Goal: Task Accomplishment & Management: Manage account settings

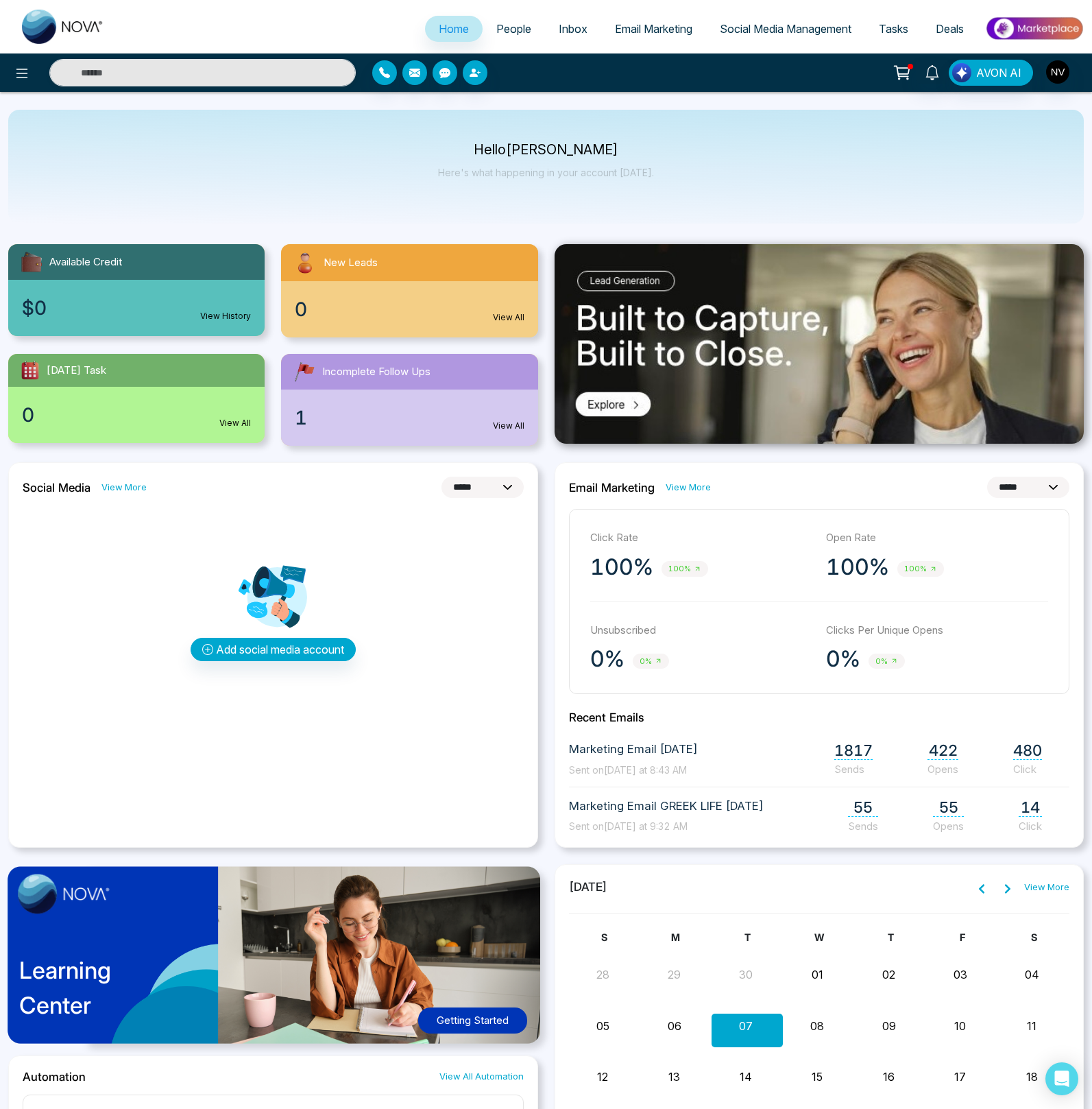
select select "*"
click at [201, 62] on input "text" at bounding box center [202, 73] width 307 height 28
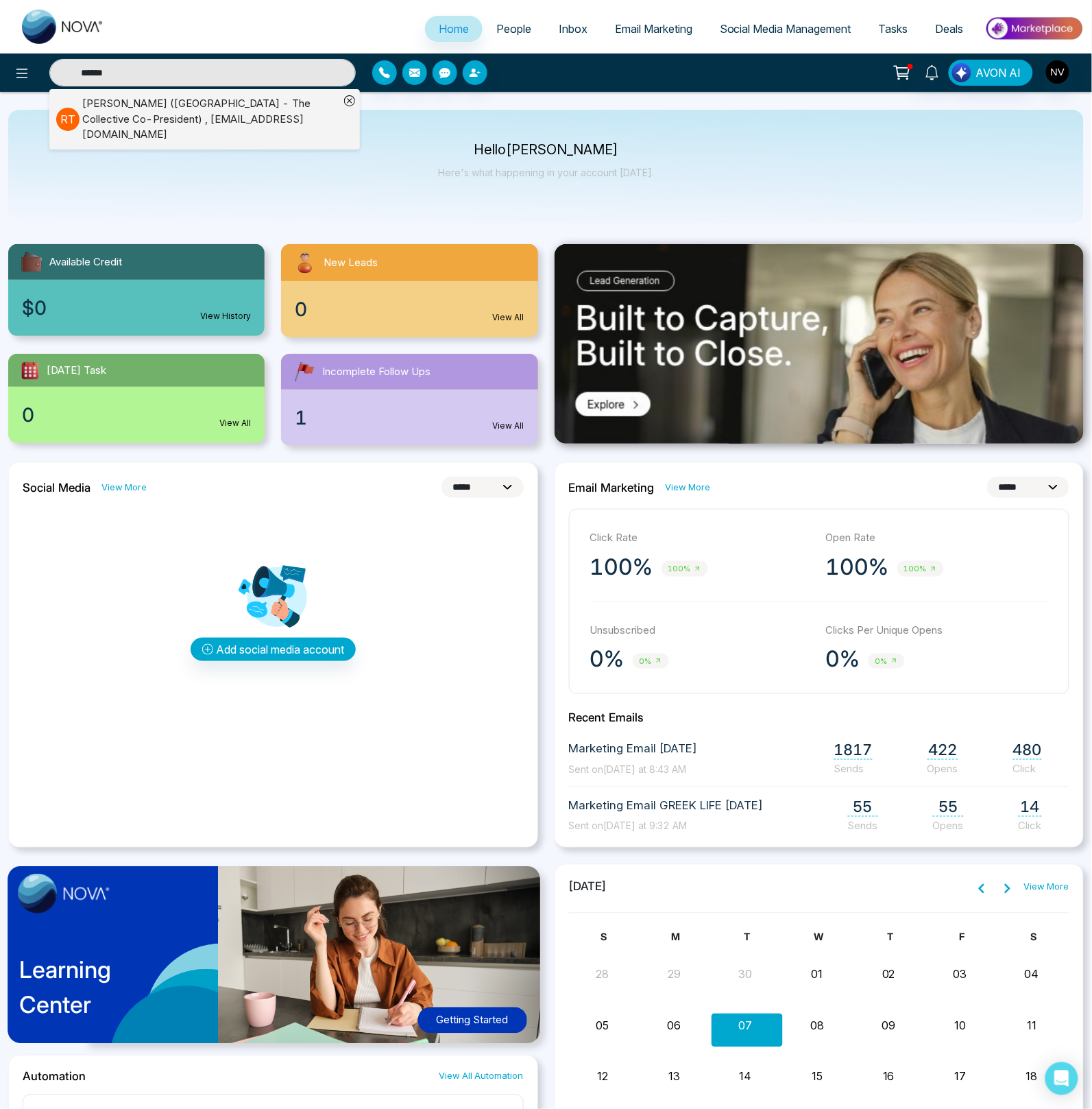
type input "******"
click at [101, 114] on div "[PERSON_NAME] (NYU - The Collective Co-President) , [EMAIL_ADDRESS][DOMAIN_NAME]" at bounding box center [211, 119] width 258 height 46
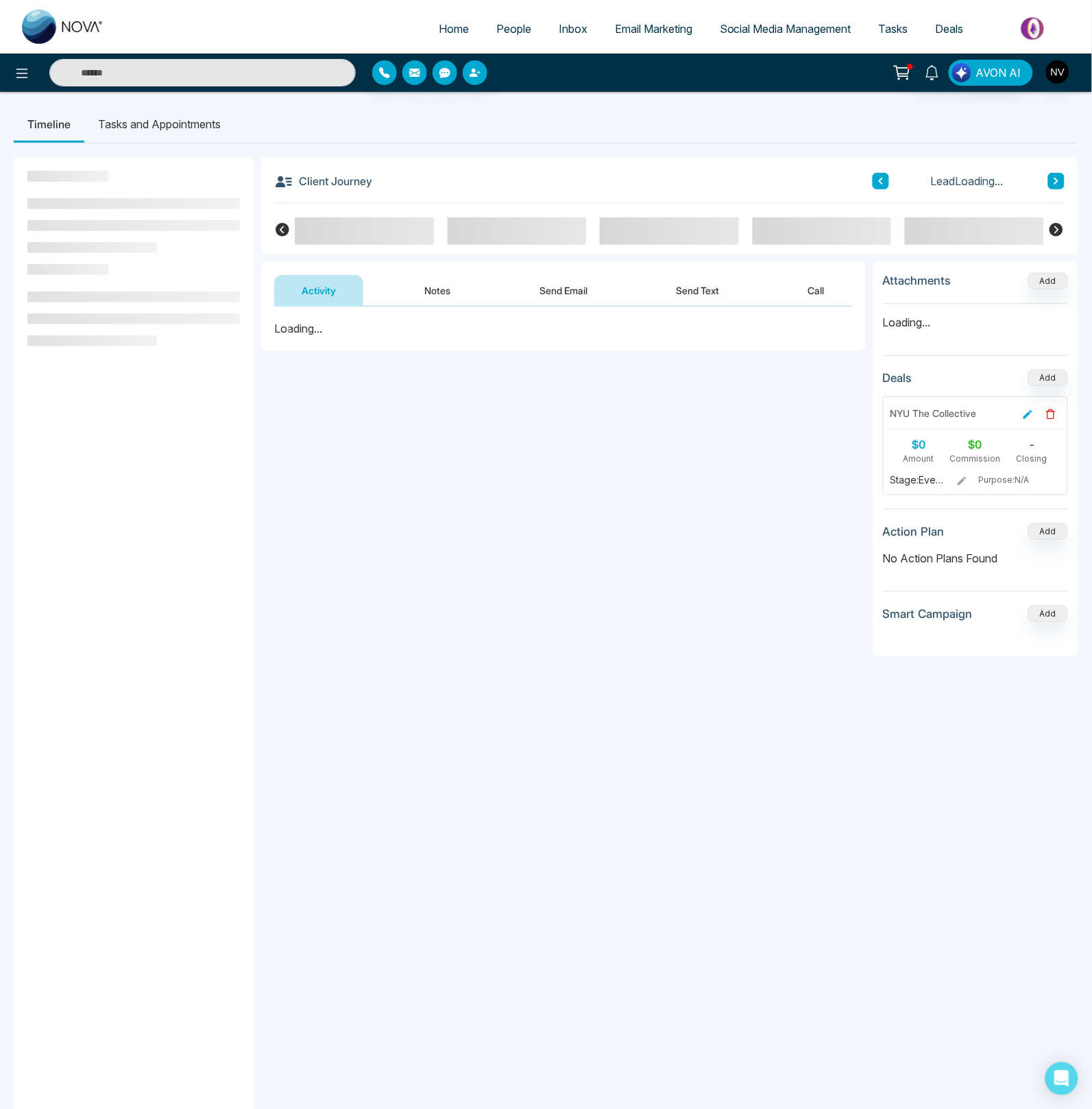
click at [428, 295] on button "Notes" at bounding box center [437, 290] width 81 height 30
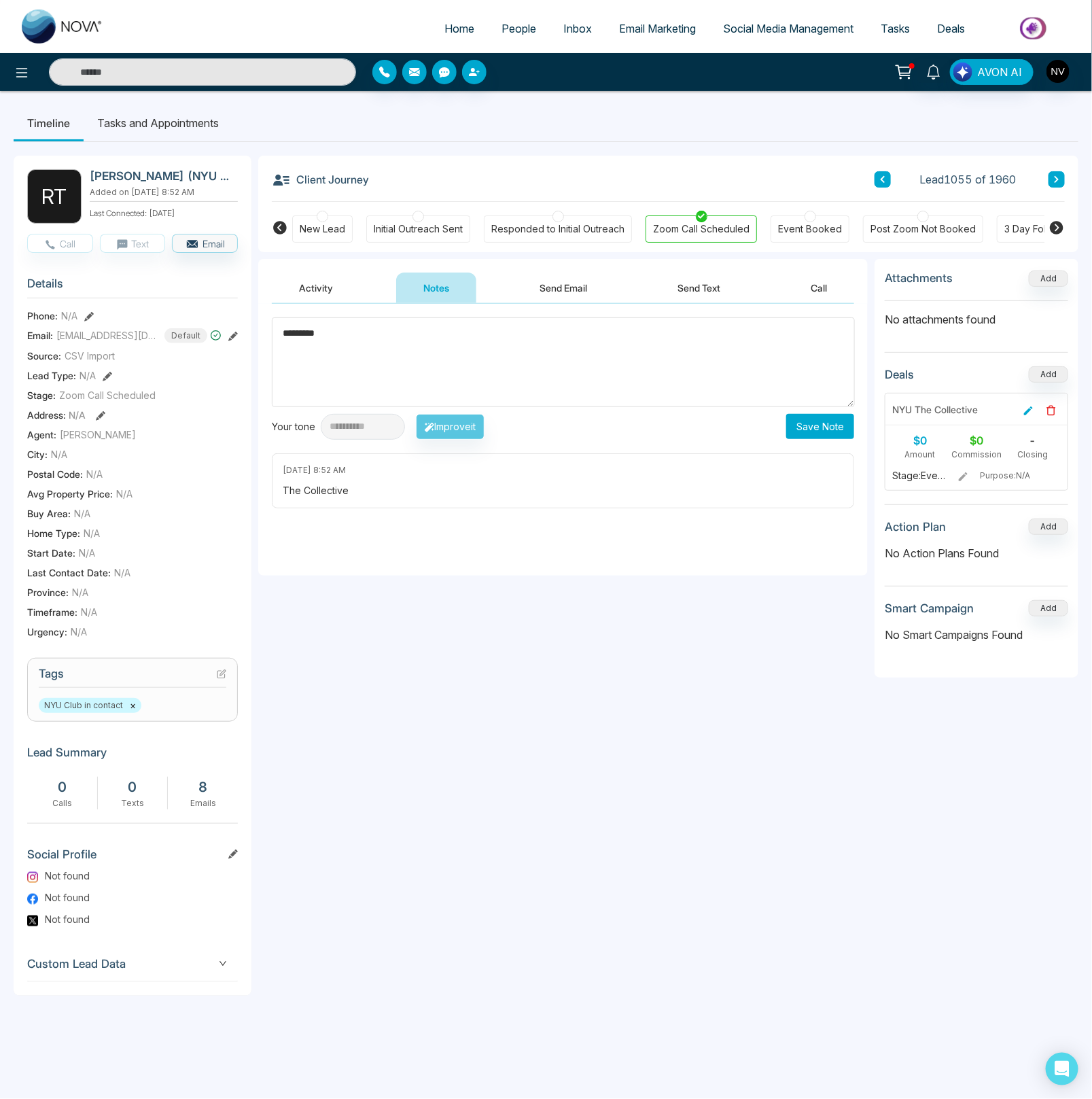
paste textarea "**********"
click at [385, 336] on textarea "**********" at bounding box center [563, 361] width 583 height 89
click at [395, 348] on textarea "**********" at bounding box center [563, 361] width 583 height 89
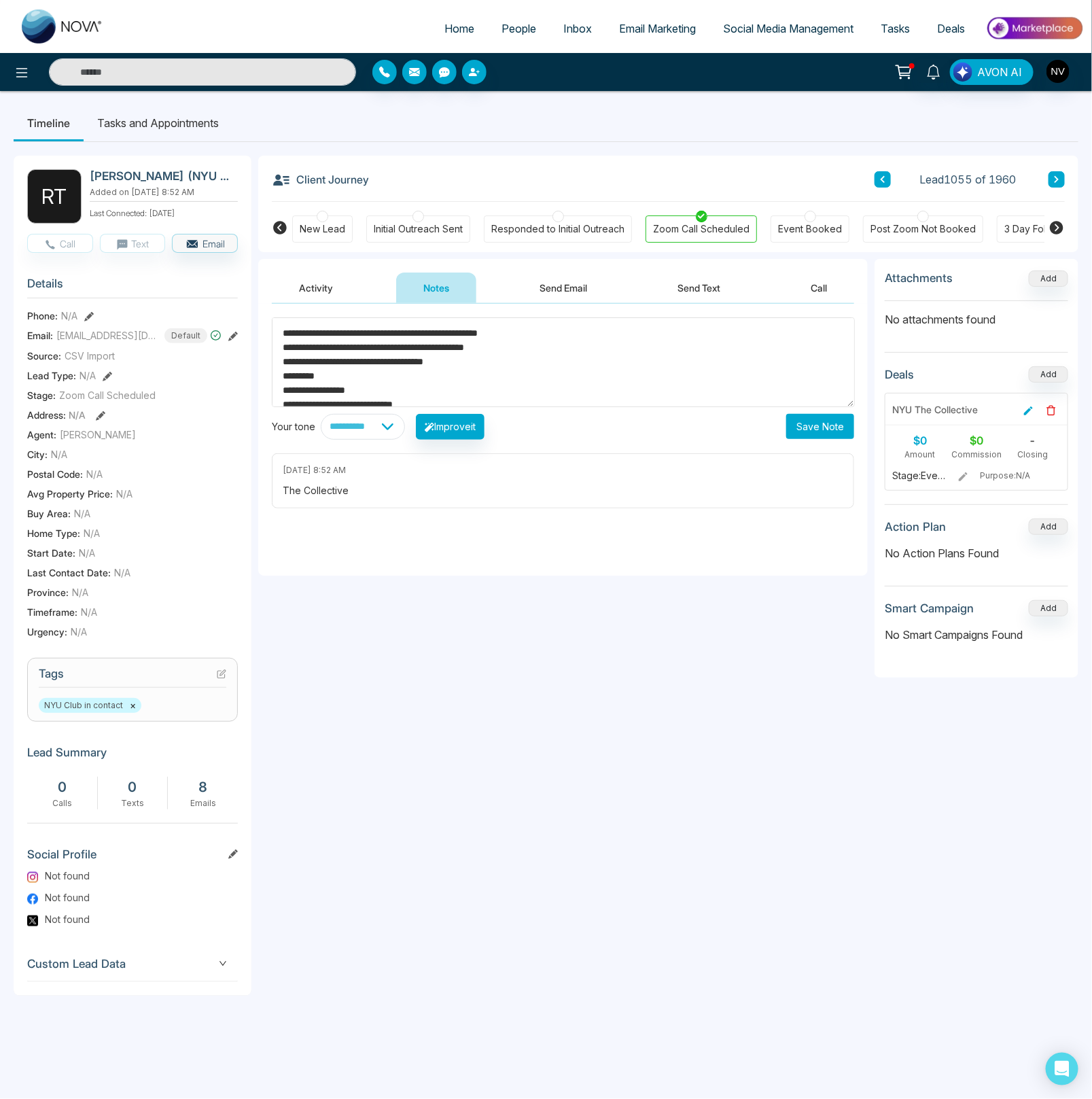
click at [352, 354] on textarea "**********" at bounding box center [563, 361] width 583 height 89
click at [535, 349] on textarea "**********" at bounding box center [563, 361] width 583 height 89
click at [417, 402] on textarea "**********" at bounding box center [563, 361] width 583 height 89
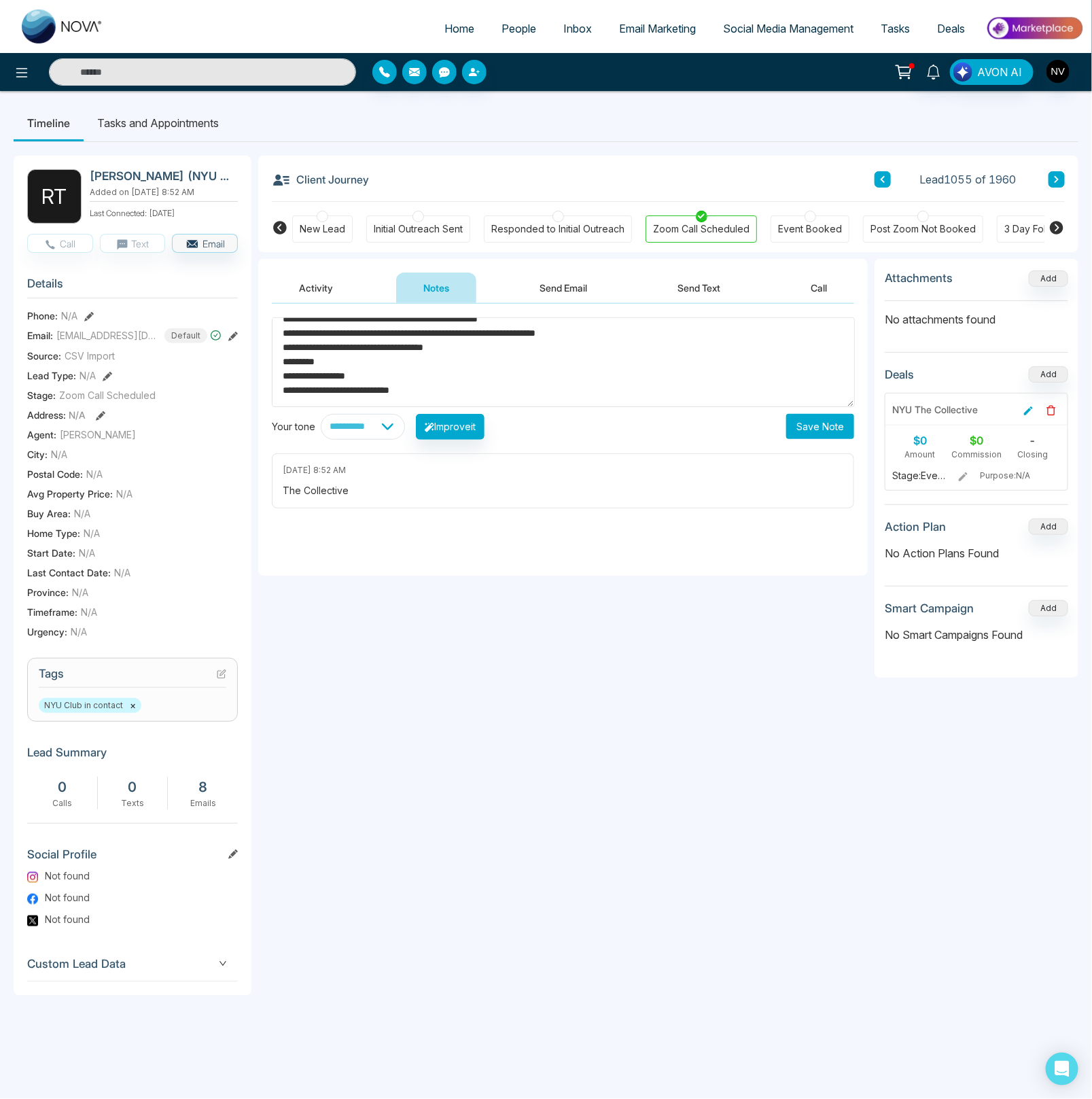
click at [397, 374] on textarea "**********" at bounding box center [563, 361] width 583 height 89
drag, startPoint x: 472, startPoint y: 403, endPoint x: 183, endPoint y: 273, distance: 316.9
click at [183, 273] on div "**********" at bounding box center [546, 576] width 1065 height 867
type textarea "**********"
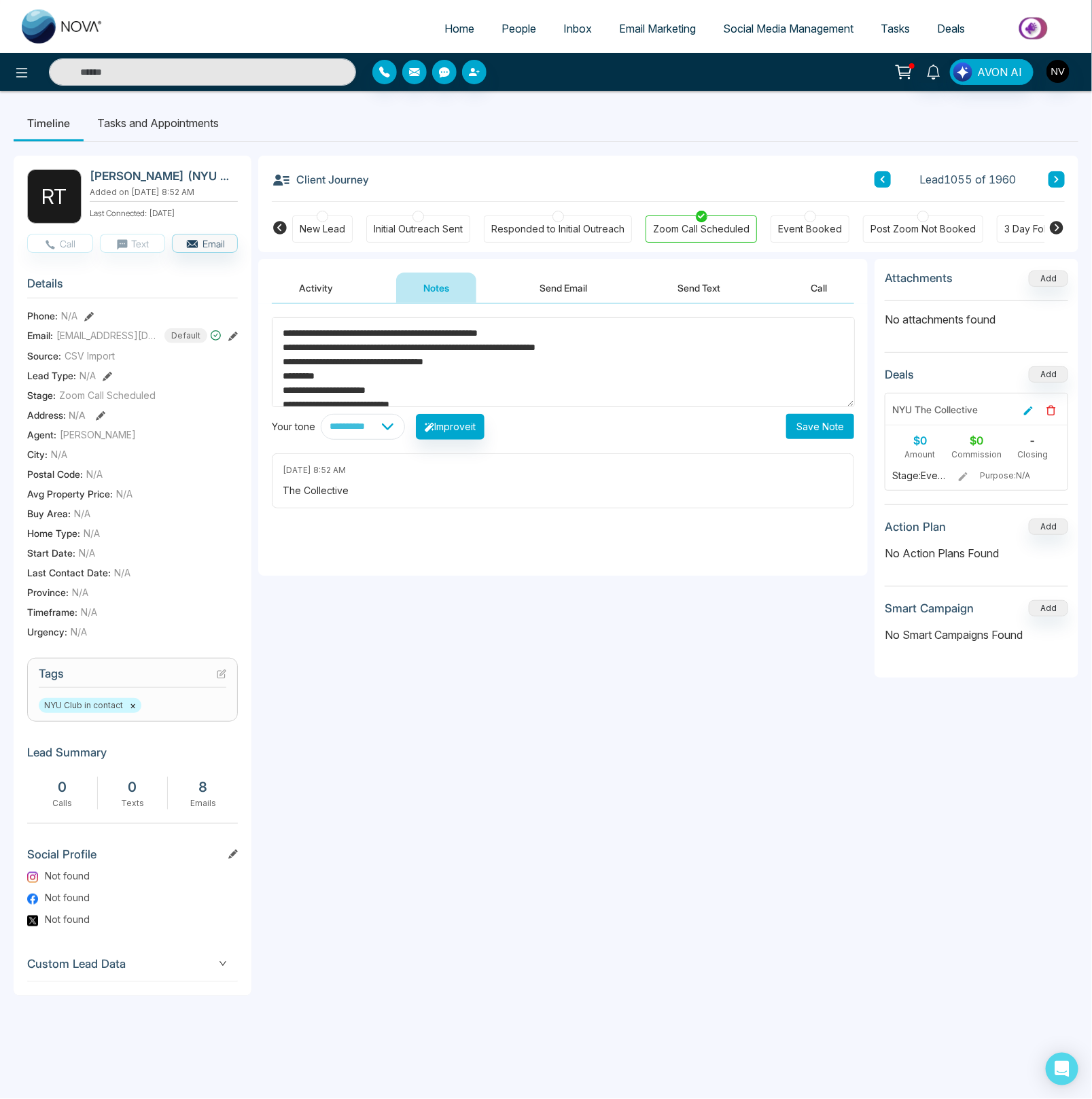
click at [463, 525] on div "**********" at bounding box center [563, 439] width 610 height 272
click at [803, 426] on button "Save Note" at bounding box center [820, 427] width 68 height 25
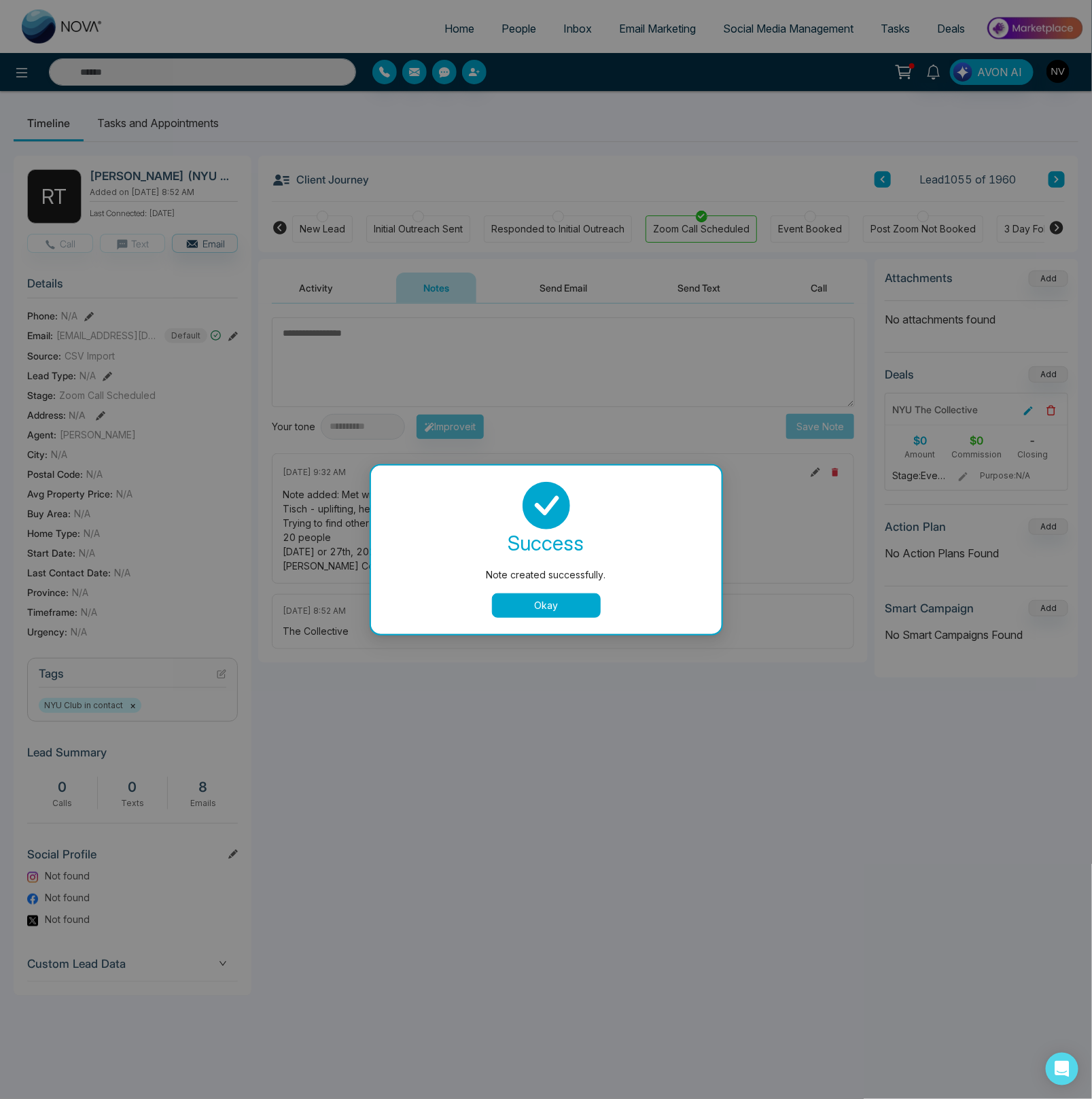
click at [547, 599] on button "Okay" at bounding box center [546, 605] width 109 height 24
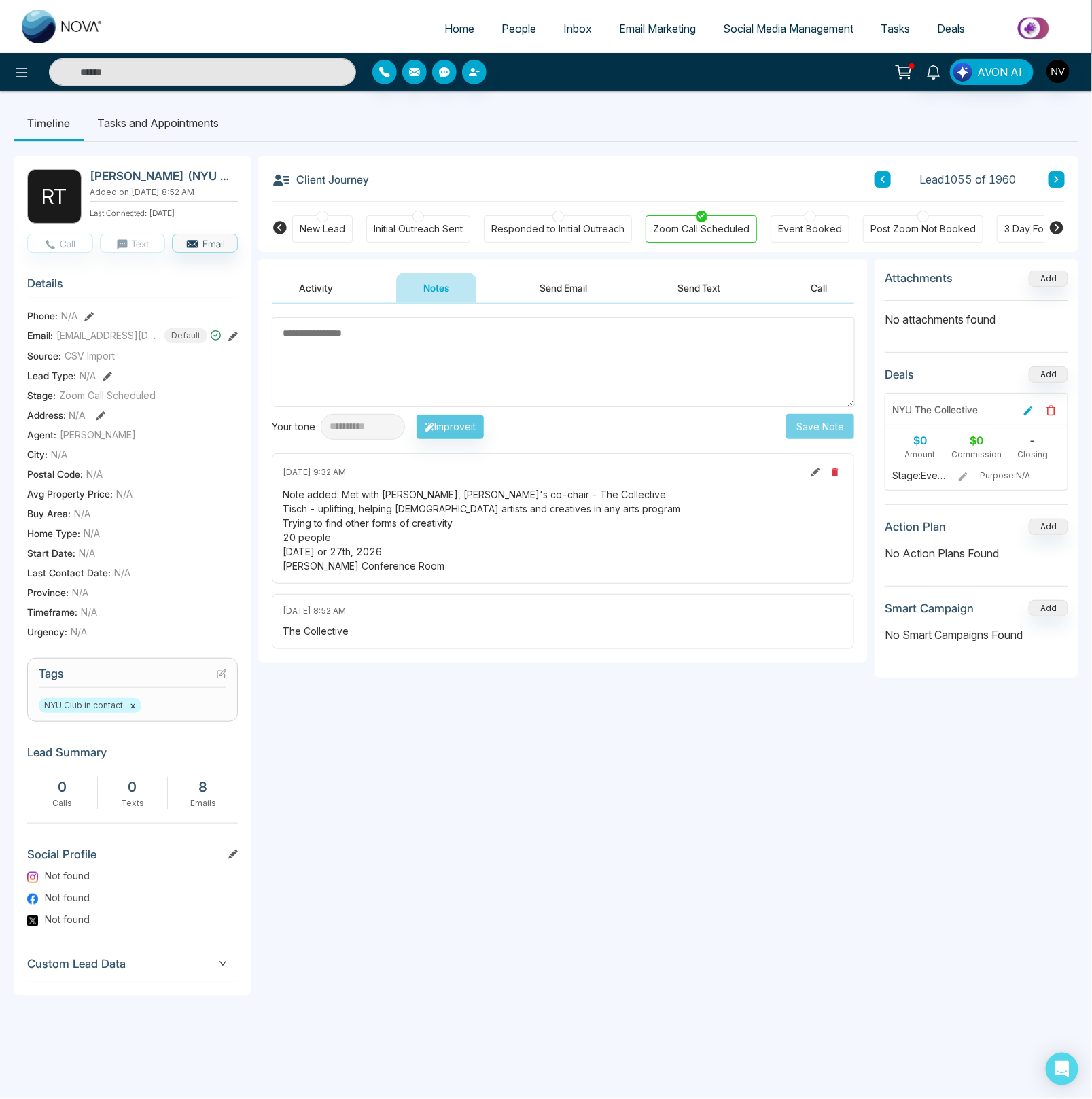
drag, startPoint x: 434, startPoint y: 566, endPoint x: 282, endPoint y: 497, distance: 166.9
click at [282, 497] on div "[DATE] 9:32 AM Note added: Met with [PERSON_NAME], [PERSON_NAME]'s co-chair - T…" at bounding box center [563, 518] width 583 height 131
copy div "Note added: Met with [PERSON_NAME], [PERSON_NAME]'s co-chair - The Collective T…"
click at [582, 288] on button "Send Email" at bounding box center [563, 287] width 102 height 30
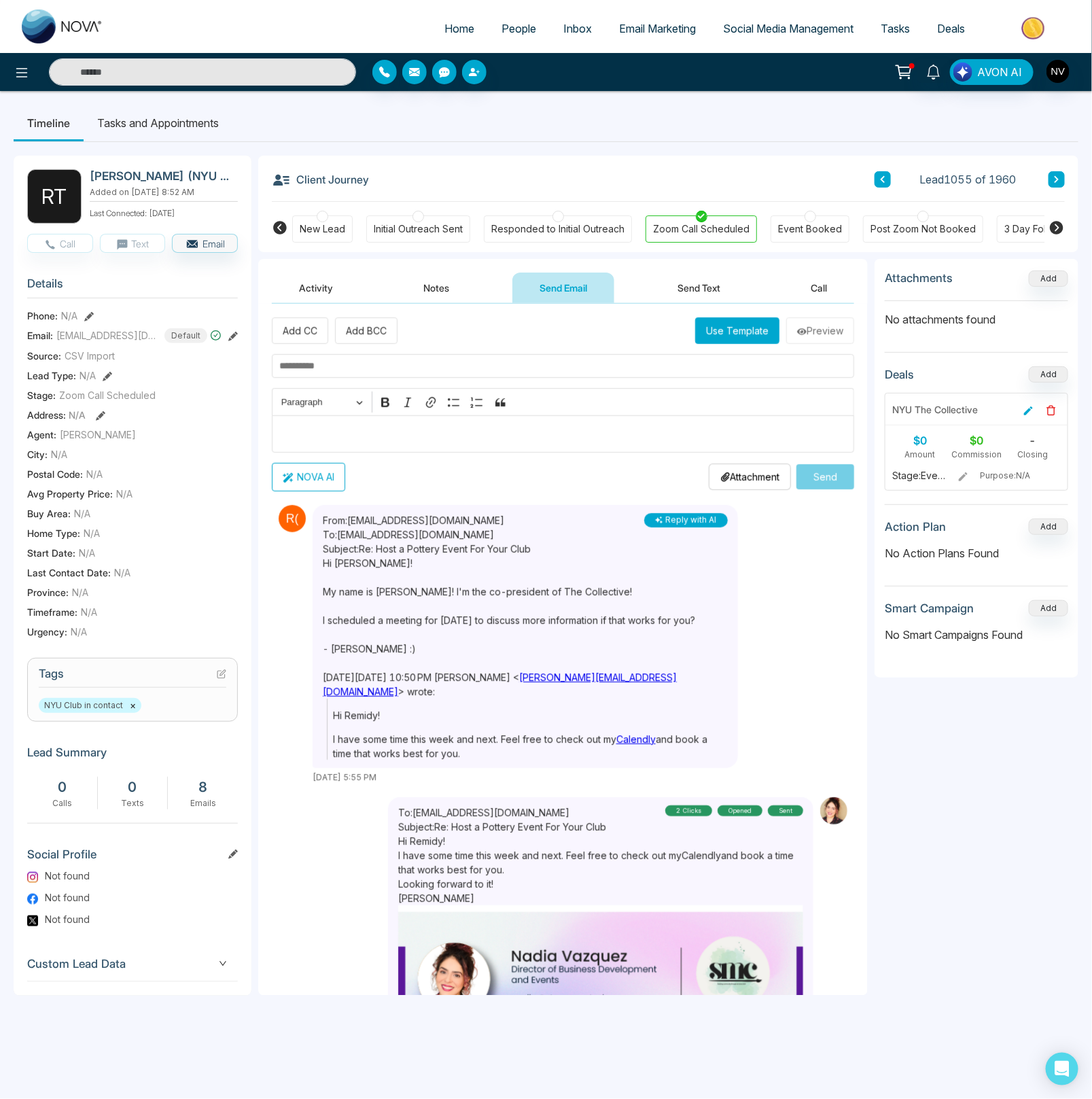
click at [366, 373] on input "text" at bounding box center [563, 365] width 583 height 23
click at [382, 433] on p "Editor editing area: main" at bounding box center [563, 434] width 568 height 17
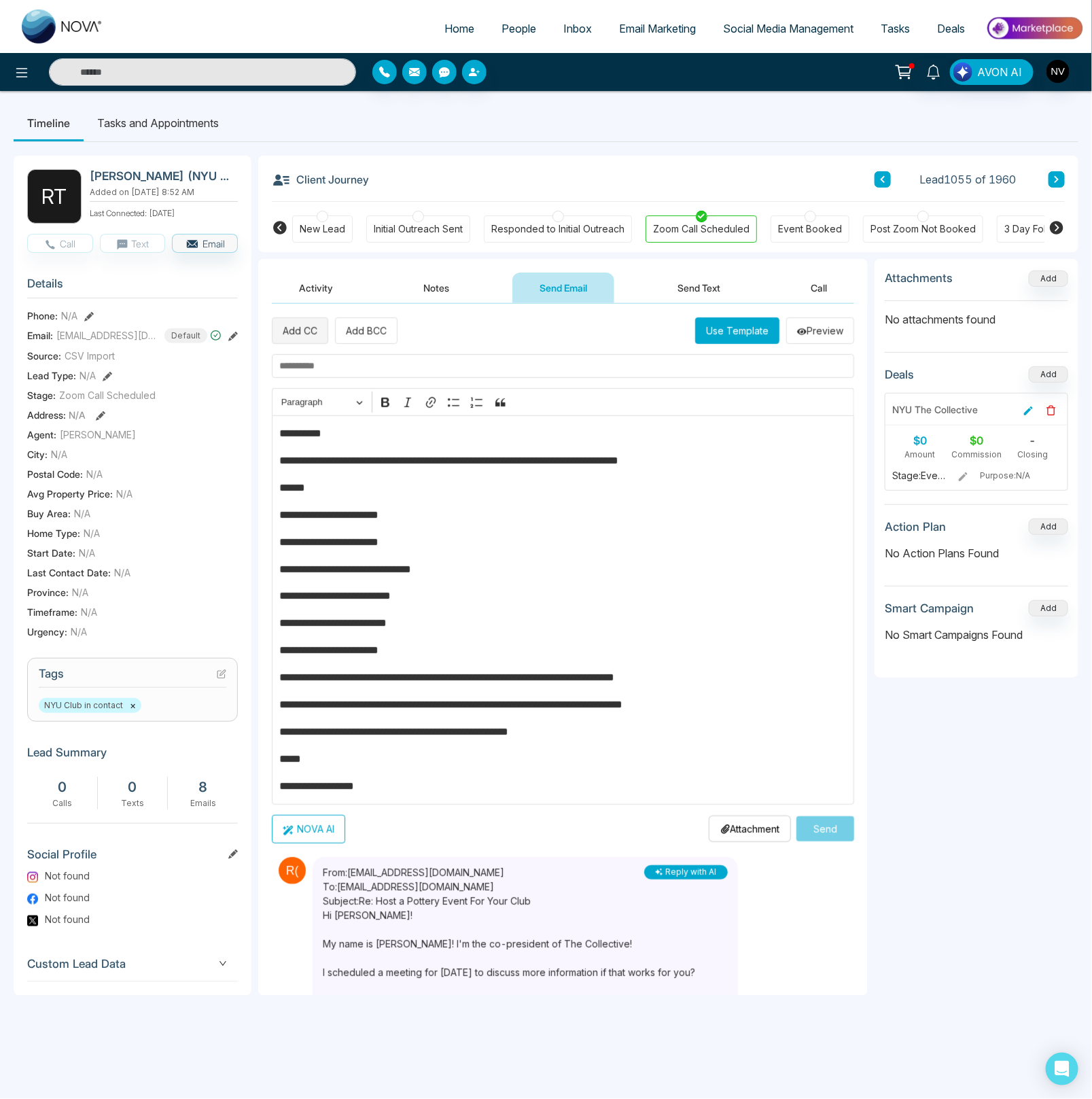
click at [295, 331] on button "Add CC" at bounding box center [300, 330] width 56 height 26
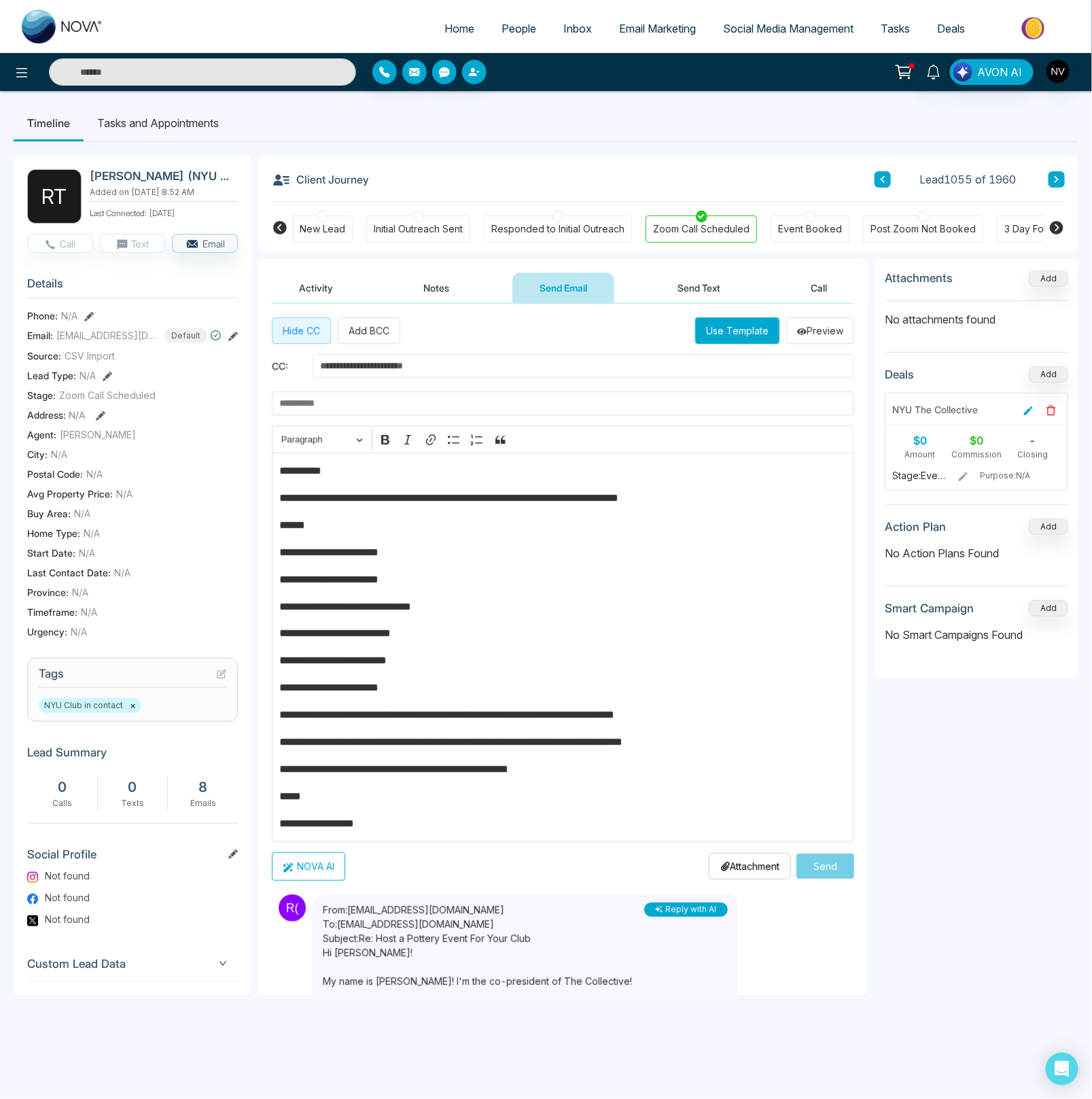
click at [385, 369] on input "text" at bounding box center [584, 365] width 542 height 23
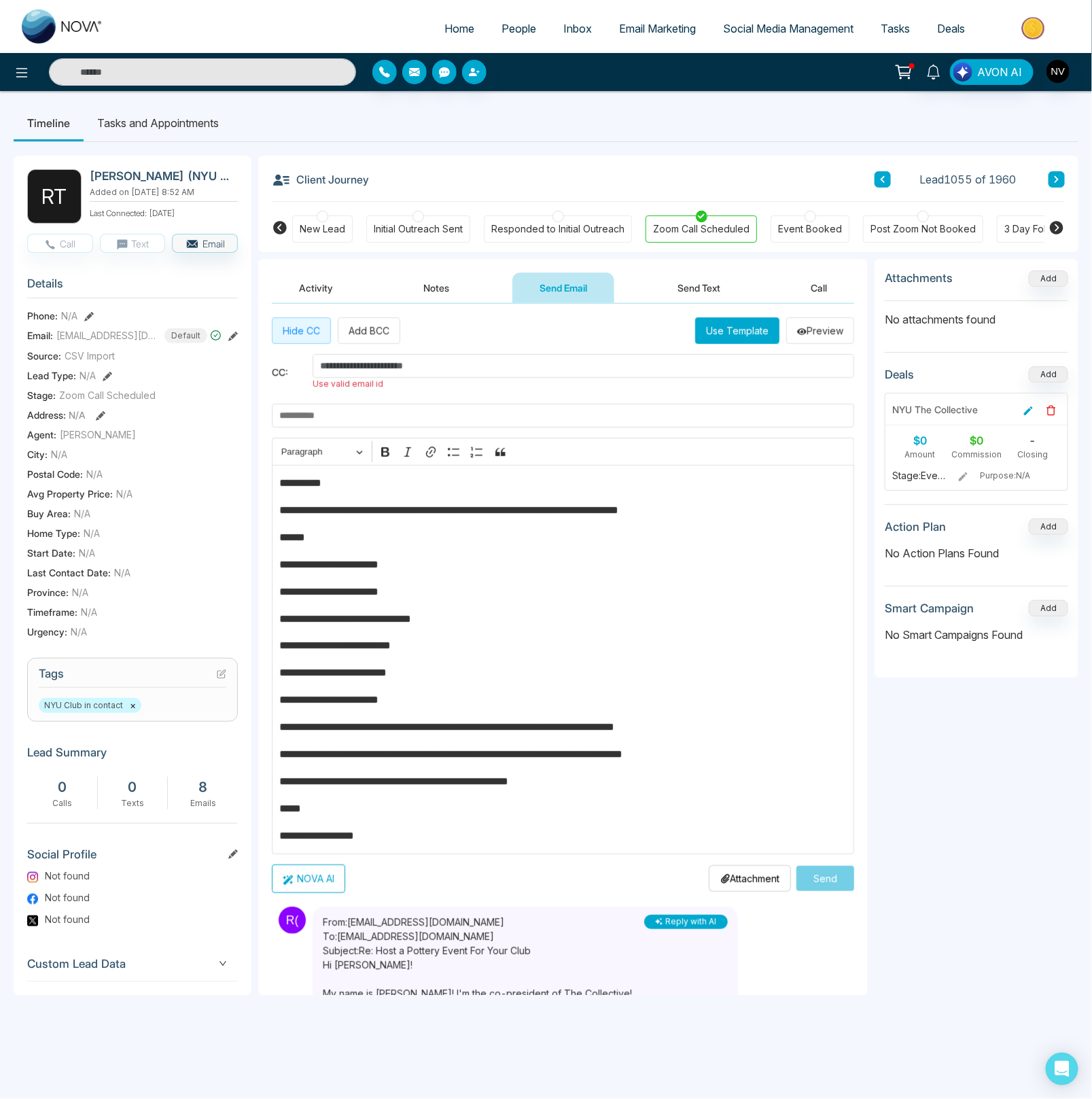
click at [477, 332] on div "Hide CC Add BCC Use Template Preview" at bounding box center [563, 330] width 583 height 26
click at [319, 325] on button "Hide CC" at bounding box center [301, 330] width 59 height 26
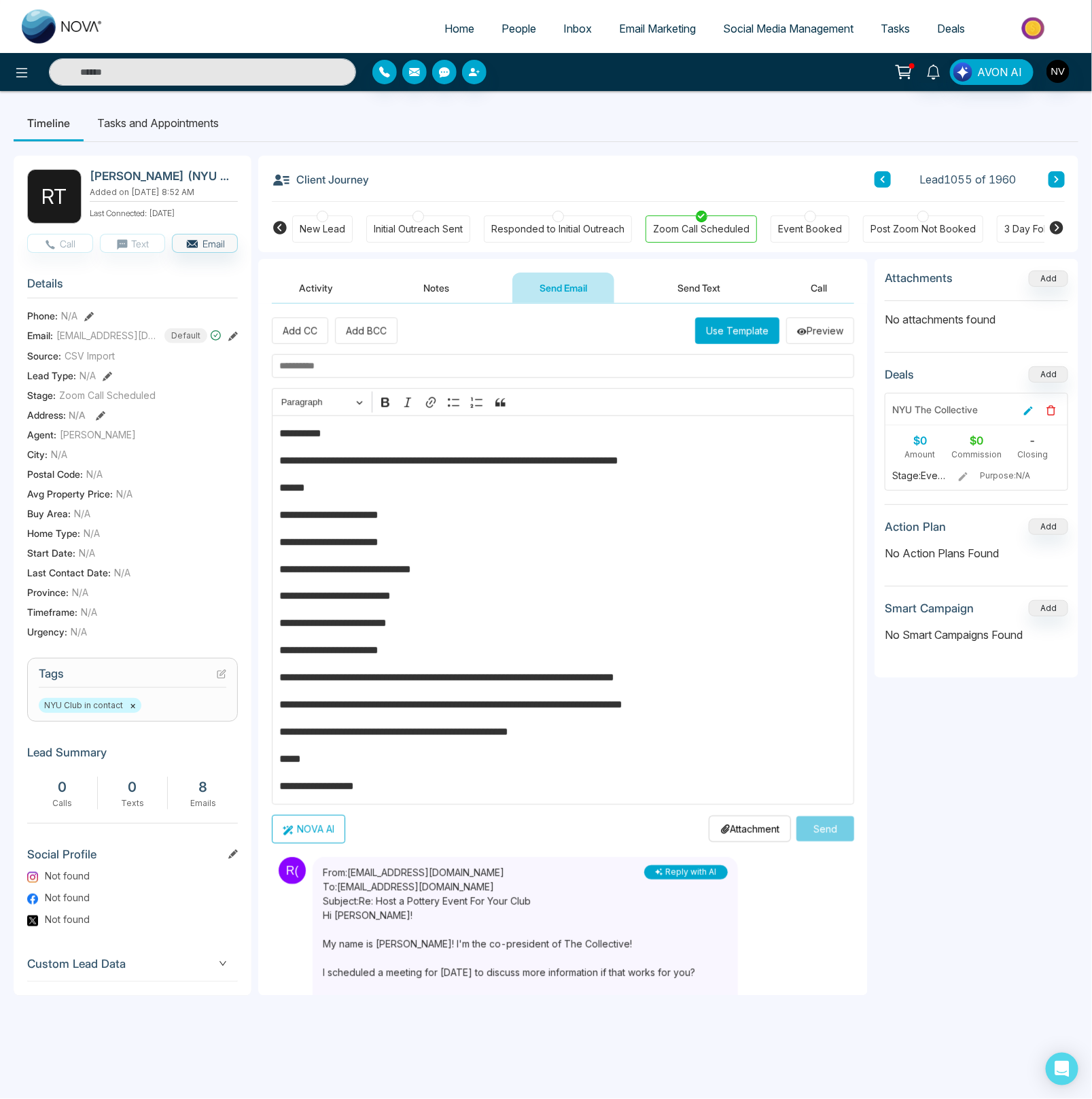
click at [335, 371] on input "text" at bounding box center [563, 365] width 583 height 23
type input "**********"
drag, startPoint x: 336, startPoint y: 434, endPoint x: 292, endPoint y: 434, distance: 44.0
click at [292, 434] on p "**********" at bounding box center [558, 434] width 558 height 17
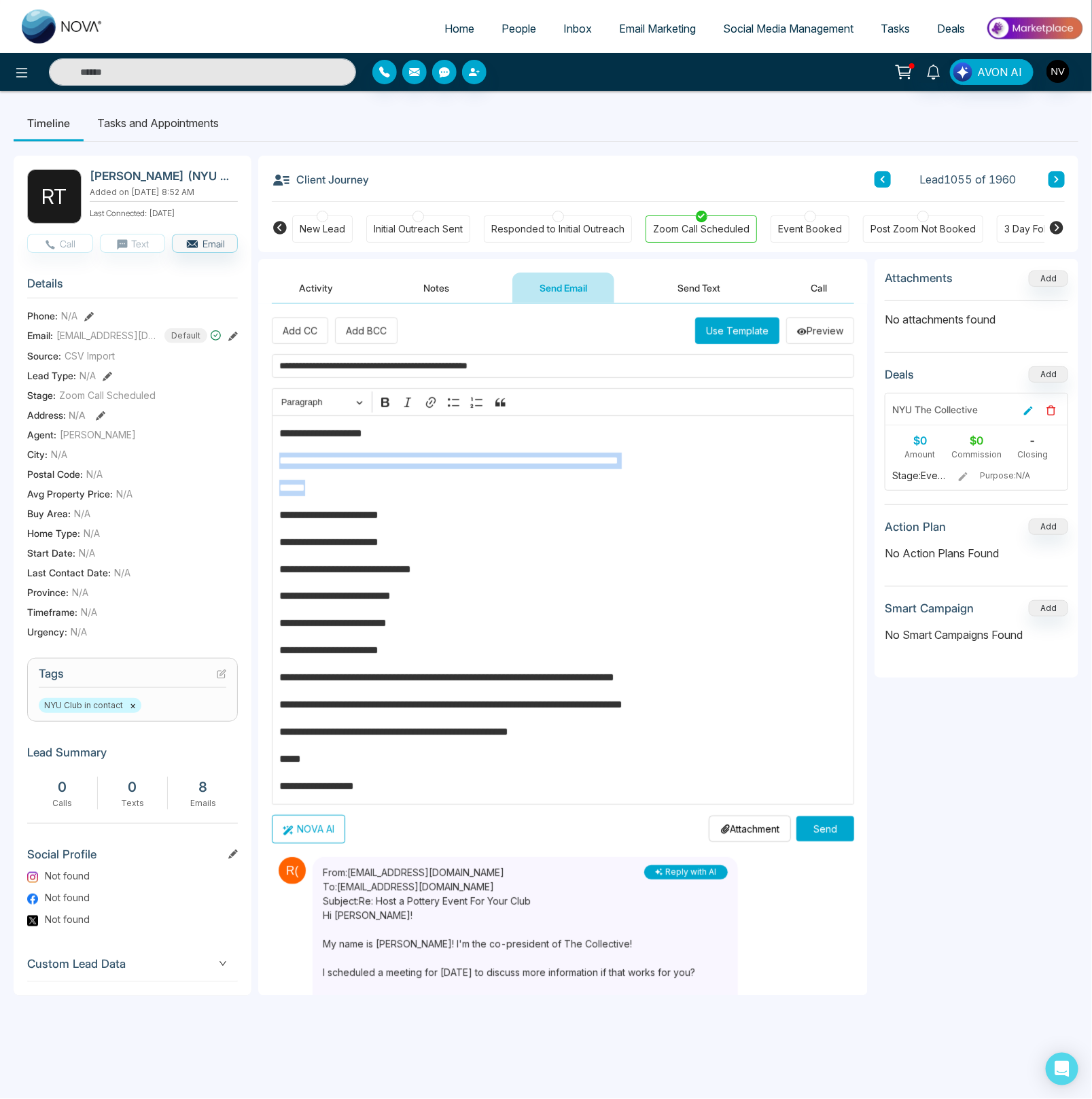
drag, startPoint x: 333, startPoint y: 492, endPoint x: 235, endPoint y: 465, distance: 101.7
click at [235, 465] on div "R T [PERSON_NAME] (NYU - The Collective Co-President) Added on [DATE] 8:52 AM L…" at bounding box center [546, 576] width 1065 height 867
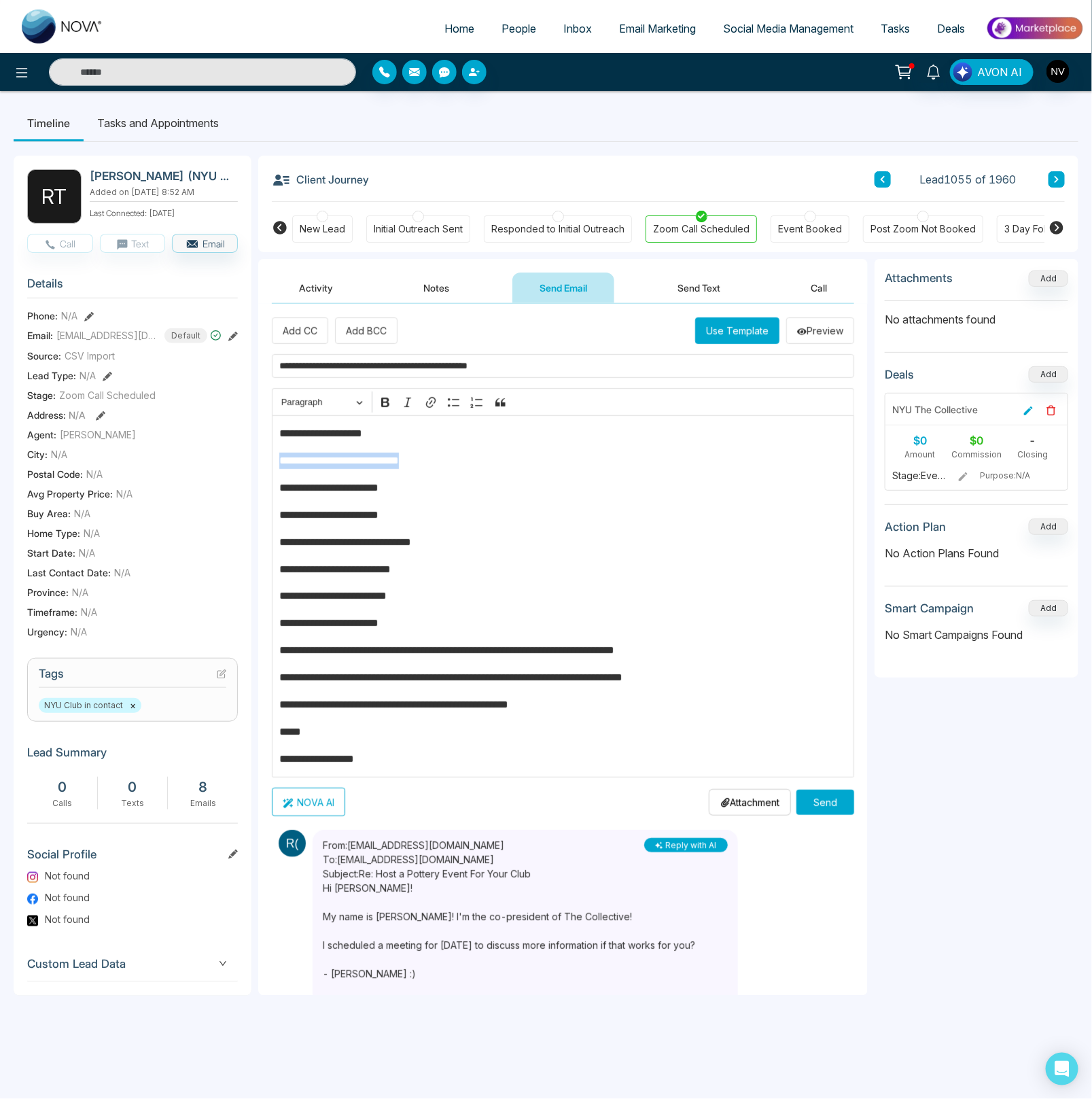
drag, startPoint x: 460, startPoint y: 462, endPoint x: 254, endPoint y: 459, distance: 206.0
click at [254, 459] on div "R T [PERSON_NAME] (NYU - The Collective Co-President) Added on [DATE] 8:52 AM L…" at bounding box center [546, 576] width 1065 height 867
drag, startPoint x: 406, startPoint y: 437, endPoint x: 320, endPoint y: 569, distance: 157.5
click at [290, 436] on p "**********" at bounding box center [558, 434] width 558 height 17
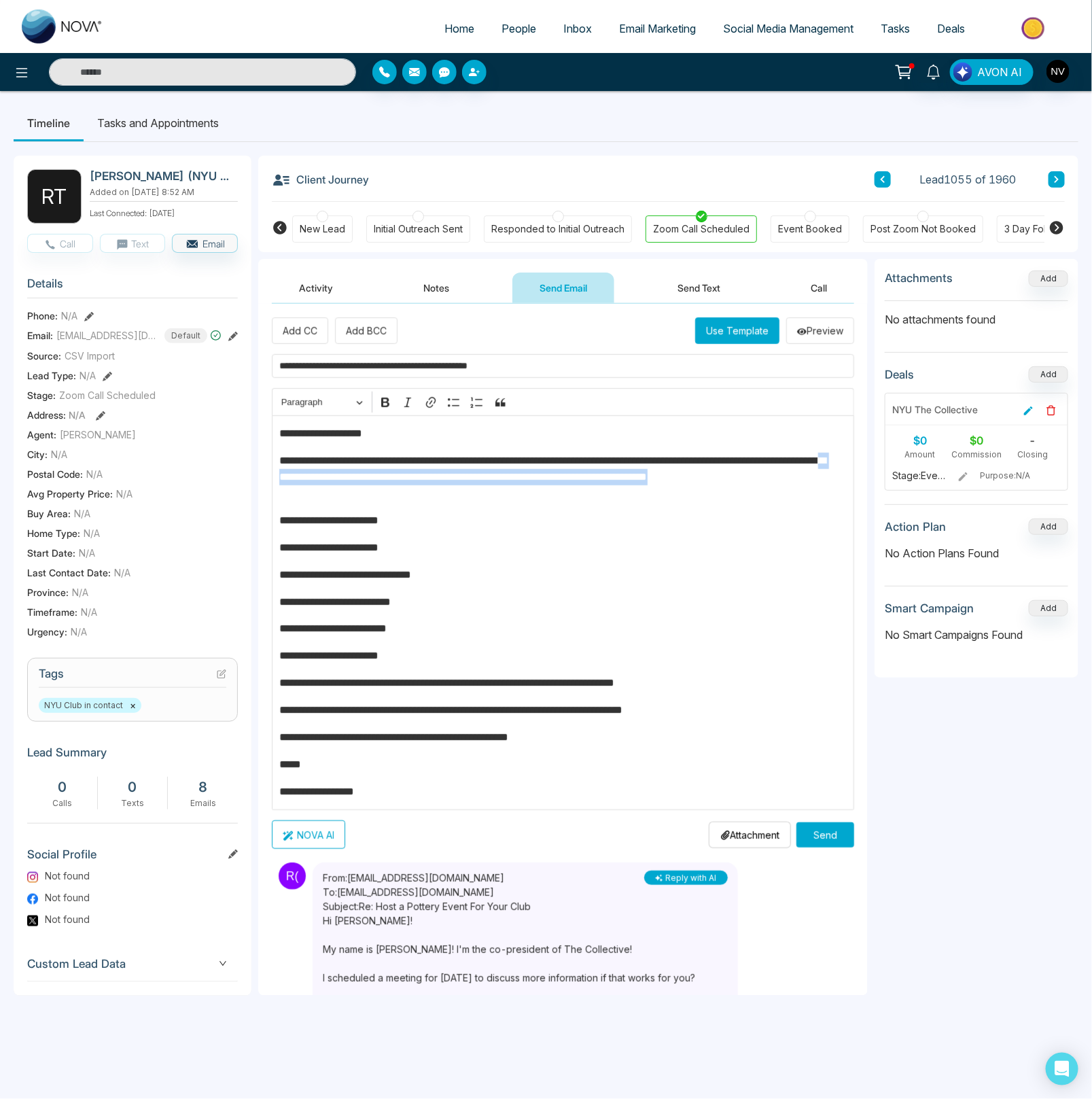
drag, startPoint x: 500, startPoint y: 494, endPoint x: 436, endPoint y: 482, distance: 65.1
click at [436, 482] on p "**********" at bounding box center [558, 476] width 558 height 49
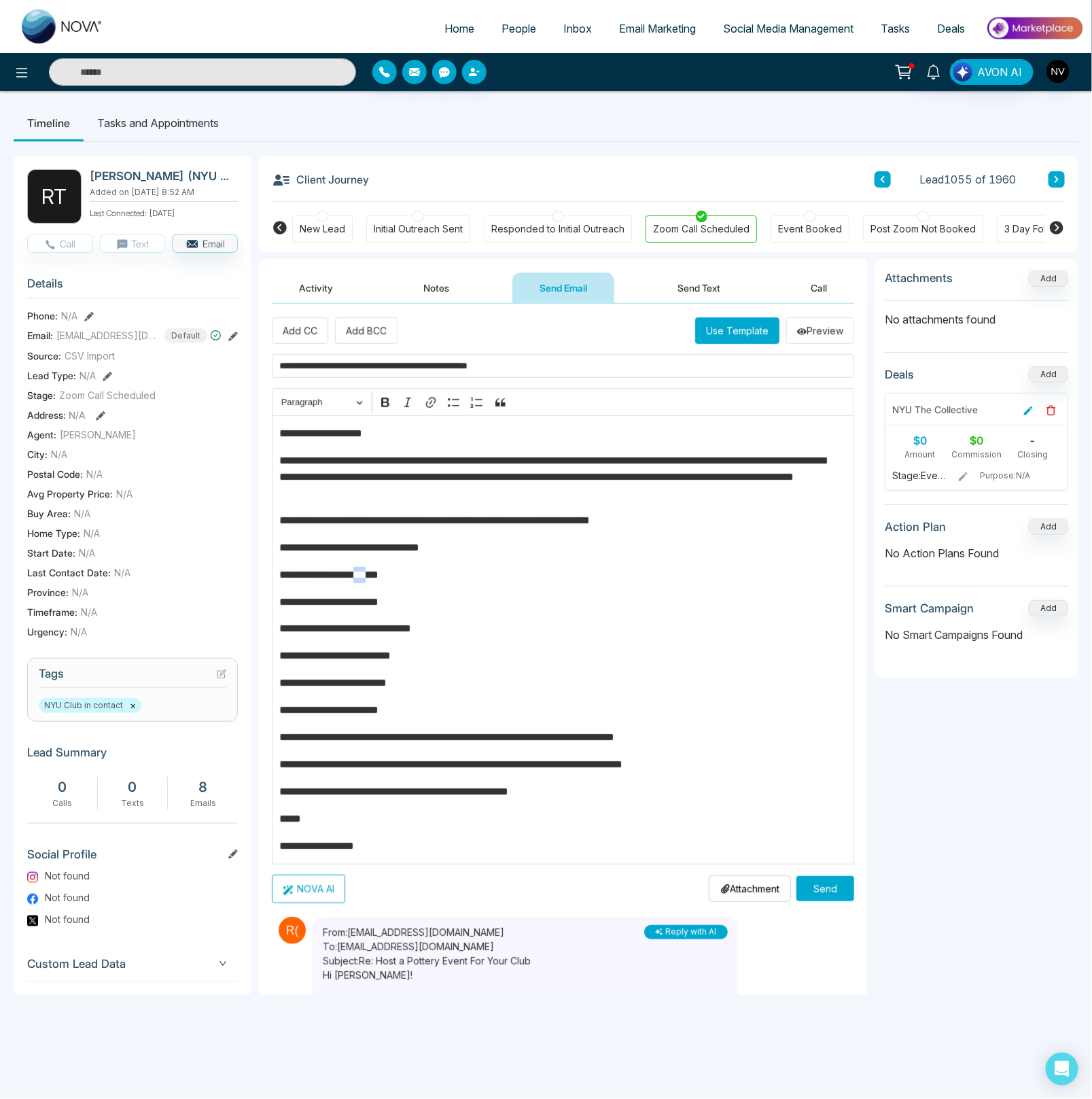
drag, startPoint x: 384, startPoint y: 579, endPoint x: 367, endPoint y: 579, distance: 17.0
click at [367, 579] on p "**********" at bounding box center [558, 575] width 558 height 17
drag, startPoint x: 367, startPoint y: 579, endPoint x: 378, endPoint y: 579, distance: 11.0
click at [368, 579] on p "**********" at bounding box center [558, 575] width 558 height 17
drag, startPoint x: 394, startPoint y: 581, endPoint x: 316, endPoint y: 583, distance: 78.0
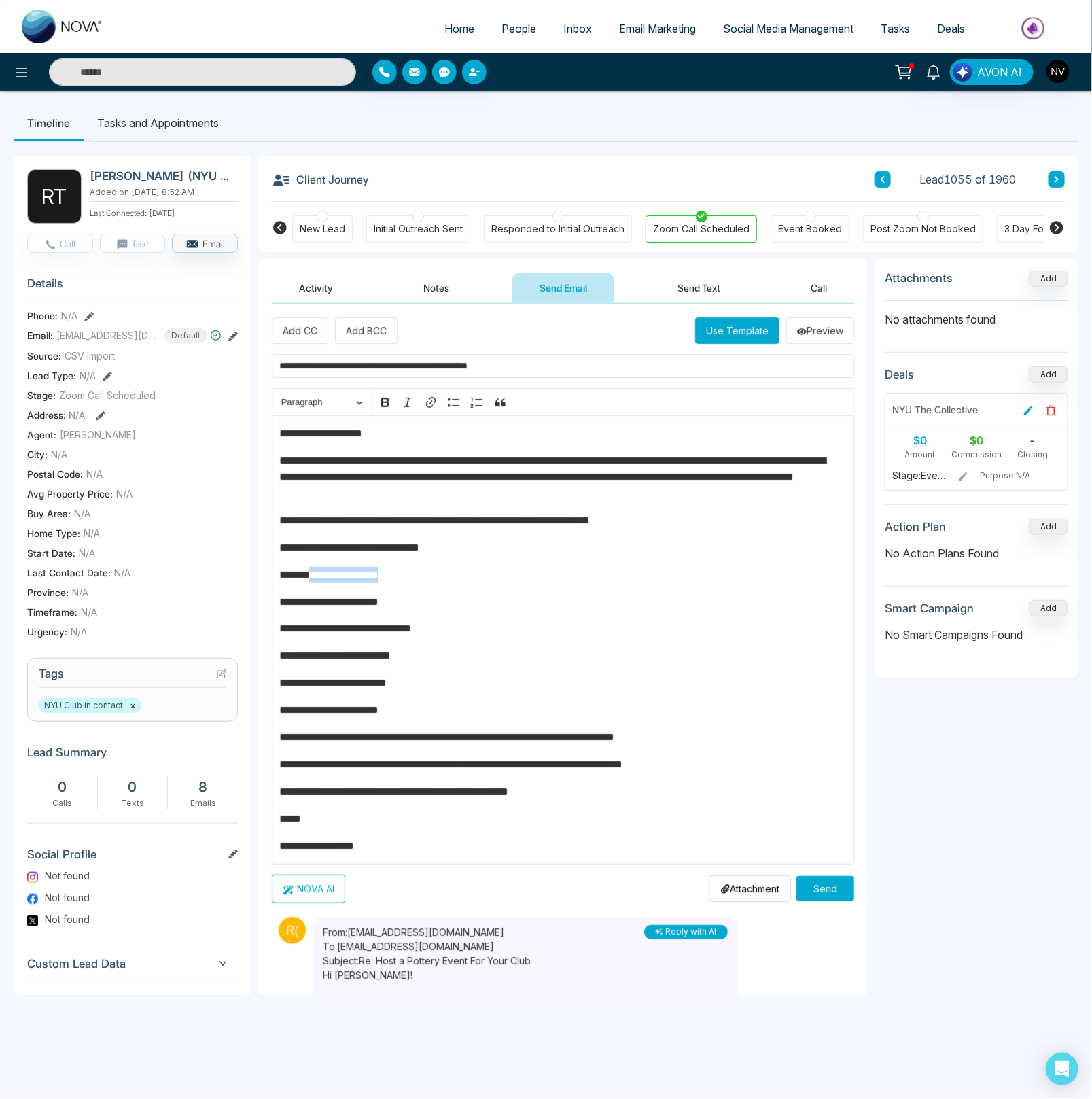
click at [316, 583] on p "**********" at bounding box center [558, 575] width 558 height 17
drag, startPoint x: 412, startPoint y: 605, endPoint x: 319, endPoint y: 605, distance: 93.0
click at [319, 605] on p "**********" at bounding box center [558, 602] width 558 height 17
drag, startPoint x: 448, startPoint y: 638, endPoint x: 338, endPoint y: 636, distance: 110.0
click at [338, 636] on p "**********" at bounding box center [558, 628] width 558 height 17
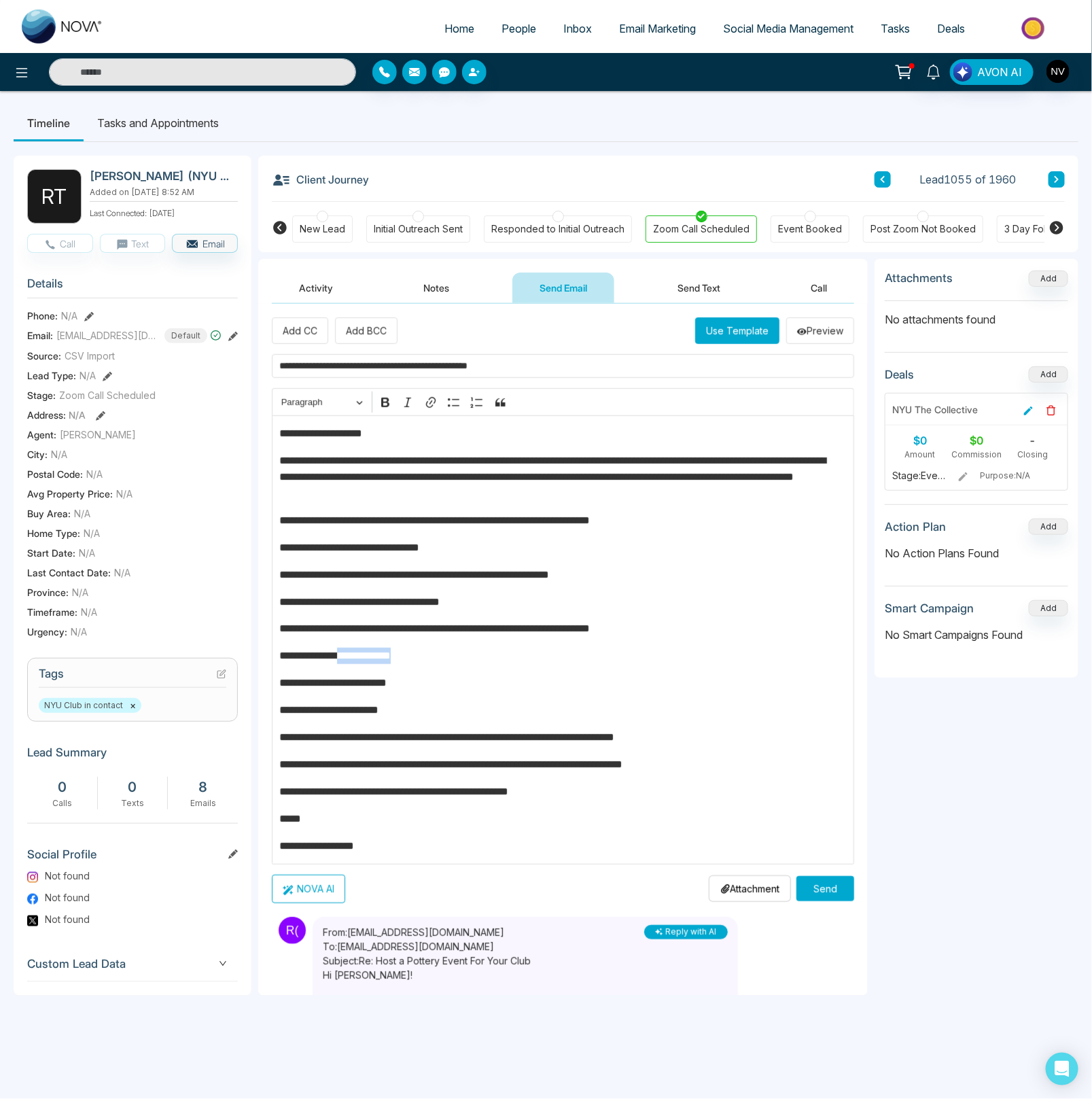
drag, startPoint x: 424, startPoint y: 663, endPoint x: 352, endPoint y: 664, distance: 72.0
click at [352, 663] on p "**********" at bounding box center [558, 656] width 558 height 17
drag, startPoint x: 413, startPoint y: 691, endPoint x: 379, endPoint y: 692, distance: 34.0
click at [379, 691] on p "**********" at bounding box center [558, 682] width 558 height 17
click at [448, 706] on p "**********" at bounding box center [558, 709] width 558 height 17
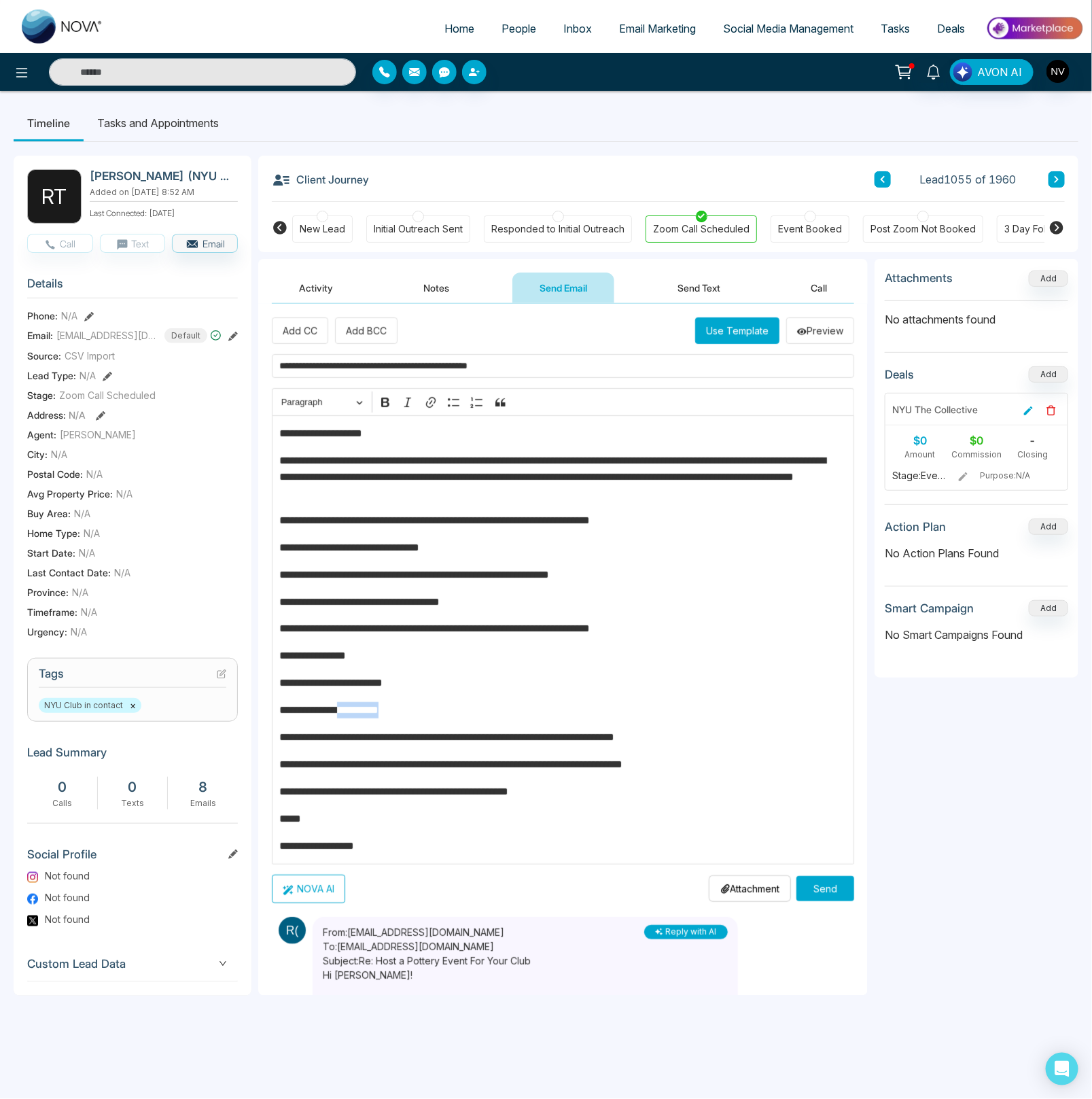
drag, startPoint x: 404, startPoint y: 714, endPoint x: 346, endPoint y: 714, distance: 58.0
click at [346, 714] on p "**********" at bounding box center [558, 709] width 558 height 17
drag, startPoint x: 430, startPoint y: 742, endPoint x: 272, endPoint y: 732, distance: 158.3
click at [272, 732] on div "**********" at bounding box center [563, 639] width 583 height 449
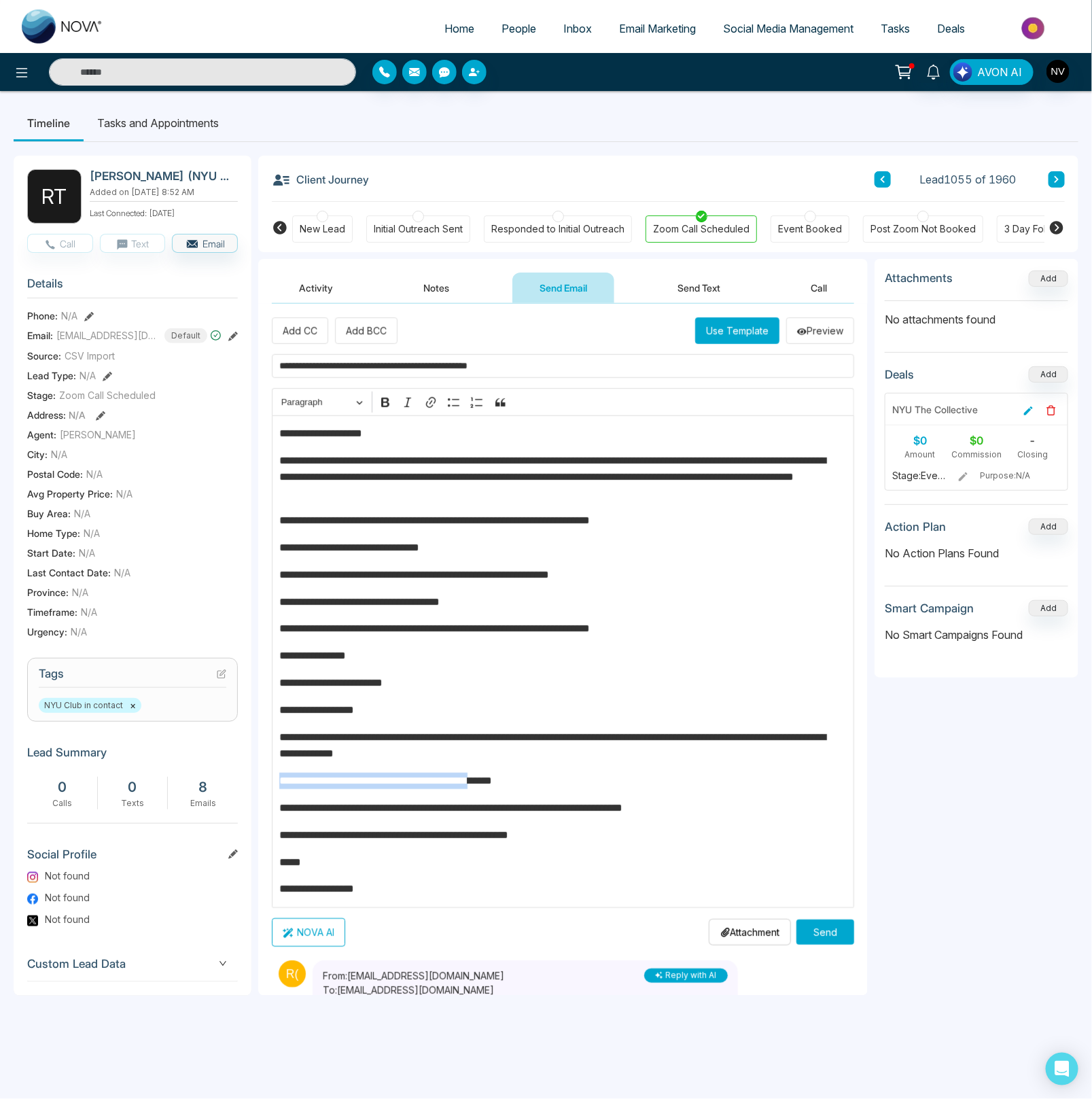
drag, startPoint x: 507, startPoint y: 787, endPoint x: 281, endPoint y: 791, distance: 226.0
click at [282, 789] on p "**********" at bounding box center [558, 780] width 558 height 17
click at [280, 810] on p "**********" at bounding box center [558, 808] width 558 height 17
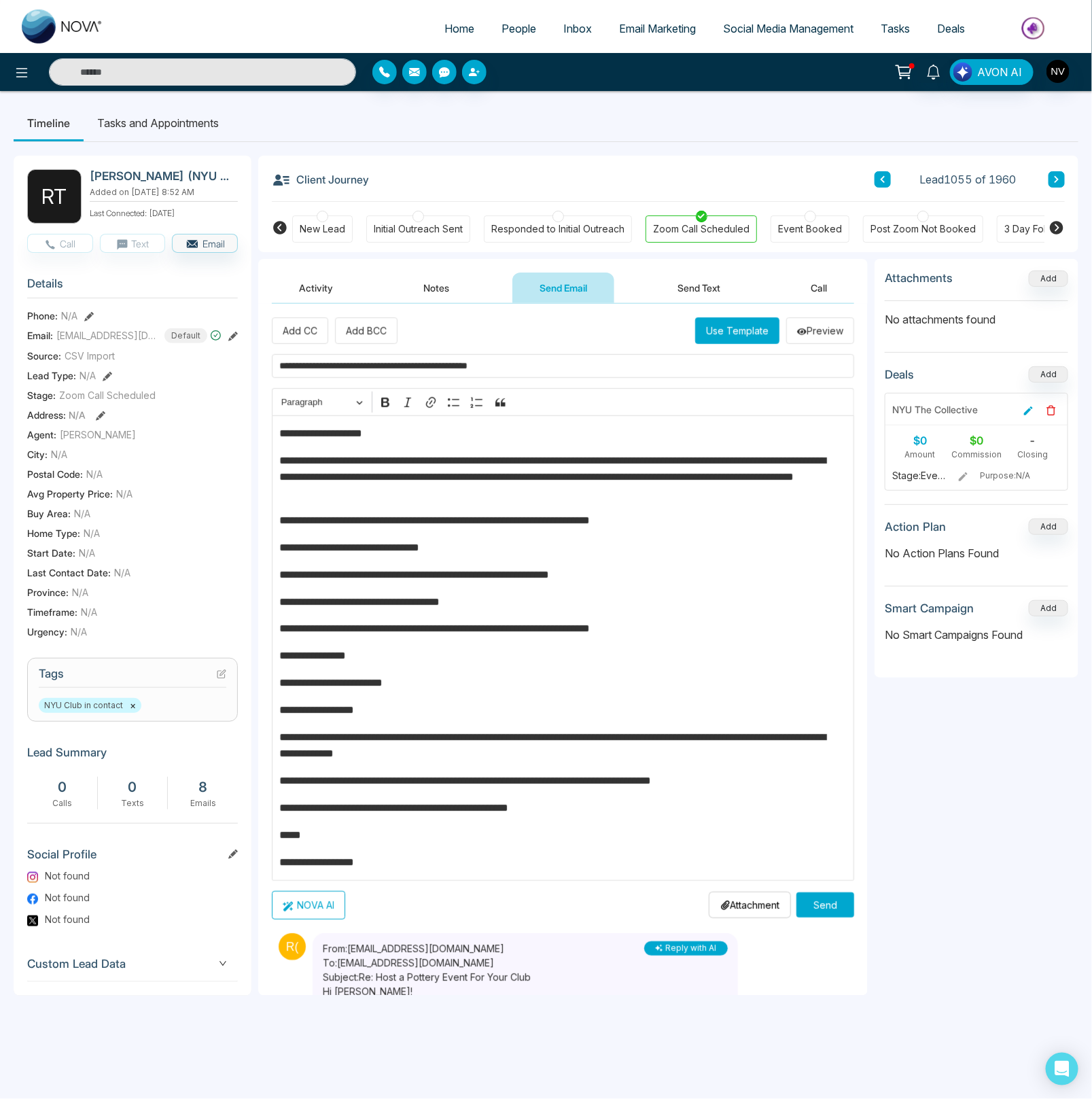
click at [320, 784] on p "**********" at bounding box center [558, 780] width 558 height 17
click at [280, 815] on p "**********" at bounding box center [558, 808] width 558 height 17
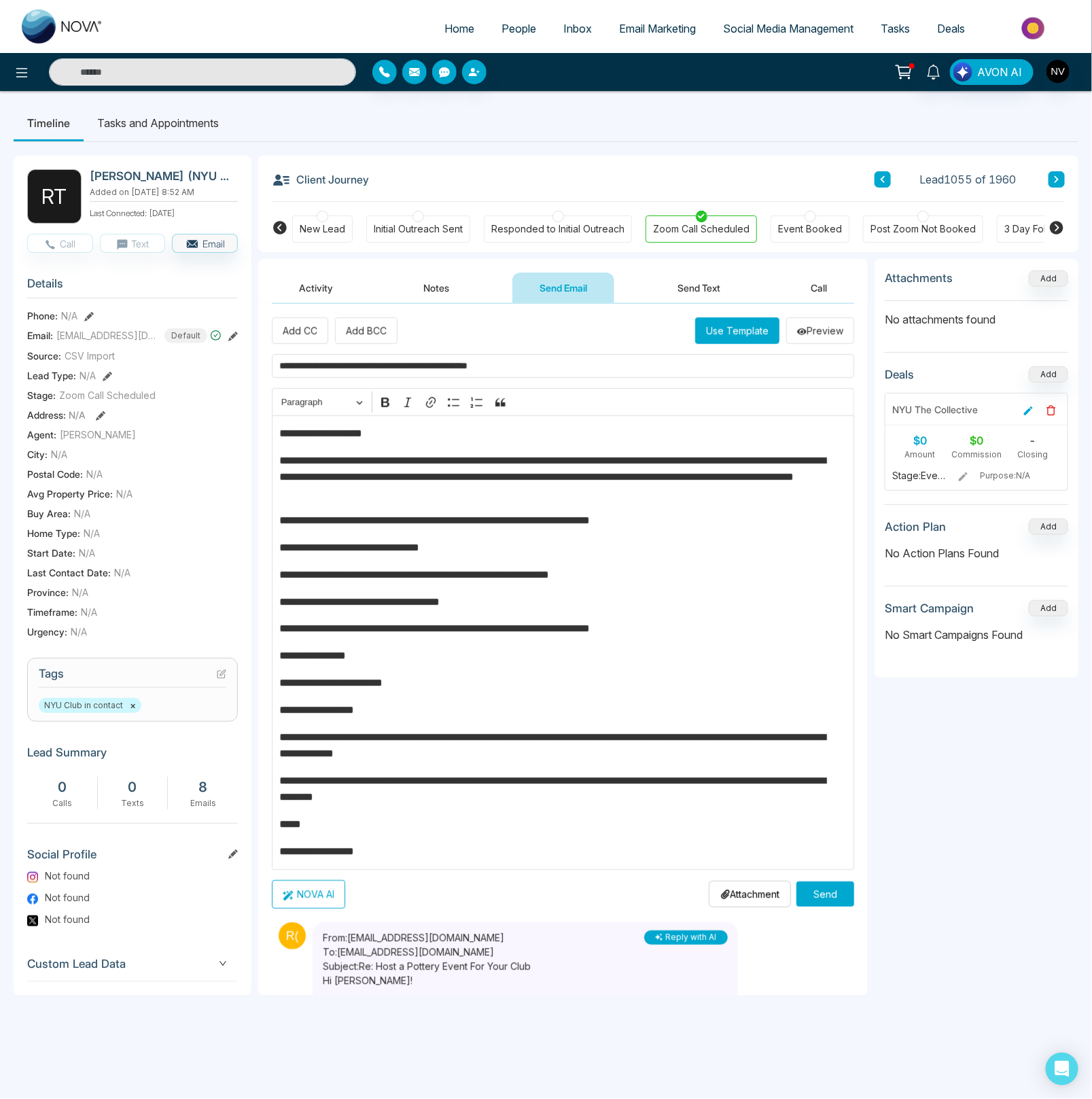
click at [514, 796] on p "**********" at bounding box center [558, 788] width 558 height 32
drag, startPoint x: 357, startPoint y: 825, endPoint x: 272, endPoint y: 828, distance: 85.1
click at [272, 828] on div "**********" at bounding box center [563, 642] width 583 height 455
drag, startPoint x: 399, startPoint y: 851, endPoint x: 235, endPoint y: 853, distance: 164.0
click at [235, 853] on div "R T [PERSON_NAME] (NYU - The Collective Co-President) Added on [DATE] 8:52 AM L…" at bounding box center [546, 576] width 1065 height 867
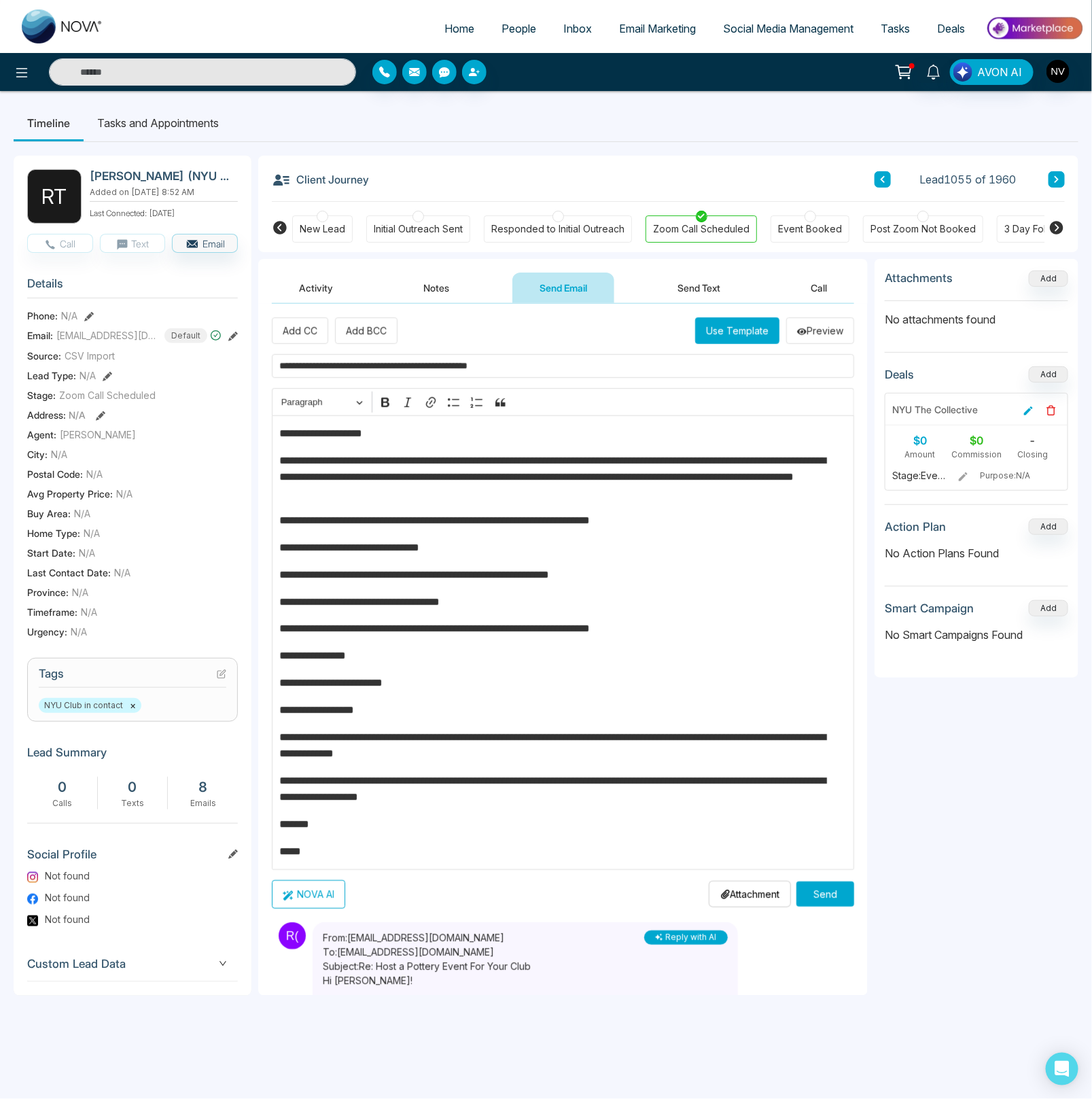
click at [560, 804] on p "**********" at bounding box center [558, 788] width 558 height 32
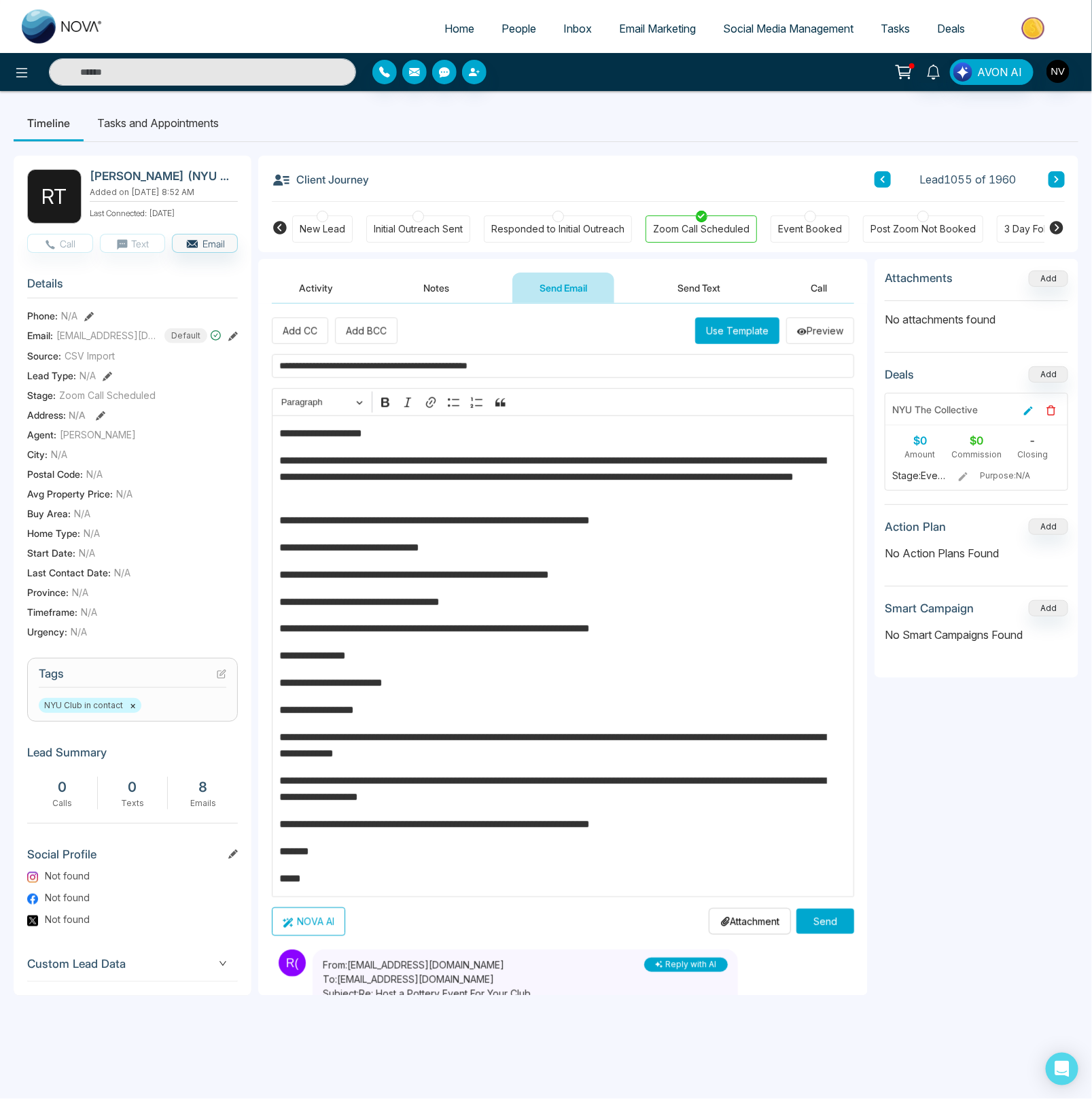
click at [602, 464] on p "**********" at bounding box center [558, 476] width 558 height 49
drag, startPoint x: 314, startPoint y: 466, endPoint x: 275, endPoint y: 464, distance: 39.1
click at [275, 464] on div "**********" at bounding box center [563, 656] width 583 height 481
click at [278, 460] on div "**********" at bounding box center [563, 656] width 583 height 481
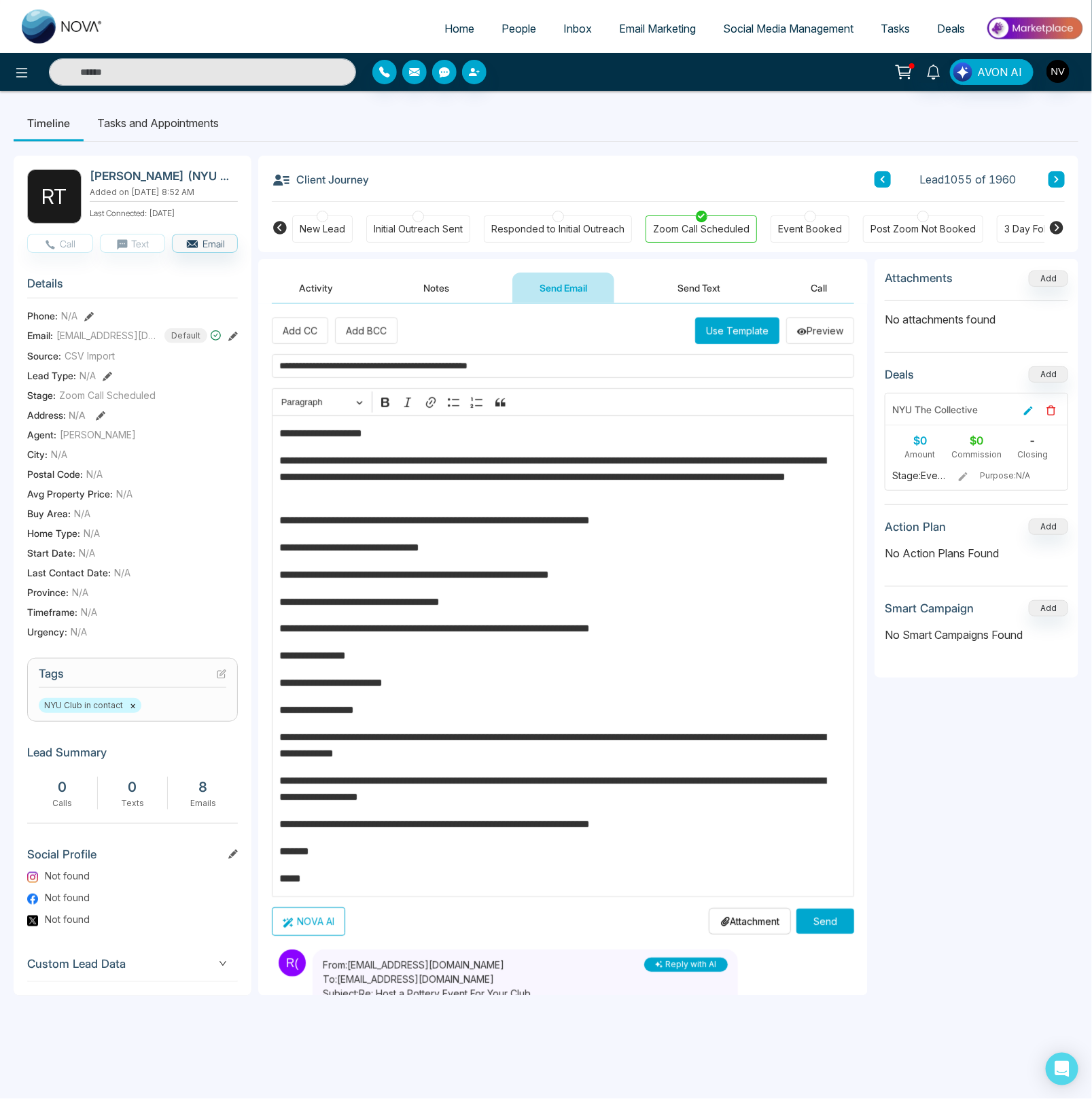
click at [555, 500] on p "**********" at bounding box center [558, 476] width 558 height 49
click at [520, 555] on p "**********" at bounding box center [558, 548] width 558 height 17
click at [645, 587] on div "**********" at bounding box center [563, 656] width 583 height 481
click at [558, 607] on p "**********" at bounding box center [558, 602] width 558 height 17
click at [741, 623] on p "**********" at bounding box center [558, 628] width 558 height 17
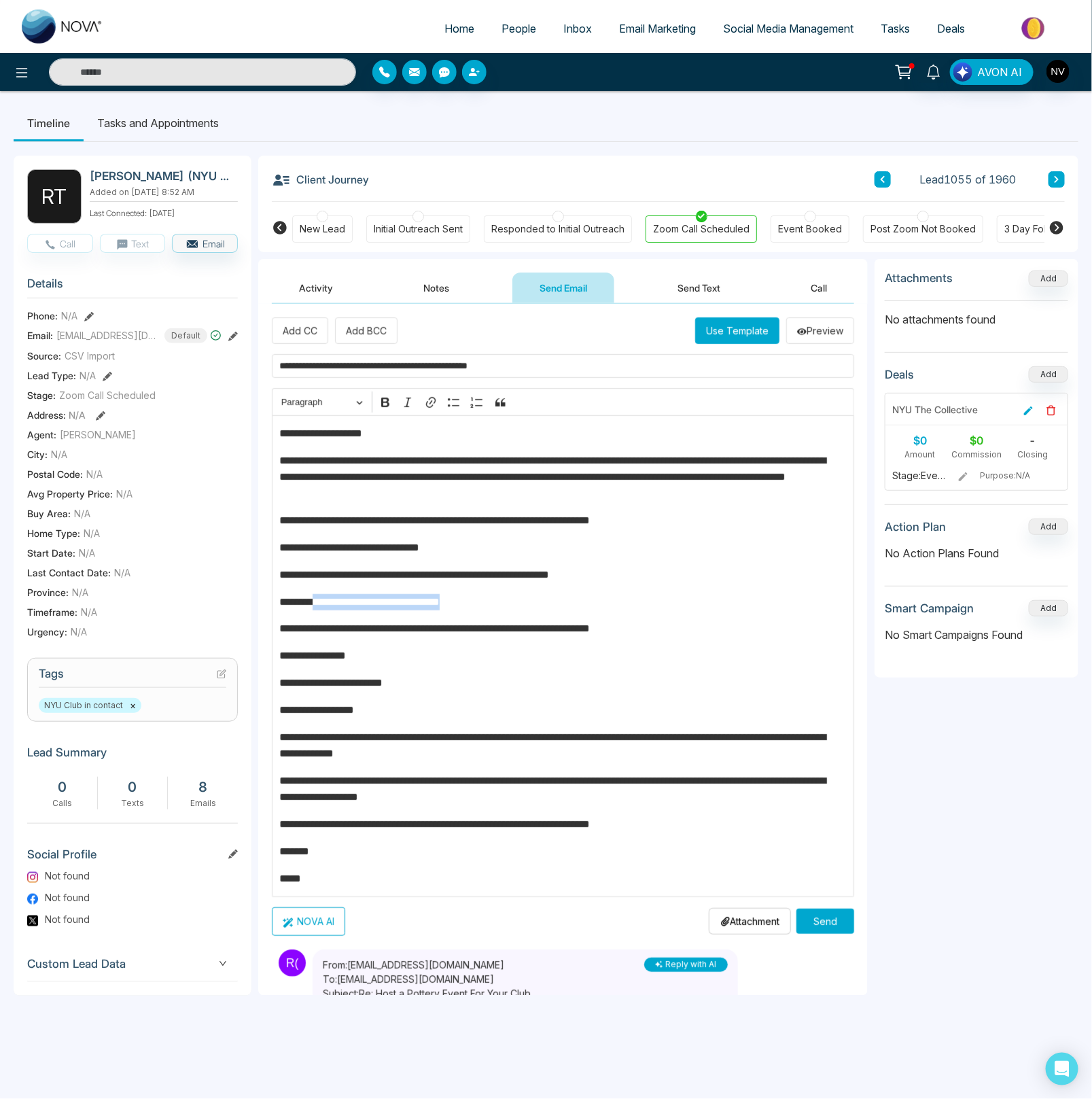
drag, startPoint x: 509, startPoint y: 606, endPoint x: 320, endPoint y: 603, distance: 189.0
click at [320, 603] on p "**********" at bounding box center [558, 602] width 558 height 17
click at [457, 679] on p "**********" at bounding box center [558, 682] width 558 height 17
click at [513, 753] on p "**********" at bounding box center [558, 744] width 558 height 32
click at [729, 741] on p "**********" at bounding box center [558, 744] width 558 height 32
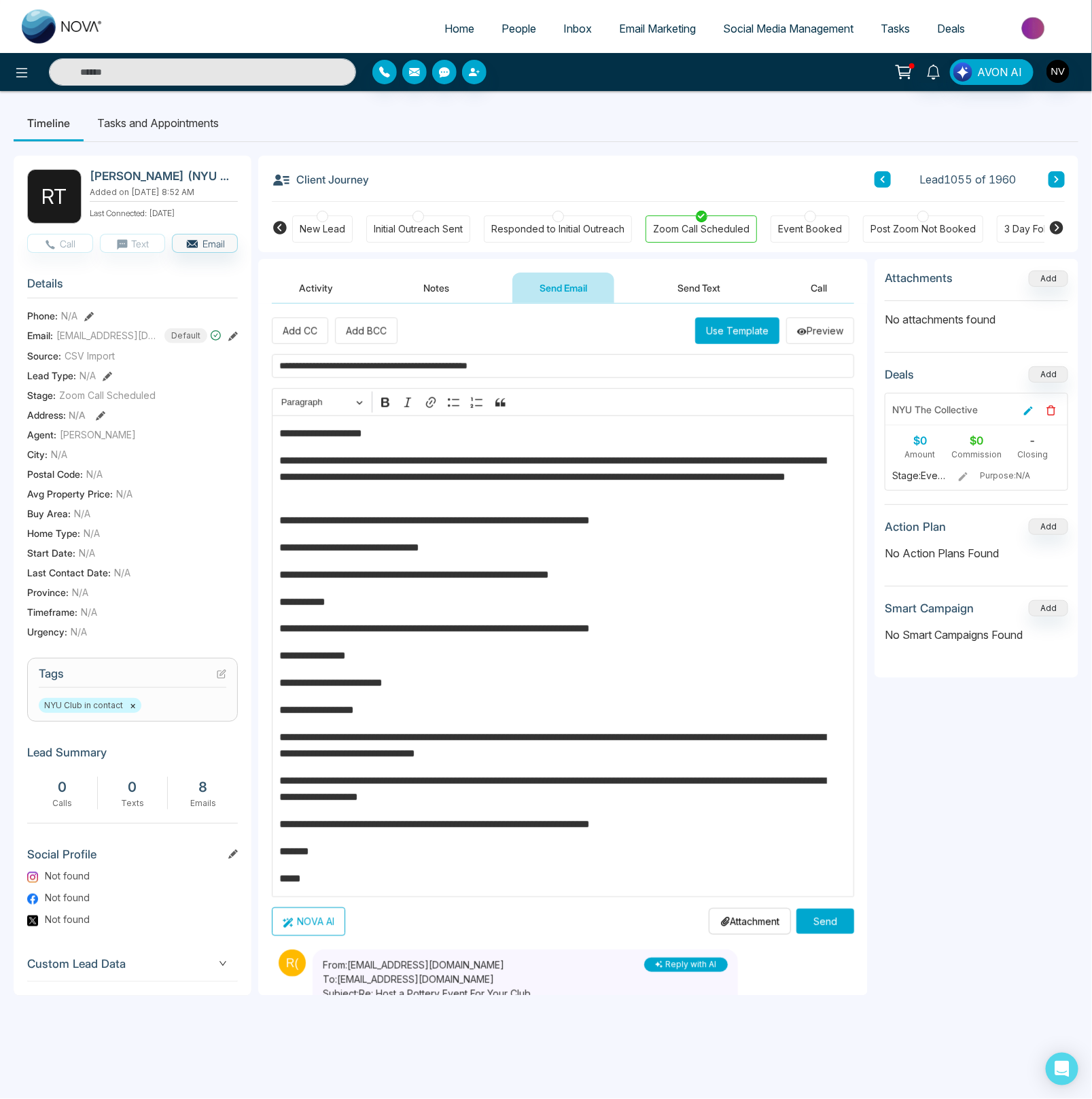
click at [606, 762] on p "**********" at bounding box center [558, 744] width 558 height 32
click at [587, 797] on p "**********" at bounding box center [558, 788] width 558 height 32
click at [597, 758] on p "**********" at bounding box center [558, 744] width 558 height 32
drag, startPoint x: 751, startPoint y: 759, endPoint x: 583, endPoint y: 779, distance: 169.2
click at [566, 762] on p "**********" at bounding box center [558, 744] width 558 height 32
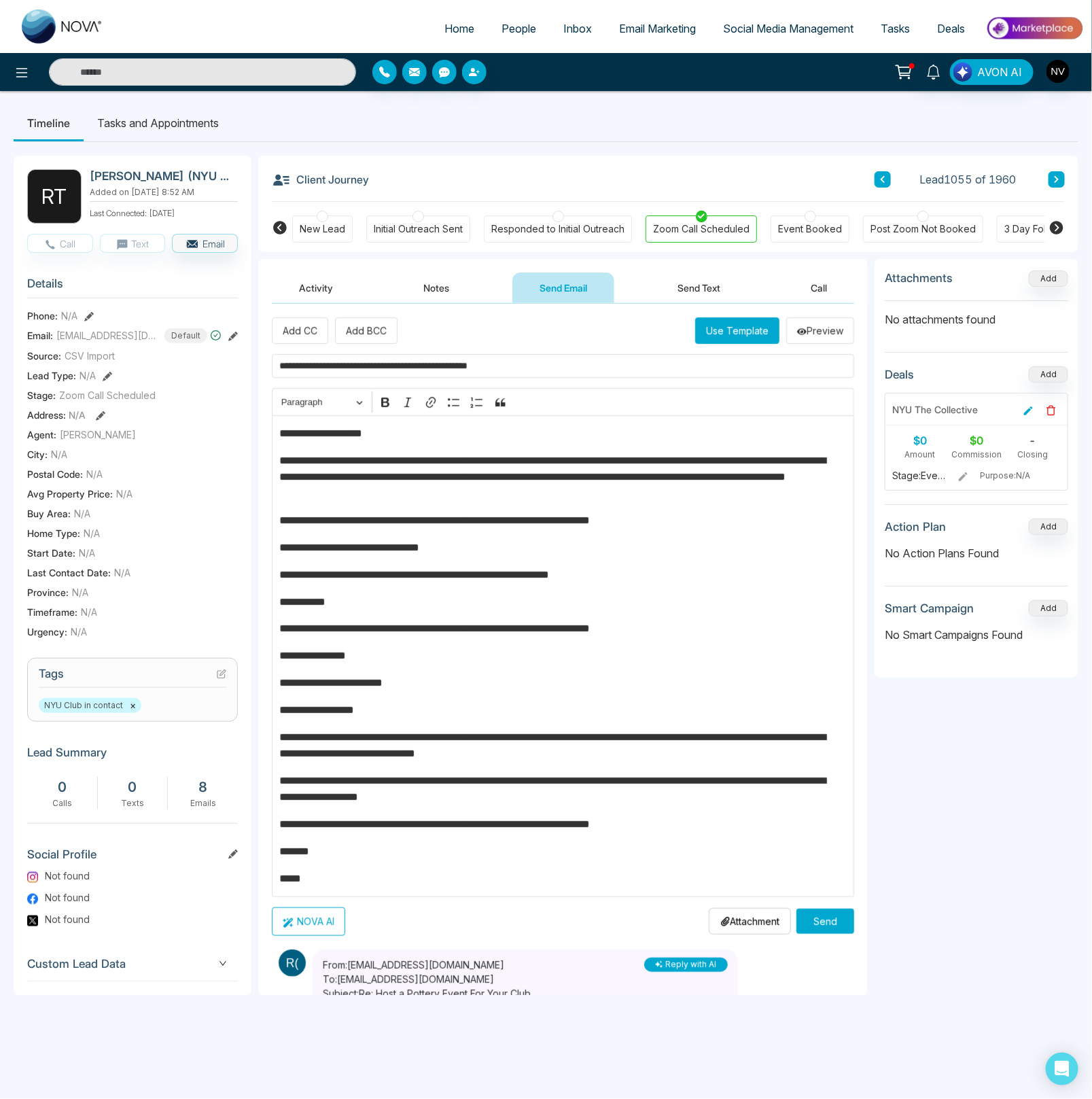
click at [607, 791] on p "**********" at bounding box center [558, 788] width 558 height 32
click at [550, 829] on p "**********" at bounding box center [558, 824] width 558 height 17
click at [762, 822] on p "**********" at bounding box center [558, 824] width 558 height 17
click at [614, 725] on div "**********" at bounding box center [563, 656] width 583 height 481
click at [868, 228] on div "Post Zoom Not Booked" at bounding box center [923, 229] width 120 height 27
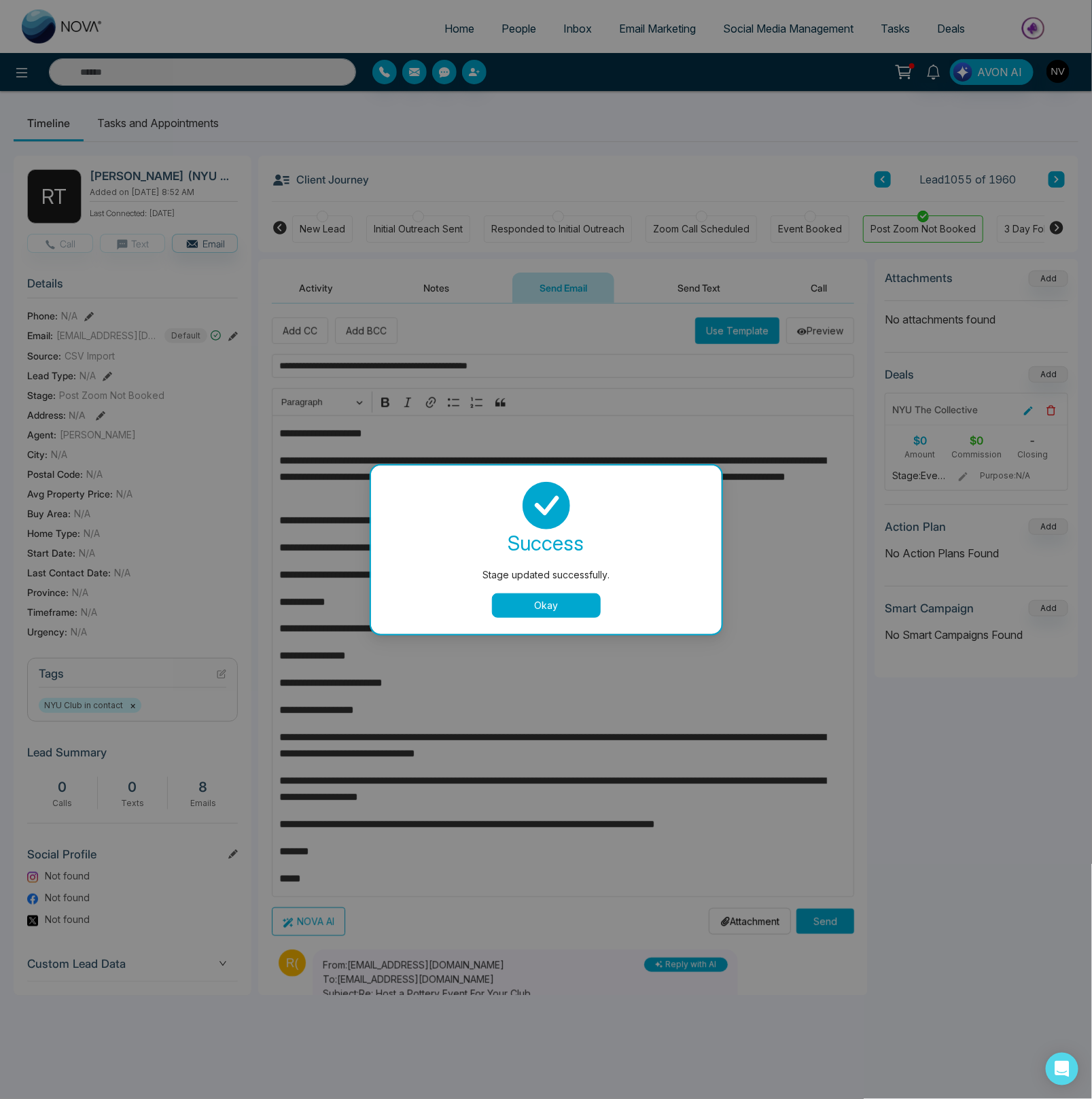
drag, startPoint x: 610, startPoint y: 608, endPoint x: 591, endPoint y: 604, distance: 19.4
click at [610, 608] on div "Okay" at bounding box center [546, 605] width 318 height 24
click at [577, 603] on button "Okay" at bounding box center [546, 605] width 109 height 24
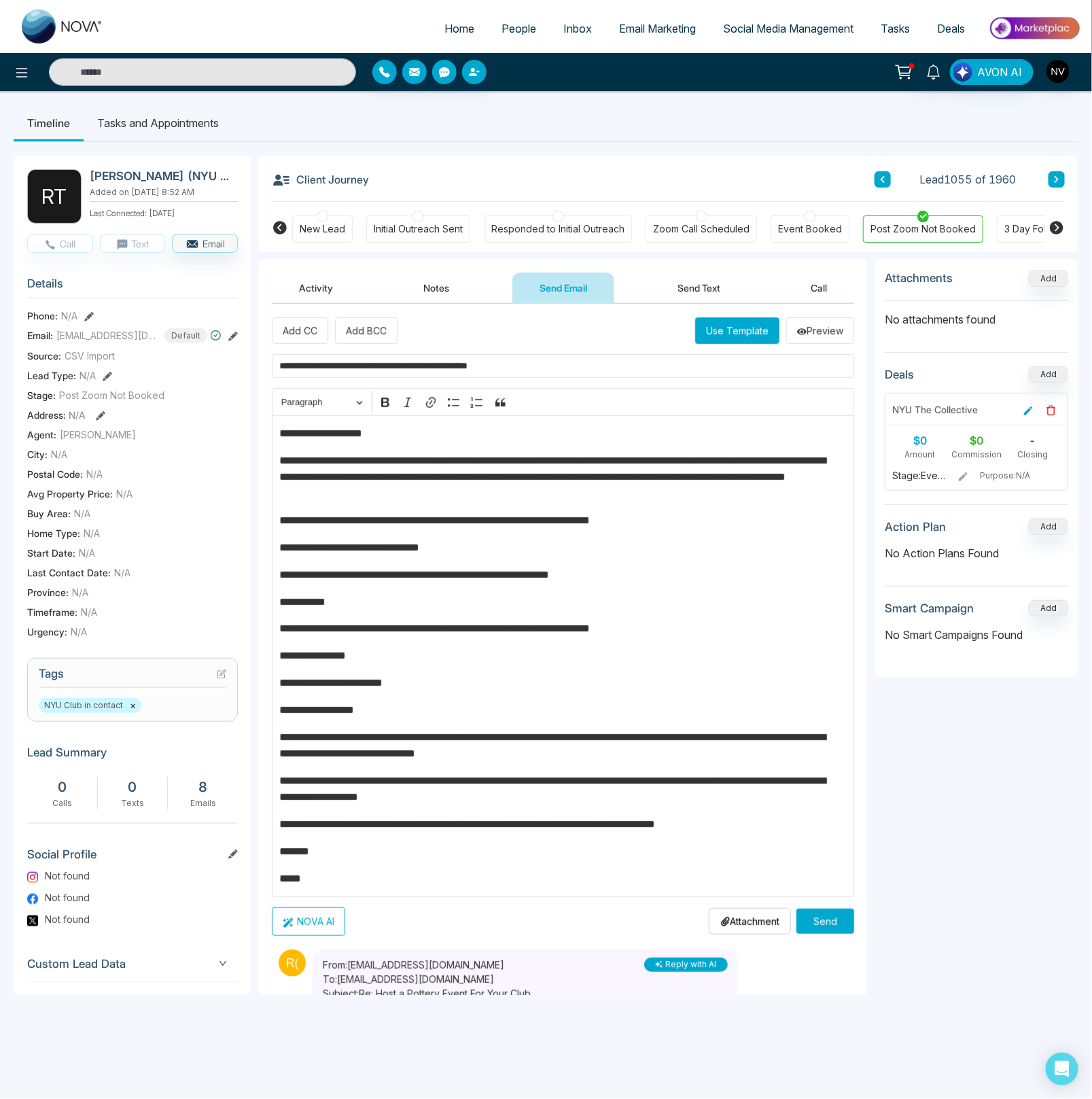
click at [830, 926] on button "Send" at bounding box center [824, 921] width 57 height 25
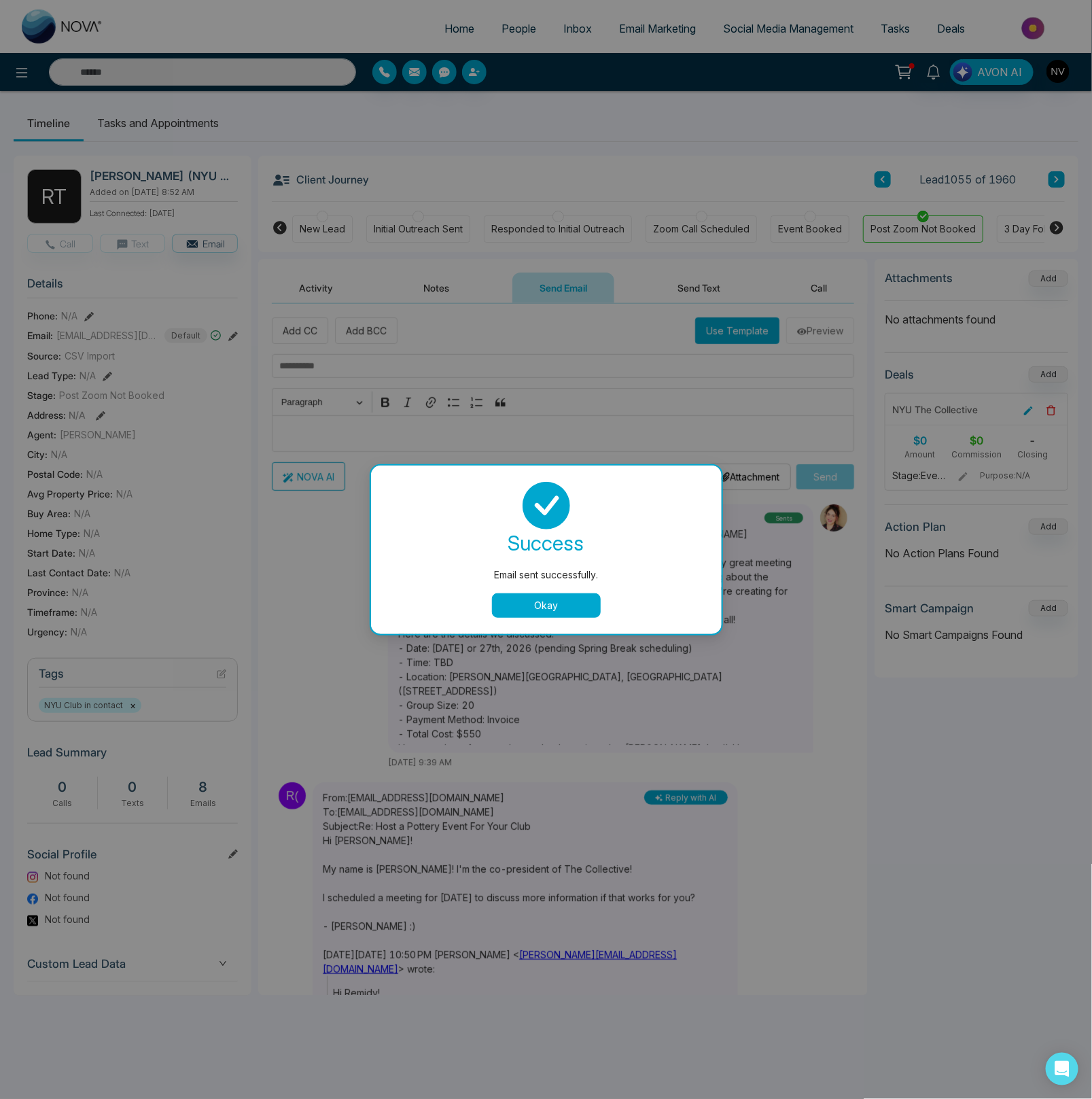
click at [533, 590] on div "success Email sent successfully. Okay" at bounding box center [546, 549] width 318 height 135
click at [539, 605] on button "Okay" at bounding box center [546, 605] width 109 height 24
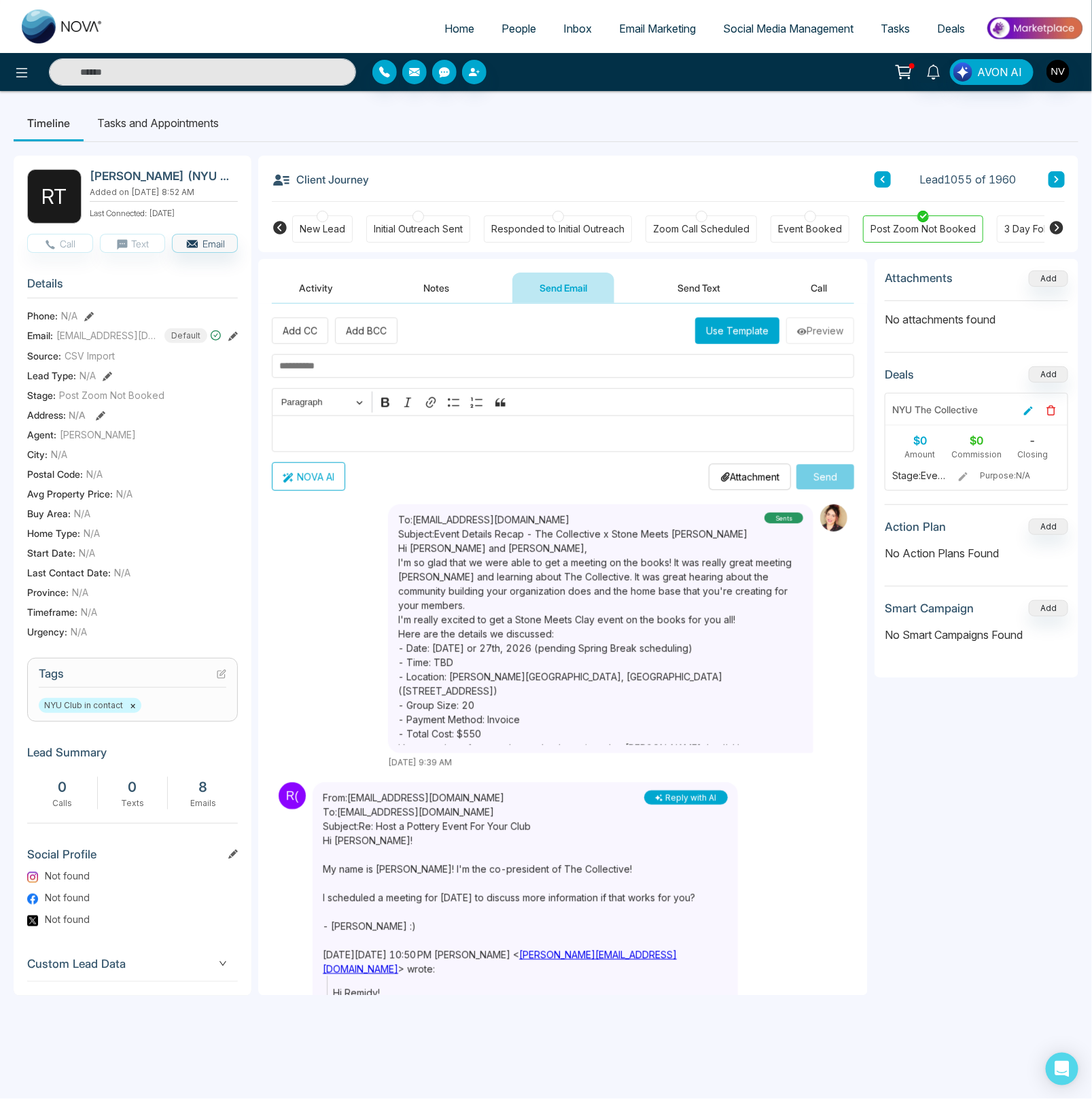
click at [949, 21] on span "Deals" at bounding box center [951, 28] width 28 height 14
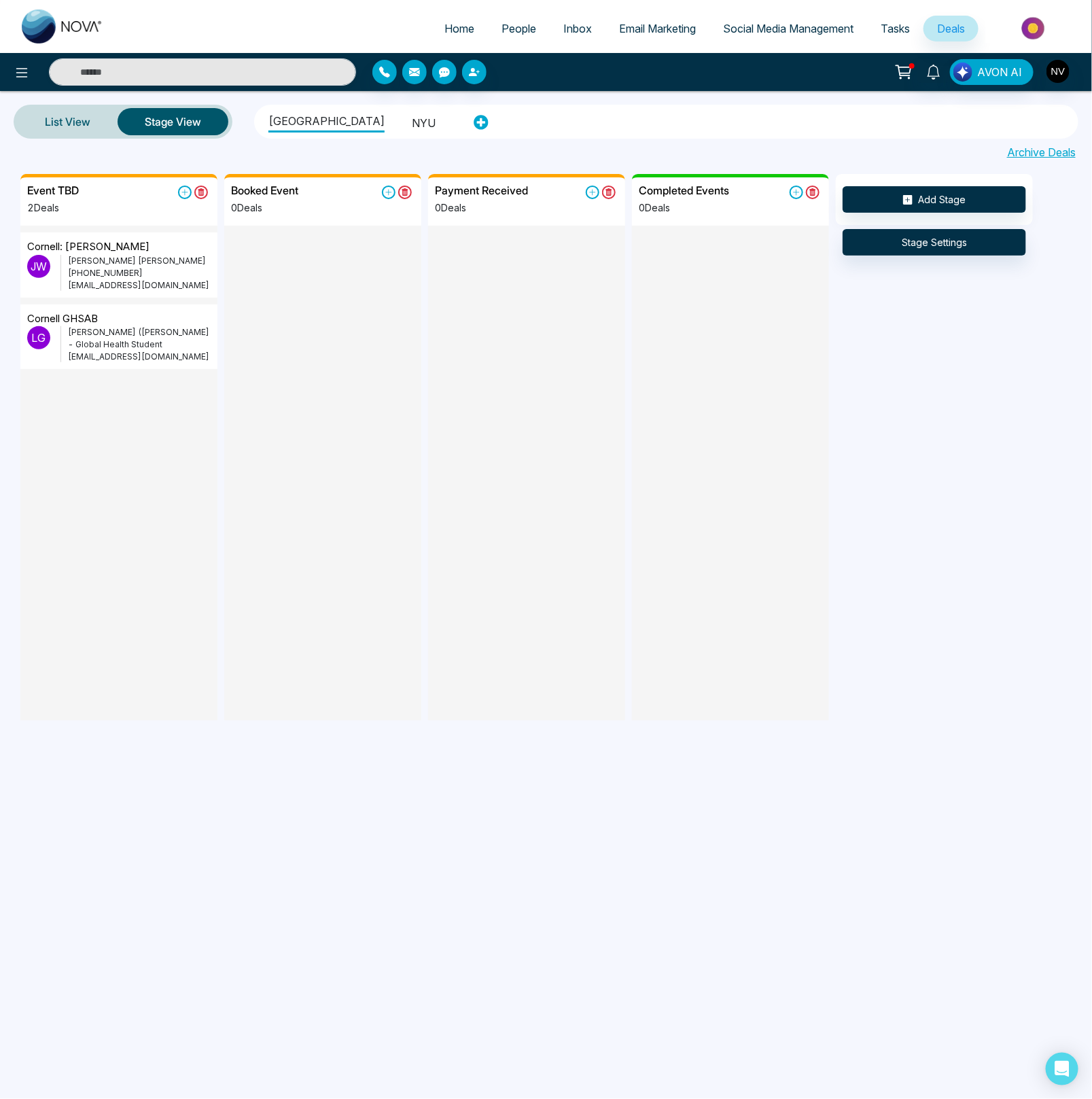
click at [81, 343] on p "[PERSON_NAME] ([PERSON_NAME] - Global Health Student" at bounding box center [139, 338] width 142 height 24
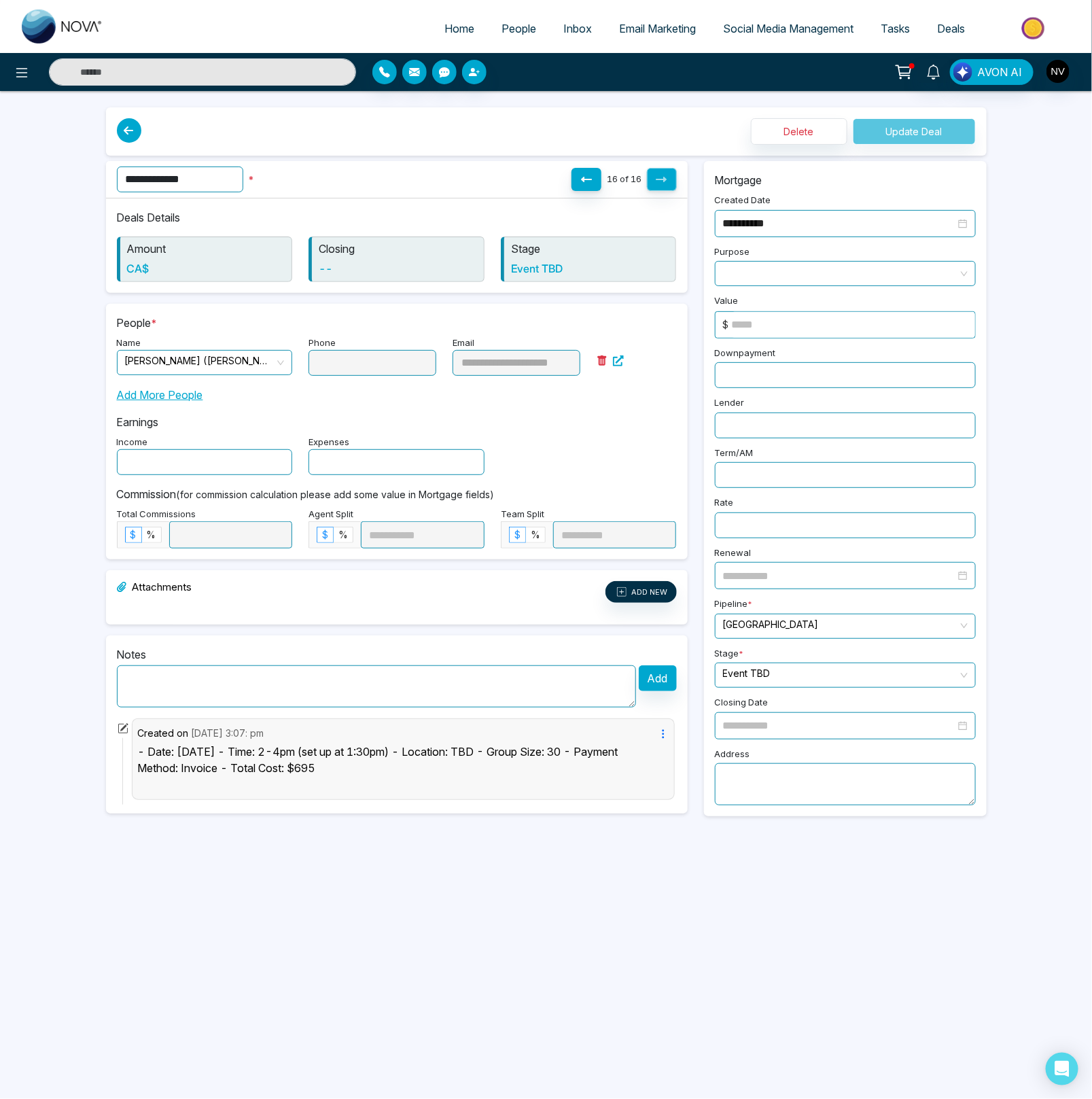
click at [137, 133] on icon at bounding box center [129, 130] width 24 height 24
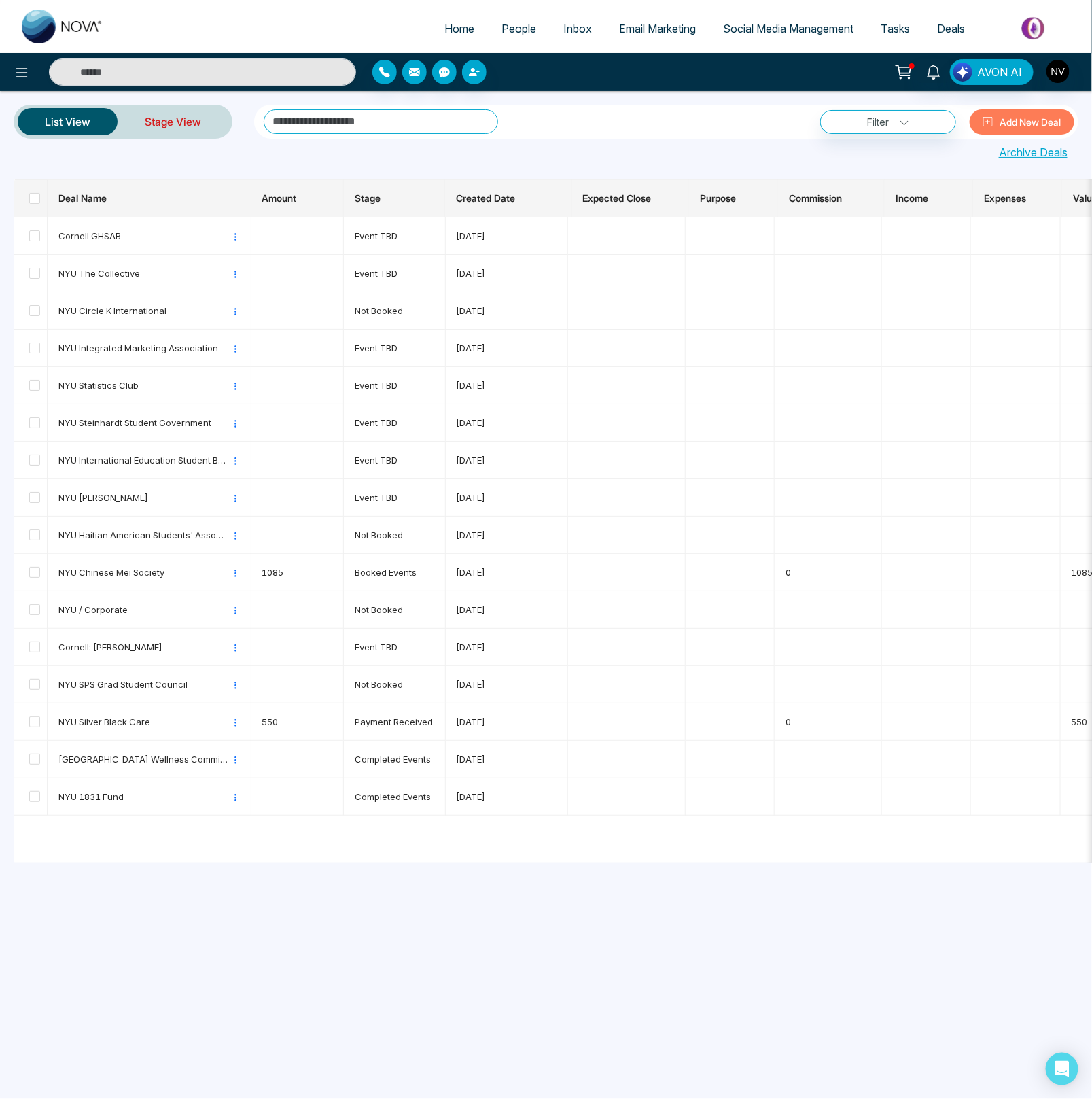
click at [170, 125] on link "Stage View" at bounding box center [173, 121] width 111 height 32
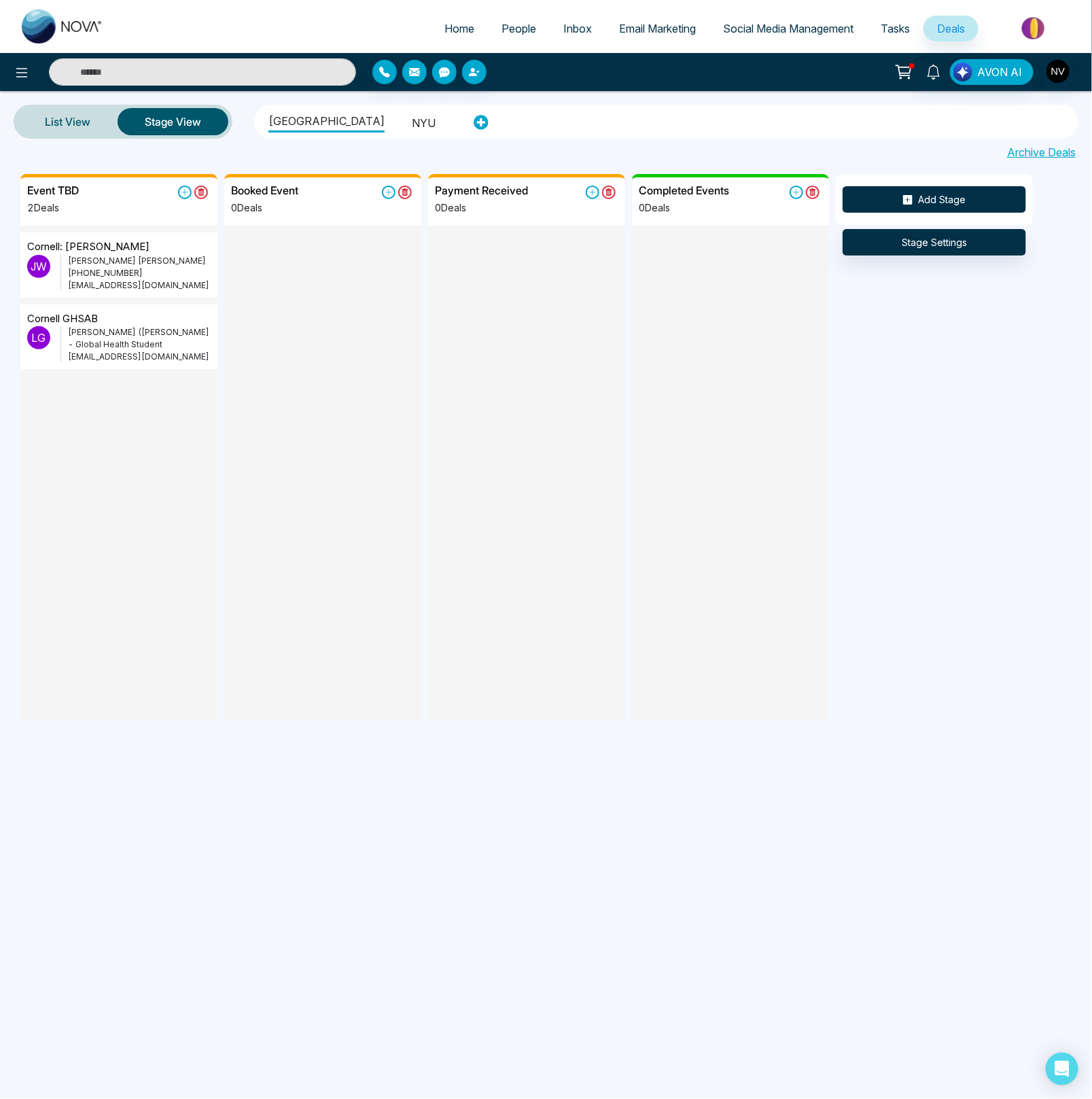
click at [901, 197] on button "Add Stage" at bounding box center [934, 199] width 183 height 26
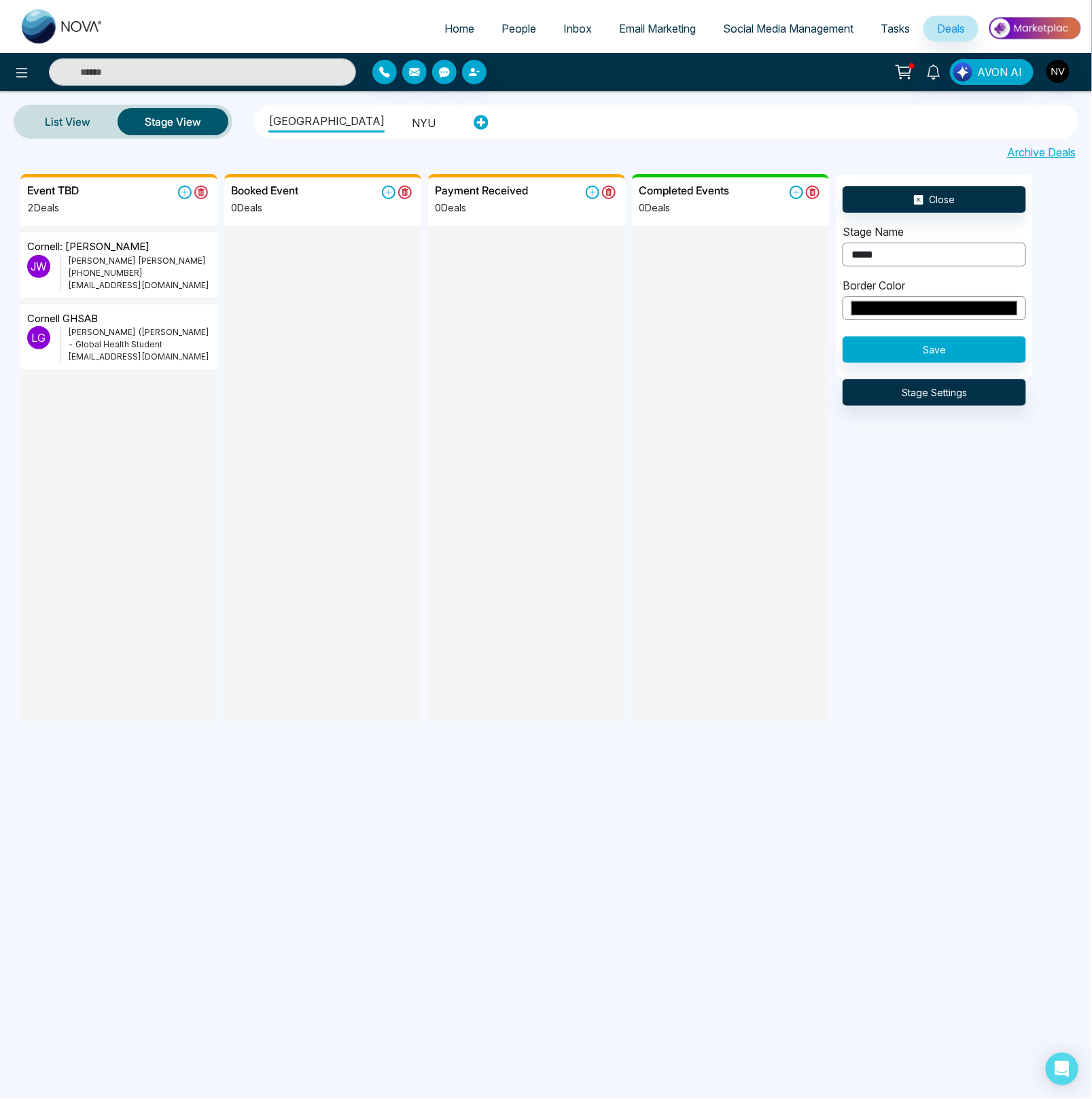
type input "**********"
click at [923, 316] on input "*******" at bounding box center [934, 308] width 183 height 23
type input "*******"
click at [668, 459] on div at bounding box center [731, 391] width 197 height 329
click at [887, 352] on button "Save" at bounding box center [934, 349] width 183 height 26
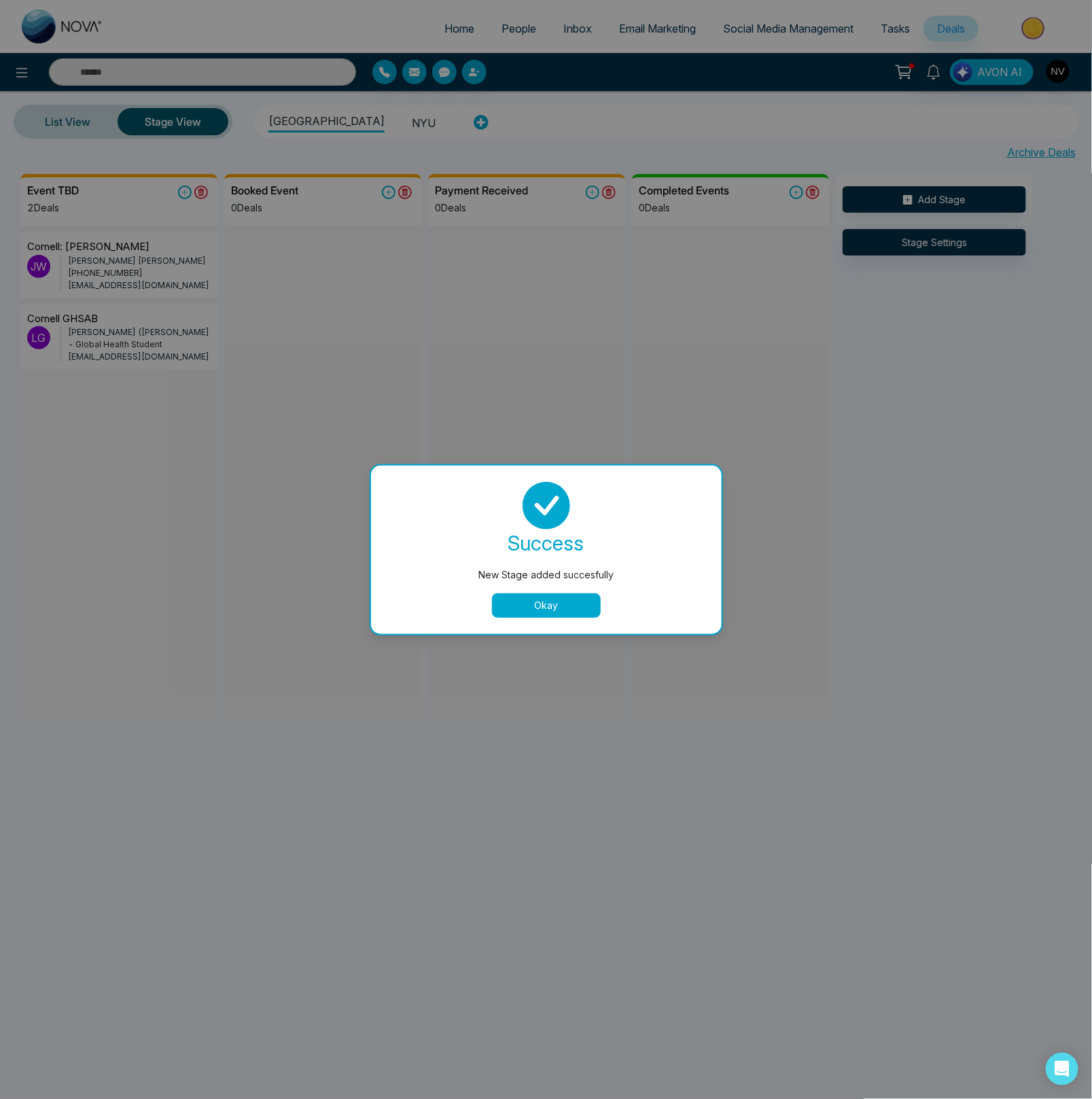
click at [562, 609] on button "Okay" at bounding box center [546, 605] width 109 height 24
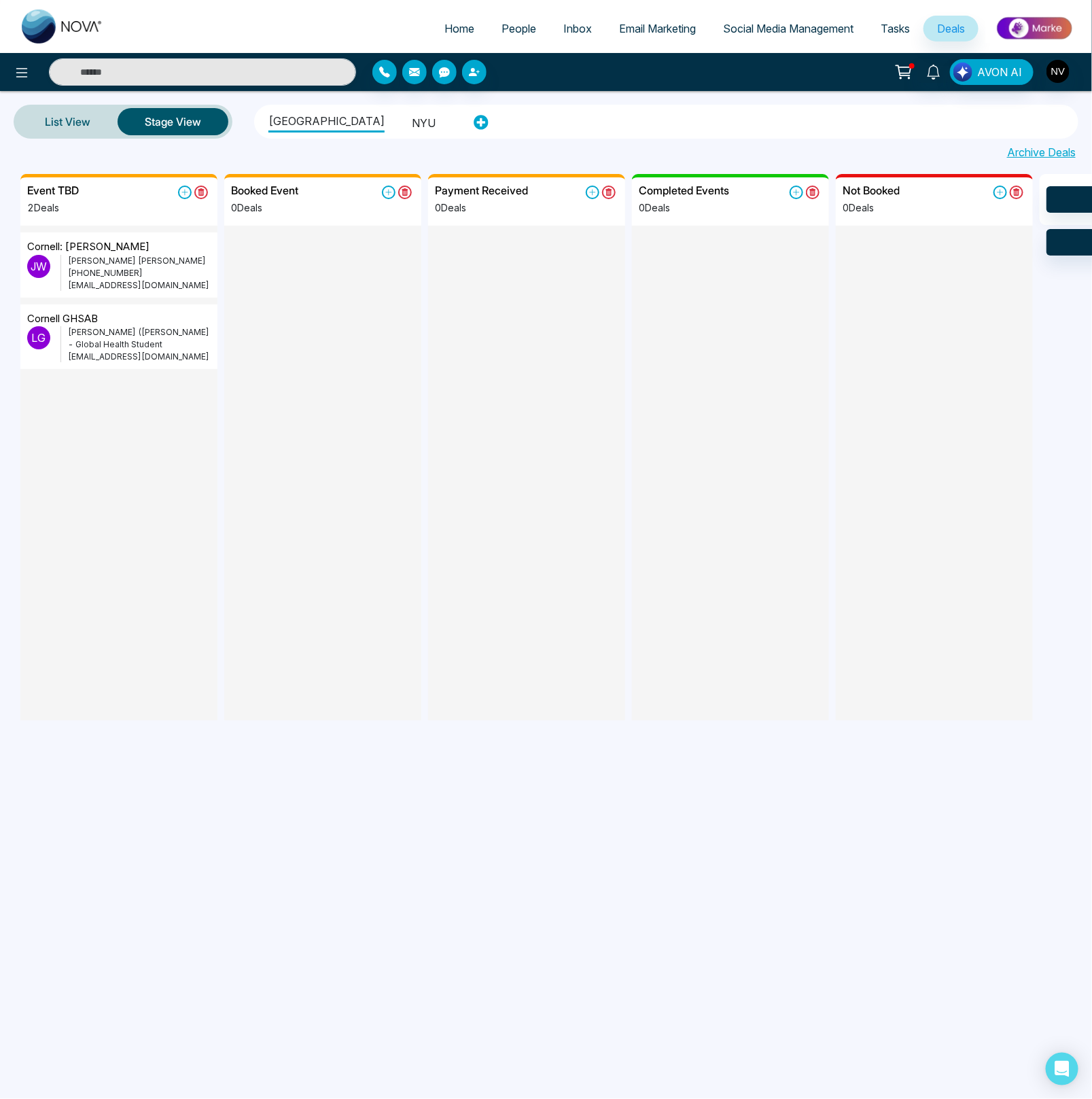
click at [412, 126] on li "NYU" at bounding box center [424, 121] width 23 height 23
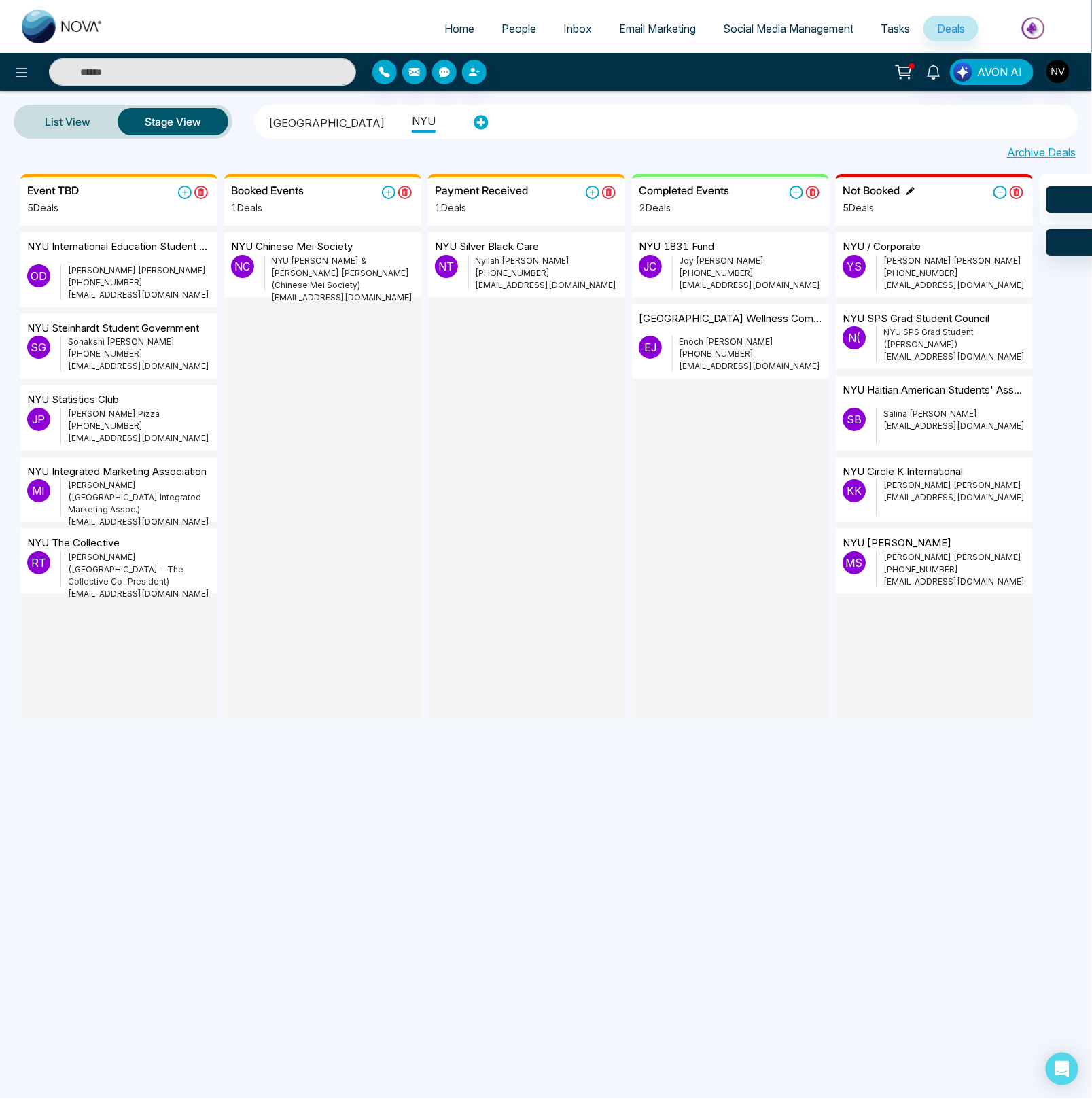
click at [915, 192] on icon at bounding box center [910, 191] width 8 height 8
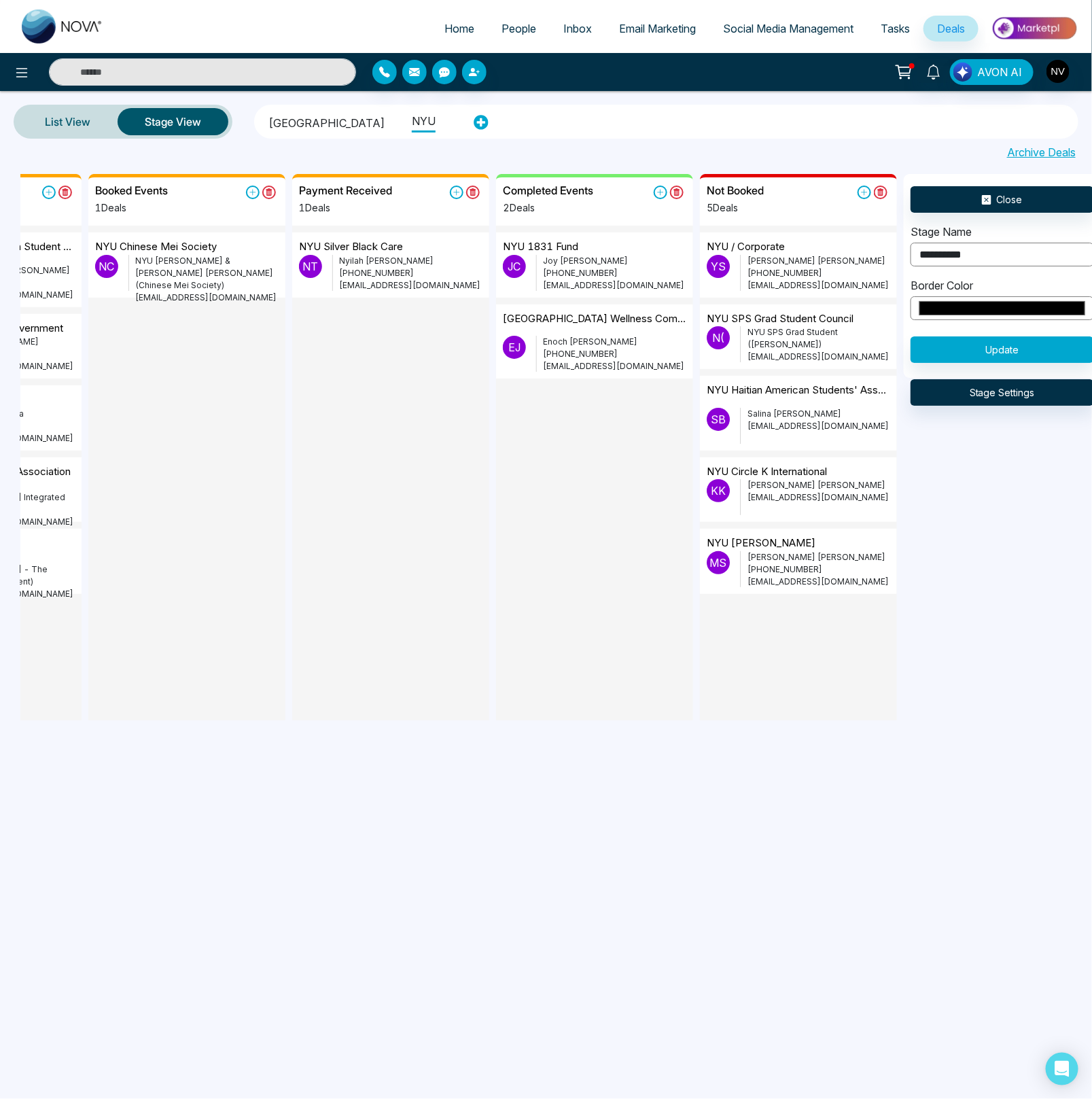
click at [989, 251] on input "**********" at bounding box center [1001, 254] width 183 height 23
type input "**********"
click at [999, 356] on button "Update" at bounding box center [1001, 349] width 183 height 26
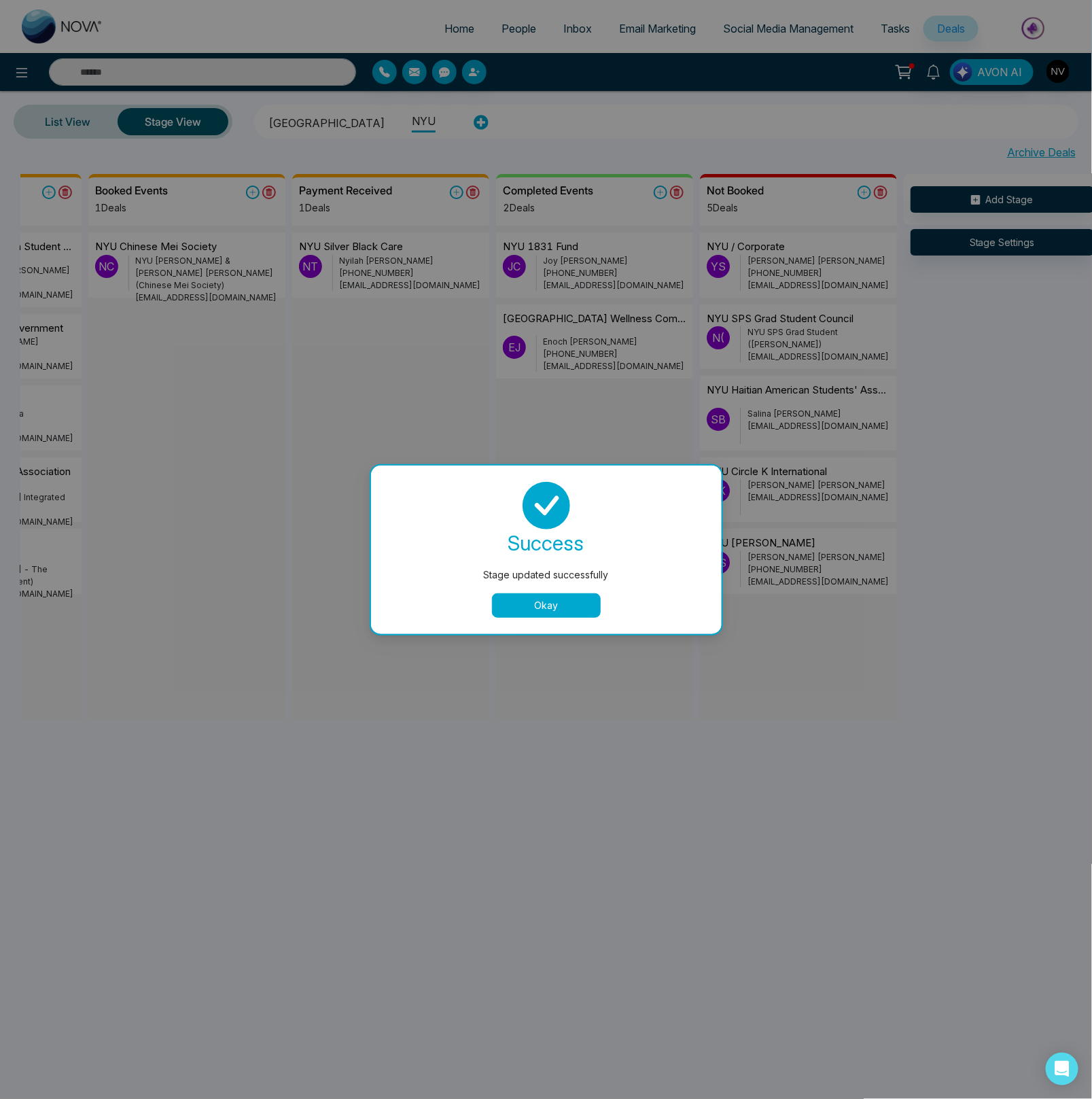
click at [542, 614] on button "Okay" at bounding box center [546, 605] width 109 height 24
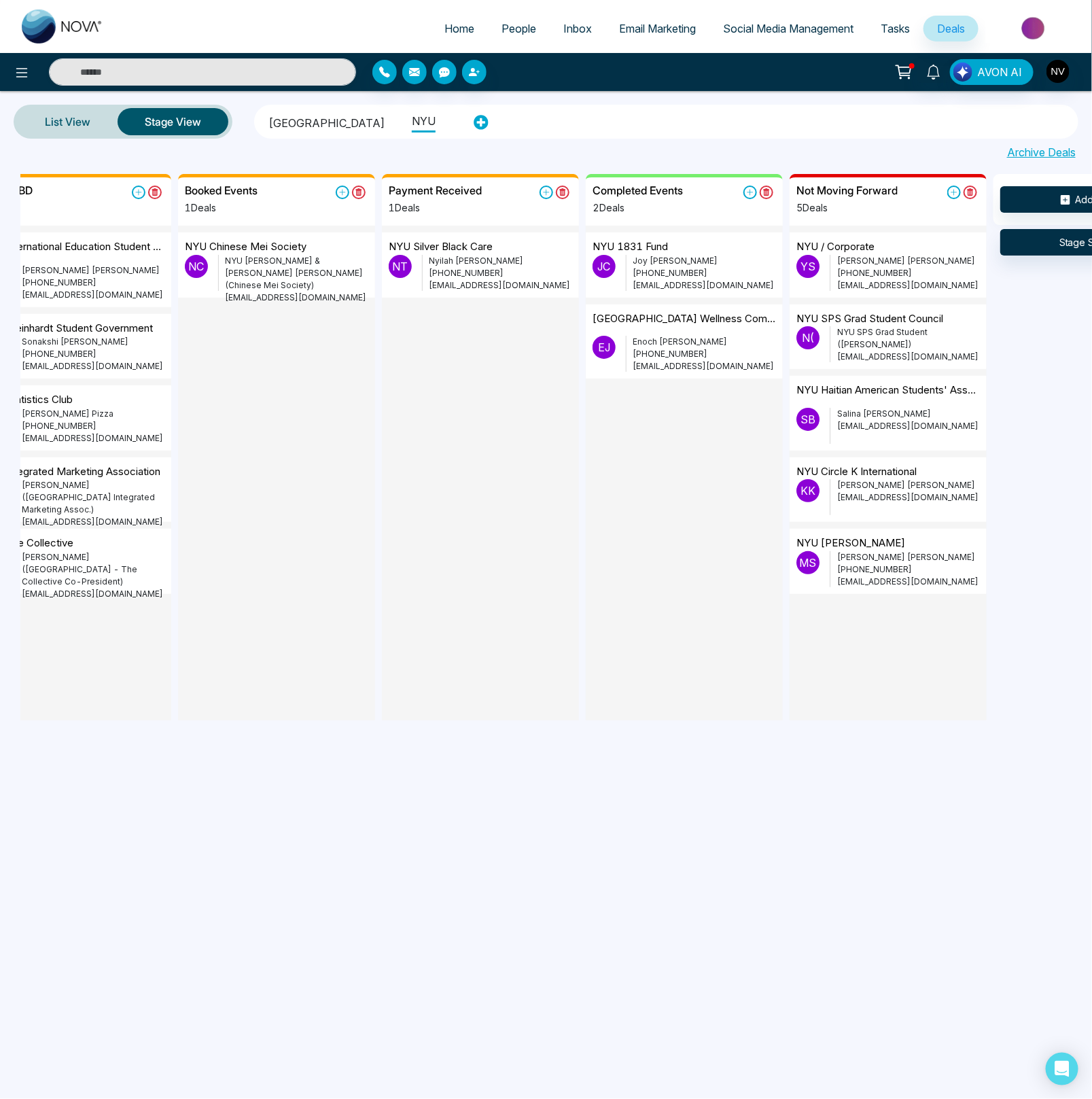
scroll to position [0, 0]
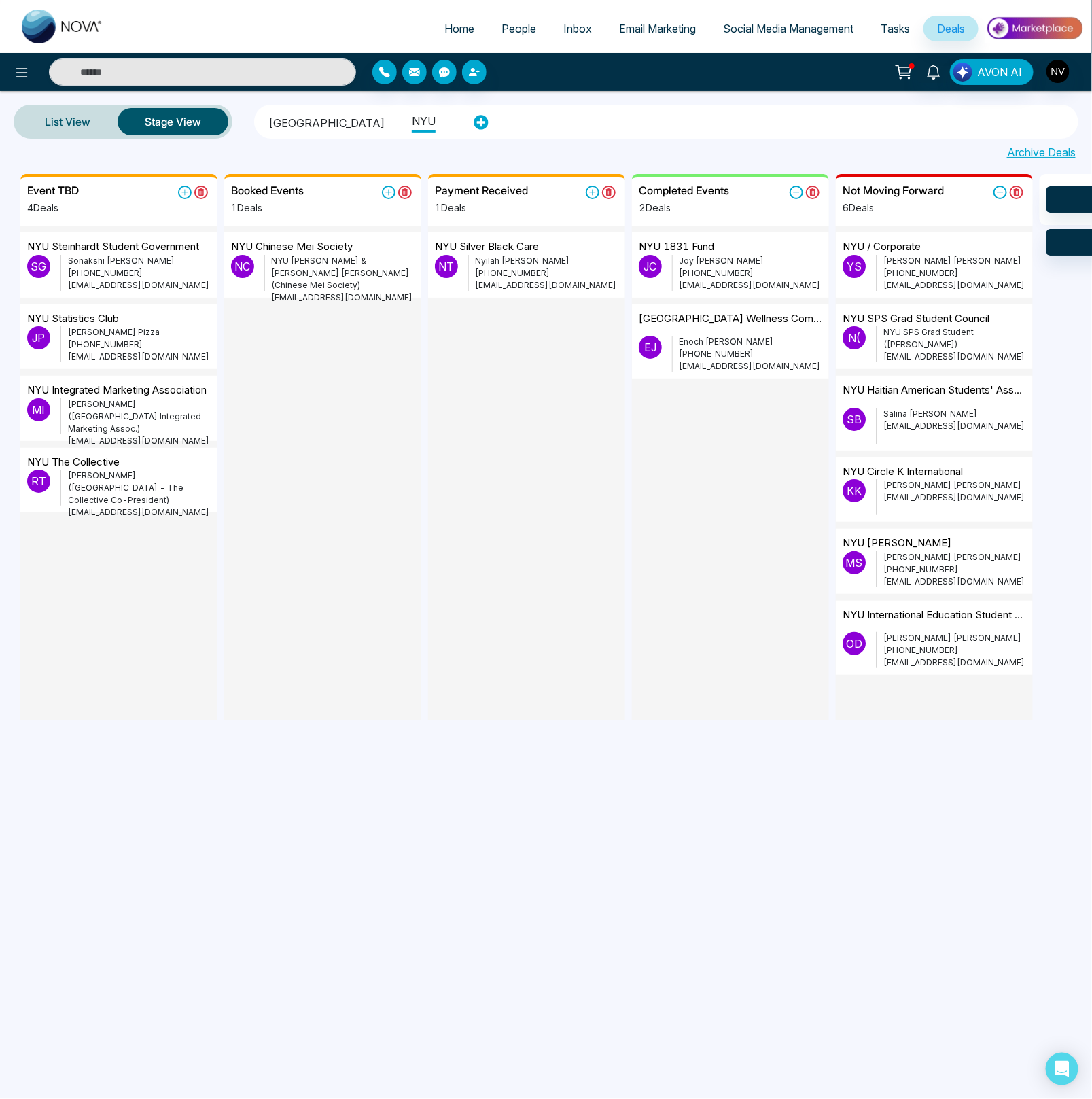
click at [309, 123] on li "[GEOGRAPHIC_DATA]" at bounding box center [325, 121] width 116 height 23
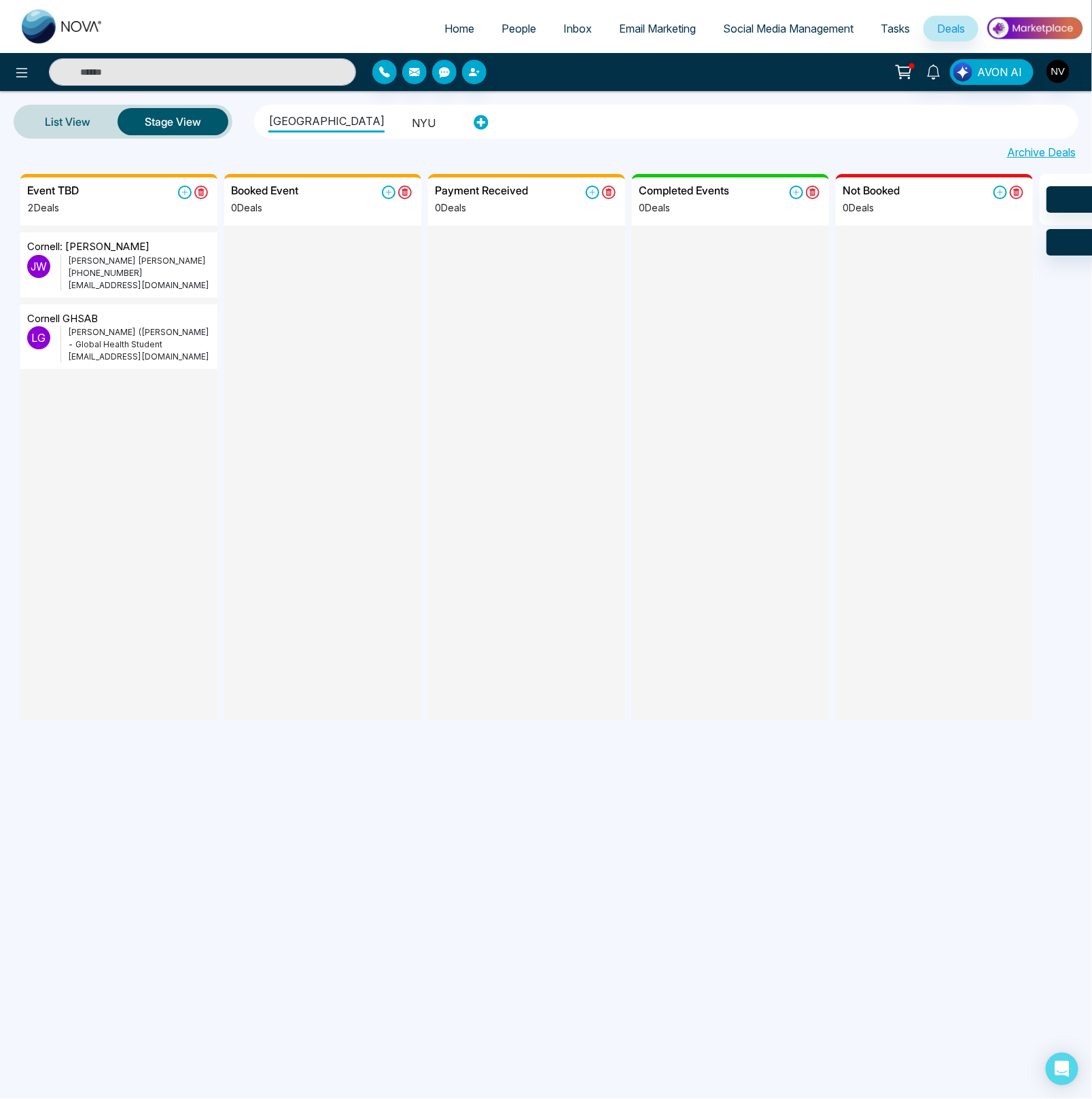
click at [509, 24] on span "People" at bounding box center [519, 28] width 35 height 14
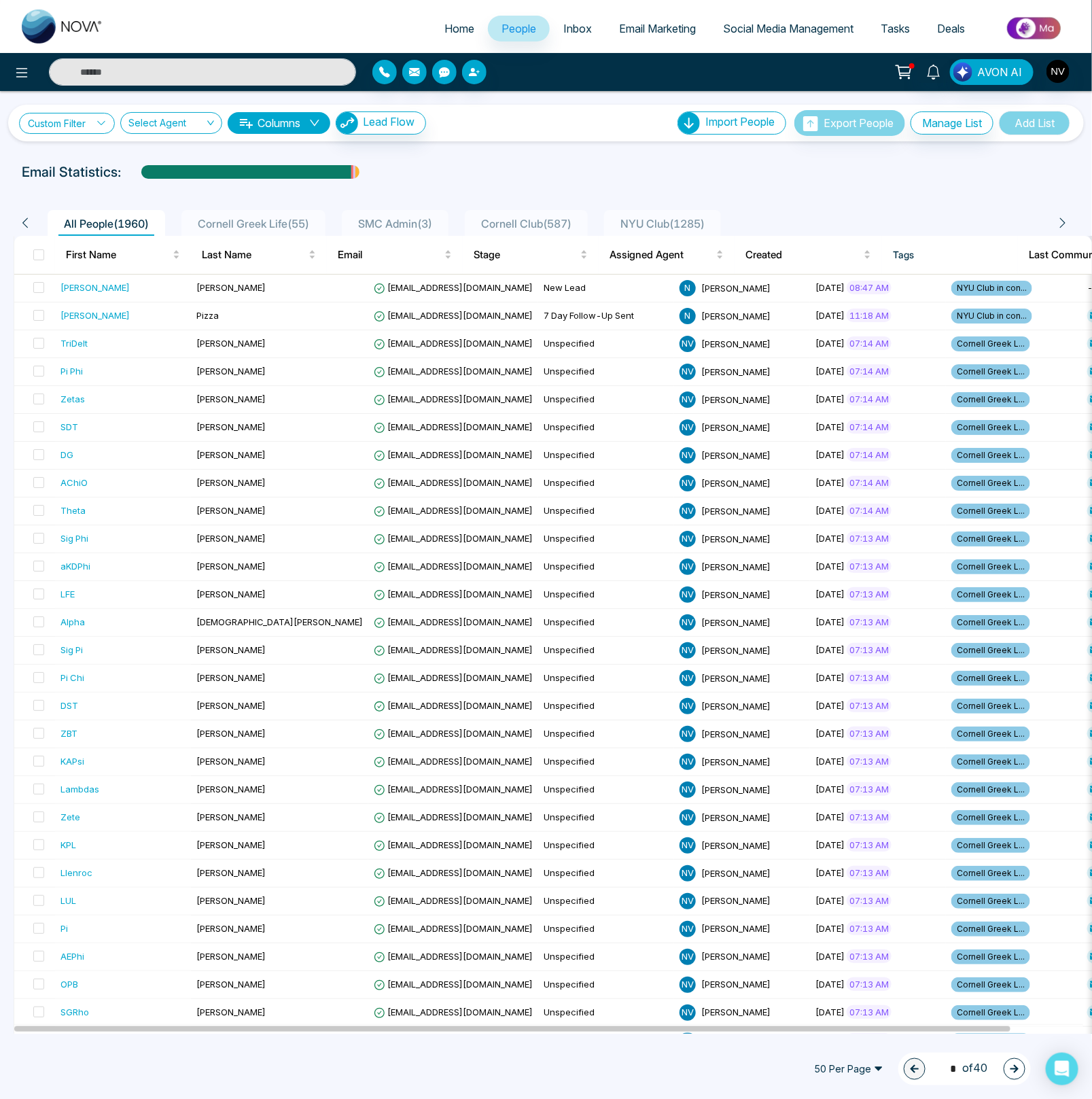
click at [81, 123] on link "Custom Filter" at bounding box center [67, 124] width 95 height 21
click at [84, 151] on input "search" at bounding box center [94, 155] width 110 height 20
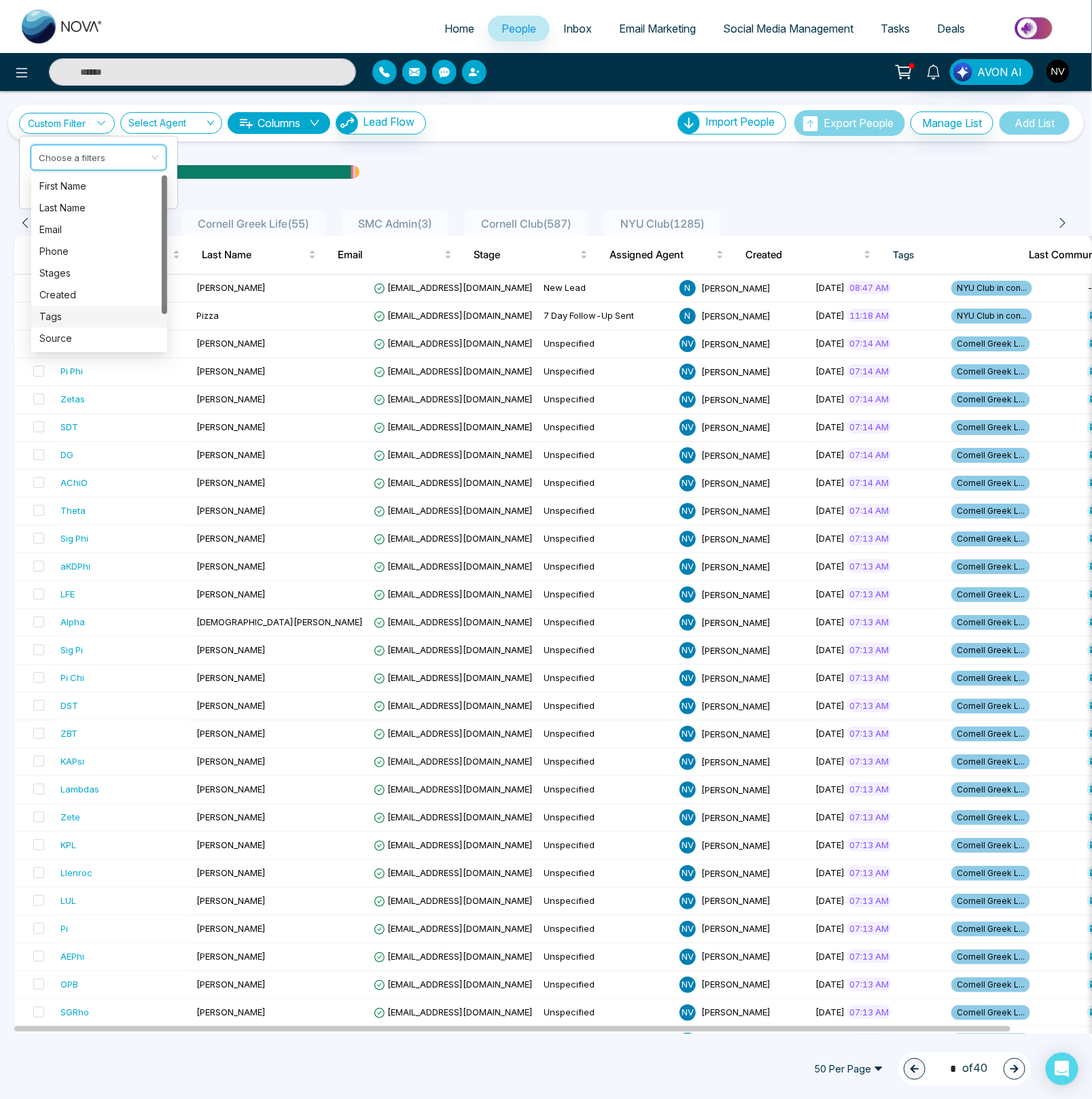
click at [63, 314] on div "Tags" at bounding box center [98, 316] width 120 height 15
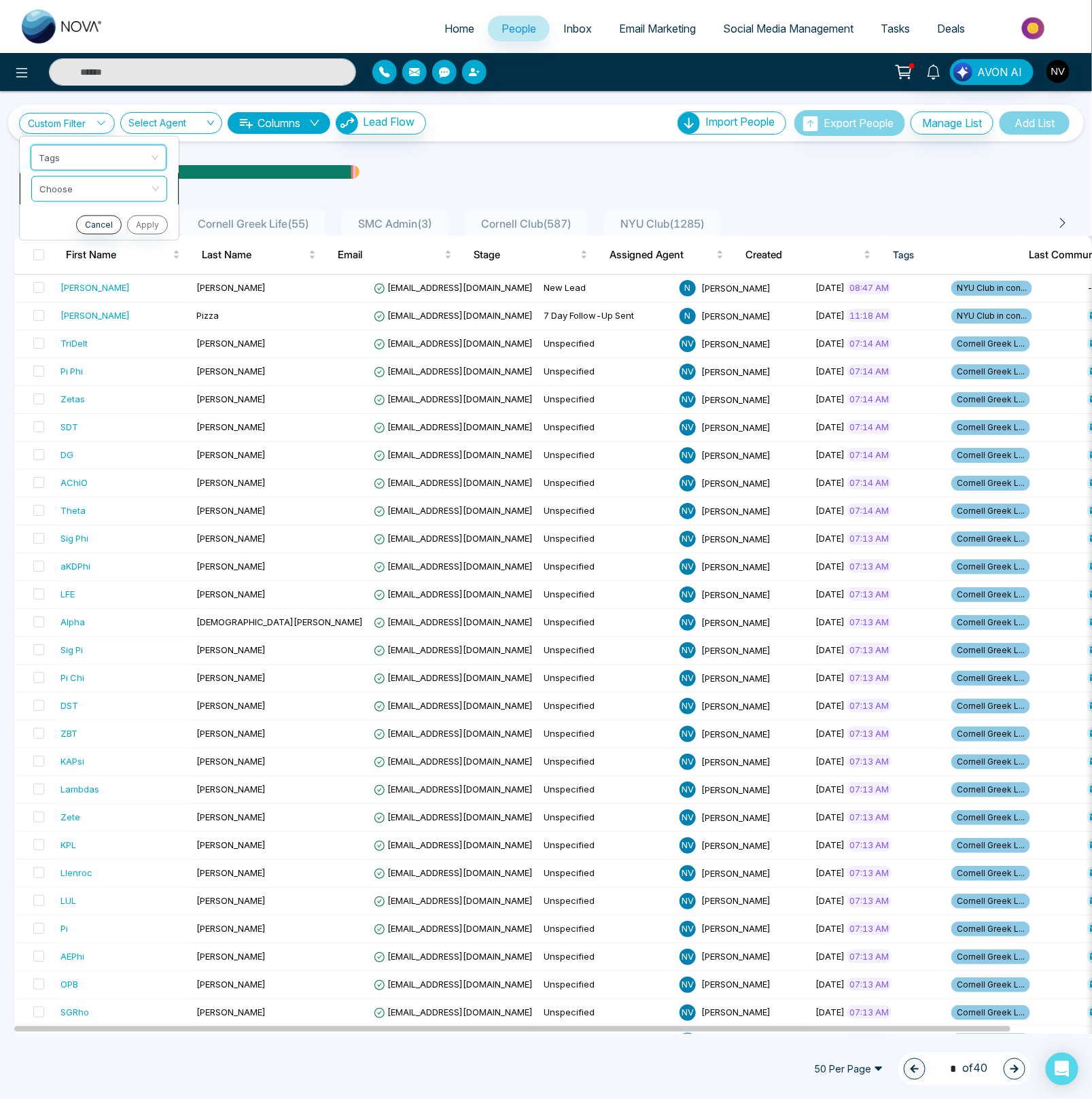
click at [60, 196] on input "search" at bounding box center [94, 186] width 110 height 20
click at [61, 219] on div "include" at bounding box center [98, 216] width 120 height 15
click at [64, 217] on input "search" at bounding box center [94, 217] width 110 height 20
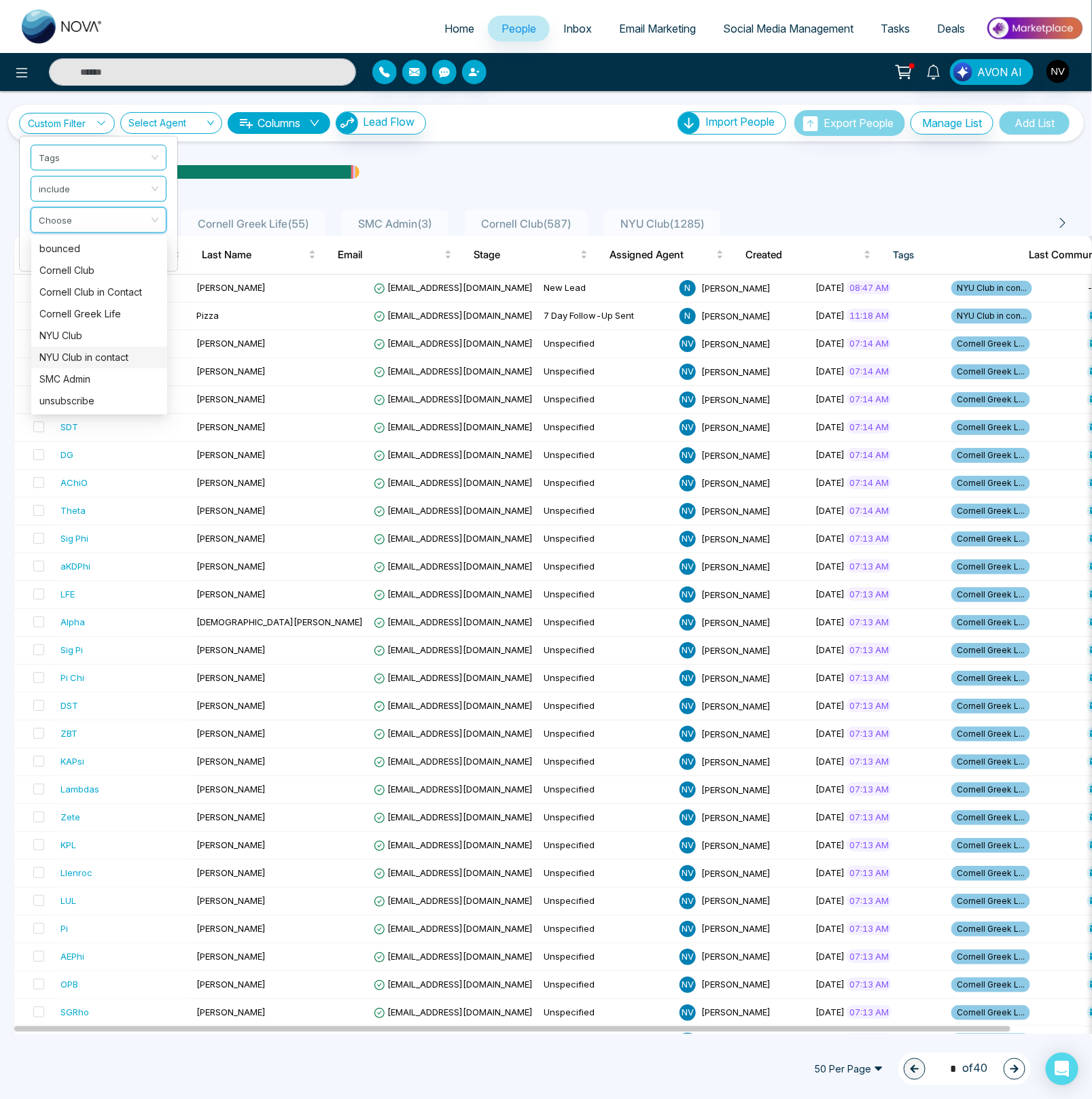
click at [76, 357] on div "NYU Club in contact" at bounding box center [98, 357] width 120 height 15
click at [147, 249] on button "Apply" at bounding box center [146, 255] width 41 height 19
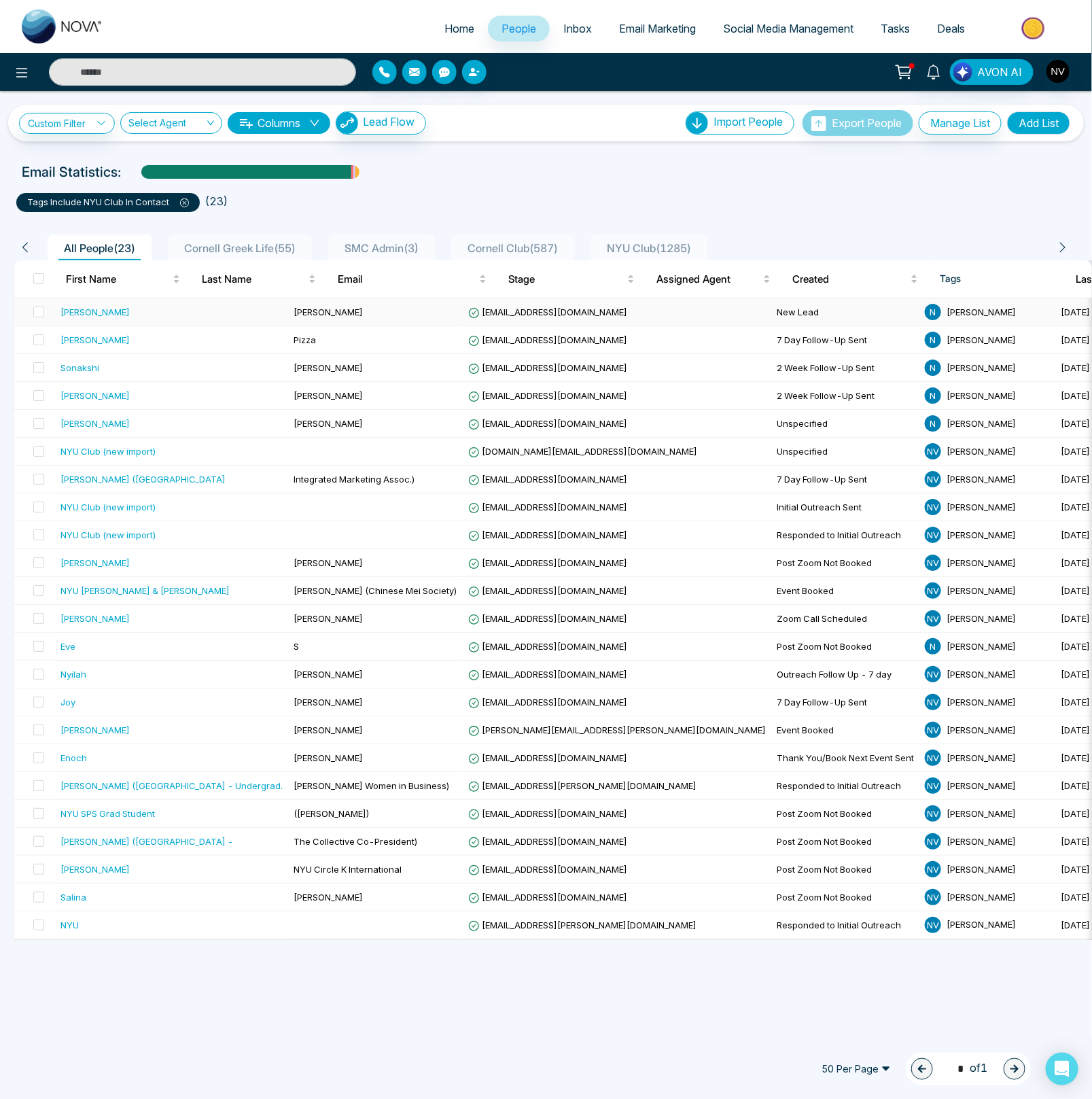
click at [74, 311] on div "[PERSON_NAME]" at bounding box center [94, 312] width 69 height 14
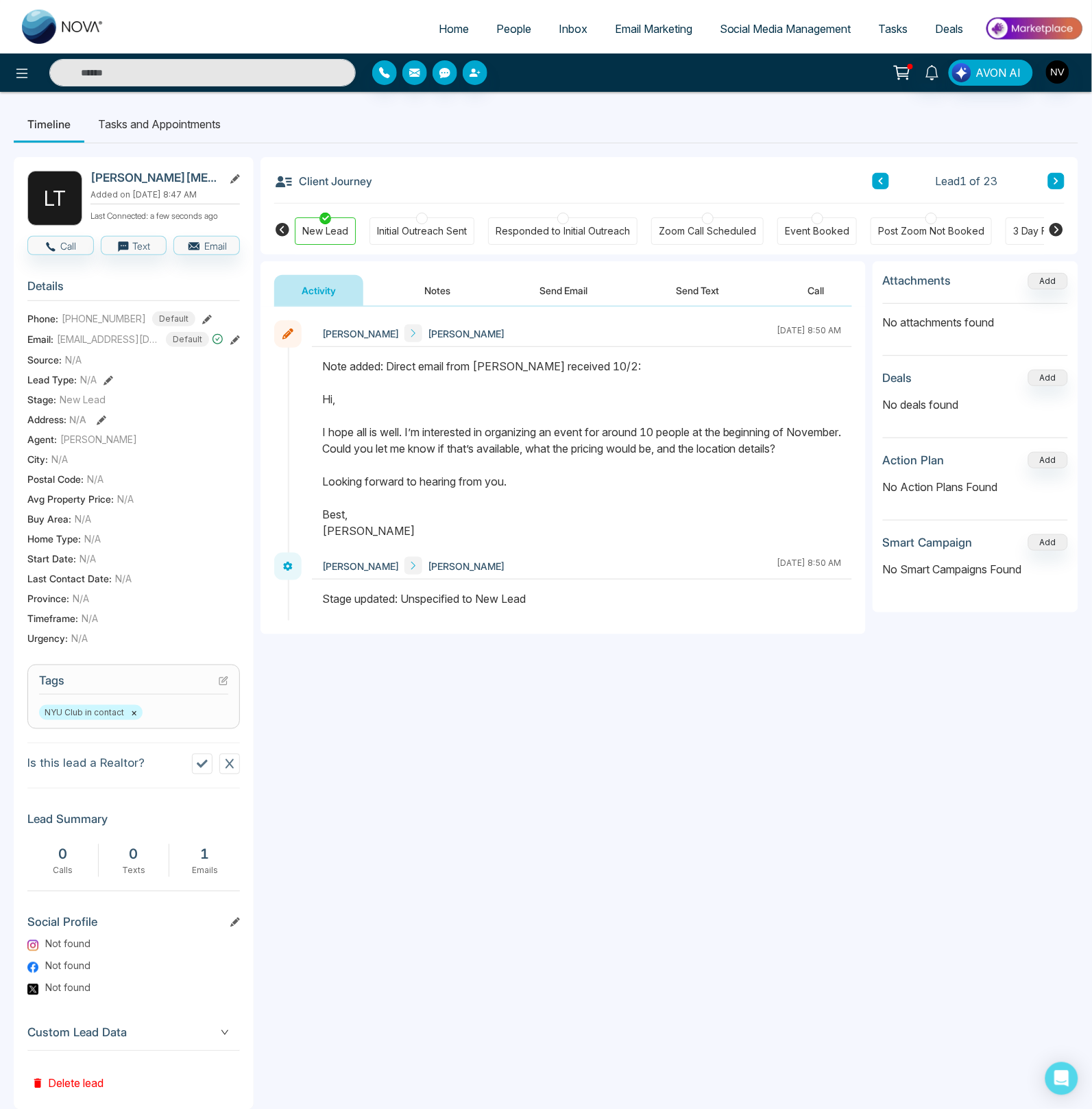
click at [520, 295] on button "Send Email" at bounding box center [563, 290] width 103 height 30
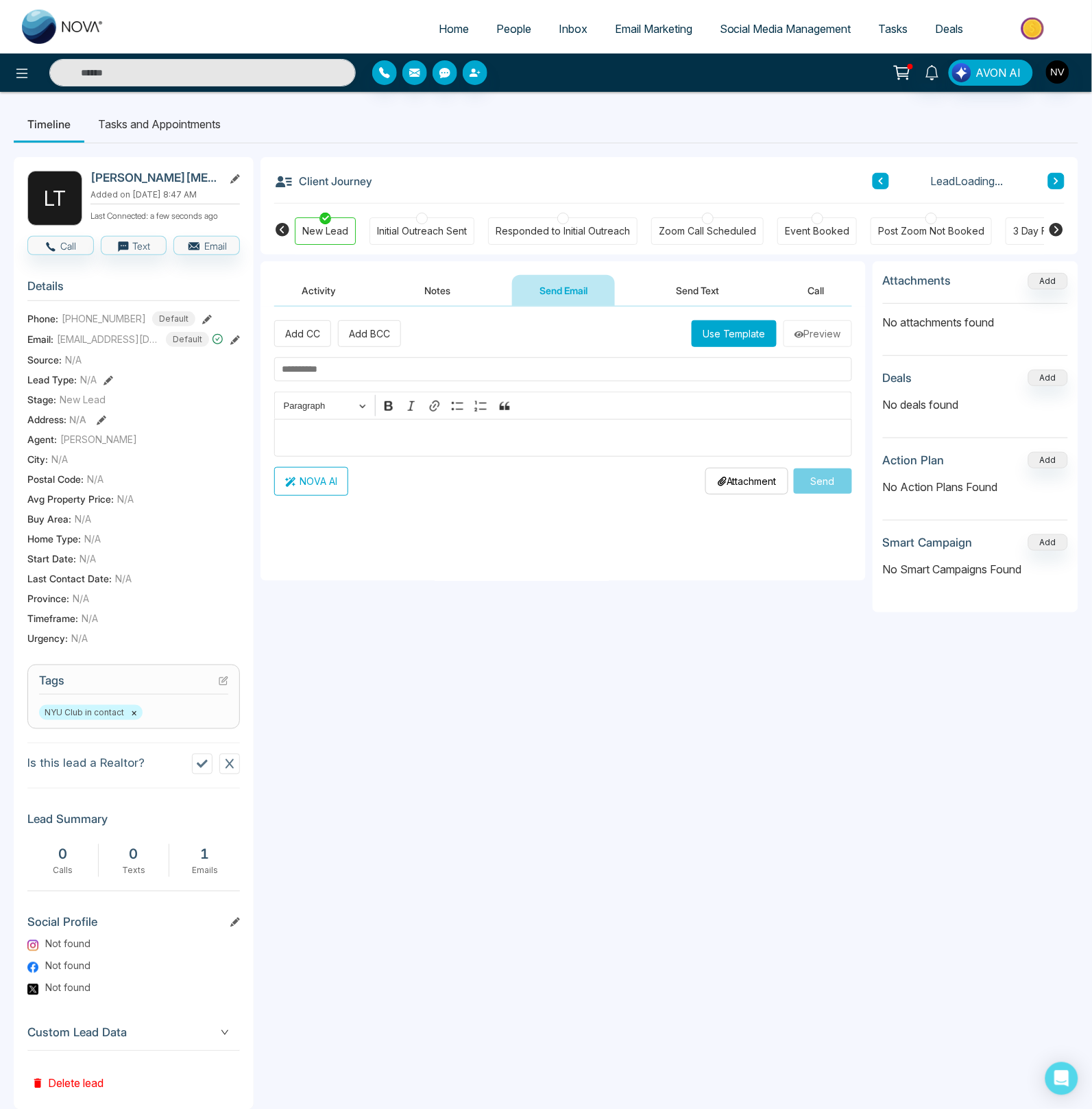
click at [296, 287] on button "Activity" at bounding box center [318, 290] width 89 height 30
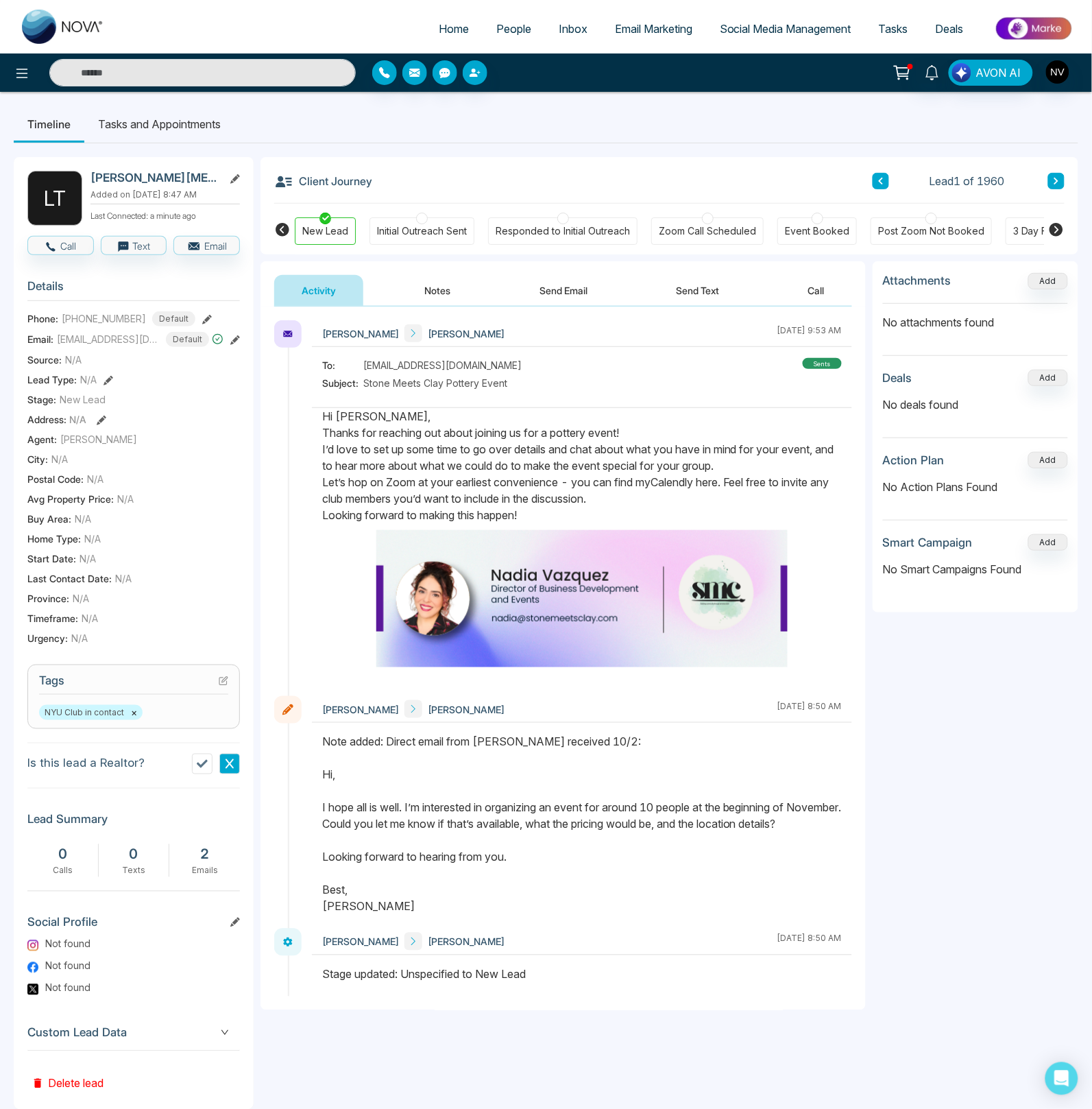
click at [1059, 230] on icon at bounding box center [1057, 230] width 14 height 14
click at [516, 26] on span "People" at bounding box center [514, 29] width 35 height 14
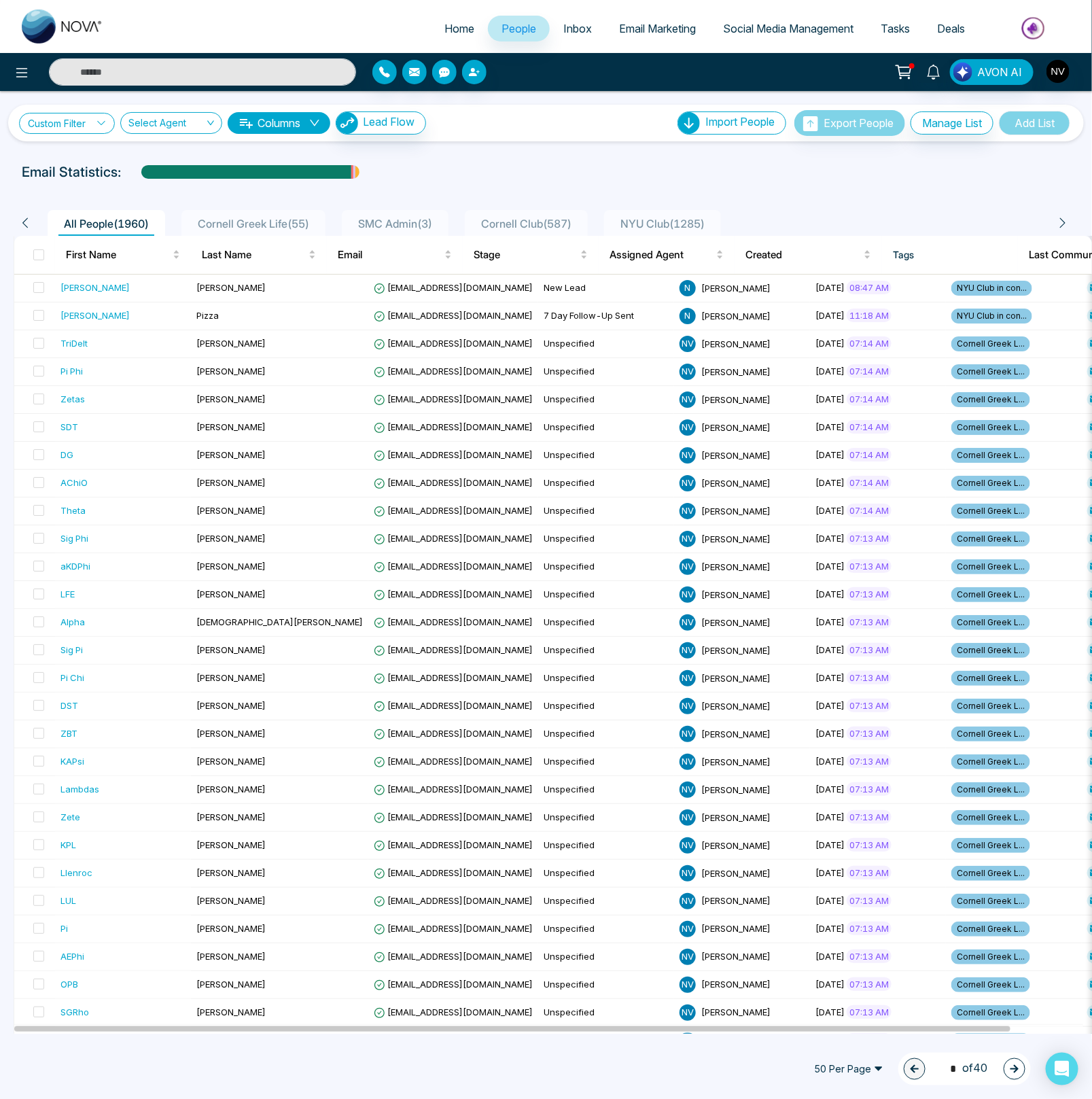
click at [57, 125] on link "Custom Filter" at bounding box center [67, 124] width 95 height 21
click at [64, 165] on input "search" at bounding box center [94, 155] width 110 height 20
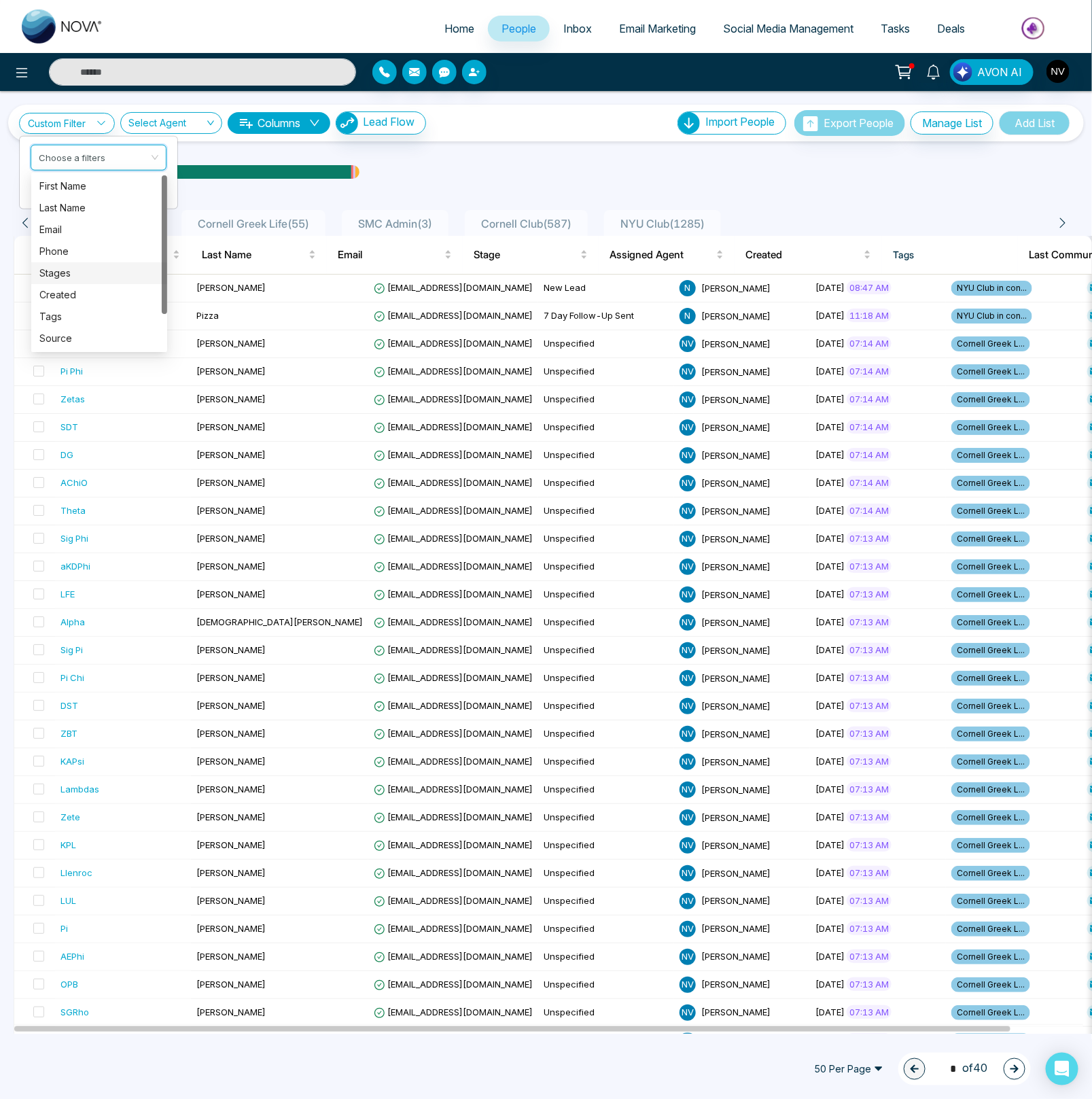
click at [73, 275] on div "Stages" at bounding box center [98, 273] width 120 height 15
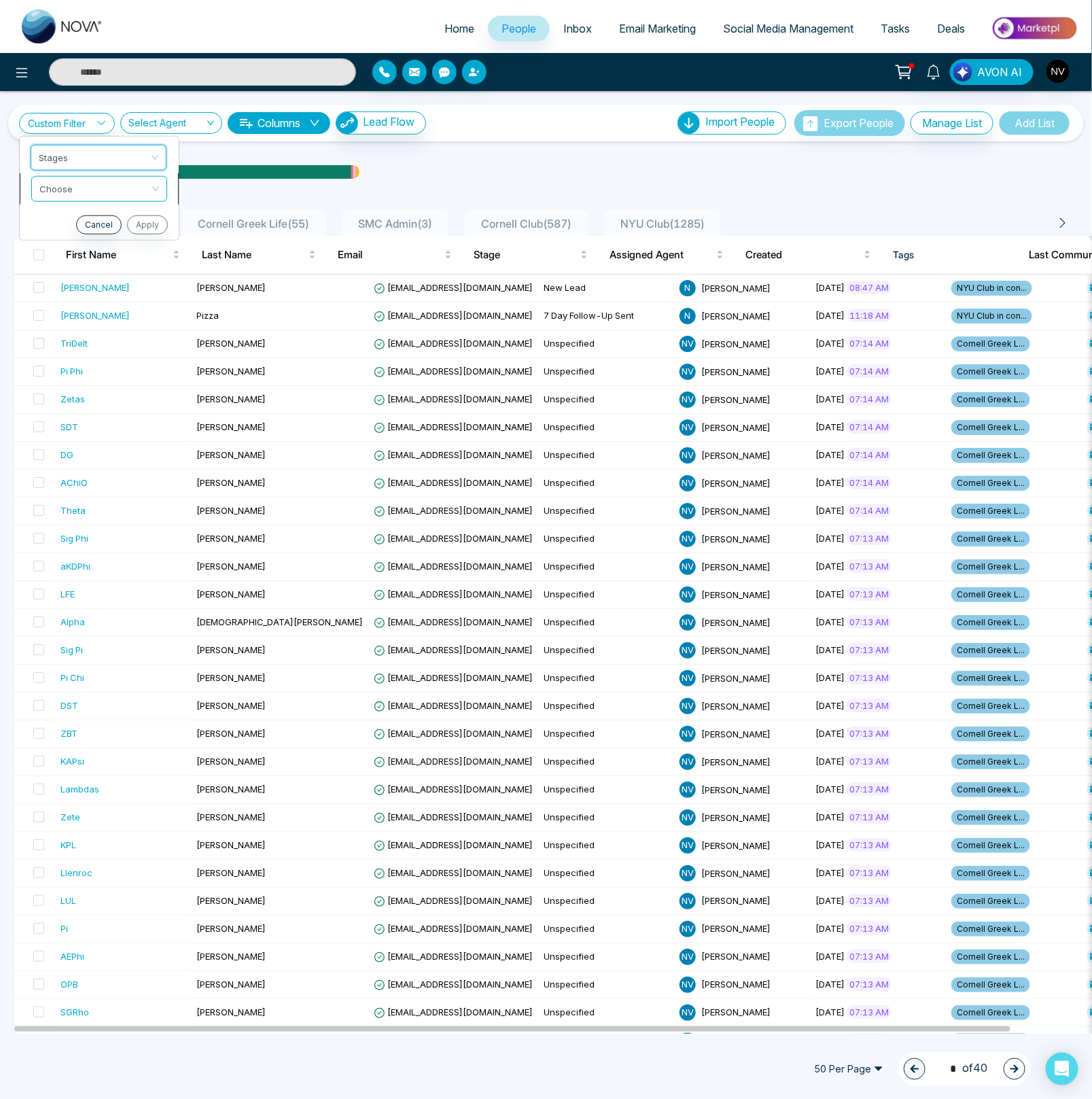
click at [68, 194] on input "search" at bounding box center [94, 186] width 110 height 20
click at [75, 223] on div "include" at bounding box center [98, 216] width 120 height 15
click at [75, 222] on input "search" at bounding box center [94, 217] width 110 height 20
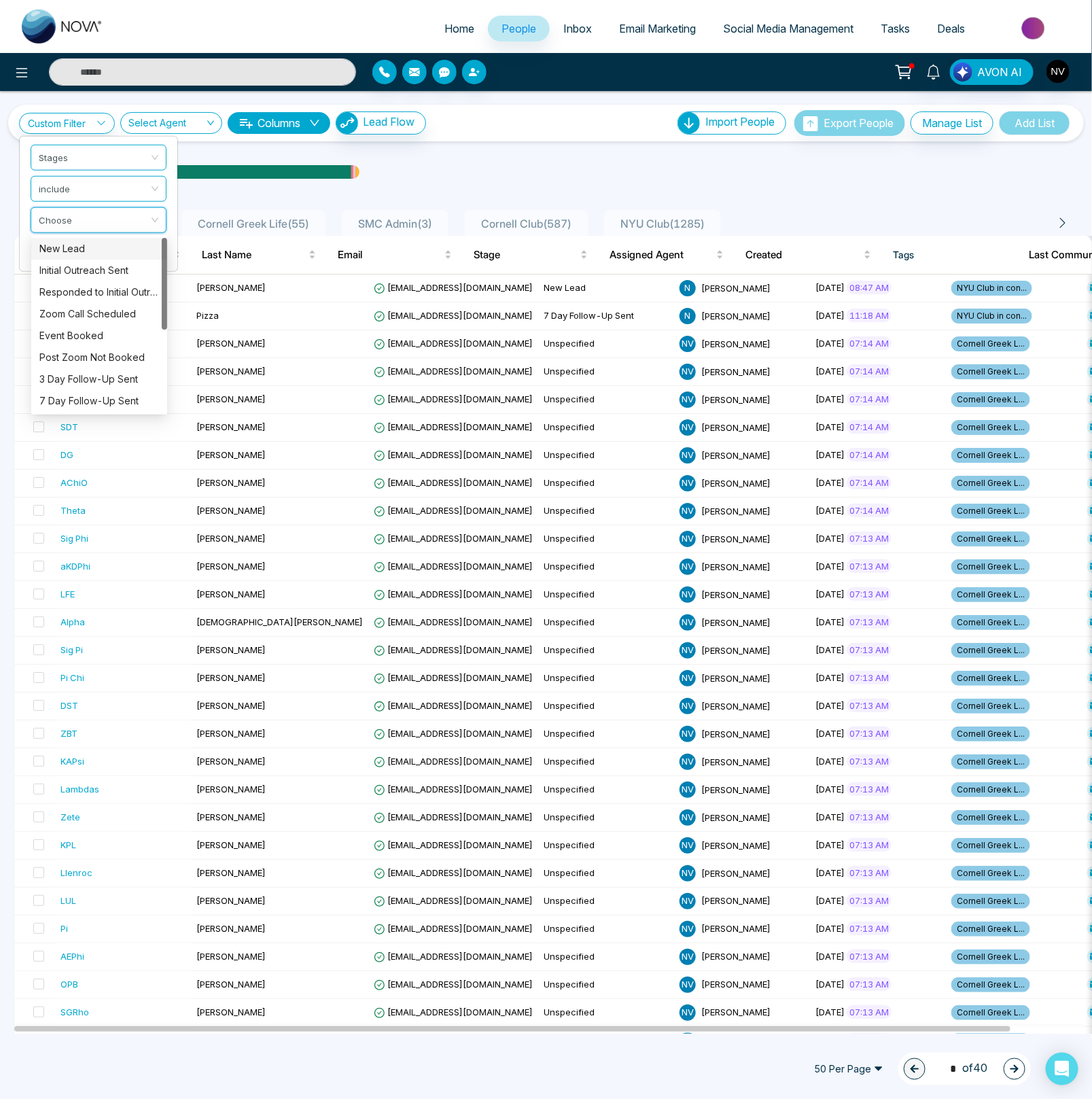
click at [86, 250] on div "New Lead" at bounding box center [98, 248] width 120 height 15
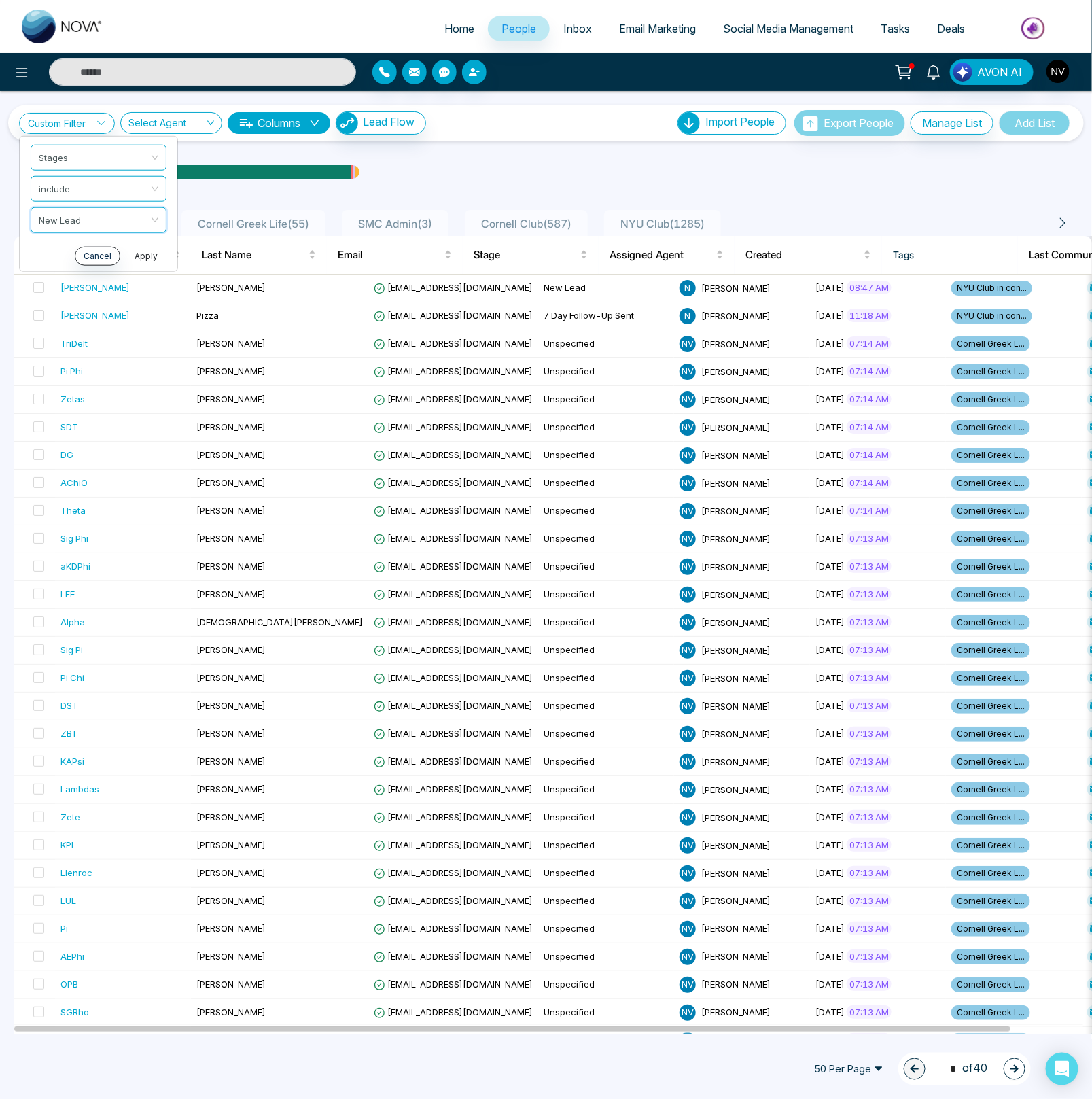
click at [145, 257] on button "Apply" at bounding box center [146, 255] width 41 height 19
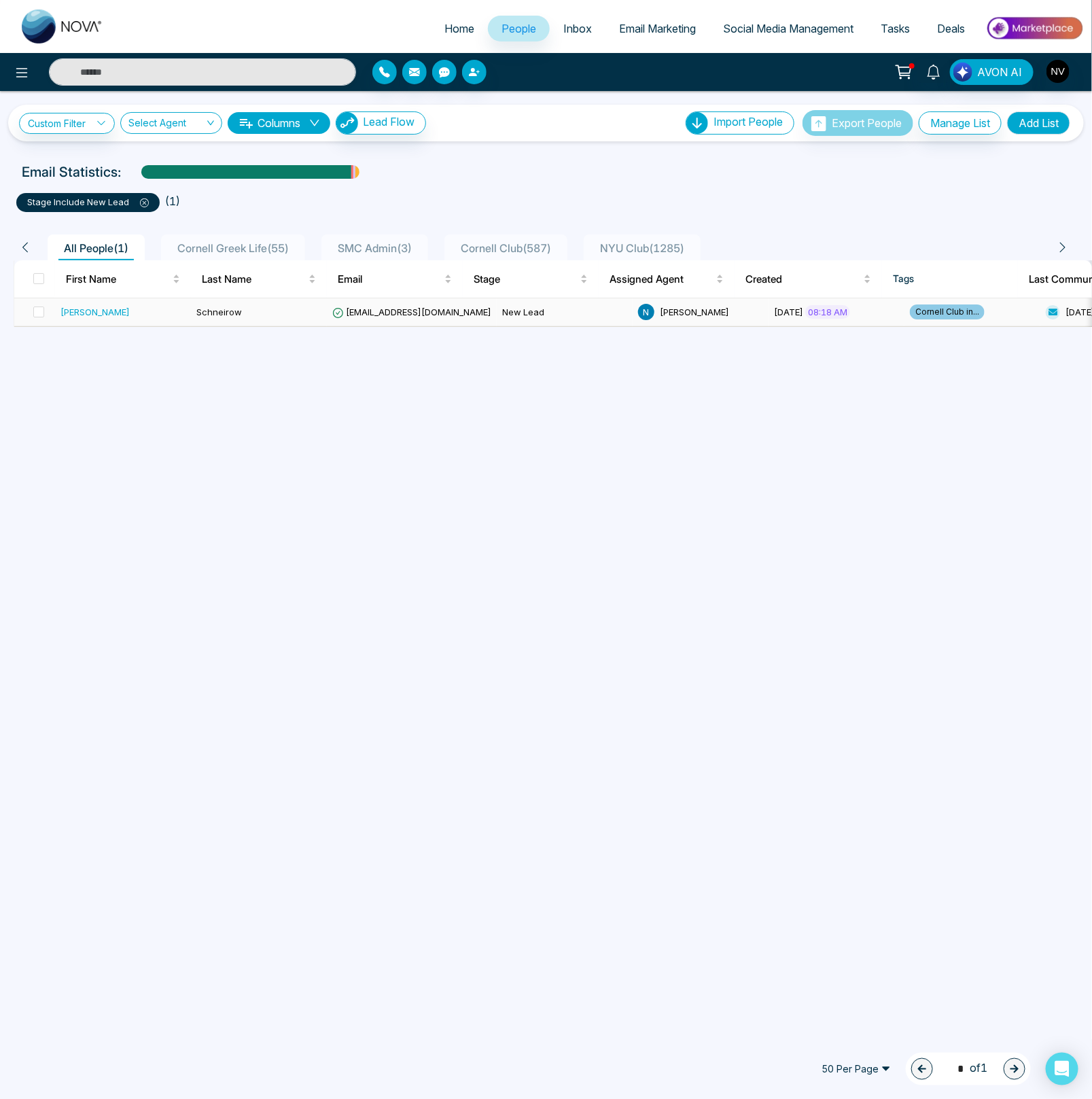
click at [359, 311] on span "[EMAIL_ADDRESS][DOMAIN_NAME]" at bounding box center [411, 312] width 159 height 11
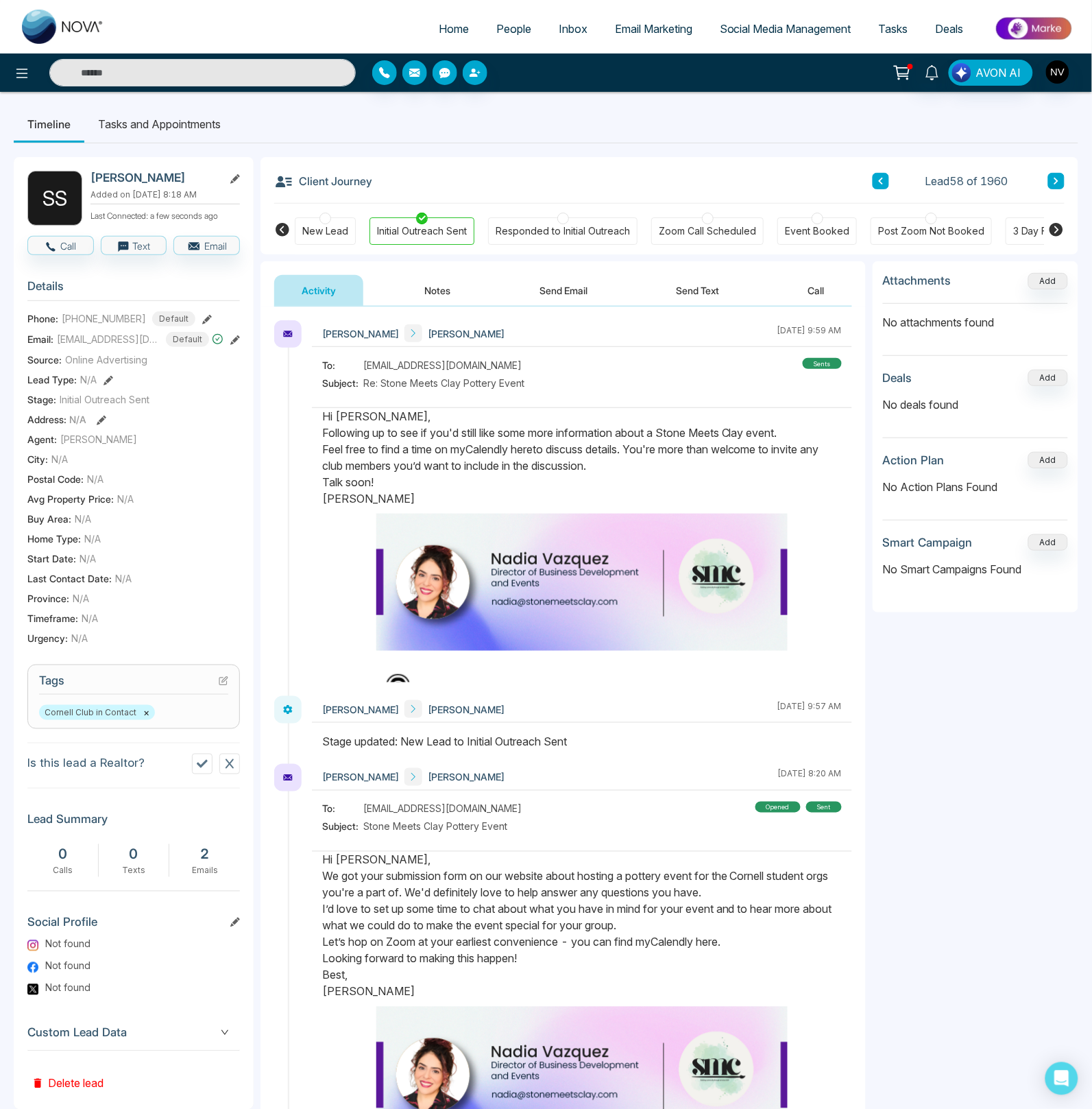
click at [512, 31] on span "People" at bounding box center [514, 29] width 35 height 14
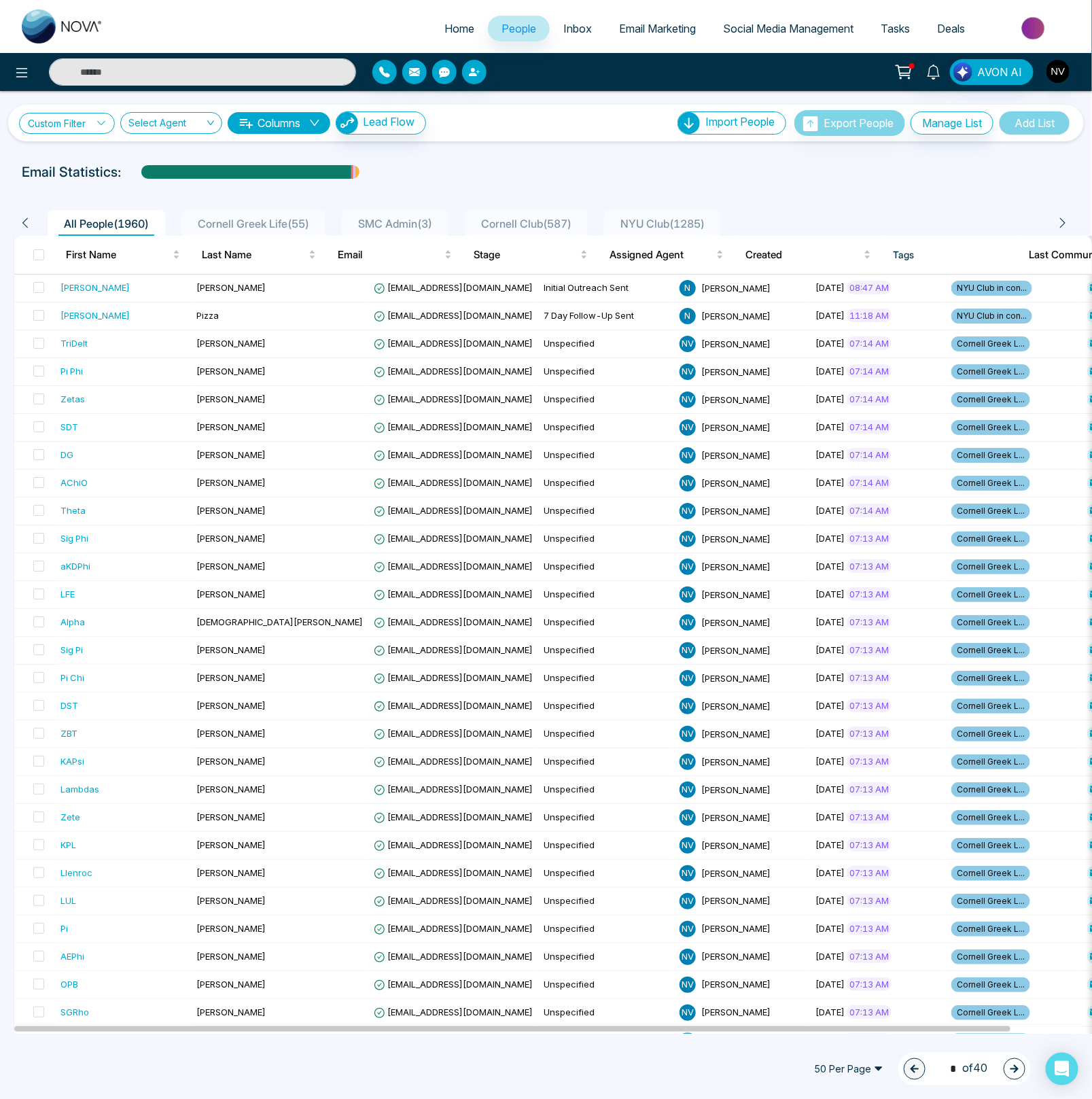
click at [68, 117] on link "Custom Filter" at bounding box center [67, 124] width 95 height 21
click at [78, 157] on input "search" at bounding box center [94, 155] width 110 height 20
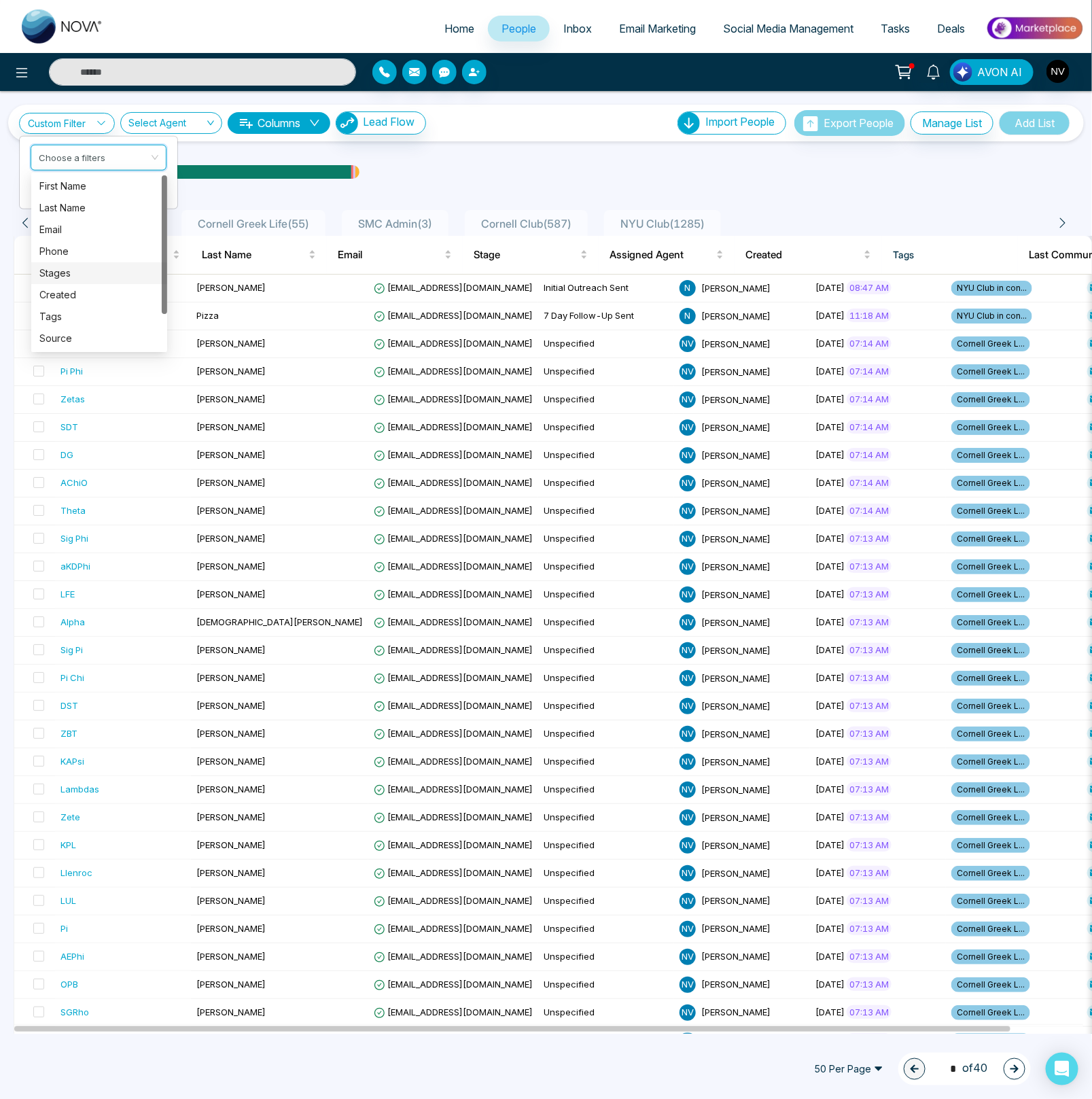
click at [78, 274] on div "Stages" at bounding box center [98, 273] width 120 height 15
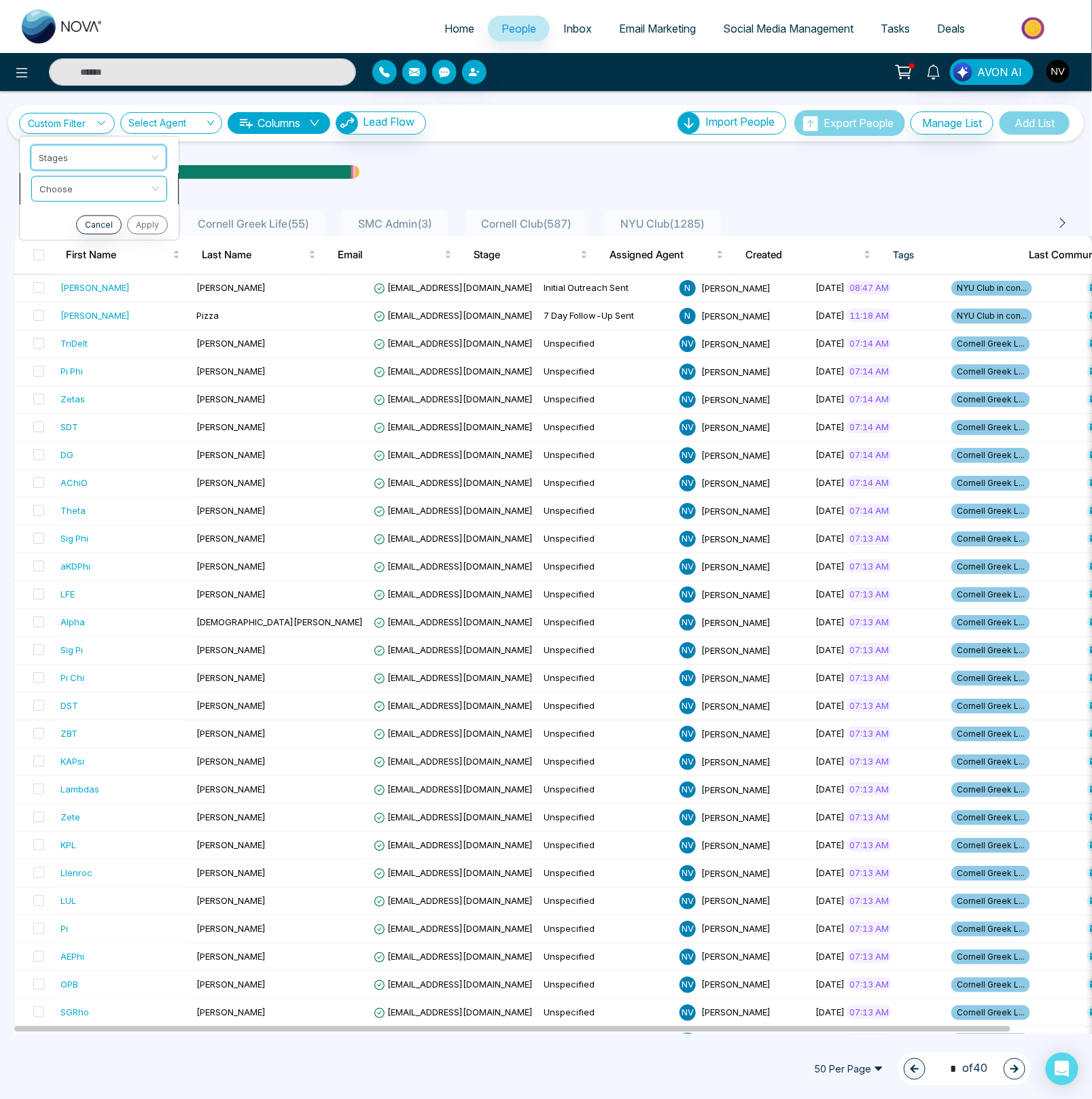
click at [82, 199] on span at bounding box center [94, 188] width 110 height 24
click at [79, 215] on div "include" at bounding box center [98, 216] width 120 height 15
click at [76, 224] on input "search" at bounding box center [94, 217] width 110 height 20
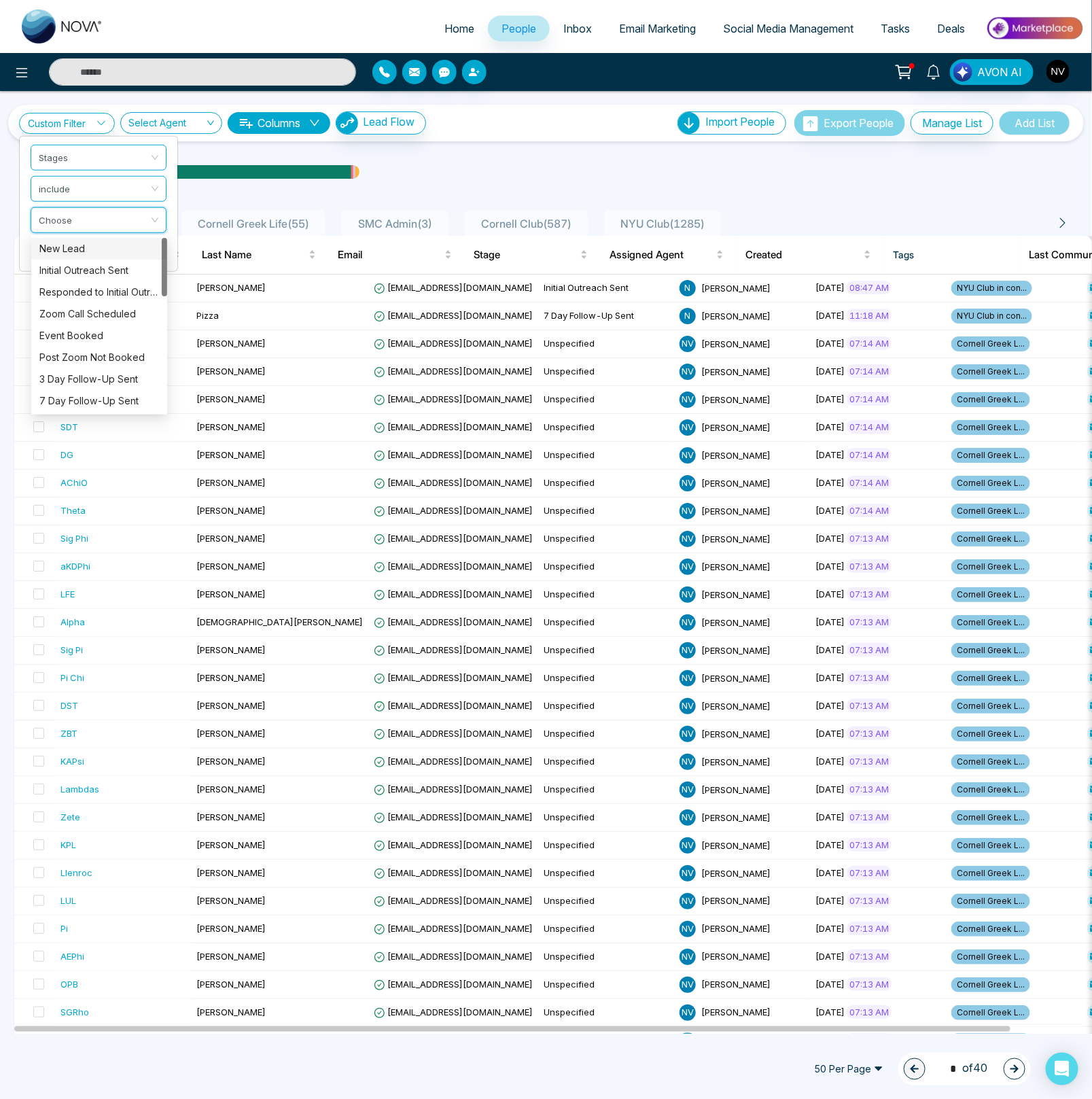
click at [76, 248] on div "New Lead" at bounding box center [98, 248] width 120 height 15
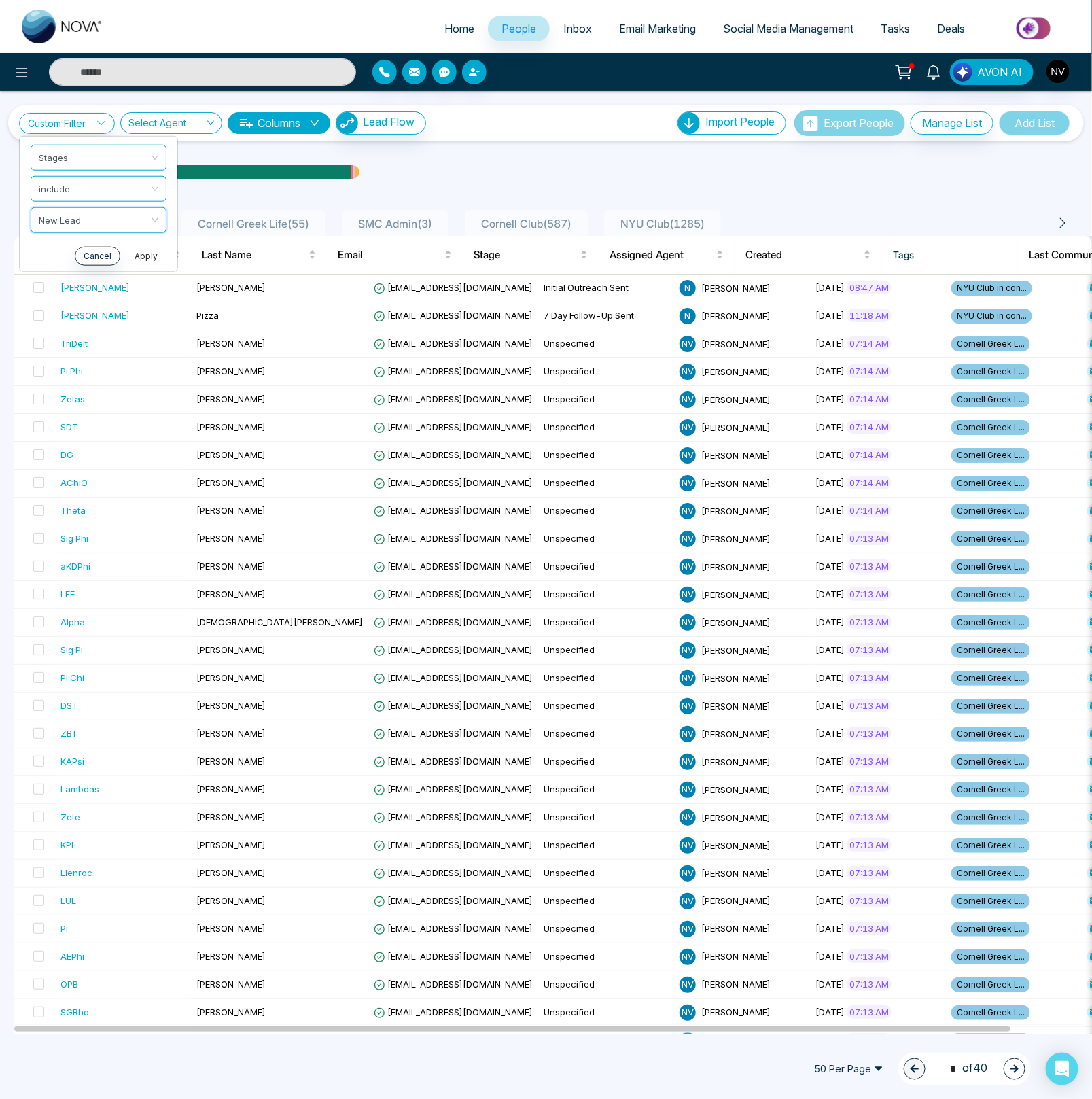
click at [133, 257] on button "Apply" at bounding box center [146, 255] width 41 height 19
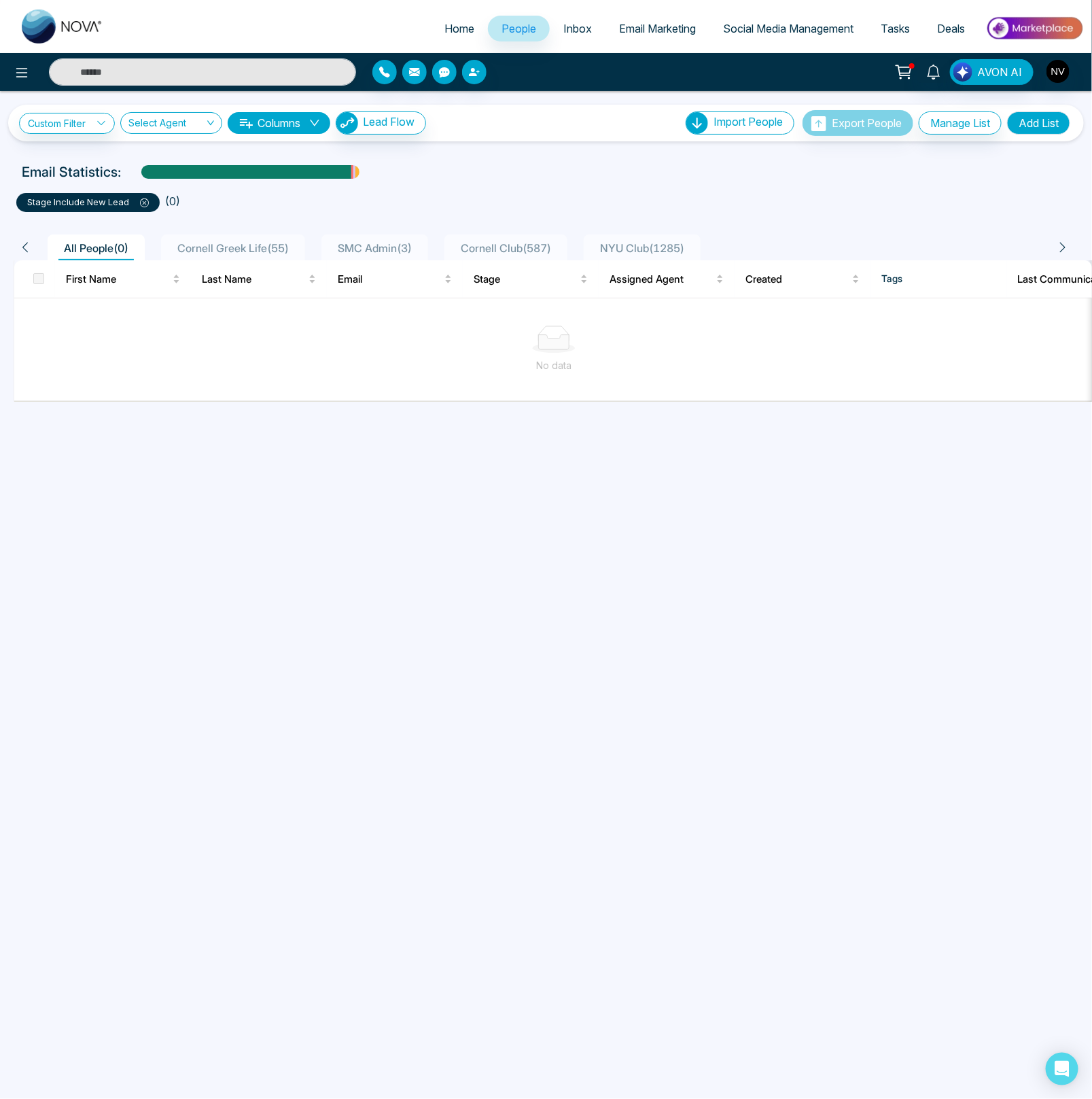
click at [140, 201] on icon at bounding box center [144, 203] width 9 height 9
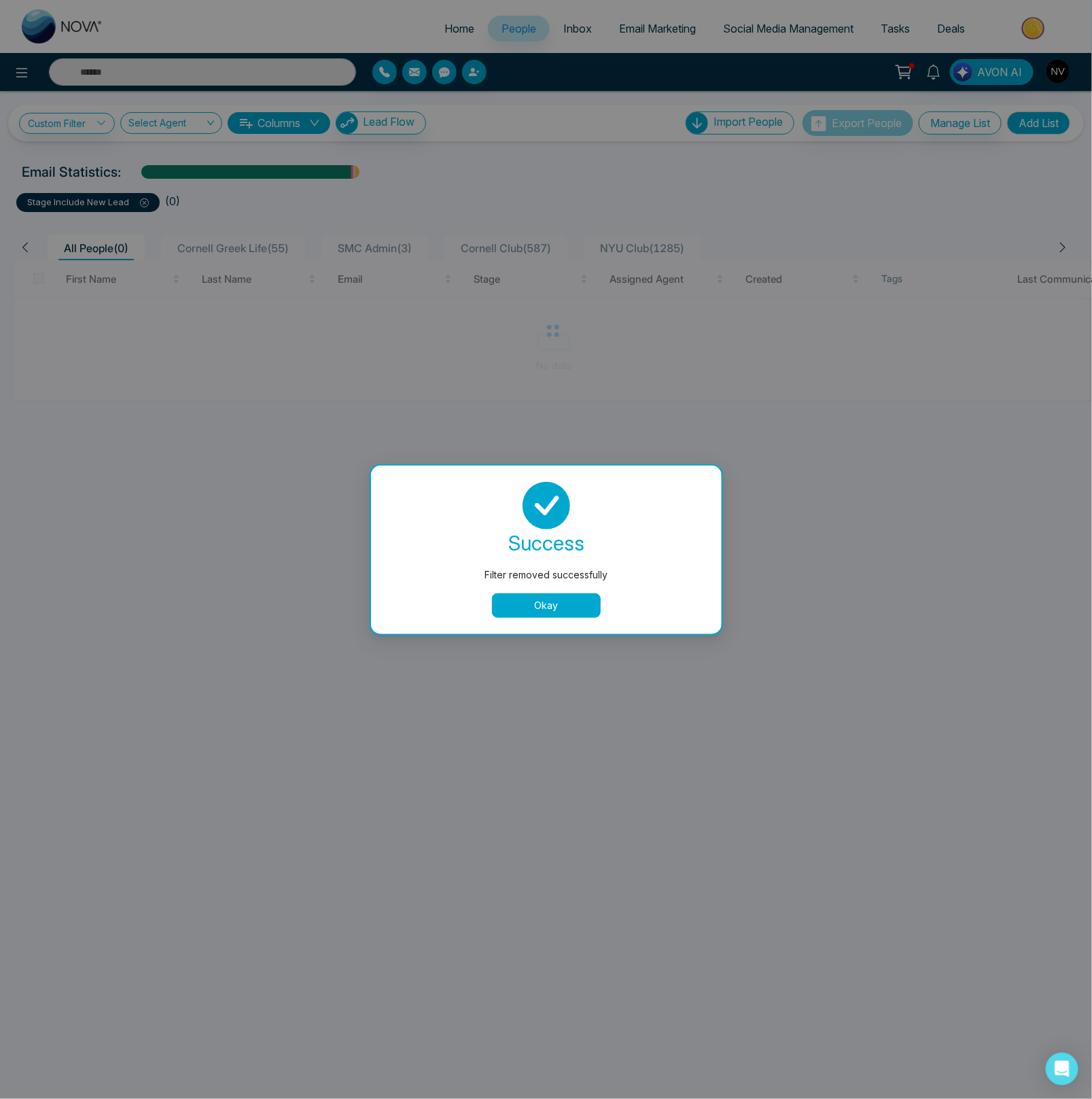
click at [143, 205] on div "Filter removed successfully success Filter removed successfully Okay" at bounding box center [546, 550] width 1092 height 1099
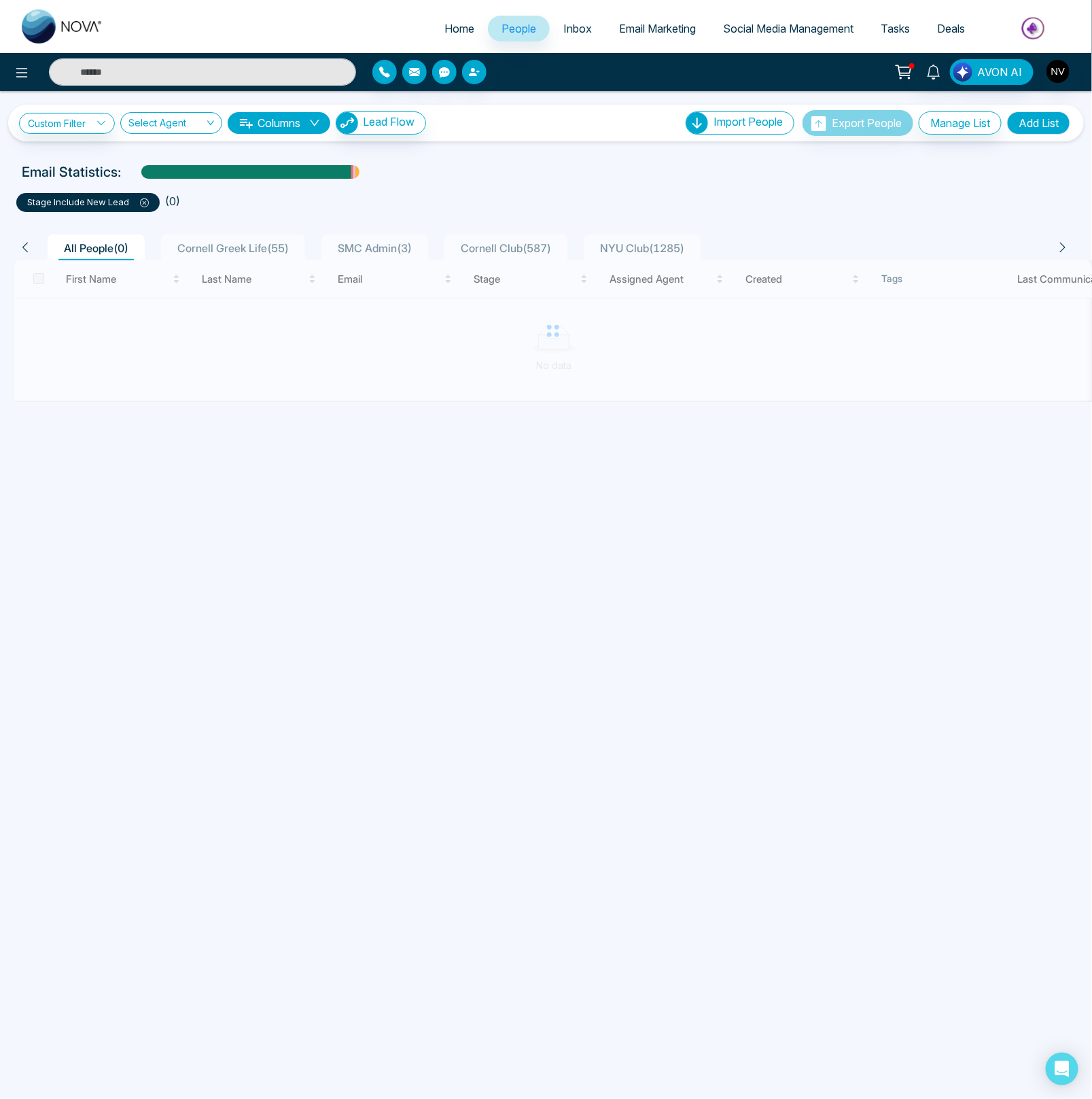
click at [140, 226] on div "All People ( 0 ) Cornell Greek Life ( 55 ) SMC Admin ( 3 ) Cornell Club ( 587 )…" at bounding box center [546, 244] width 1081 height 35
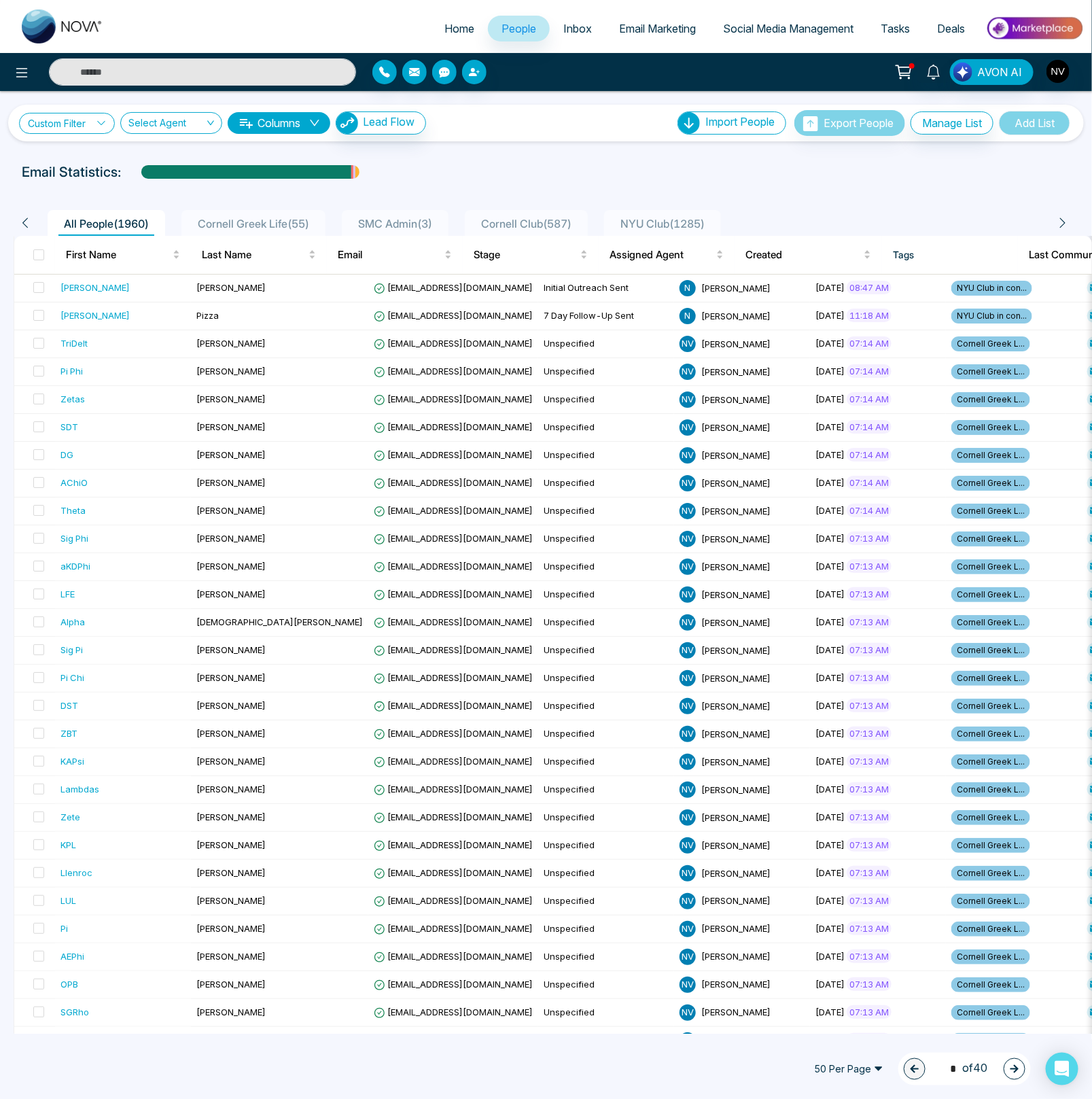
click at [77, 127] on link "Custom Filter" at bounding box center [67, 124] width 95 height 21
click at [77, 152] on input "search" at bounding box center [94, 155] width 110 height 20
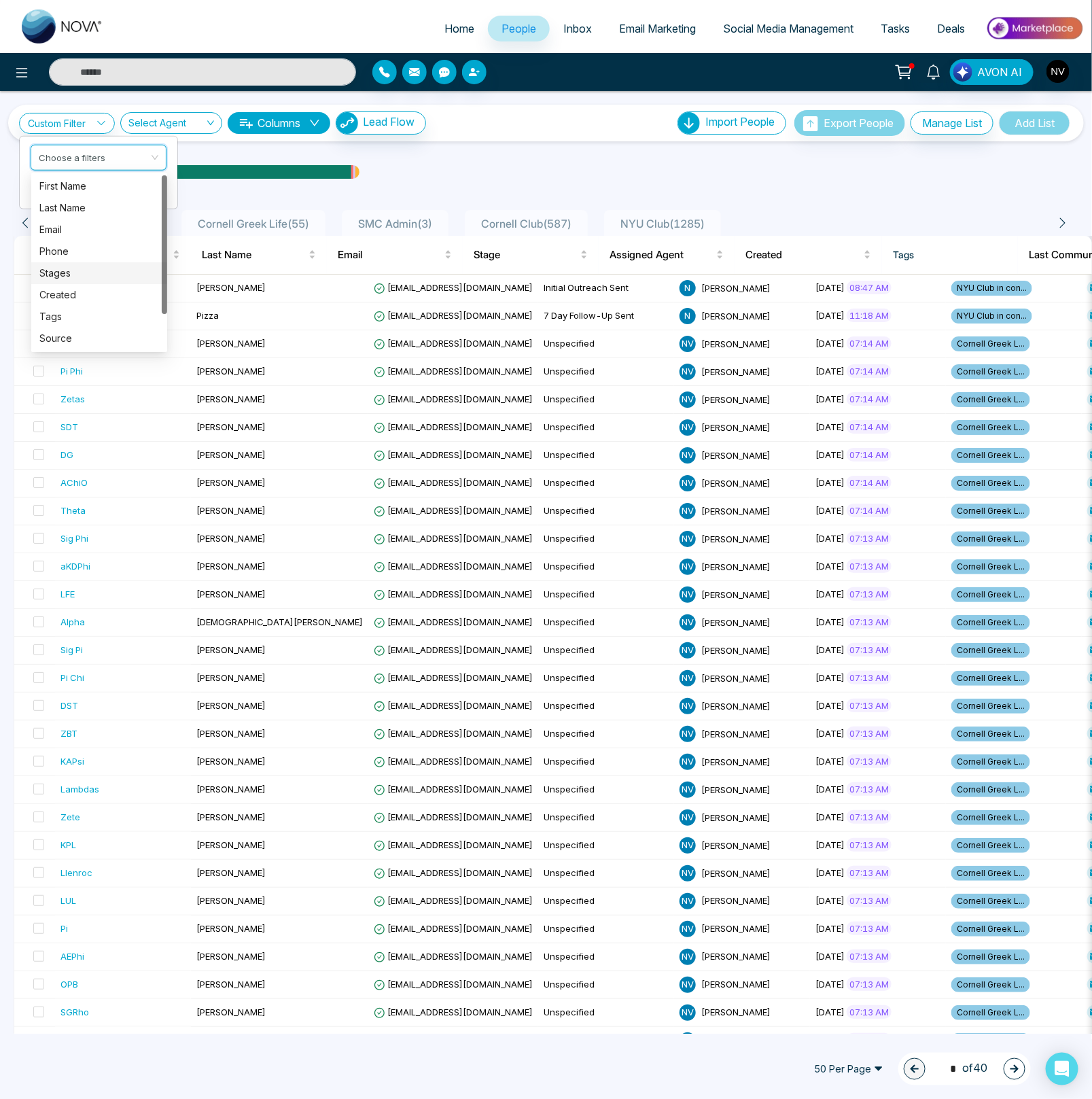
click at [69, 277] on div "Stages" at bounding box center [98, 273] width 120 height 15
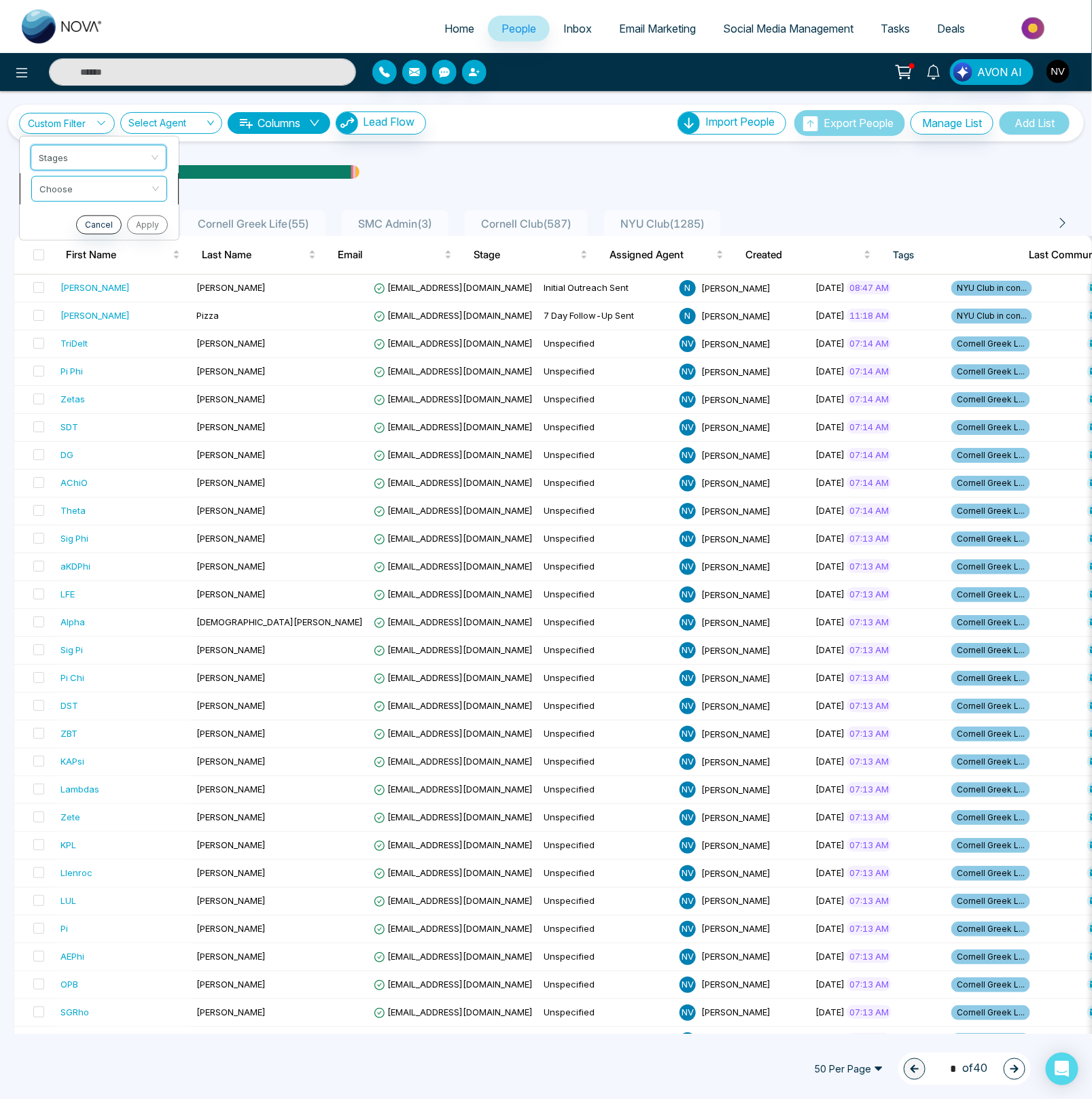
click at [77, 186] on input "search" at bounding box center [94, 186] width 110 height 20
click at [75, 216] on div "include" at bounding box center [98, 216] width 120 height 15
click at [71, 221] on input "search" at bounding box center [94, 217] width 110 height 20
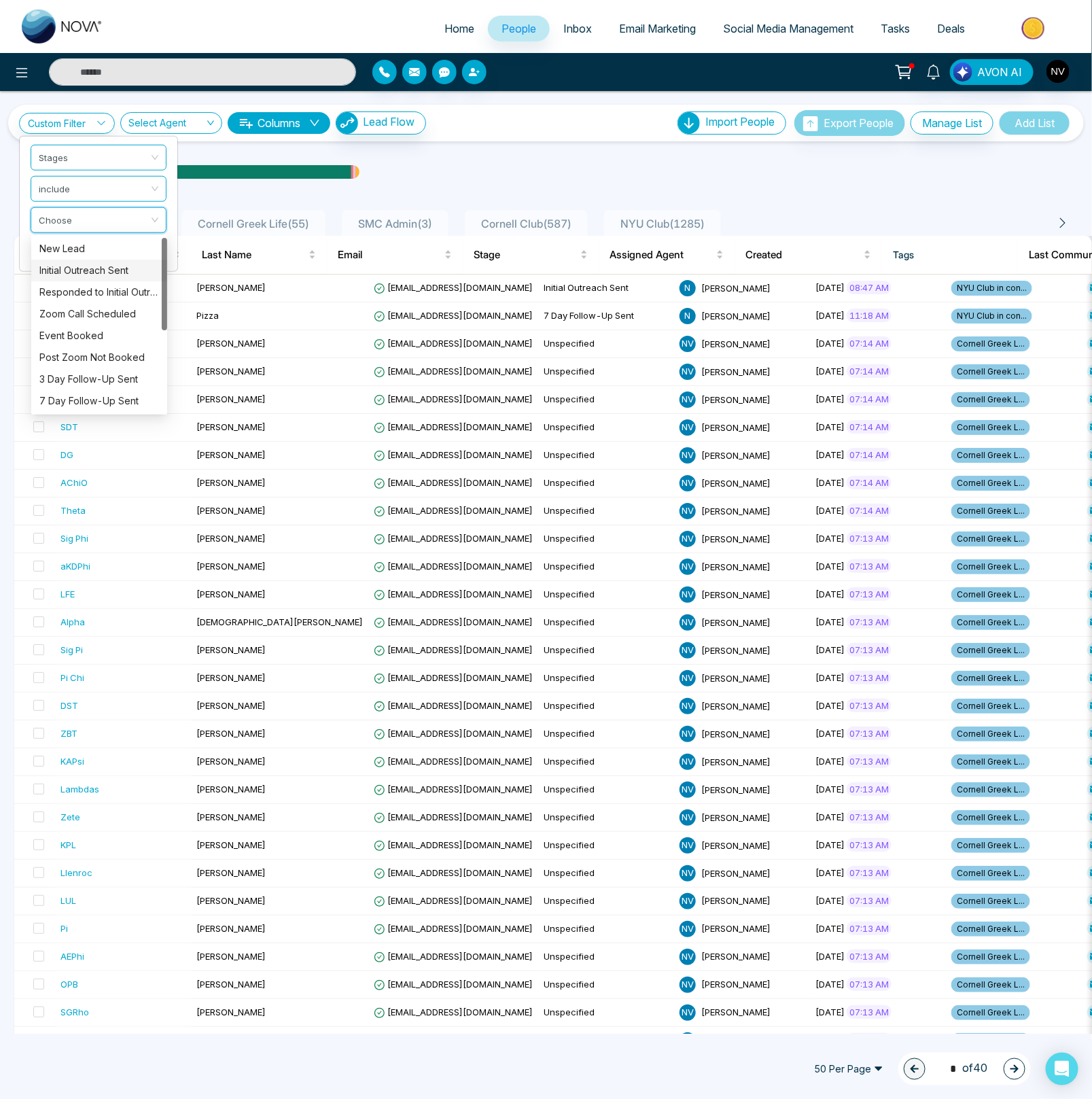
click at [74, 271] on div "Initial Outreach Sent" at bounding box center [98, 270] width 120 height 15
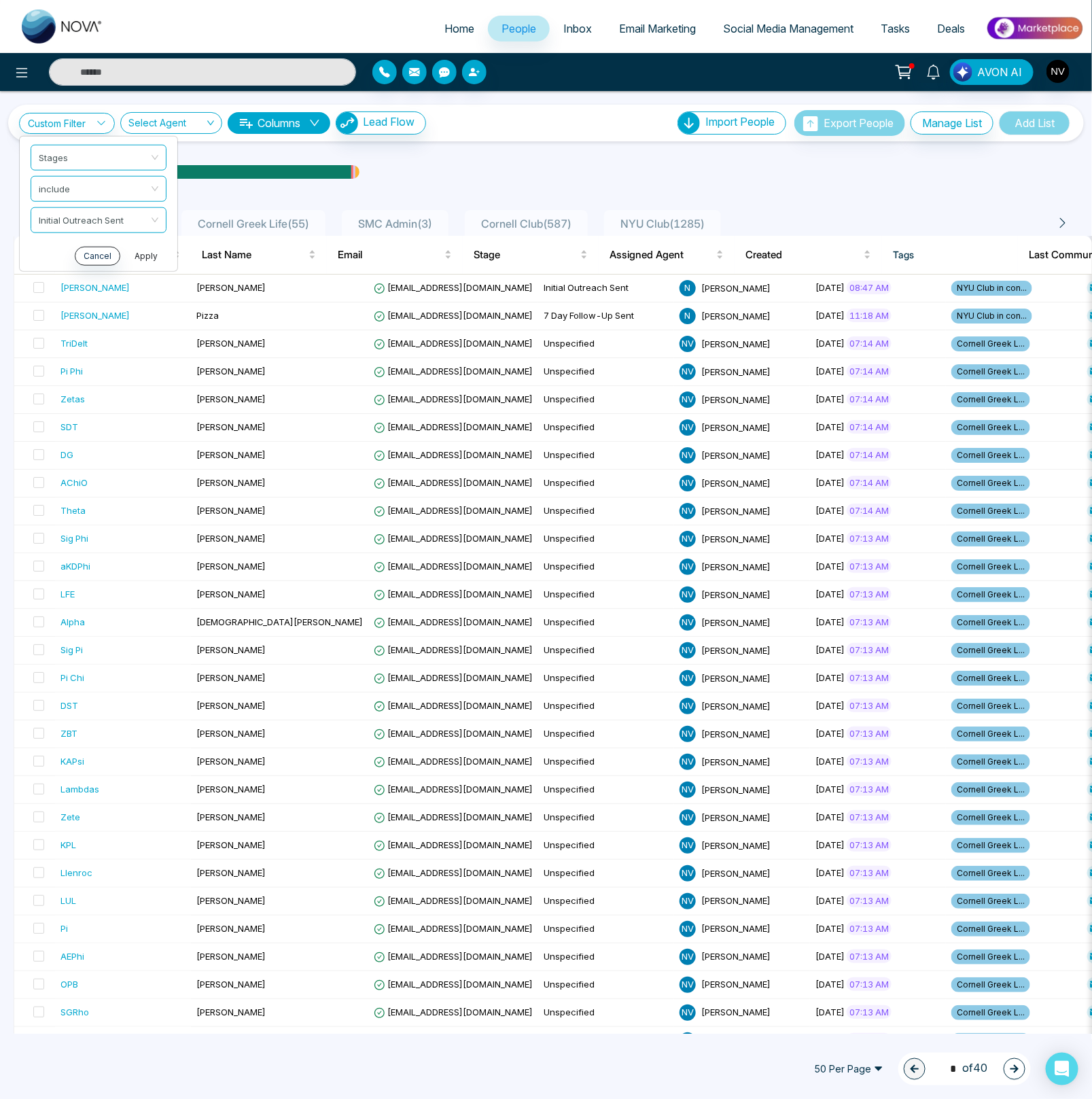
click at [135, 253] on button "Apply" at bounding box center [146, 255] width 41 height 19
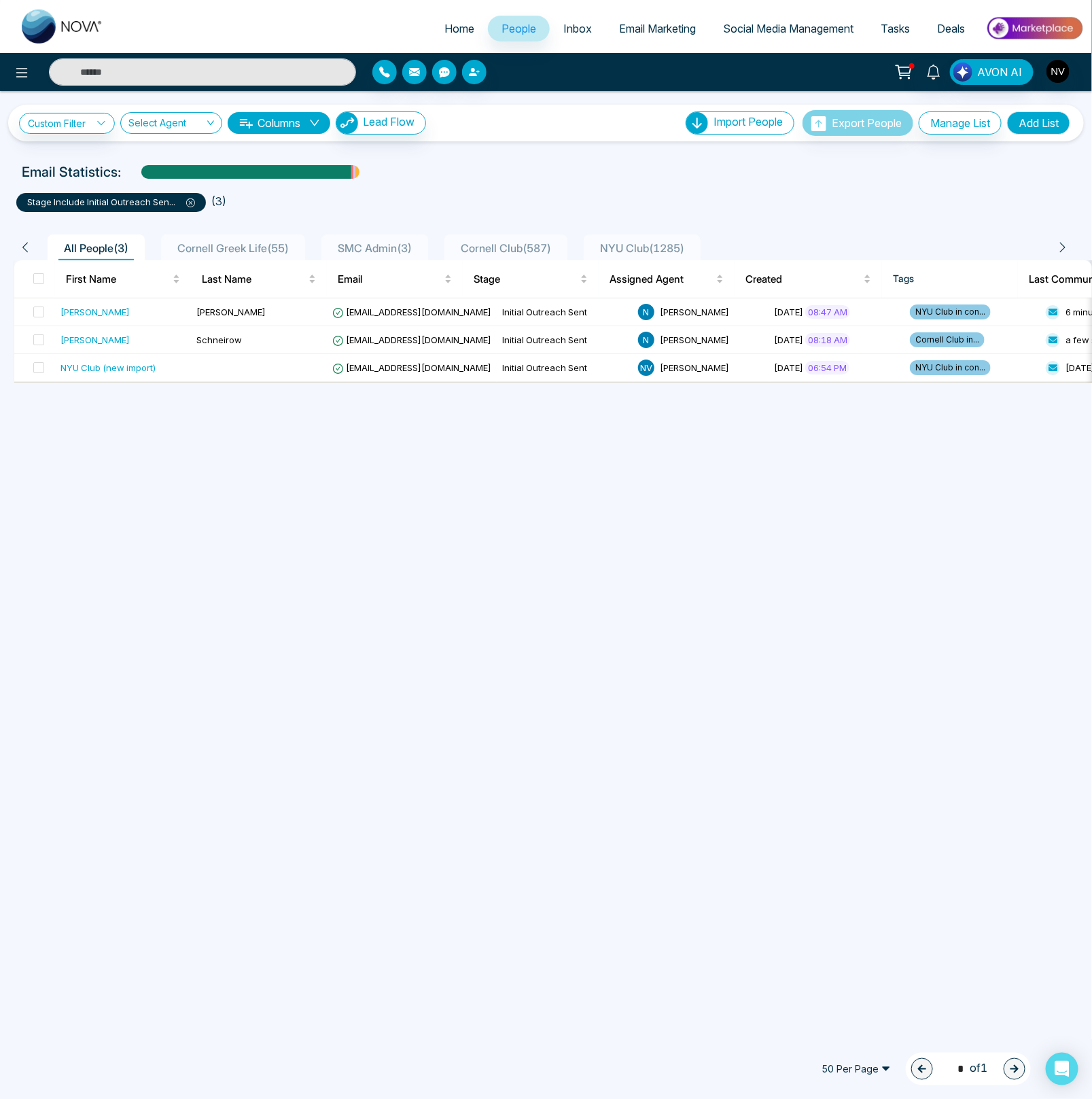
click at [583, 184] on div "stage include Initial Outreach Sen ... ( 3 )" at bounding box center [546, 197] width 1075 height 30
click at [347, 368] on span "[EMAIL_ADDRESS][DOMAIN_NAME]" at bounding box center [411, 367] width 159 height 11
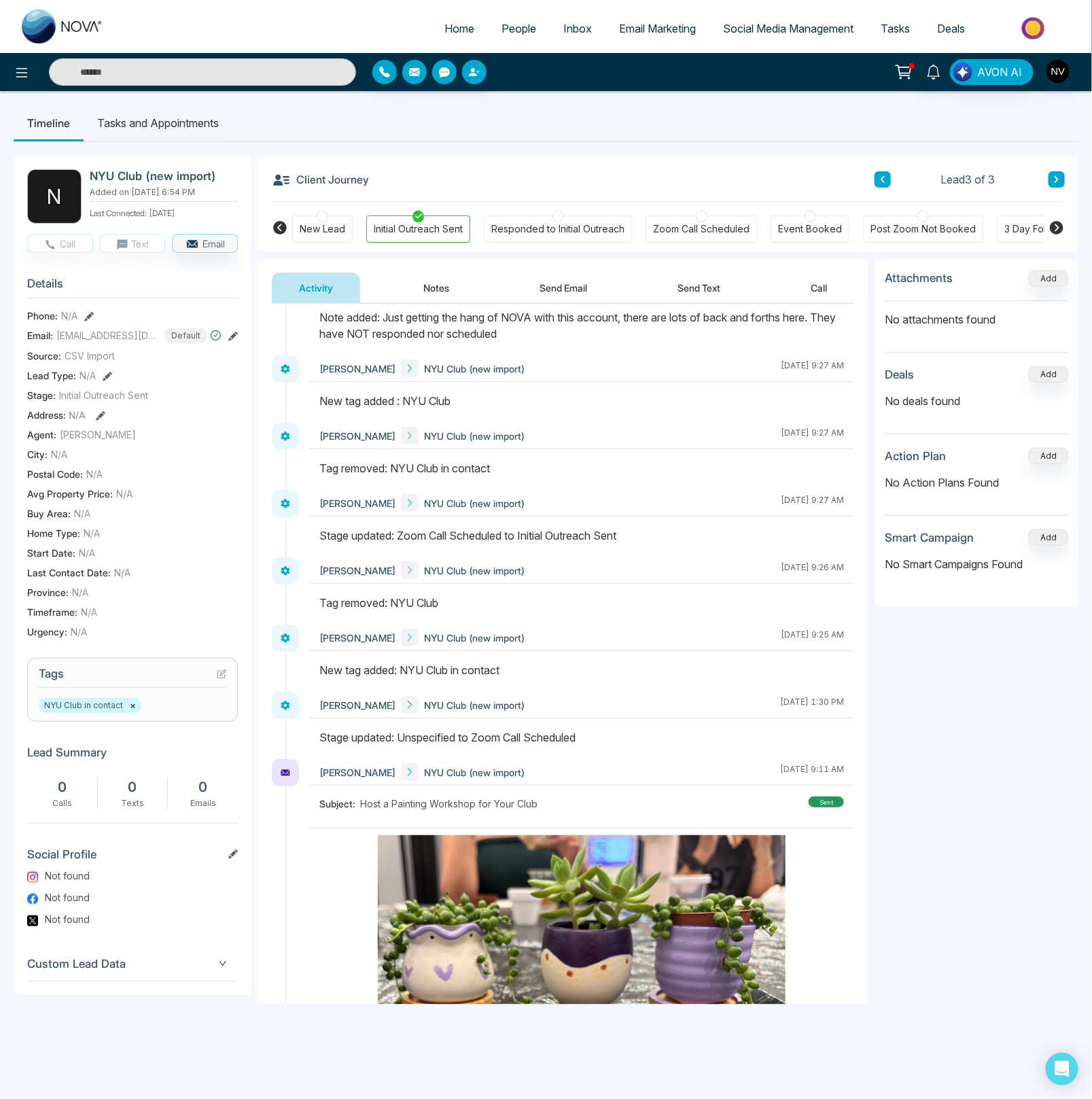
scroll to position [221, 0]
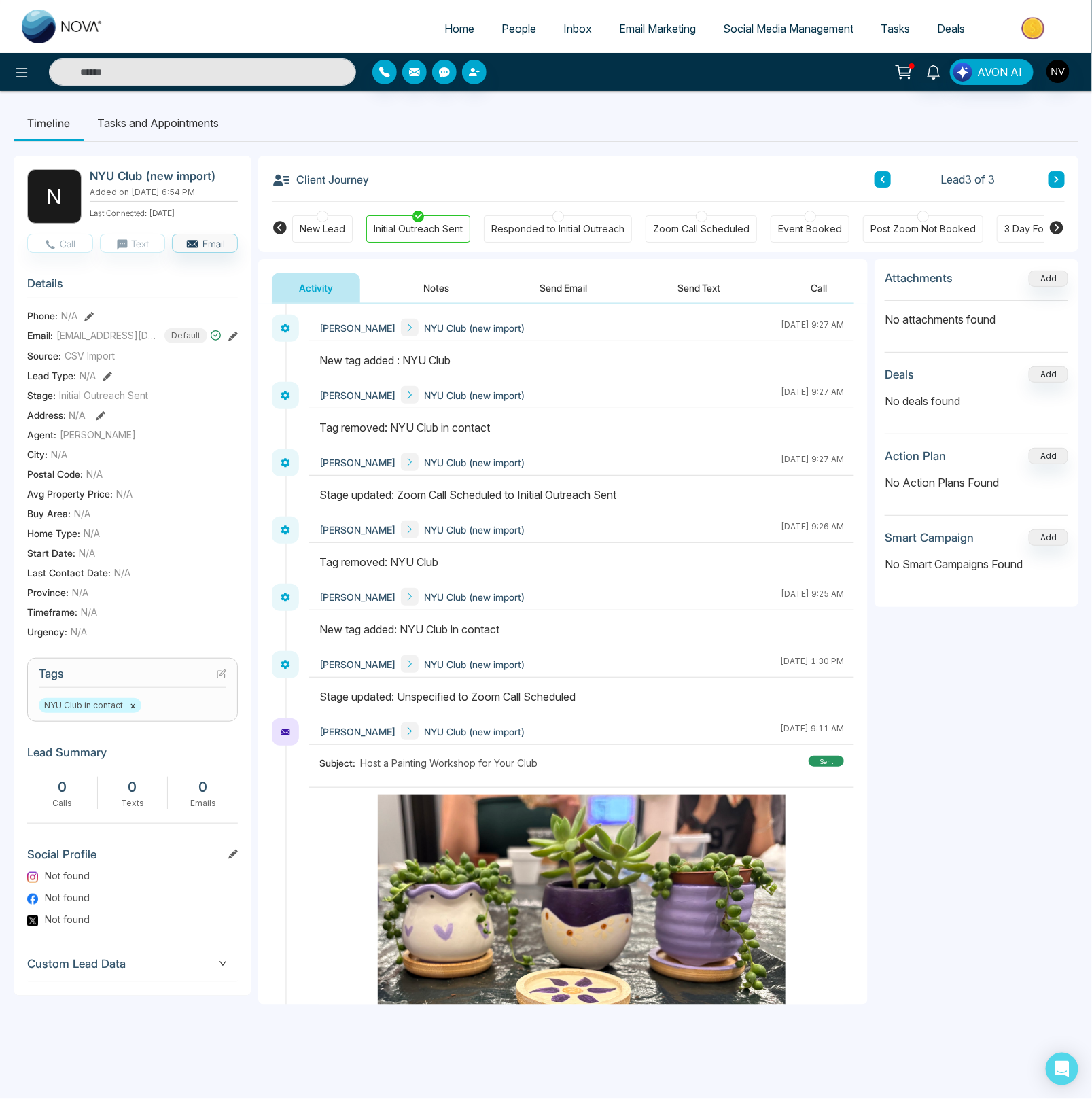
click at [1055, 226] on icon at bounding box center [1056, 228] width 14 height 14
click at [1056, 229] on icon at bounding box center [1056, 227] width 17 height 17
click at [1017, 233] on div "Unspecified" at bounding box center [1015, 229] width 55 height 14
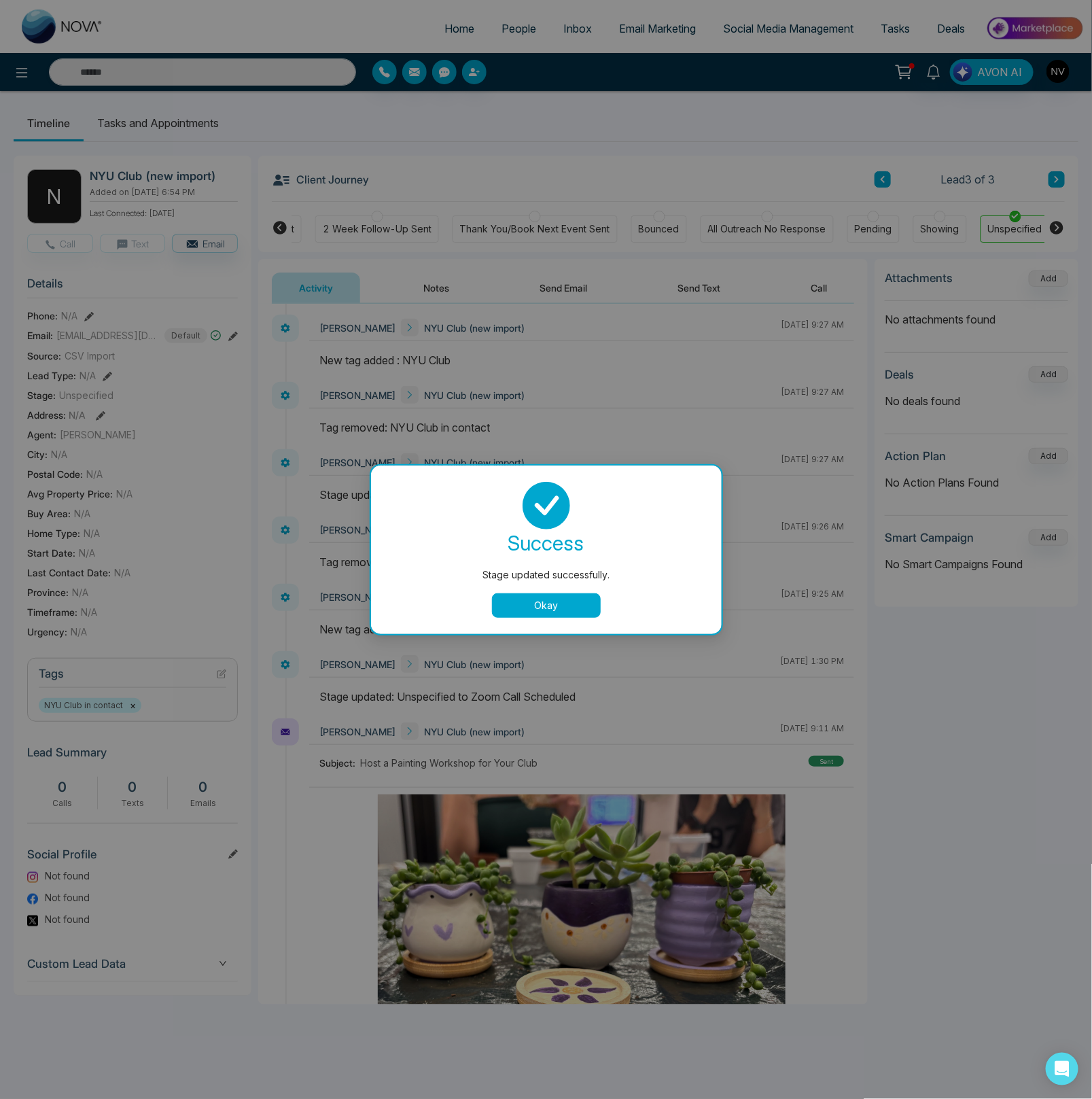
click at [584, 594] on button "Okay" at bounding box center [546, 605] width 109 height 24
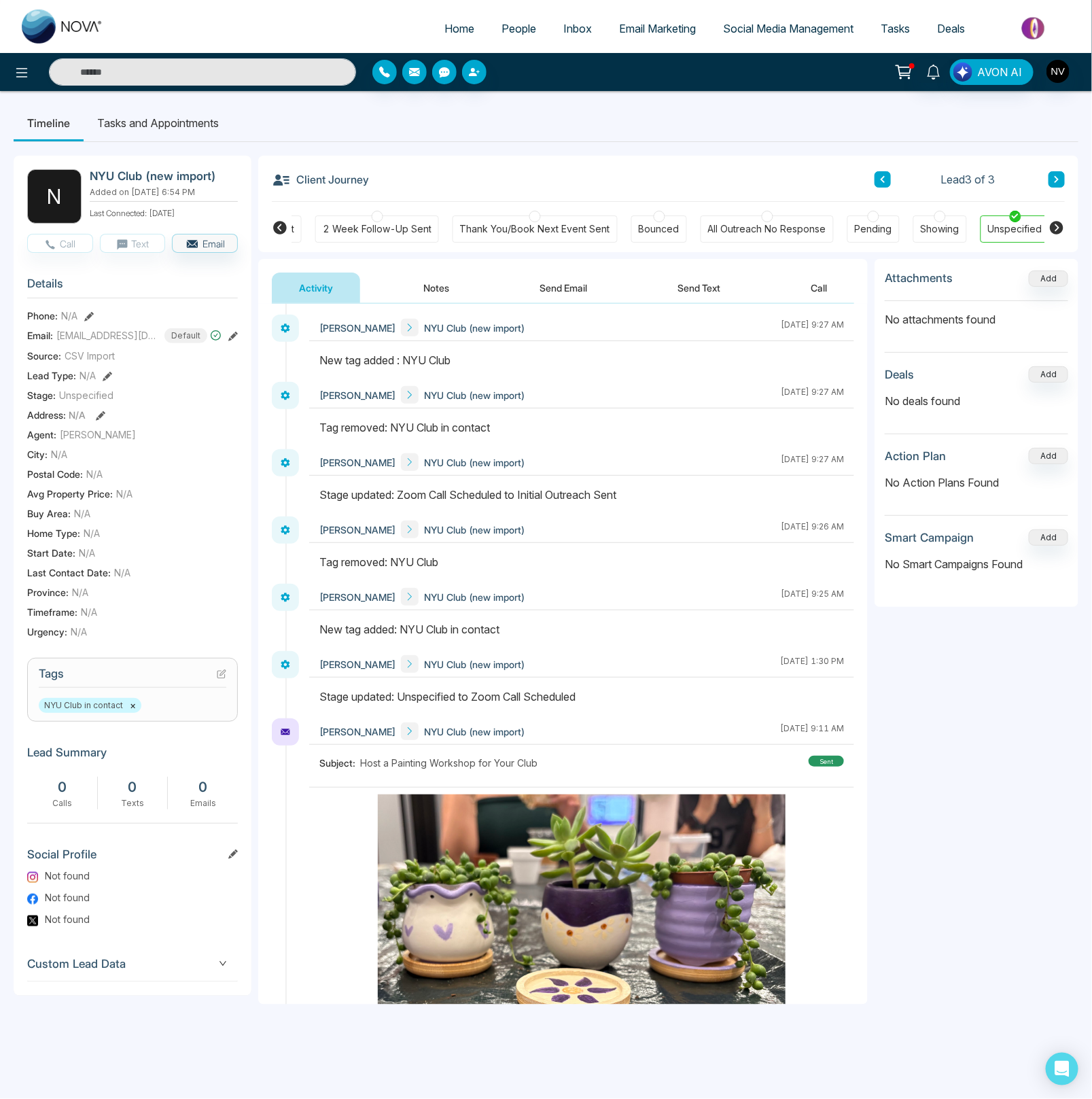
click at [519, 27] on span "People" at bounding box center [519, 28] width 35 height 14
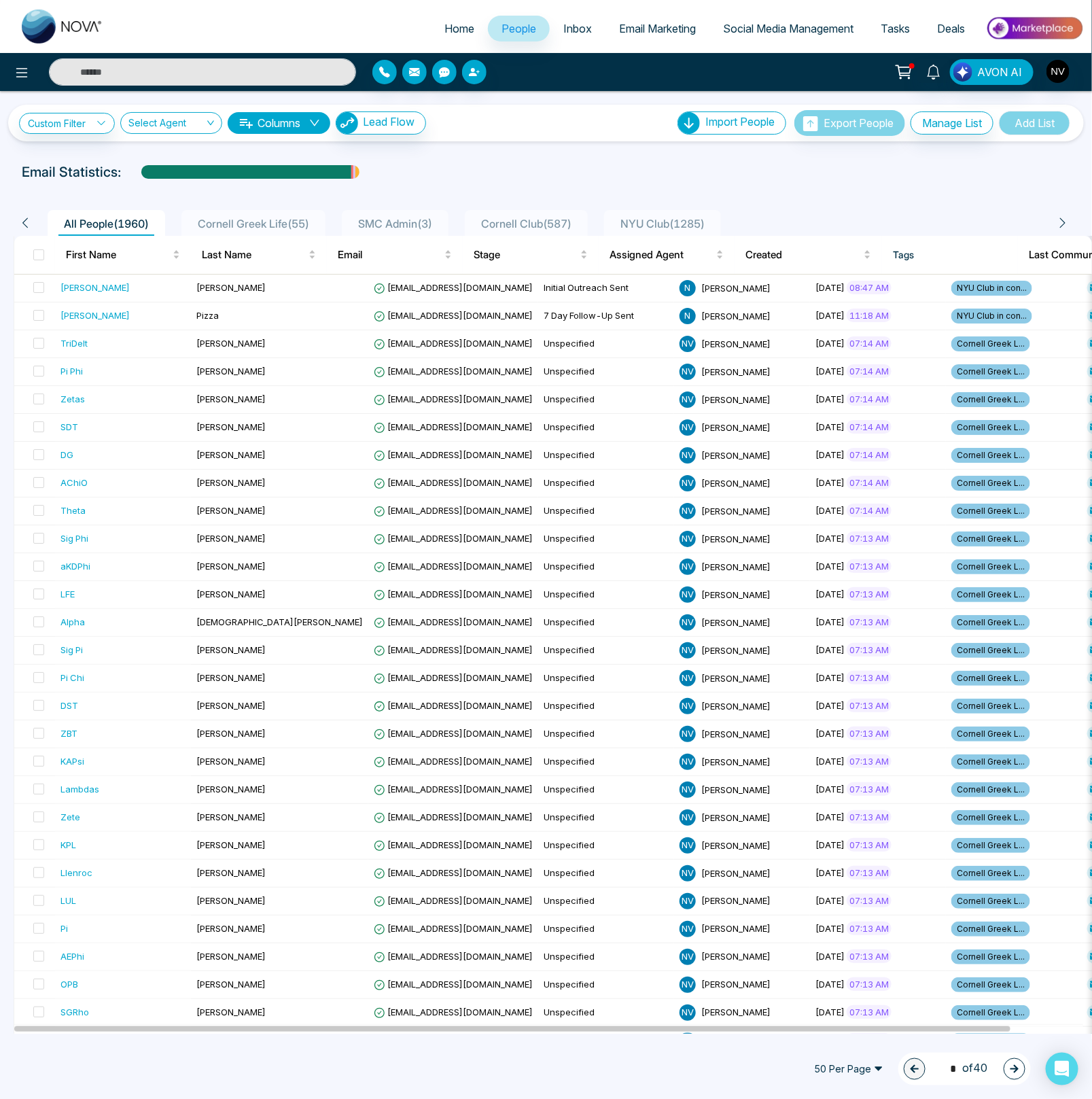
click at [44, 110] on div "Custom Filter Choose a filters Cancel Apply Select Agent Columns Lead Flow Impo…" at bounding box center [546, 123] width 1054 height 26
click at [51, 124] on link "Custom Filter" at bounding box center [67, 124] width 95 height 21
click at [58, 149] on input "search" at bounding box center [94, 155] width 110 height 20
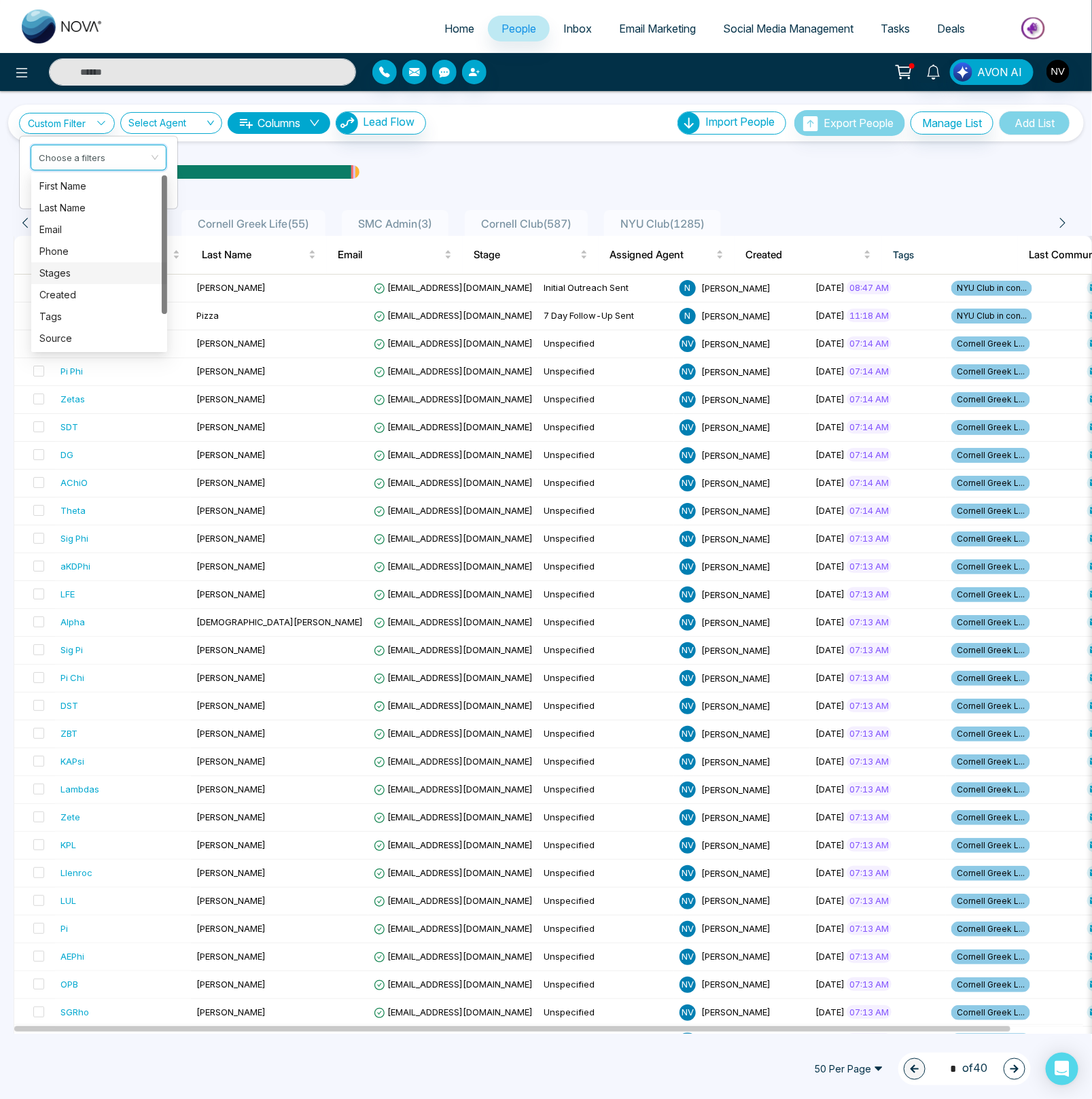
click at [53, 277] on div "Stages" at bounding box center [98, 273] width 120 height 15
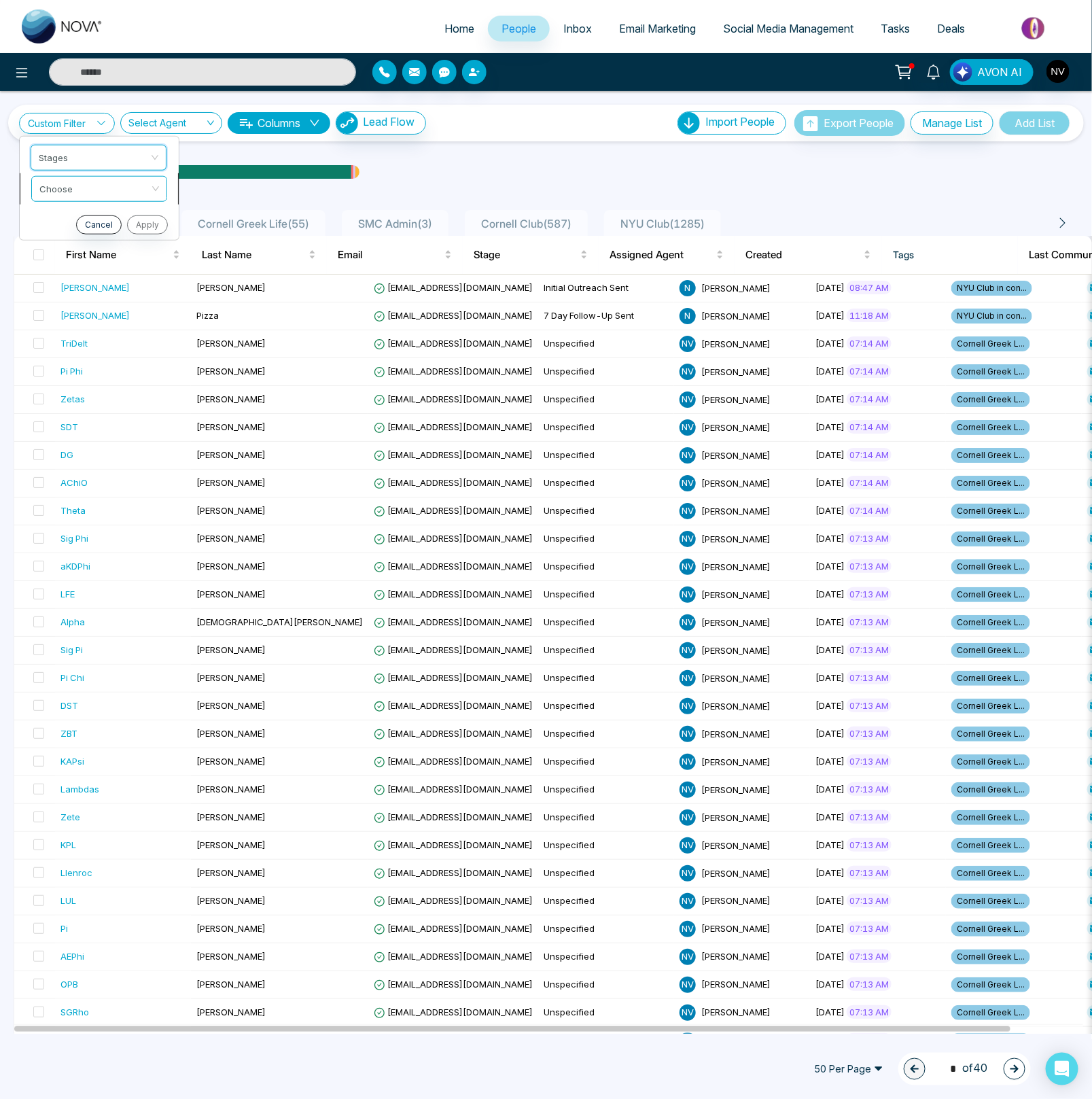
click at [59, 185] on input "search" at bounding box center [94, 186] width 110 height 20
click at [59, 223] on div "include" at bounding box center [98, 216] width 120 height 15
click at [62, 226] on input "search" at bounding box center [94, 217] width 110 height 20
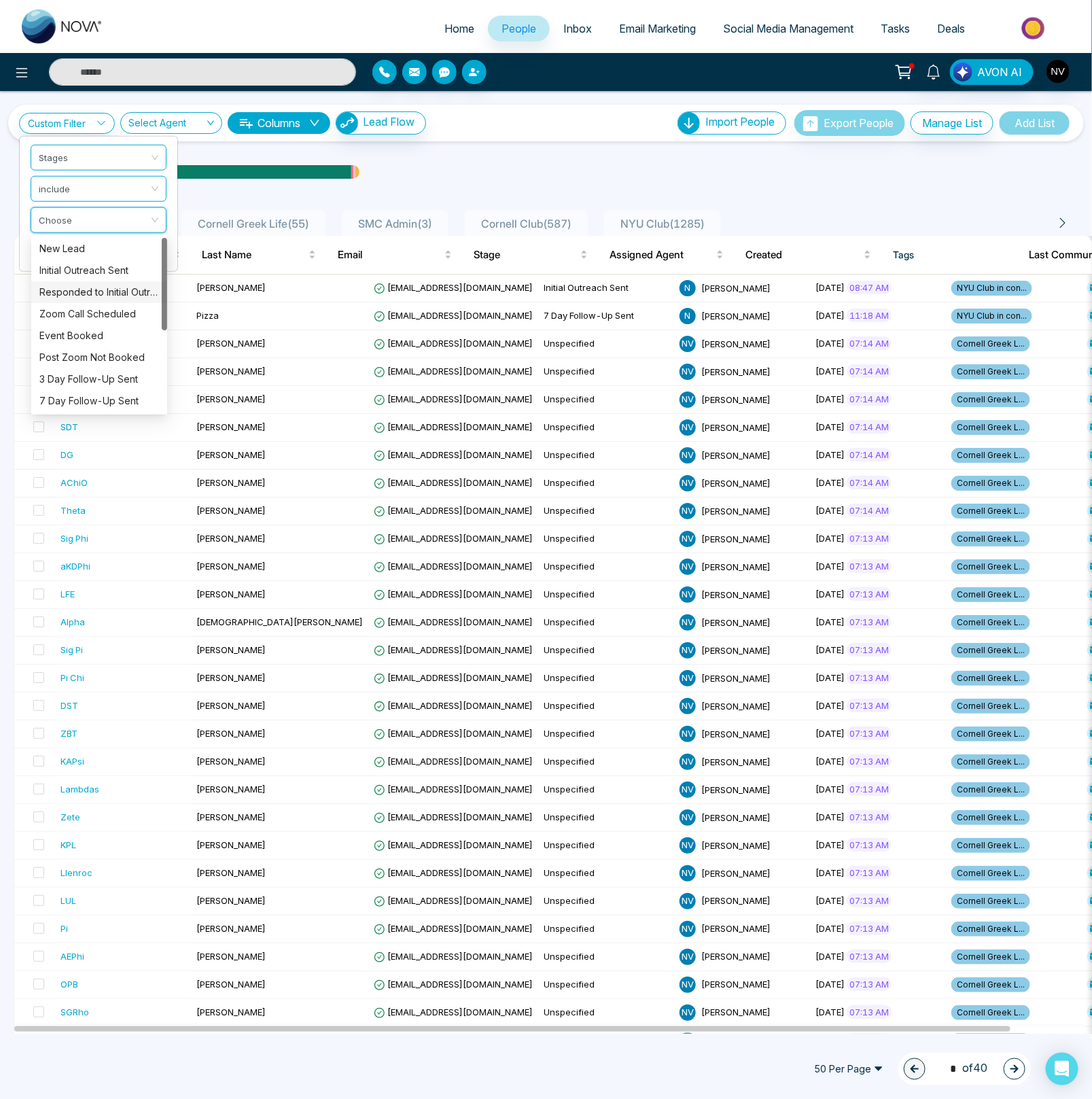
click at [67, 293] on div "Responded to Initial Outreach" at bounding box center [98, 291] width 120 height 15
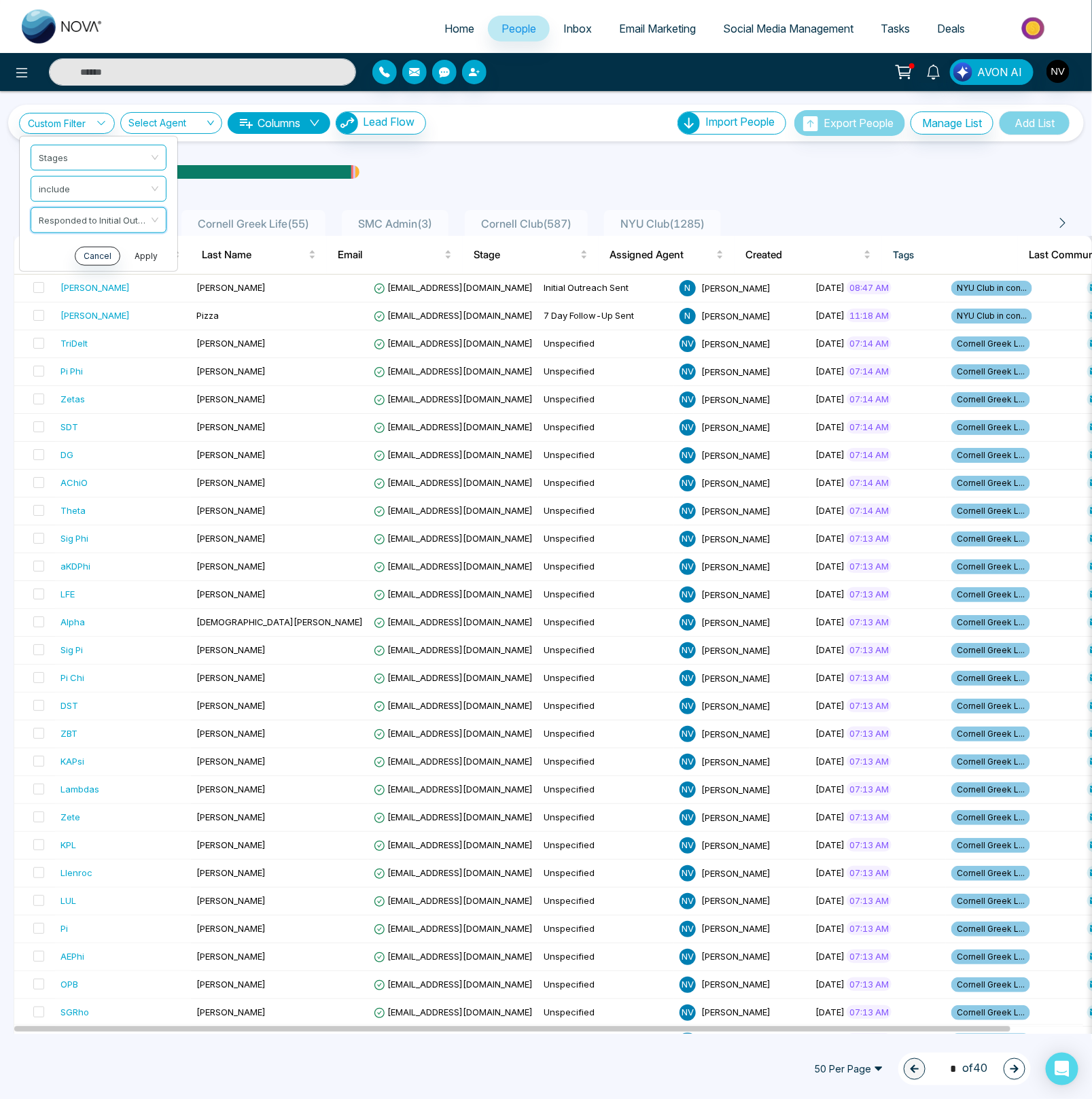
click at [138, 257] on button "Apply" at bounding box center [146, 255] width 41 height 19
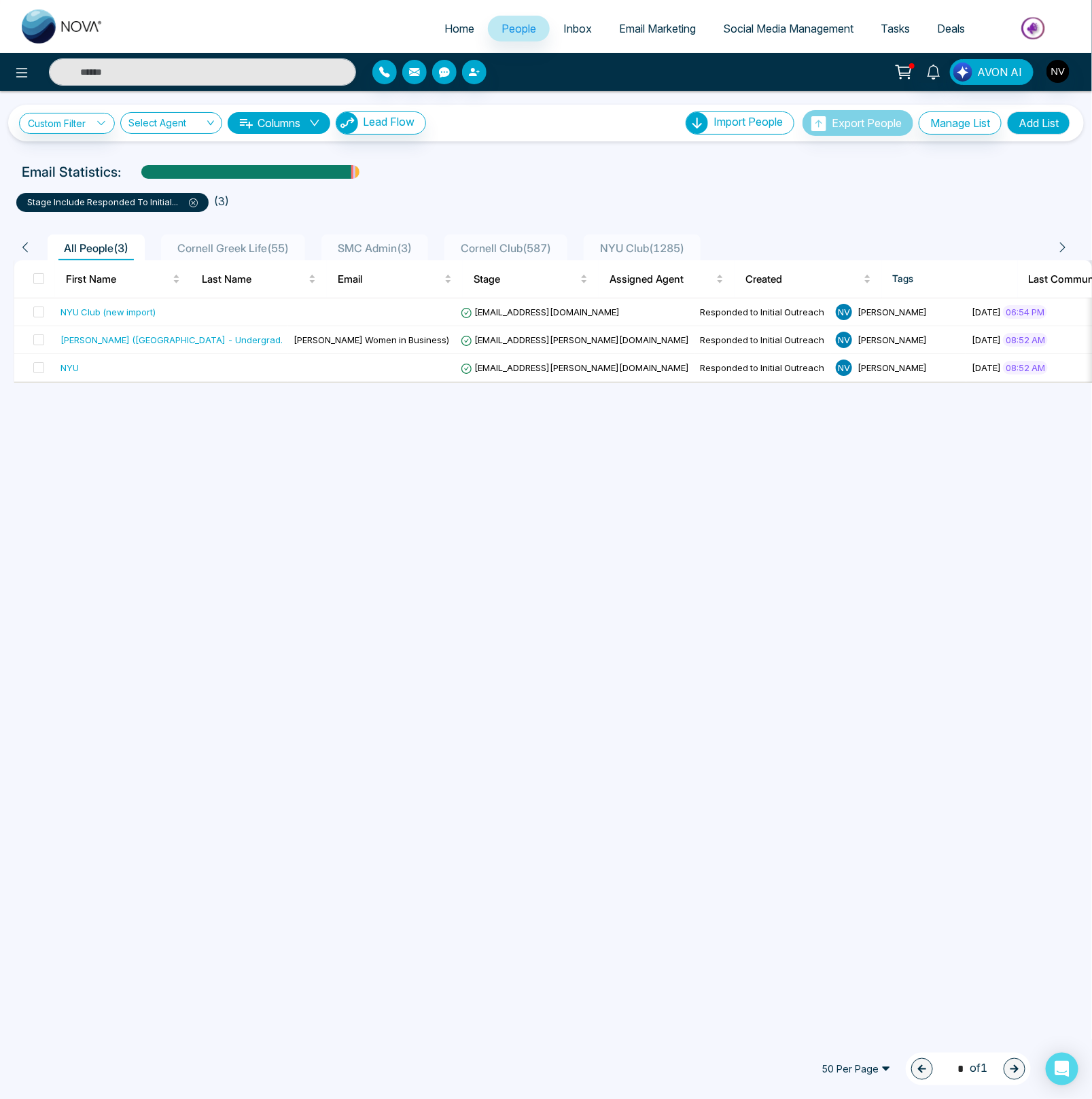
click at [479, 555] on div "Custom Filter Choose a filters Cancel Apply Select Agent Columns Lead Flow Impo…" at bounding box center [546, 561] width 1092 height 942
click at [195, 201] on icon at bounding box center [194, 203] width 4 height 4
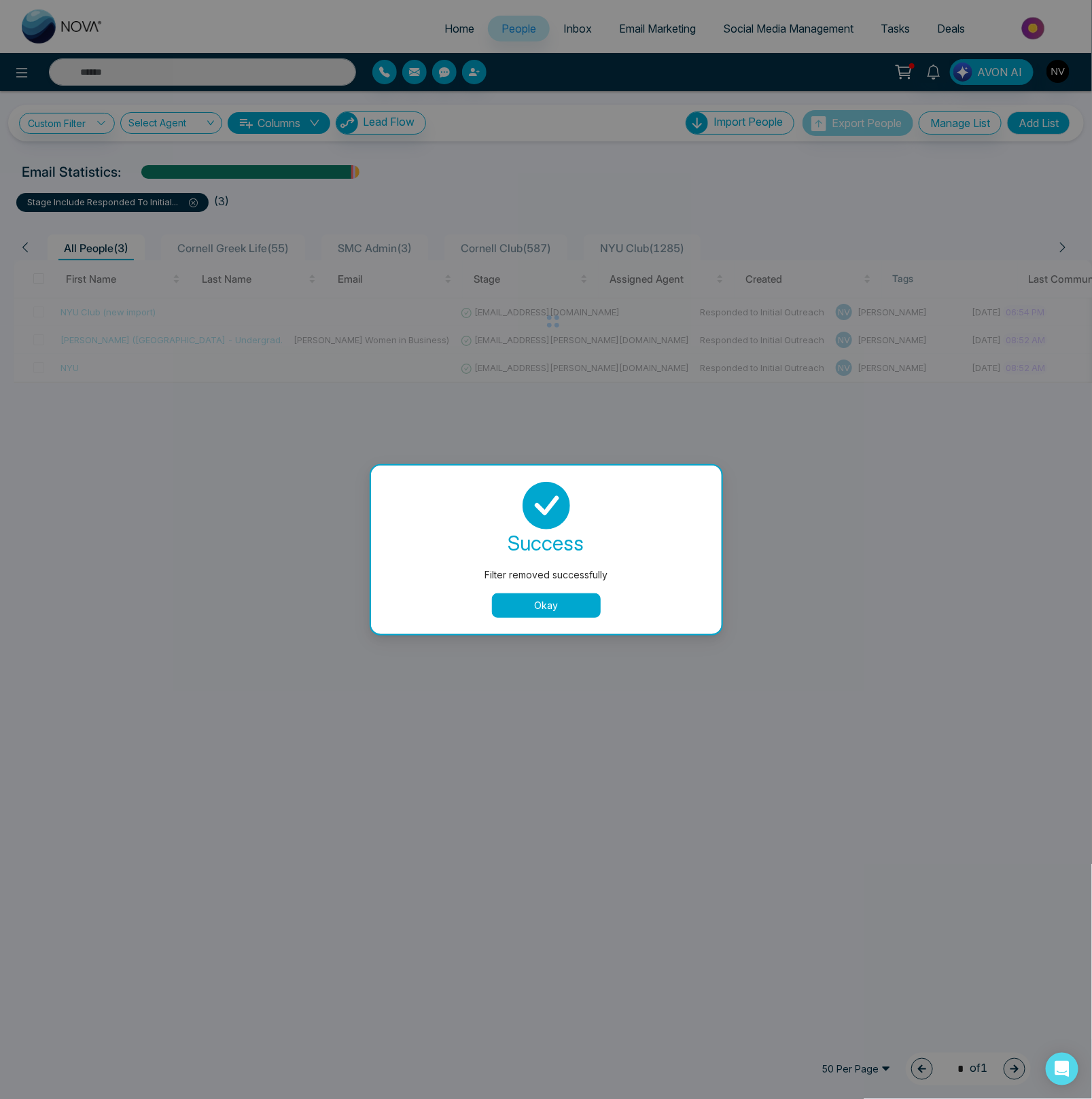
click at [519, 607] on button "Okay" at bounding box center [546, 605] width 109 height 24
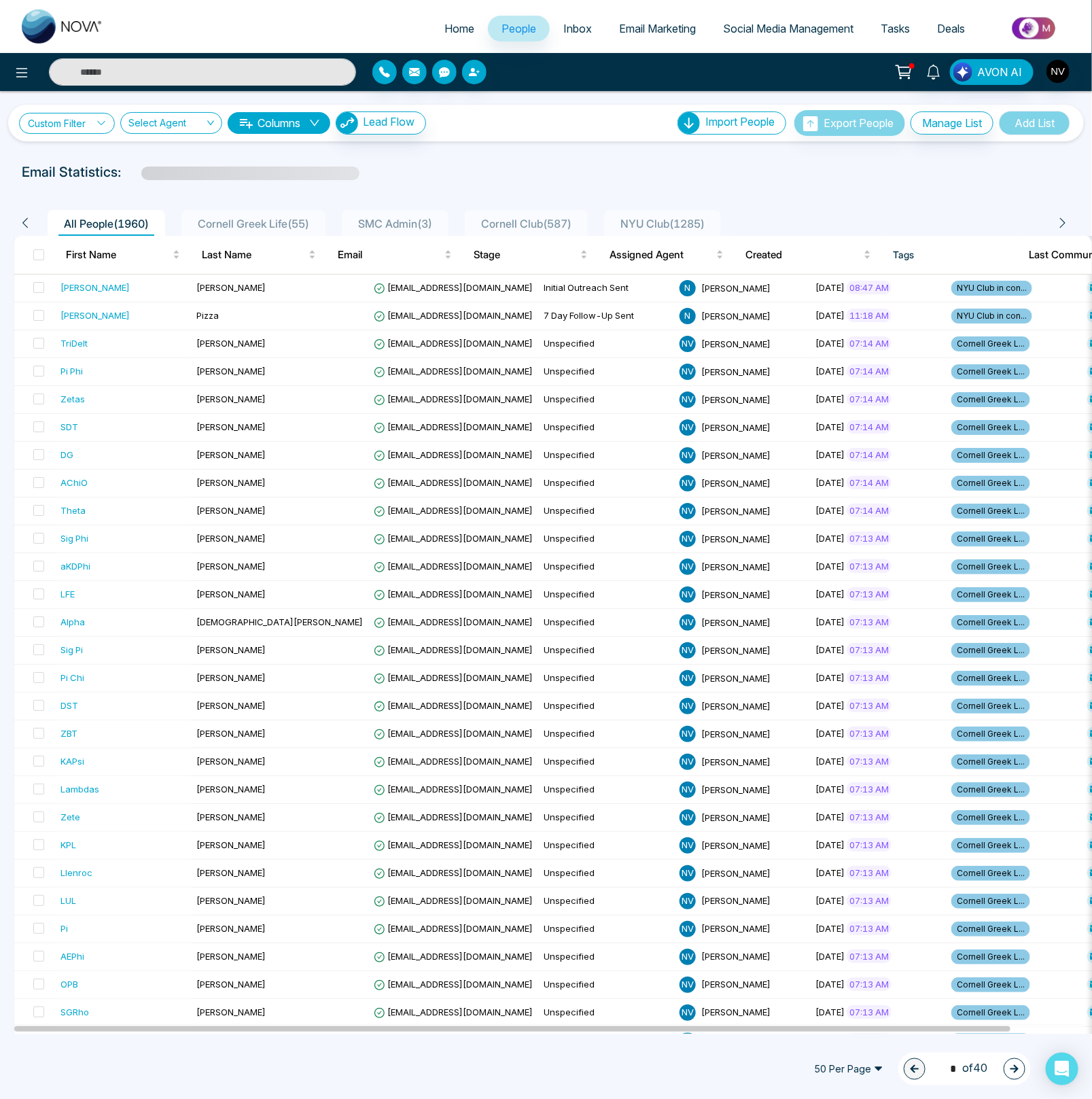
click at [74, 124] on link "Custom Filter" at bounding box center [67, 124] width 95 height 21
click at [83, 158] on input "search" at bounding box center [94, 155] width 110 height 20
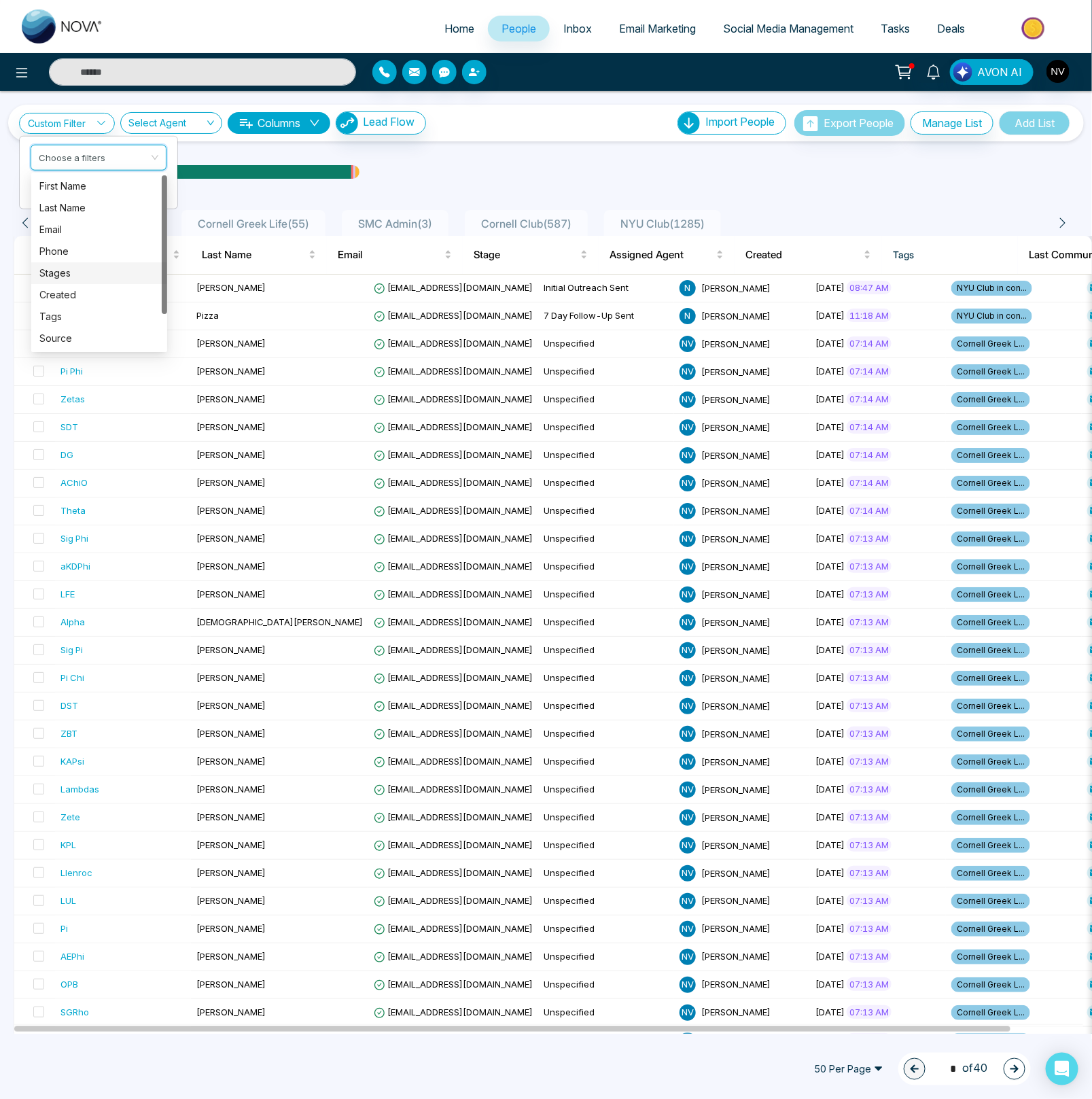
click at [56, 275] on div "Stages" at bounding box center [98, 273] width 120 height 15
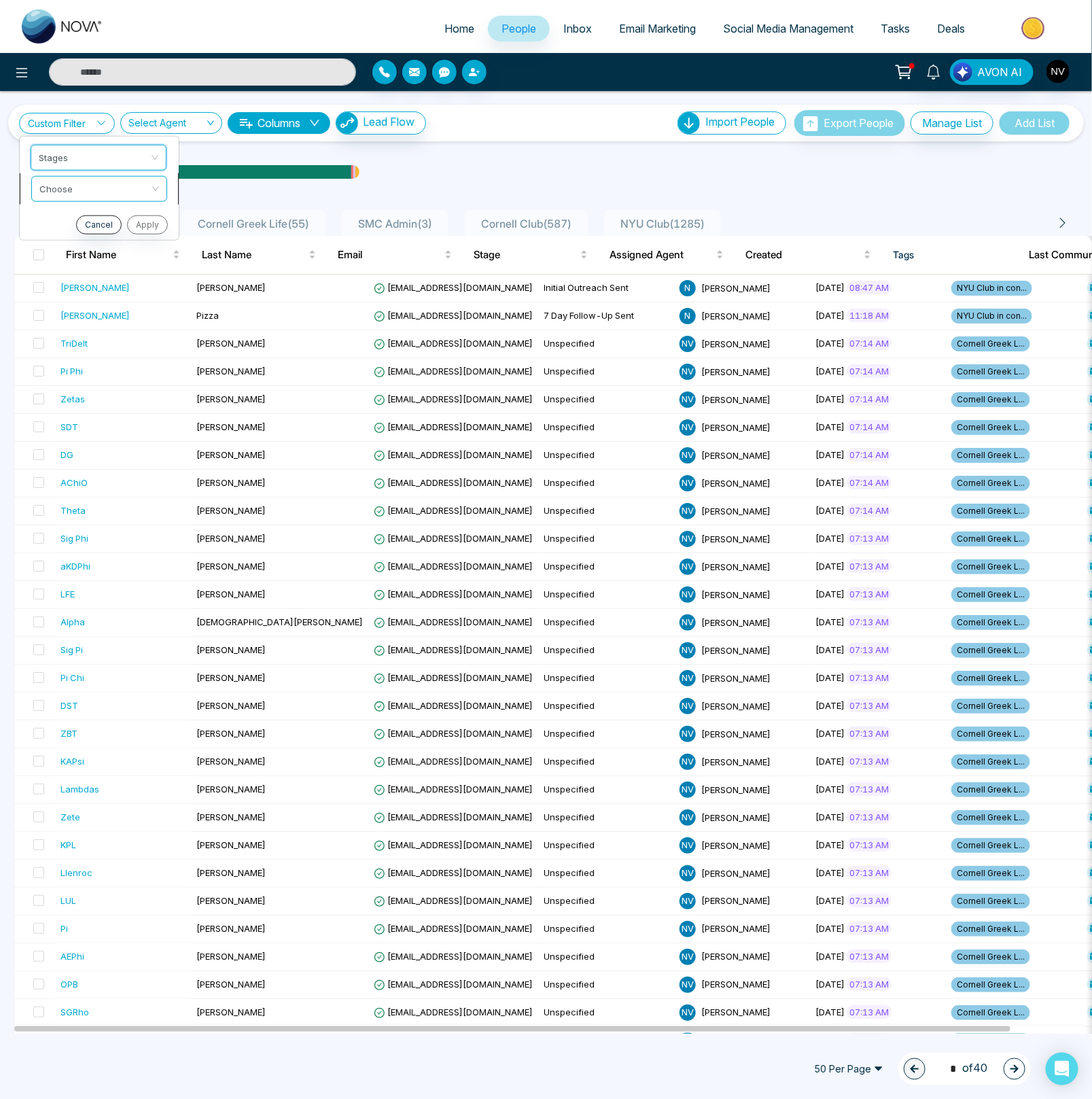
click at [85, 194] on input "search" at bounding box center [94, 186] width 110 height 20
click at [80, 218] on div "include" at bounding box center [98, 216] width 120 height 15
click at [84, 219] on input "search" at bounding box center [94, 217] width 110 height 20
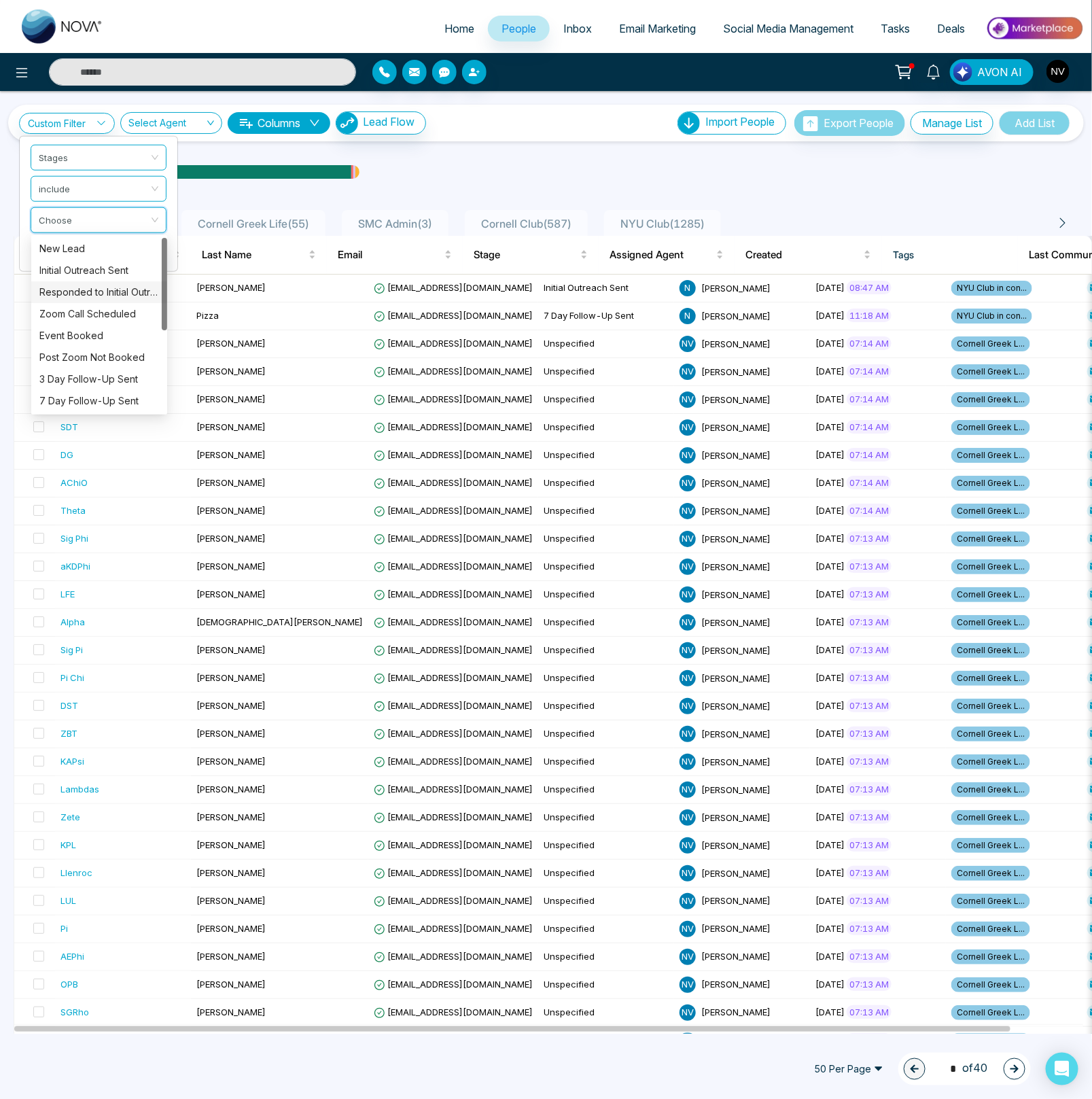
click at [94, 287] on div "Responded to Initial Outreach" at bounding box center [98, 291] width 120 height 15
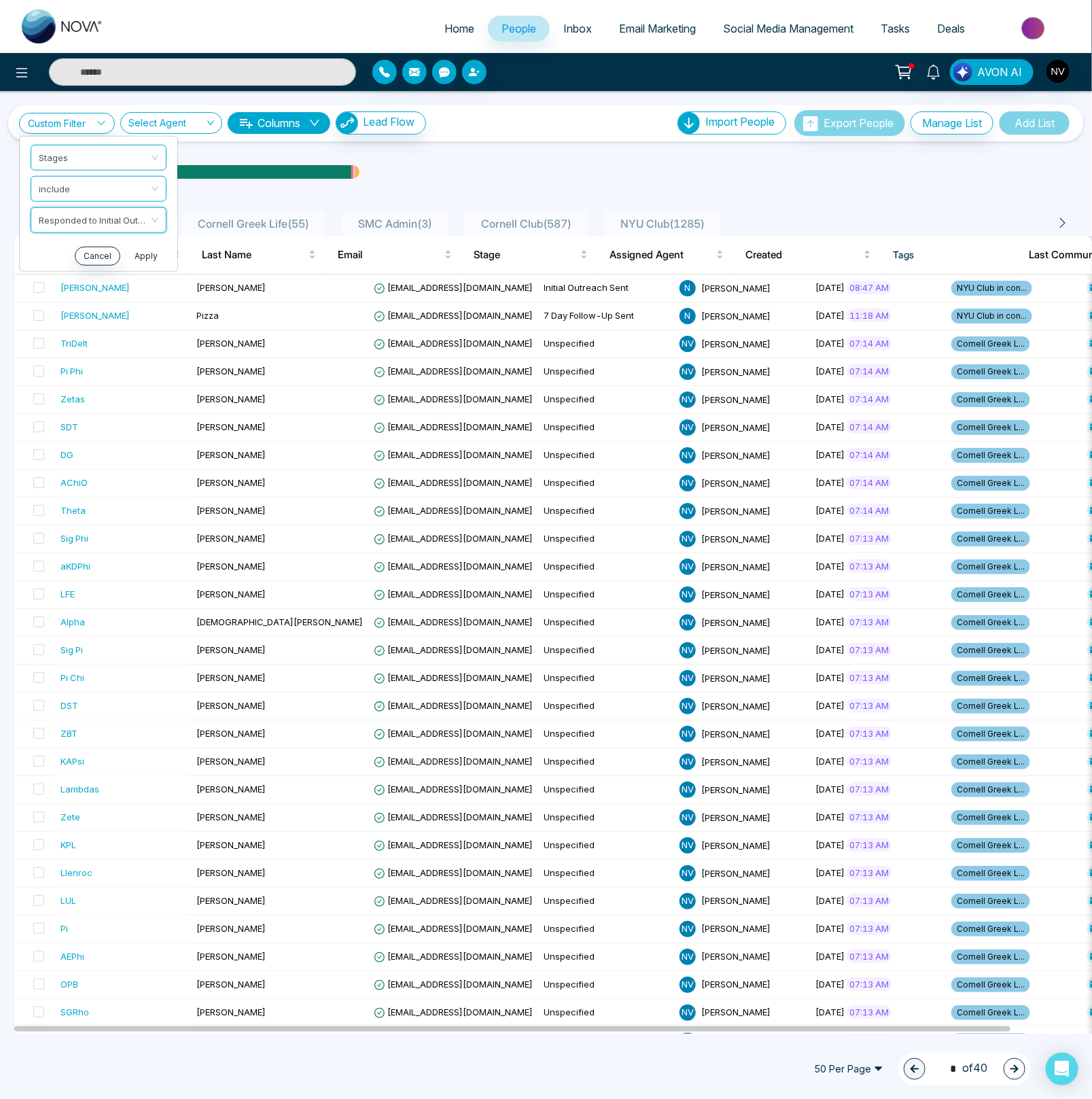
click at [132, 257] on button "Apply" at bounding box center [146, 255] width 41 height 19
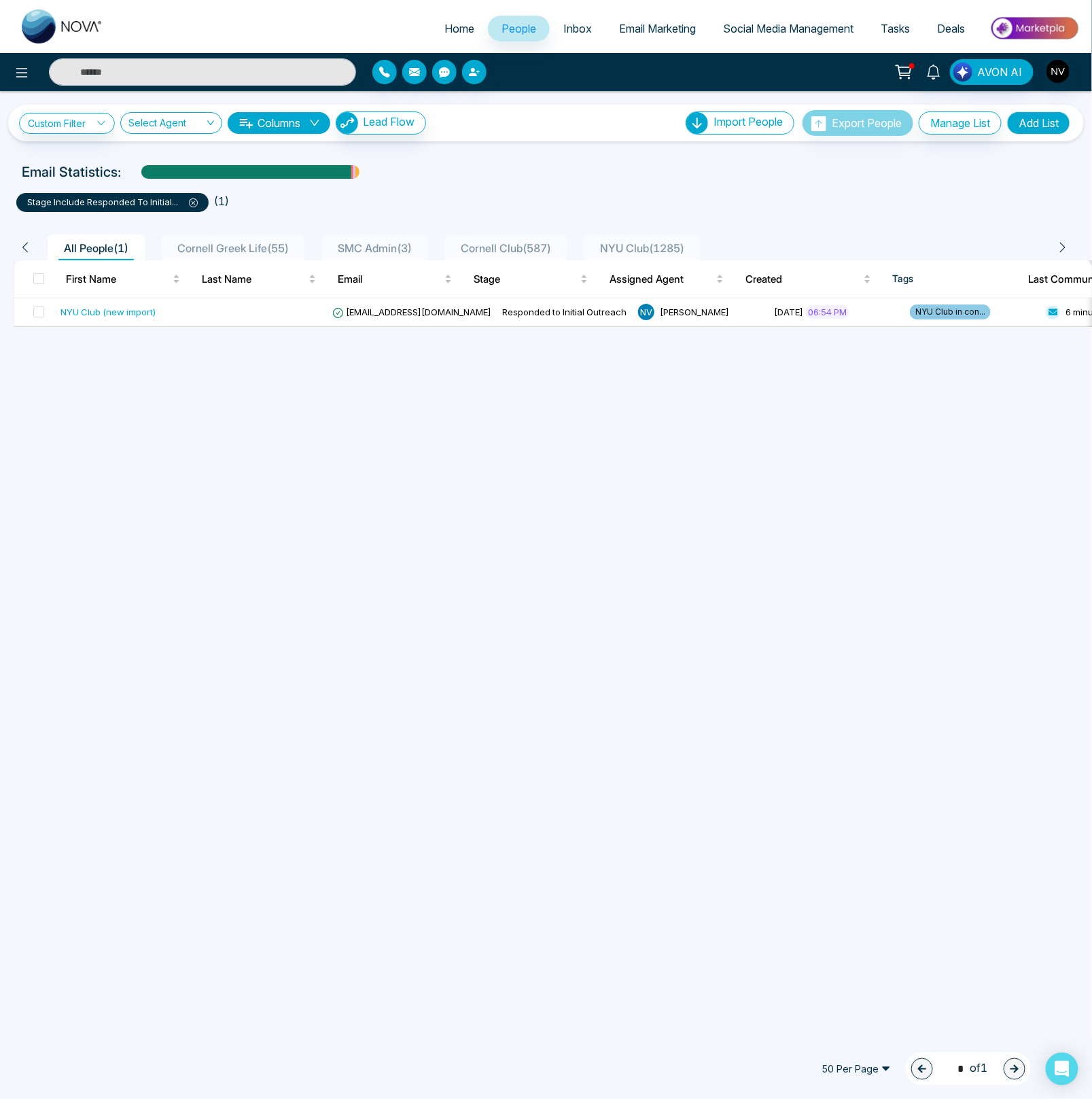
click at [275, 394] on div "Custom Filter Choose a filters Cancel Apply Select Agent Columns Lead Flow Impo…" at bounding box center [546, 561] width 1092 height 942
click at [164, 305] on div "NYU Club (new import)" at bounding box center [123, 312] width 125 height 14
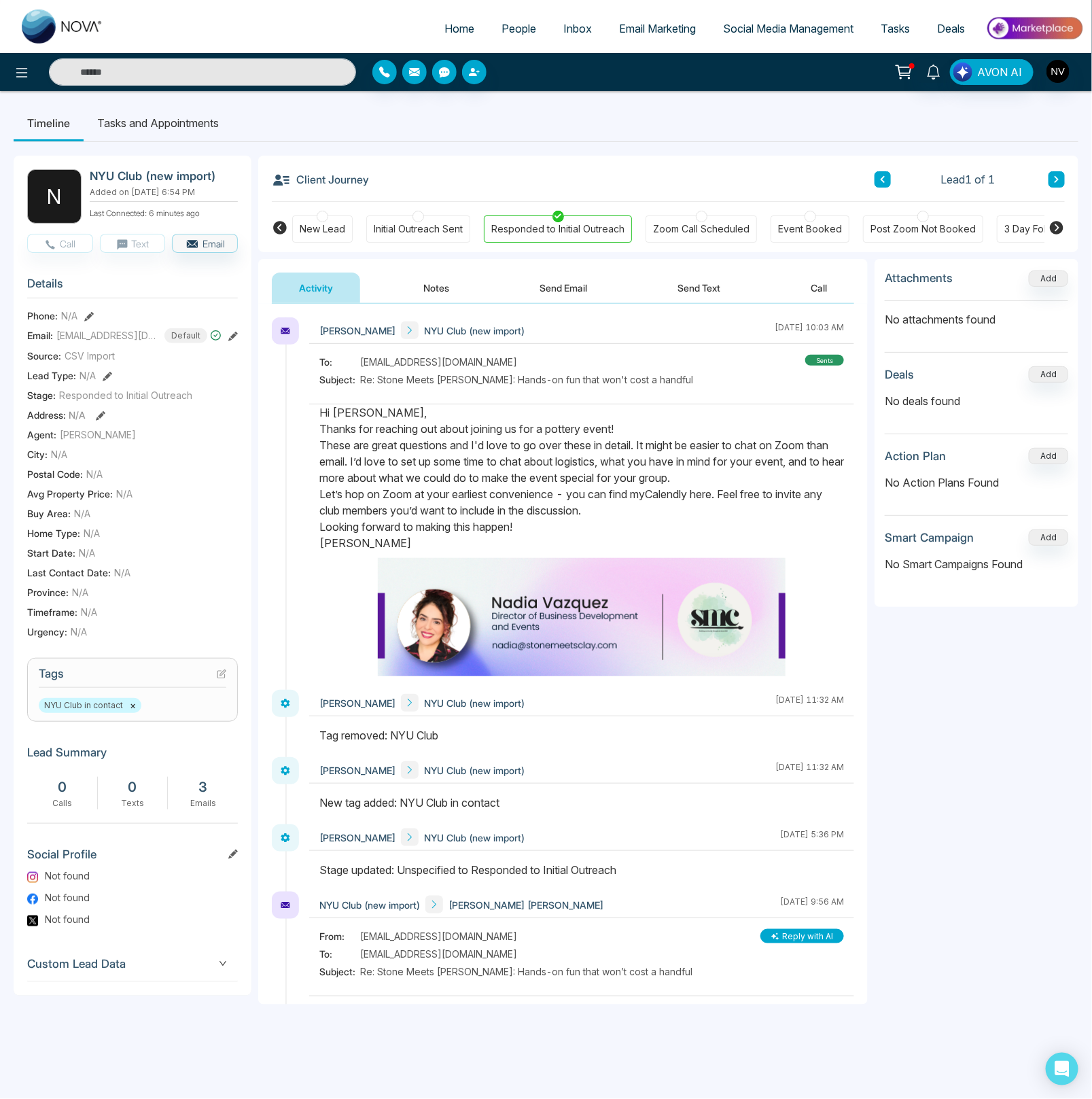
click at [1055, 228] on icon at bounding box center [1056, 228] width 14 height 14
click at [892, 235] on div "2 Week Follow-Up Sent" at bounding box center [938, 229] width 109 height 14
click at [491, 33] on link "People" at bounding box center [518, 28] width 61 height 26
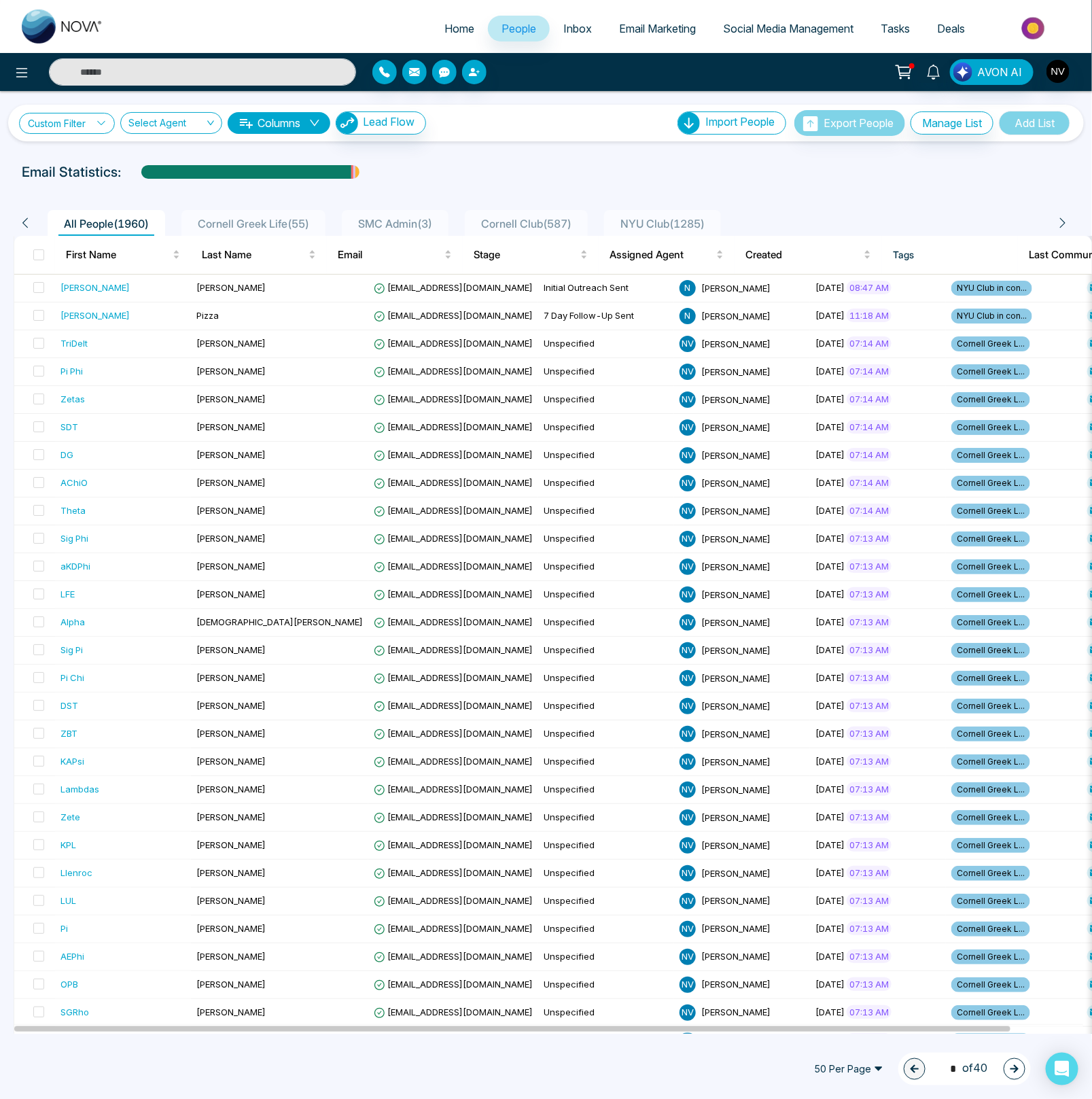
click at [75, 118] on link "Custom Filter" at bounding box center [67, 124] width 95 height 21
click at [87, 155] on input "search" at bounding box center [94, 155] width 110 height 20
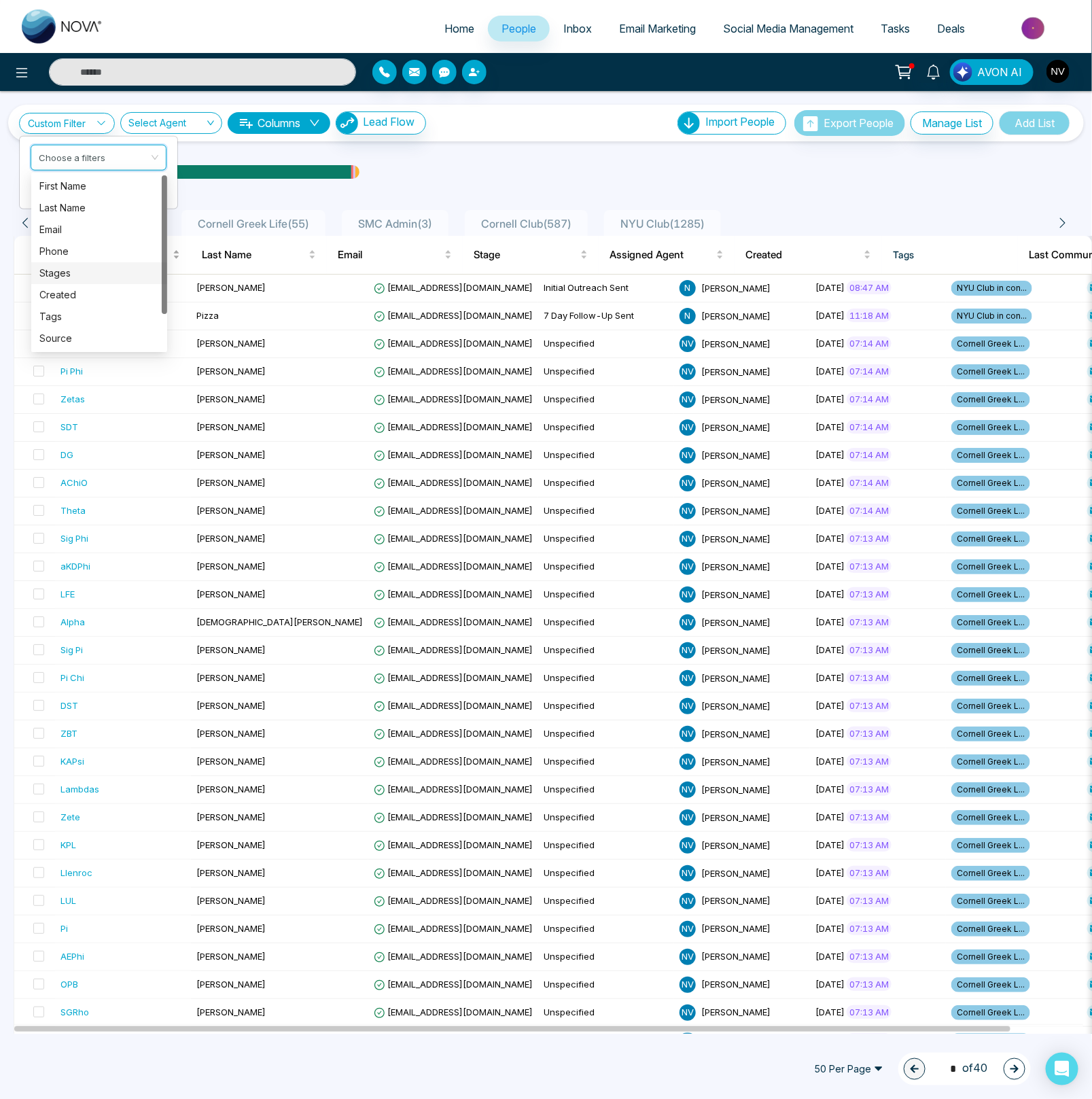
drag, startPoint x: 73, startPoint y: 269, endPoint x: 70, endPoint y: 251, distance: 18.2
click at [72, 270] on div "Stages" at bounding box center [98, 273] width 120 height 15
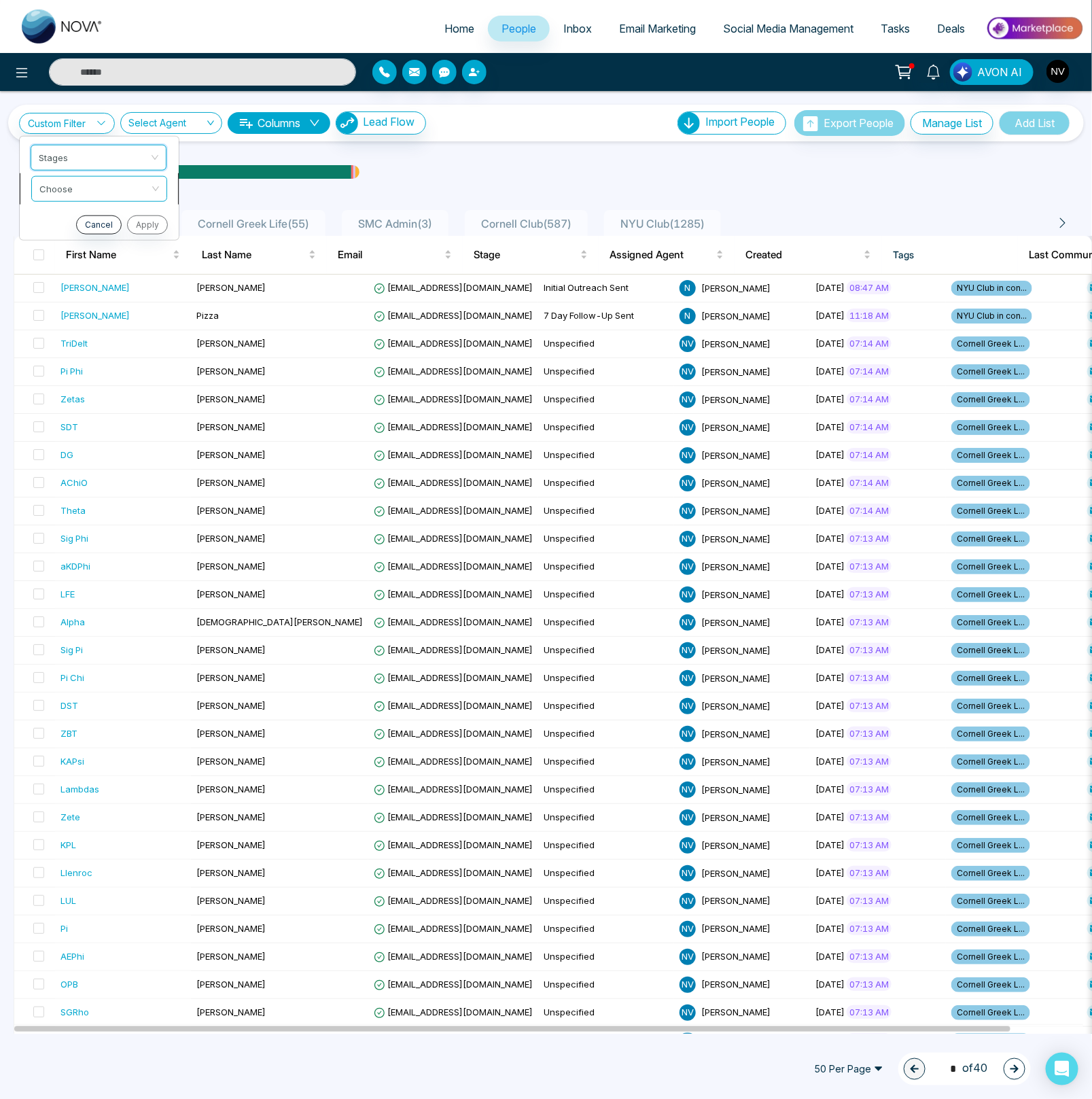
click at [75, 183] on input "search" at bounding box center [94, 186] width 110 height 20
click at [73, 219] on div "include" at bounding box center [98, 216] width 120 height 15
click at [73, 225] on input "search" at bounding box center [94, 217] width 110 height 20
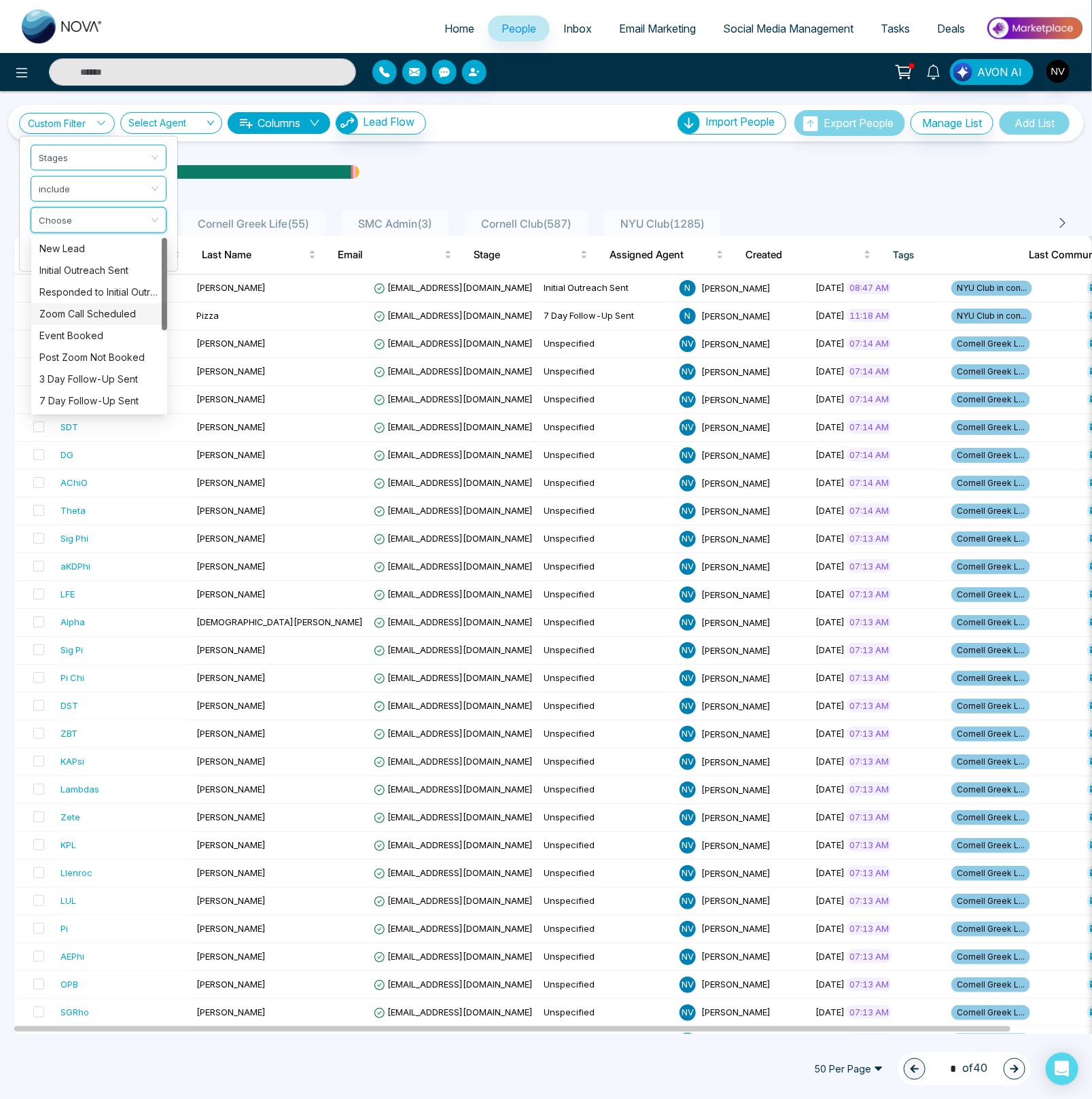
click at [67, 313] on div "Zoom Call Scheduled" at bounding box center [98, 314] width 120 height 15
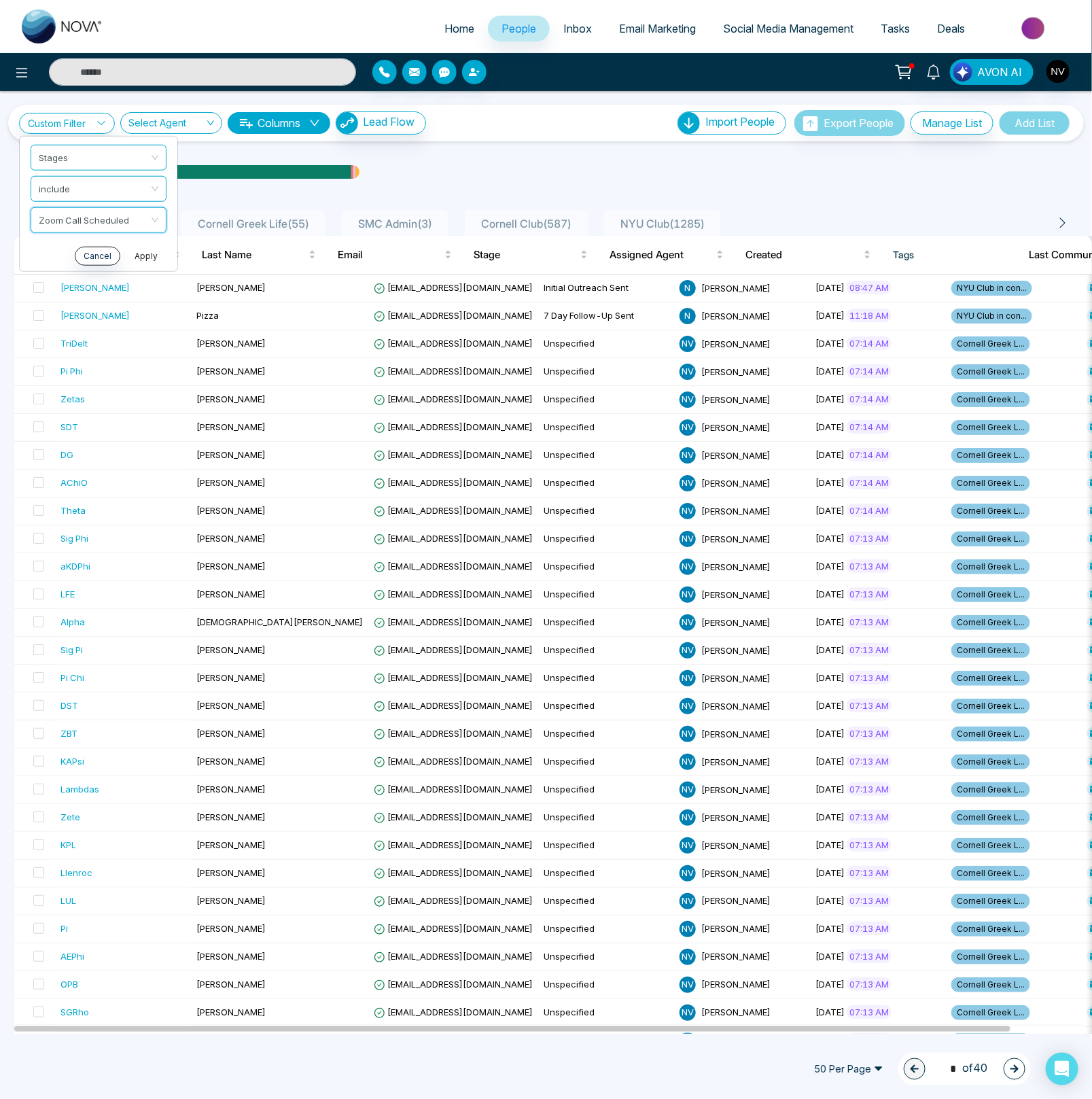
click at [149, 264] on button "Apply" at bounding box center [146, 255] width 41 height 19
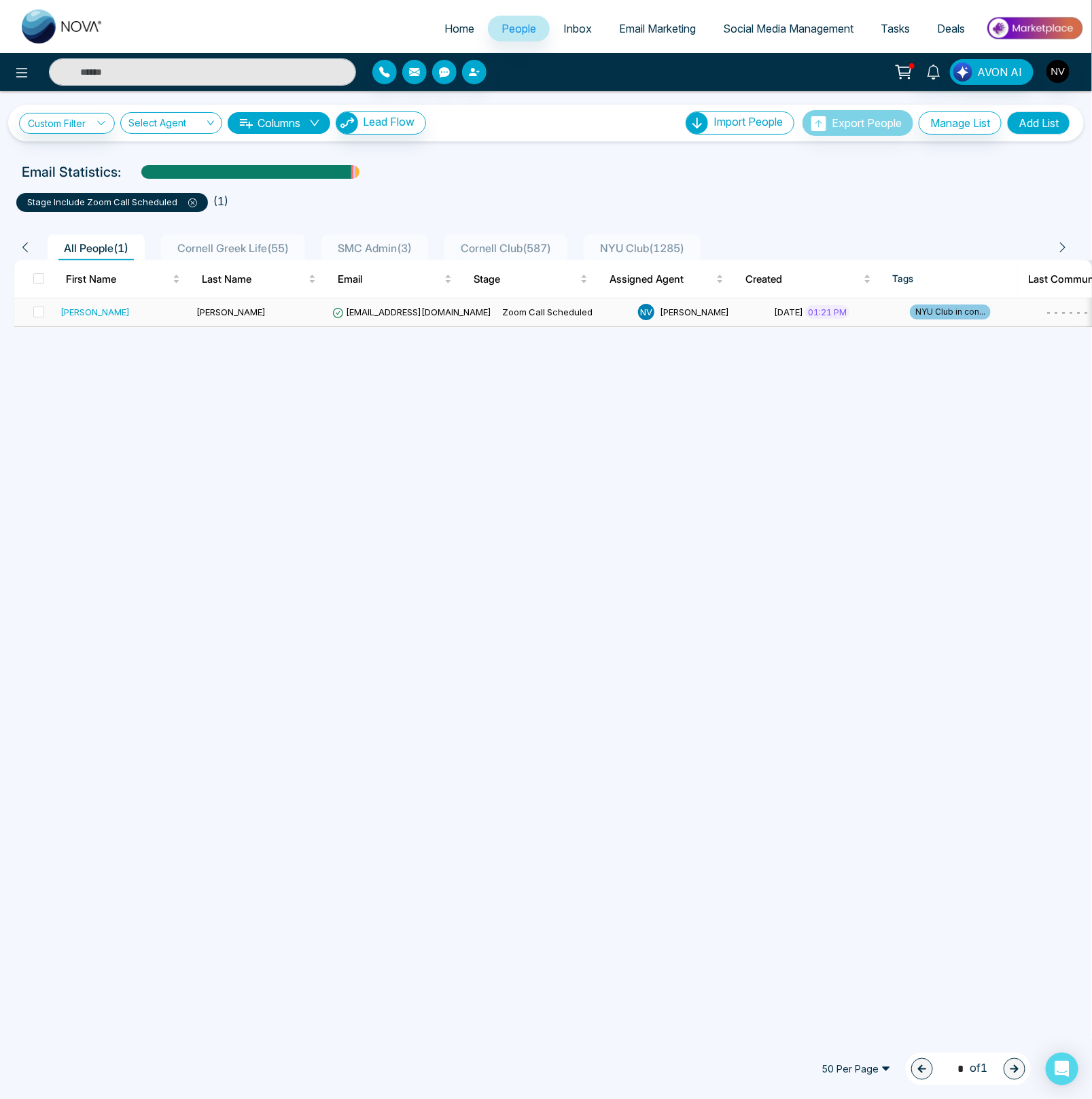
click at [421, 307] on td "[EMAIL_ADDRESS][DOMAIN_NAME]" at bounding box center [411, 312] width 169 height 28
click at [369, 313] on span "[EMAIL_ADDRESS][DOMAIN_NAME]" at bounding box center [411, 312] width 159 height 11
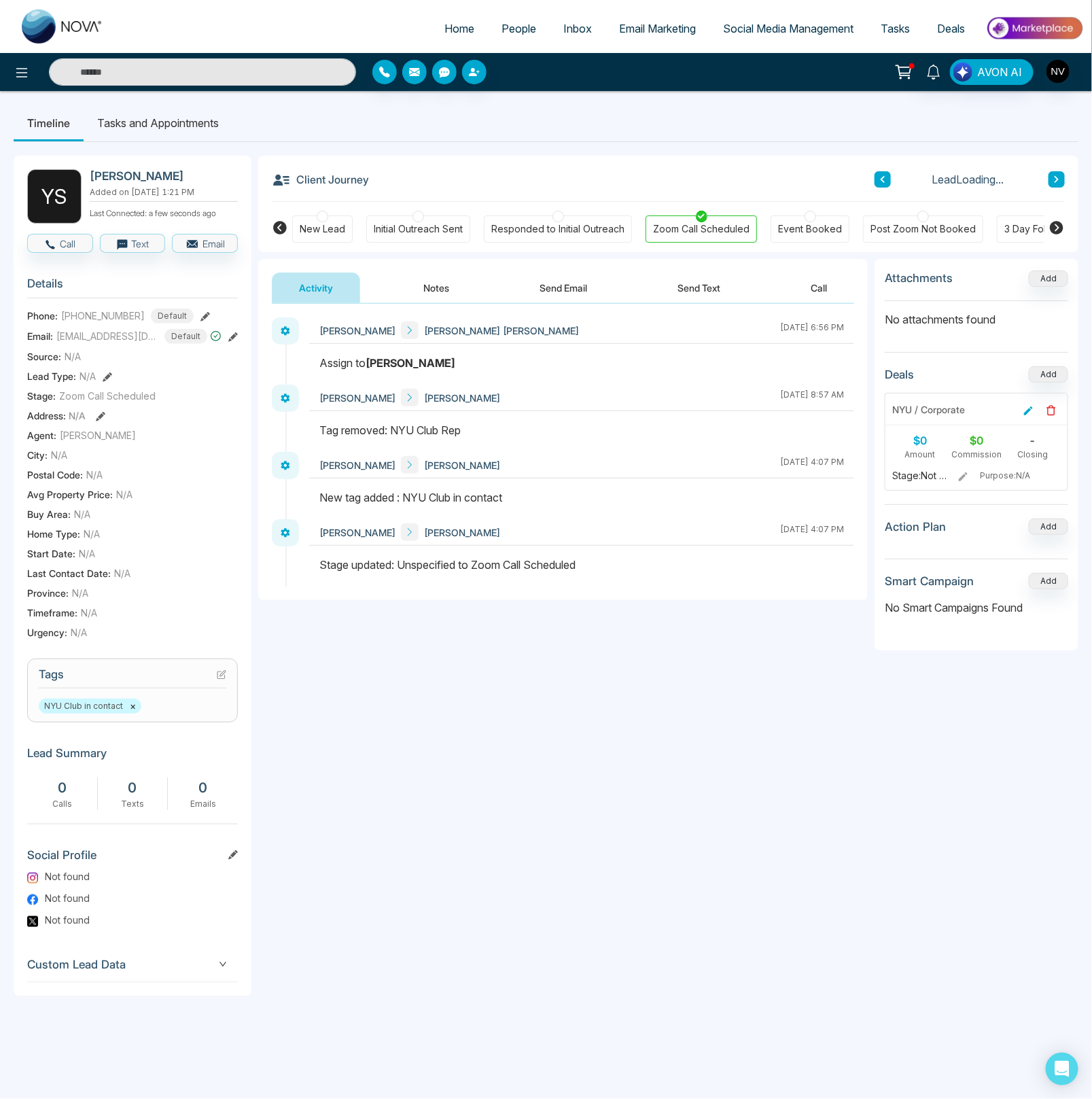
click at [1059, 230] on icon at bounding box center [1056, 228] width 14 height 14
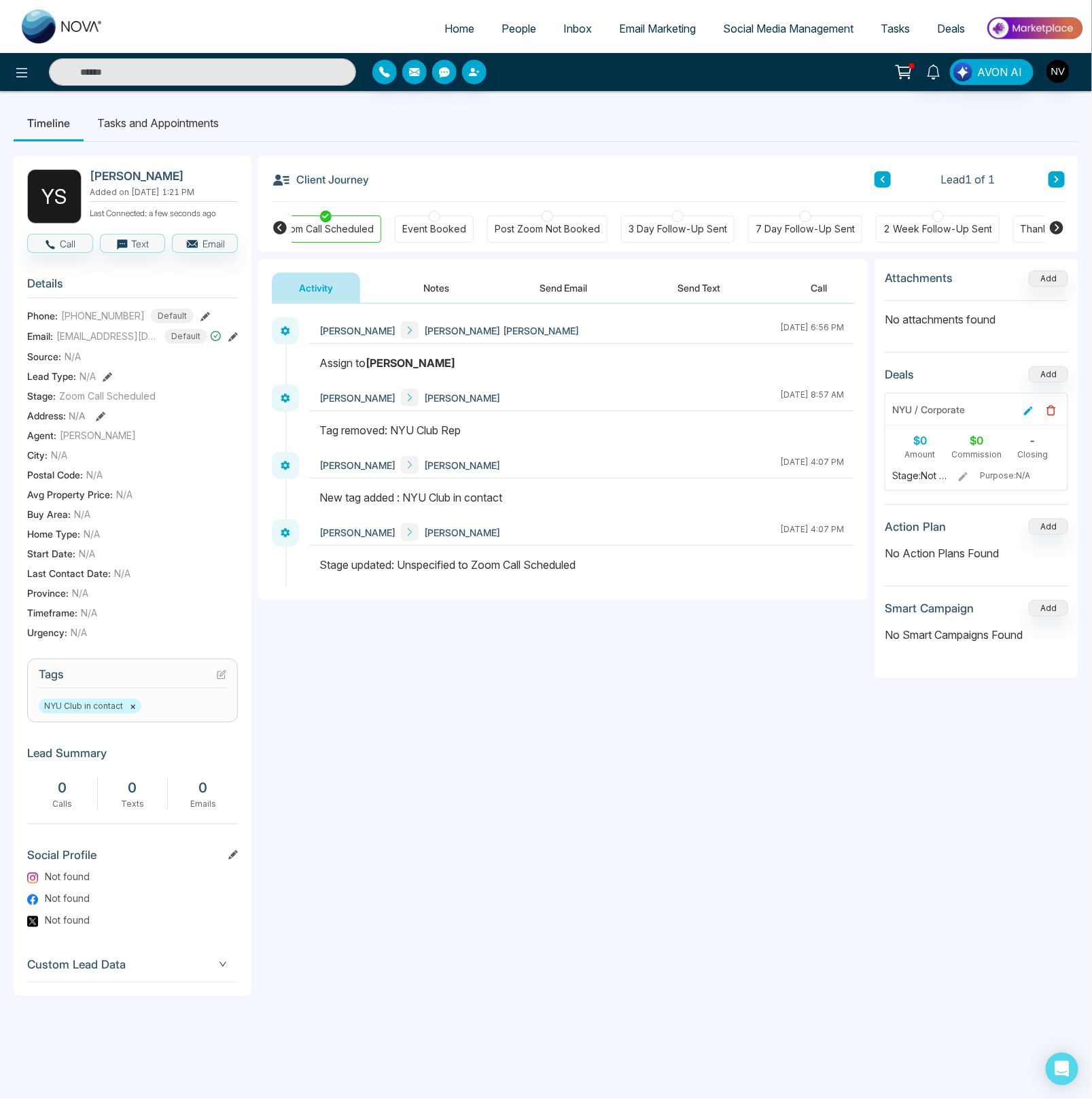
click at [1059, 230] on icon at bounding box center [1056, 228] width 14 height 14
click at [326, 232] on div "2 Week Follow-Up Sent" at bounding box center [377, 229] width 109 height 14
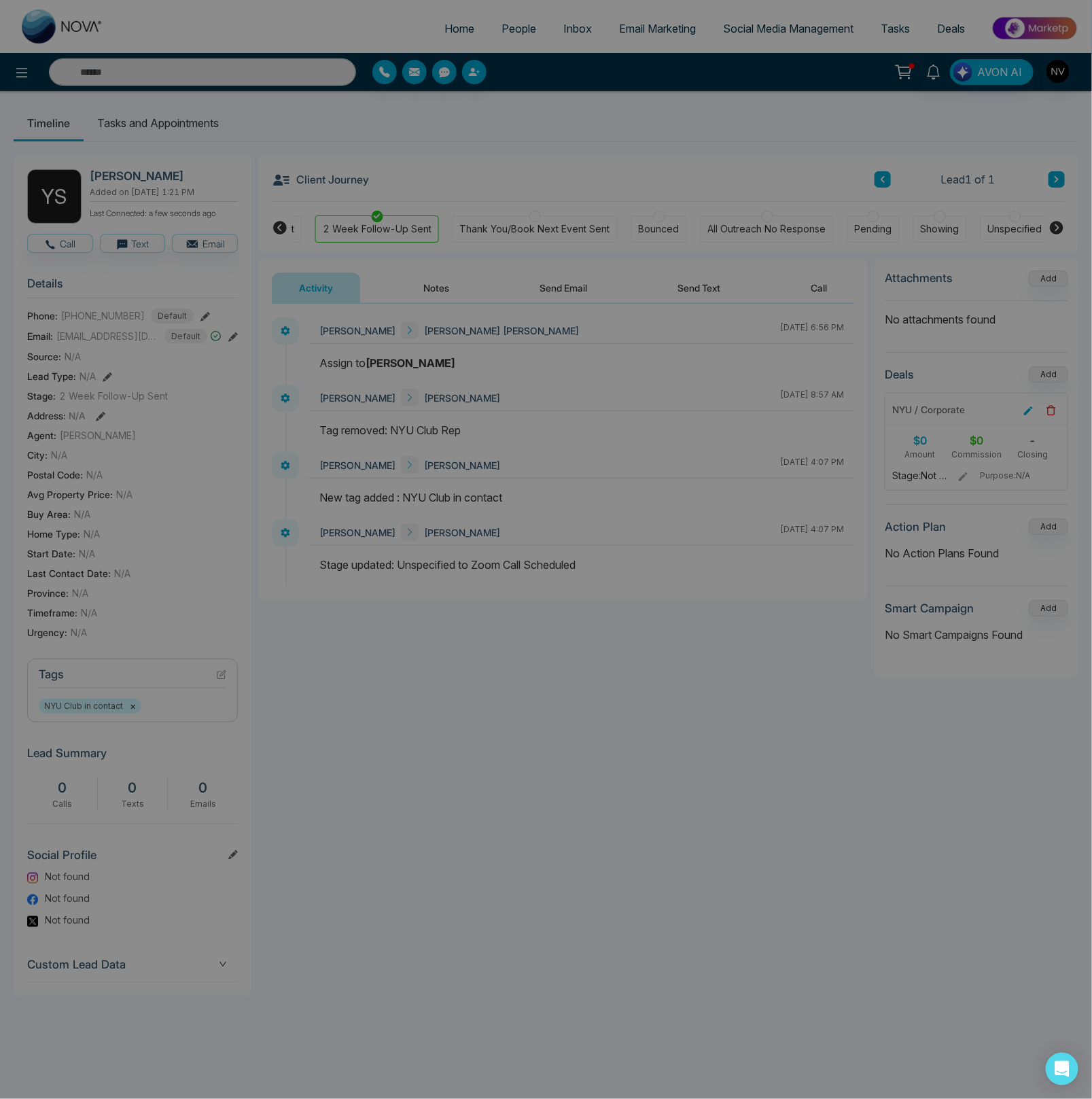
click at [438, 284] on div "Stage updated successfully. success Stage updated successfully. Okay" at bounding box center [546, 550] width 1092 height 1099
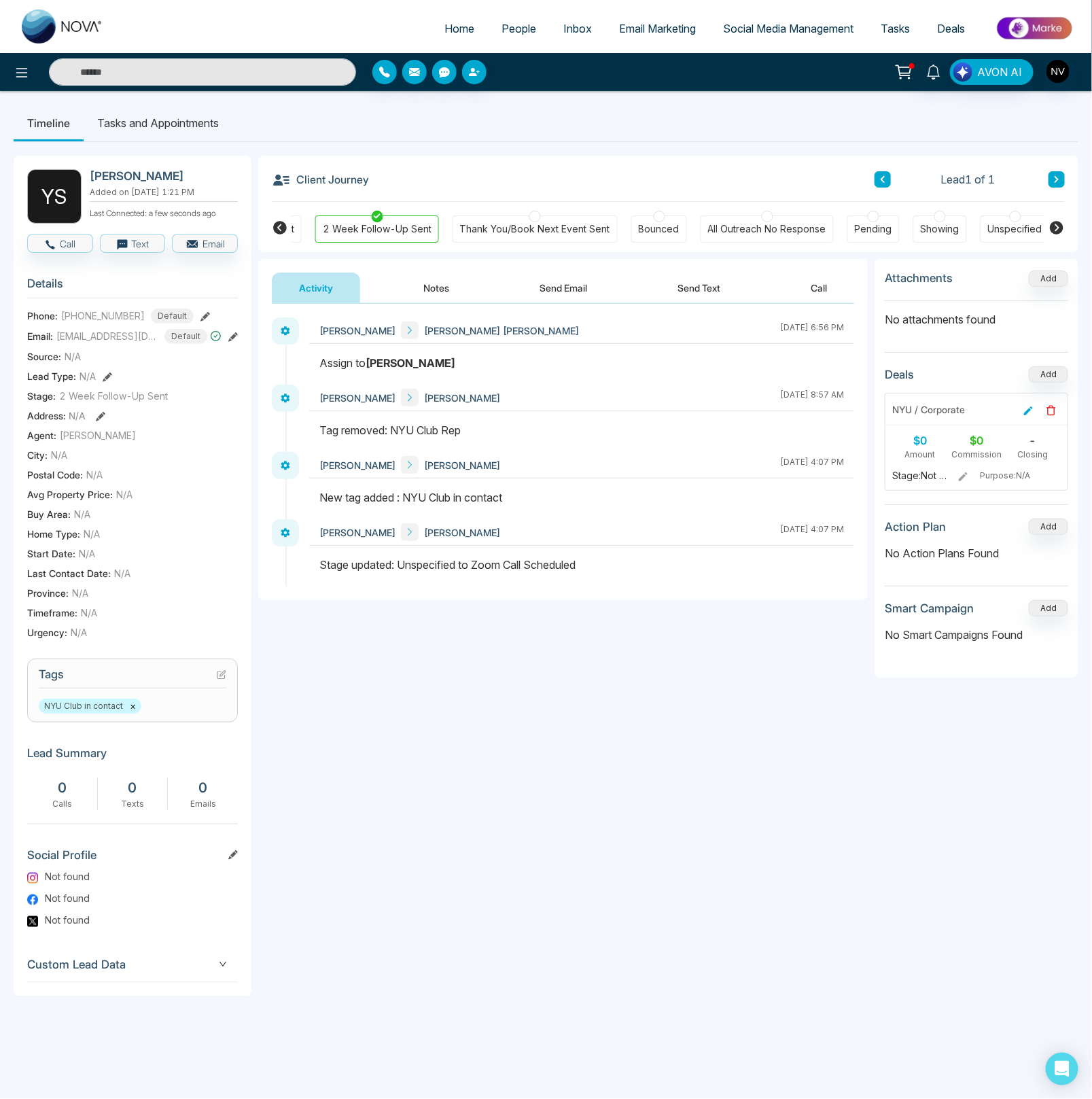
click at [434, 290] on button "Notes" at bounding box center [436, 287] width 80 height 30
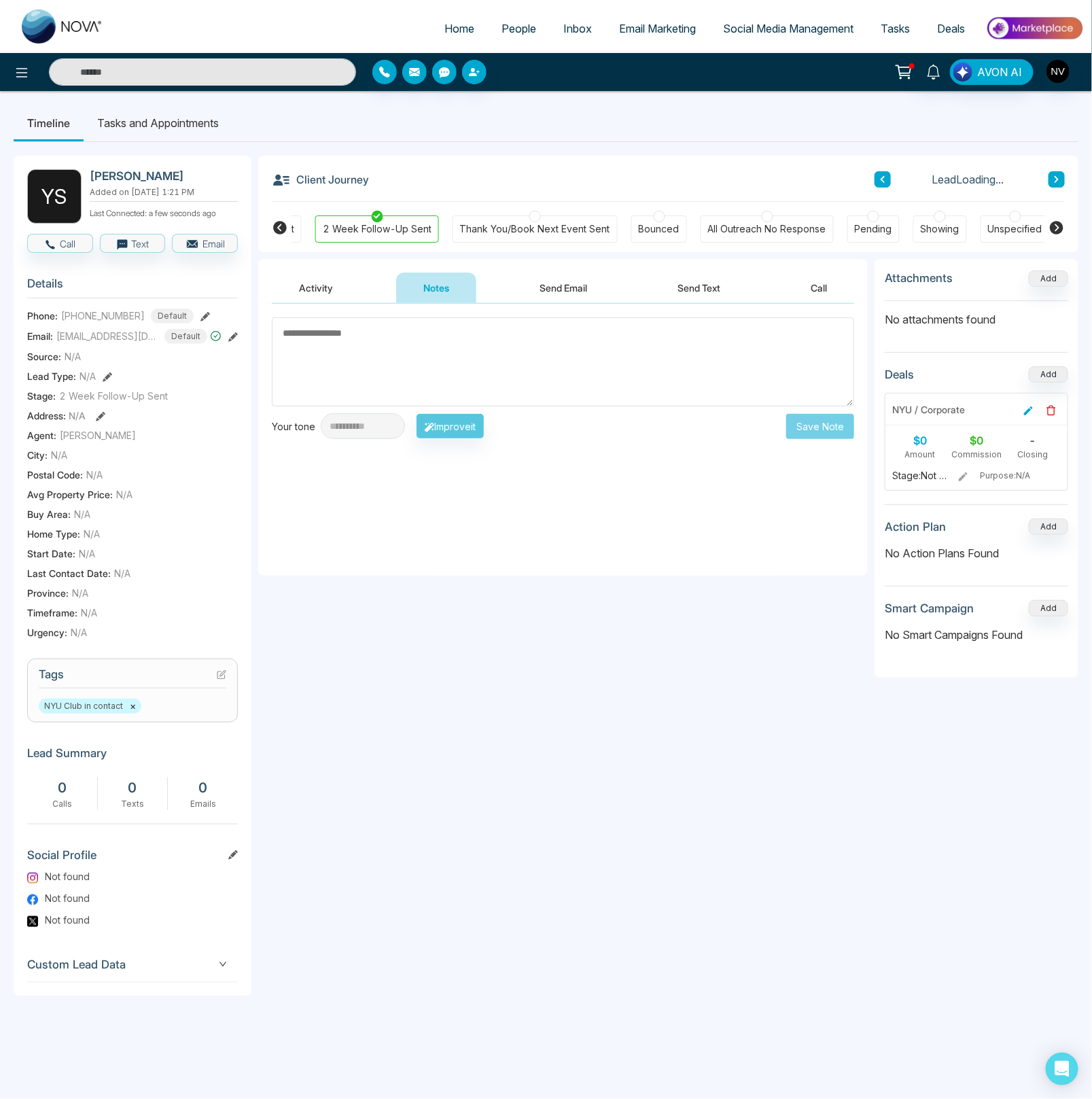
click at [388, 361] on textarea at bounding box center [563, 361] width 583 height 89
type textarea "**********"
click at [668, 639] on div "**********" at bounding box center [563, 627] width 610 height 737
click at [824, 439] on div "**********" at bounding box center [563, 427] width 583 height 26
click at [827, 432] on button "Save Note" at bounding box center [820, 427] width 68 height 25
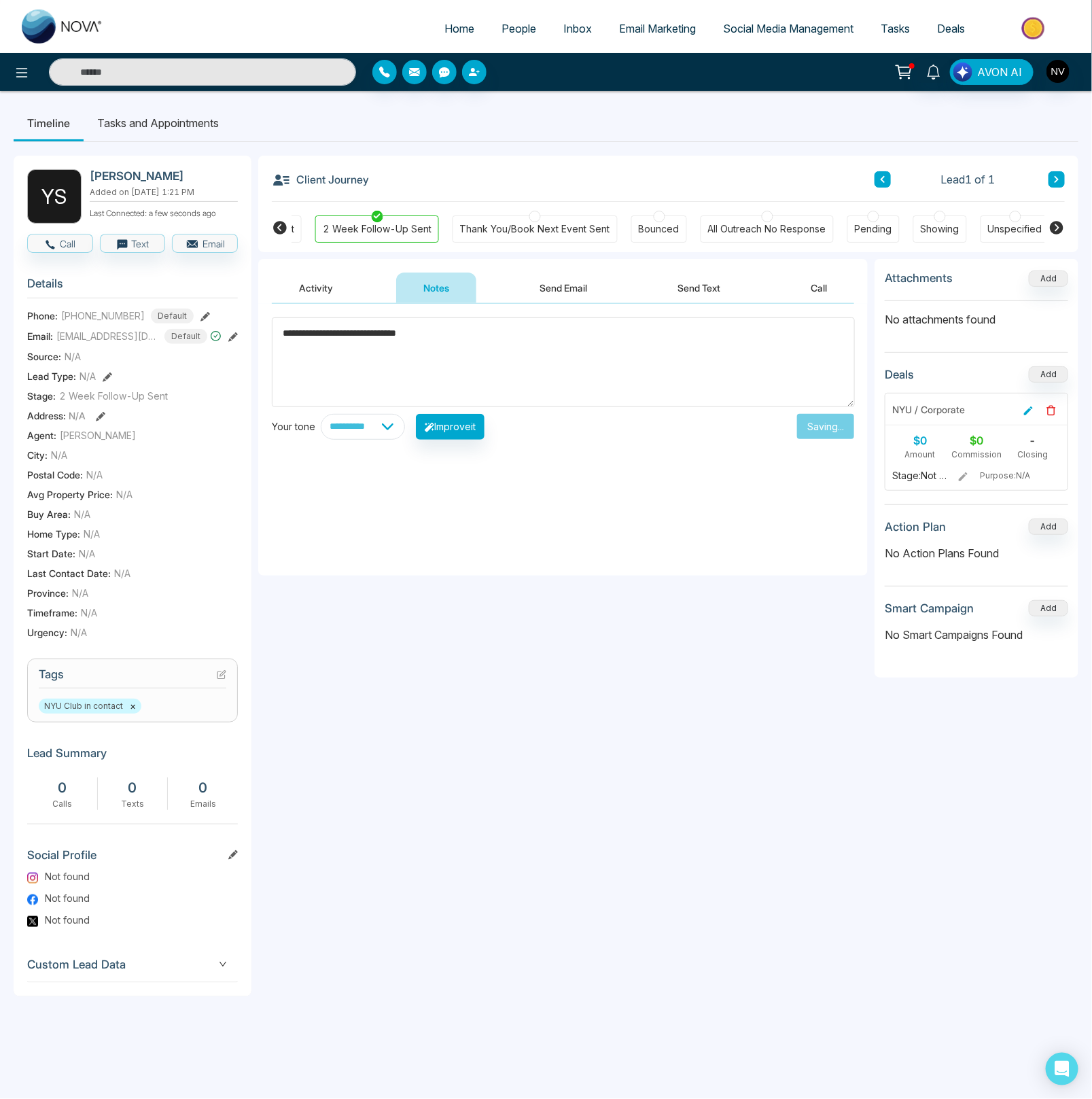
click at [1004, 236] on div "Unspecified" at bounding box center [1015, 229] width 55 height 14
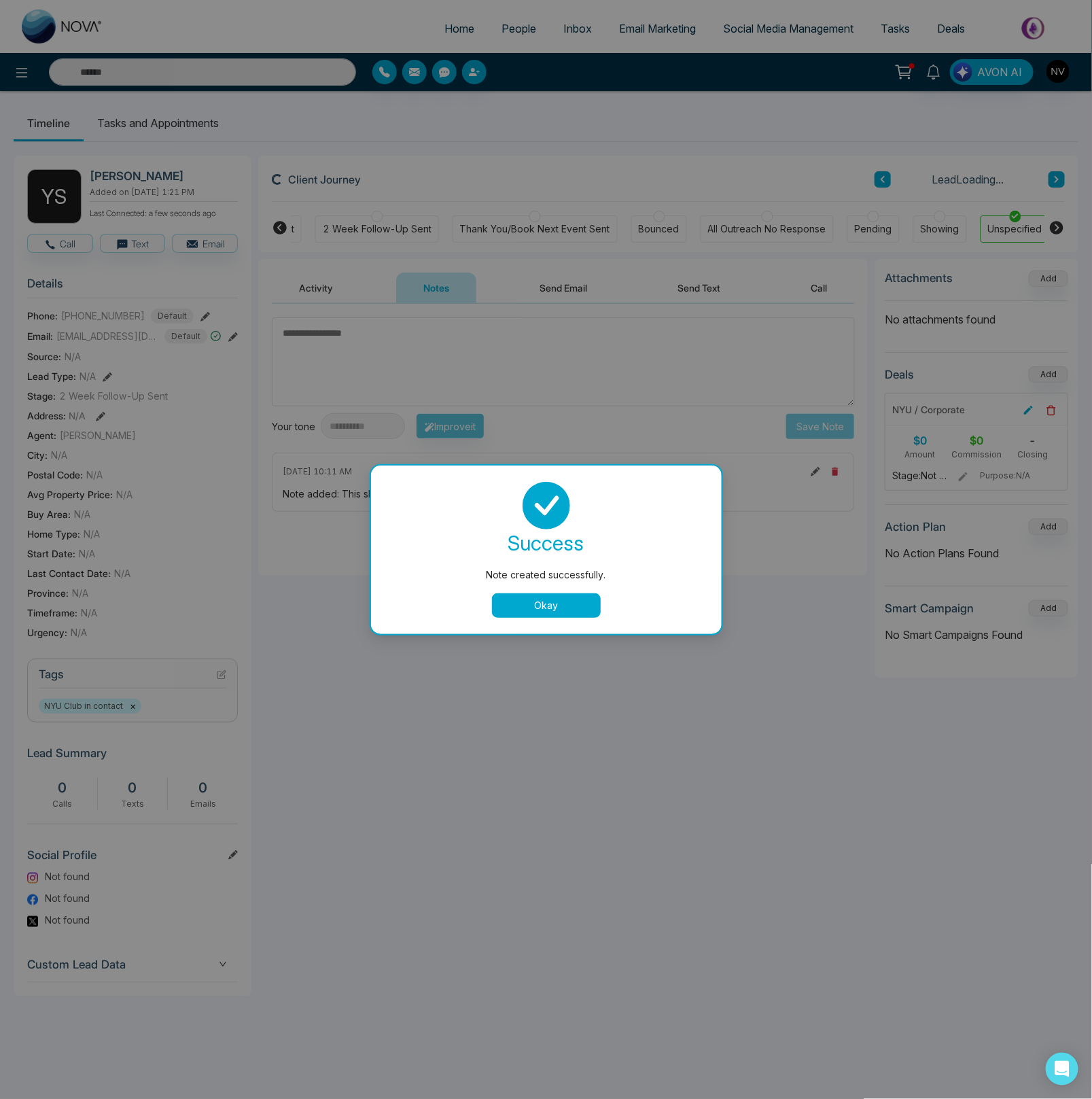
click at [538, 620] on div "success Note created successfully. Okay" at bounding box center [546, 550] width 351 height 169
click at [538, 609] on body "Home People Inbox Email Marketing Social Media Management Tasks Deals AVON AI T…" at bounding box center [546, 550] width 1092 height 1099
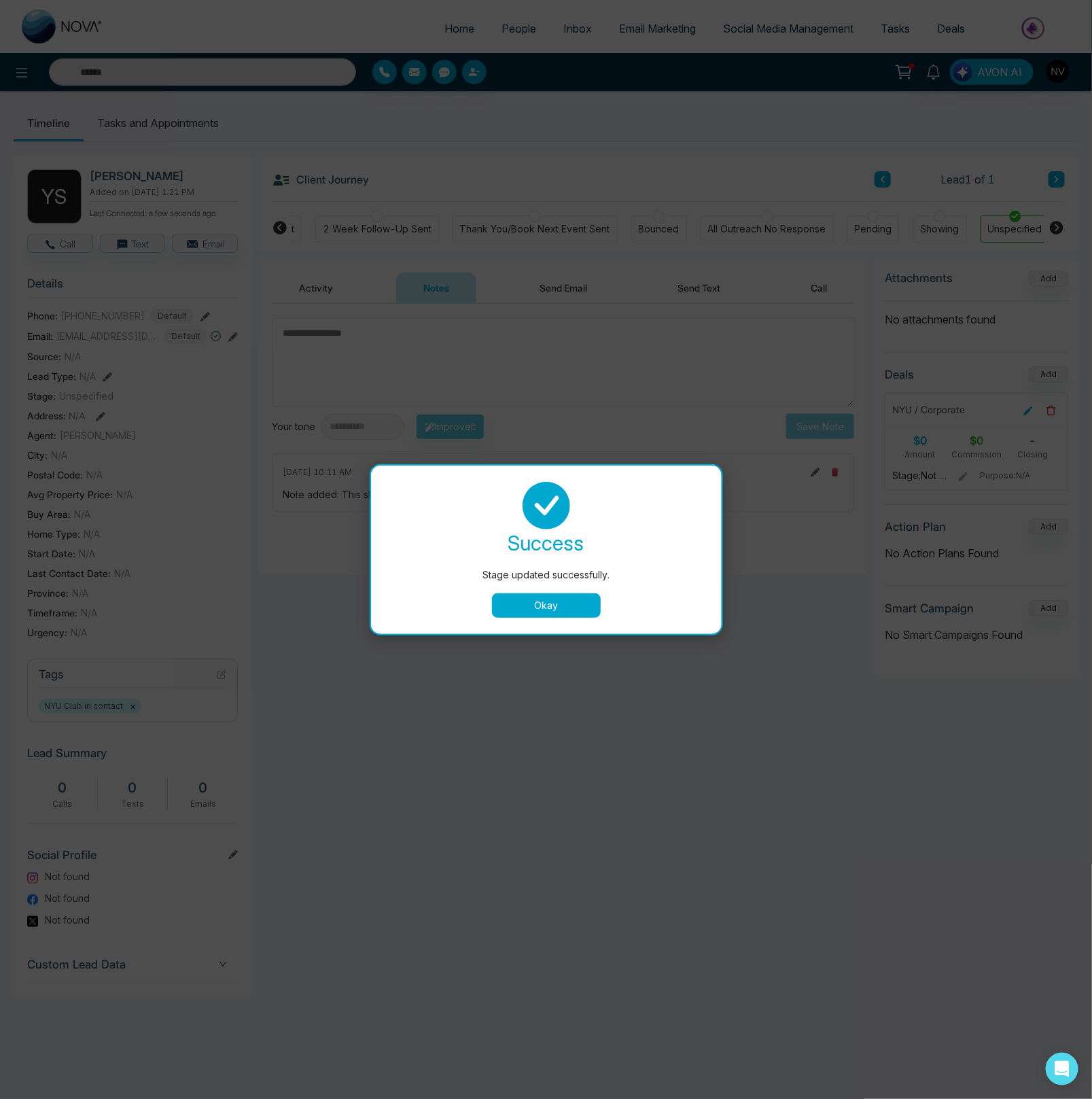
click at [545, 609] on button "Okay" at bounding box center [546, 605] width 109 height 24
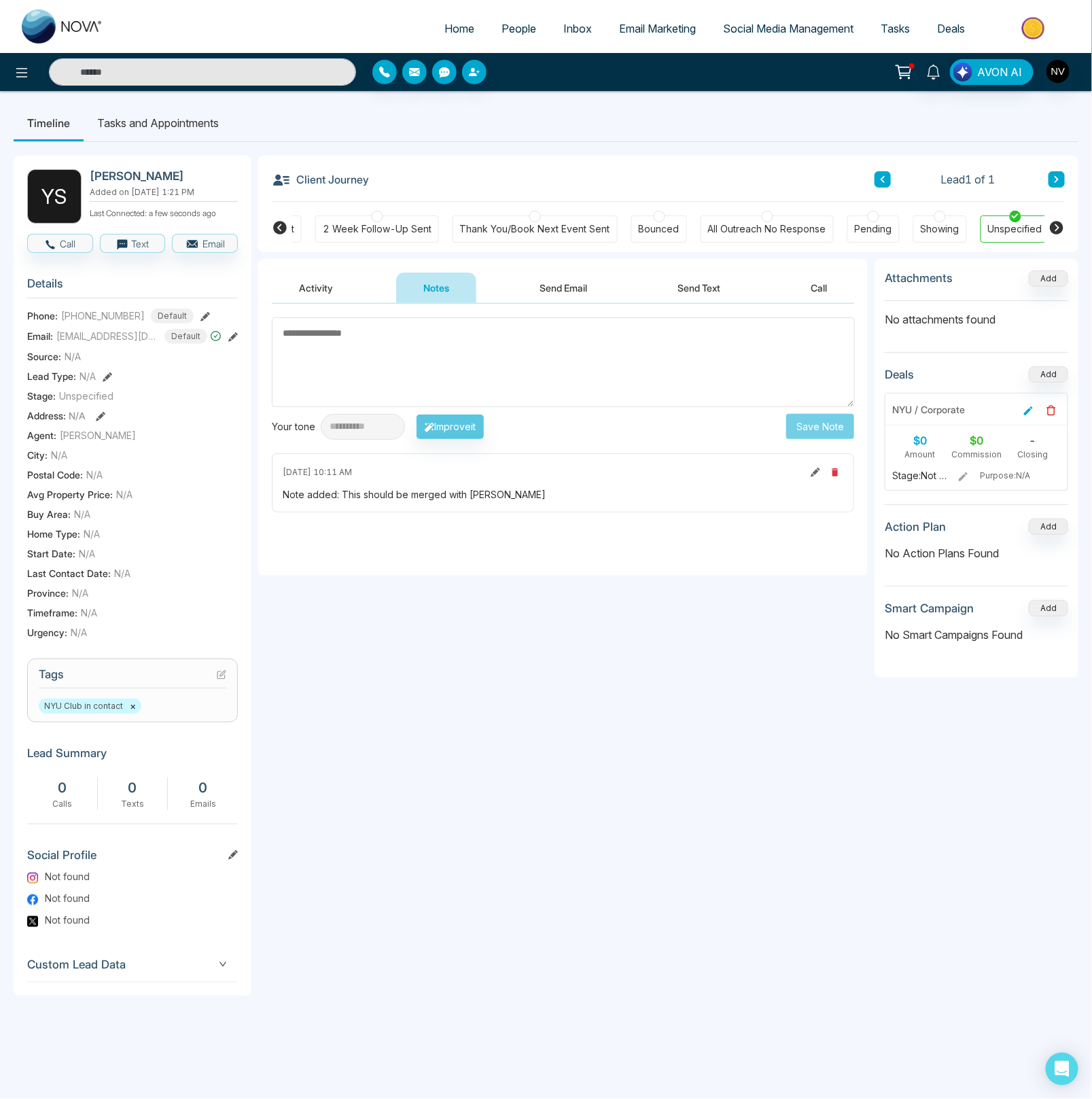
click at [502, 32] on span "People" at bounding box center [519, 28] width 35 height 14
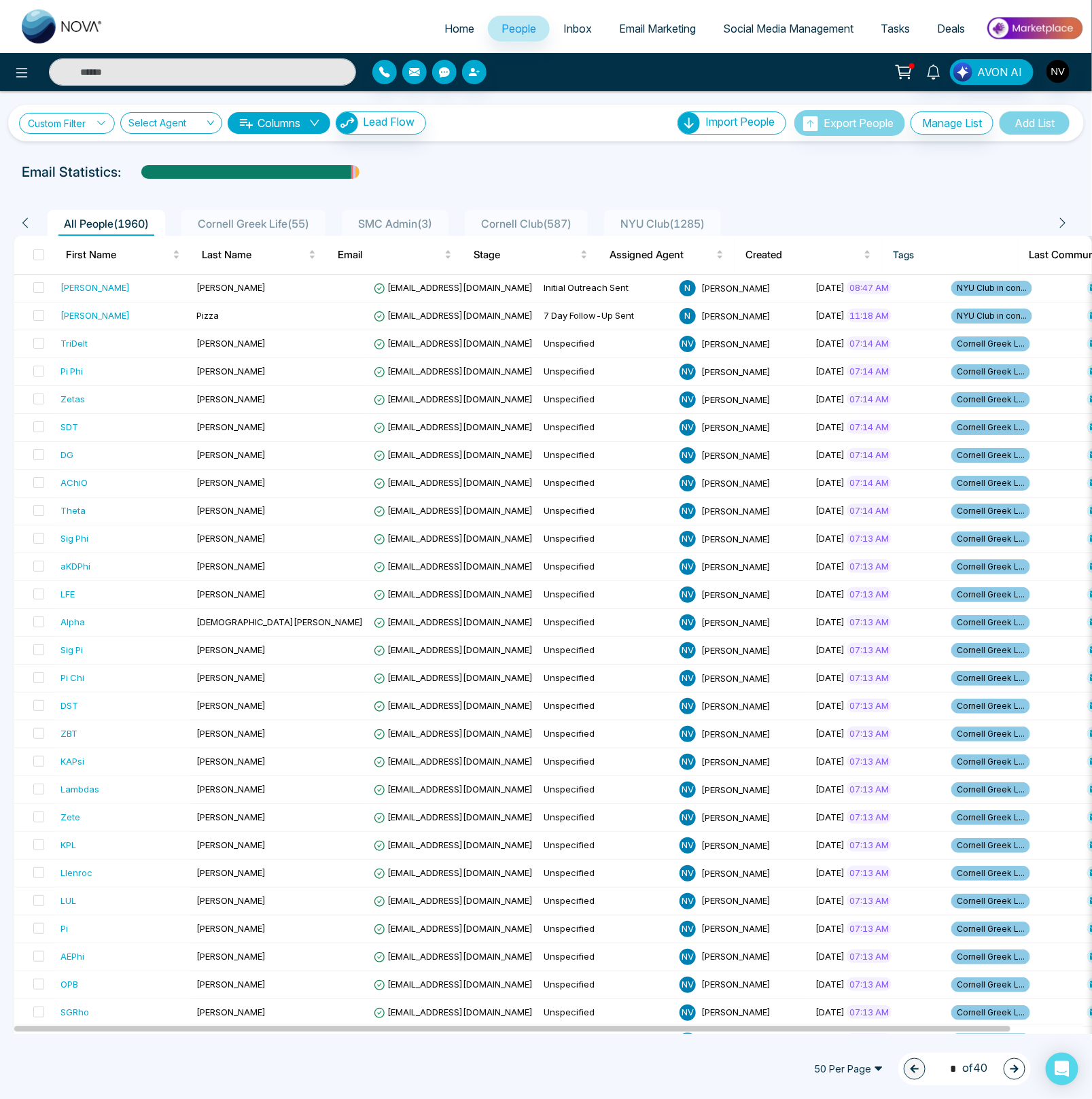
click at [86, 123] on link "Custom Filter" at bounding box center [67, 124] width 95 height 21
click at [99, 148] on input "search" at bounding box center [94, 155] width 110 height 20
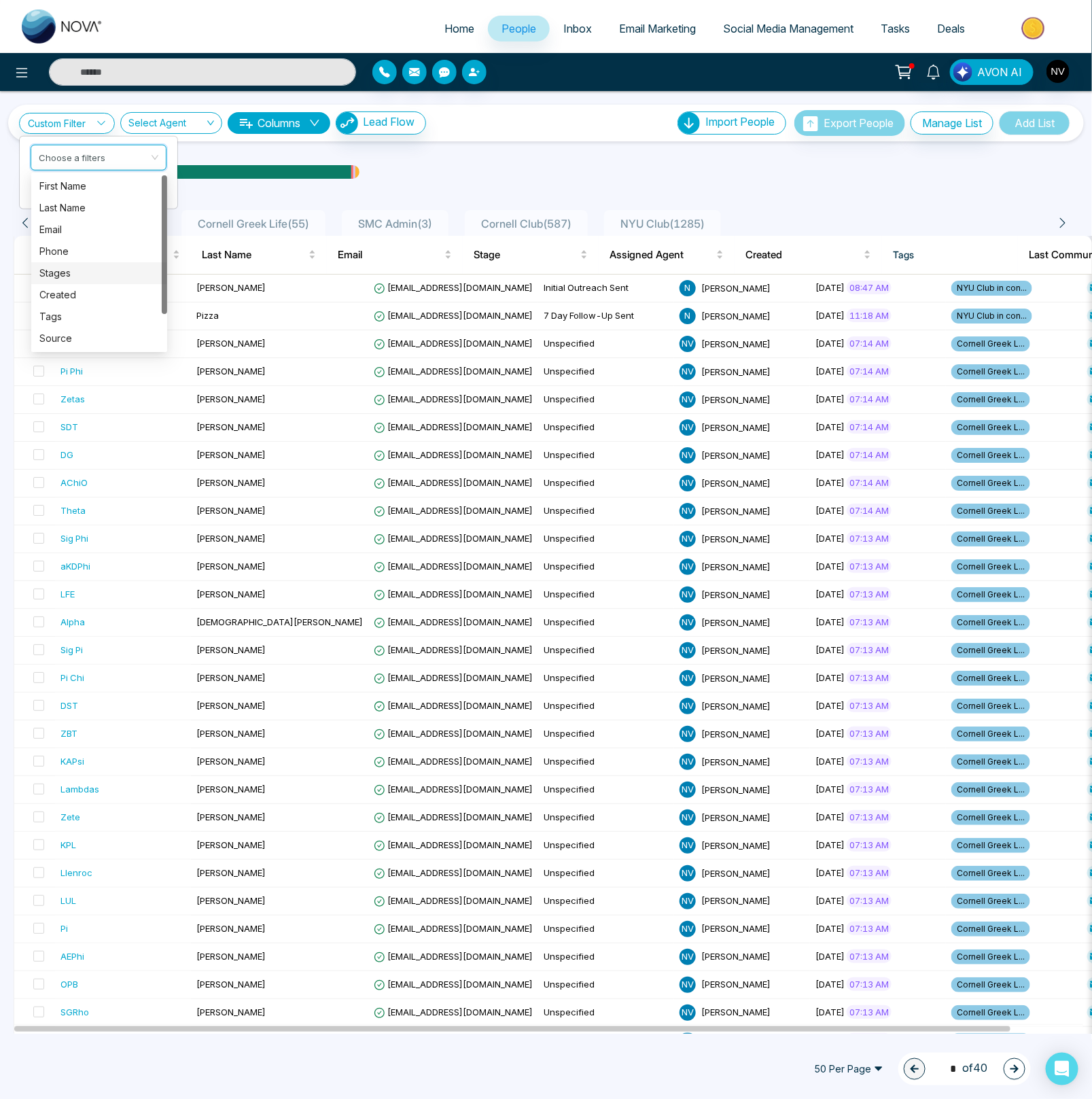
click at [73, 277] on div "Stages" at bounding box center [98, 273] width 120 height 15
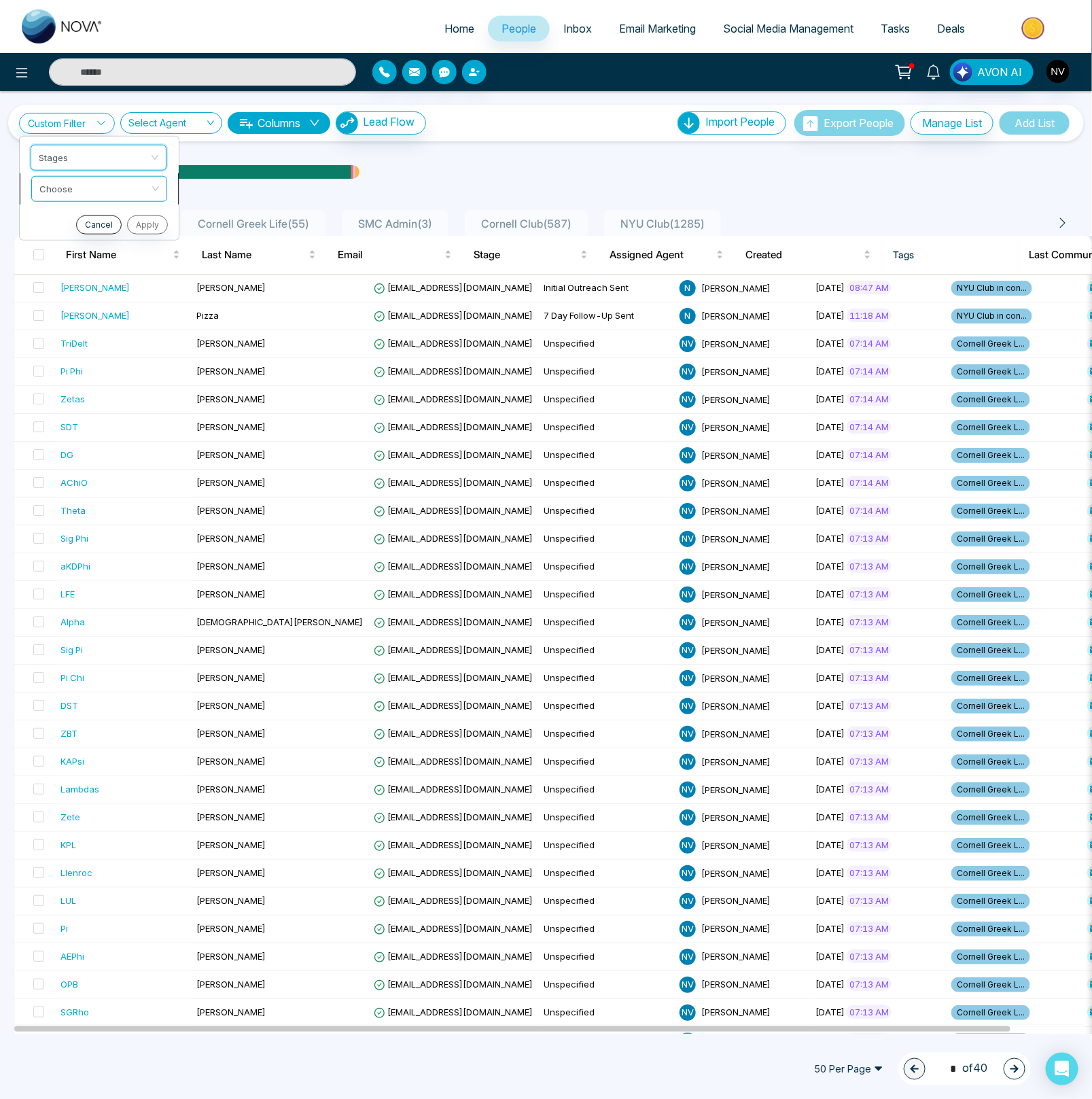
click at [64, 176] on input "search" at bounding box center [94, 186] width 110 height 20
click at [64, 214] on div "include" at bounding box center [98, 216] width 120 height 15
click at [67, 214] on input "search" at bounding box center [94, 217] width 110 height 20
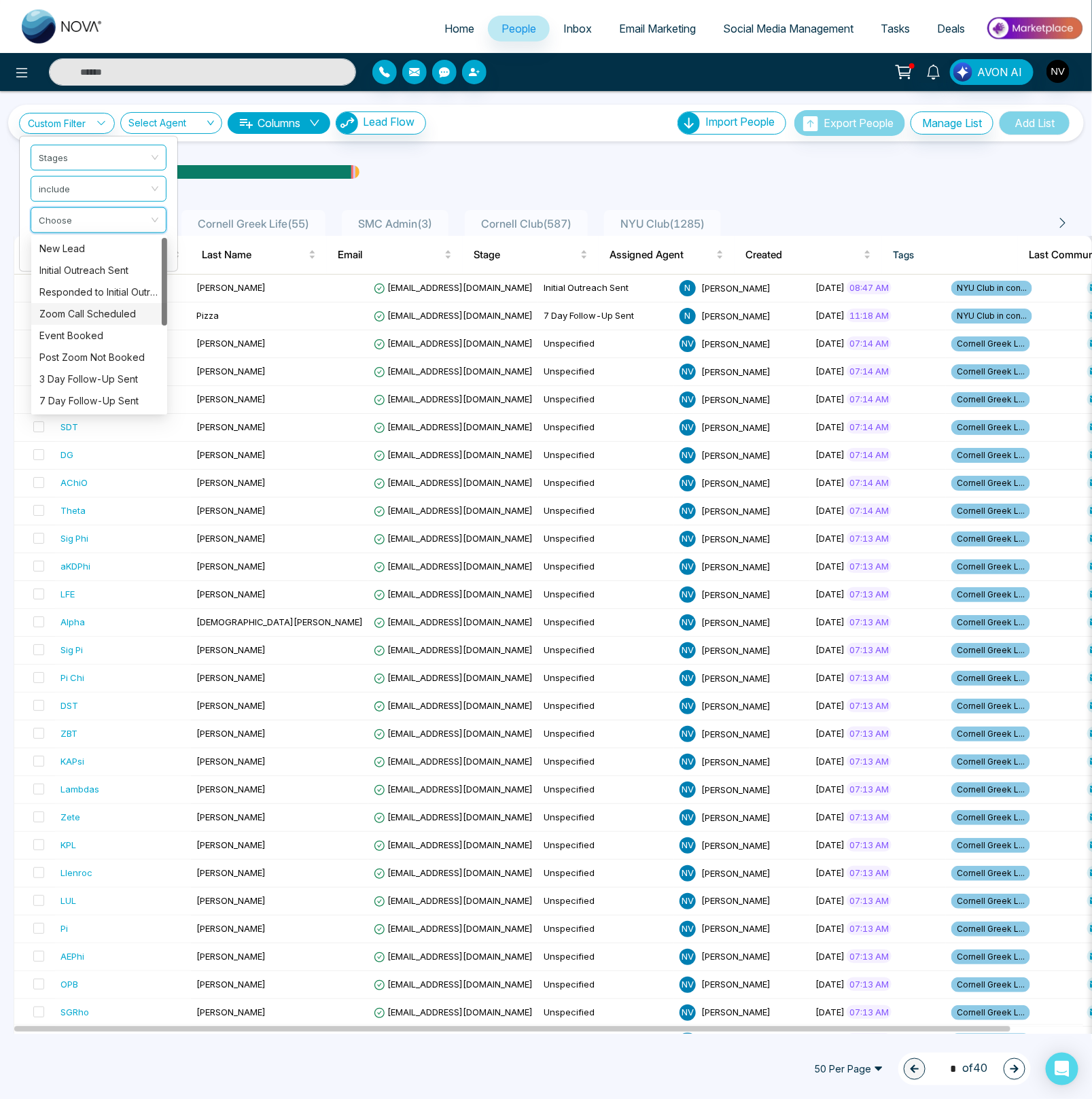
click at [75, 316] on div "Zoom Call Scheduled" at bounding box center [98, 314] width 120 height 15
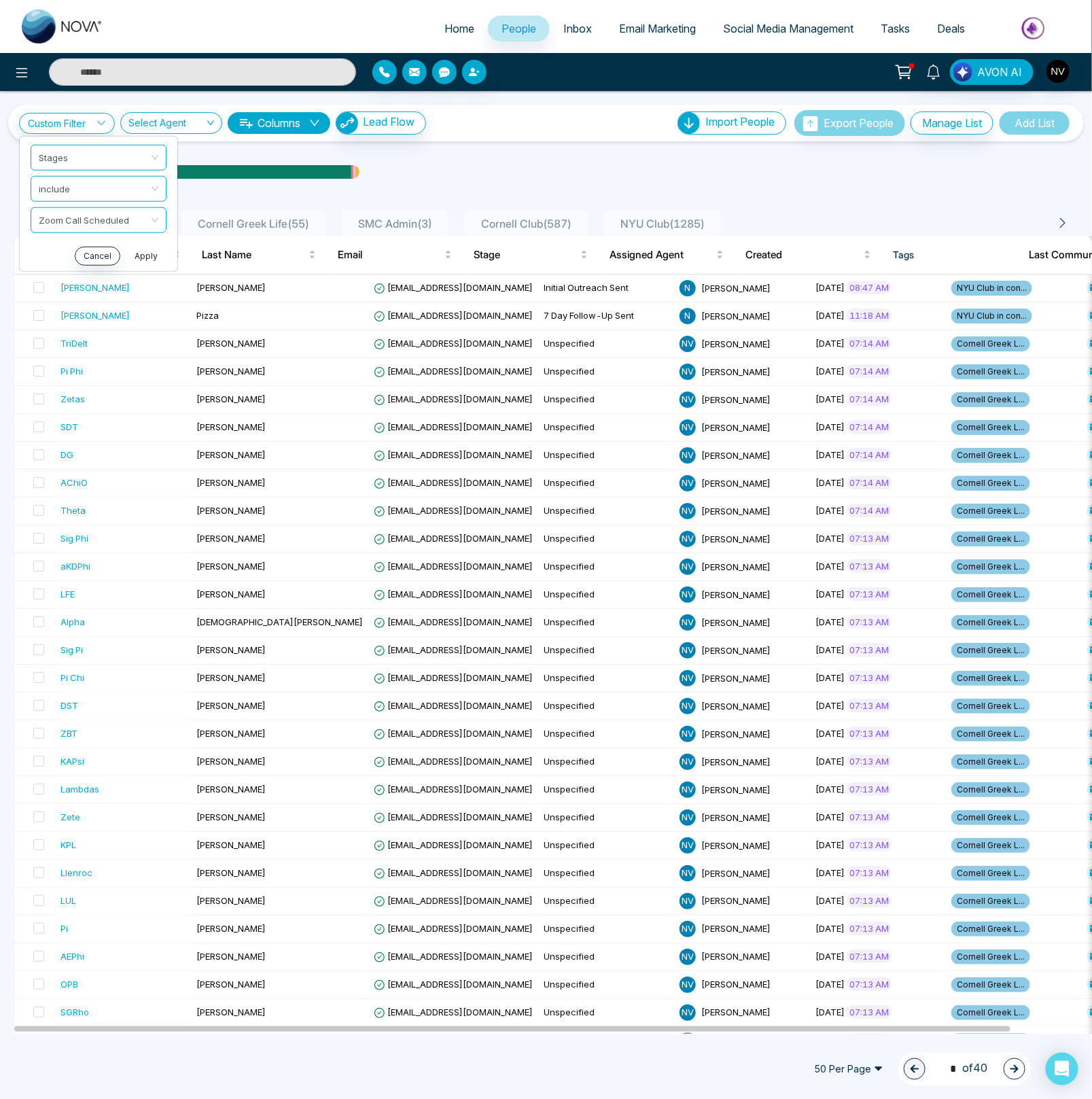
click at [143, 259] on button "Apply" at bounding box center [146, 255] width 41 height 19
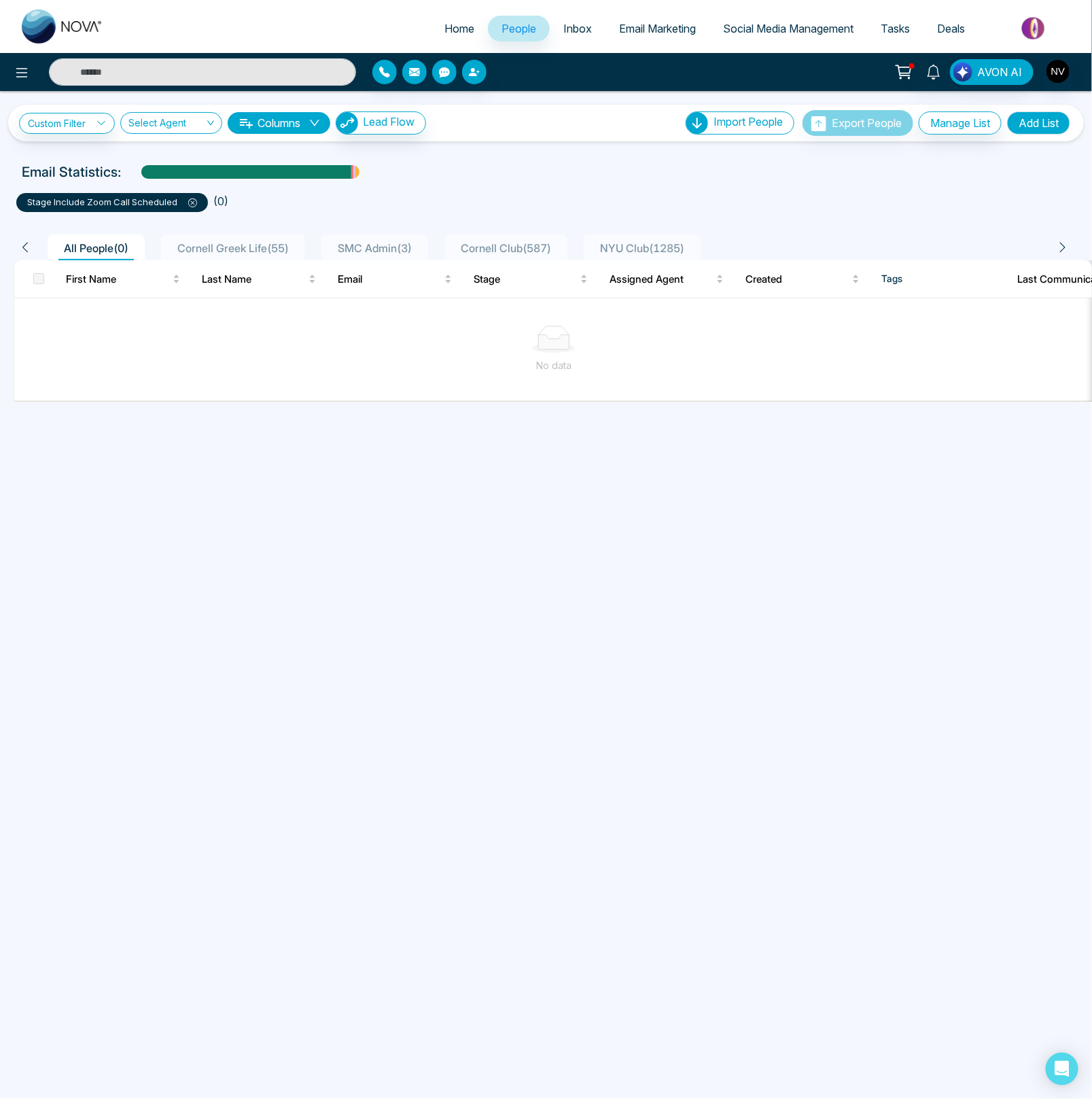
click at [191, 204] on icon at bounding box center [192, 203] width 9 height 9
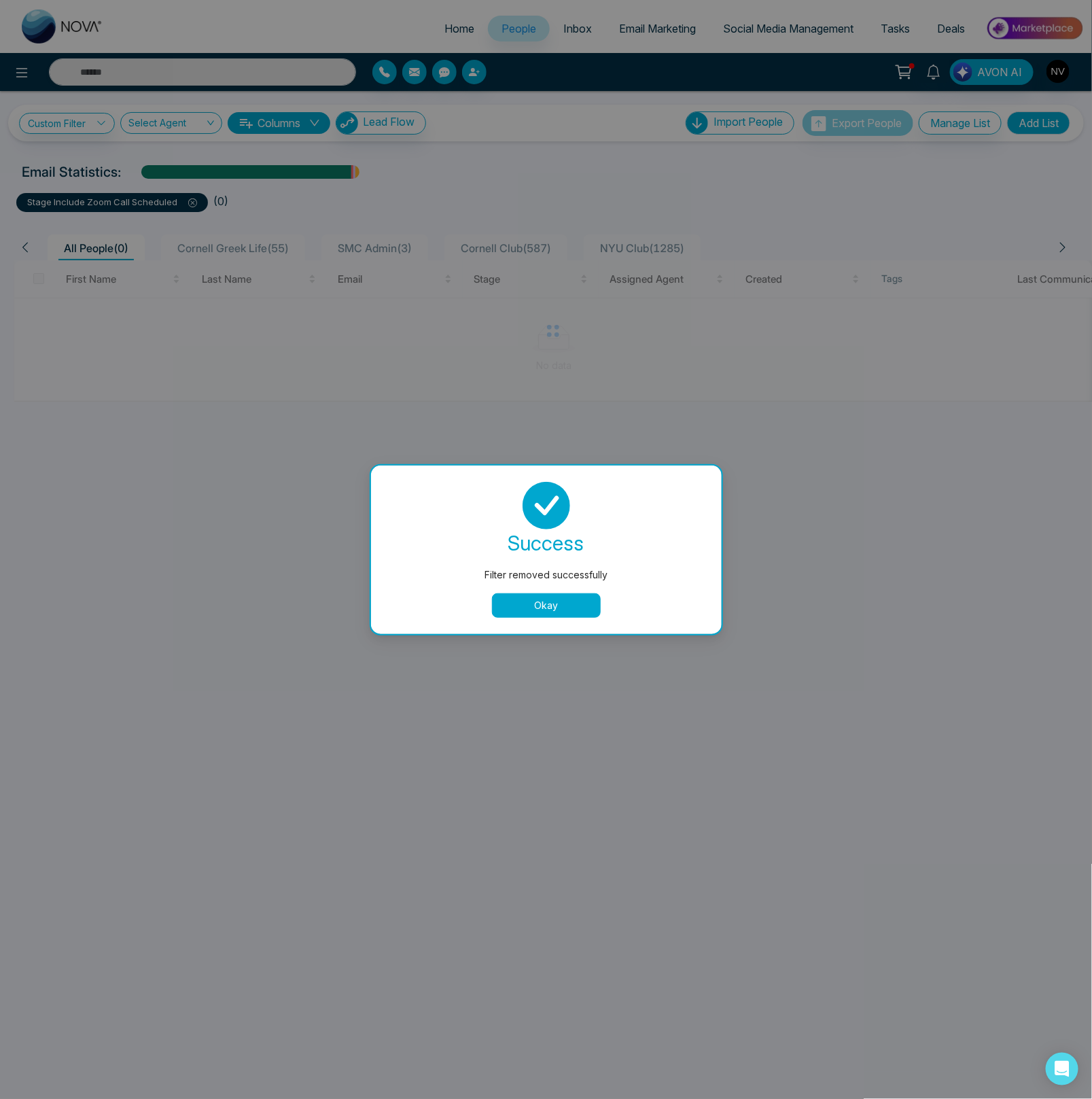
click at [535, 591] on div "success Filter removed successfully Okay" at bounding box center [546, 549] width 318 height 135
click at [535, 595] on button "Okay" at bounding box center [546, 605] width 109 height 24
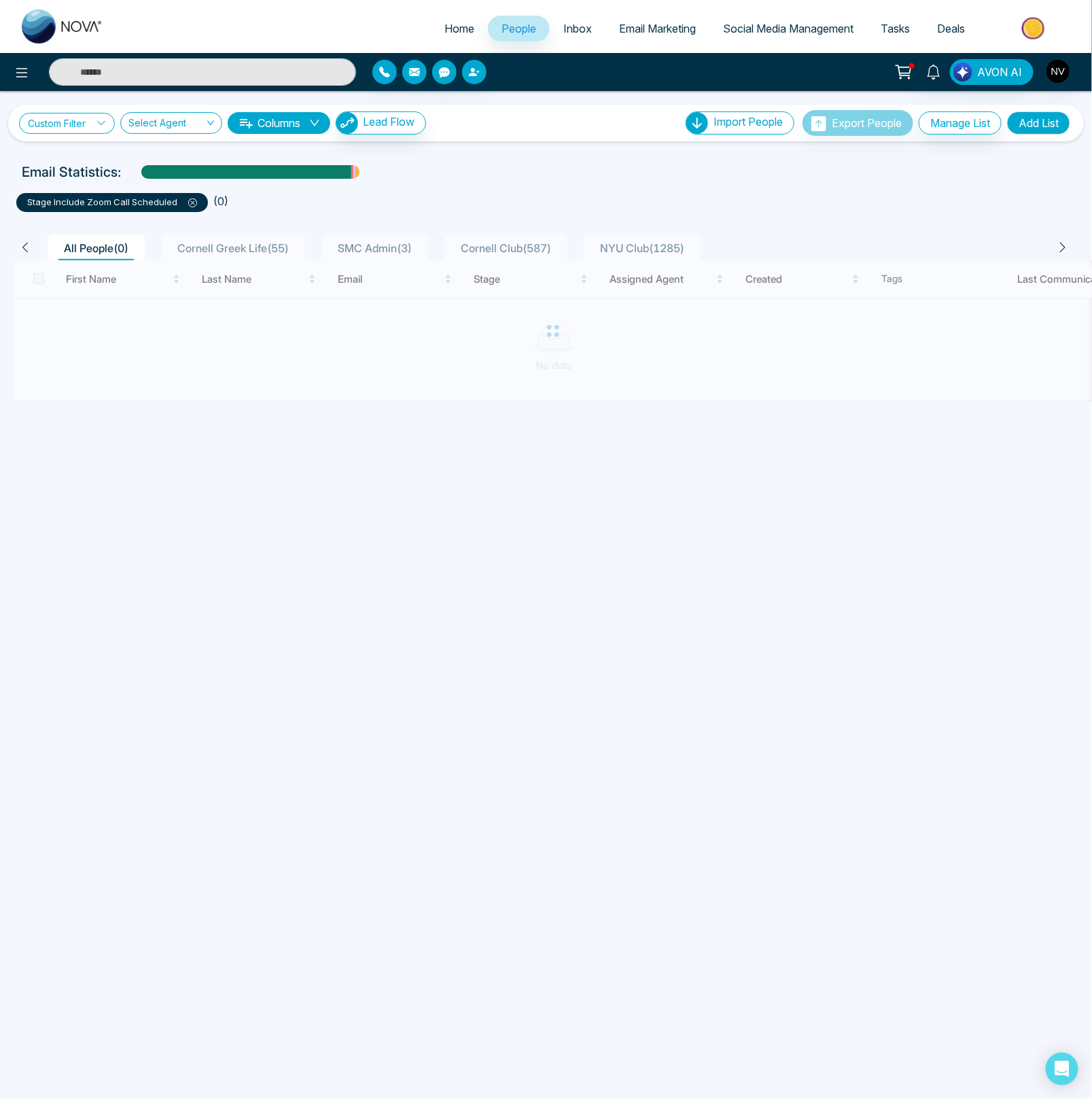
click at [91, 132] on link "Custom Filter" at bounding box center [67, 124] width 95 height 21
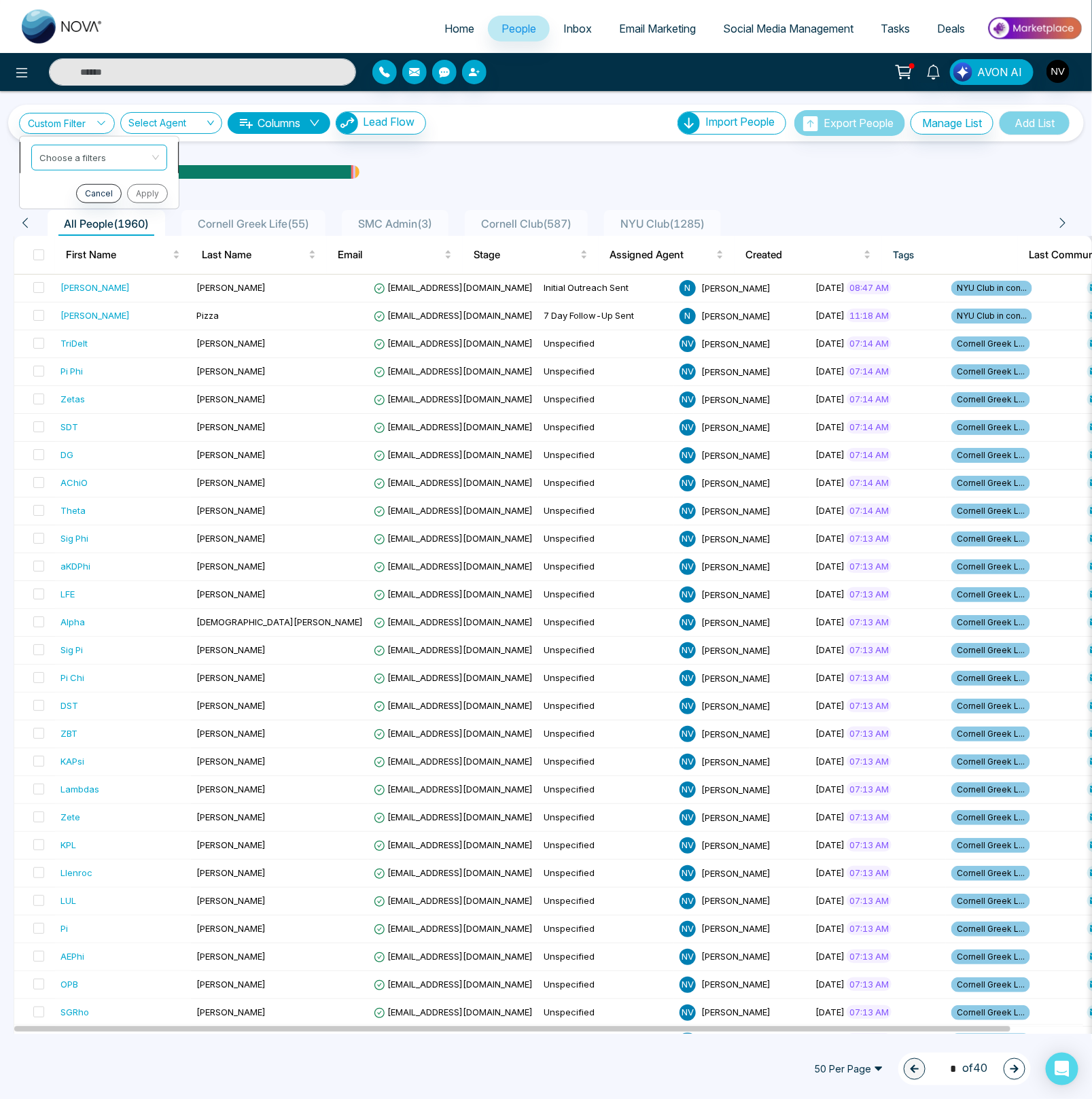
click at [91, 163] on input "search" at bounding box center [94, 155] width 110 height 20
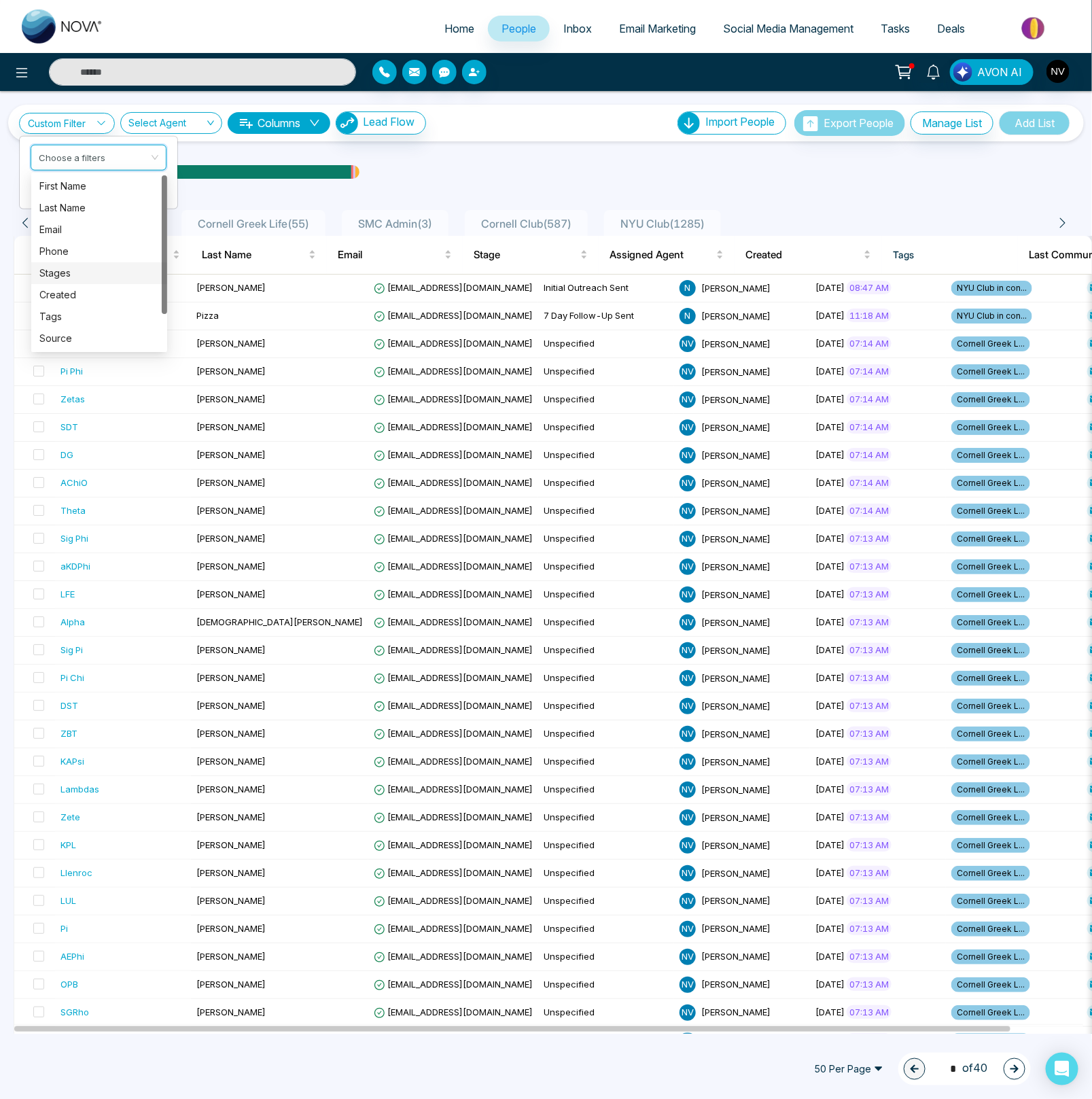
click at [78, 271] on div "Stages" at bounding box center [98, 273] width 120 height 15
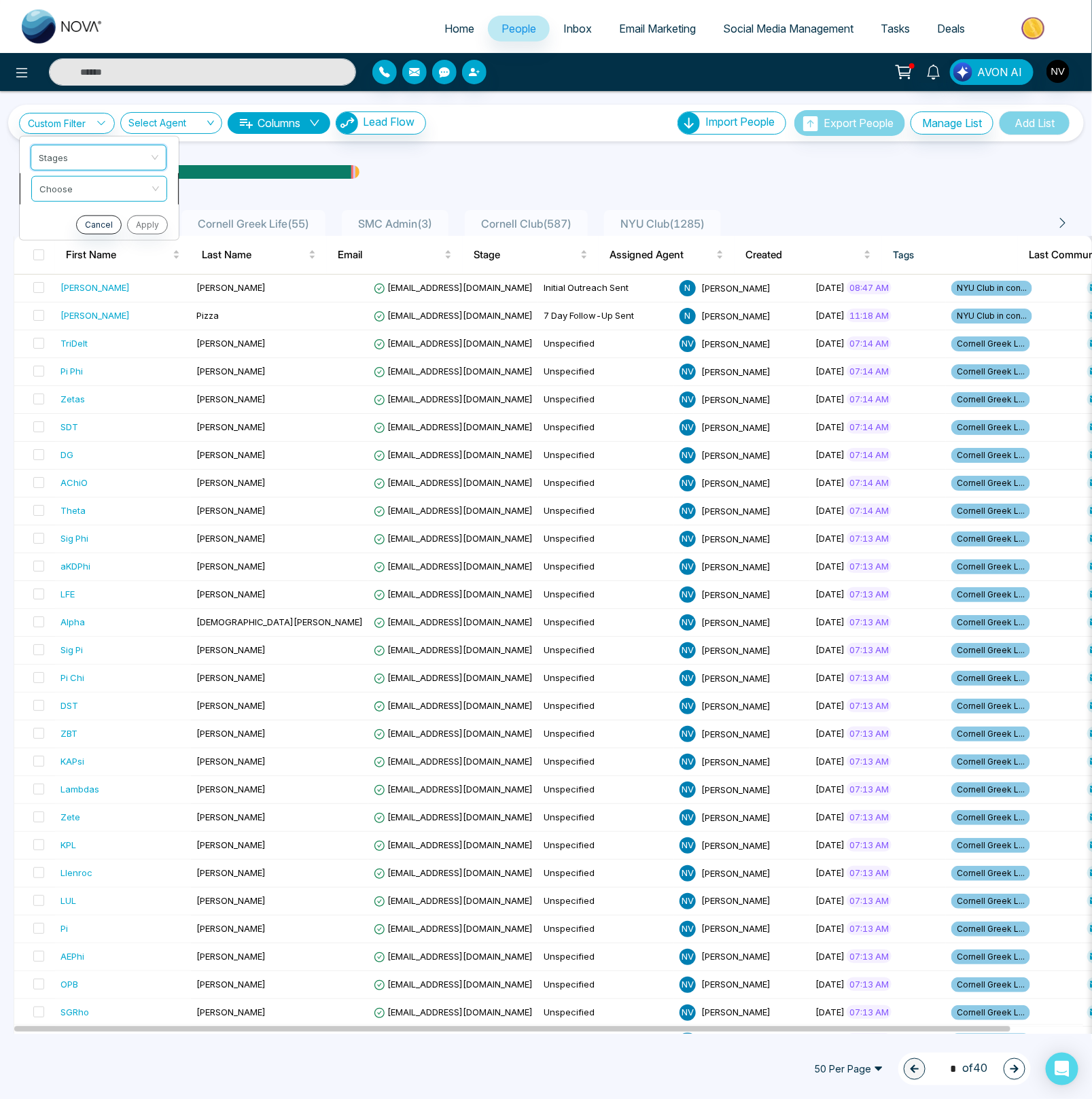
click at [72, 199] on span at bounding box center [94, 188] width 110 height 24
click at [77, 216] on div "include" at bounding box center [98, 216] width 120 height 15
click at [77, 216] on input "search" at bounding box center [94, 217] width 110 height 20
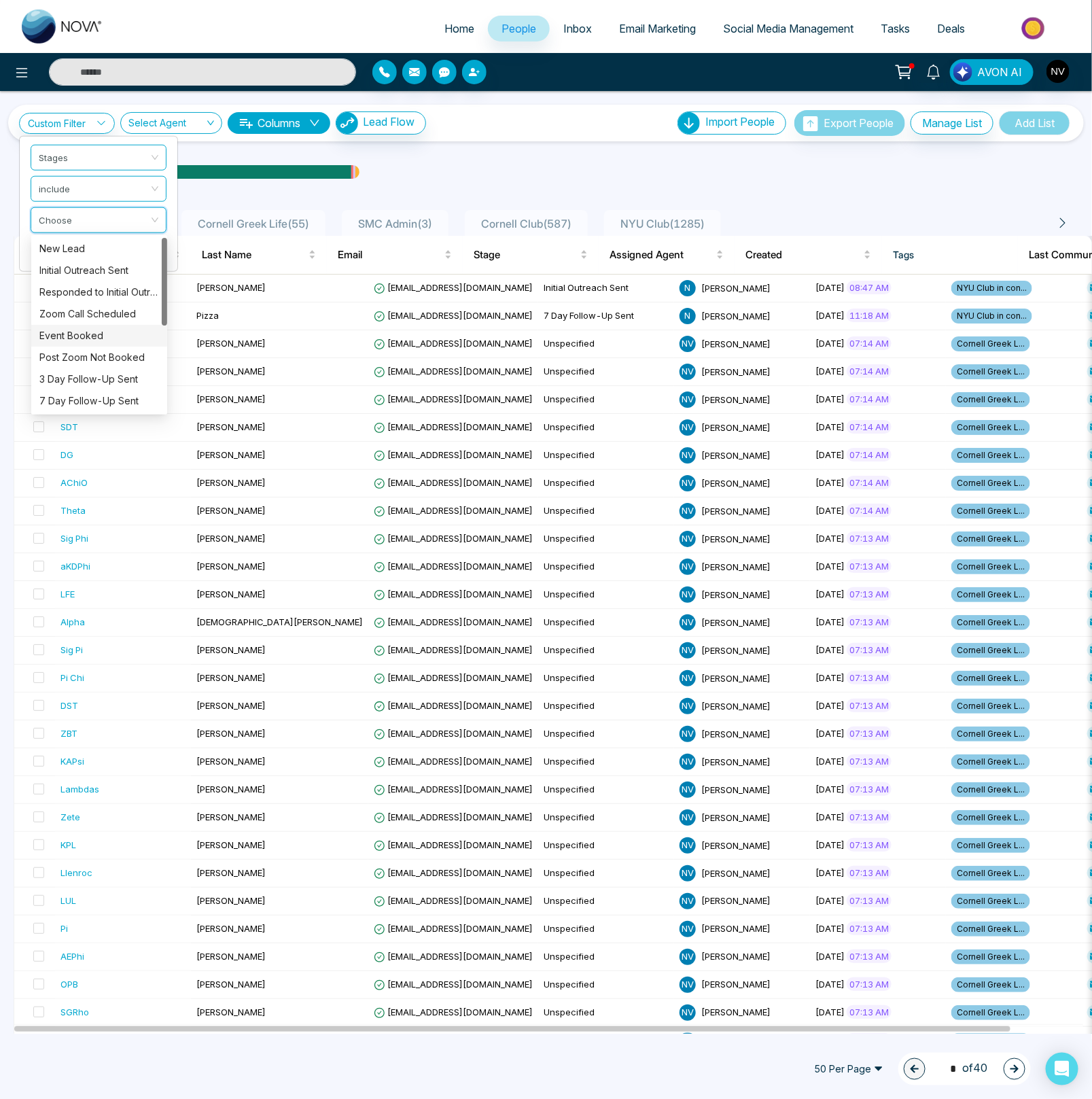
click at [79, 337] on div "Event Booked" at bounding box center [98, 335] width 120 height 15
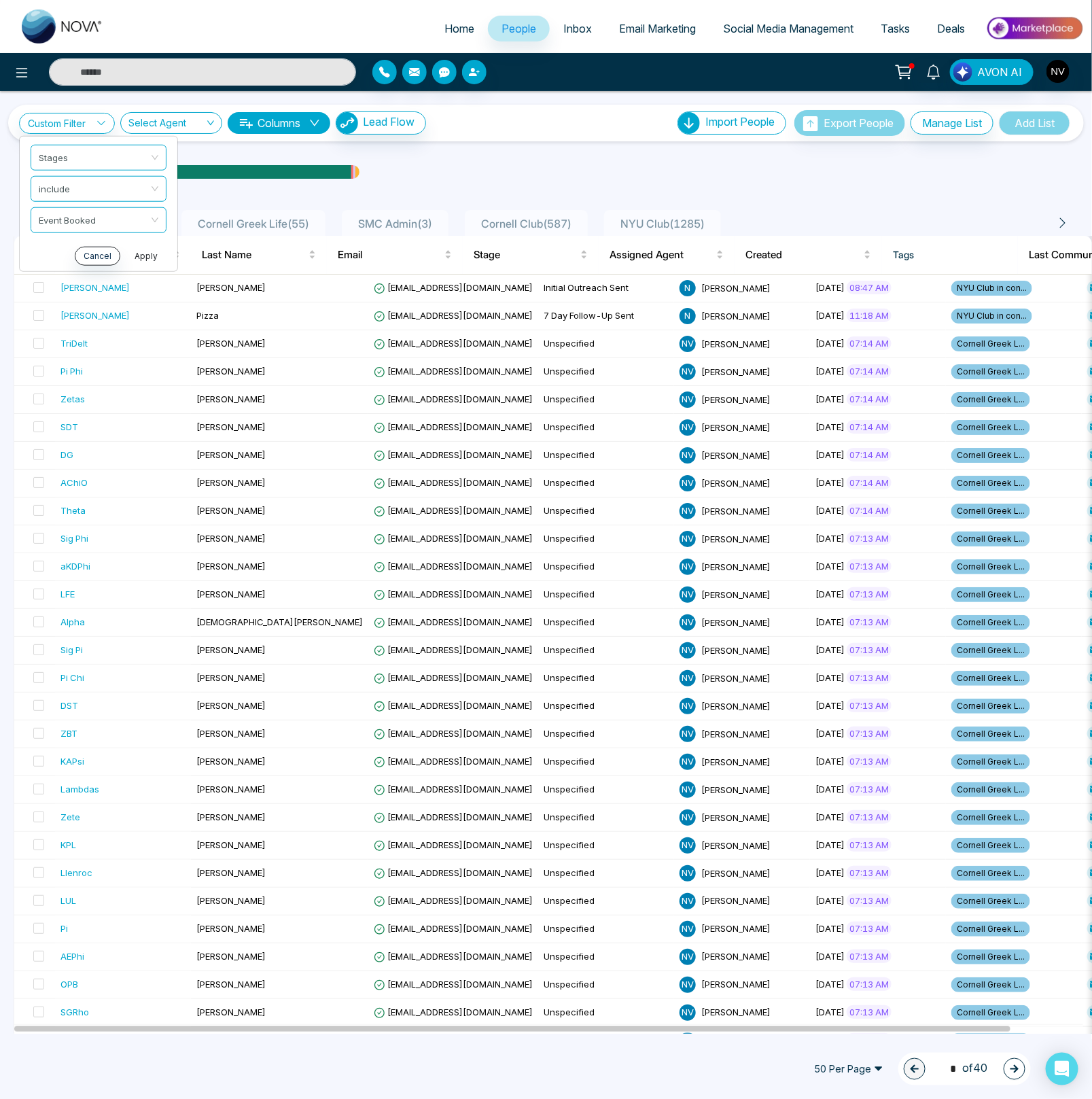
click at [145, 257] on button "Apply" at bounding box center [146, 255] width 41 height 19
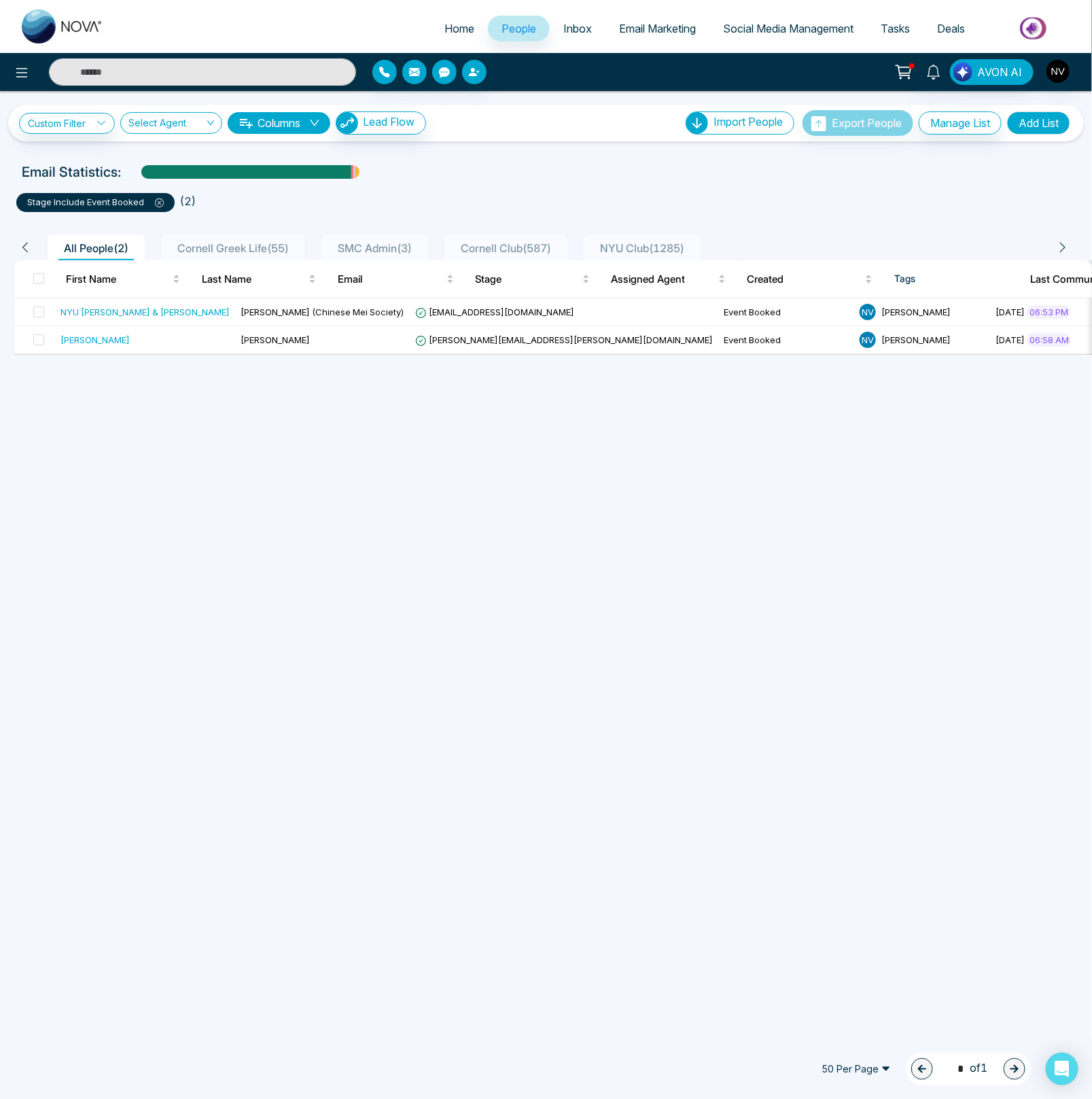
click at [158, 205] on icon at bounding box center [159, 203] width 9 height 9
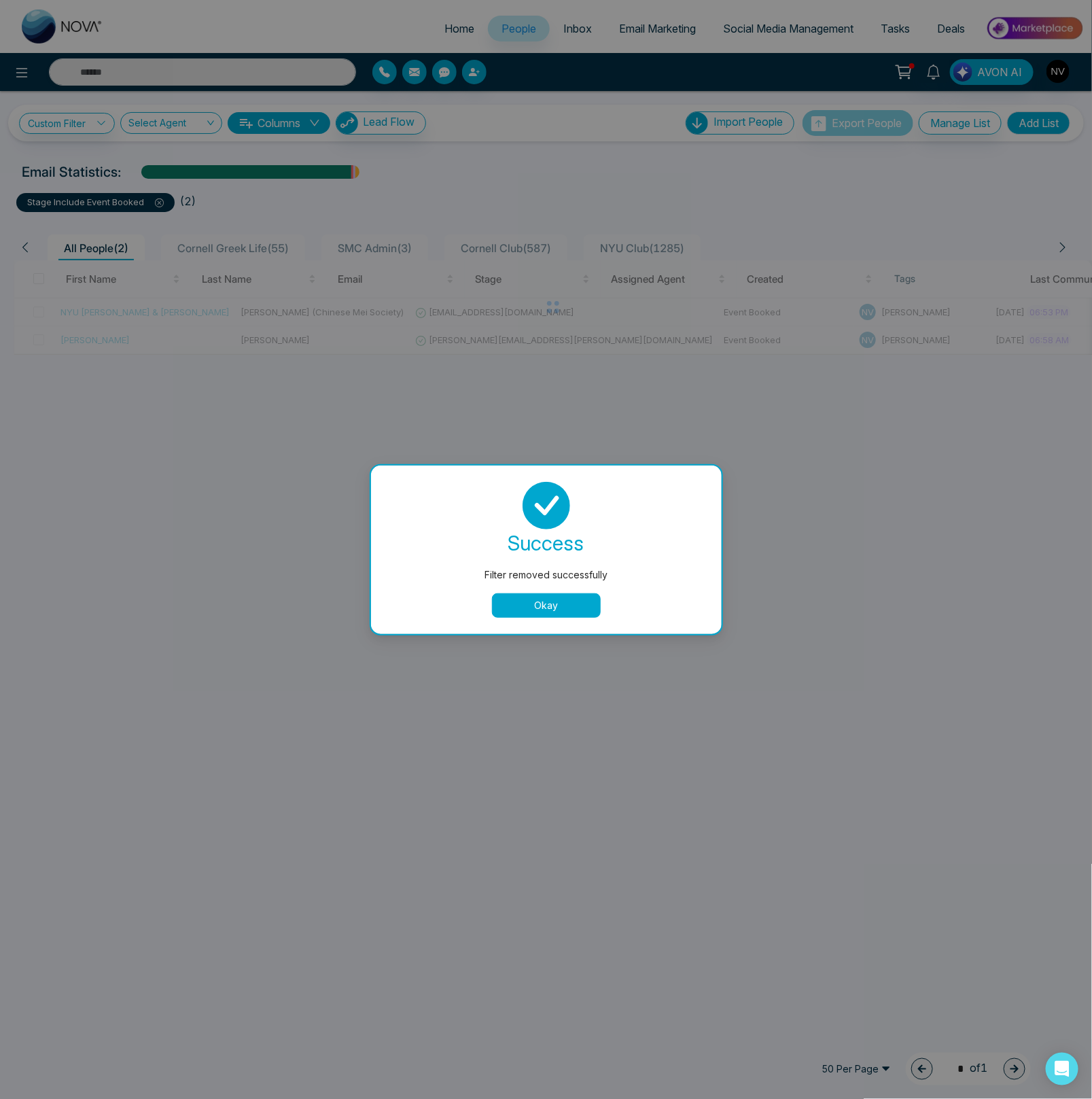
click at [531, 603] on button "Okay" at bounding box center [546, 605] width 109 height 24
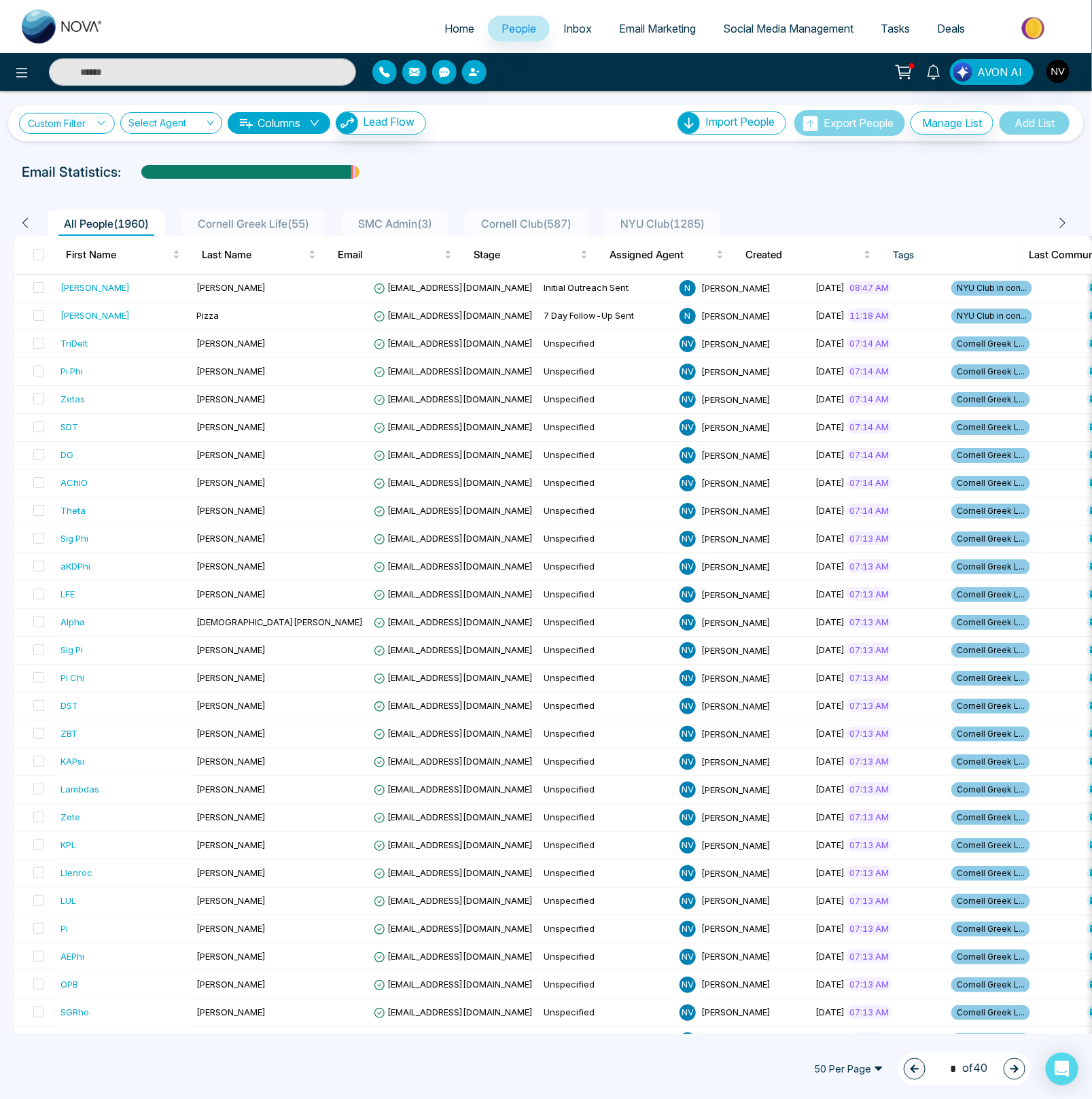
click at [65, 127] on link "Custom Filter" at bounding box center [67, 124] width 95 height 21
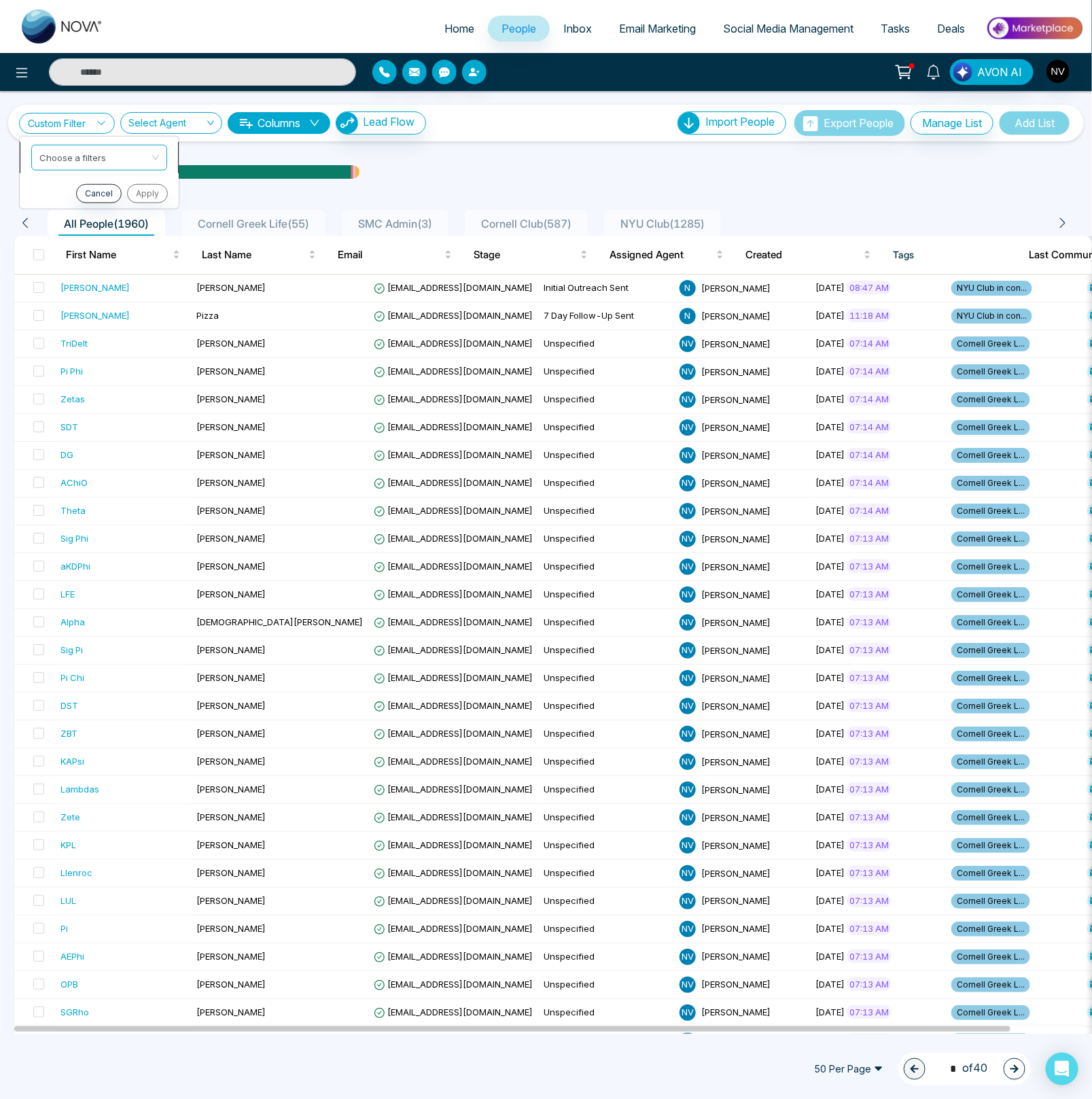
click at [73, 169] on span at bounding box center [94, 157] width 110 height 24
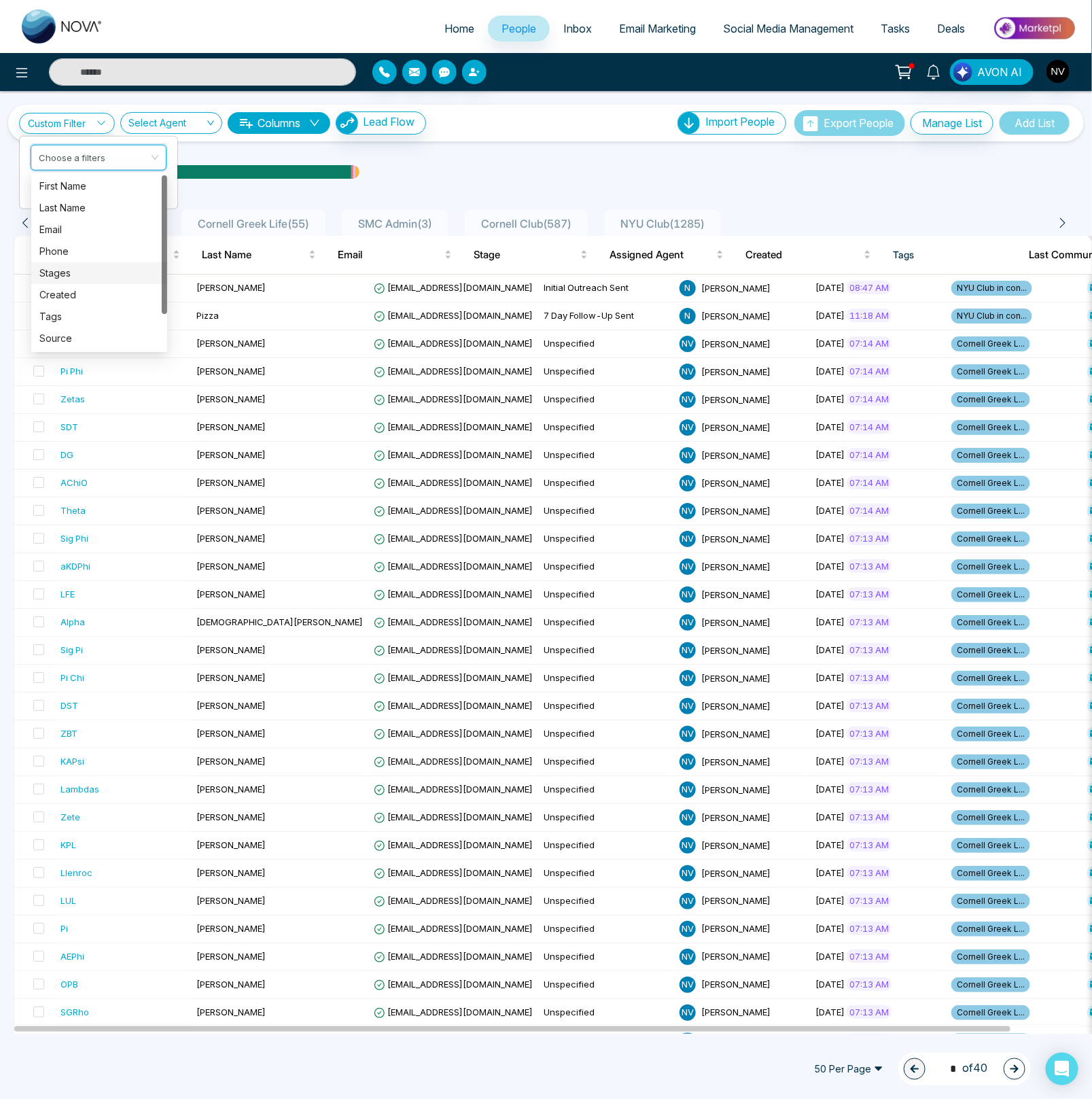
click at [71, 277] on div "Stages" at bounding box center [98, 273] width 120 height 15
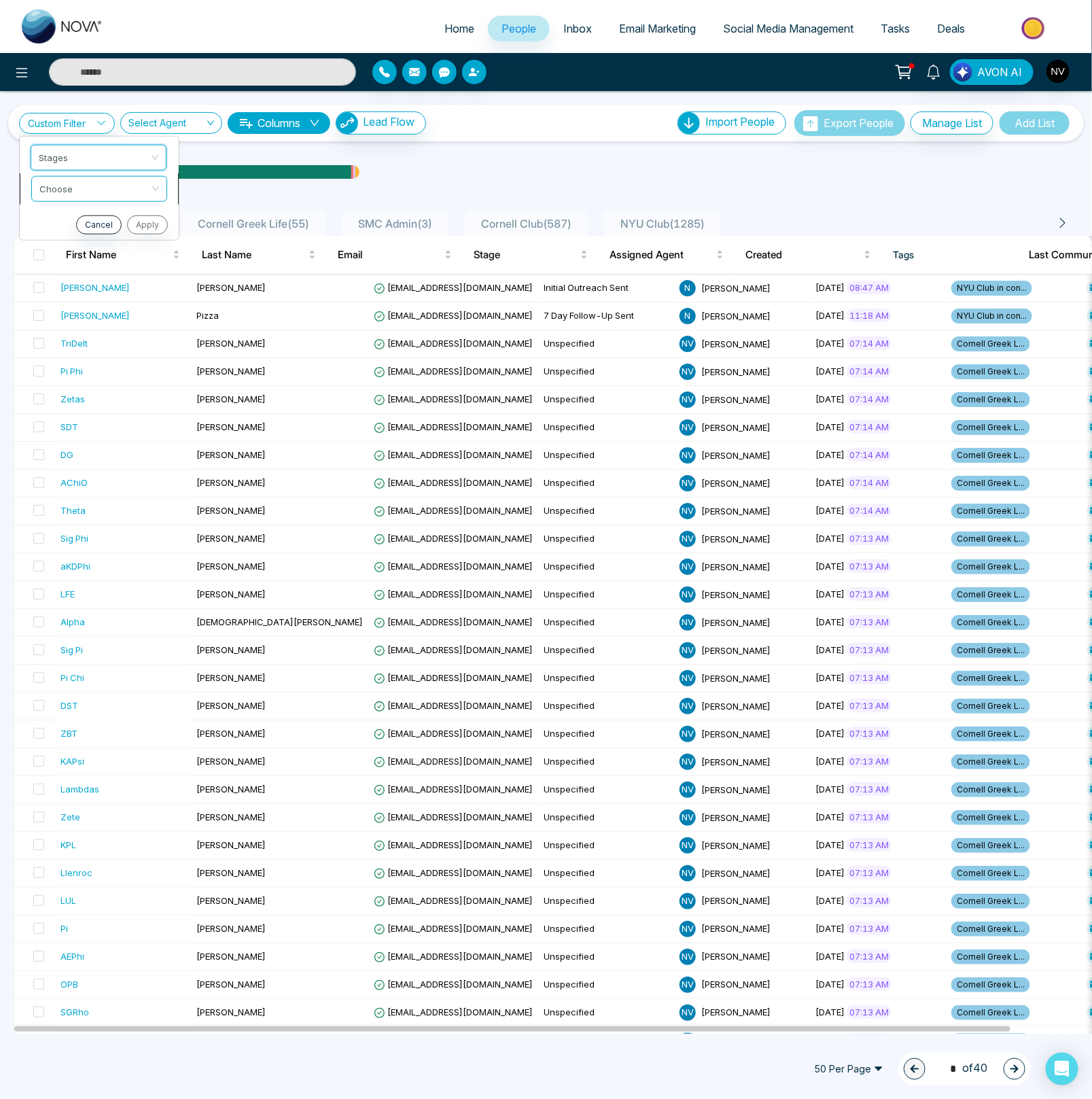
click at [75, 190] on input "search" at bounding box center [94, 186] width 110 height 20
click at [75, 219] on div "include" at bounding box center [98, 216] width 120 height 15
click at [75, 223] on input "search" at bounding box center [94, 217] width 110 height 20
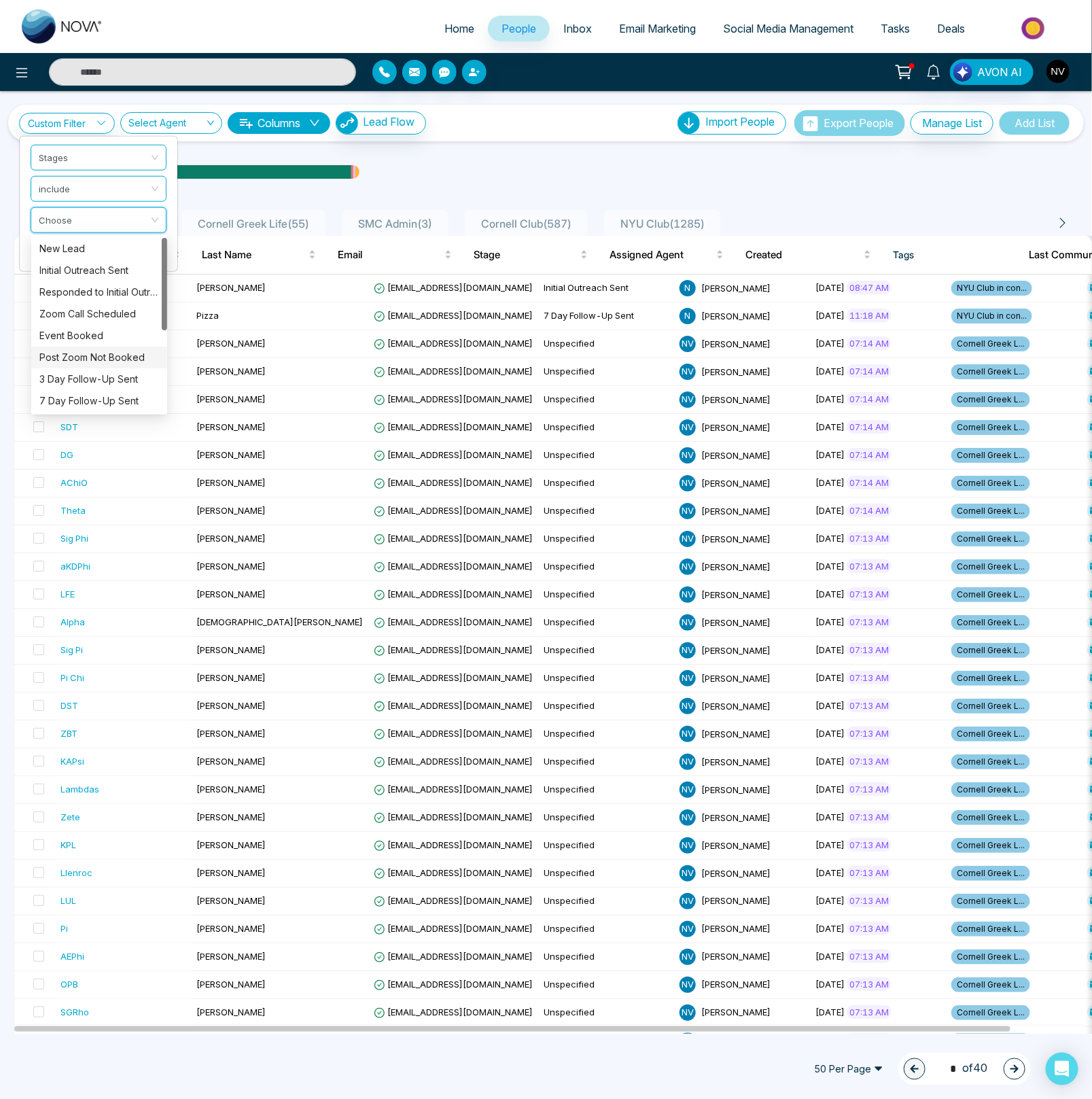
click at [83, 357] on div "Post Zoom Not Booked" at bounding box center [98, 357] width 120 height 15
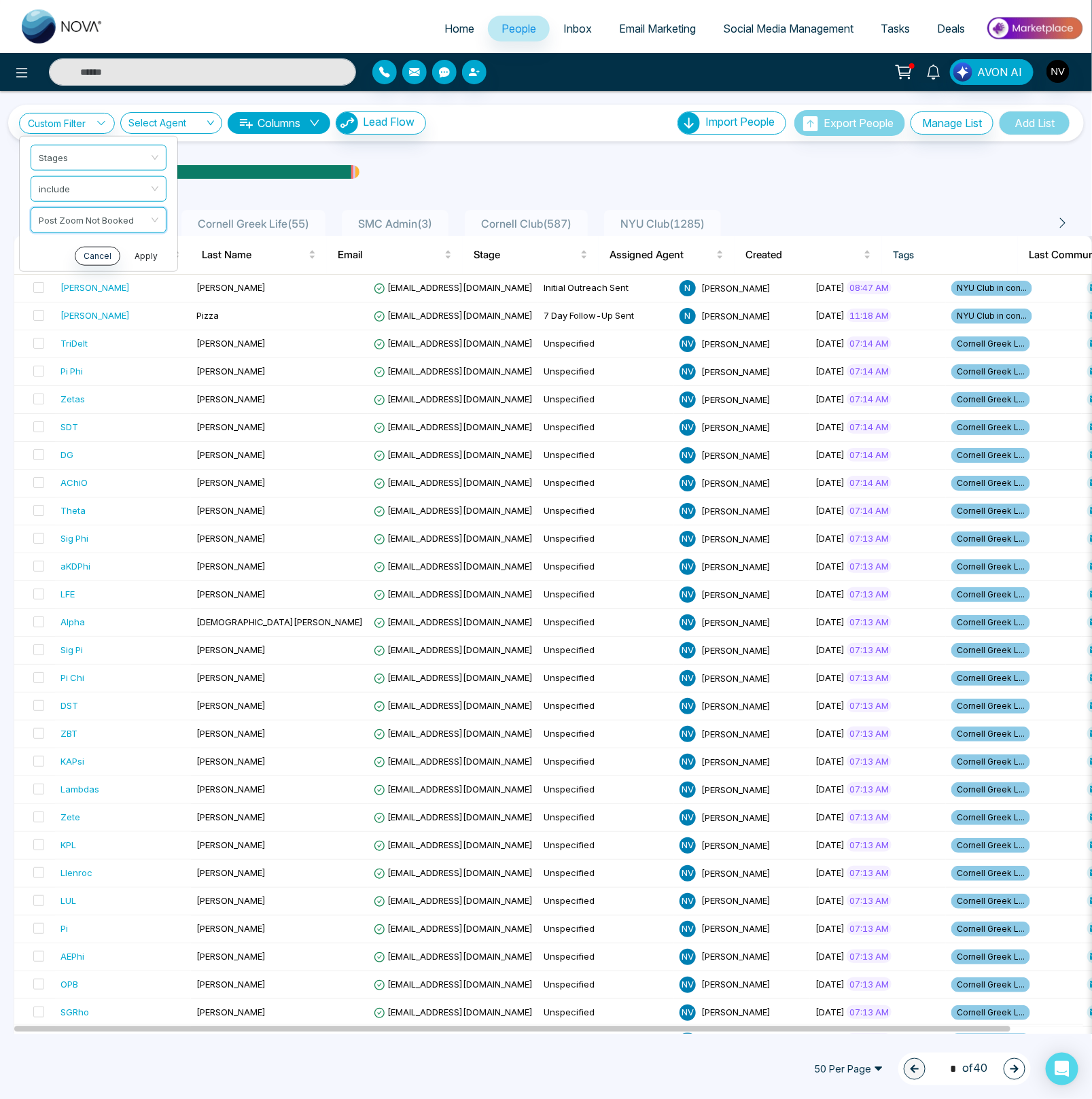
click at [137, 251] on button "Apply" at bounding box center [146, 255] width 41 height 19
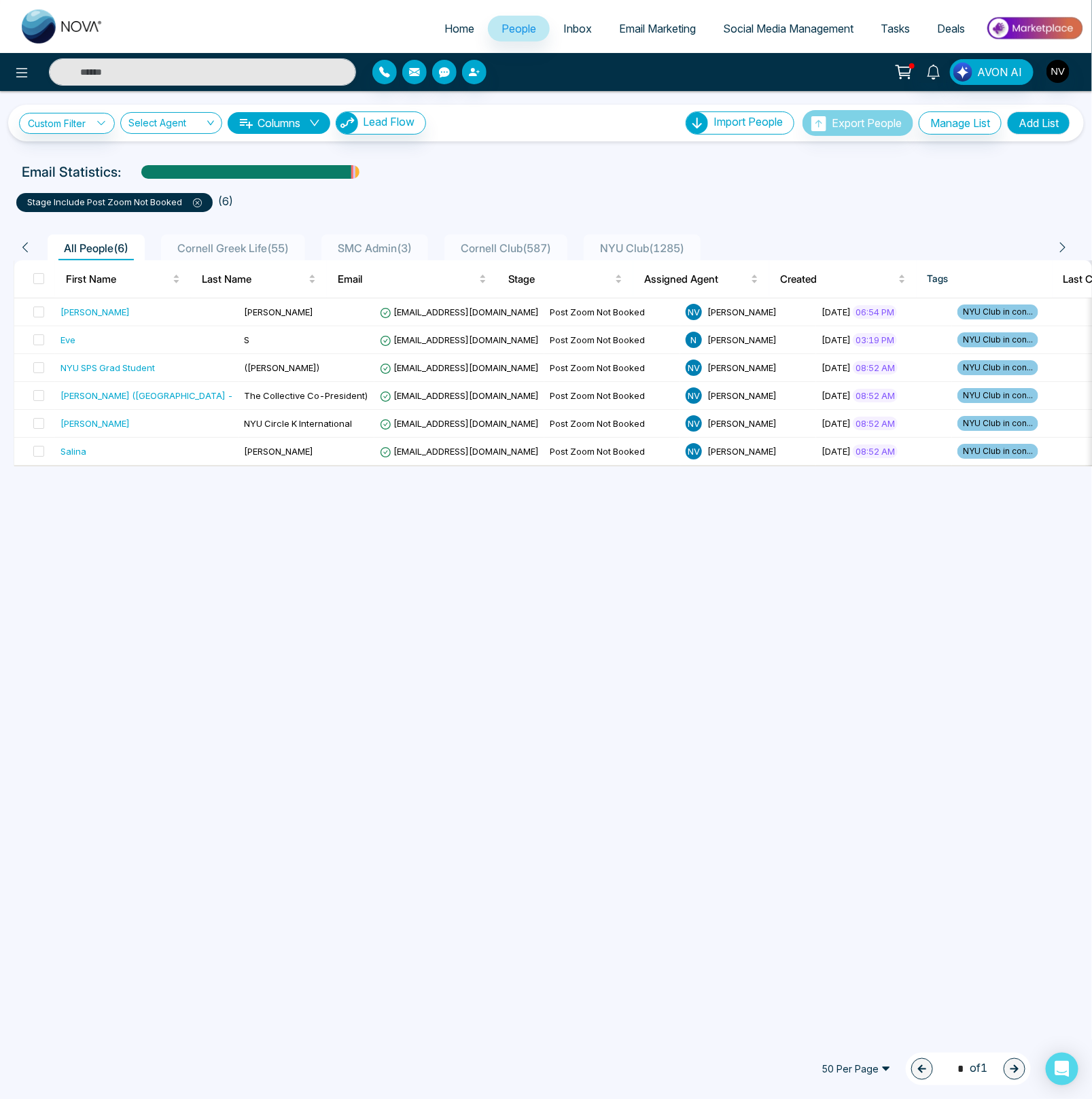
click at [695, 677] on div "Custom Filter Choose a filters Cancel Apply Select Agent Columns Lead Flow Impo…" at bounding box center [546, 561] width 1092 height 942
click at [200, 204] on icon at bounding box center [197, 203] width 9 height 9
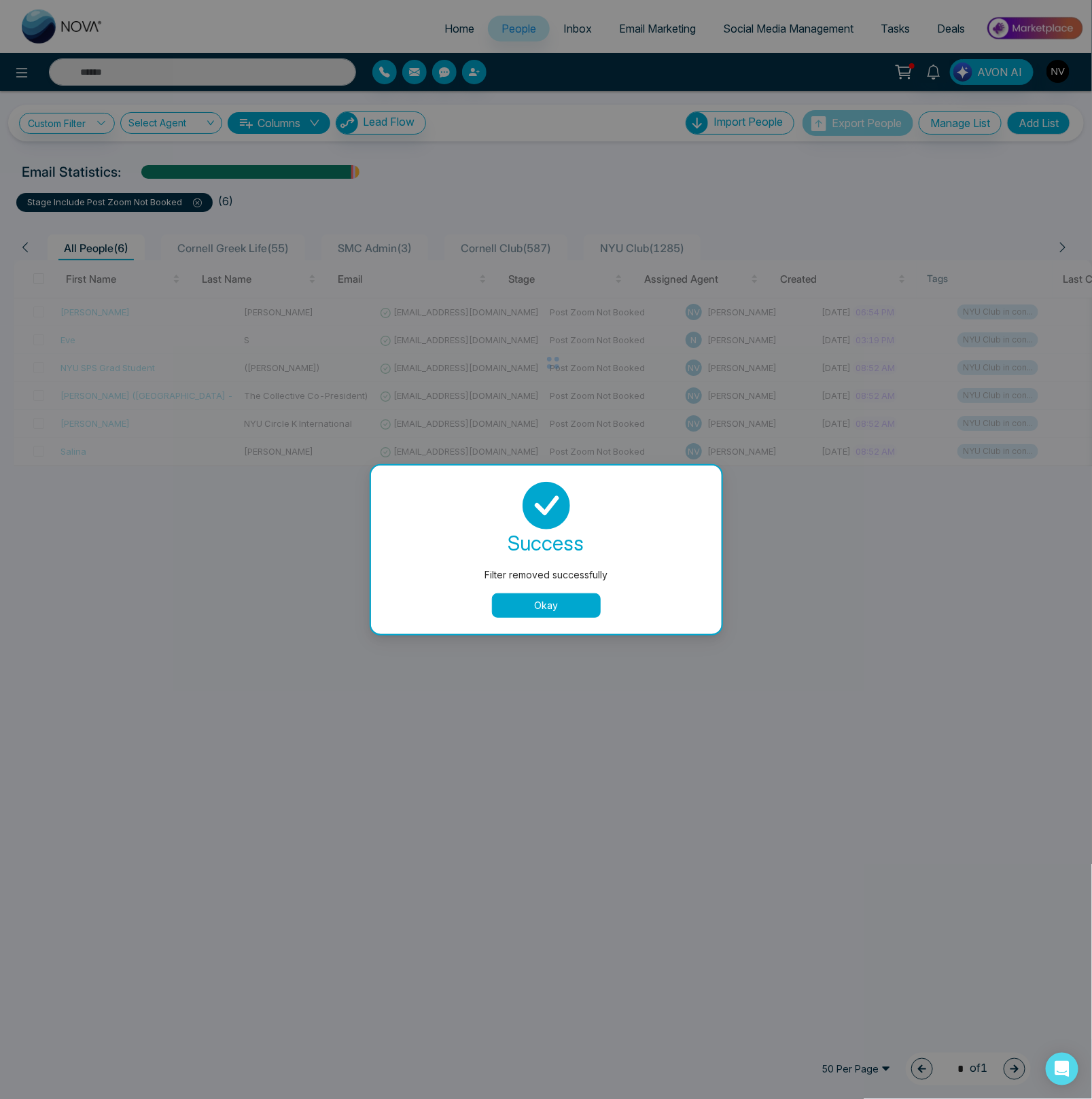
click at [553, 606] on button "Okay" at bounding box center [546, 605] width 109 height 24
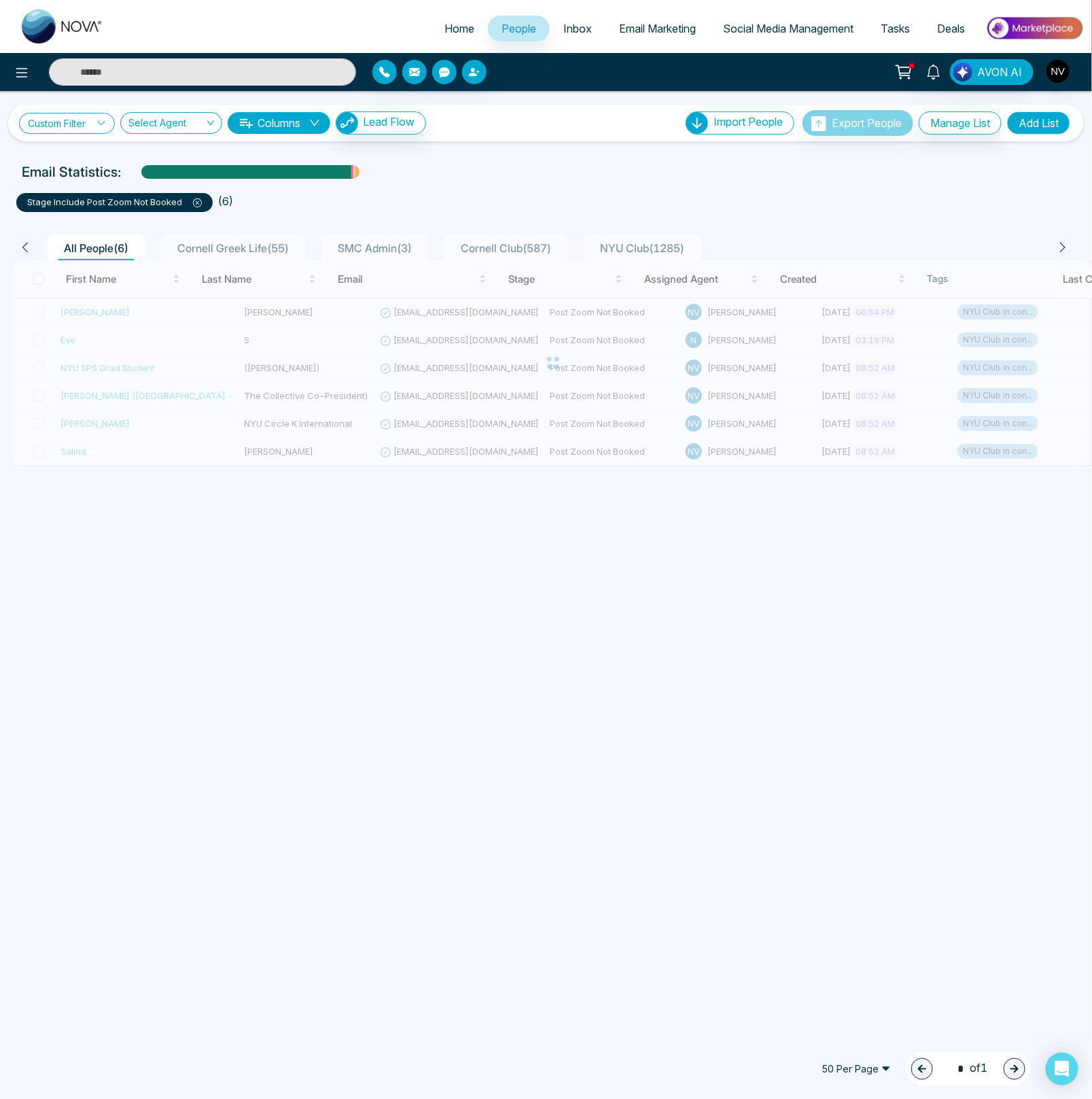
click at [83, 123] on link "Custom Filter" at bounding box center [67, 124] width 95 height 21
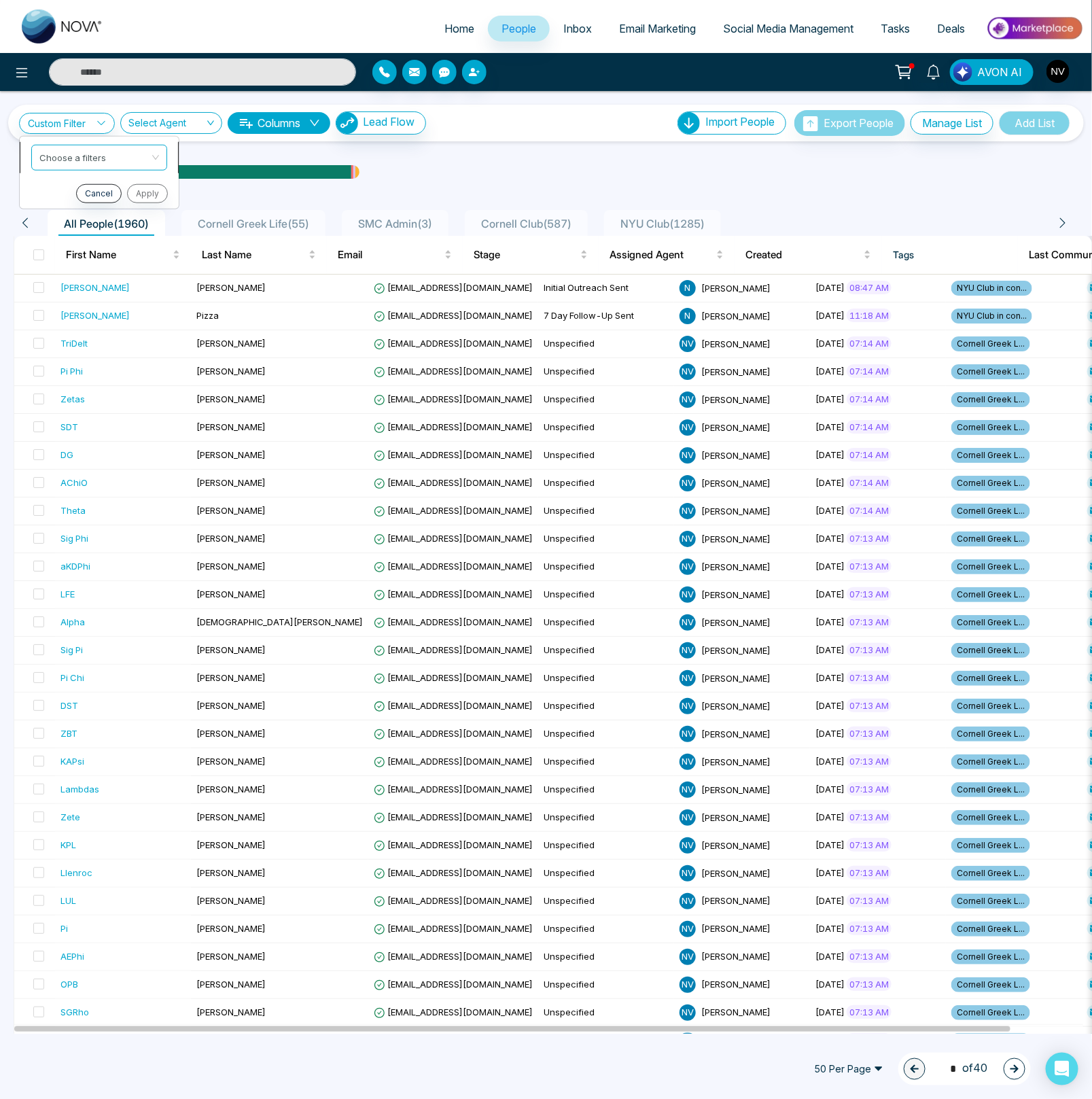
click at [84, 150] on input "search" at bounding box center [94, 155] width 110 height 20
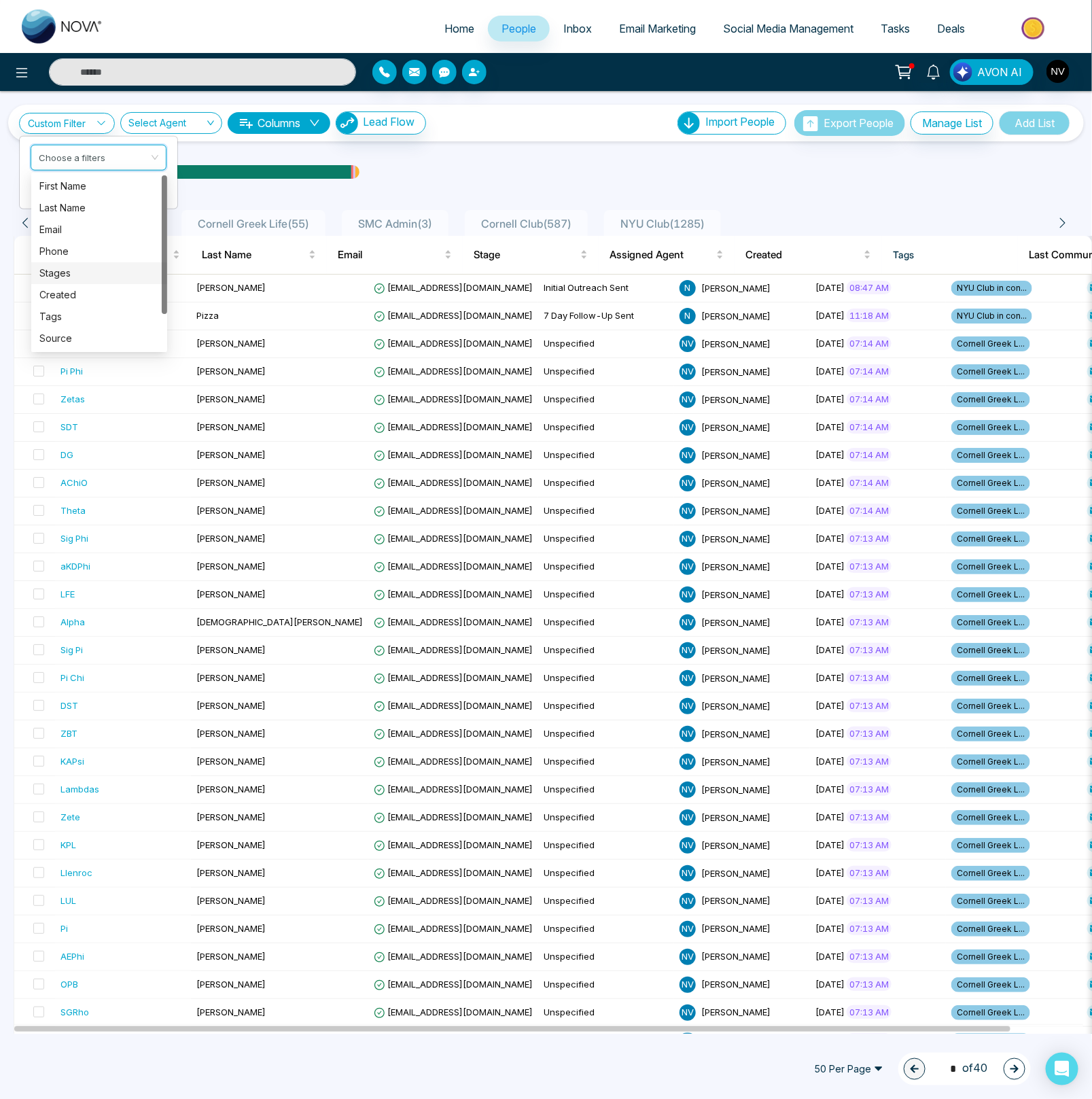
click at [67, 268] on div "Stages" at bounding box center [98, 273] width 120 height 15
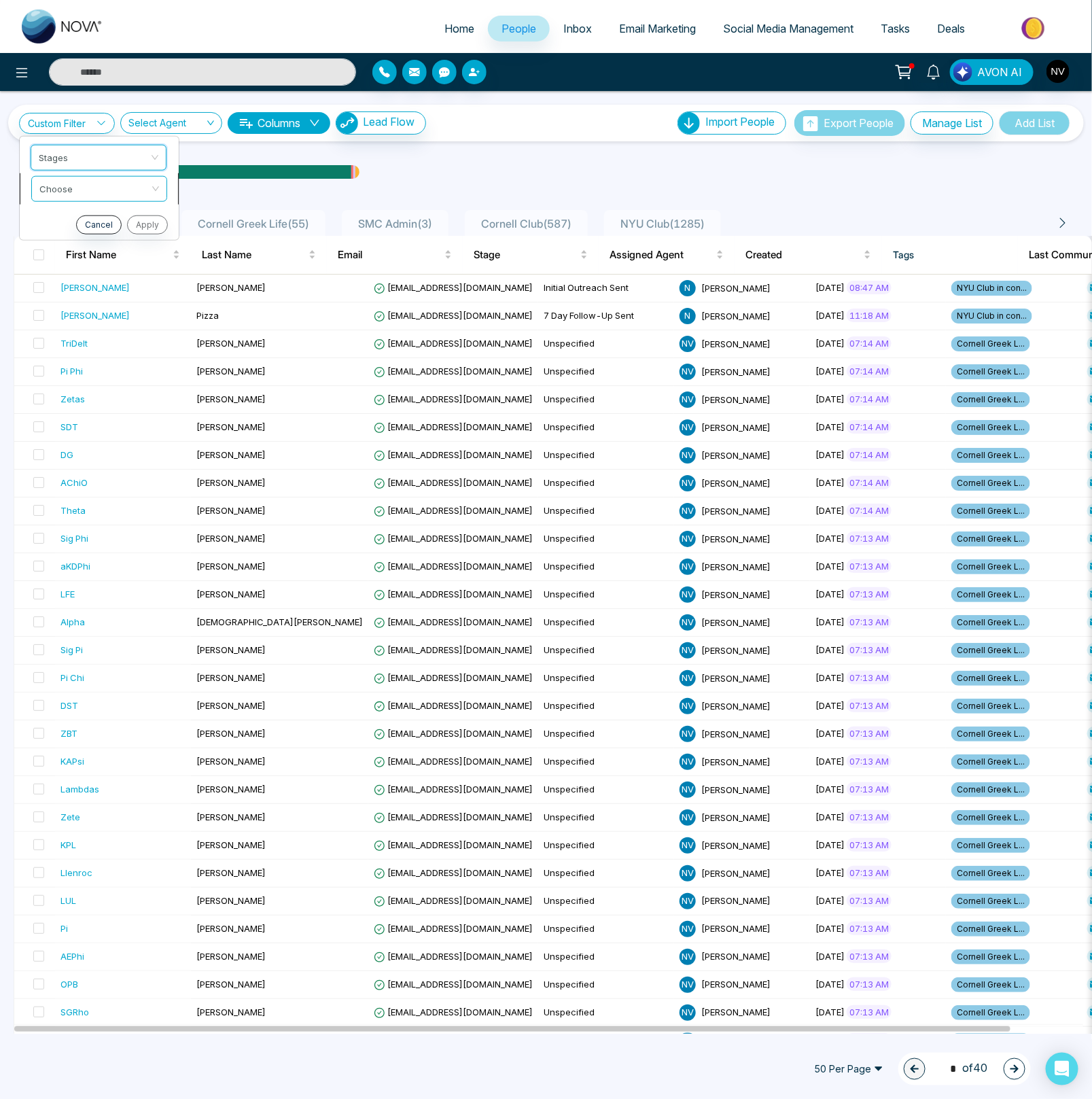
click at [82, 190] on input "search" at bounding box center [94, 186] width 110 height 20
click at [78, 219] on div "include" at bounding box center [98, 216] width 120 height 15
click at [73, 214] on input "search" at bounding box center [94, 217] width 110 height 20
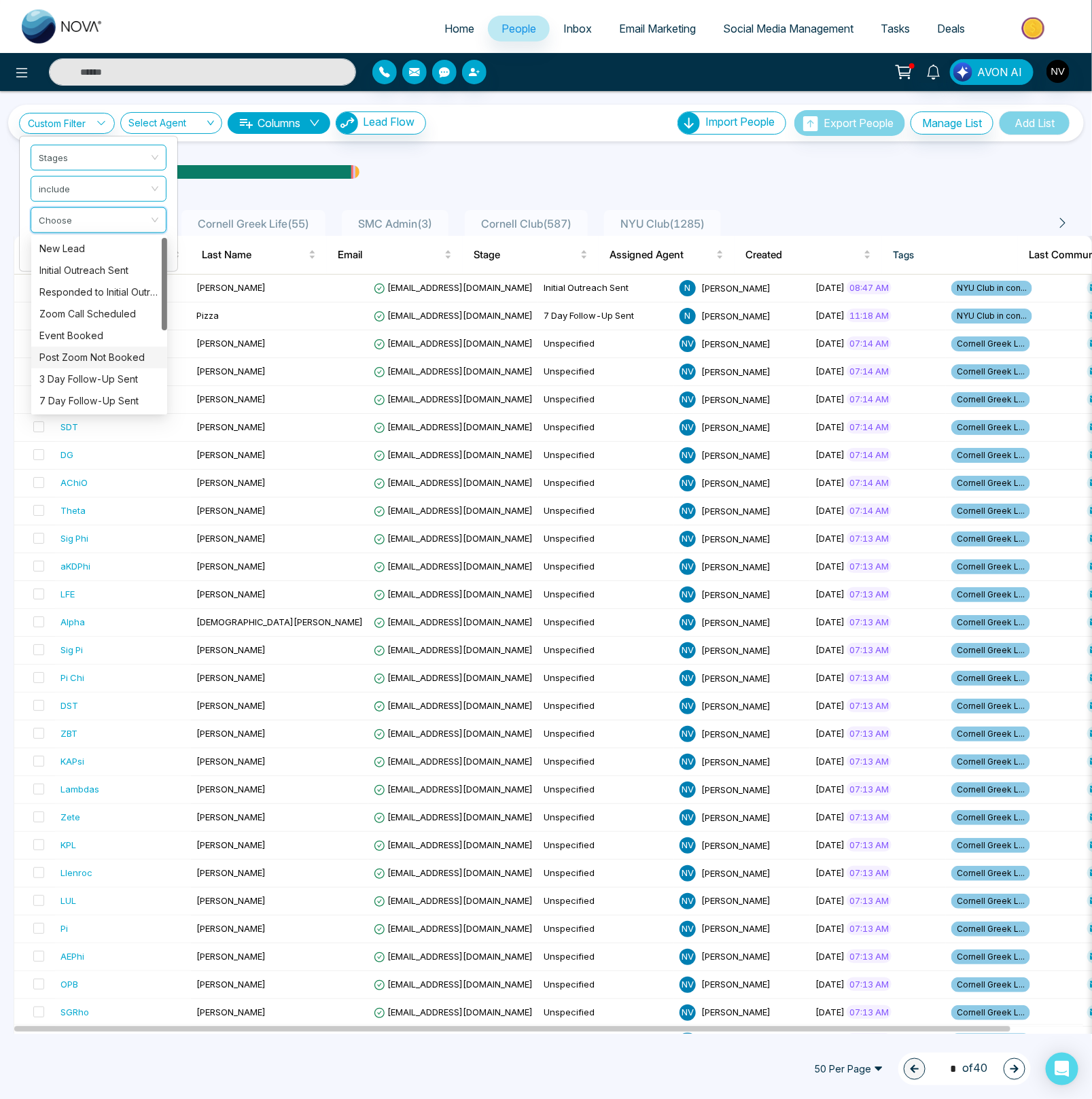
click at [77, 353] on div "Post Zoom Not Booked" at bounding box center [98, 357] width 120 height 15
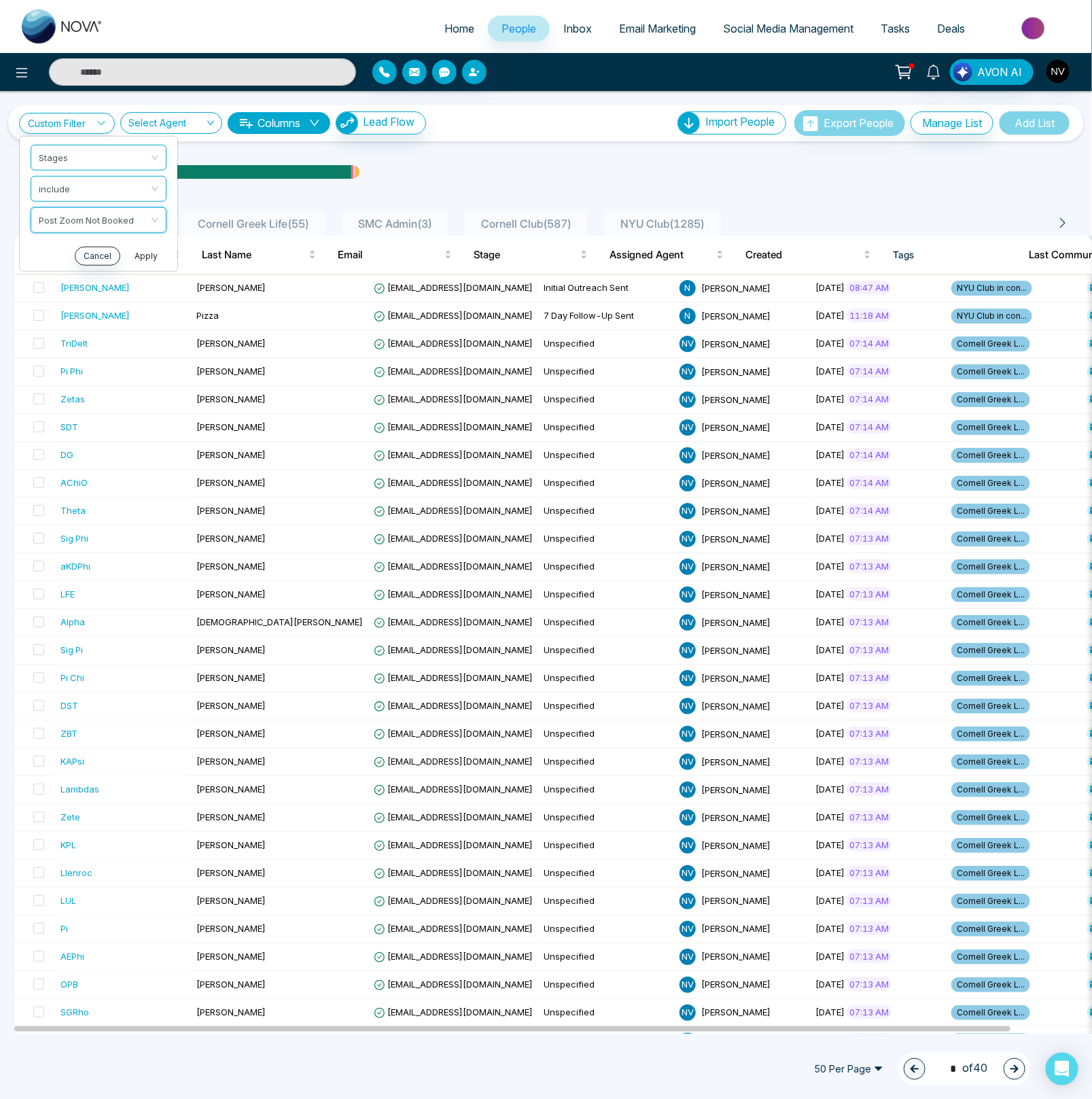
click at [133, 255] on button "Apply" at bounding box center [146, 255] width 41 height 19
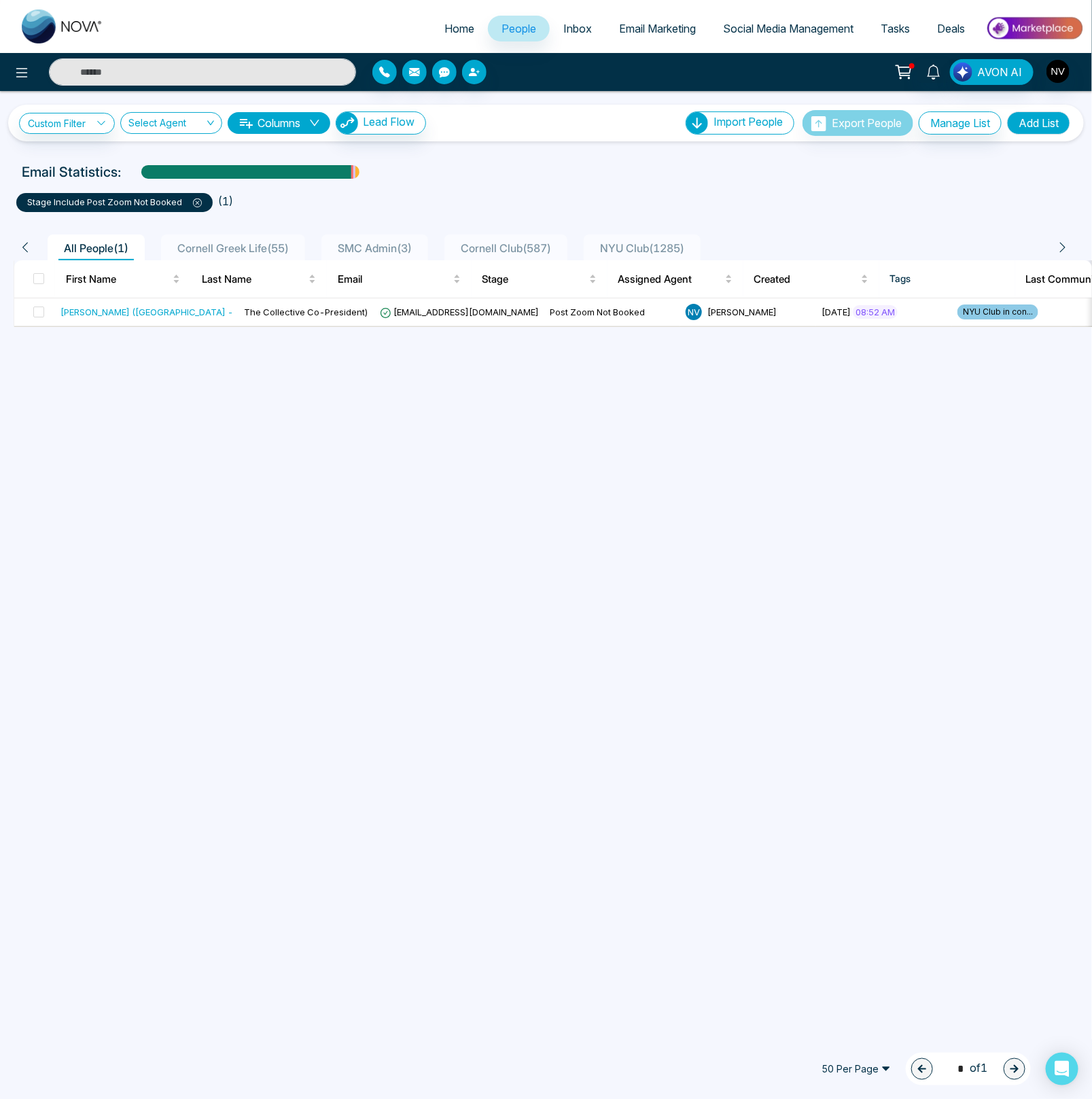
click at [201, 205] on icon at bounding box center [197, 203] width 9 height 9
click at [91, 125] on link "Custom Filter" at bounding box center [67, 124] width 95 height 21
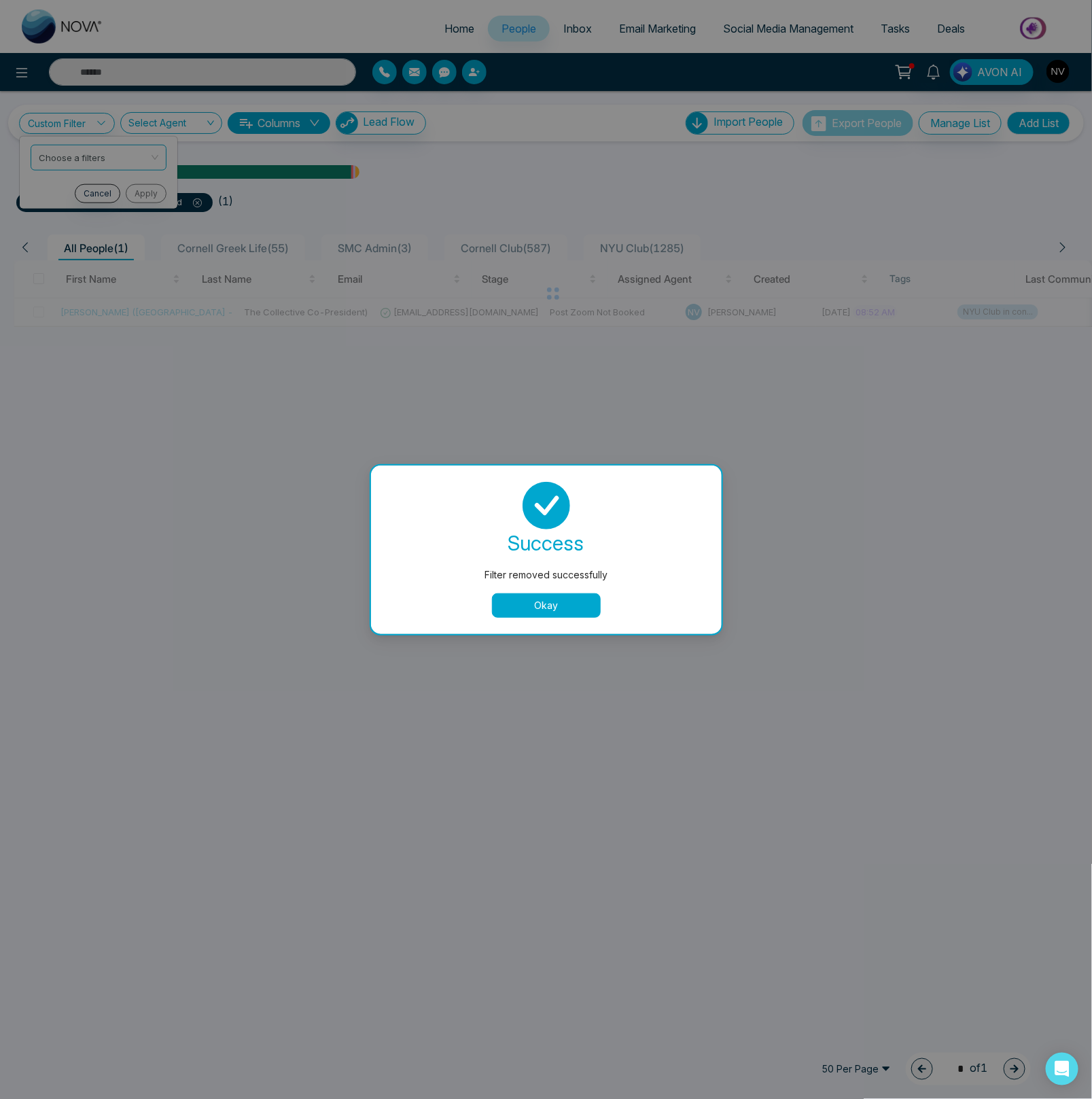
click at [517, 603] on button "Okay" at bounding box center [546, 605] width 109 height 24
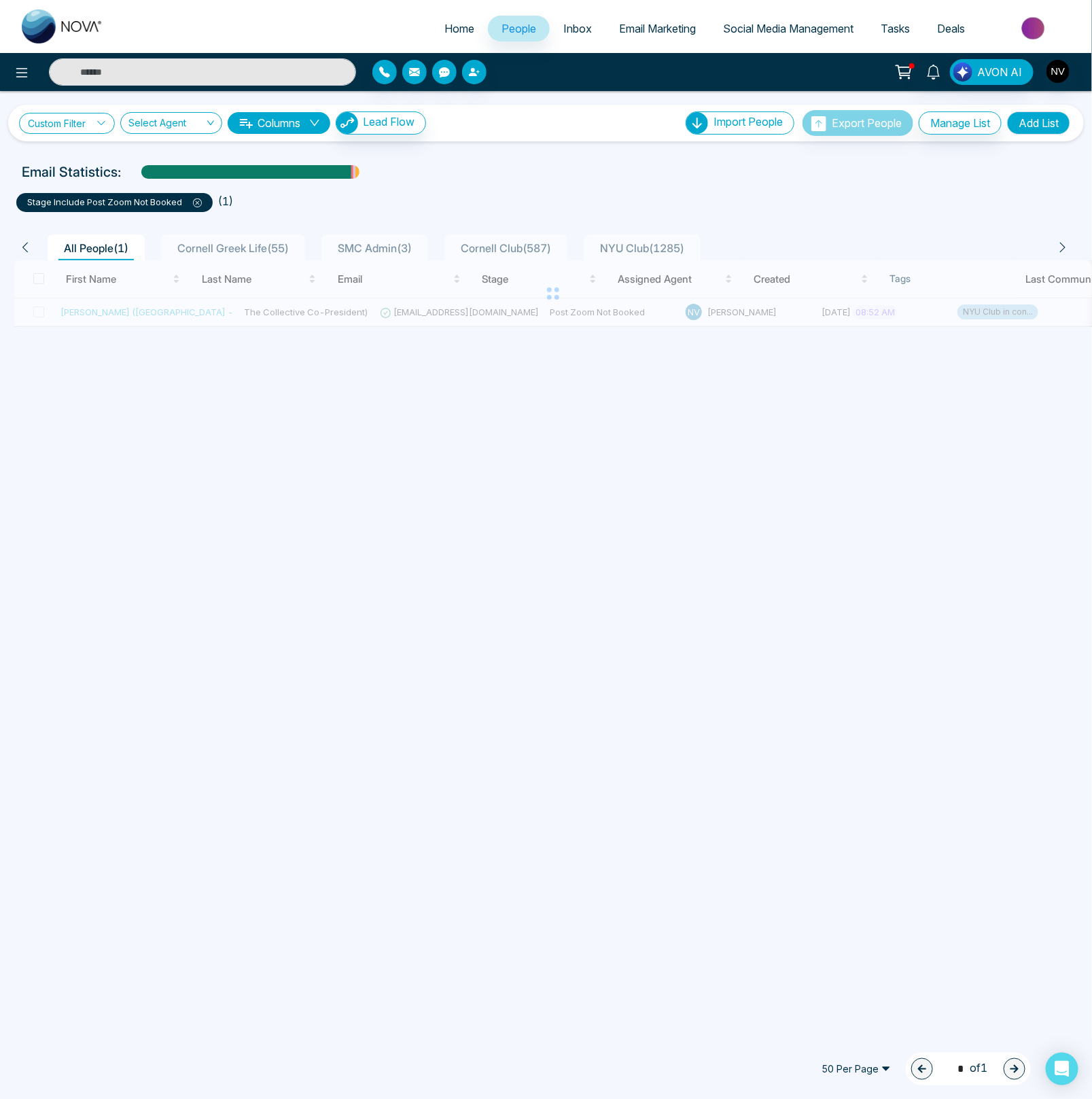
click at [56, 123] on link "Custom Filter" at bounding box center [67, 124] width 95 height 21
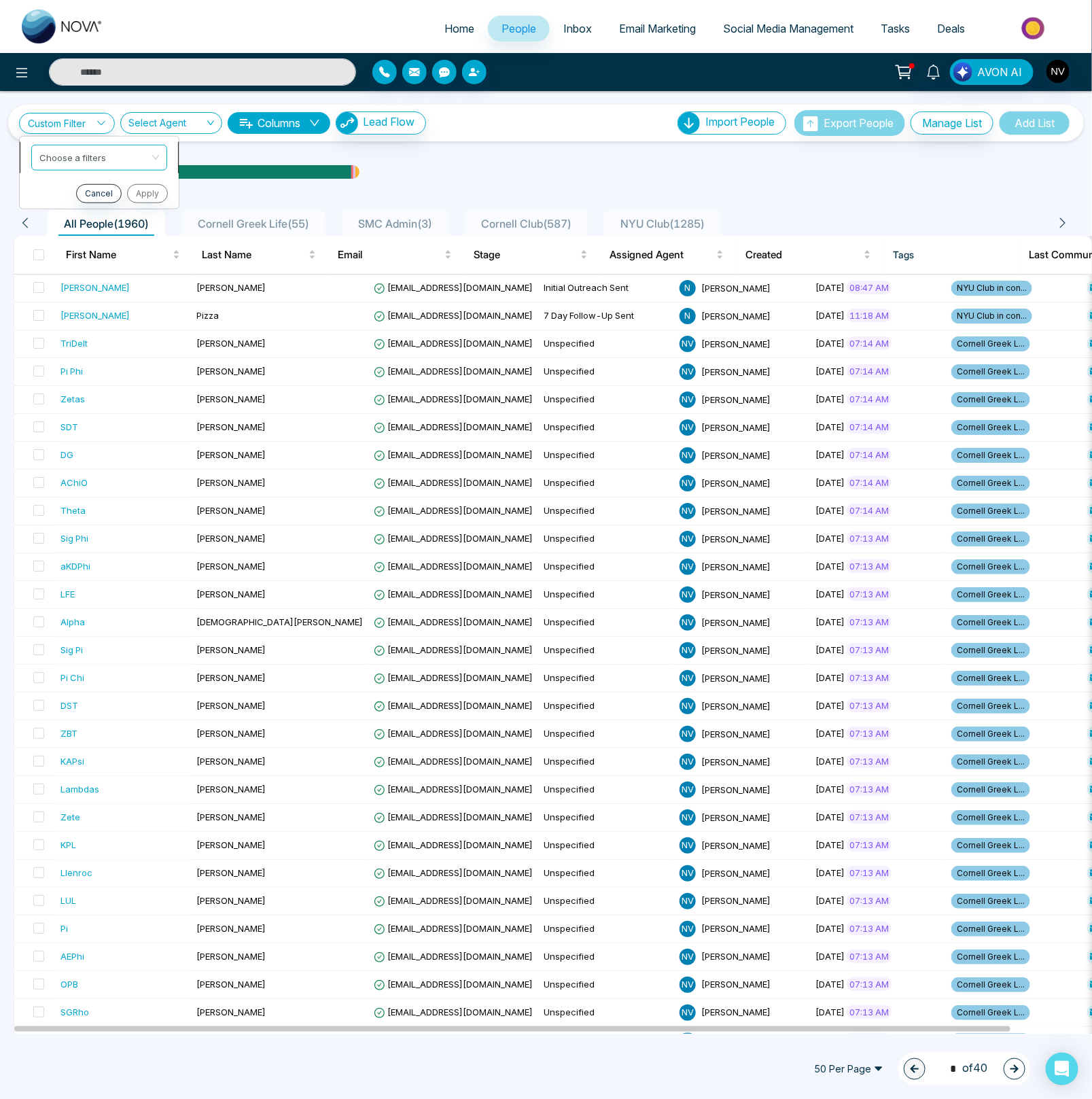
click at [66, 148] on input "search" at bounding box center [94, 155] width 110 height 20
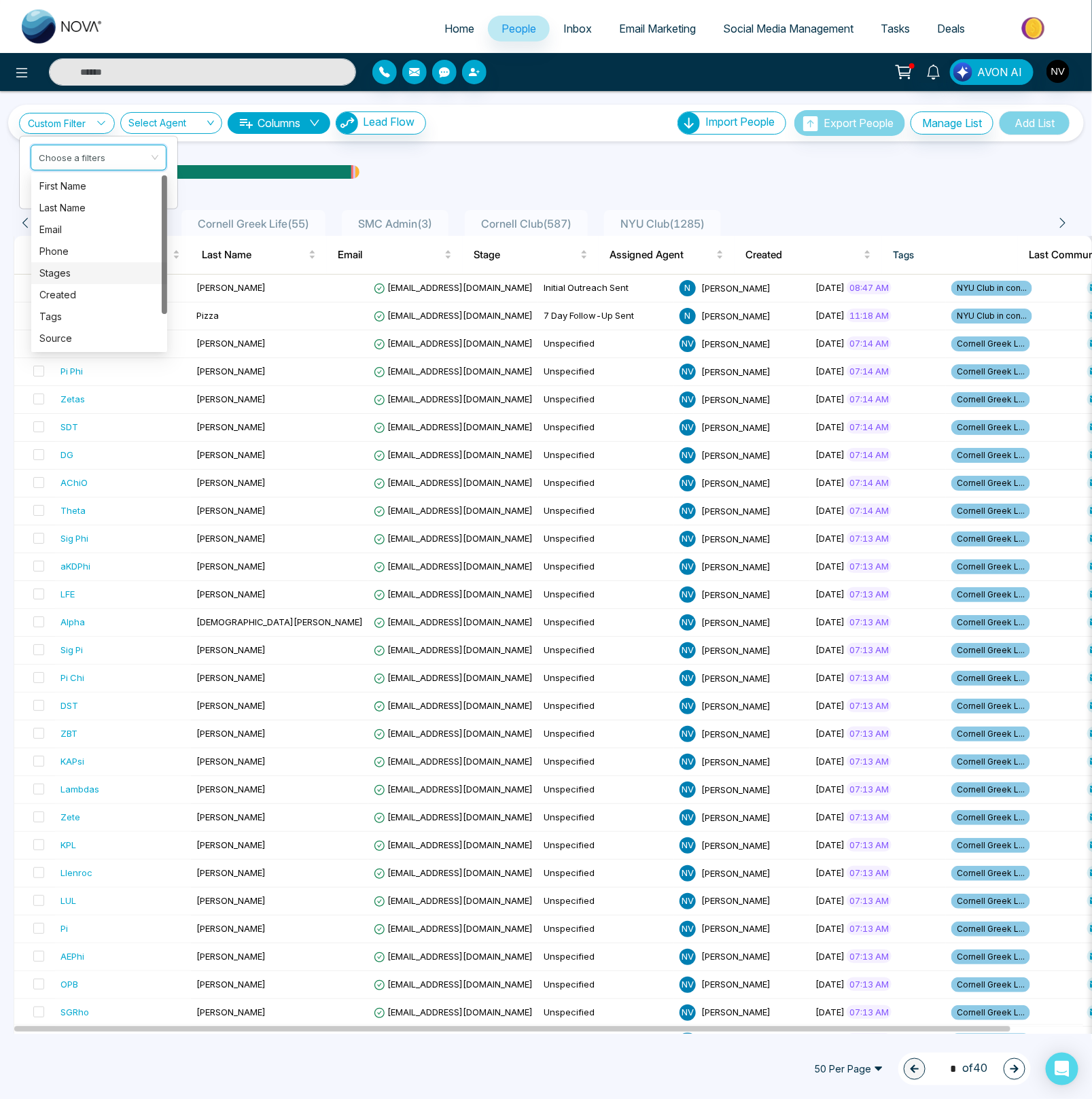
click at [56, 272] on div "Stages" at bounding box center [98, 273] width 120 height 15
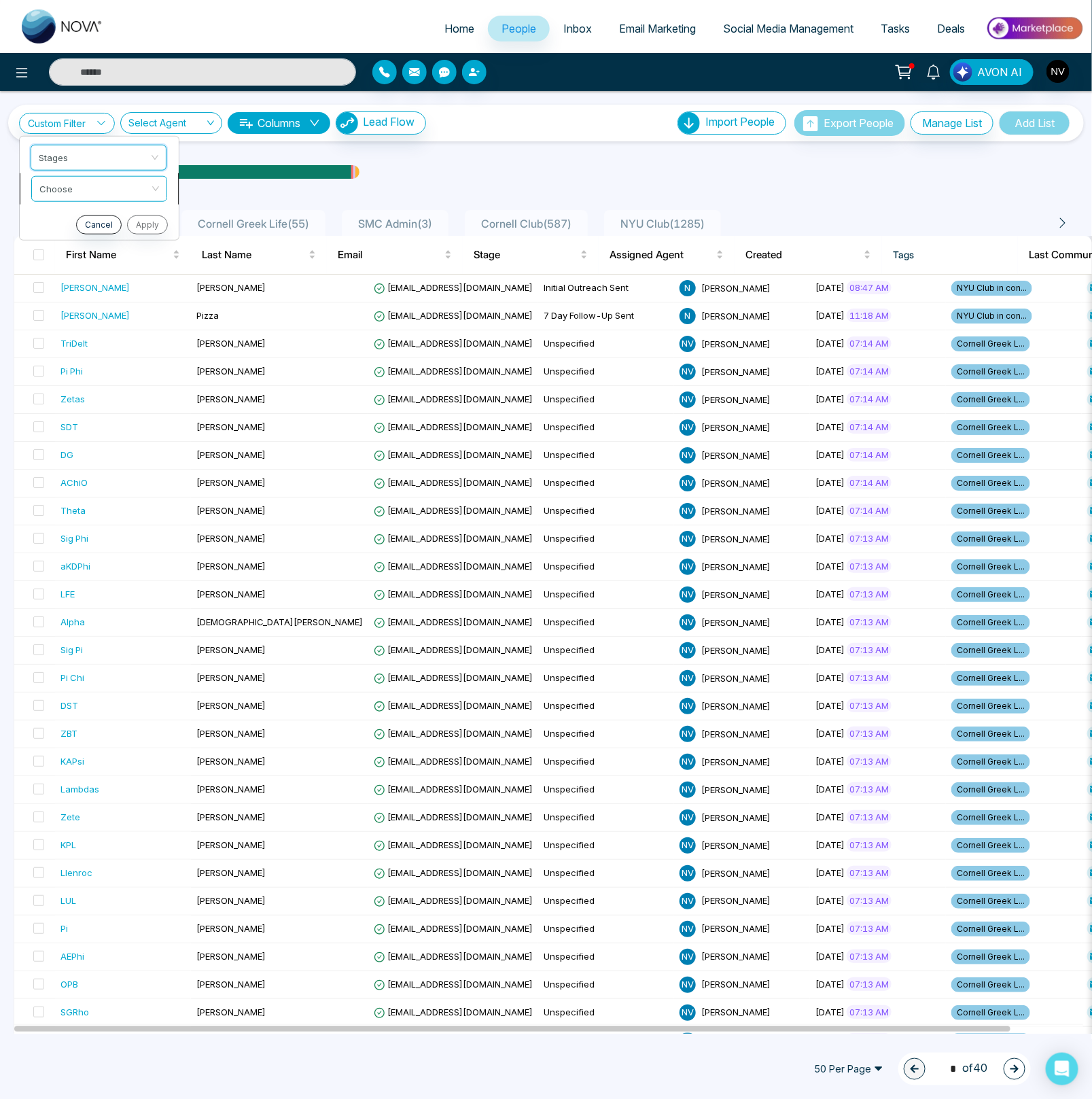
click at [62, 193] on input "search" at bounding box center [94, 186] width 110 height 20
click at [64, 212] on div "include" at bounding box center [98, 216] width 120 height 15
click at [89, 222] on input "search" at bounding box center [94, 217] width 110 height 20
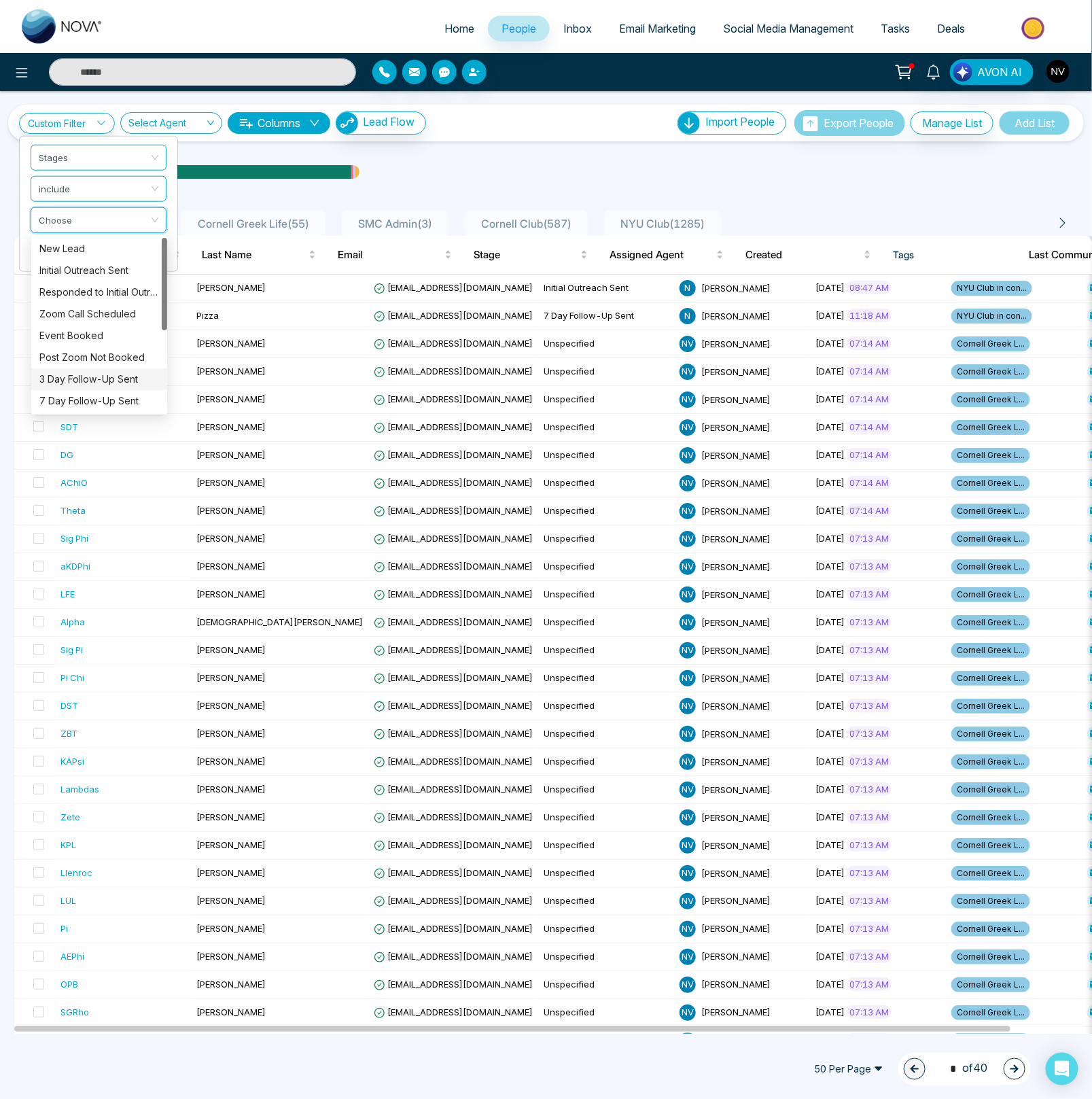
click at [99, 380] on div "3 Day Follow-Up Sent" at bounding box center [98, 378] width 120 height 15
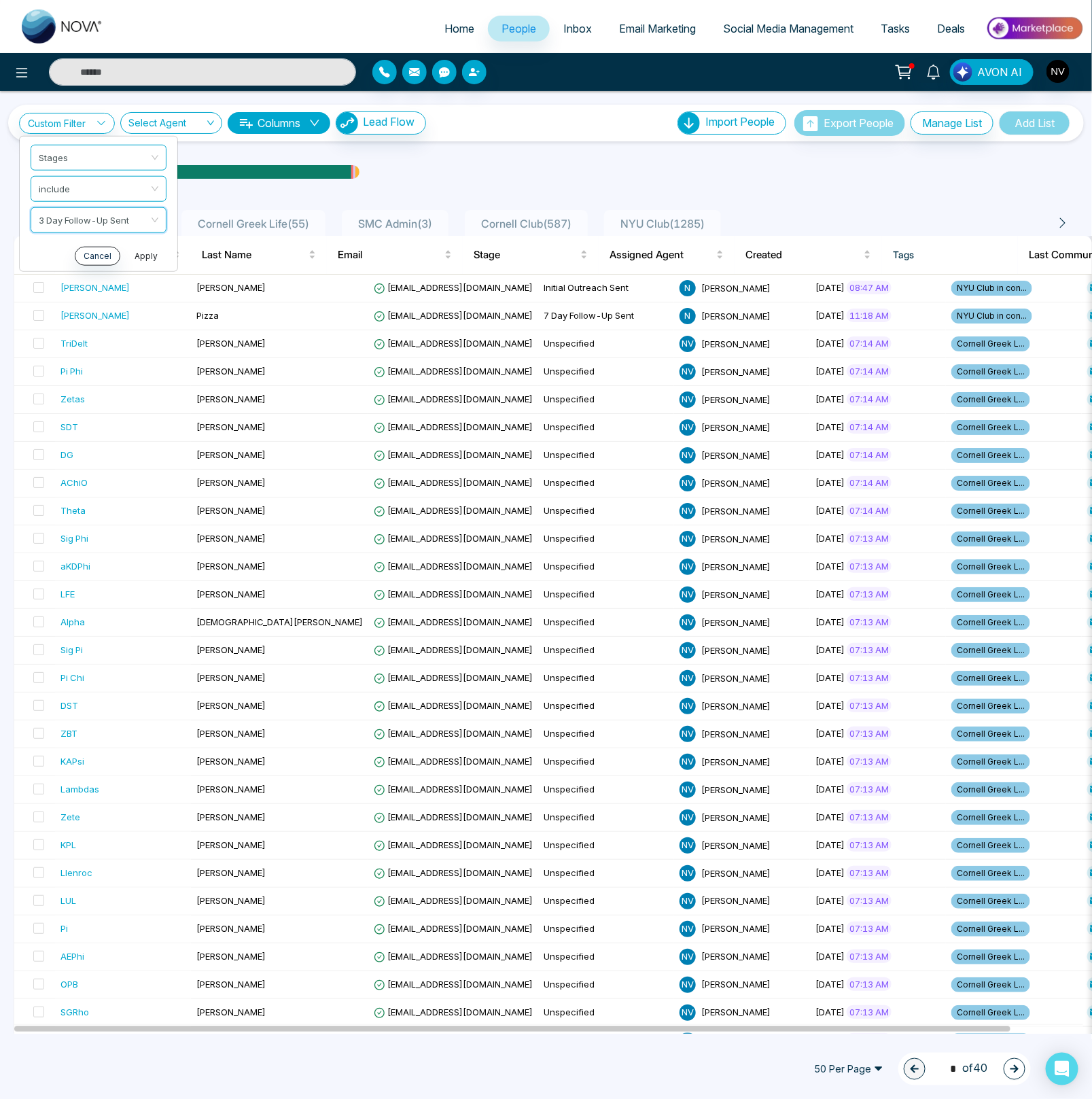
click at [146, 259] on button "Apply" at bounding box center [146, 255] width 41 height 19
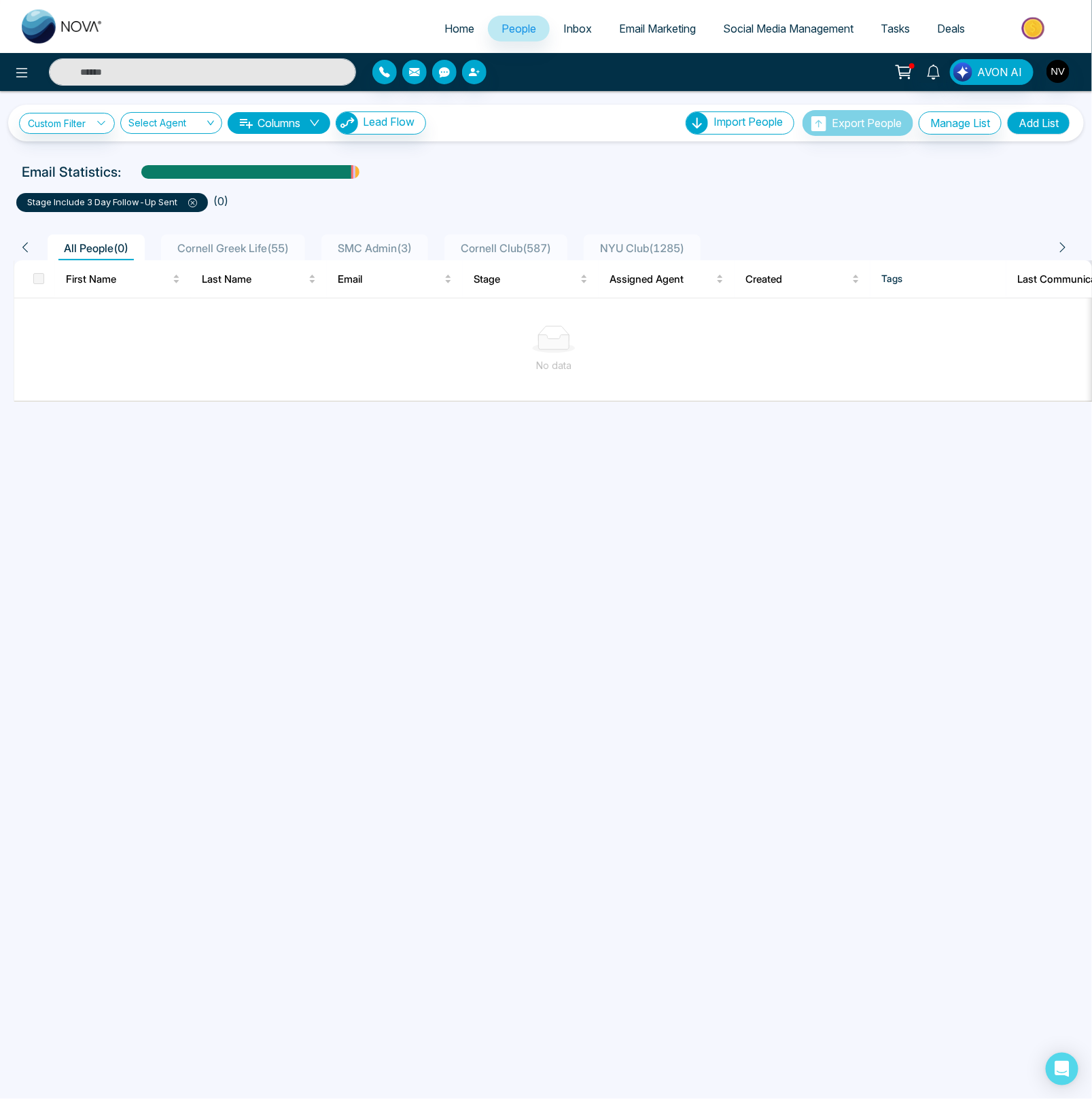
click at [194, 200] on icon at bounding box center [192, 203] width 9 height 9
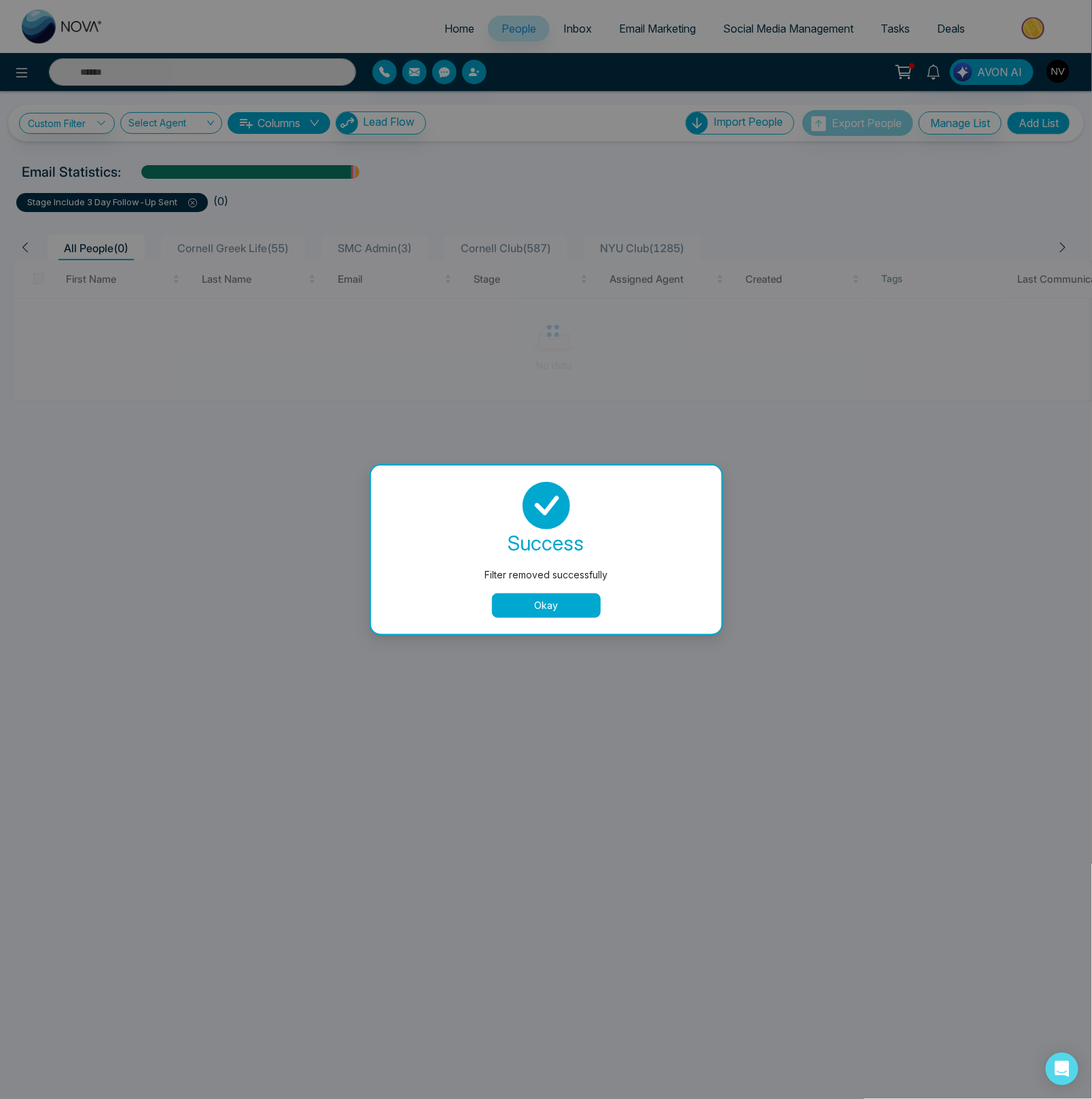
click at [541, 598] on button "Okay" at bounding box center [546, 605] width 109 height 24
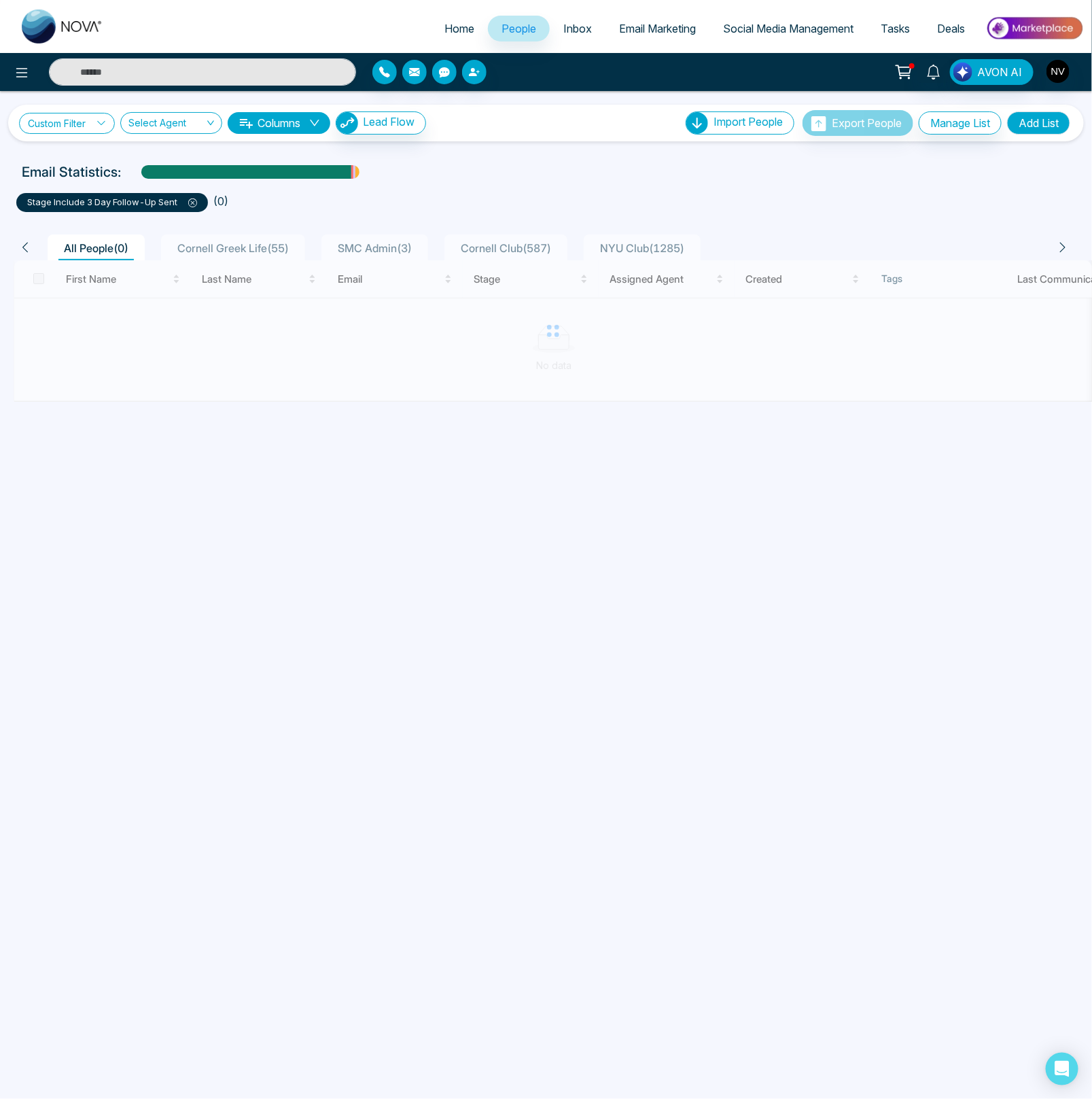
click at [62, 113] on link "Custom Filter" at bounding box center [67, 124] width 95 height 21
click at [75, 155] on input "search" at bounding box center [94, 155] width 110 height 20
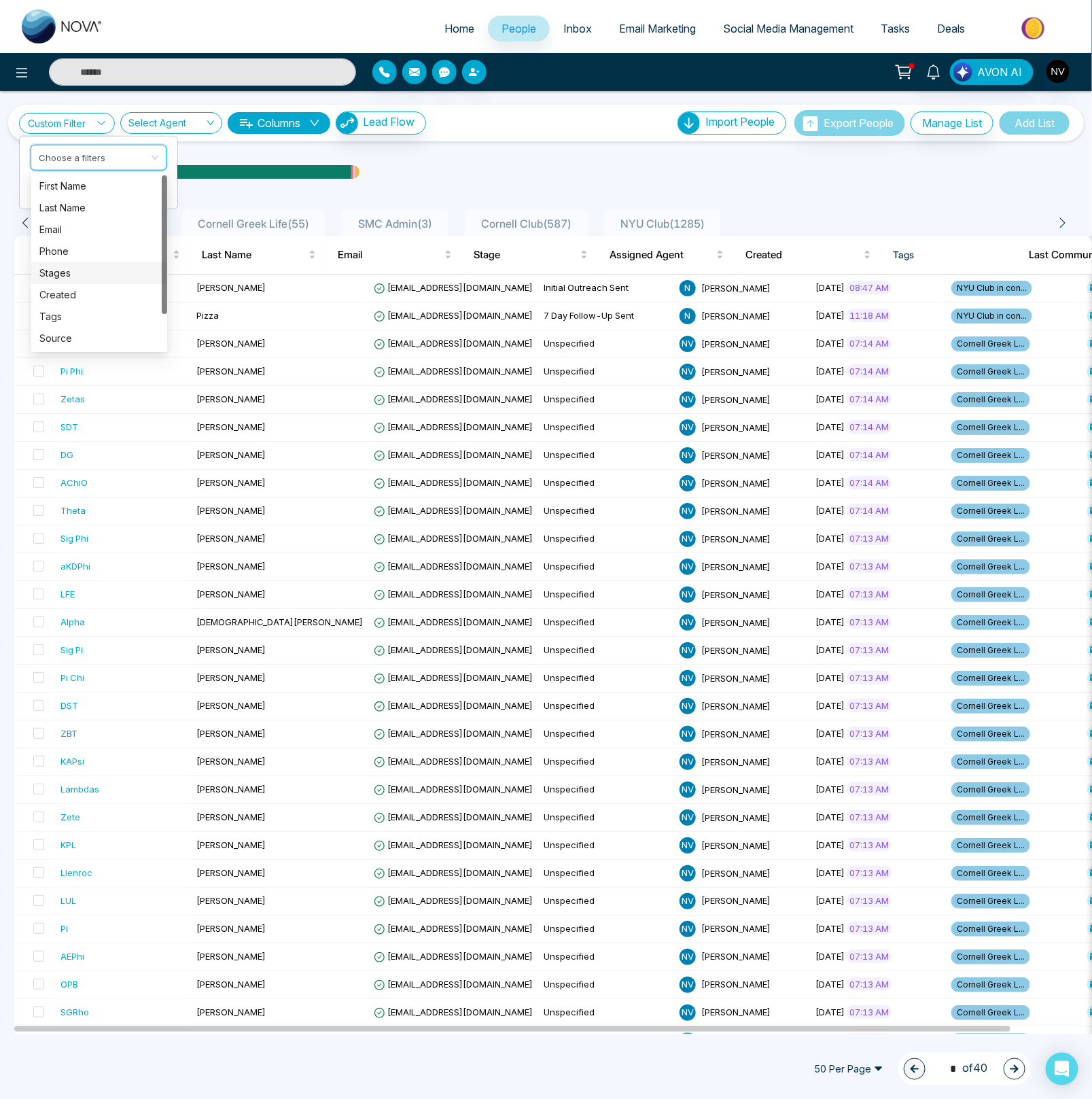
click at [46, 269] on div "Stages" at bounding box center [98, 273] width 120 height 15
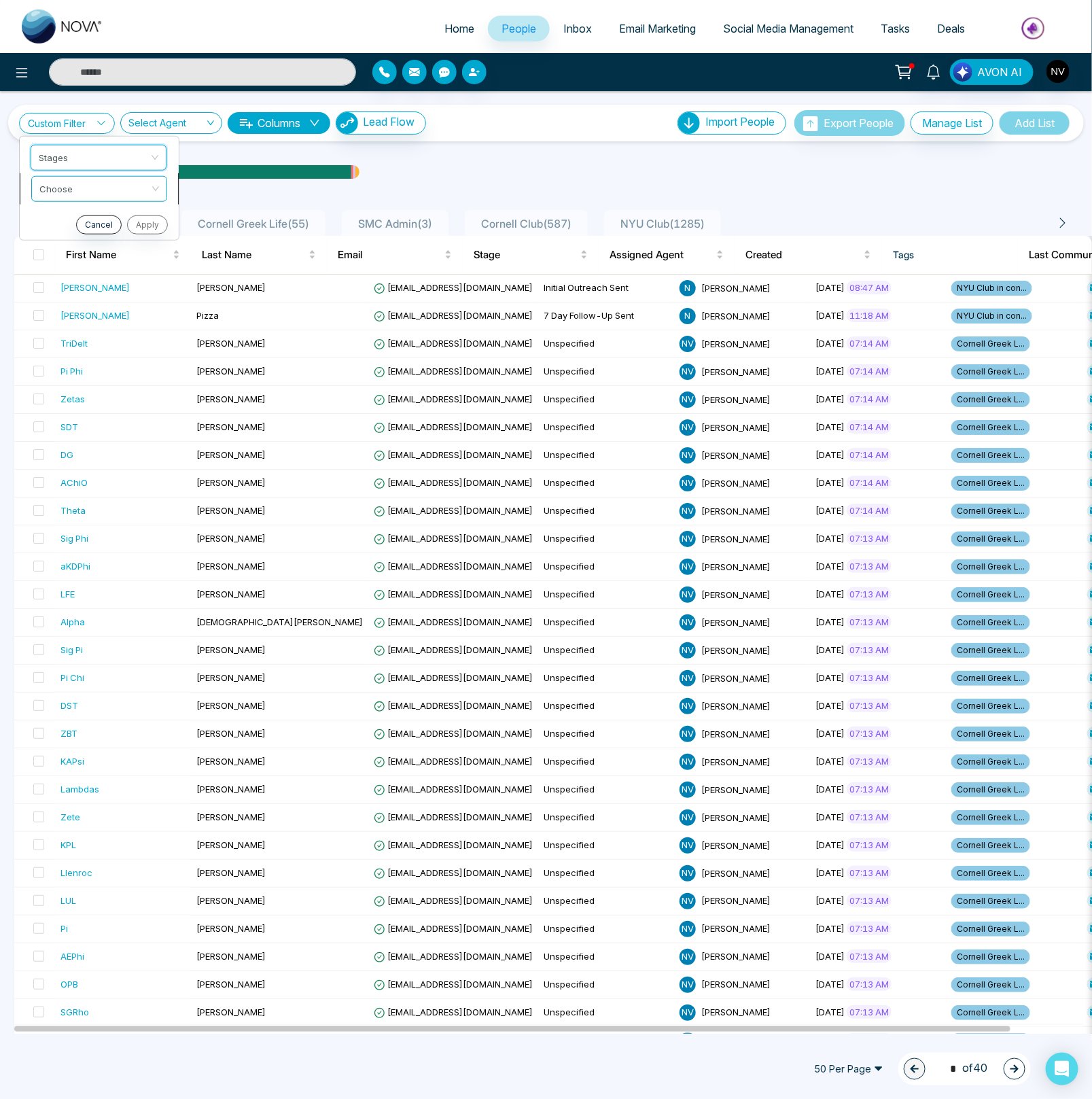
click at [66, 184] on input "search" at bounding box center [94, 186] width 110 height 20
click at [67, 219] on div "include" at bounding box center [98, 216] width 120 height 15
click at [68, 228] on span at bounding box center [94, 219] width 110 height 24
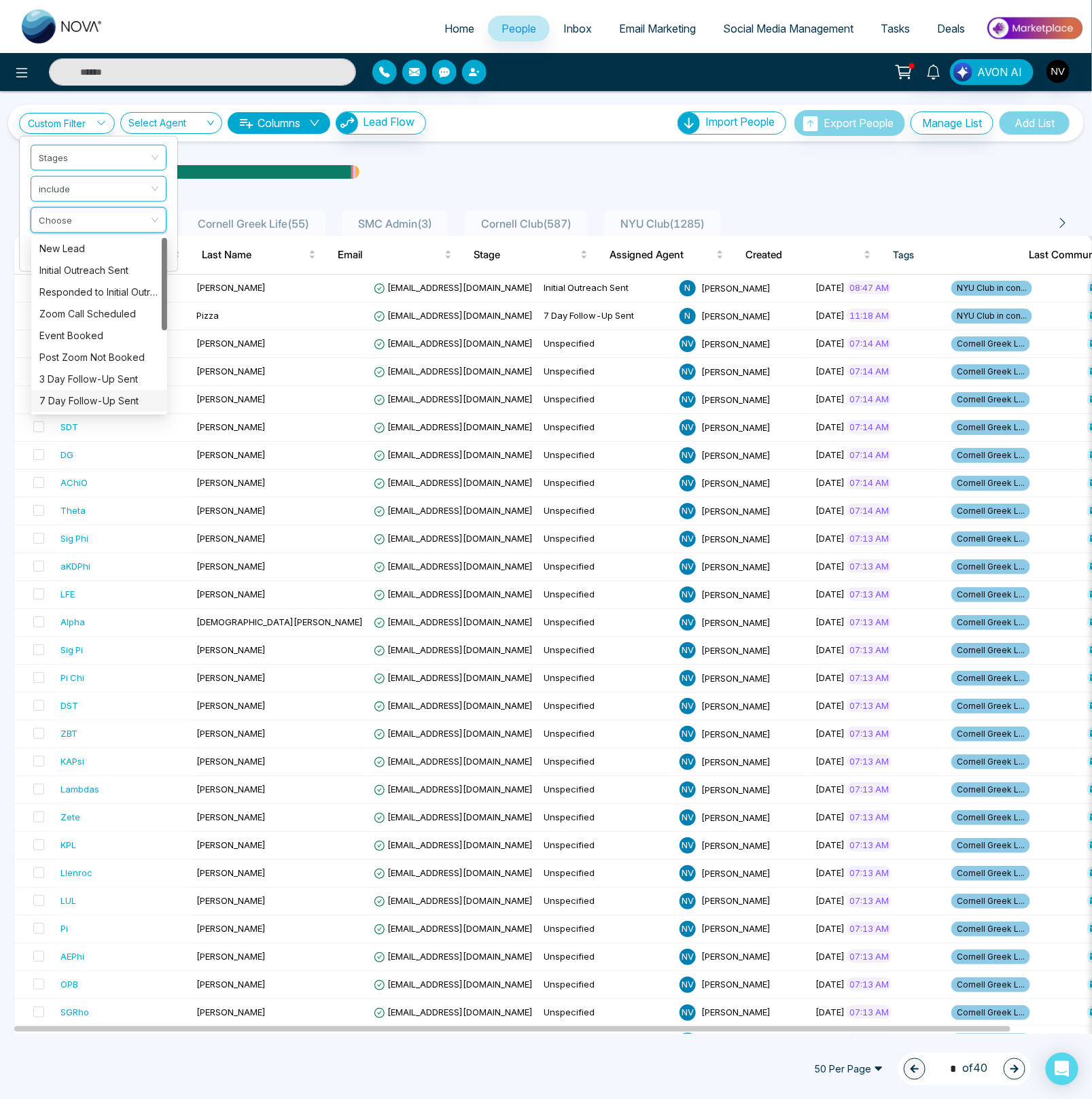
click at [91, 396] on div "7 Day Follow-Up Sent" at bounding box center [98, 400] width 120 height 15
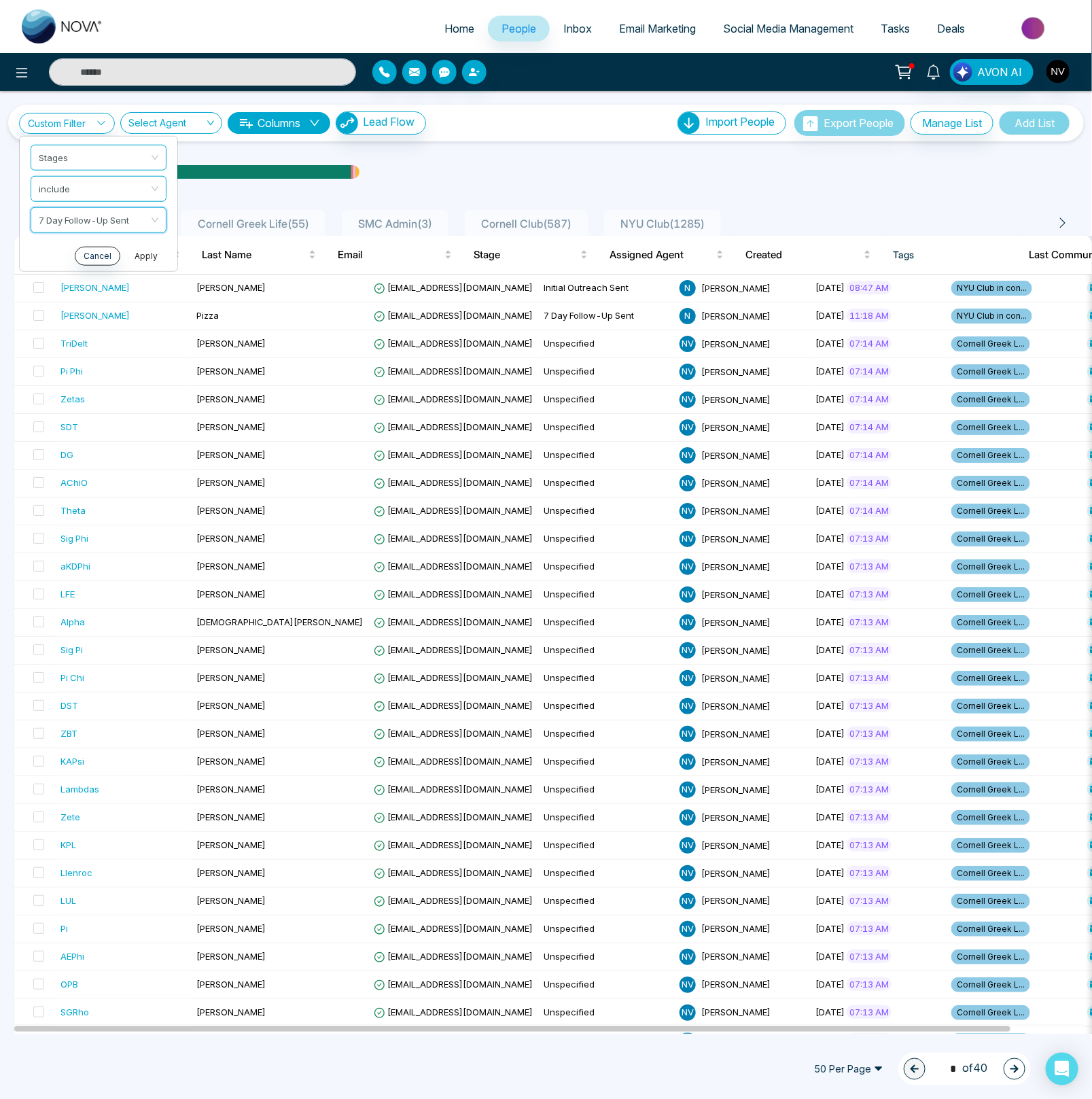
click at [144, 259] on button "Apply" at bounding box center [146, 255] width 41 height 19
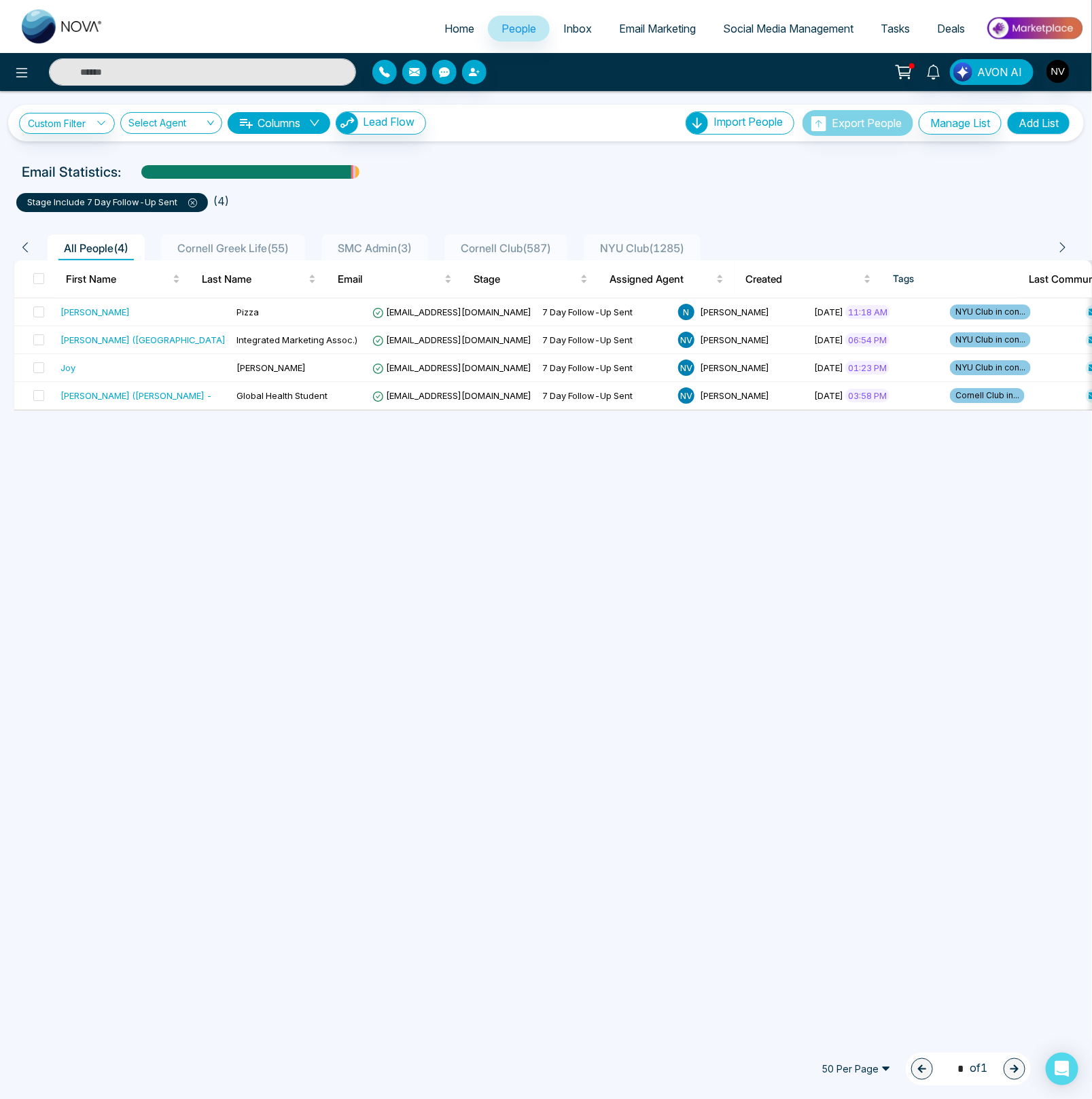
click at [194, 206] on icon at bounding box center [192, 203] width 9 height 9
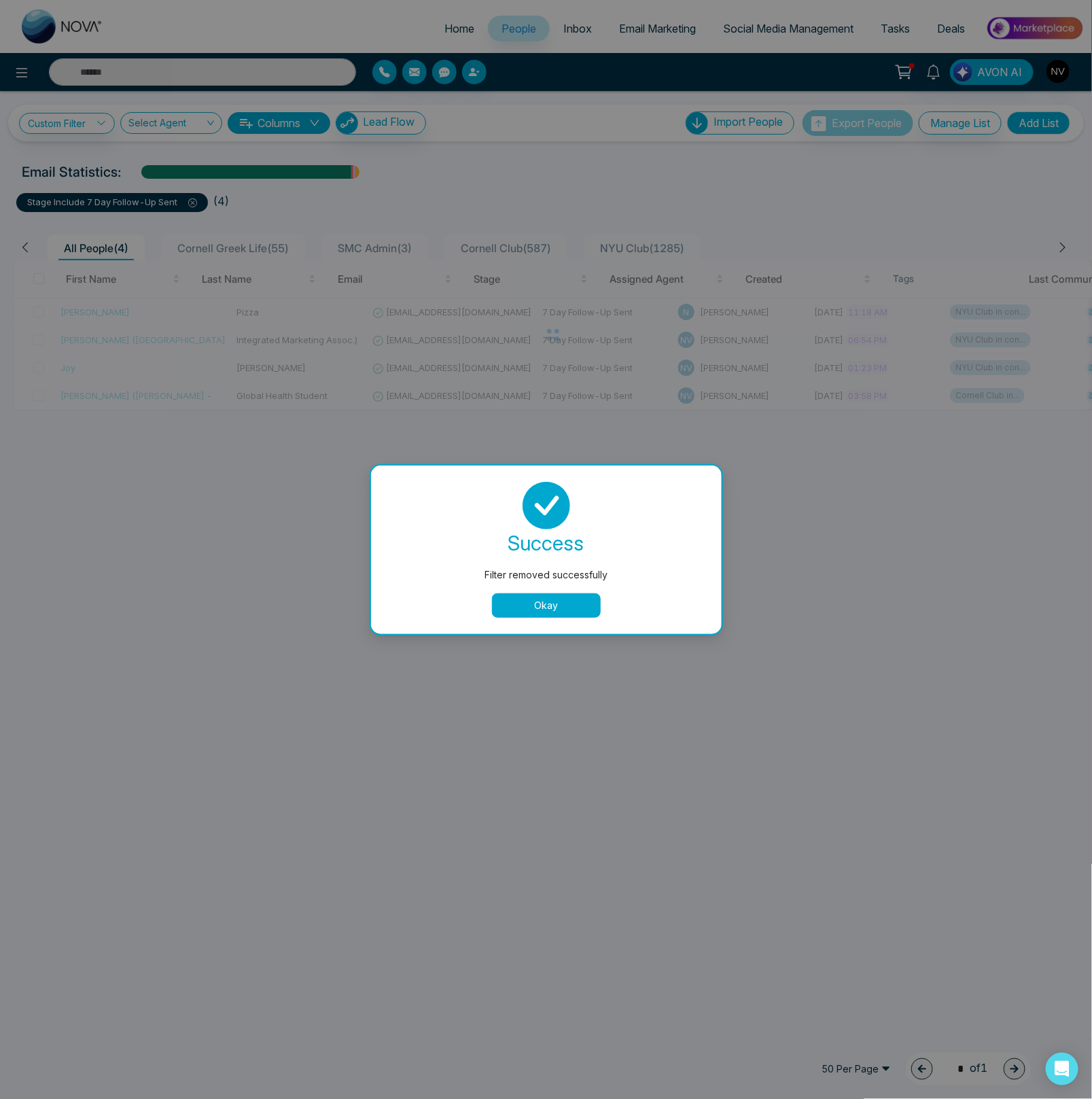
click at [510, 593] on button "Okay" at bounding box center [546, 605] width 109 height 24
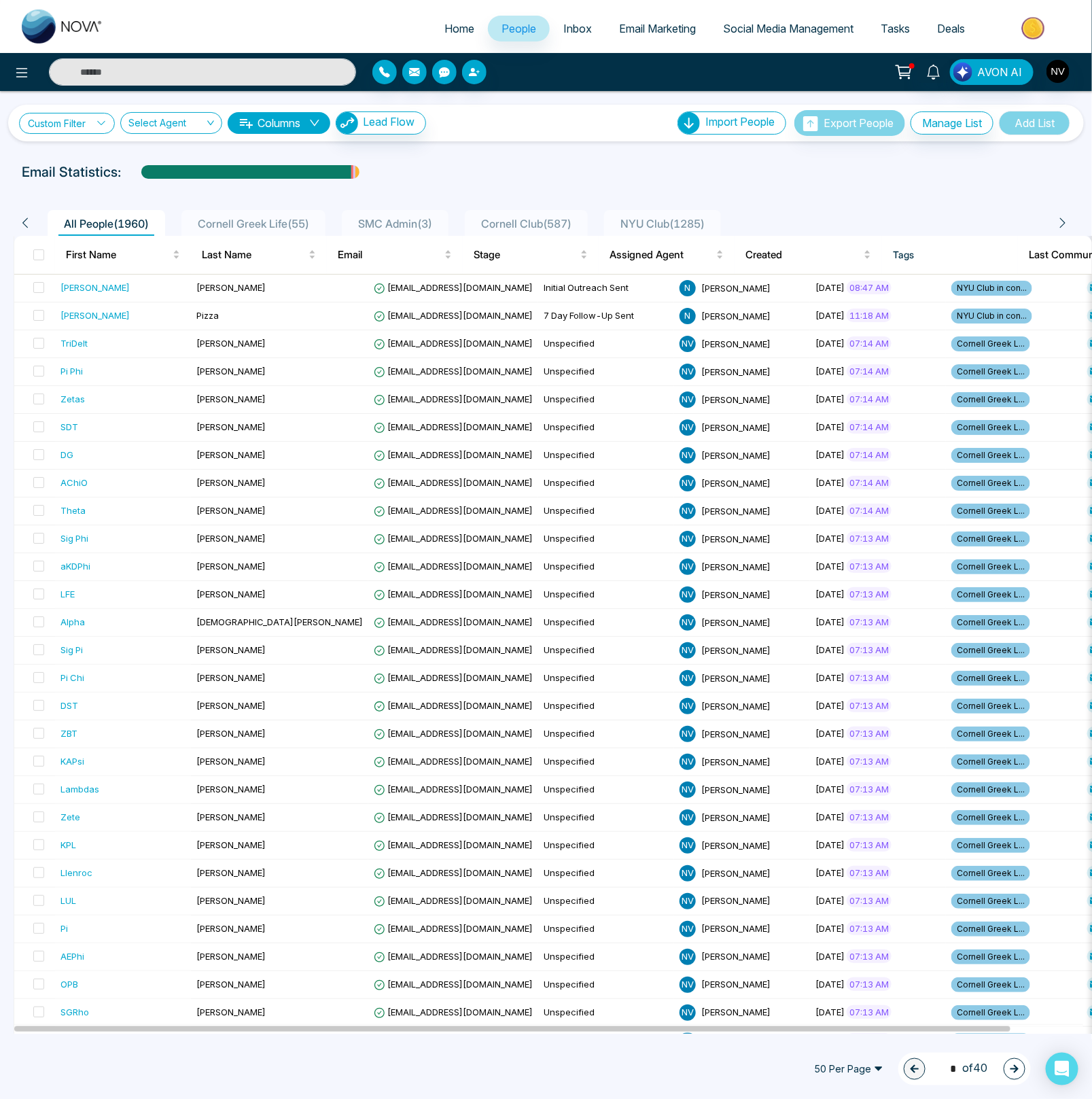
click at [61, 126] on link "Custom Filter" at bounding box center [67, 124] width 95 height 21
click at [84, 150] on input "search" at bounding box center [94, 155] width 110 height 20
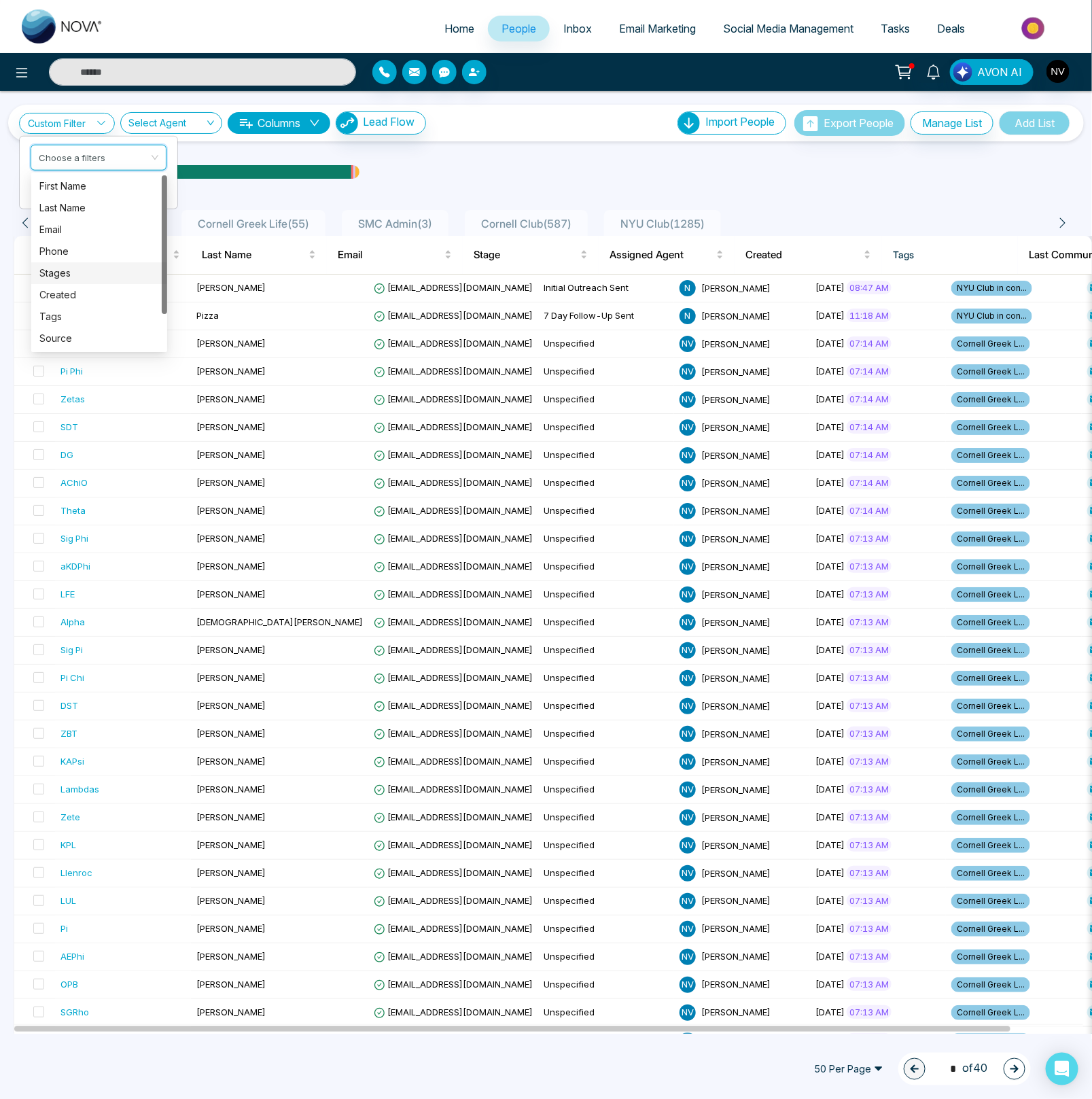
click at [73, 270] on div "Stages" at bounding box center [98, 273] width 120 height 15
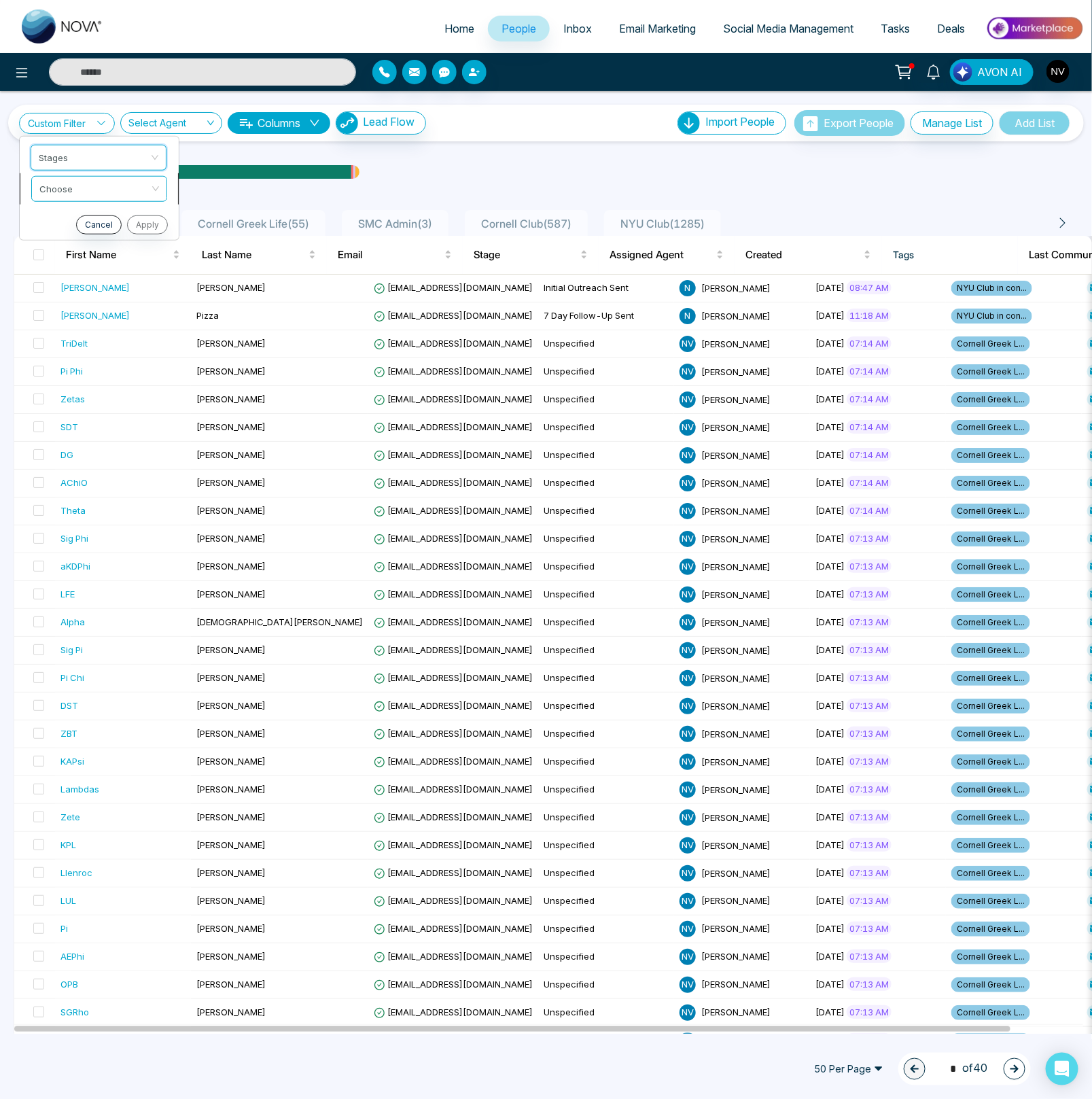
click at [74, 181] on input "search" at bounding box center [94, 186] width 110 height 20
click at [76, 214] on div "include" at bounding box center [98, 216] width 120 height 15
click at [76, 218] on input "search" at bounding box center [94, 217] width 110 height 20
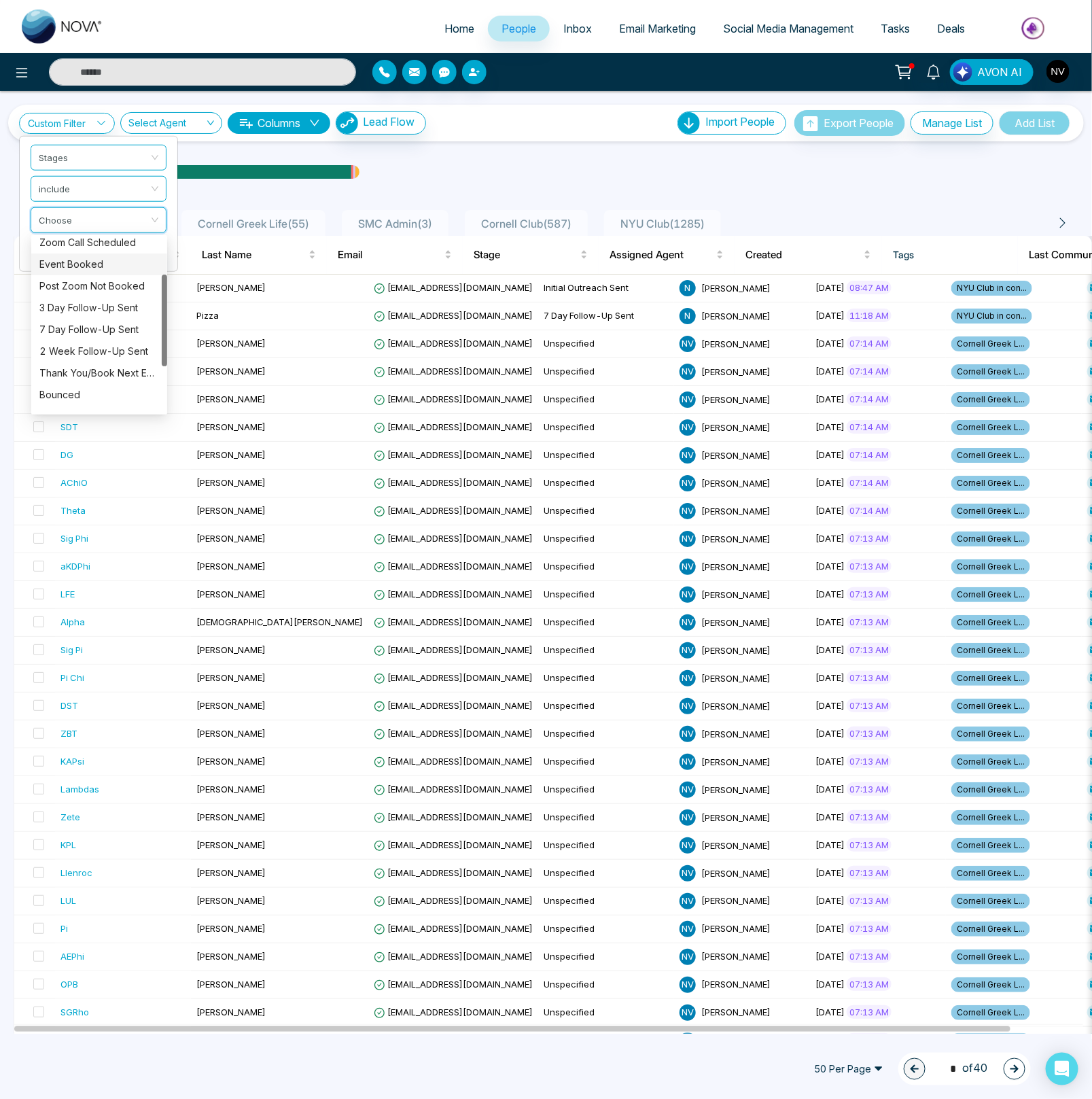
scroll to position [80, 0]
drag, startPoint x: 165, startPoint y: 309, endPoint x: 163, endPoint y: 352, distance: 43.0
click at [163, 352] on div at bounding box center [165, 326] width 6 height 92
click at [78, 340] on div "2 Week Follow-Up Sent" at bounding box center [98, 342] width 120 height 15
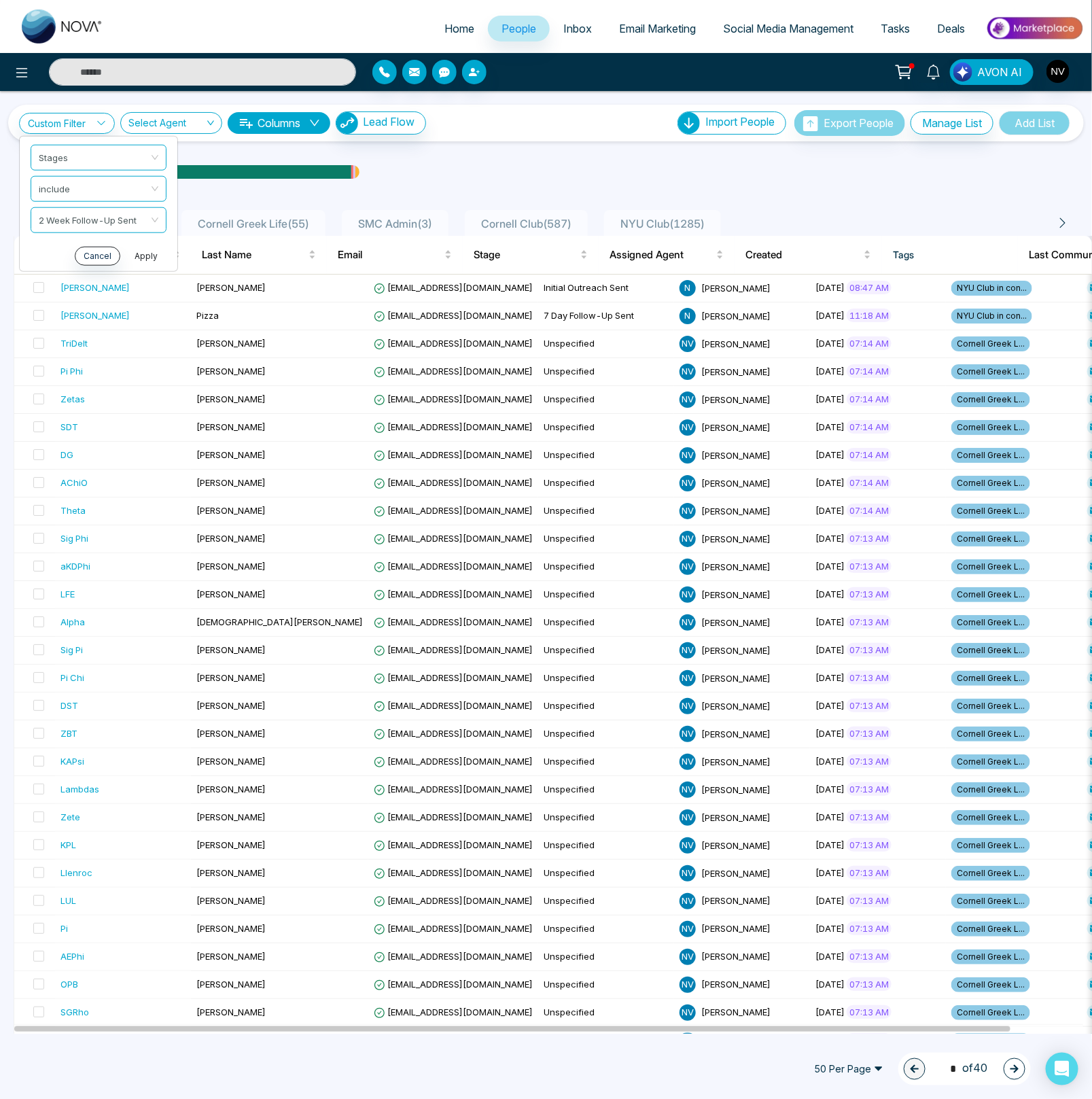
click at [135, 259] on button "Apply" at bounding box center [146, 255] width 41 height 19
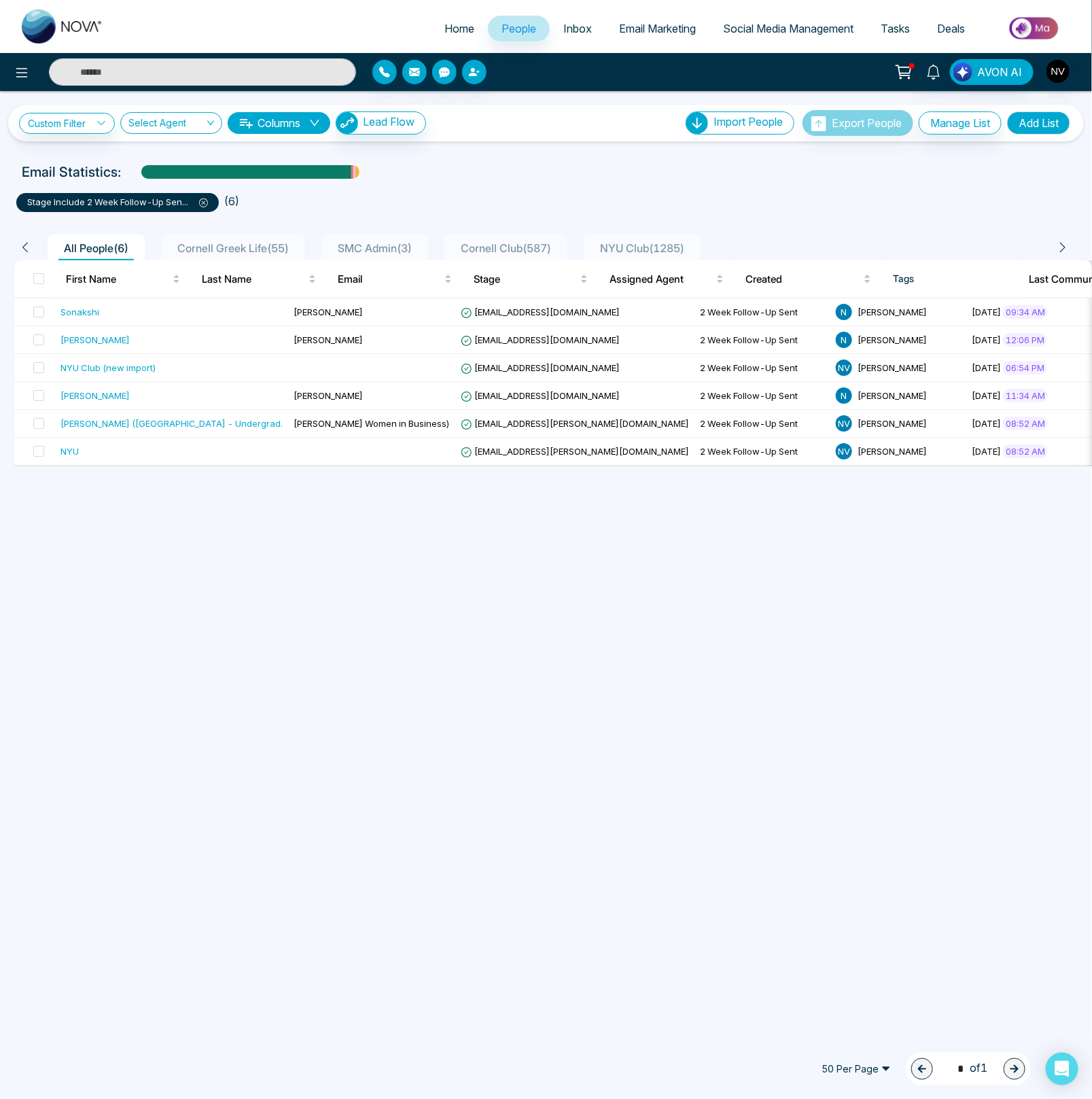
click at [207, 204] on icon at bounding box center [203, 203] width 9 height 9
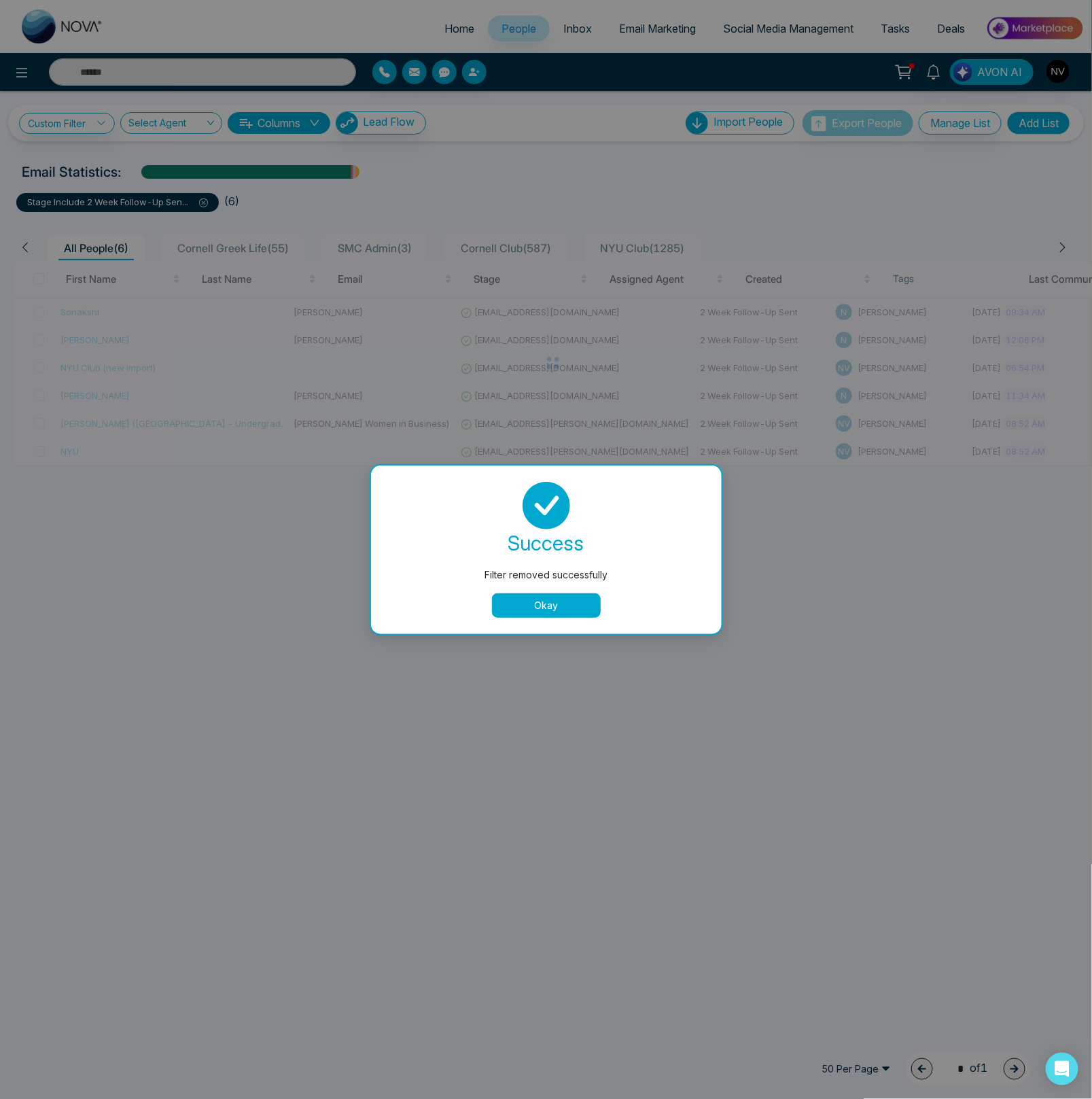
click at [524, 598] on button "Okay" at bounding box center [546, 605] width 109 height 24
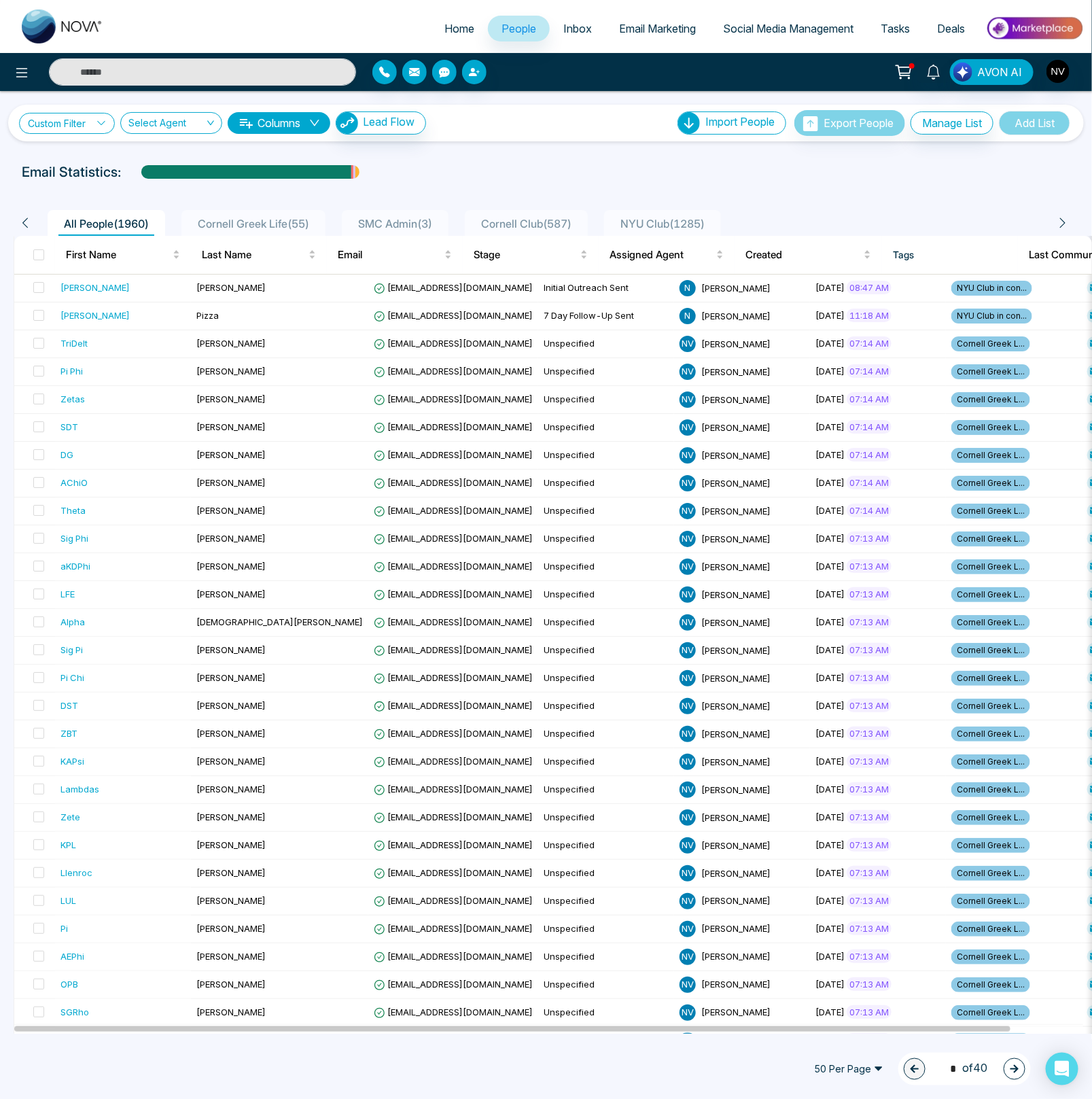
click at [62, 125] on link "Custom Filter" at bounding box center [67, 124] width 95 height 21
click at [63, 144] on div "Choose a filters" at bounding box center [98, 157] width 135 height 26
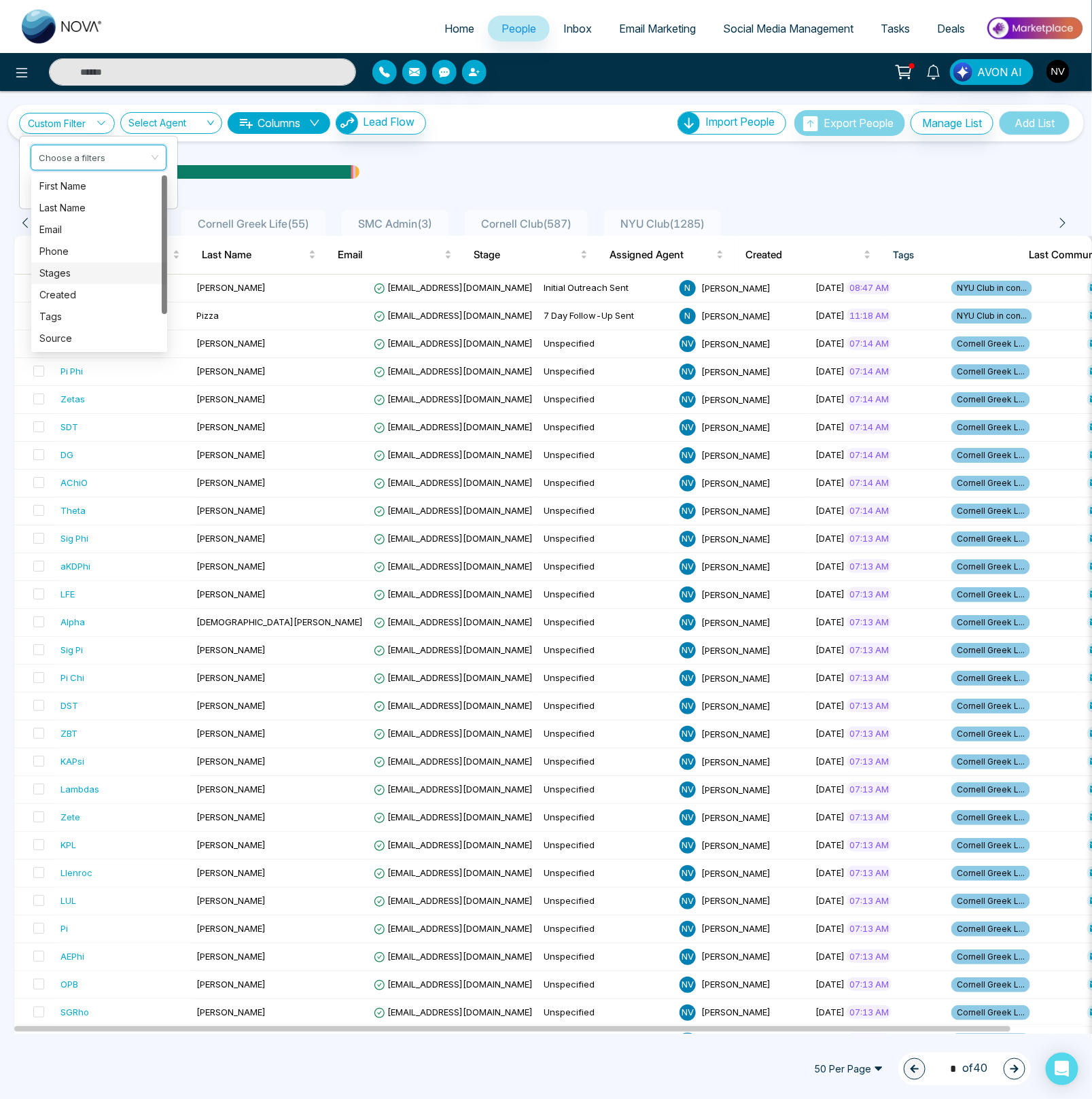
click at [51, 272] on div "Stages" at bounding box center [98, 273] width 120 height 15
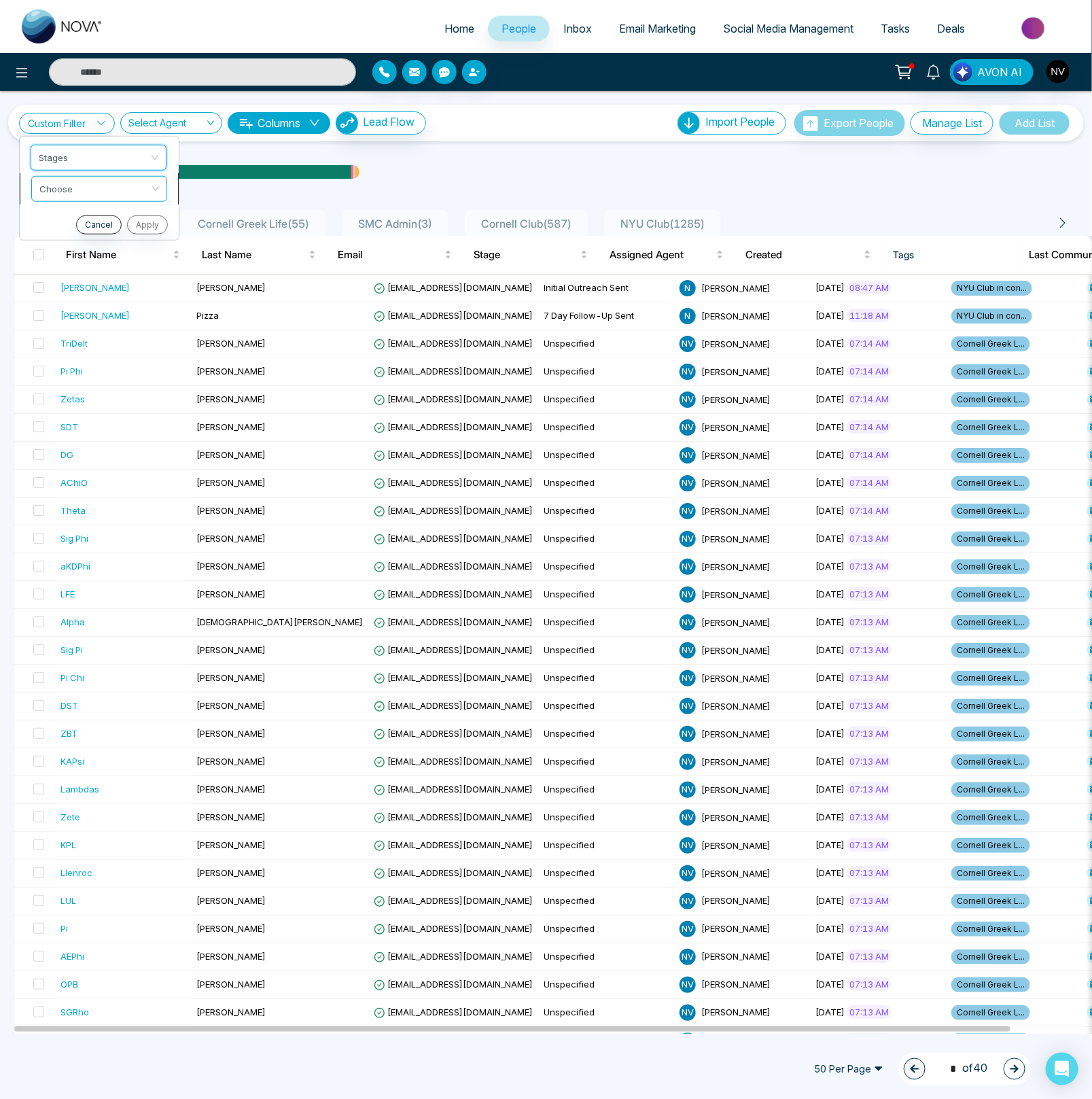
click at [63, 194] on input "search" at bounding box center [94, 186] width 110 height 20
click at [65, 221] on div "include" at bounding box center [98, 216] width 120 height 15
click at [62, 219] on input "search" at bounding box center [94, 217] width 110 height 20
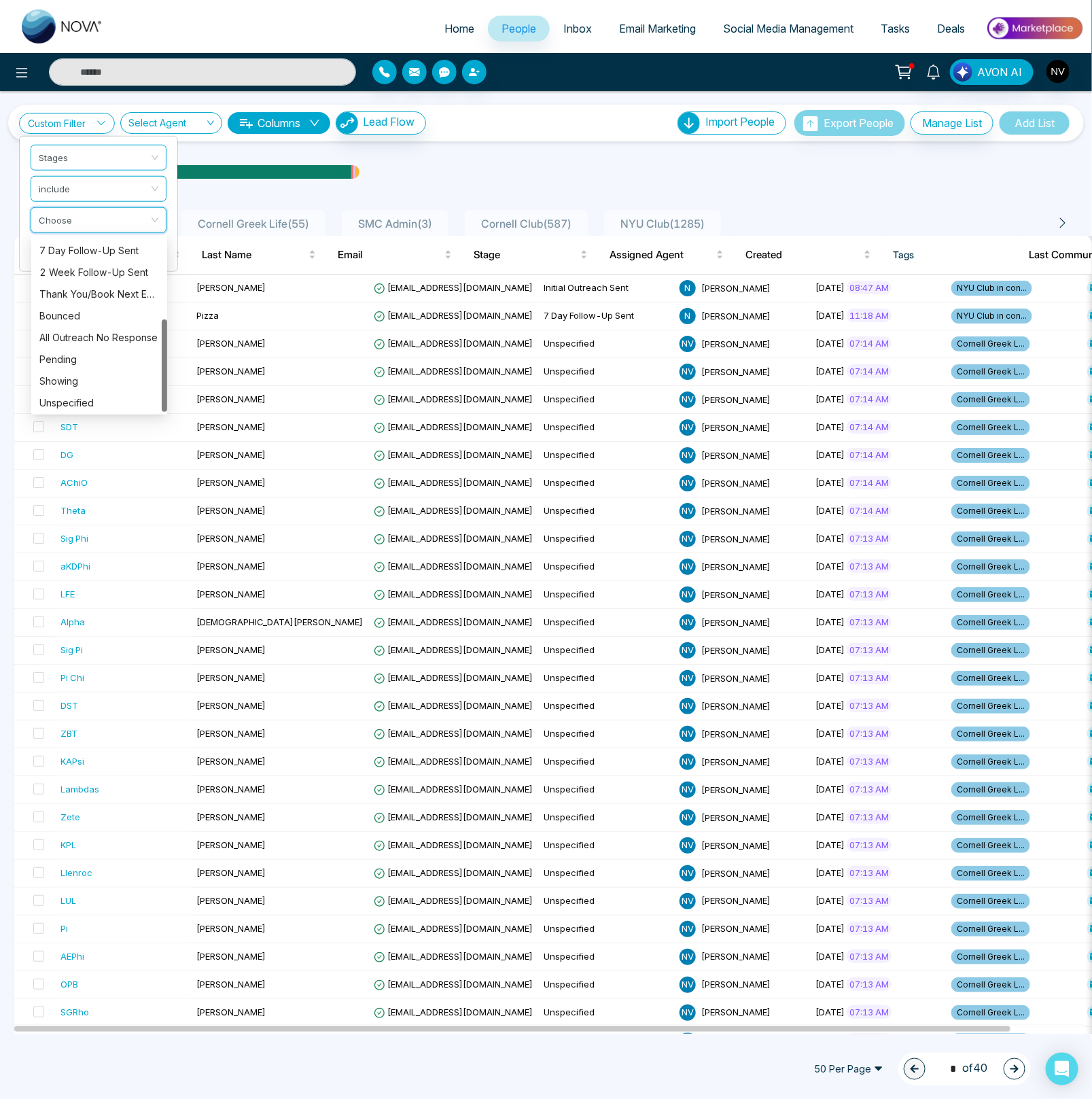
scroll to position [152, 0]
drag, startPoint x: 166, startPoint y: 319, endPoint x: 158, endPoint y: 411, distance: 92.3
click at [162, 414] on div "Custom Filter Stages include Choose Cancel Apply Select Agent Columns Lead Flow…" at bounding box center [546, 561] width 1092 height 942
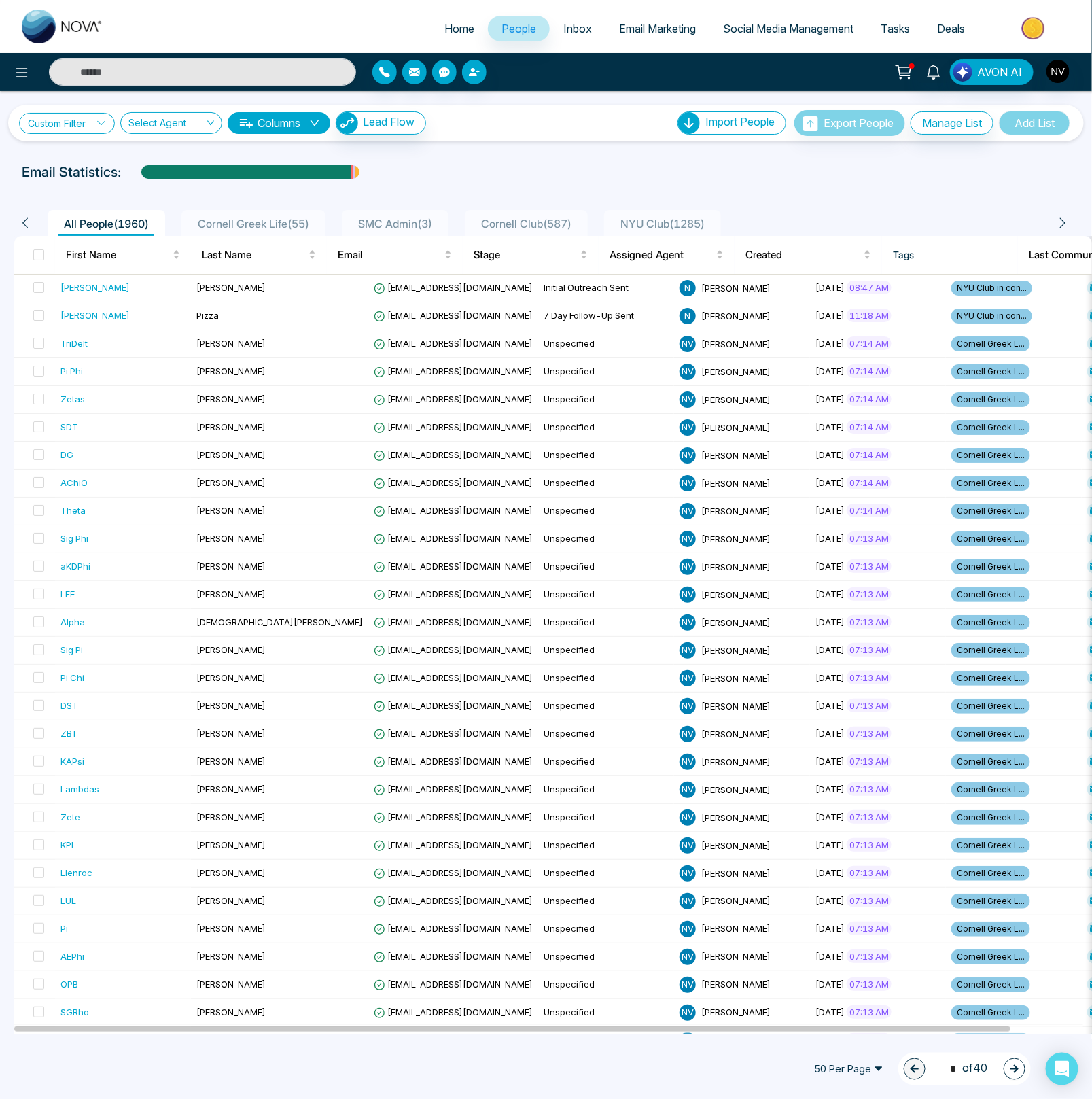
click at [77, 132] on link "Custom Filter" at bounding box center [67, 124] width 95 height 21
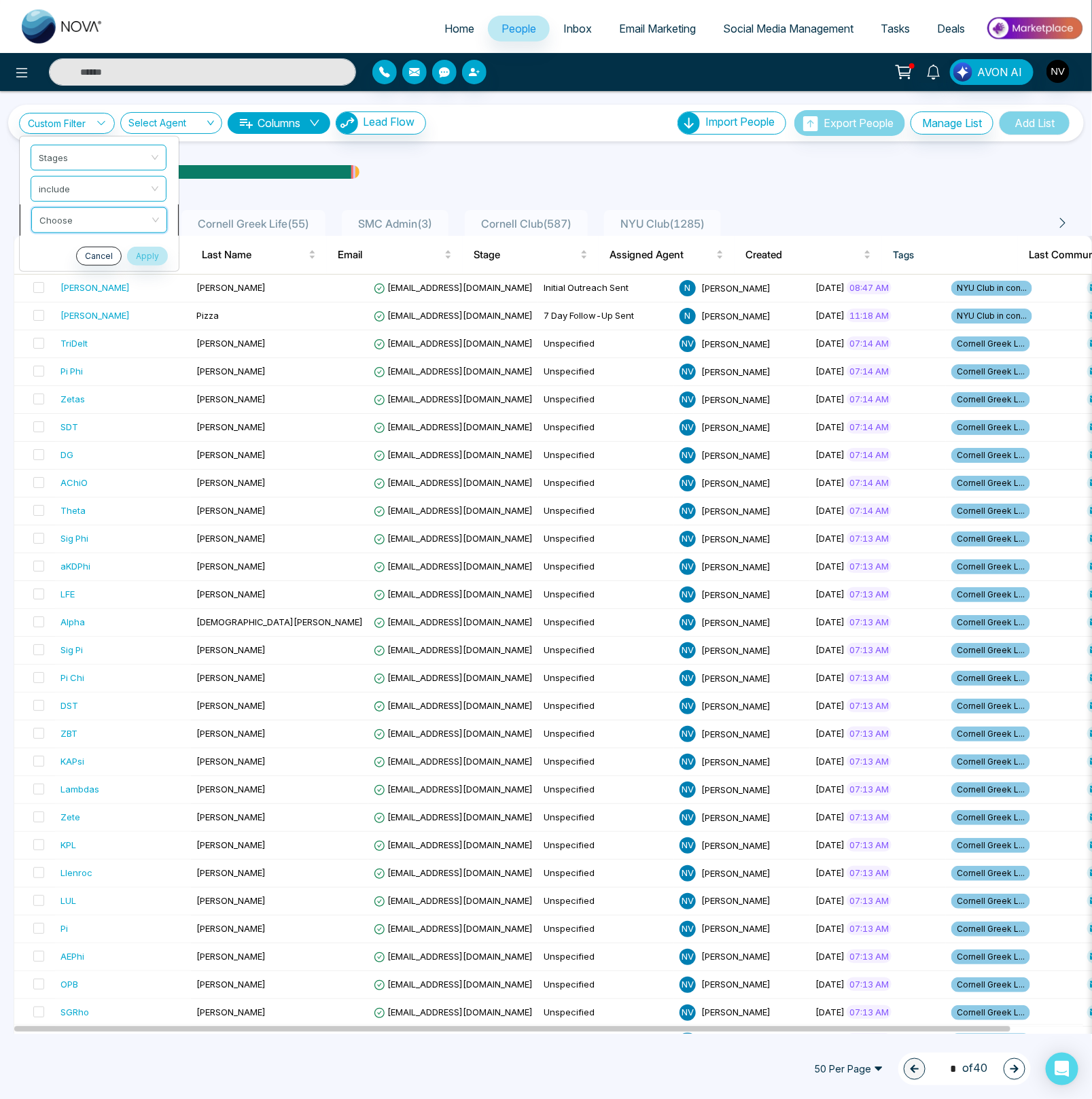
click at [91, 212] on input "search" at bounding box center [94, 217] width 110 height 20
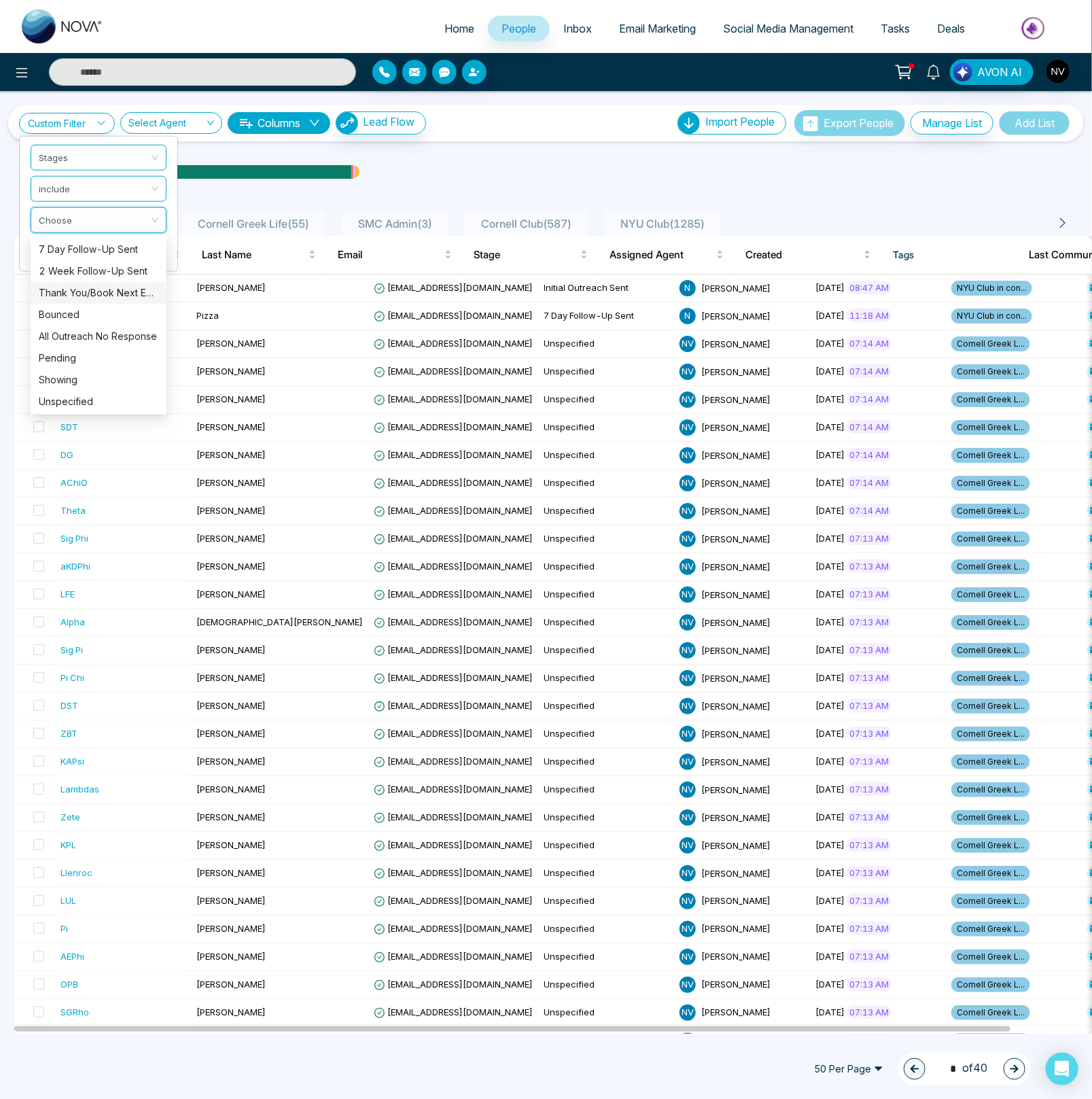
click at [107, 291] on div "Thank You/Book Next Event Sent" at bounding box center [98, 292] width 120 height 15
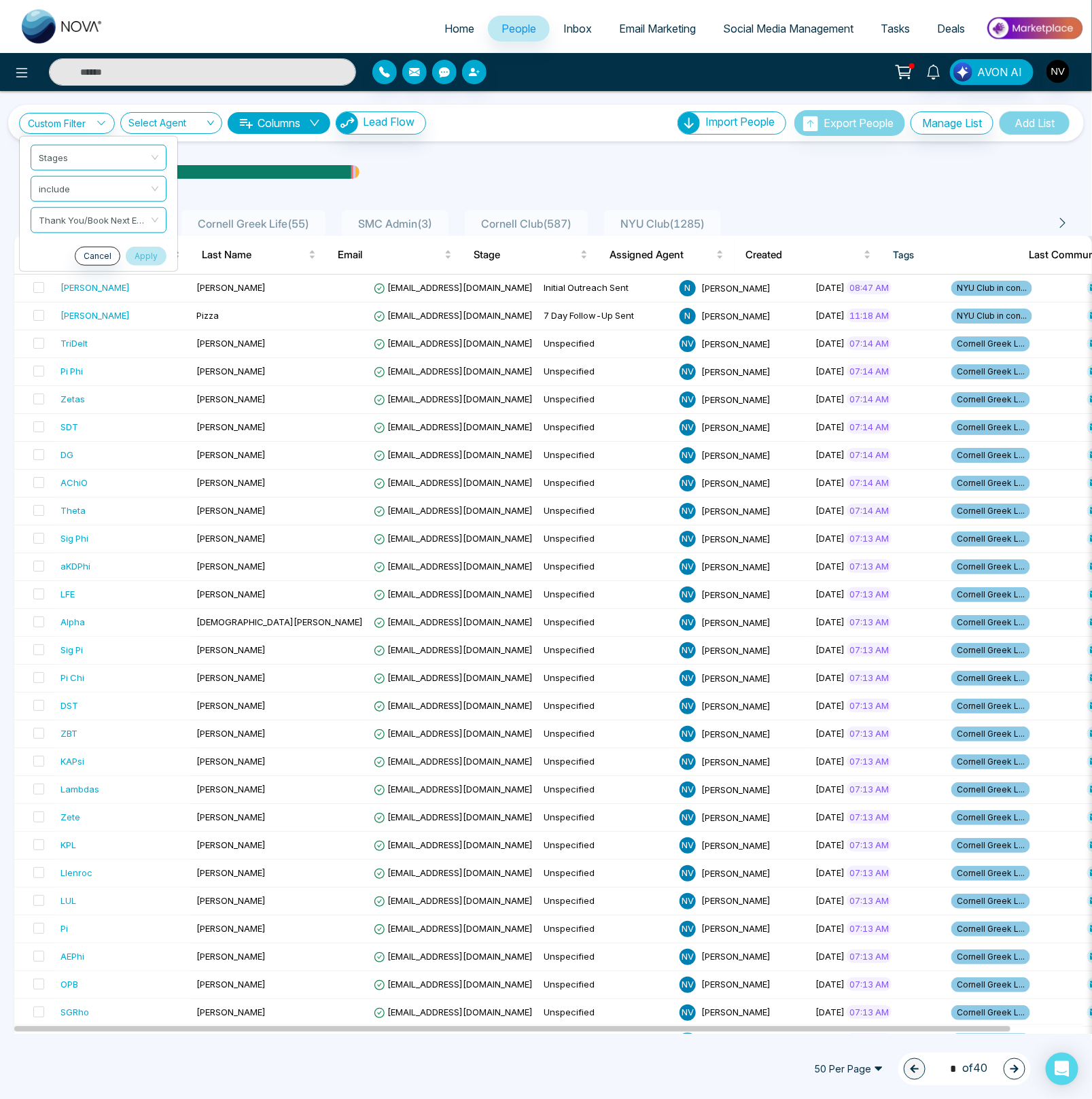
click at [147, 261] on button "Apply" at bounding box center [146, 255] width 41 height 19
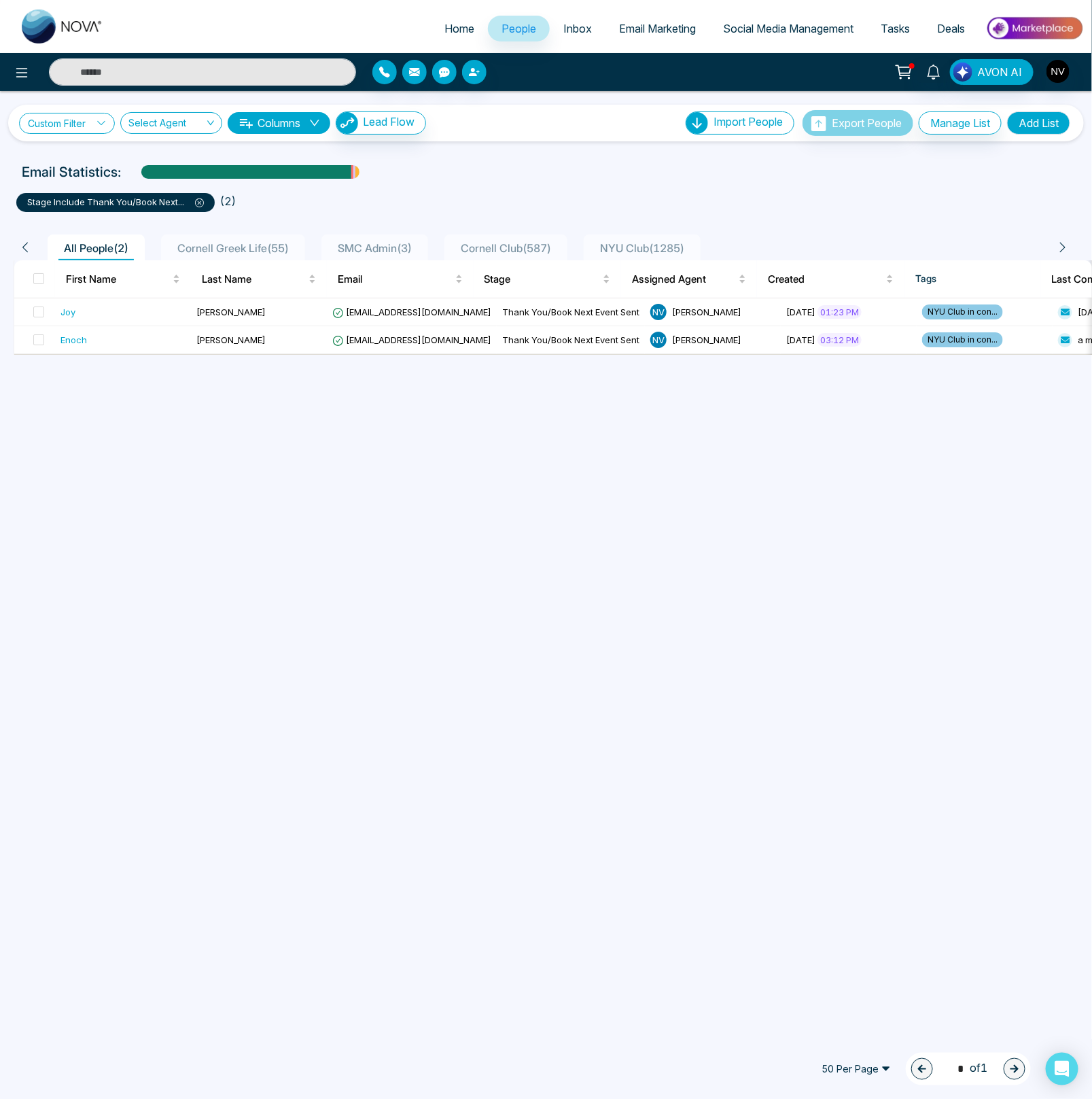
click at [78, 125] on link "Custom Filter" at bounding box center [67, 124] width 95 height 21
click at [90, 155] on input "search" at bounding box center [94, 155] width 110 height 20
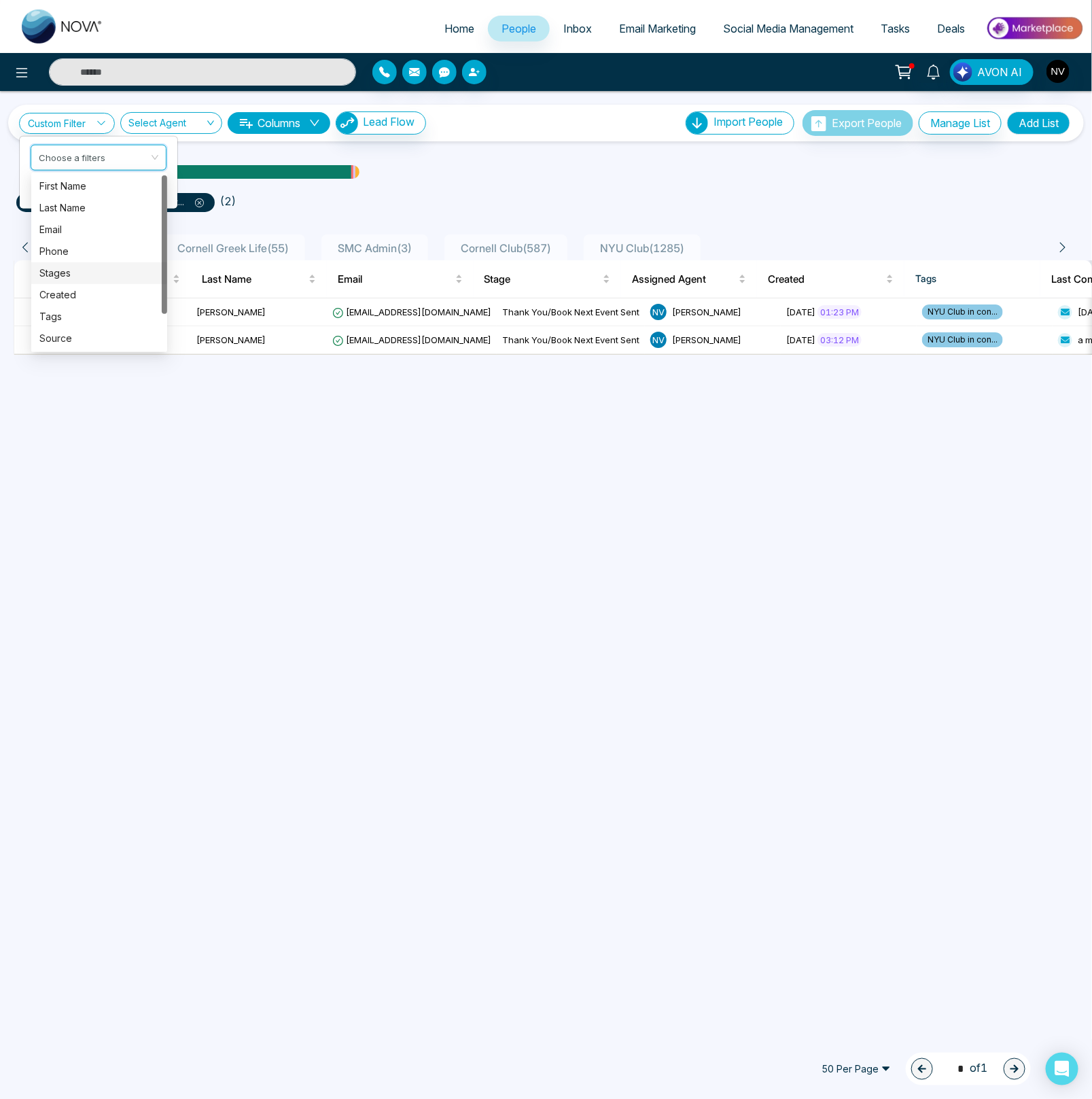
click at [78, 273] on div "Stages" at bounding box center [98, 273] width 120 height 15
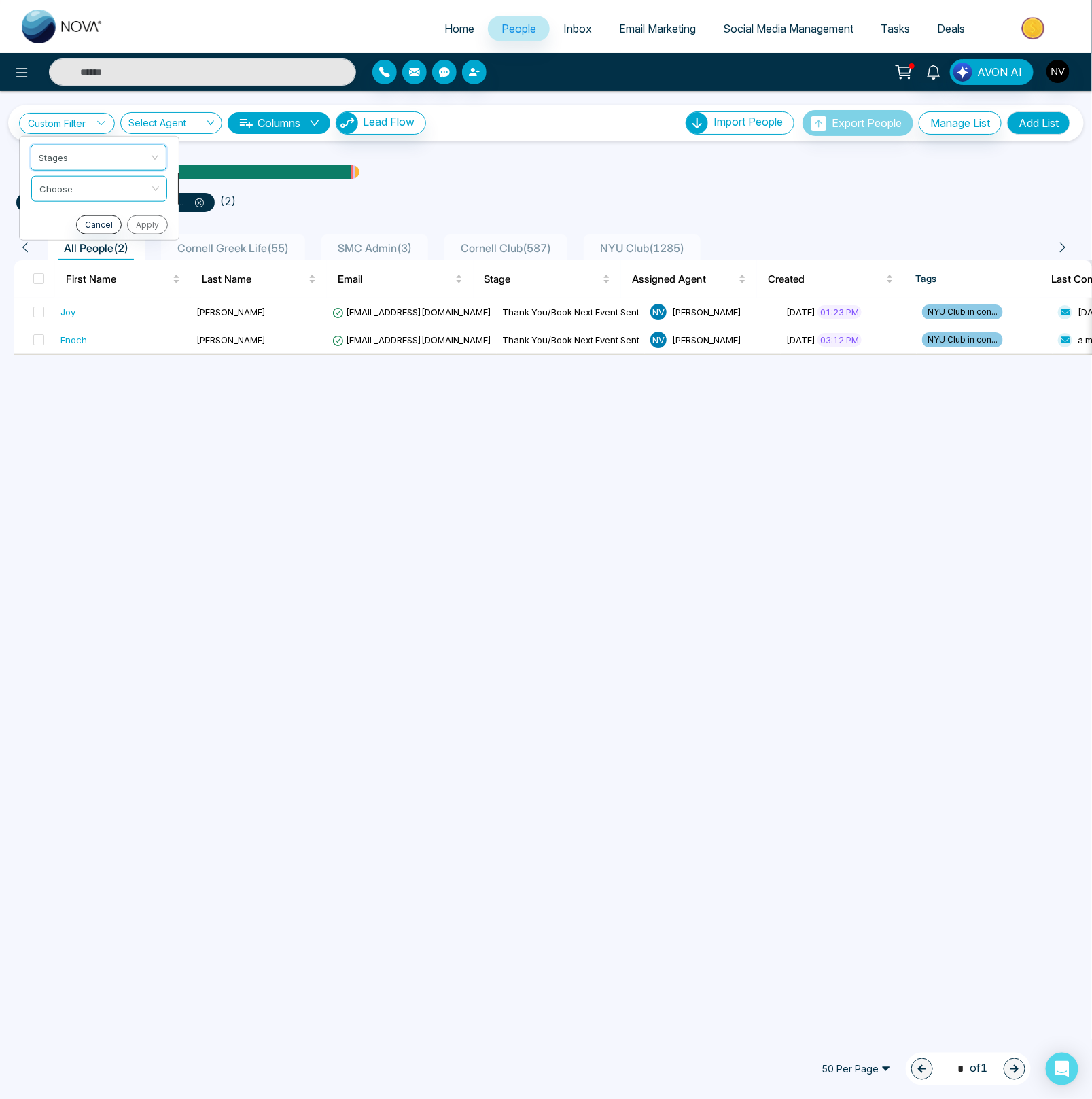
click at [89, 188] on input "search" at bounding box center [94, 186] width 110 height 20
click at [85, 216] on div "include" at bounding box center [98, 216] width 120 height 15
click at [84, 215] on input "search" at bounding box center [94, 217] width 110 height 20
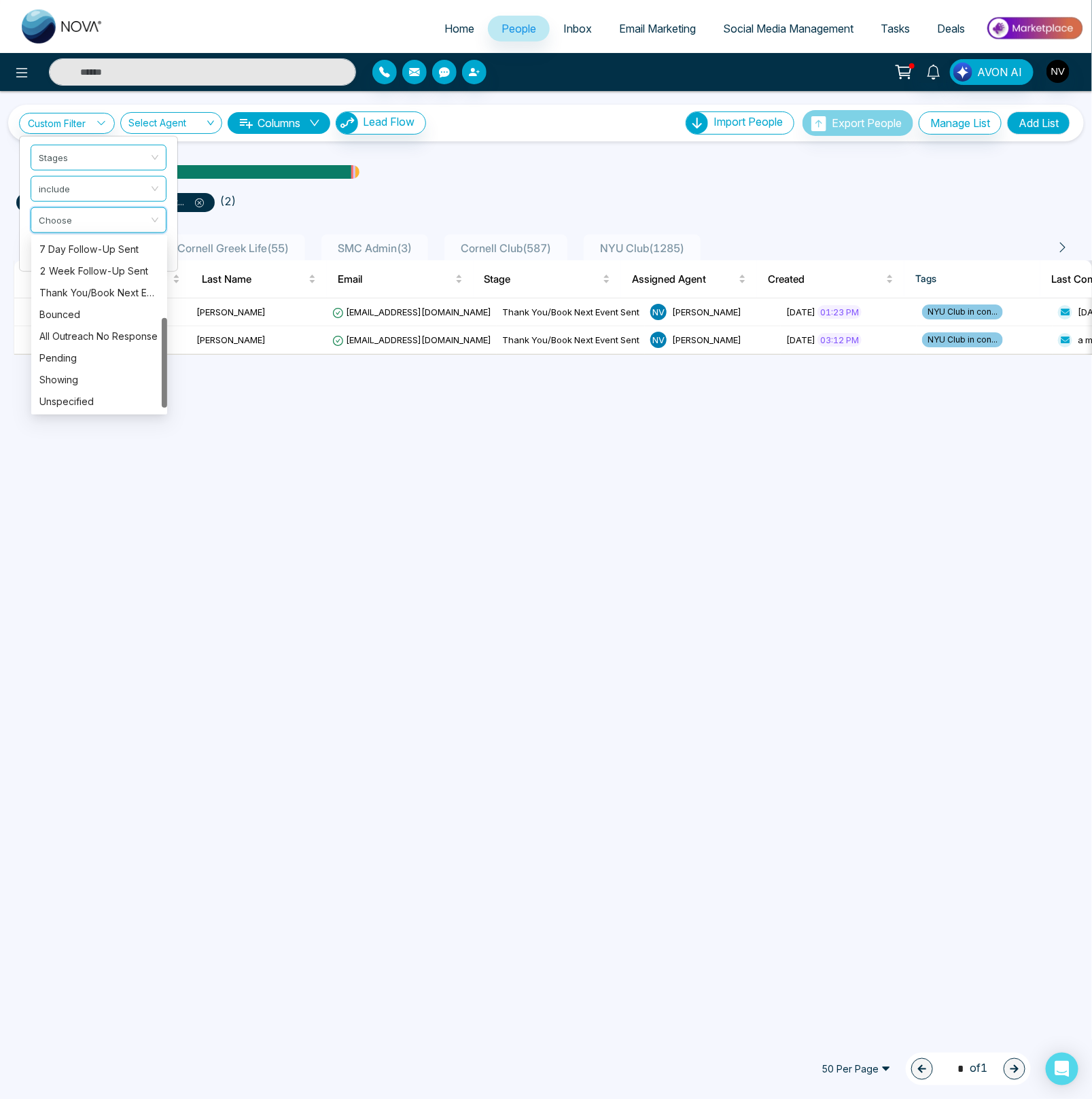
drag, startPoint x: 164, startPoint y: 291, endPoint x: 153, endPoint y: 367, distance: 76.8
click at [153, 367] on div "3 Day Follow-Up Sent 7 Day Follow-Up Sent 2 Week Follow-Up Sent Thank You/Book …" at bounding box center [98, 324] width 135 height 174
click at [61, 309] on div "Bounced" at bounding box center [98, 314] width 120 height 15
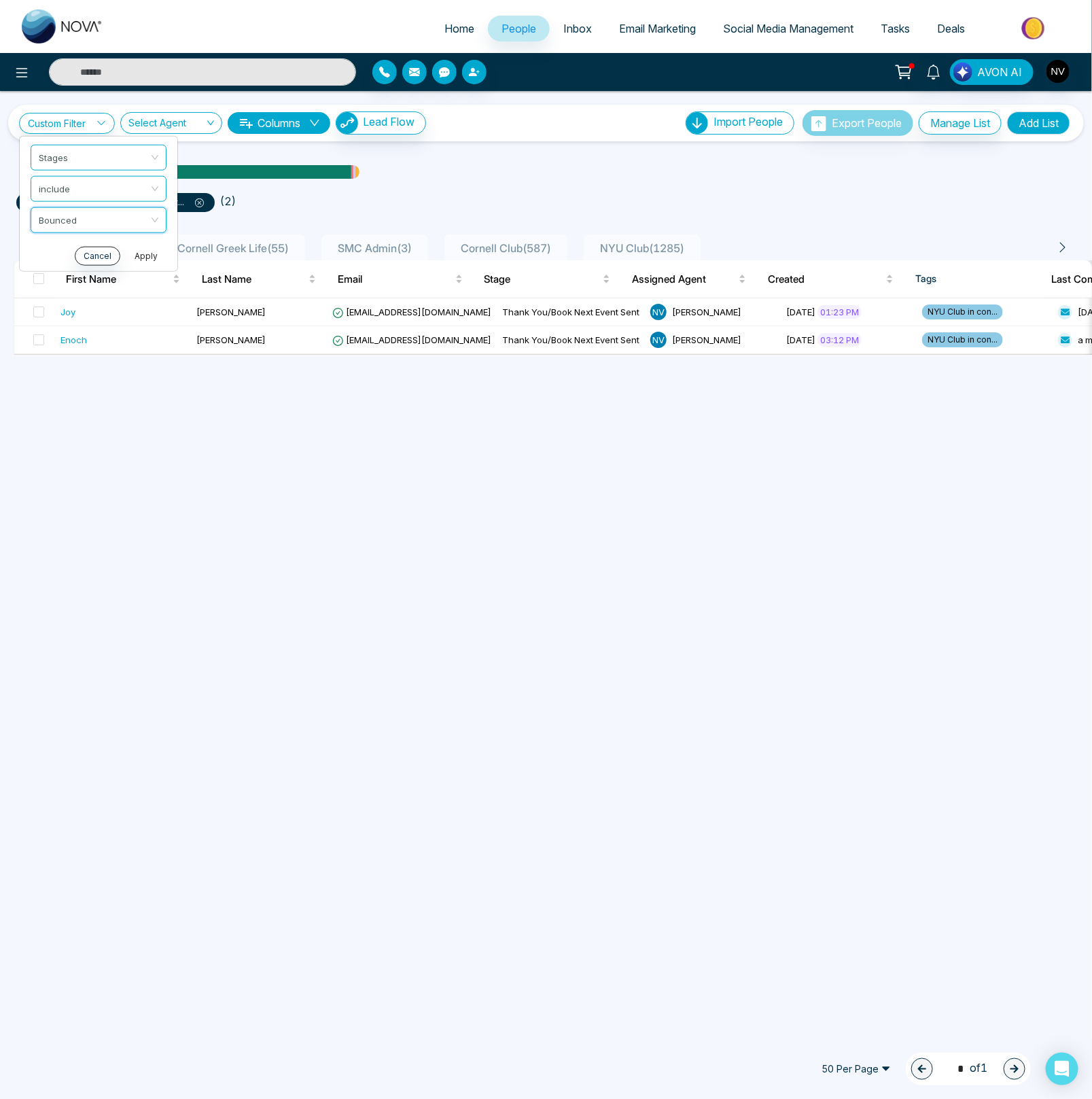
click at [138, 255] on button "Apply" at bounding box center [146, 255] width 41 height 19
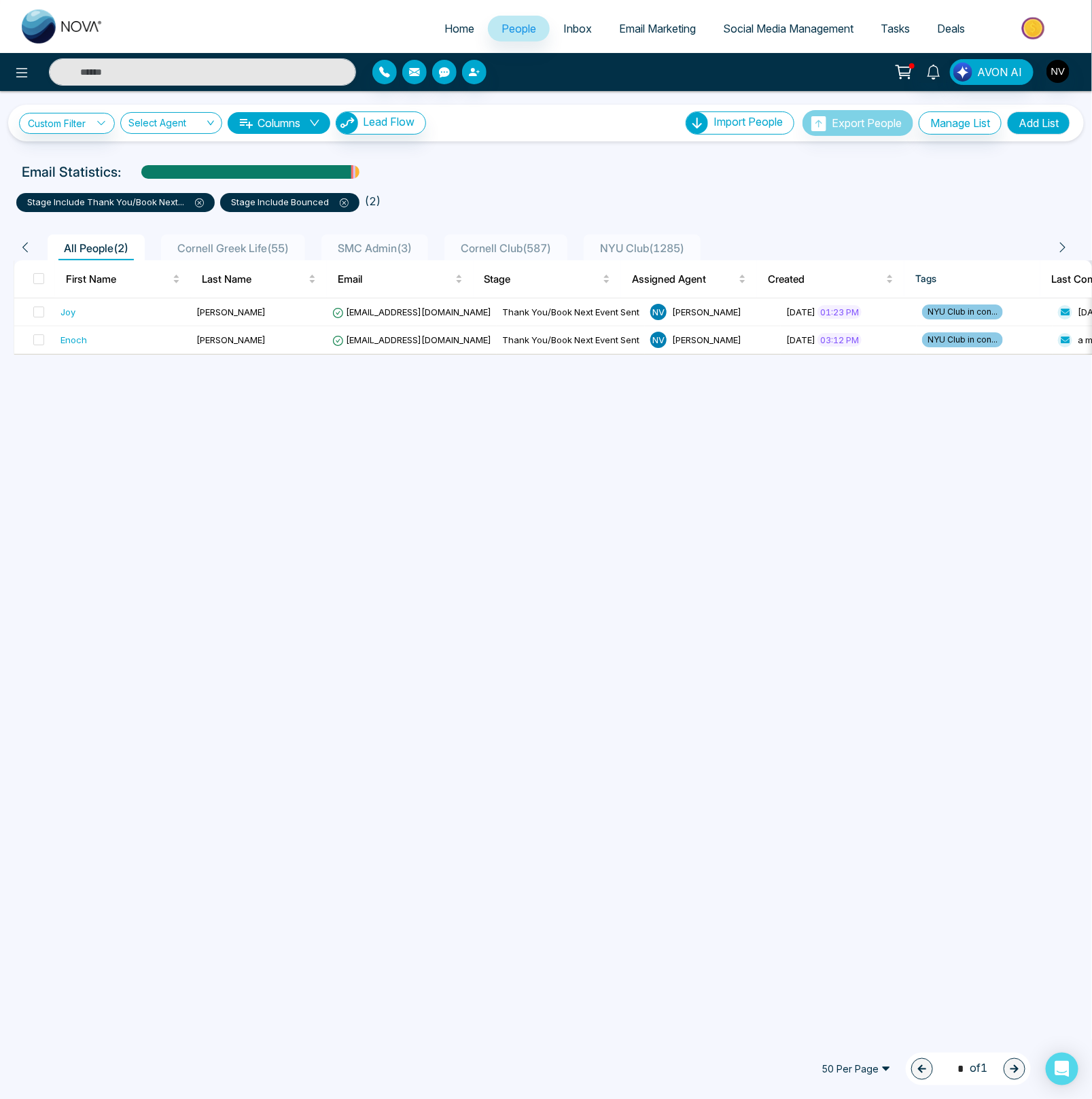
click at [201, 206] on icon at bounding box center [199, 203] width 9 height 9
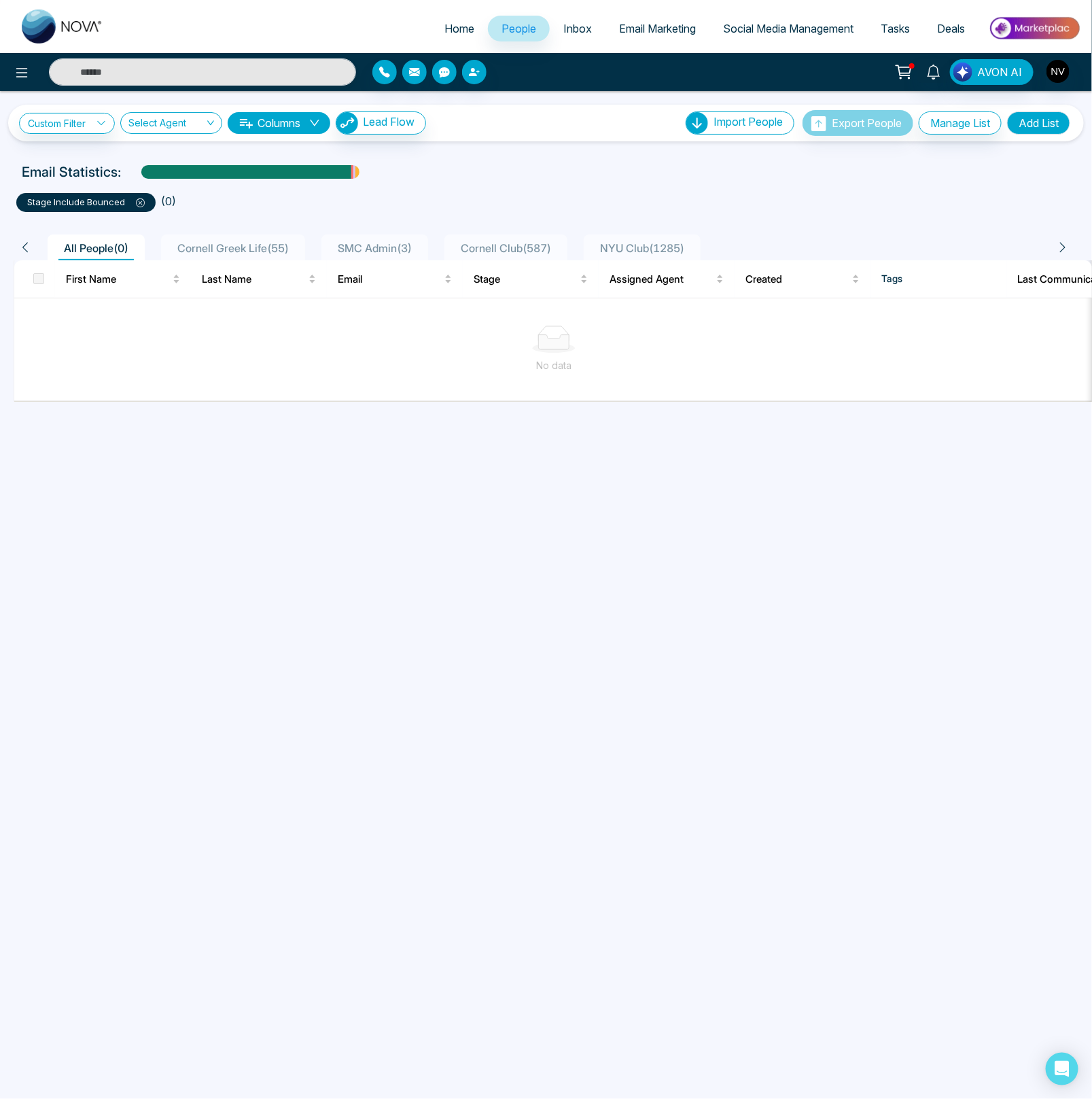
click at [132, 201] on span at bounding box center [134, 202] width 19 height 11
click at [139, 204] on icon at bounding box center [140, 203] width 4 height 4
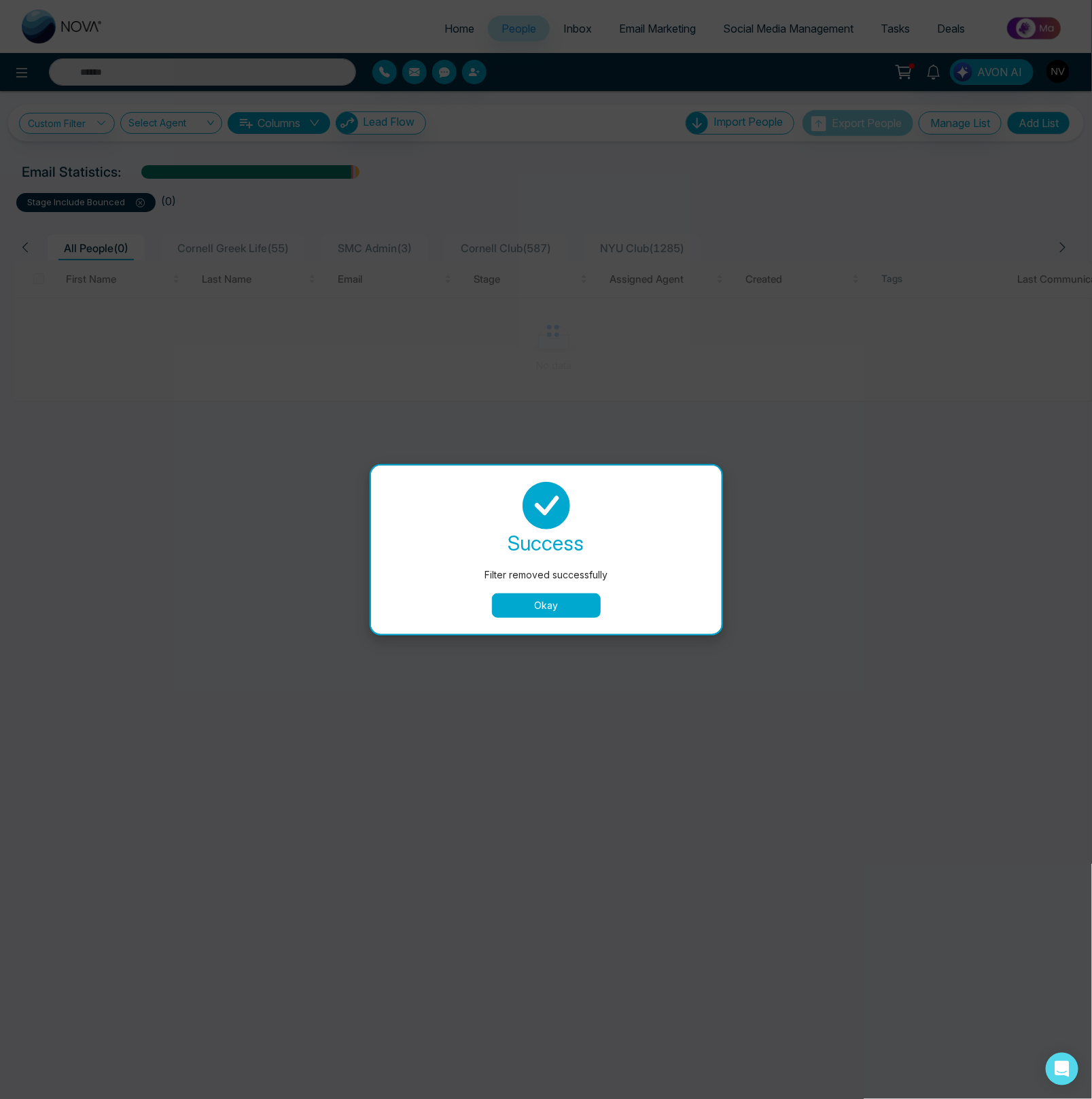
click at [570, 594] on button "Okay" at bounding box center [546, 605] width 109 height 24
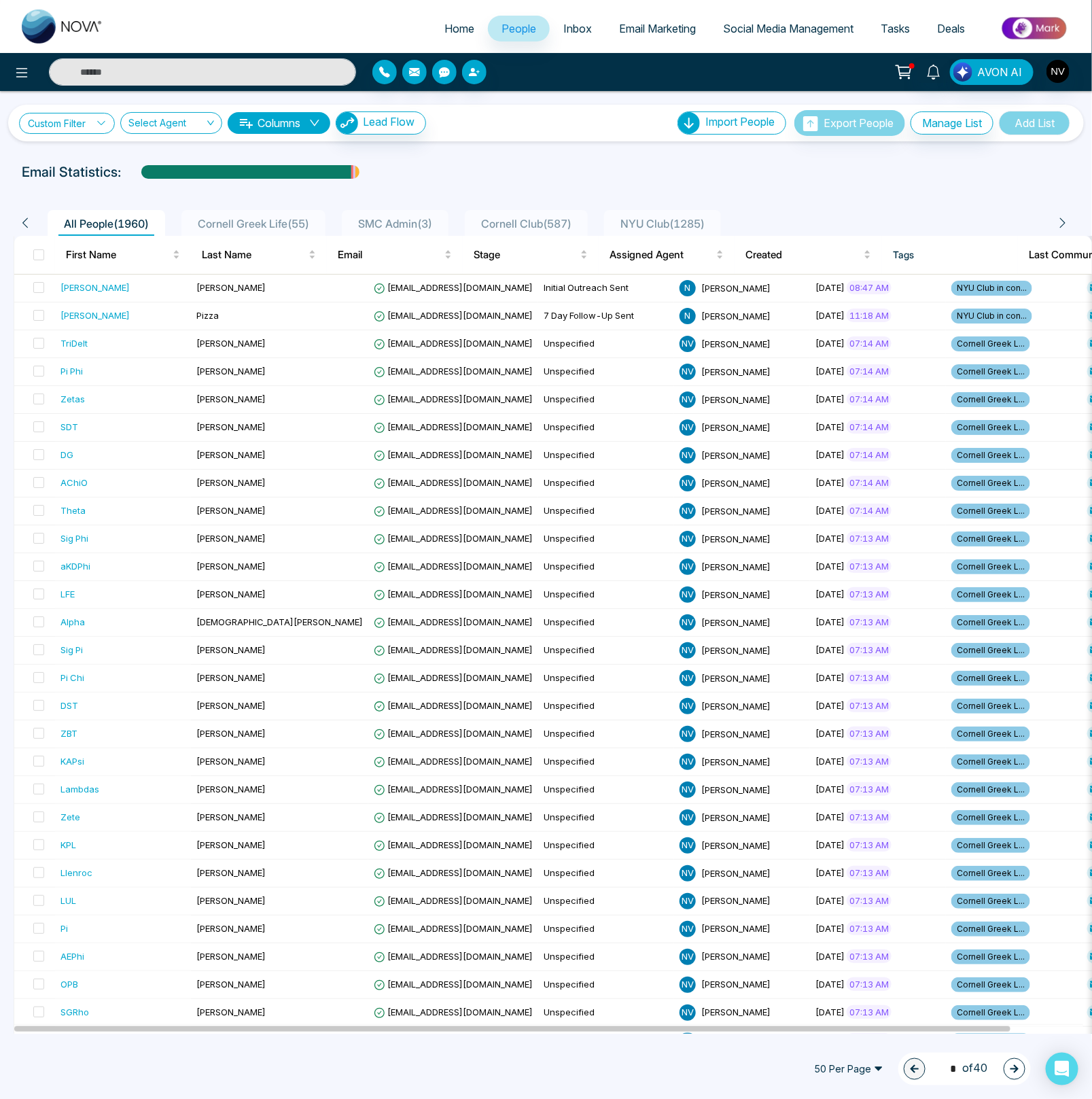
click at [59, 118] on link "Custom Filter" at bounding box center [67, 124] width 95 height 21
click at [58, 152] on input "search" at bounding box center [94, 155] width 110 height 20
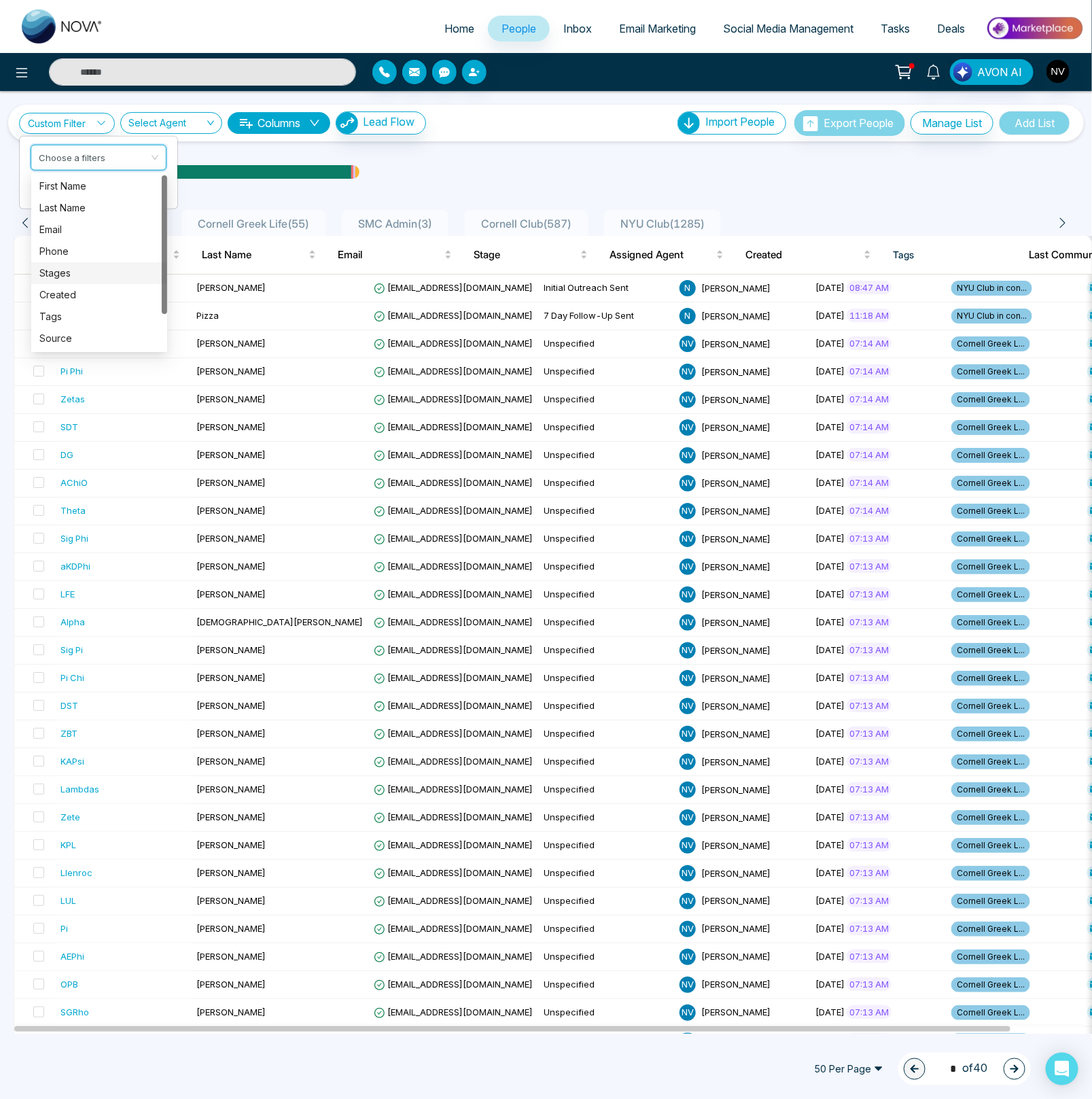
click at [66, 275] on div "Stages" at bounding box center [98, 273] width 120 height 15
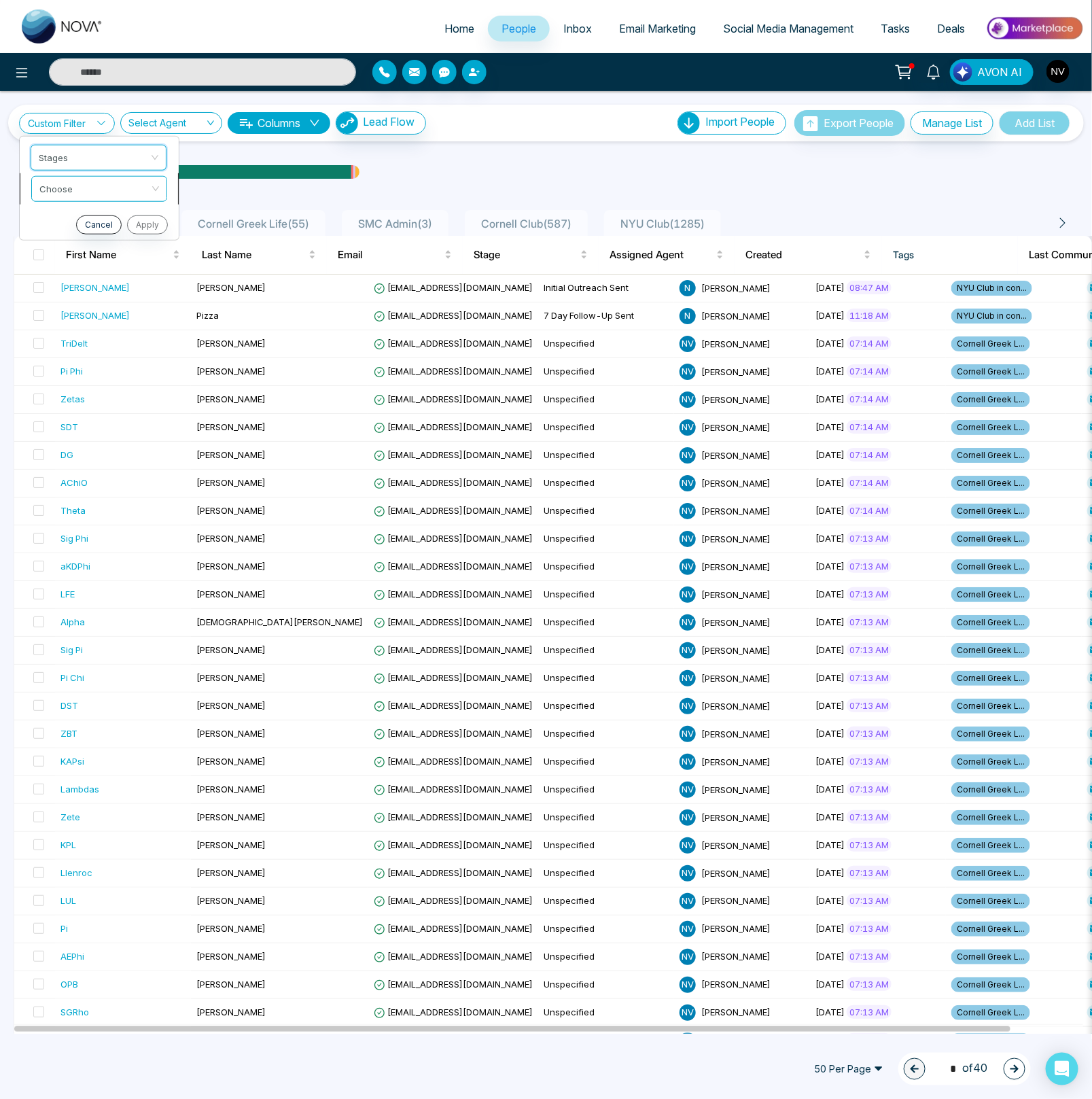
click at [75, 192] on input "search" at bounding box center [94, 186] width 110 height 20
click at [62, 220] on div "include" at bounding box center [98, 216] width 120 height 15
click at [67, 221] on input "search" at bounding box center [94, 217] width 110 height 20
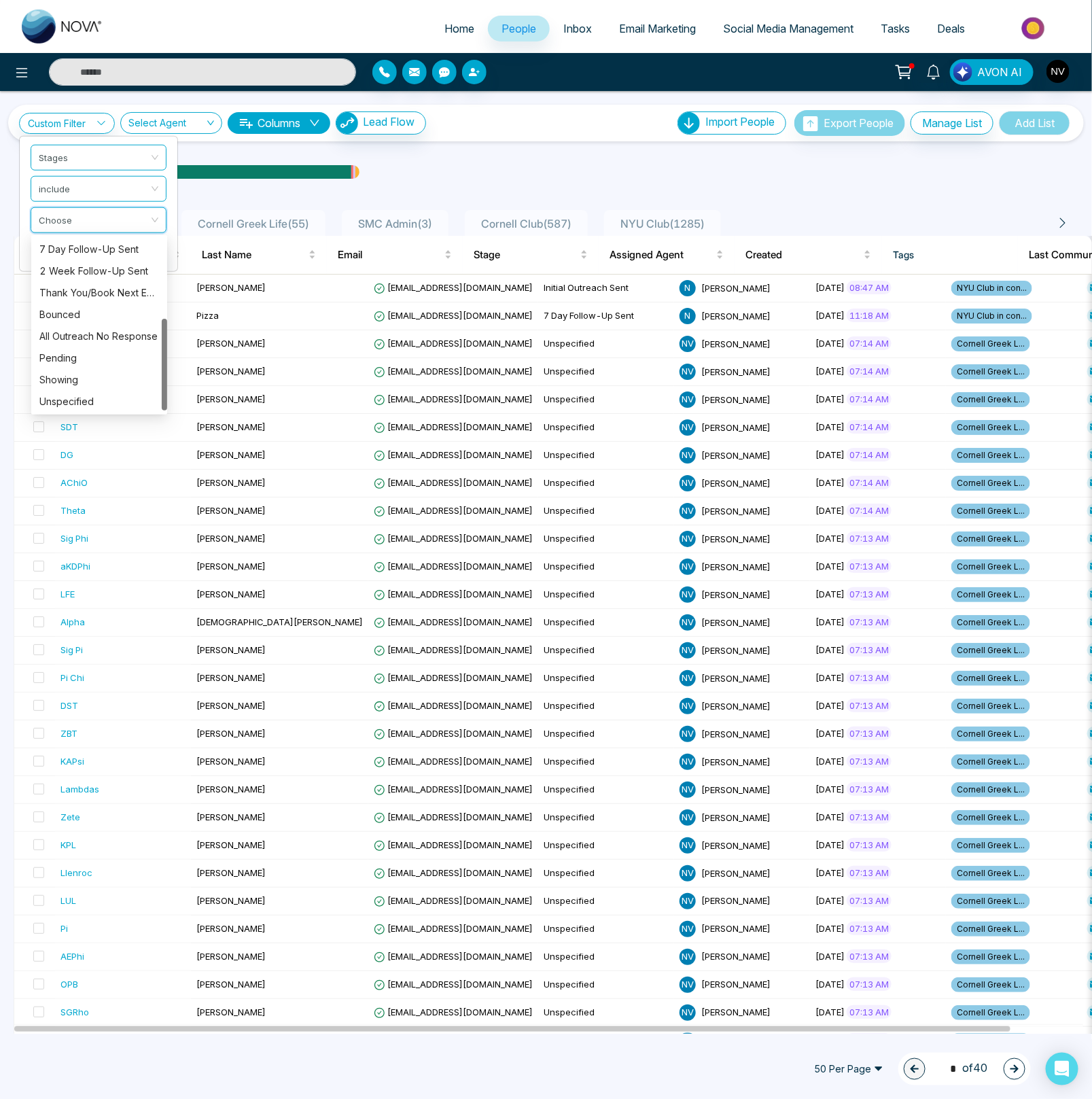
drag, startPoint x: 166, startPoint y: 306, endPoint x: 156, endPoint y: 400, distance: 94.5
click at [156, 400] on div "3 Day Follow-Up Sent 7 Day Follow-Up Sent 2 Week Follow-Up Sent Thank You/Book …" at bounding box center [98, 324] width 135 height 174
click at [110, 335] on div "All Outreach No Response" at bounding box center [98, 336] width 120 height 15
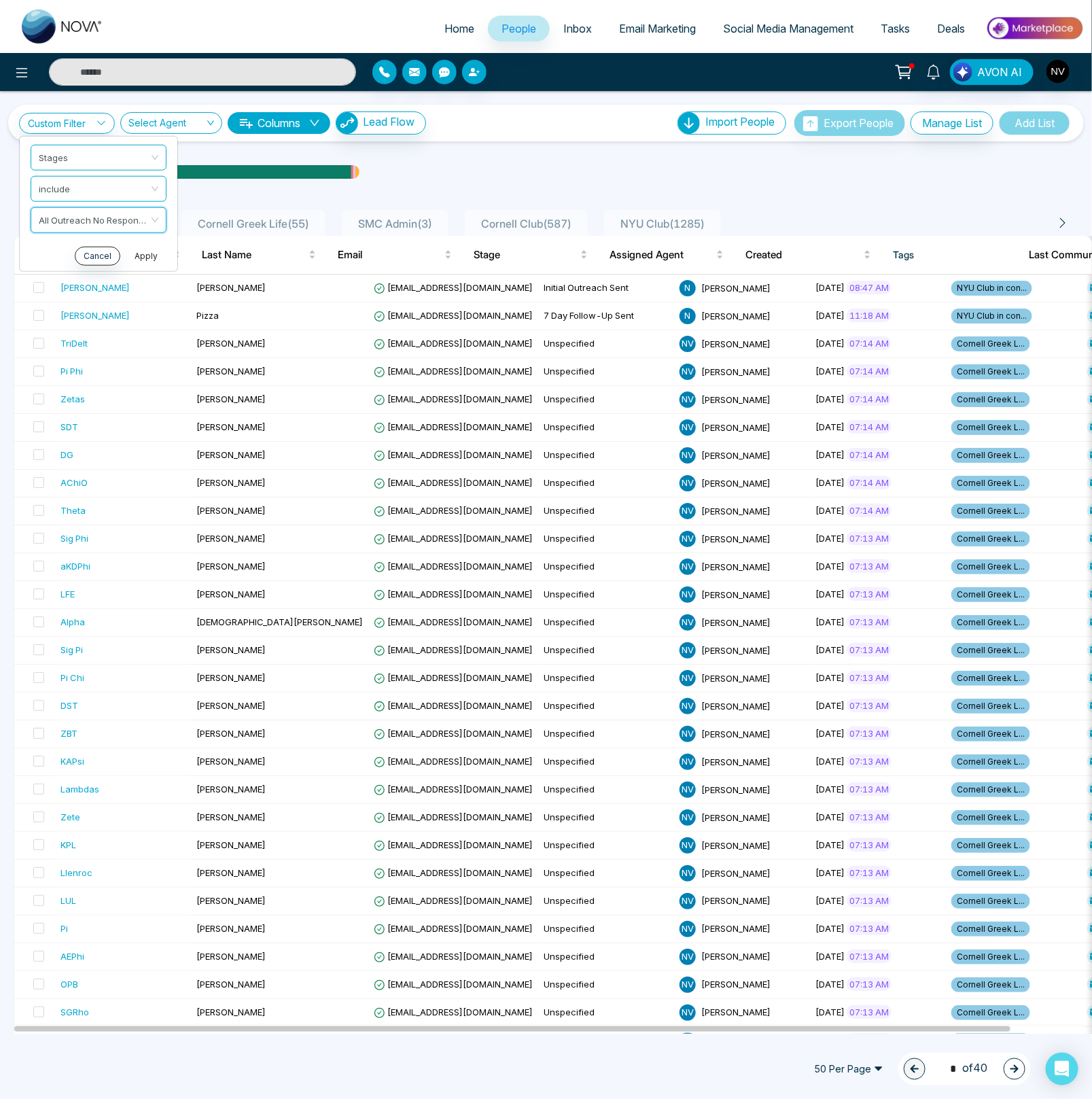
click at [143, 257] on button "Apply" at bounding box center [146, 255] width 41 height 19
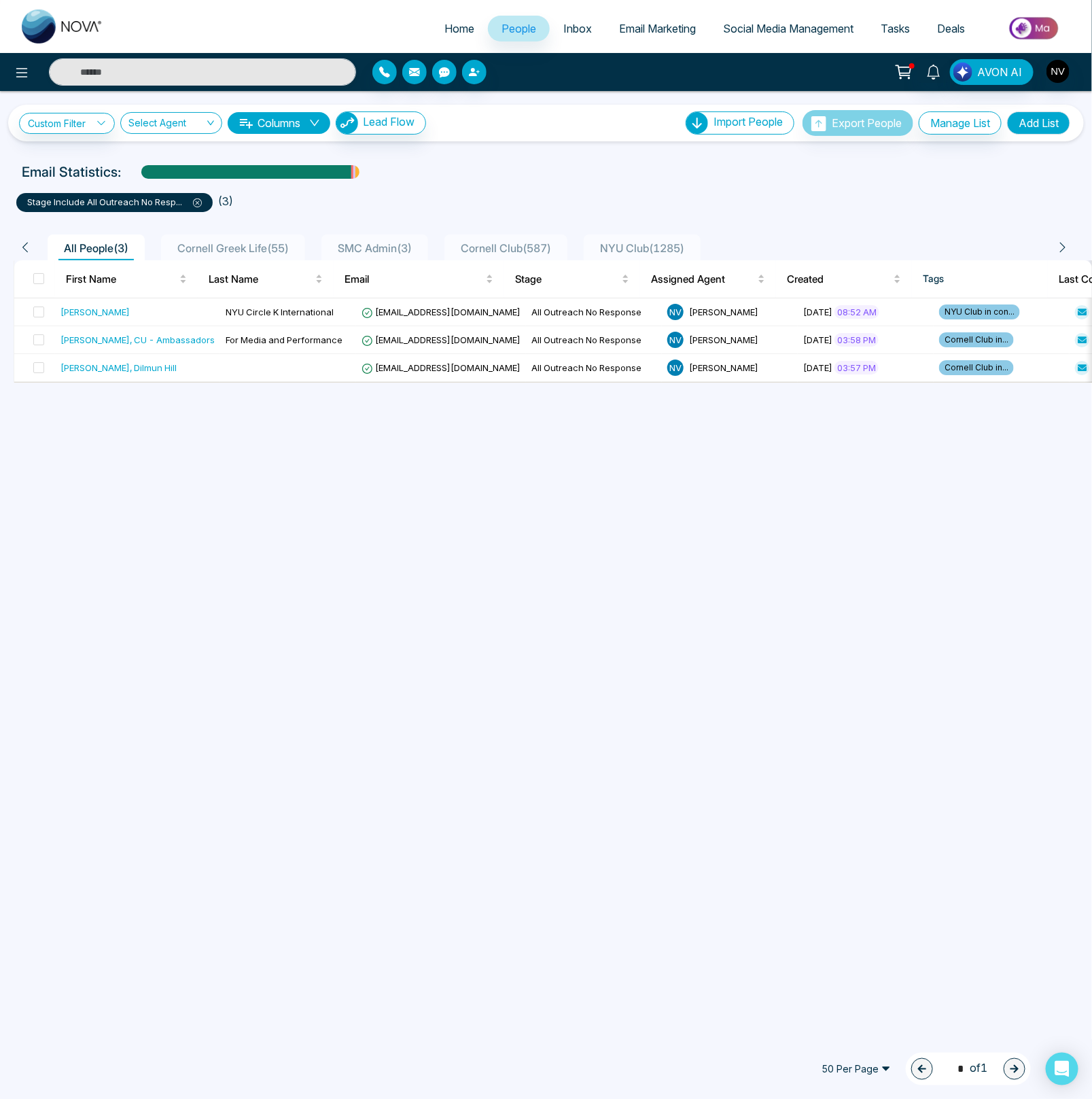
click at [200, 203] on icon at bounding box center [197, 203] width 9 height 9
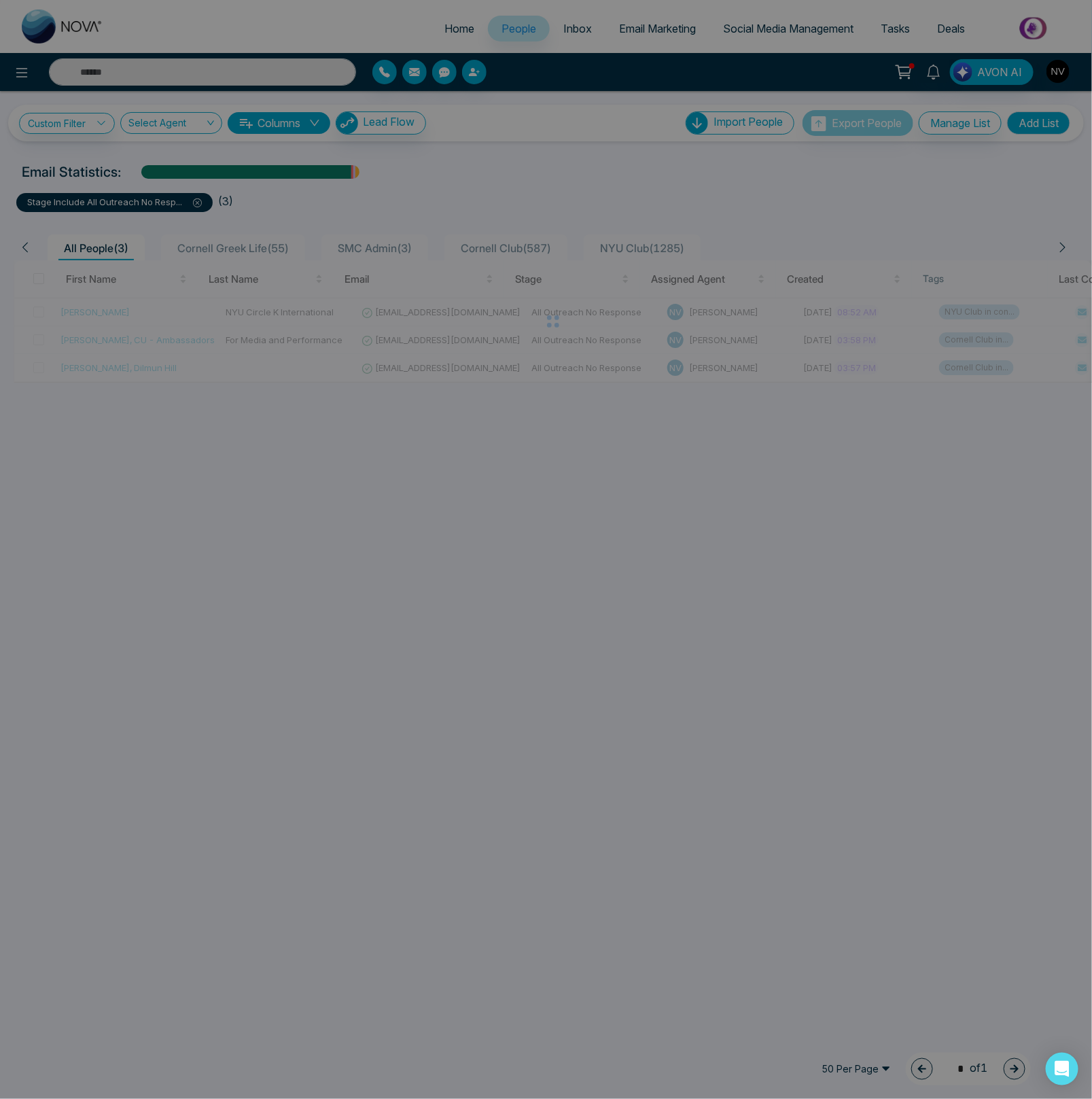
click at [68, 121] on div "Filter removed successfully success Filter removed successfully Okay" at bounding box center [546, 550] width 1092 height 1099
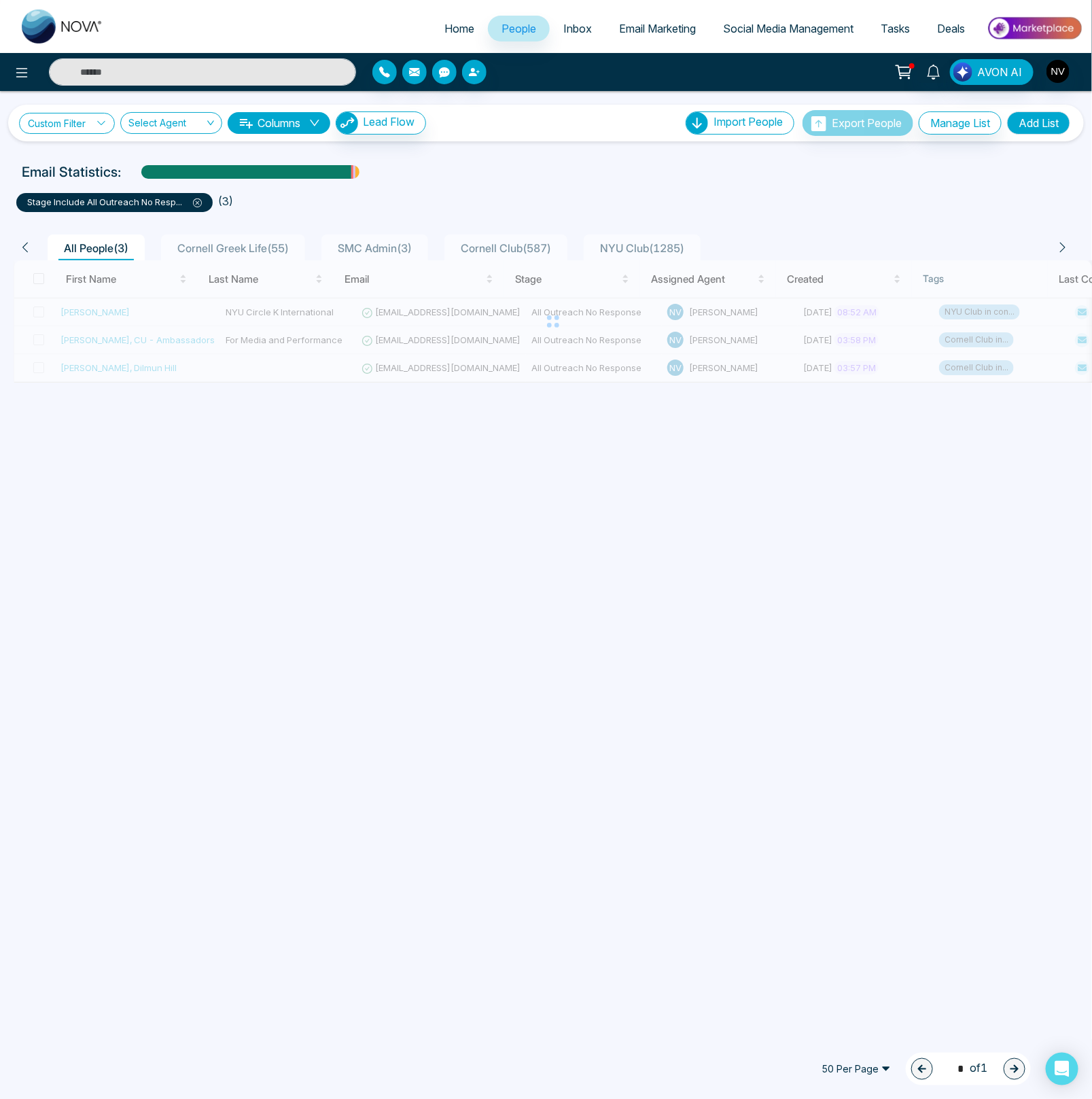
click at [78, 128] on link "Custom Filter" at bounding box center [67, 124] width 95 height 21
click at [78, 149] on input "search" at bounding box center [94, 155] width 110 height 20
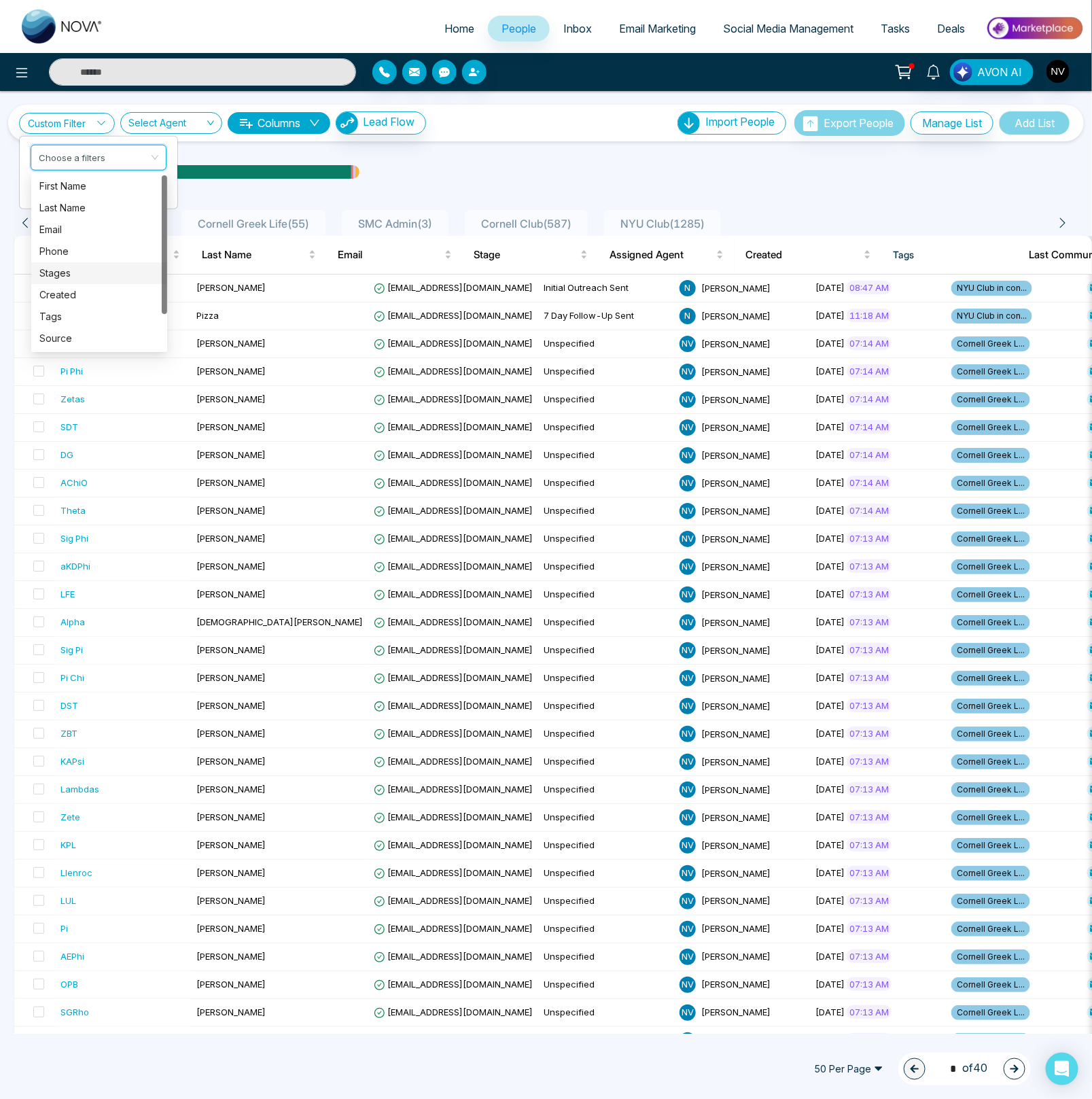
click at [59, 278] on div "Stages" at bounding box center [98, 273] width 120 height 15
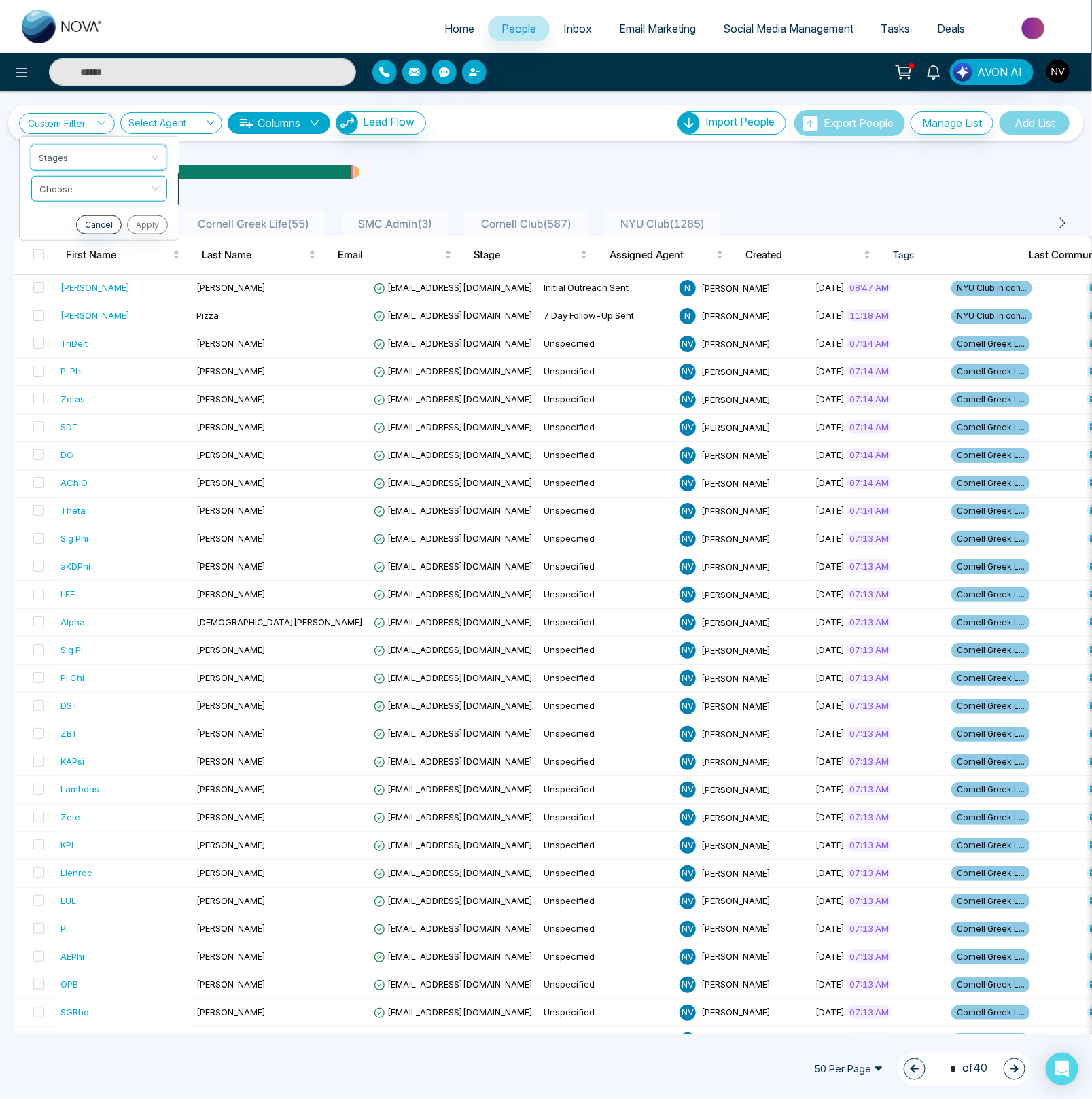
click at [83, 185] on input "search" at bounding box center [94, 186] width 110 height 20
click at [77, 212] on div "include" at bounding box center [98, 216] width 120 height 15
click at [72, 218] on input "search" at bounding box center [94, 217] width 110 height 20
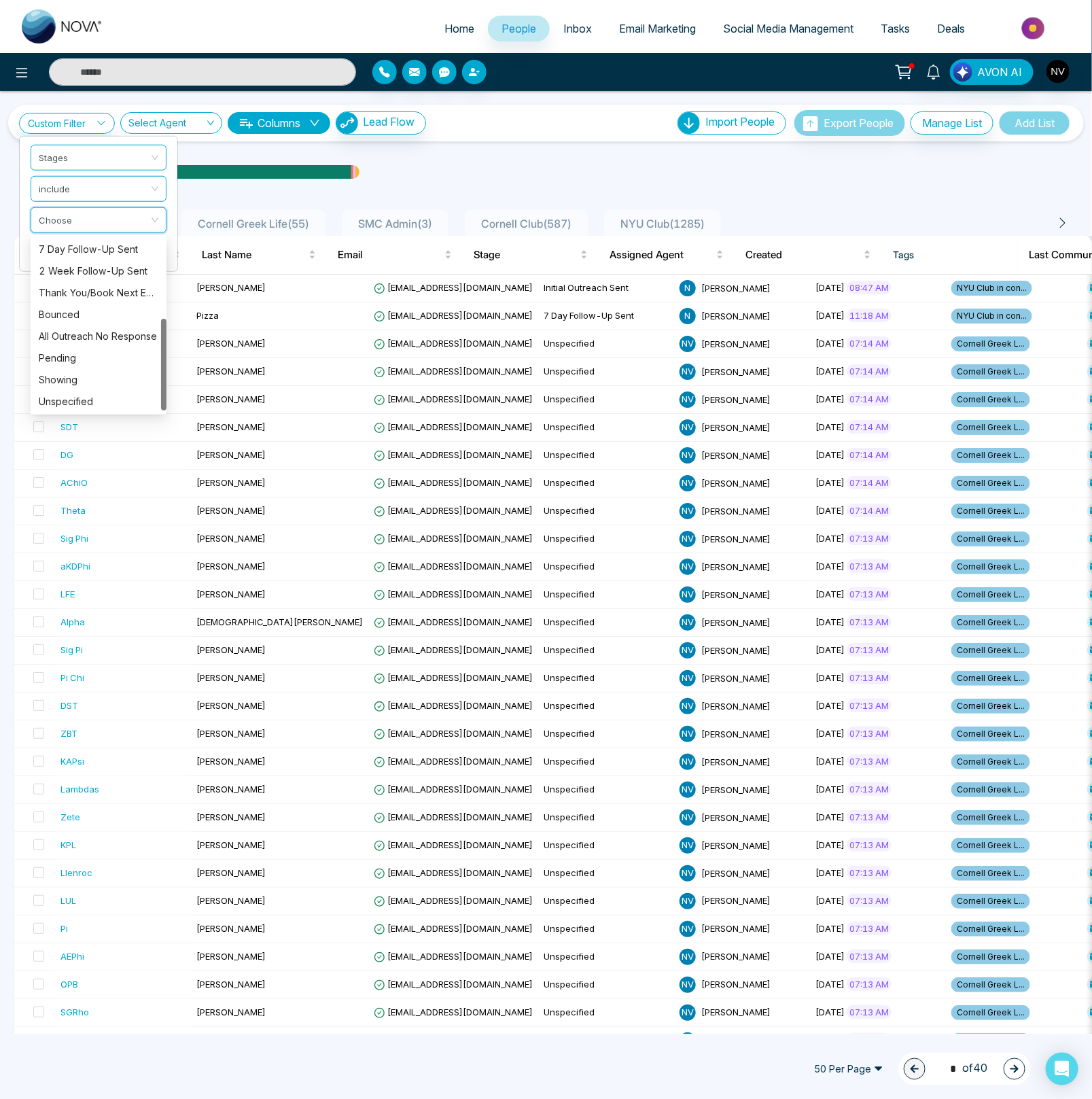
drag, startPoint x: 162, startPoint y: 280, endPoint x: 163, endPoint y: 371, distance: 91.0
click at [163, 371] on div at bounding box center [164, 364] width 6 height 92
click at [118, 359] on div "Pending" at bounding box center [98, 358] width 120 height 15
click at [138, 255] on button "Apply" at bounding box center [146, 255] width 41 height 19
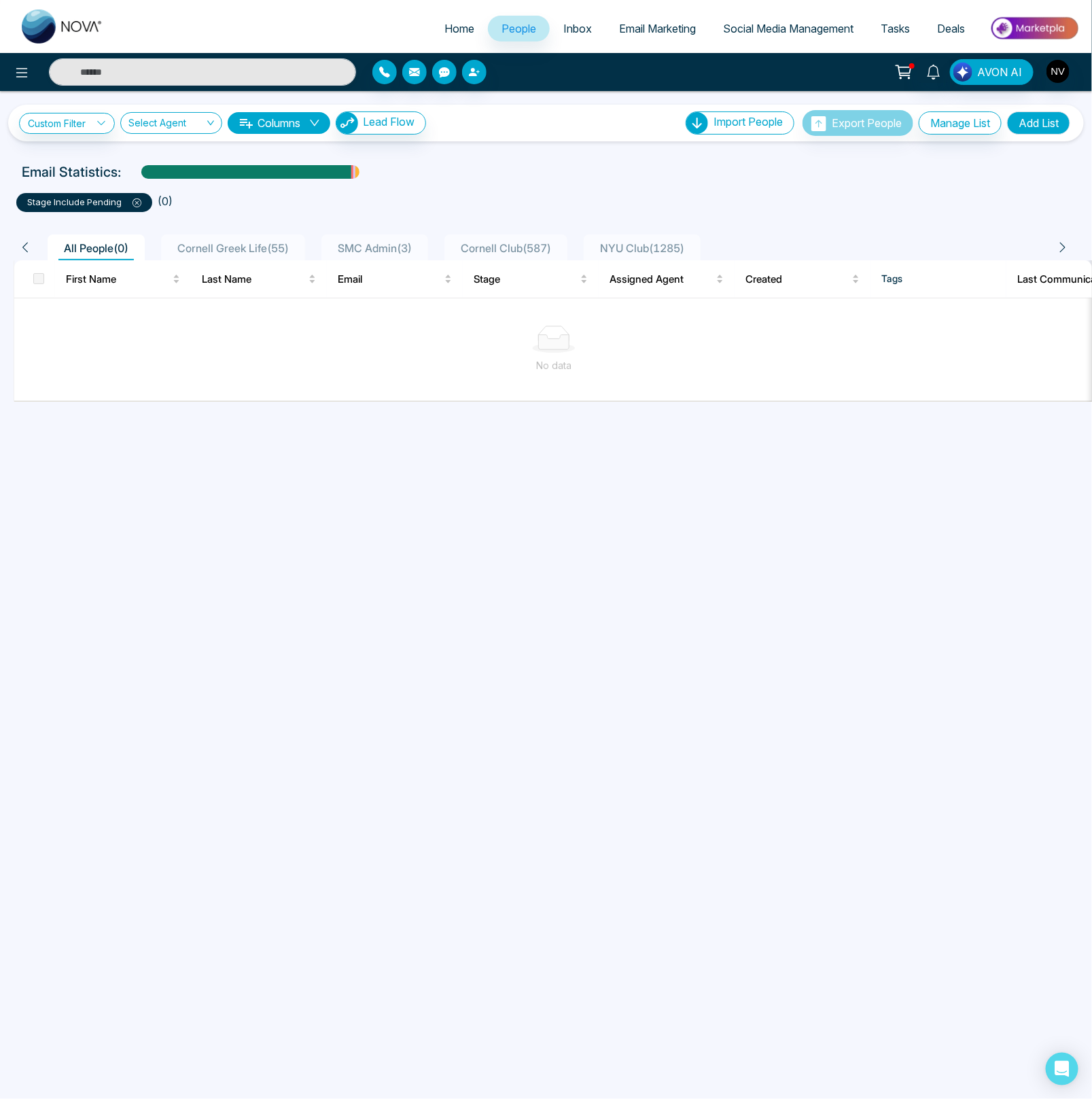
click at [138, 205] on icon at bounding box center [136, 203] width 9 height 9
click at [64, 122] on link "Custom Filter" at bounding box center [67, 124] width 95 height 21
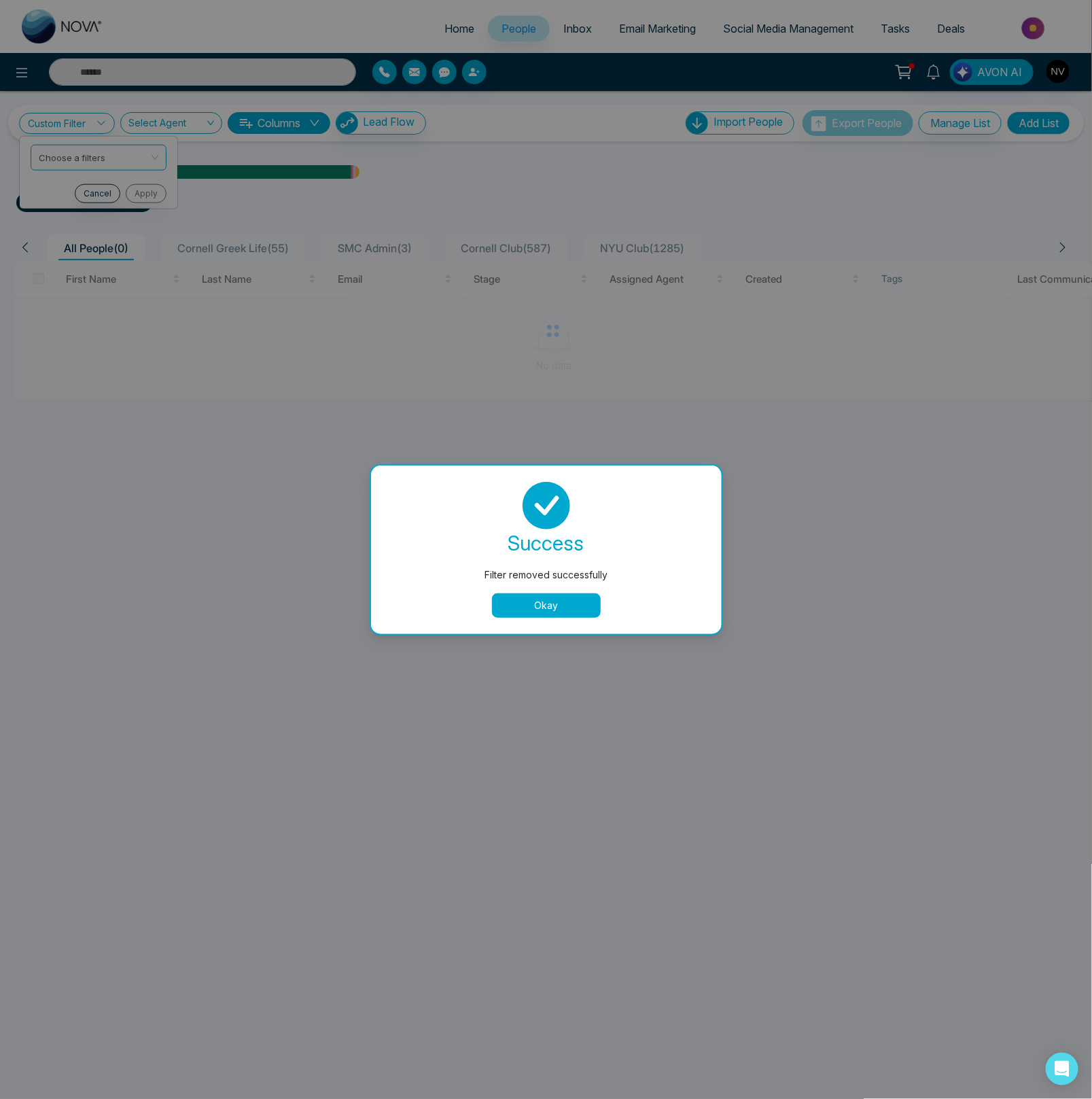
click at [541, 608] on button "Okay" at bounding box center [546, 605] width 109 height 24
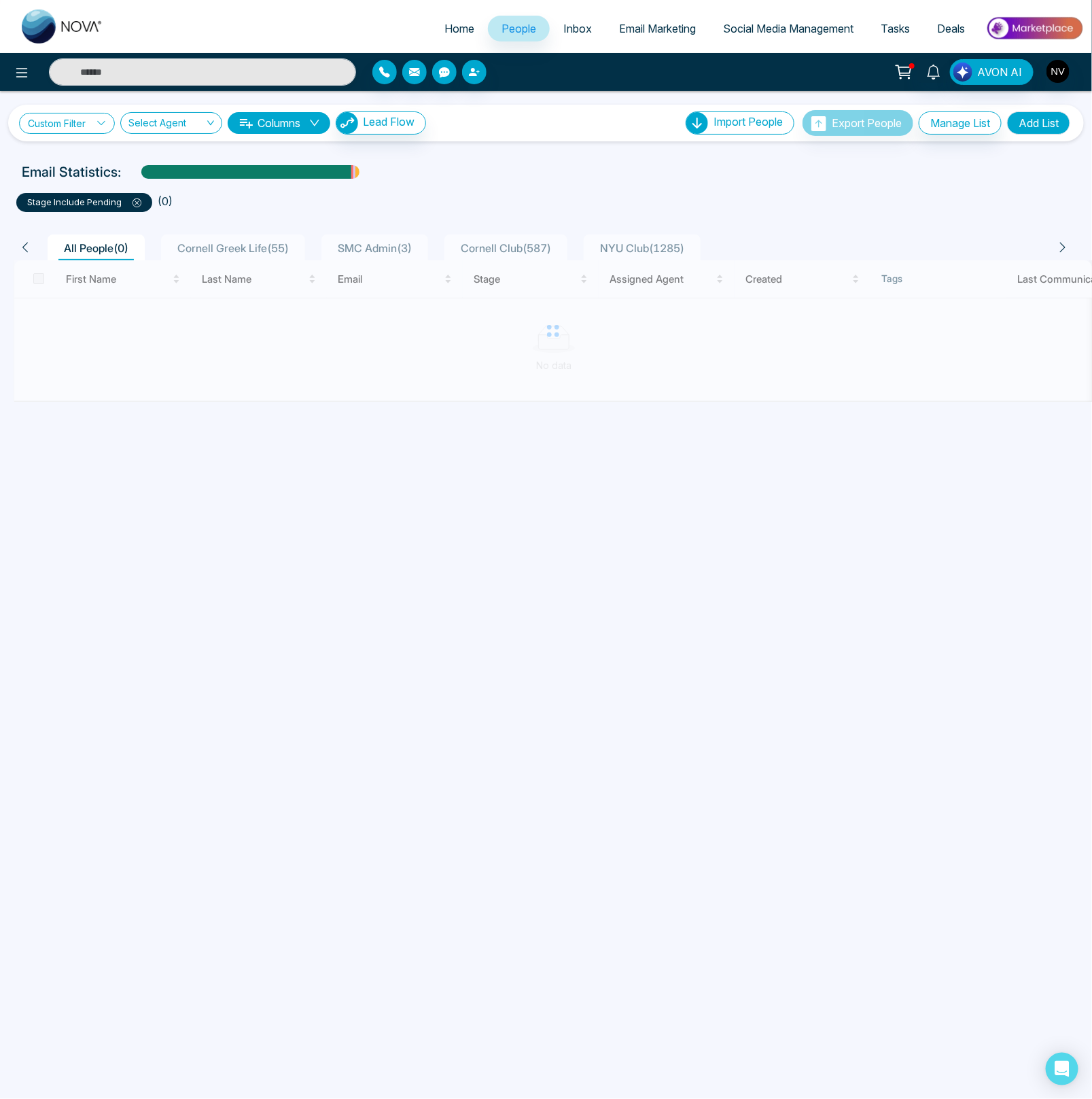
click at [71, 133] on link "Custom Filter" at bounding box center [67, 124] width 95 height 21
click at [74, 153] on input "search" at bounding box center [94, 155] width 110 height 20
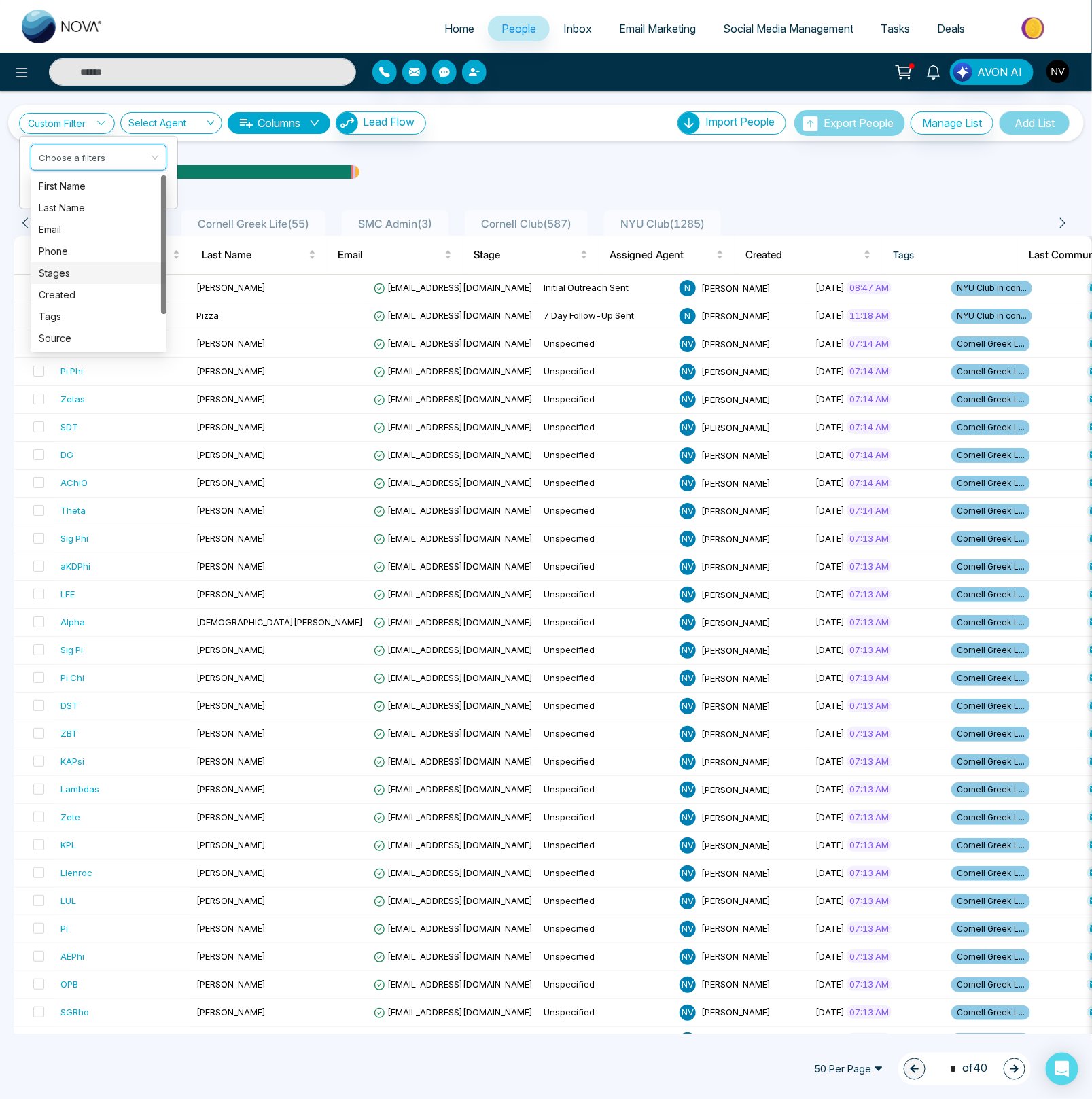
click at [78, 277] on div "Stages" at bounding box center [98, 273] width 120 height 15
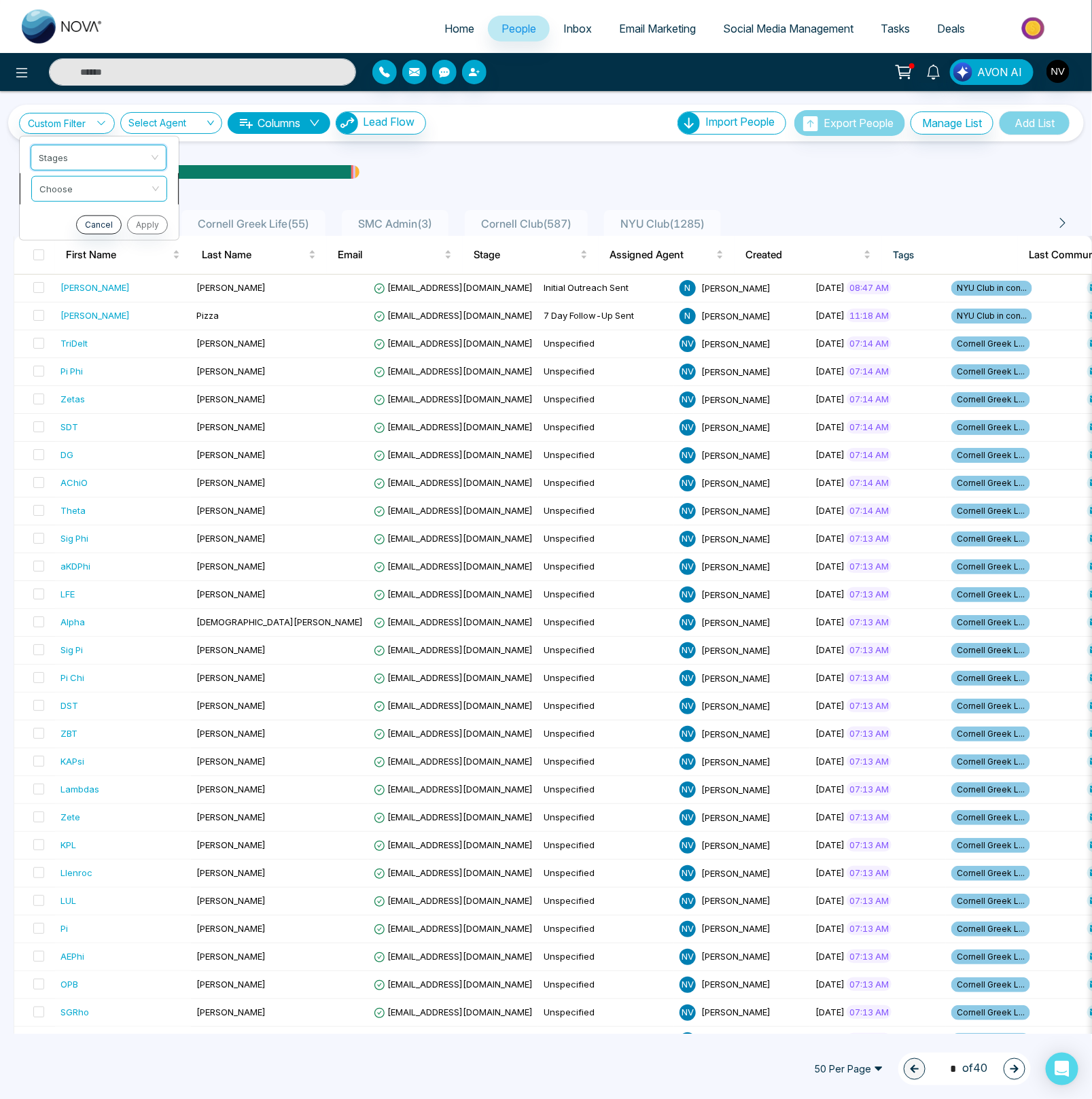
click at [73, 187] on input "search" at bounding box center [94, 186] width 110 height 20
click at [68, 217] on div "include" at bounding box center [98, 216] width 120 height 15
click at [69, 226] on input "search" at bounding box center [94, 217] width 110 height 20
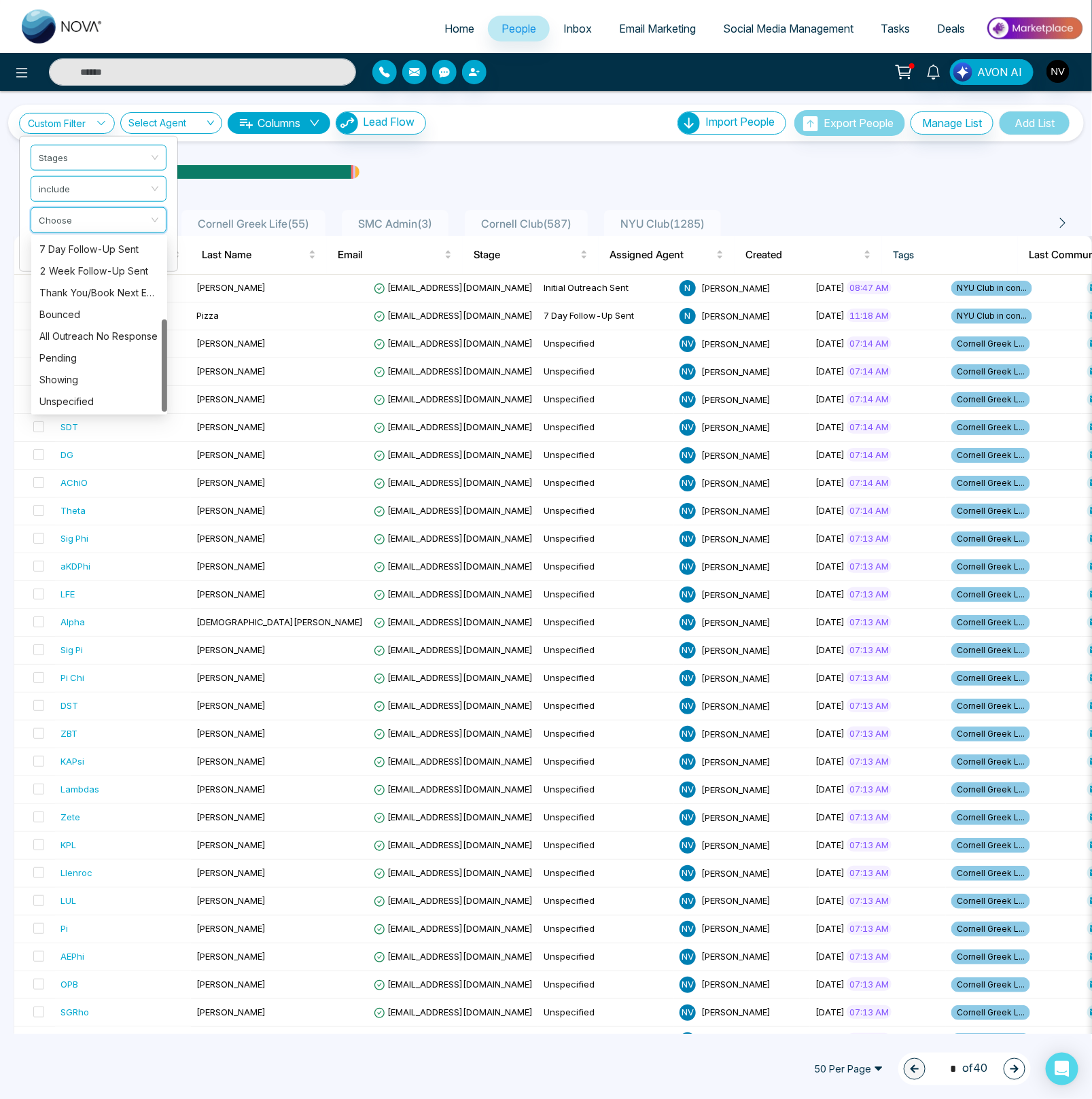
drag, startPoint x: 164, startPoint y: 297, endPoint x: 155, endPoint y: 394, distance: 97.4
click at [155, 394] on div "3 Day Follow-Up Sent 7 Day Follow-Up Sent 2 Week Follow-Up Sent Thank You/Book …" at bounding box center [98, 324] width 135 height 174
click at [109, 372] on div "Showing" at bounding box center [98, 379] width 120 height 15
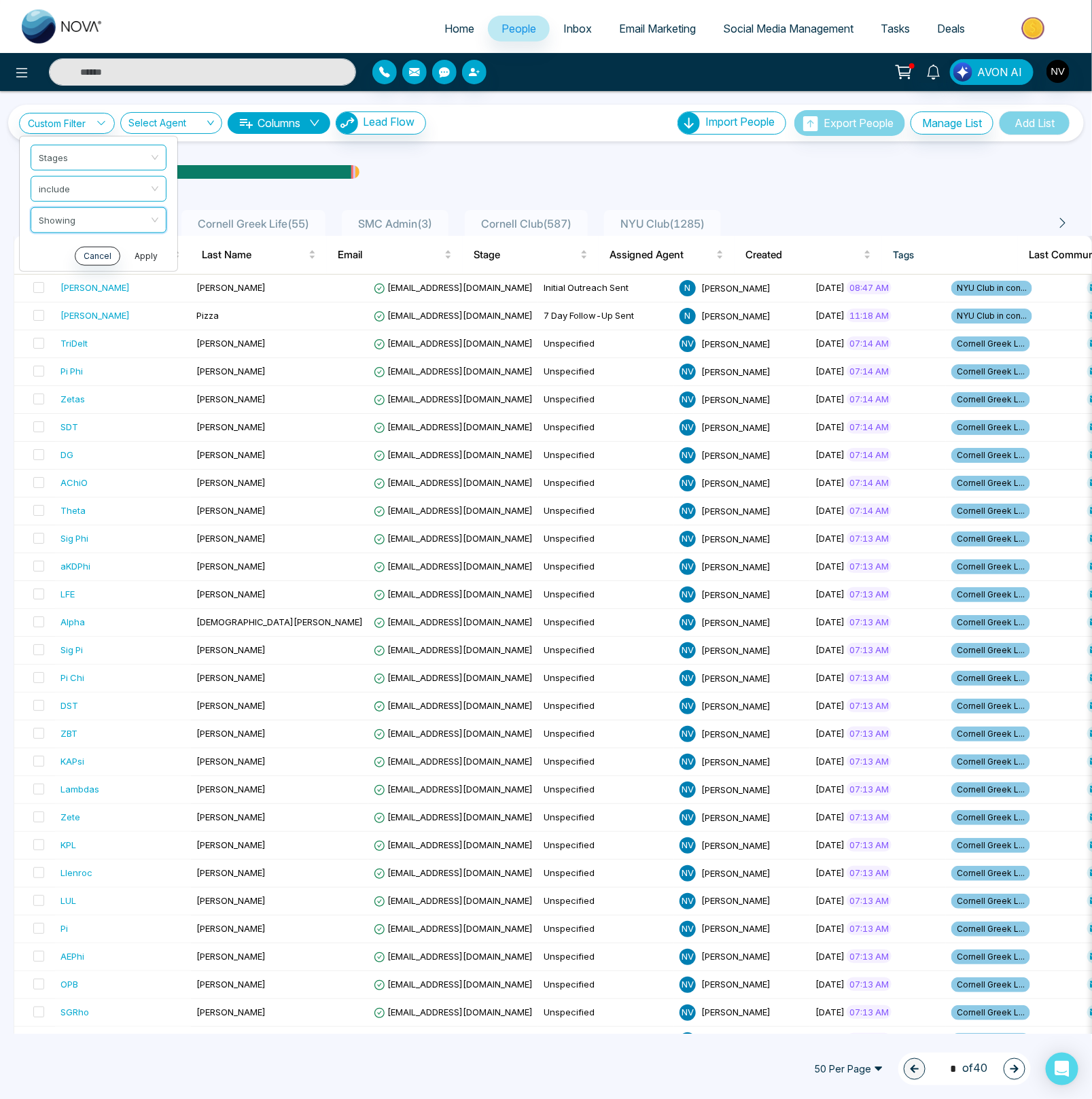
click at [135, 257] on button "Apply" at bounding box center [146, 255] width 41 height 19
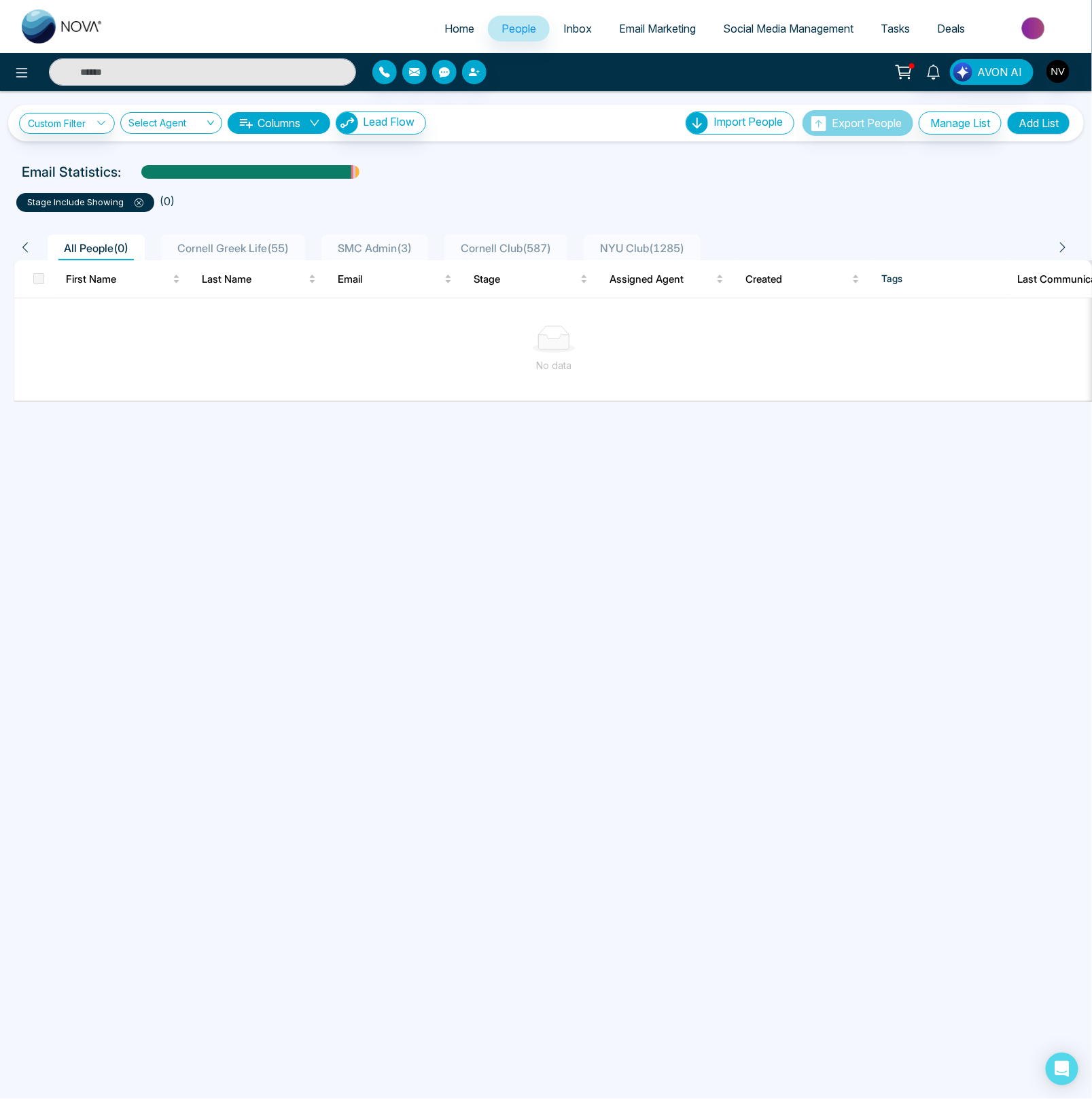
click at [137, 205] on icon at bounding box center [138, 203] width 9 height 9
click at [56, 125] on link "Custom Filter" at bounding box center [67, 124] width 95 height 21
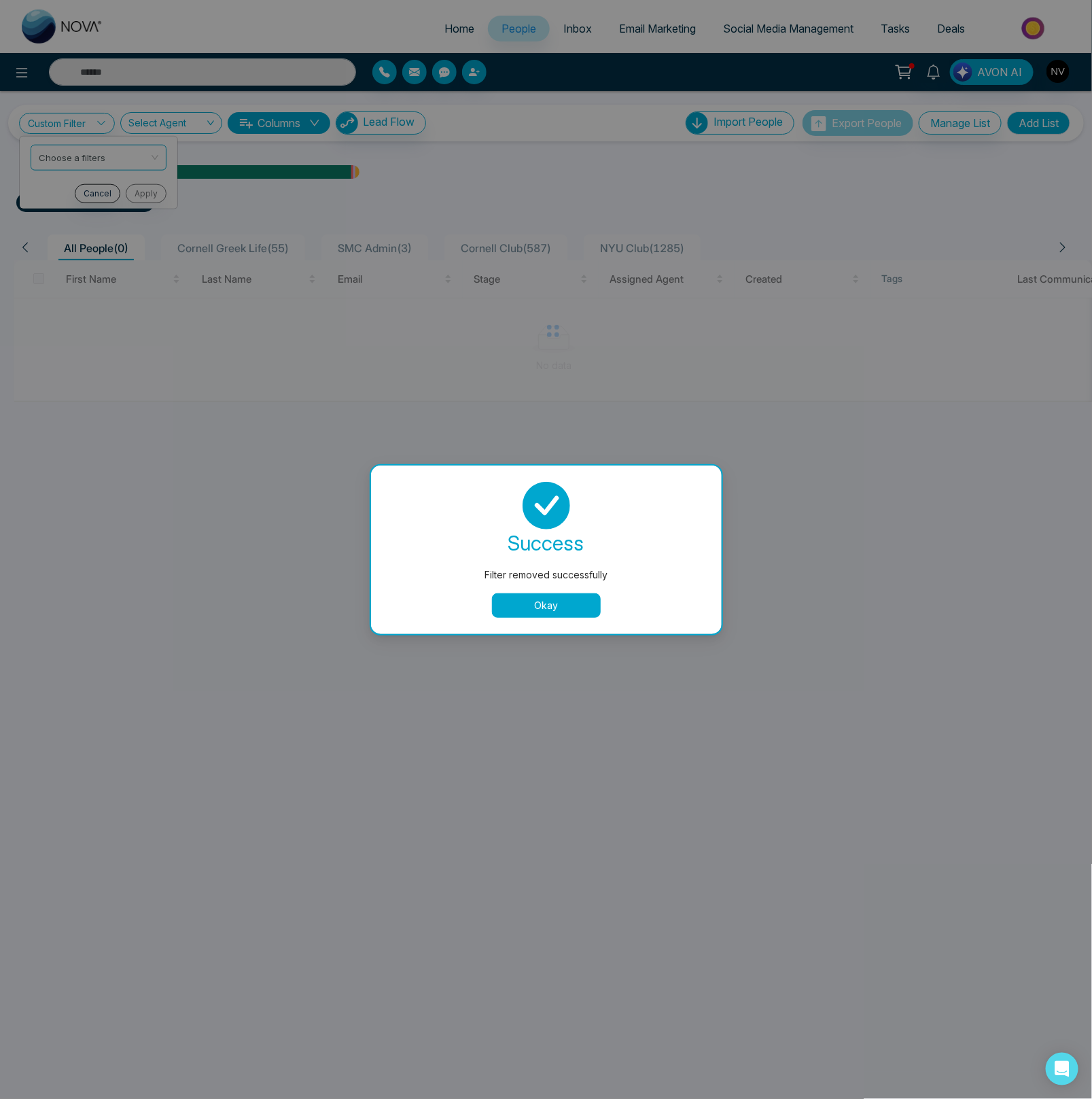
click at [554, 606] on button "Okay" at bounding box center [546, 605] width 109 height 24
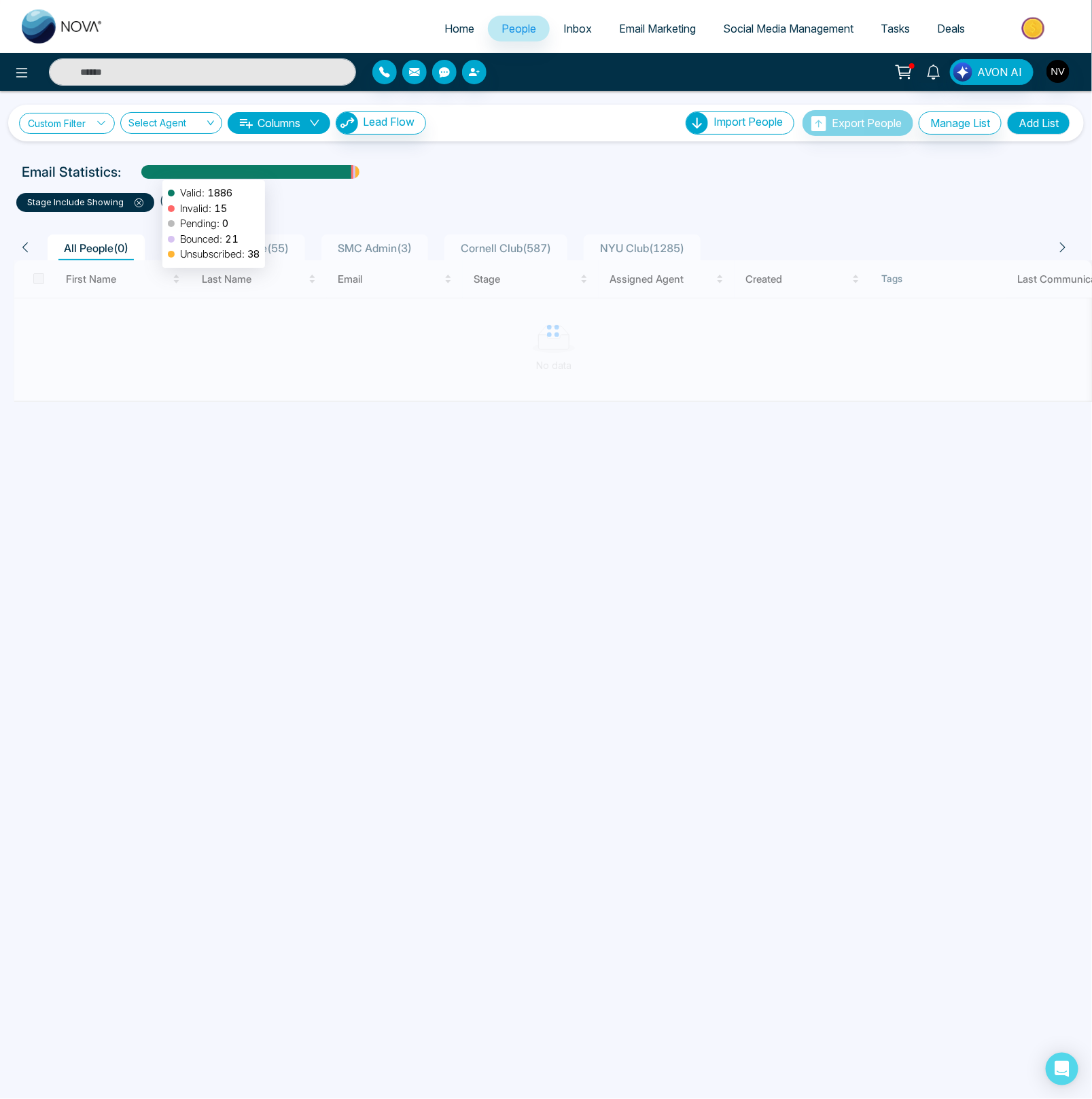
click at [61, 115] on link "Custom Filter" at bounding box center [67, 124] width 95 height 21
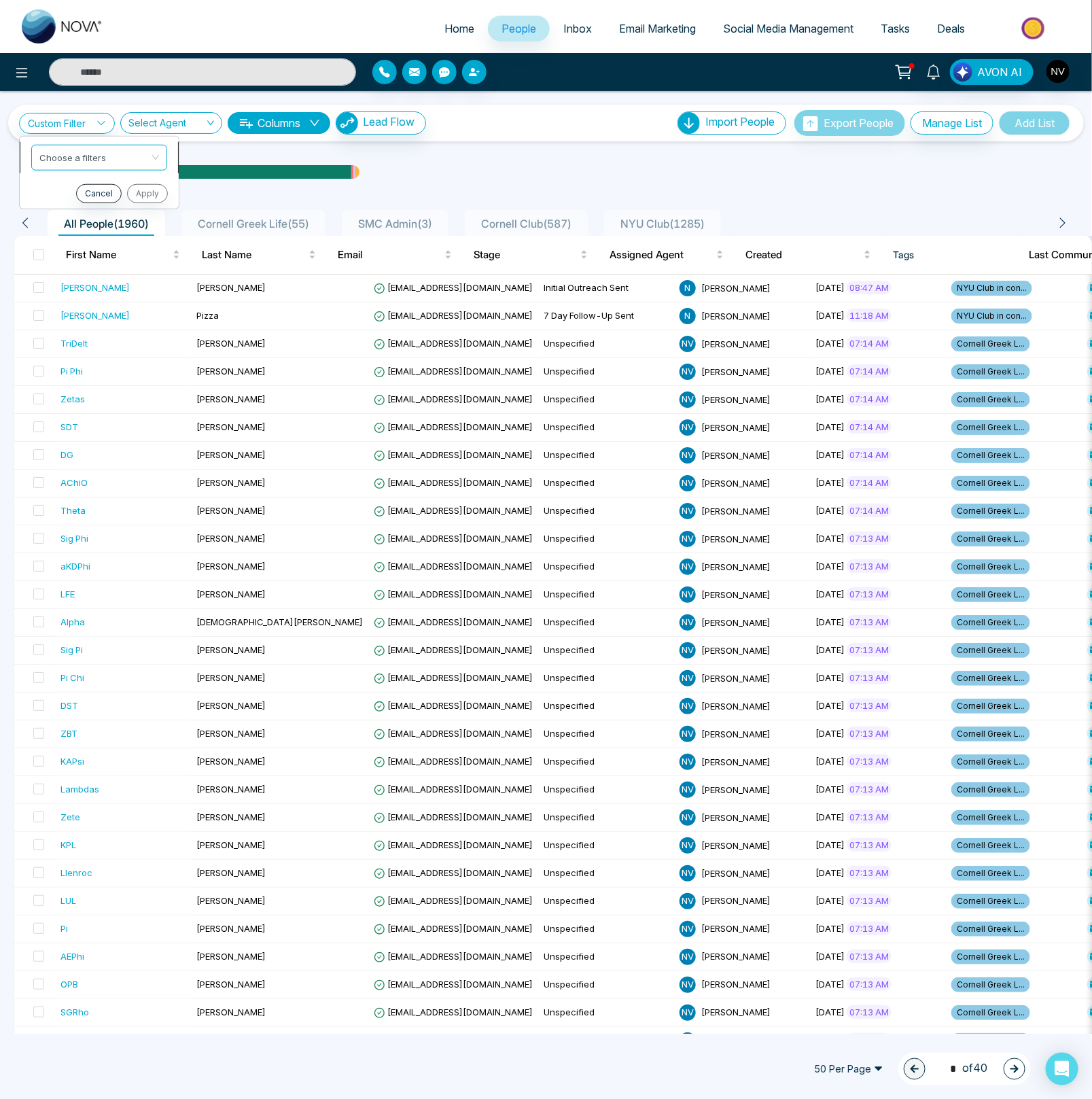
click at [64, 155] on input "search" at bounding box center [94, 155] width 110 height 20
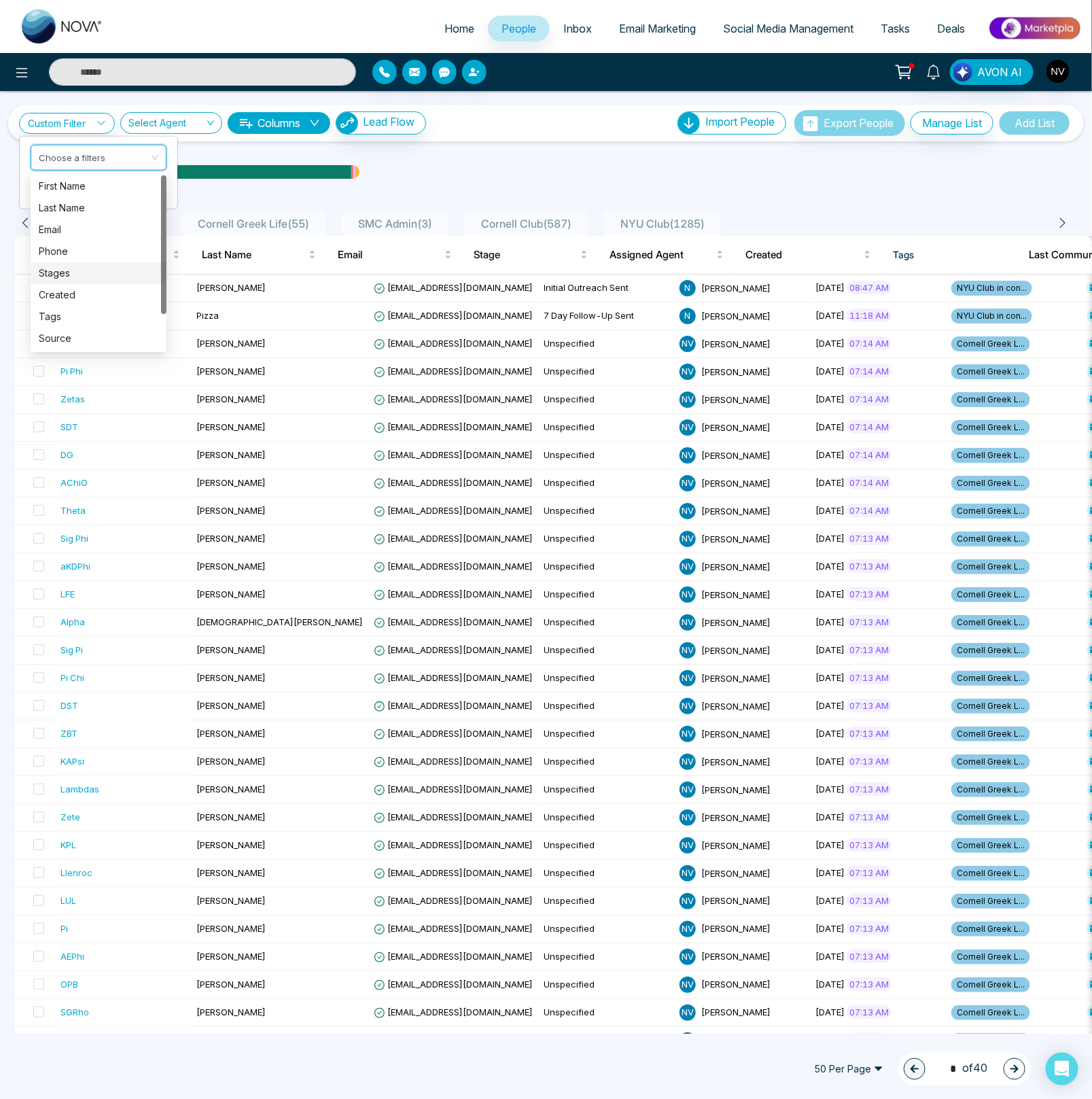
click at [66, 273] on div "Stages" at bounding box center [98, 273] width 120 height 15
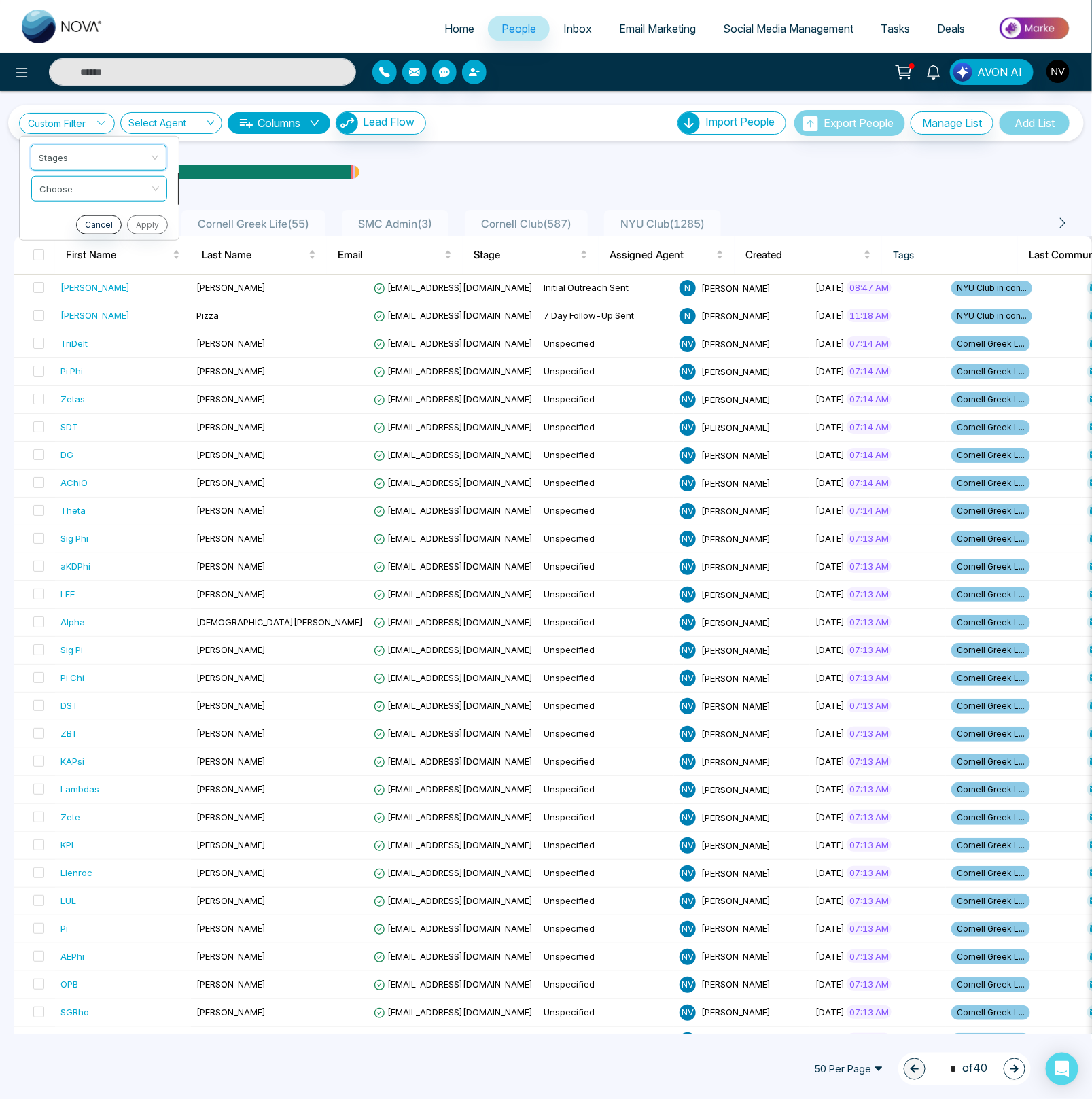
click at [79, 184] on input "search" at bounding box center [94, 186] width 110 height 20
click at [81, 212] on div "include" at bounding box center [98, 216] width 120 height 15
click at [77, 221] on input "search" at bounding box center [94, 217] width 110 height 20
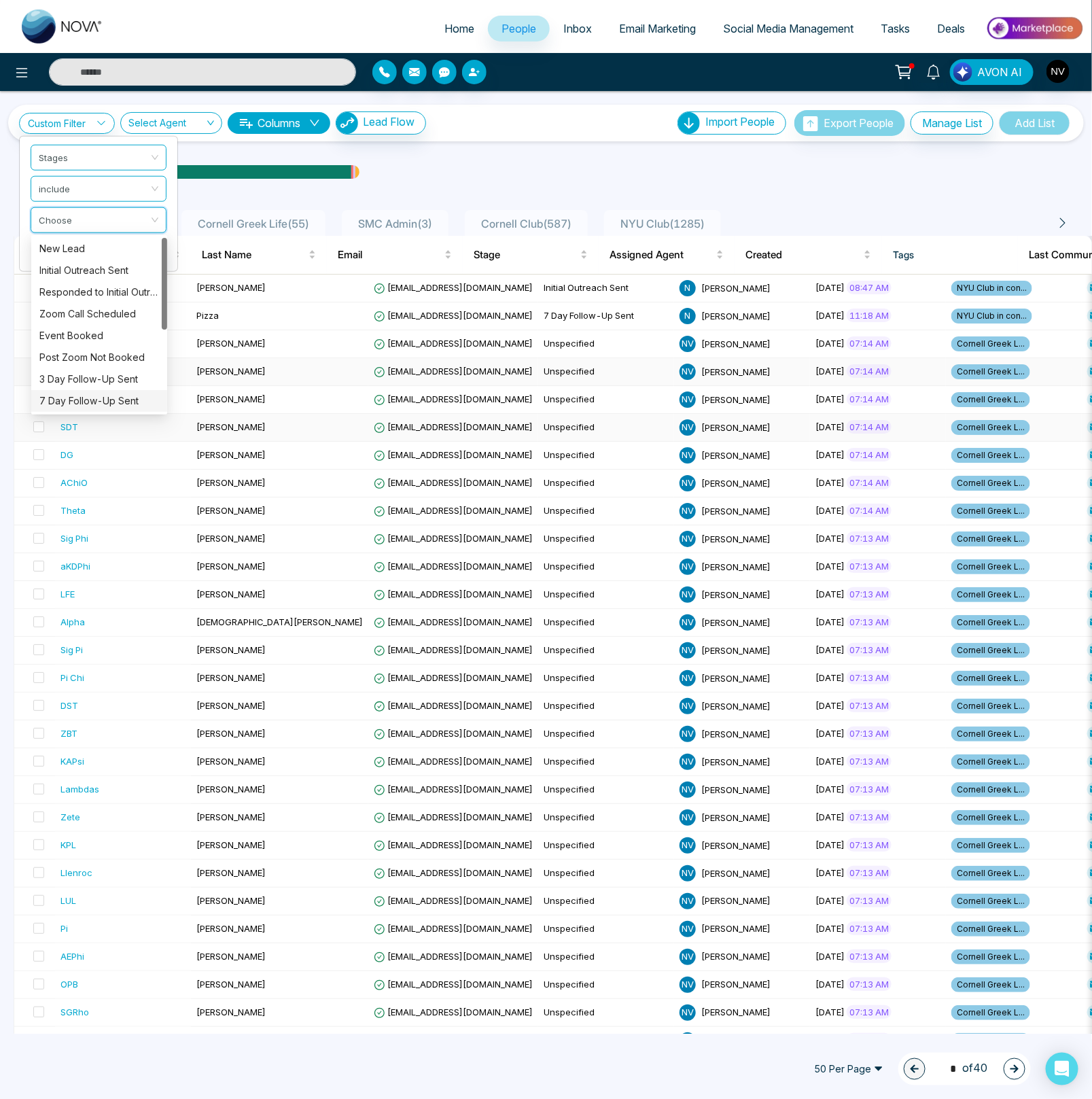
drag, startPoint x: 161, startPoint y: 316, endPoint x: 168, endPoint y: 367, distance: 51.5
click at [164, 414] on div "Custom Filter Stages include Choose Cancel Apply Select Agent Columns Lead Flow…" at bounding box center [546, 561] width 1092 height 942
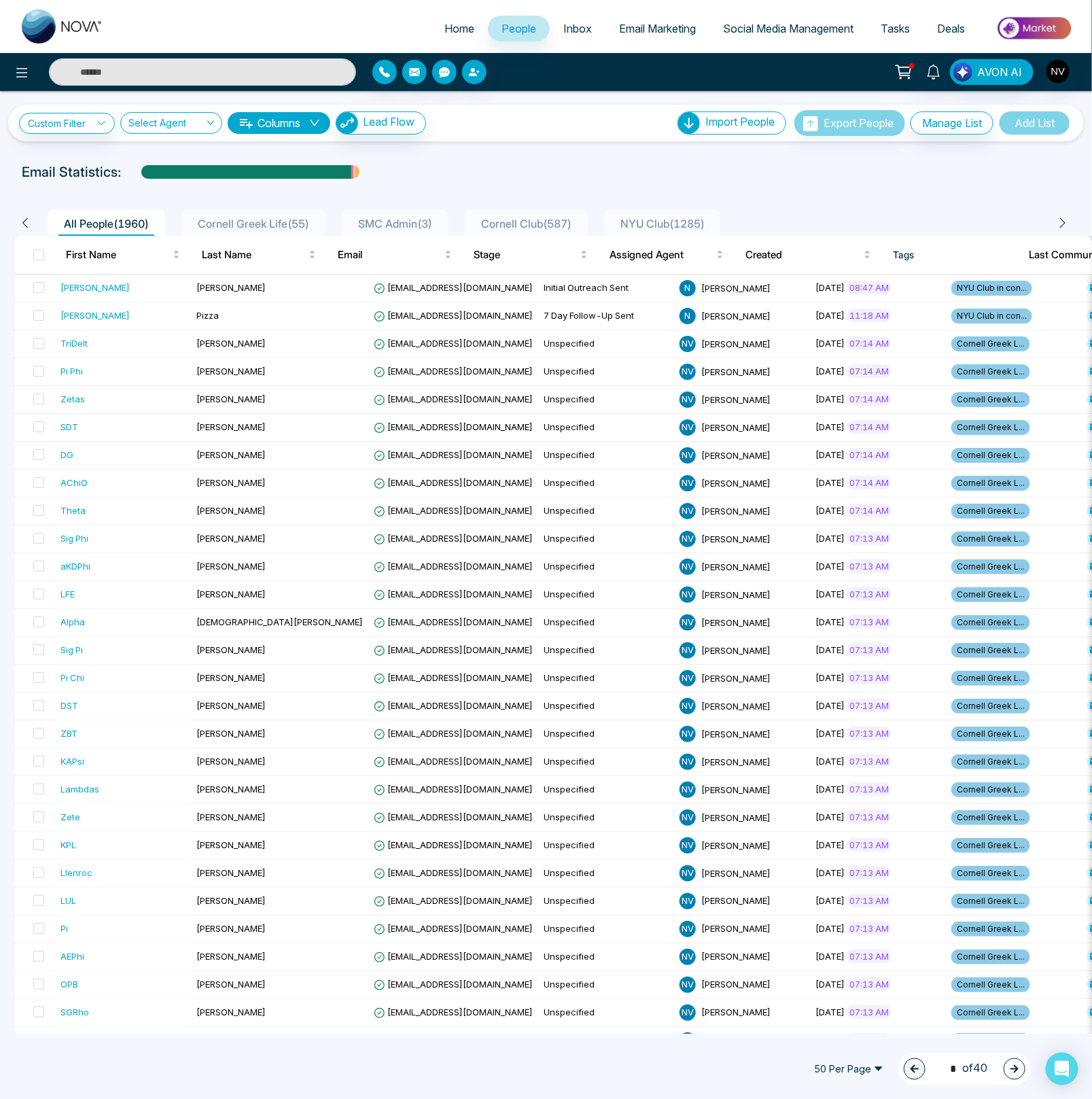
click at [80, 135] on div "Custom Filter Stages include Choose Cancel Apply Select Agent Columns Lead Flow…" at bounding box center [546, 123] width 1054 height 26
click at [80, 127] on link "Custom Filter" at bounding box center [67, 124] width 95 height 21
click at [130, 219] on input "search" at bounding box center [94, 217] width 110 height 20
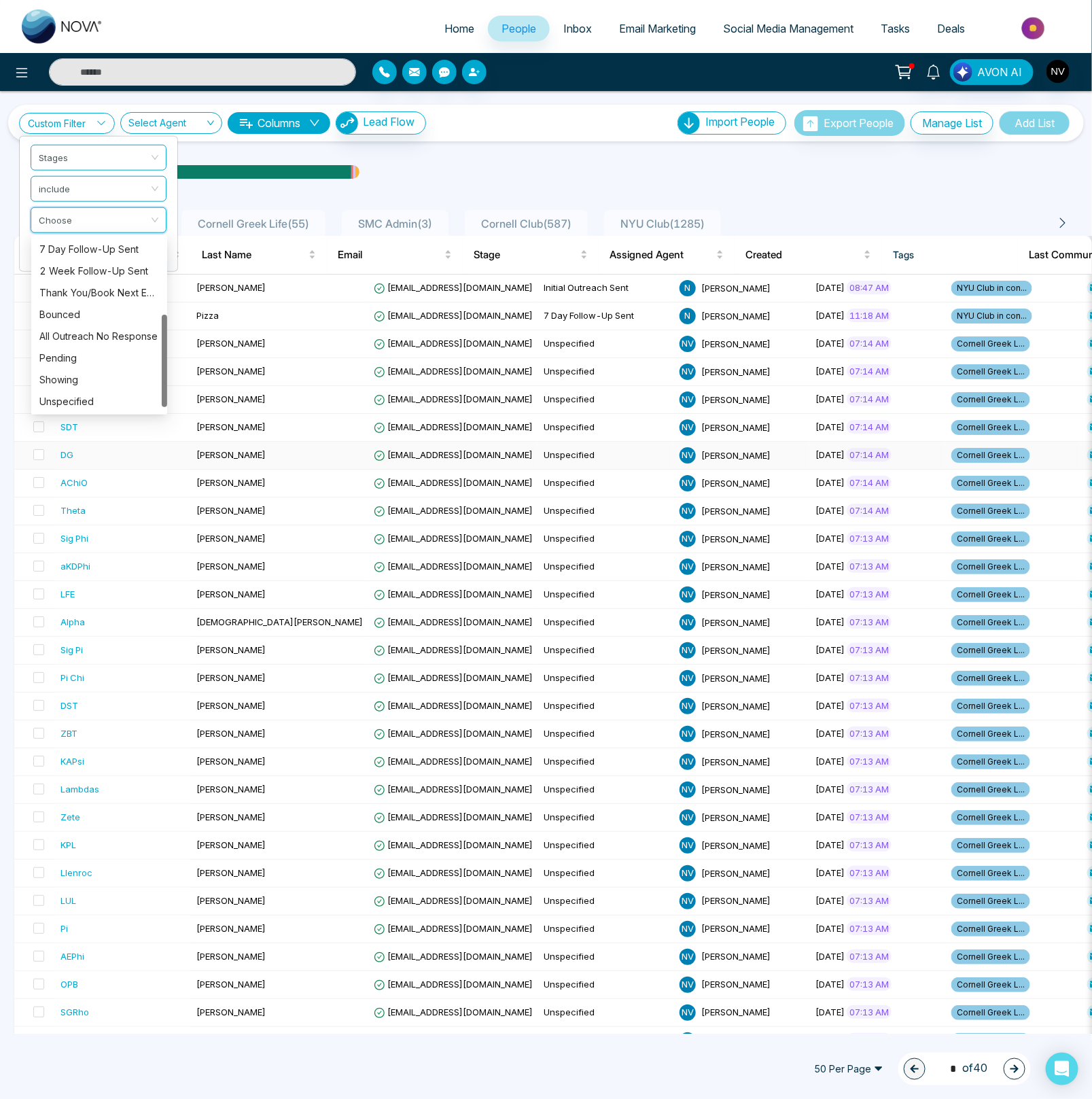
drag, startPoint x: 162, startPoint y: 275, endPoint x: 161, endPoint y: 446, distance: 171.0
click at [161, 446] on div "Custom Filter Stages include Choose Cancel Apply Select Agent Columns Lead Flow…" at bounding box center [546, 561] width 1092 height 942
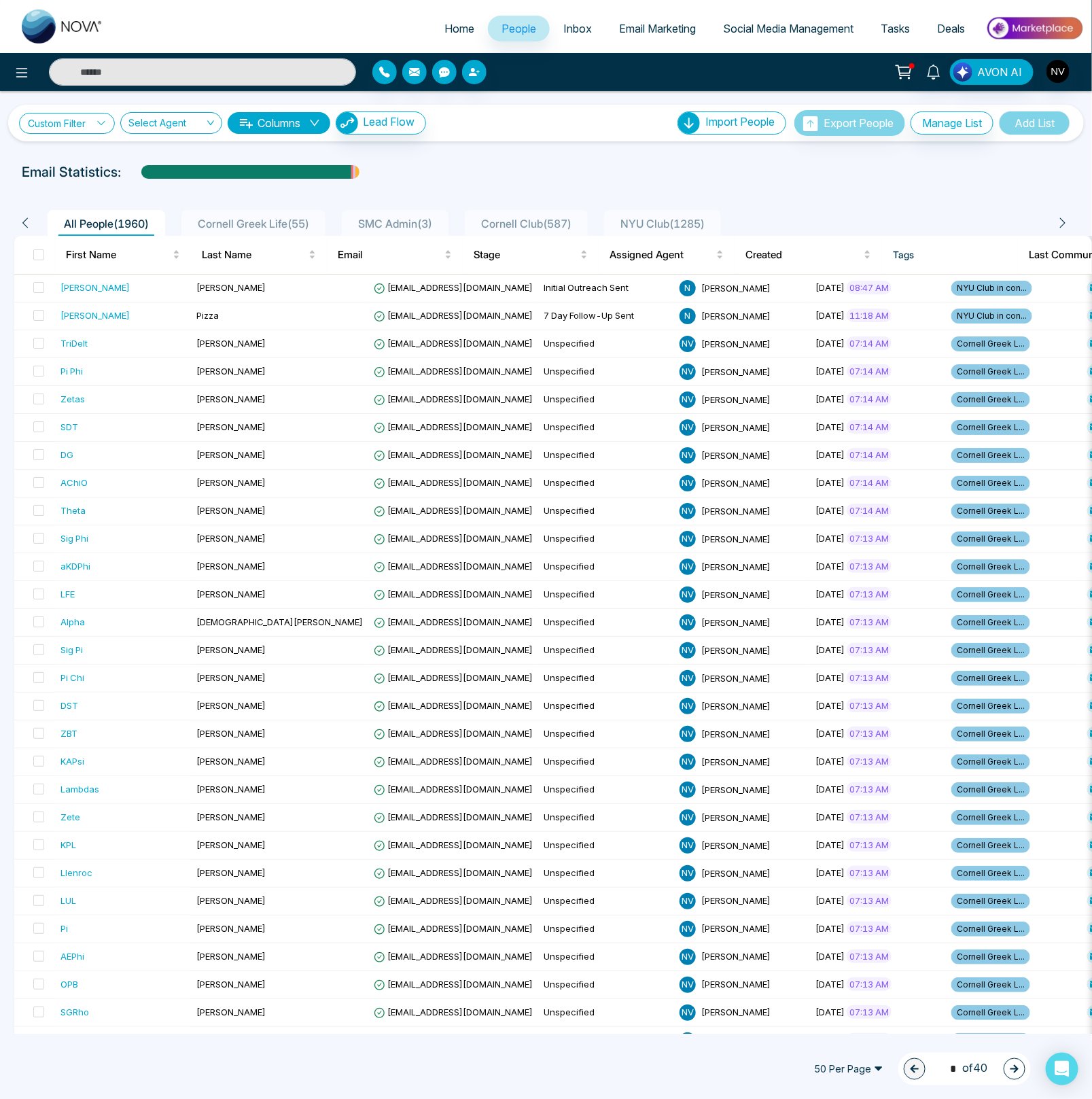
click at [62, 122] on link "Custom Filter" at bounding box center [67, 124] width 95 height 21
click at [135, 230] on span at bounding box center [94, 219] width 110 height 24
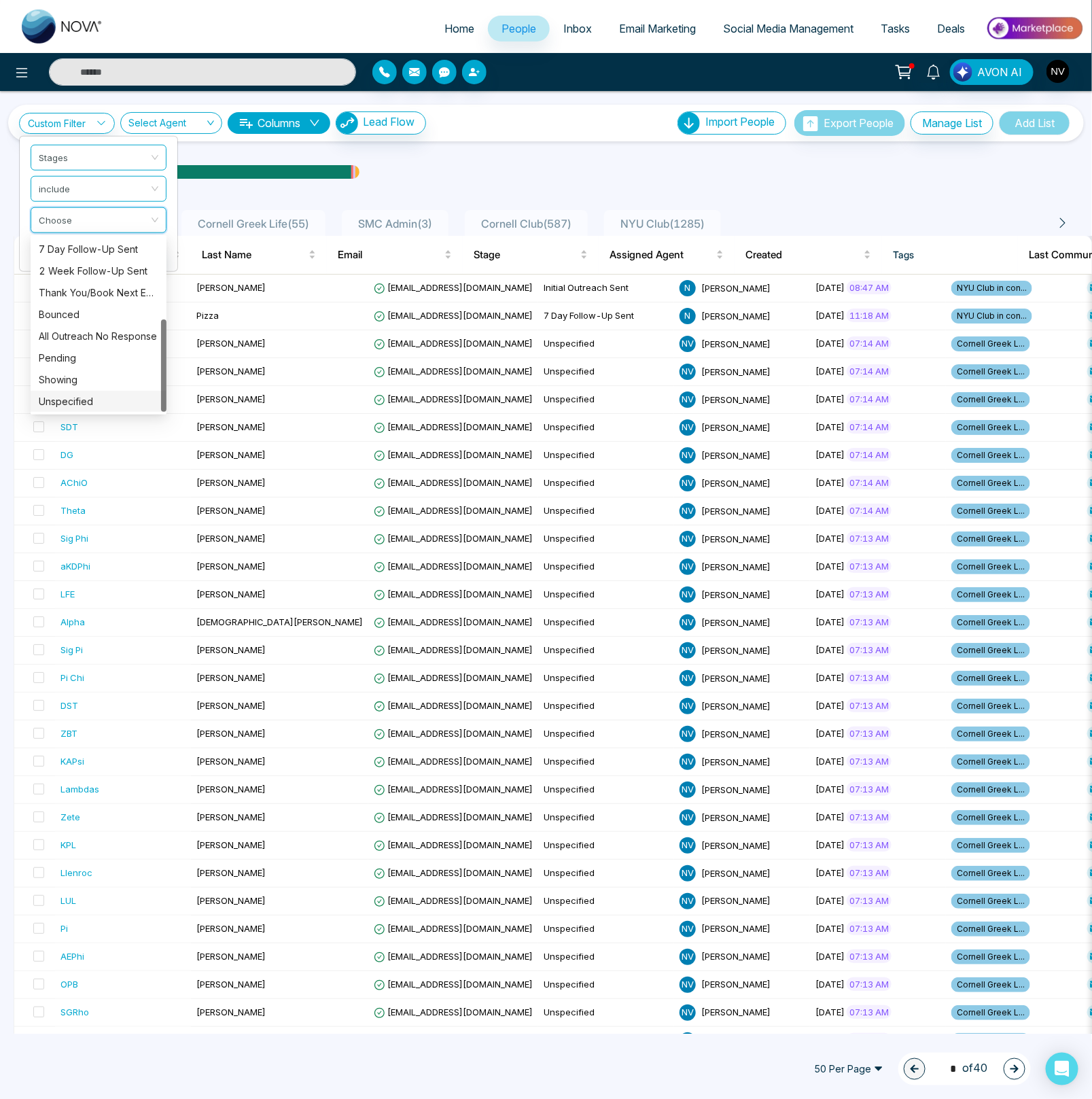
click at [93, 398] on div "Unspecified" at bounding box center [98, 400] width 120 height 15
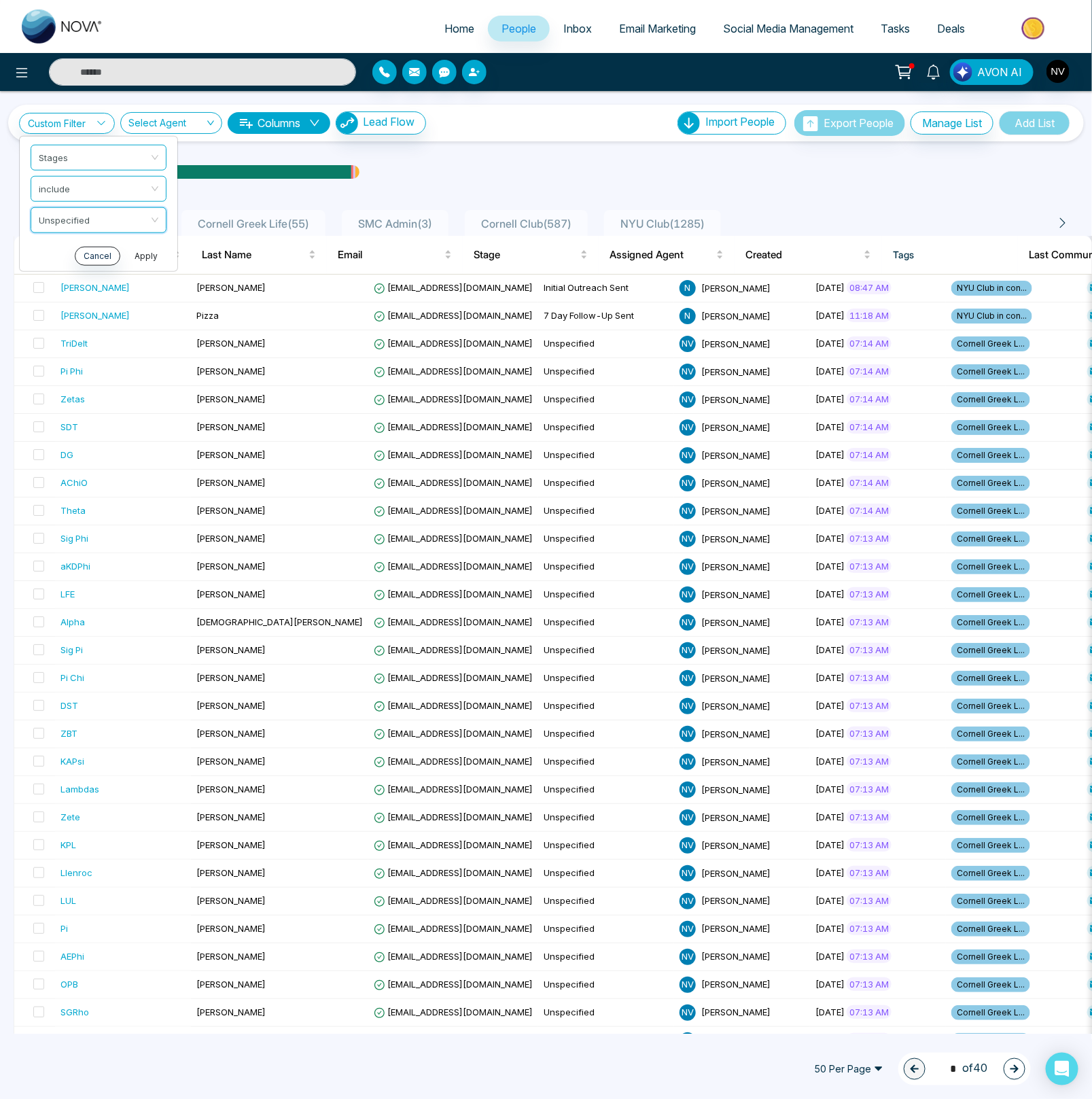
click at [140, 260] on button "Apply" at bounding box center [146, 255] width 41 height 19
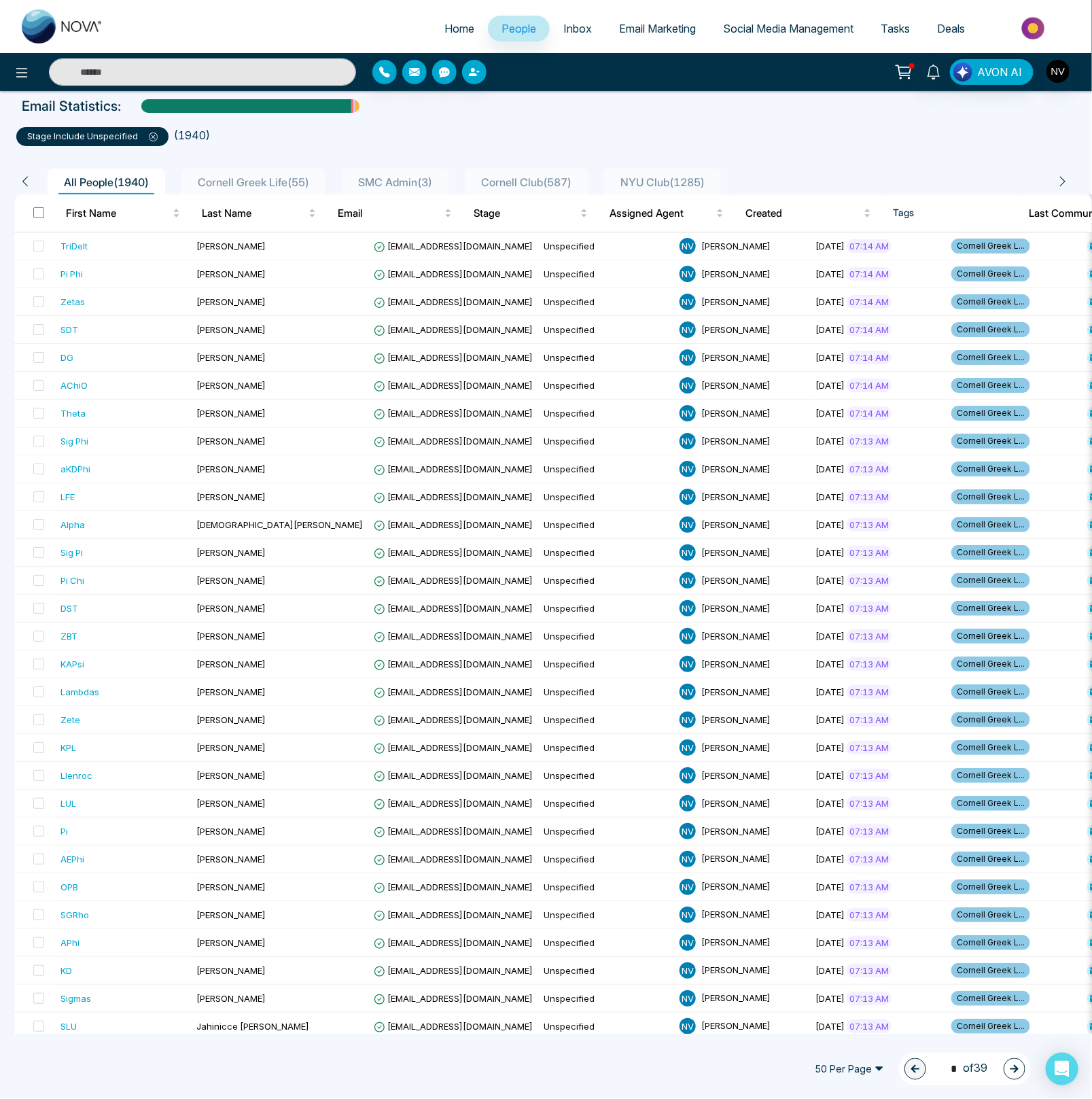
scroll to position [83, 0]
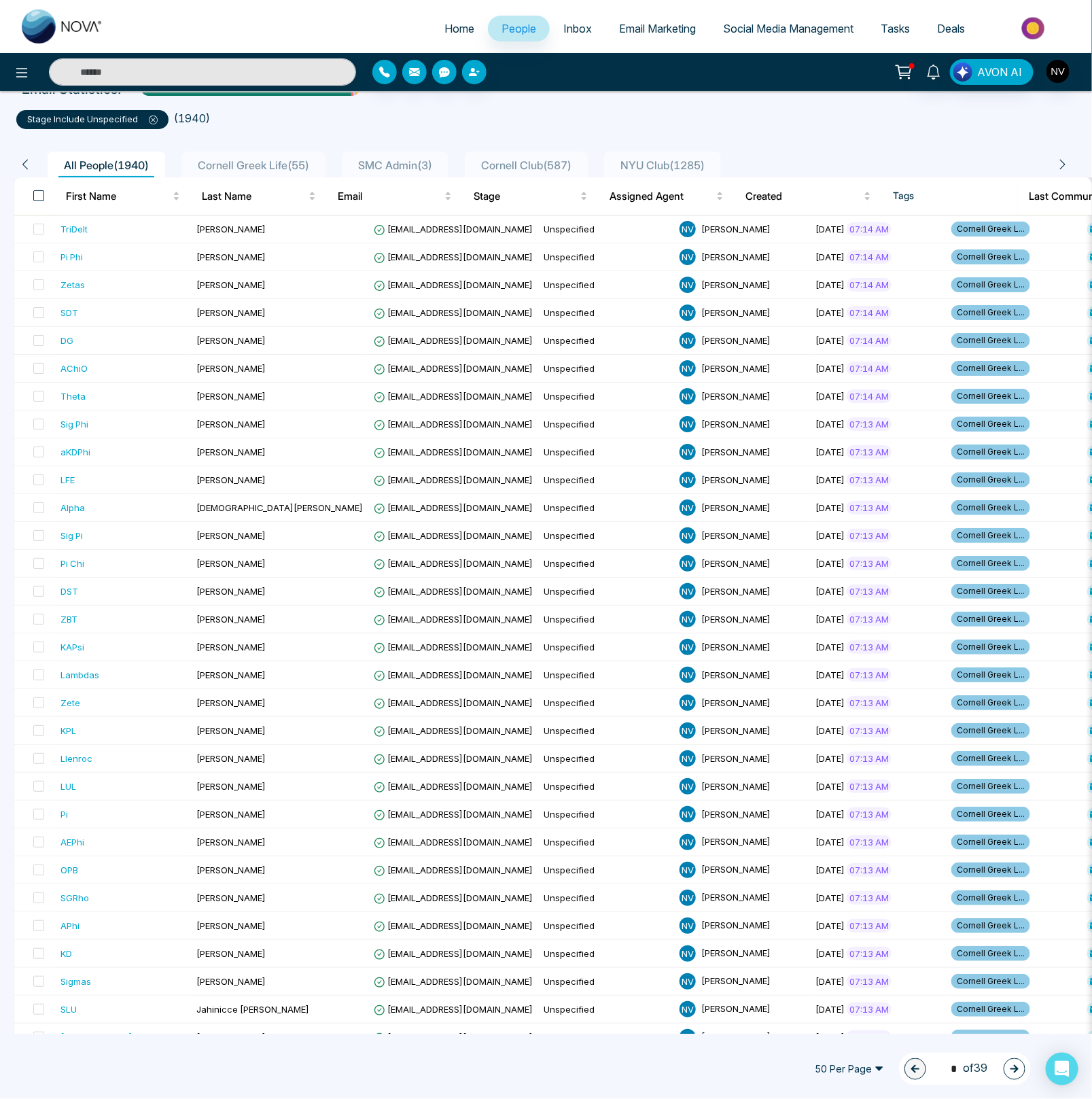
click at [37, 193] on span at bounding box center [38, 195] width 11 height 11
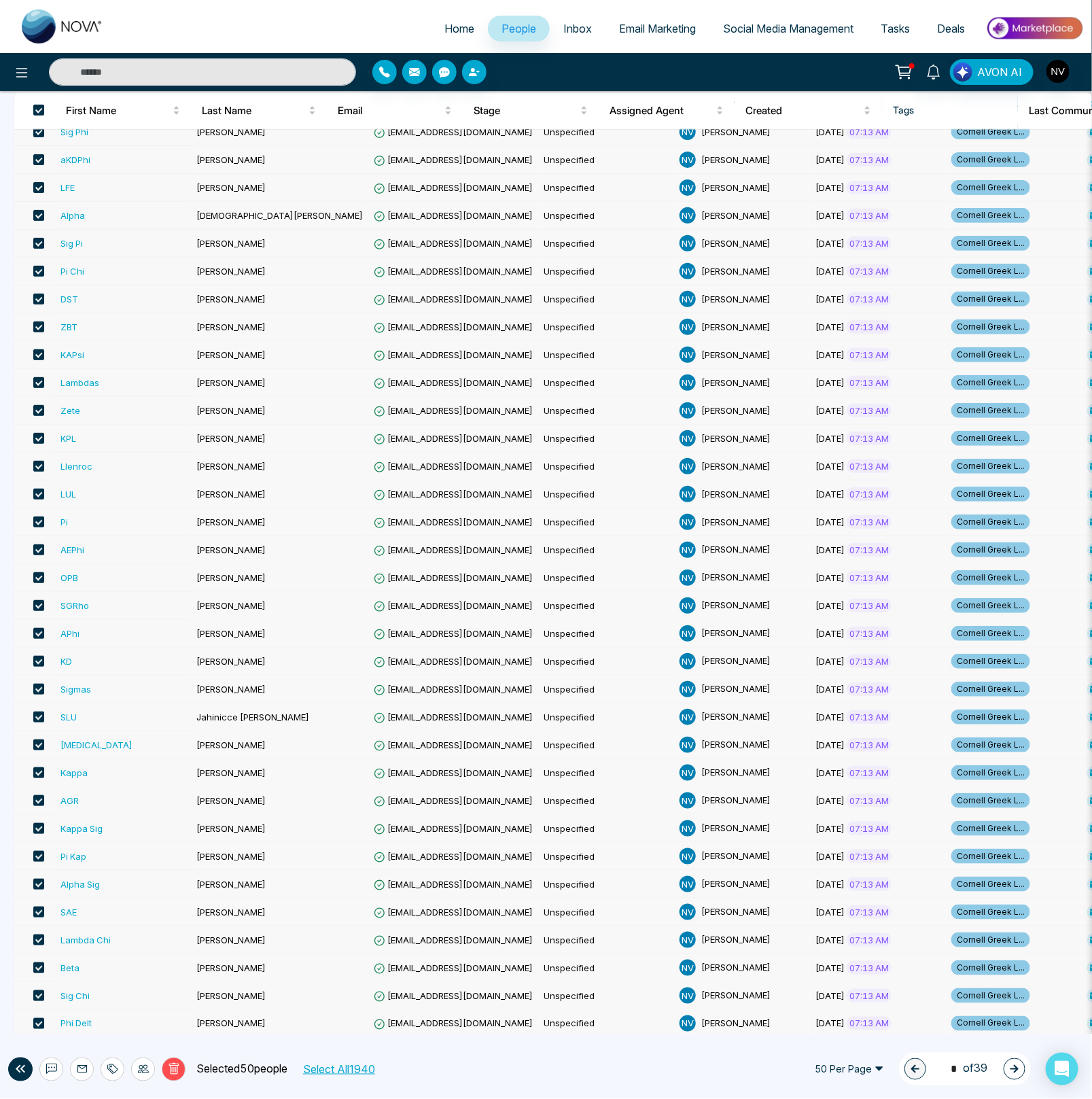
scroll to position [0, 0]
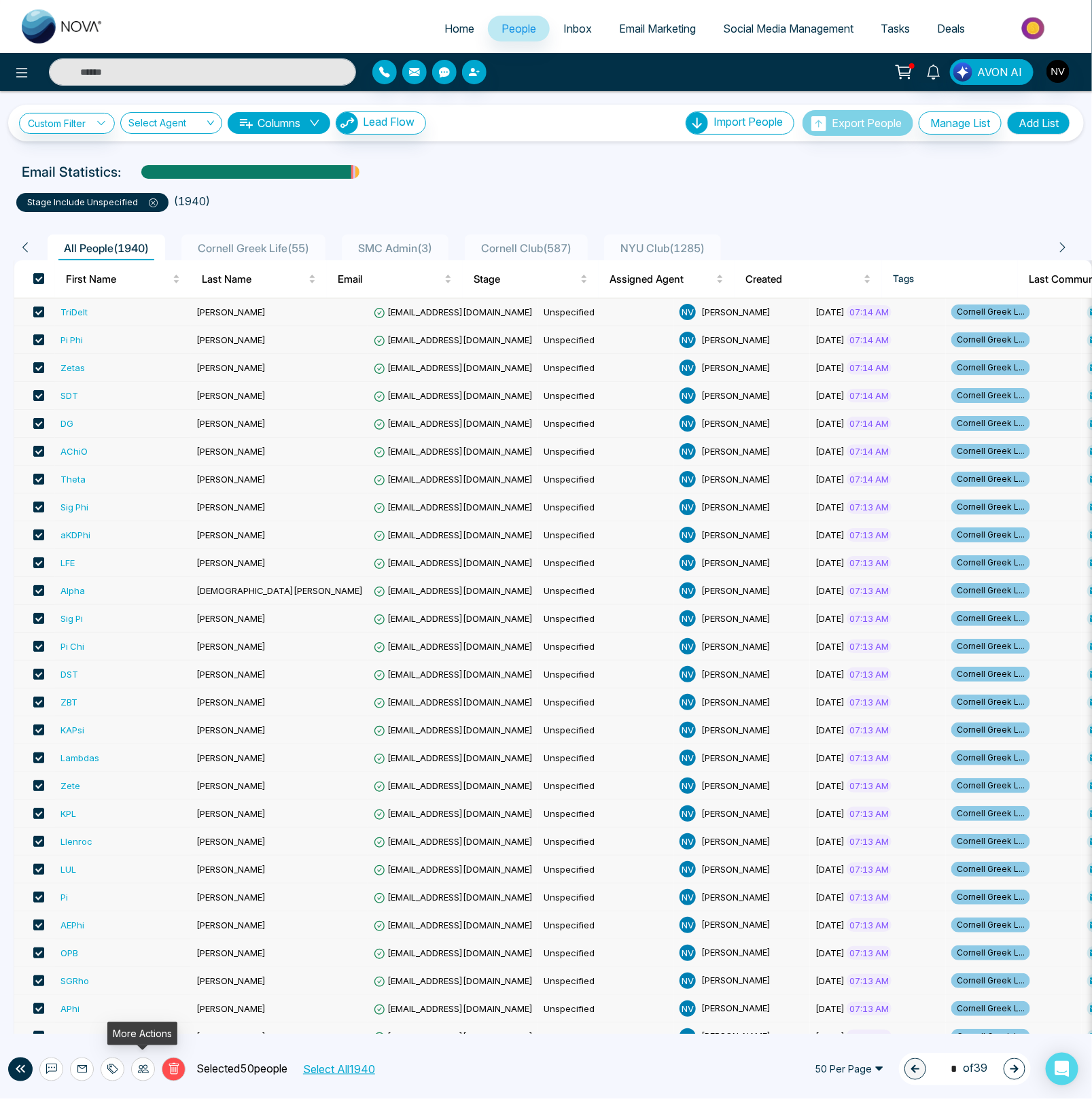
click at [146, 1072] on icon at bounding box center [143, 1069] width 11 height 8
click at [139, 996] on link "Update Stage" at bounding box center [118, 997] width 62 height 12
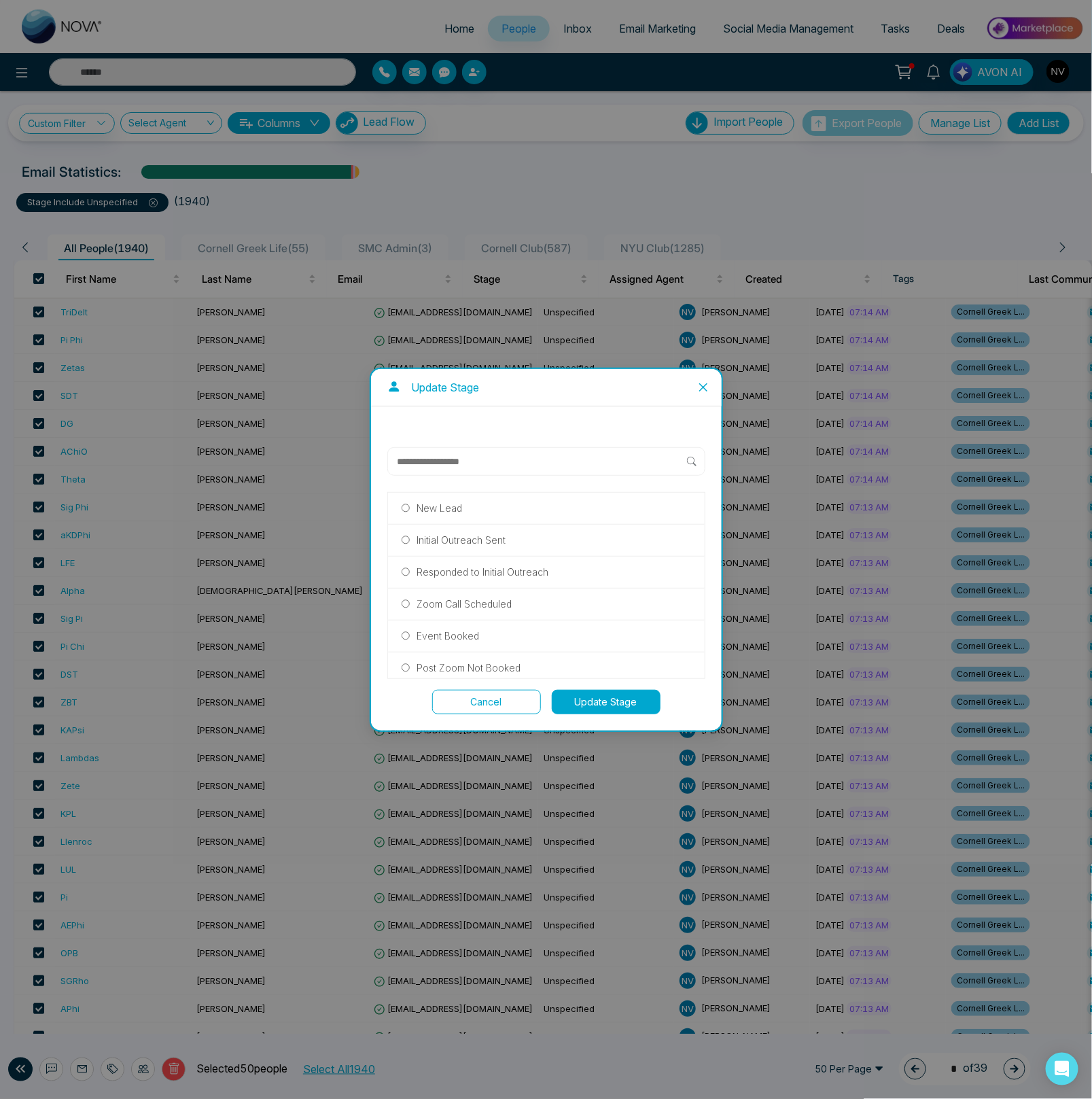
click at [497, 540] on p "Initial Outreach Sent" at bounding box center [460, 540] width 89 height 15
click at [593, 691] on button "Update Stage" at bounding box center [606, 701] width 109 height 24
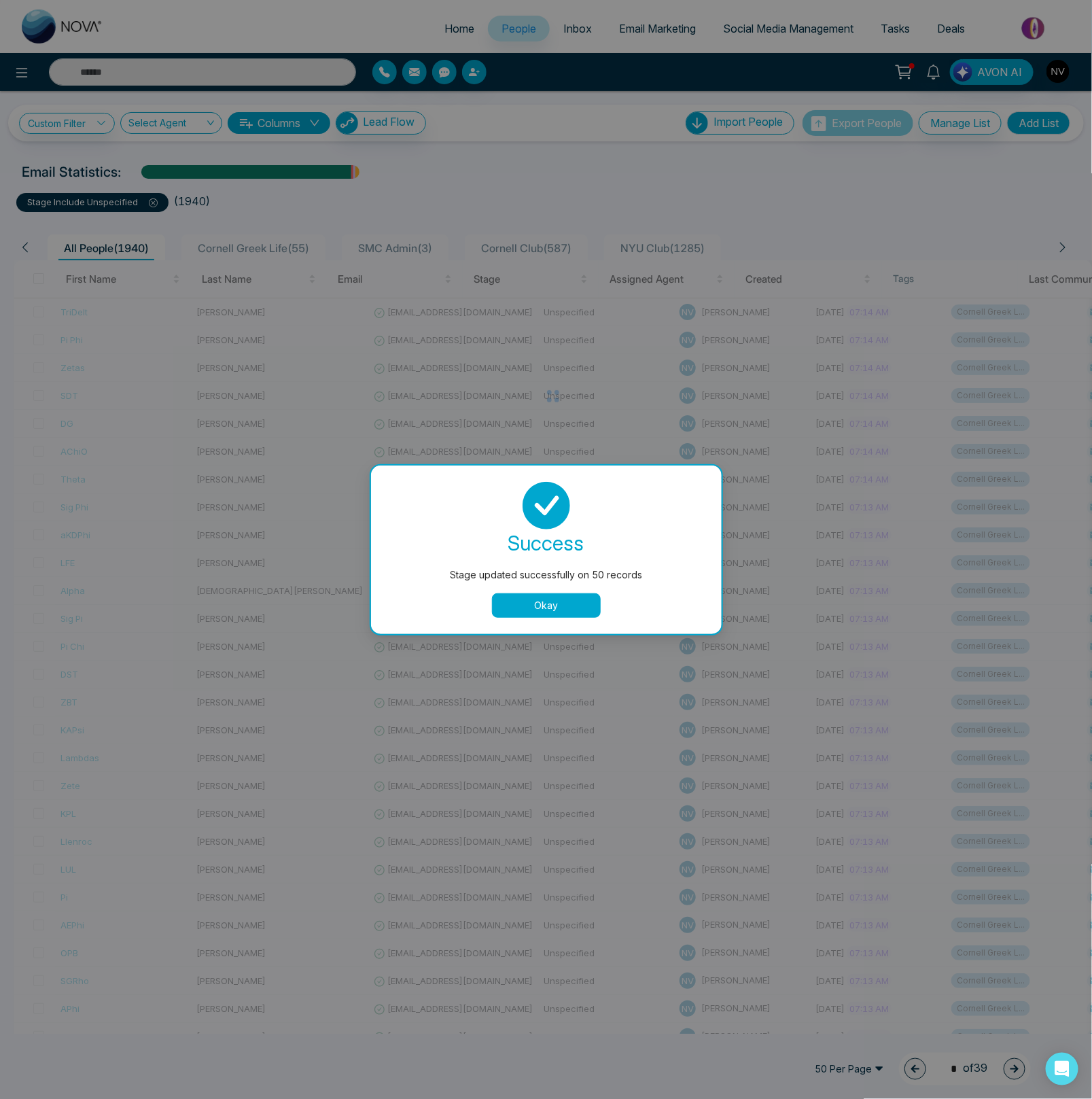
click at [570, 603] on button "Okay" at bounding box center [546, 605] width 109 height 24
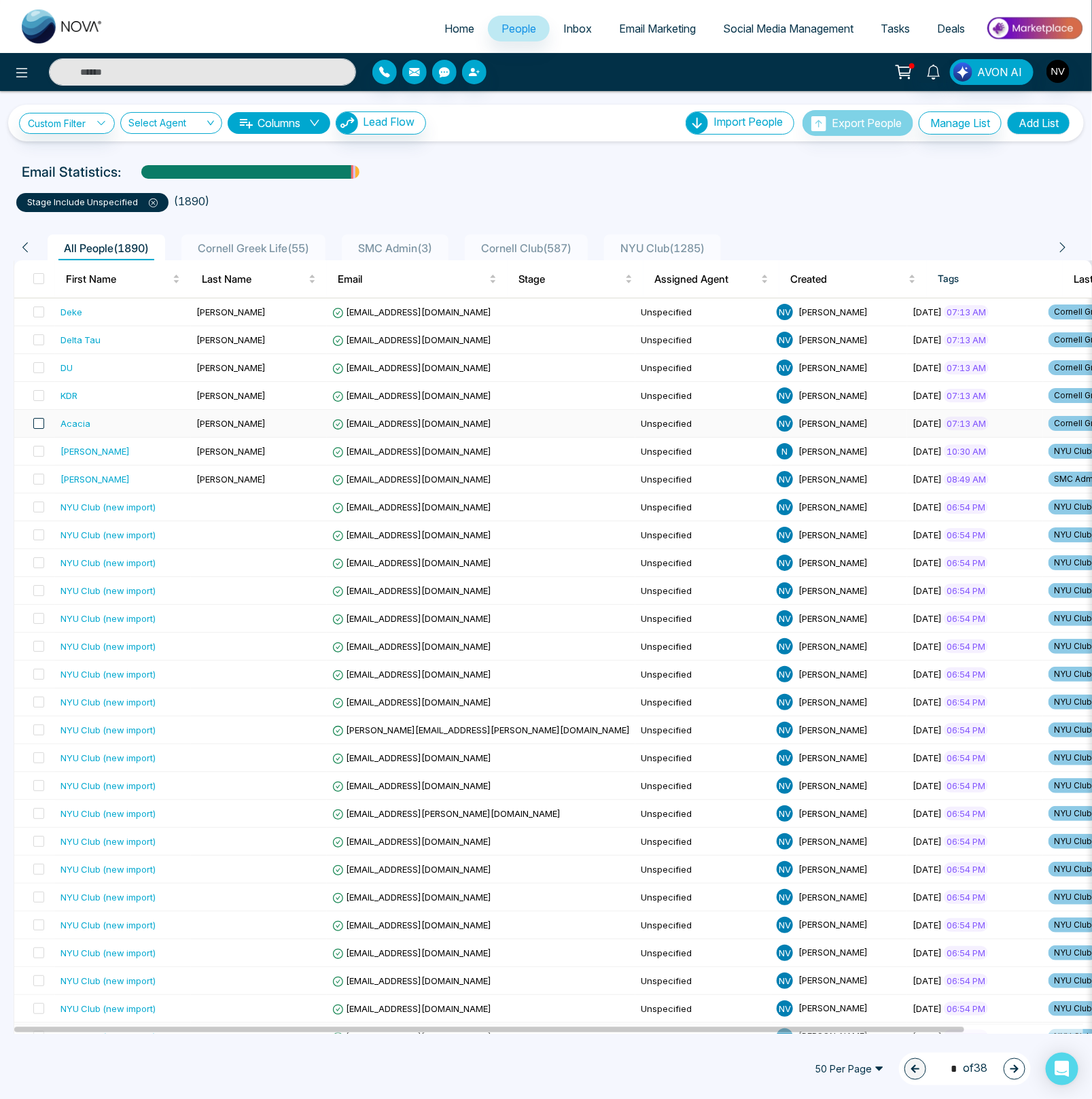
click at [39, 423] on span at bounding box center [38, 423] width 11 height 11
drag, startPoint x: 39, startPoint y: 398, endPoint x: 39, endPoint y: 378, distance: 20.0
click at [39, 398] on span at bounding box center [38, 395] width 11 height 11
click at [39, 367] on span at bounding box center [38, 367] width 11 height 11
click at [42, 329] on td at bounding box center [35, 340] width 41 height 28
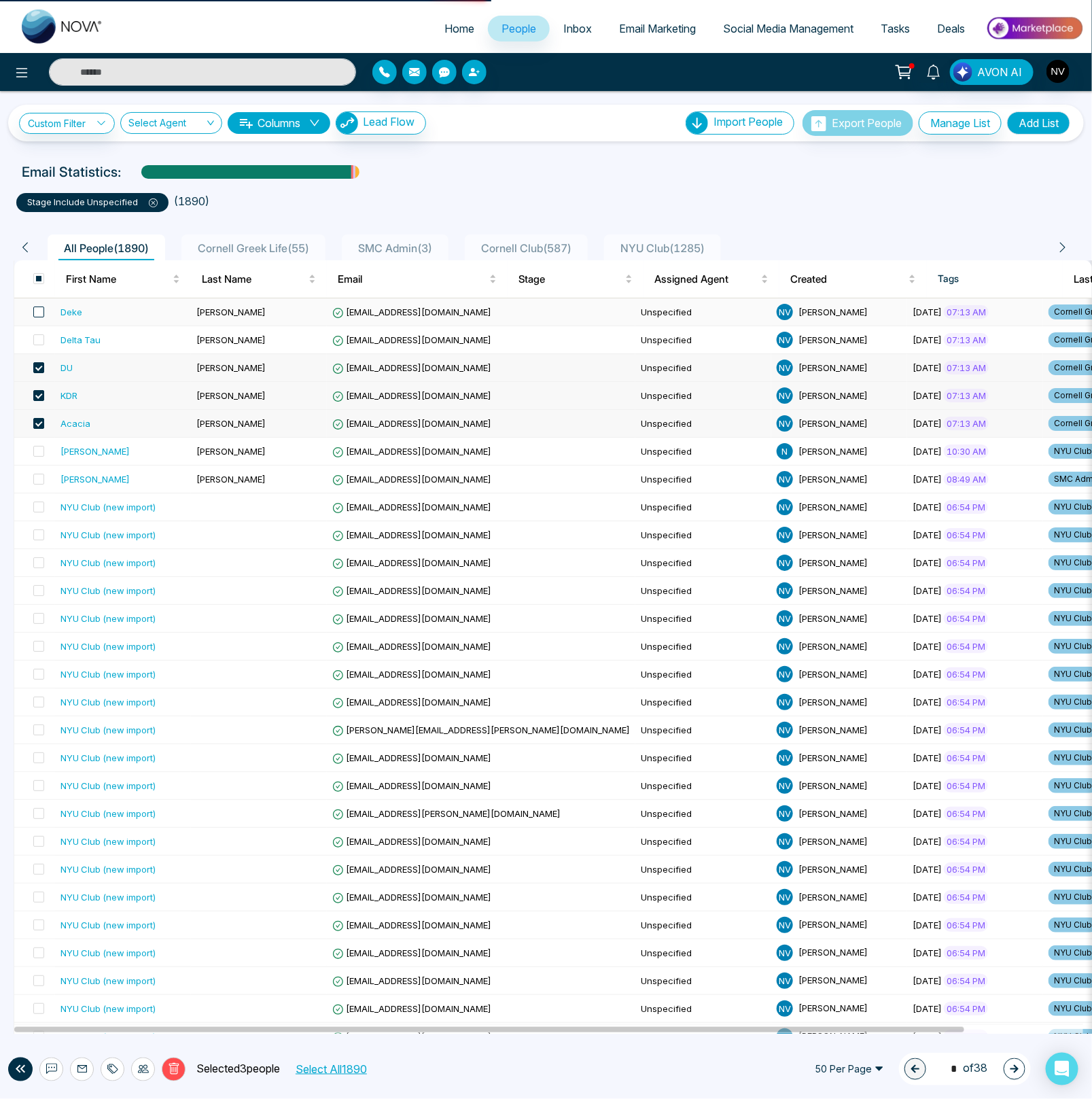
click at [43, 313] on span at bounding box center [38, 312] width 11 height 11
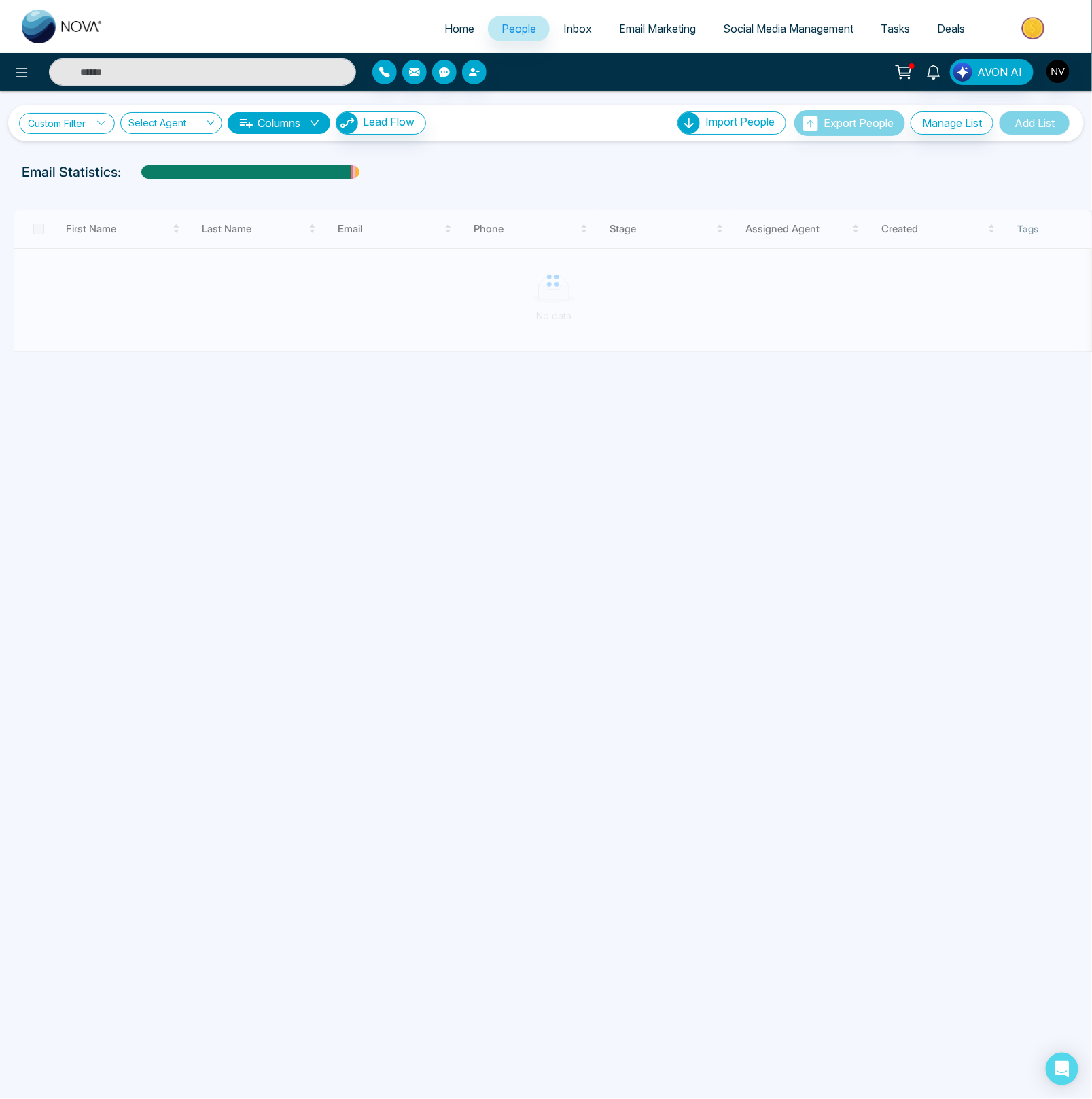
click at [67, 116] on link "Custom Filter" at bounding box center [67, 124] width 95 height 21
click at [90, 154] on input "search" at bounding box center [94, 155] width 110 height 20
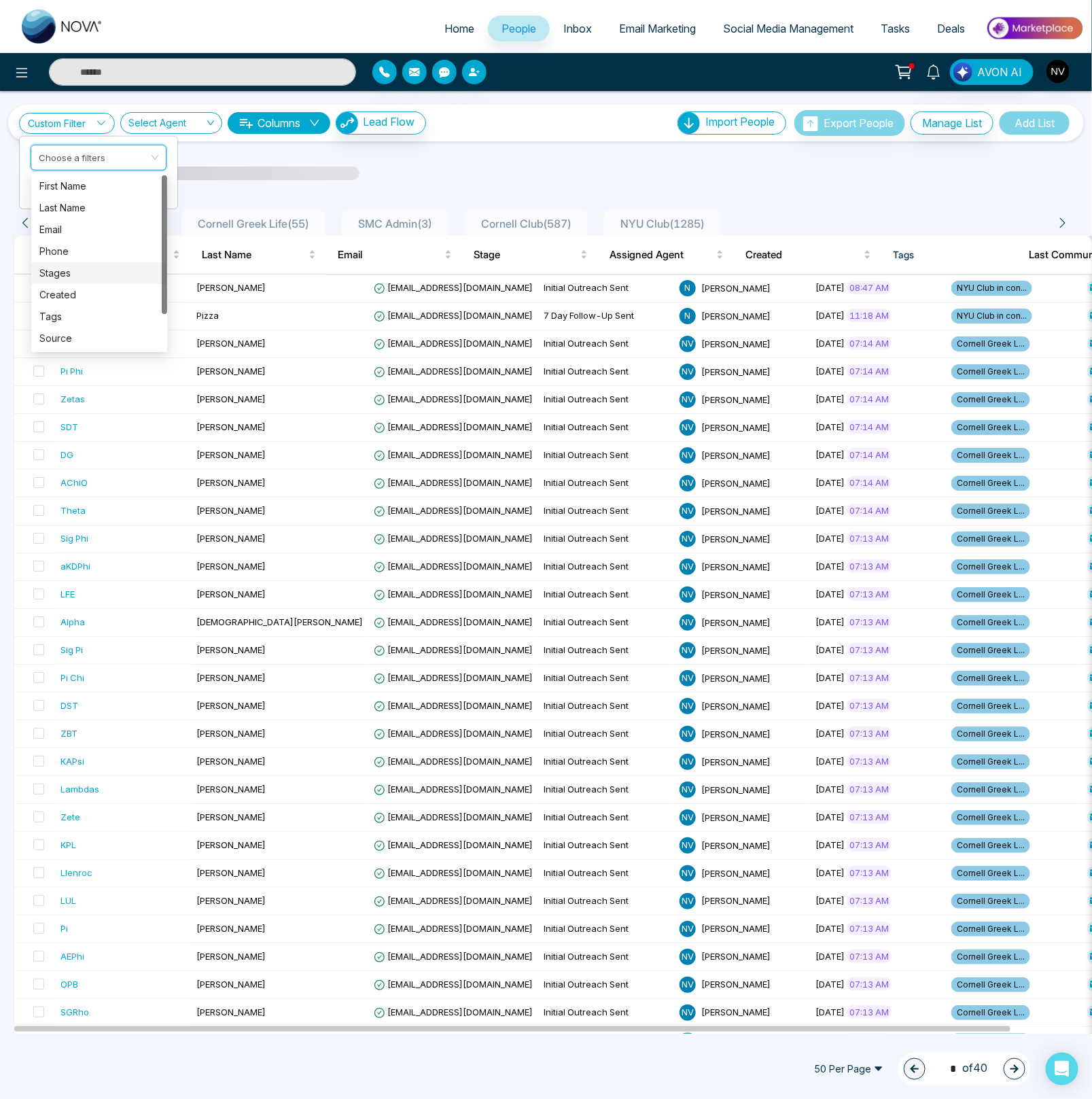
click at [82, 269] on div "Stages" at bounding box center [98, 273] width 120 height 15
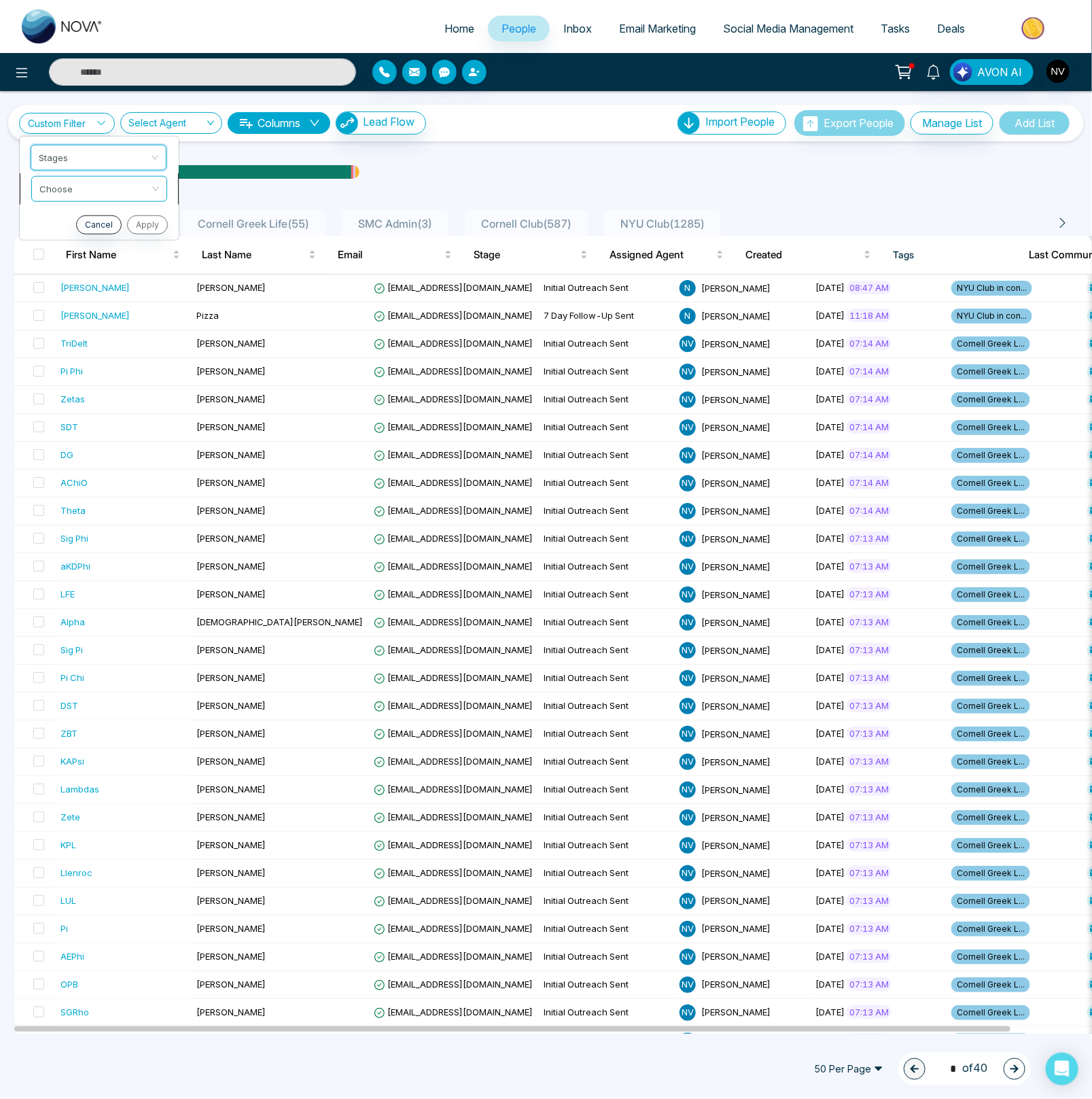
click at [84, 188] on input "search" at bounding box center [94, 186] width 110 height 20
click at [76, 221] on div "include" at bounding box center [98, 216] width 120 height 15
click at [71, 221] on input "search" at bounding box center [94, 217] width 110 height 20
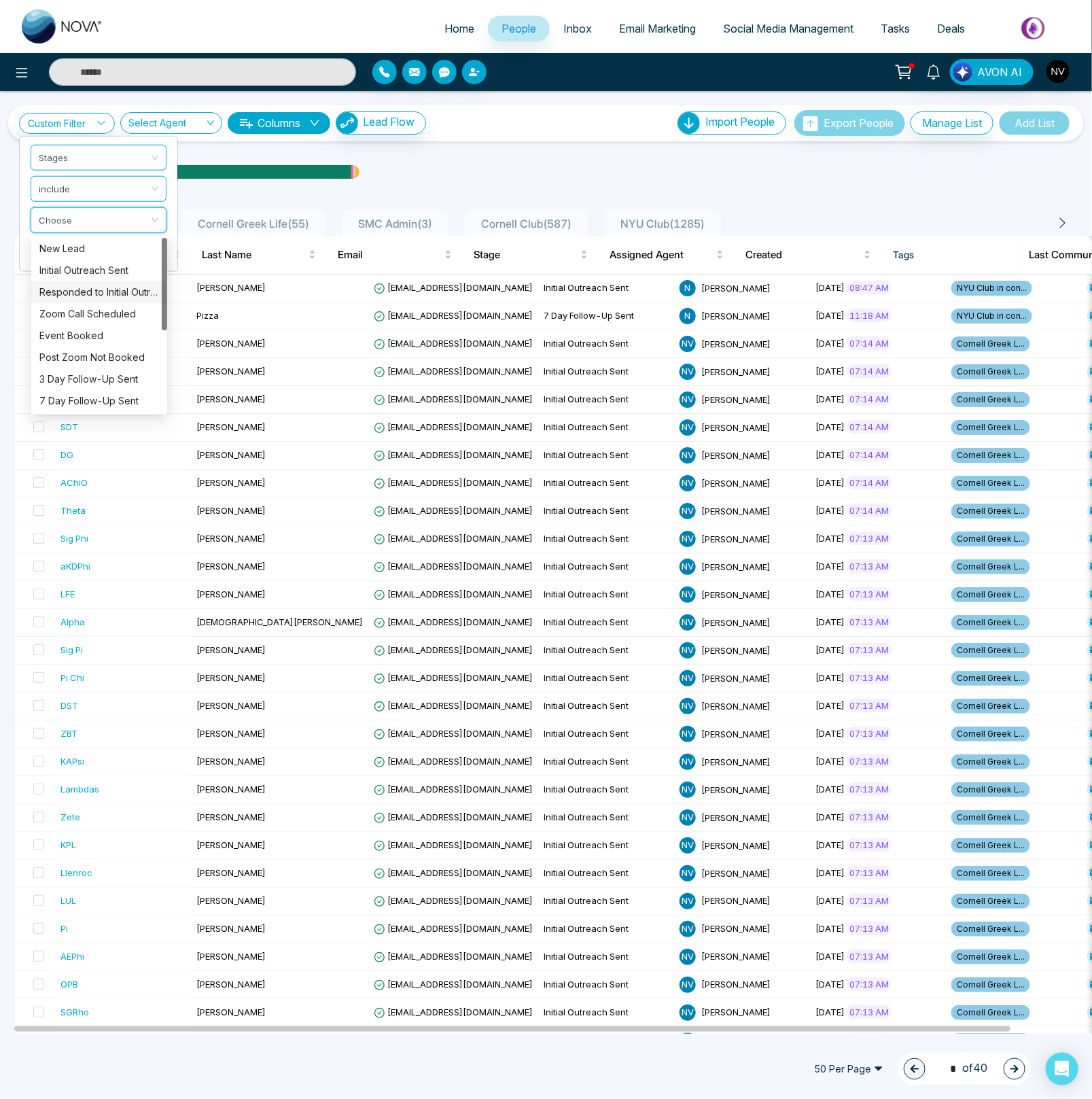
scroll to position [152, 0]
drag, startPoint x: 164, startPoint y: 292, endPoint x: 164, endPoint y: 398, distance: 106.0
click at [164, 398] on div at bounding box center [165, 365] width 6 height 93
click at [82, 397] on div "Unspecified" at bounding box center [98, 400] width 120 height 15
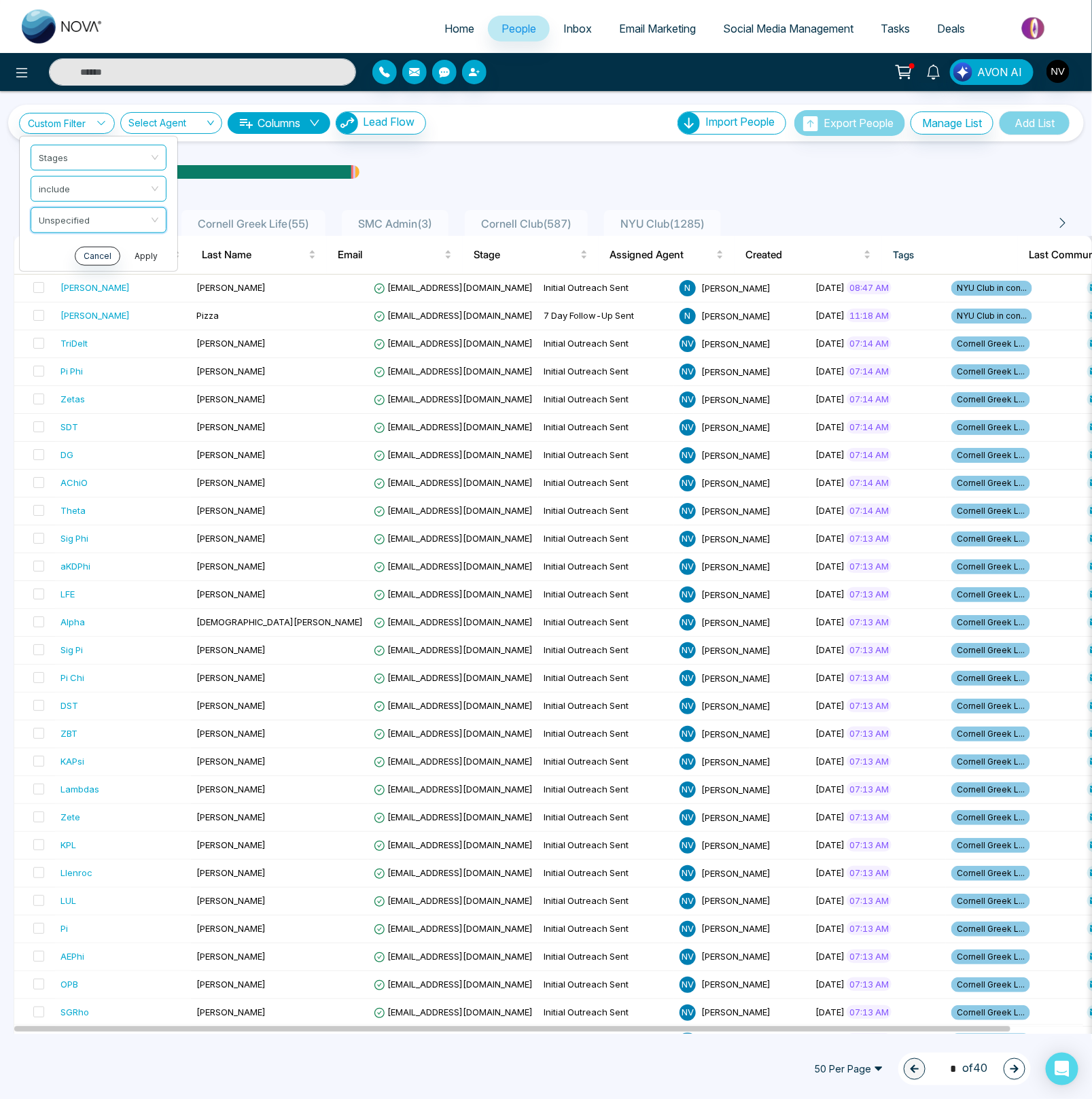
click at [142, 258] on button "Apply" at bounding box center [146, 255] width 41 height 19
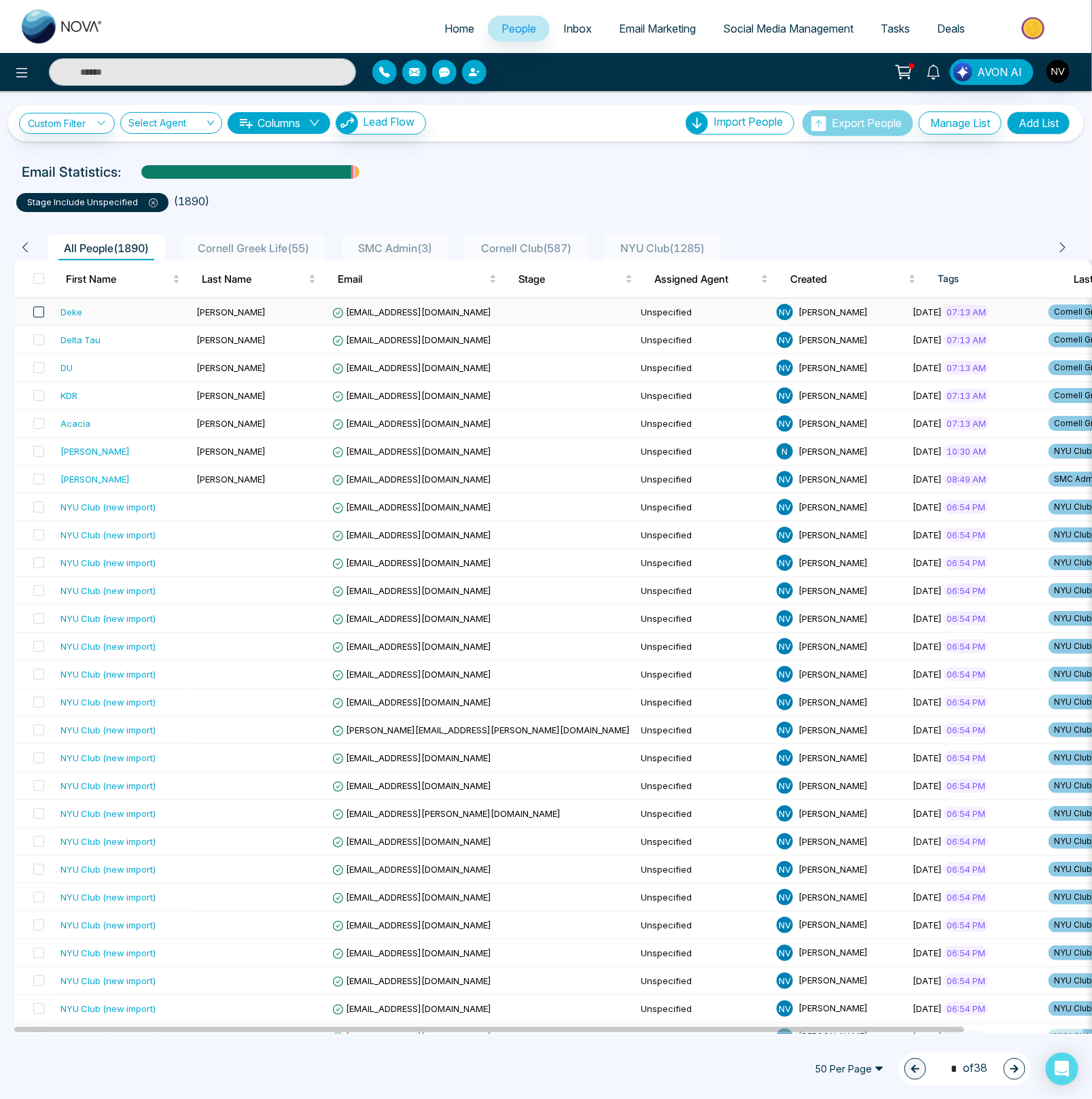
click at [38, 312] on span at bounding box center [38, 312] width 11 height 11
click at [38, 338] on span at bounding box center [38, 339] width 11 height 11
click at [37, 366] on span at bounding box center [38, 367] width 11 height 11
click at [38, 394] on span at bounding box center [38, 395] width 11 height 11
click at [36, 426] on span at bounding box center [38, 423] width 11 height 11
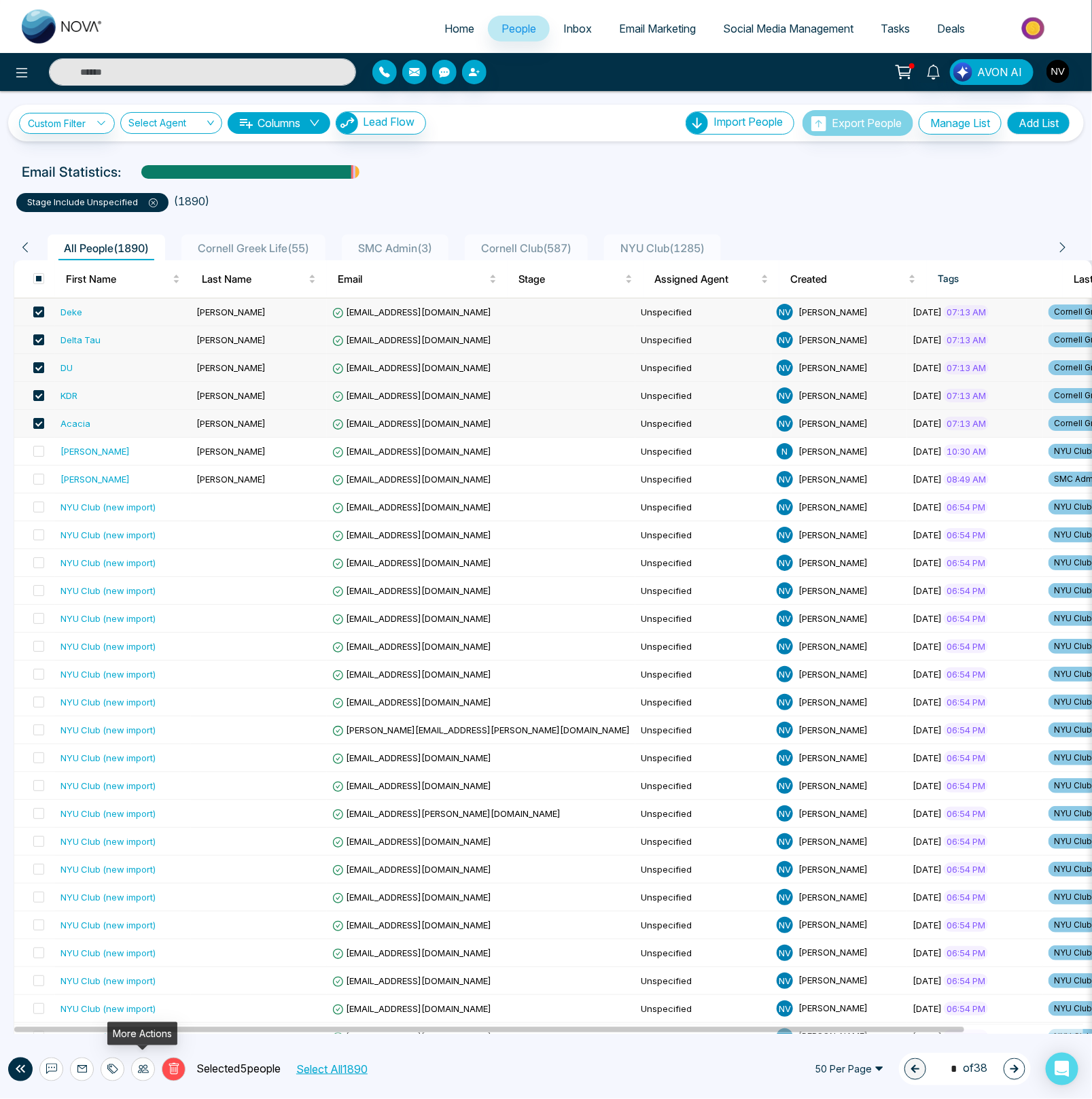
click at [140, 1069] on icon at bounding box center [143, 1069] width 11 height 8
click at [149, 998] on link "Update Stage" at bounding box center [118, 997] width 62 height 12
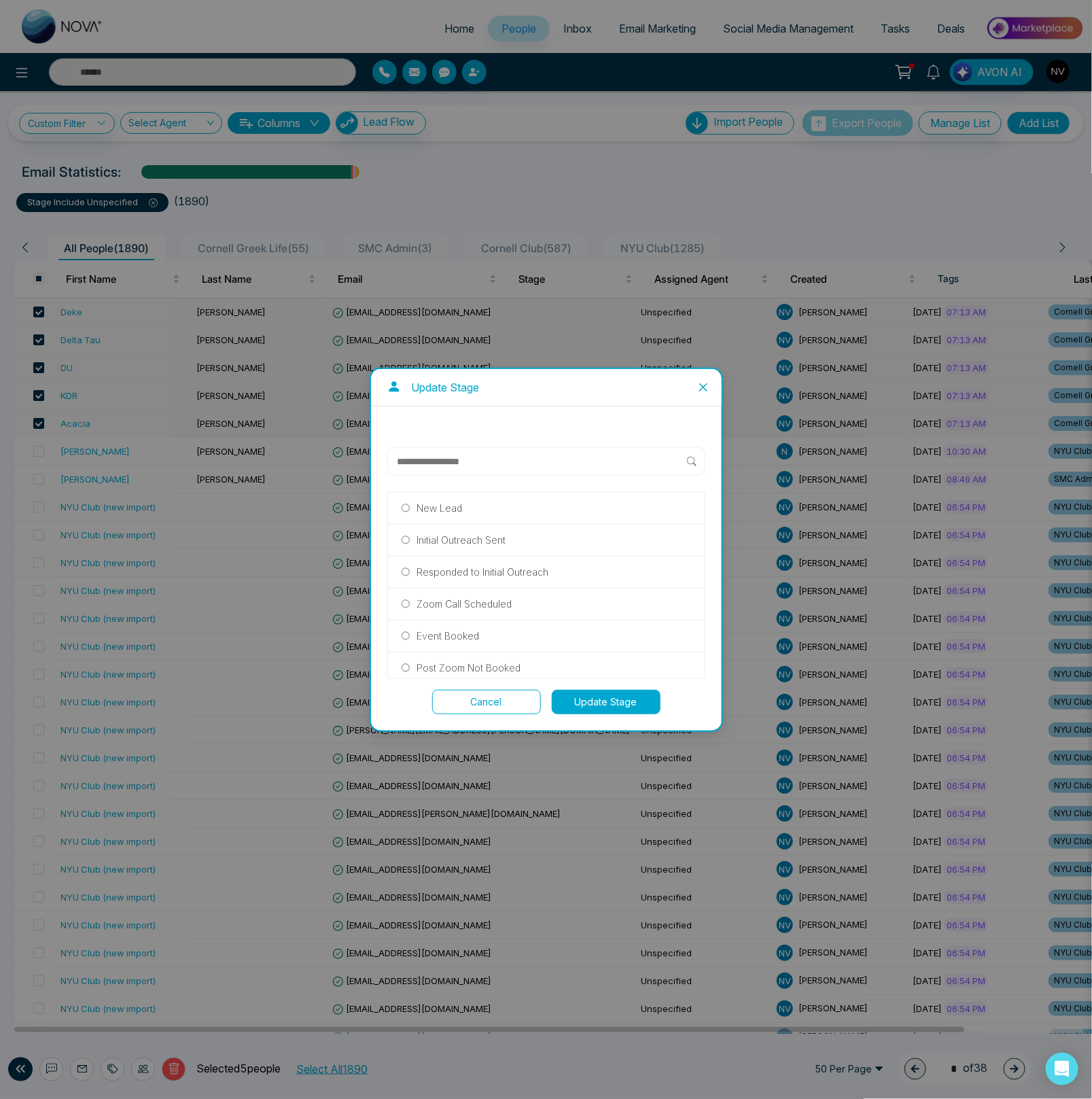
click at [433, 538] on p "Initial Outreach Sent" at bounding box center [460, 540] width 89 height 15
click at [603, 698] on button "Update Stage" at bounding box center [606, 701] width 109 height 24
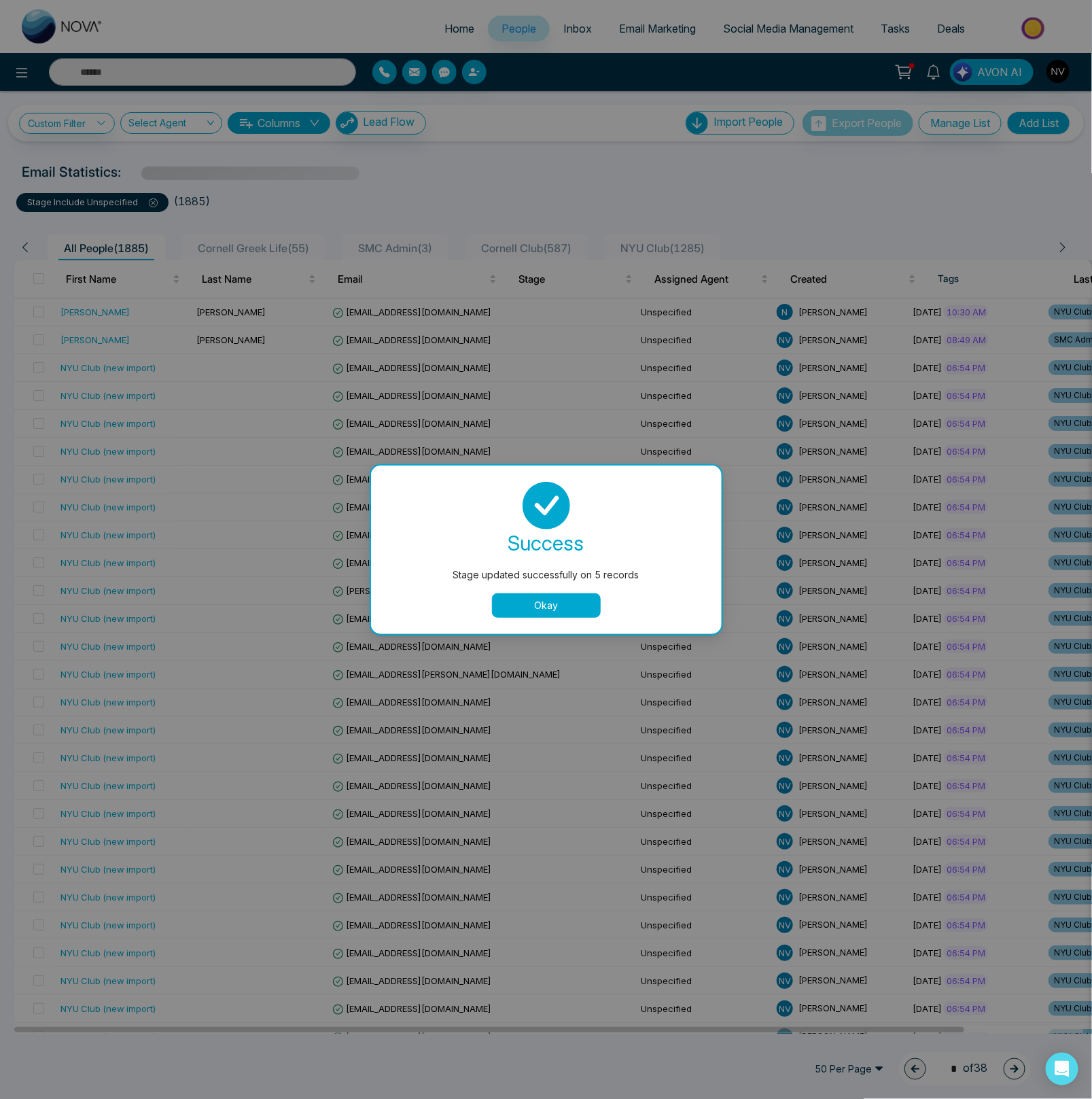
click at [542, 610] on button "Okay" at bounding box center [546, 605] width 109 height 24
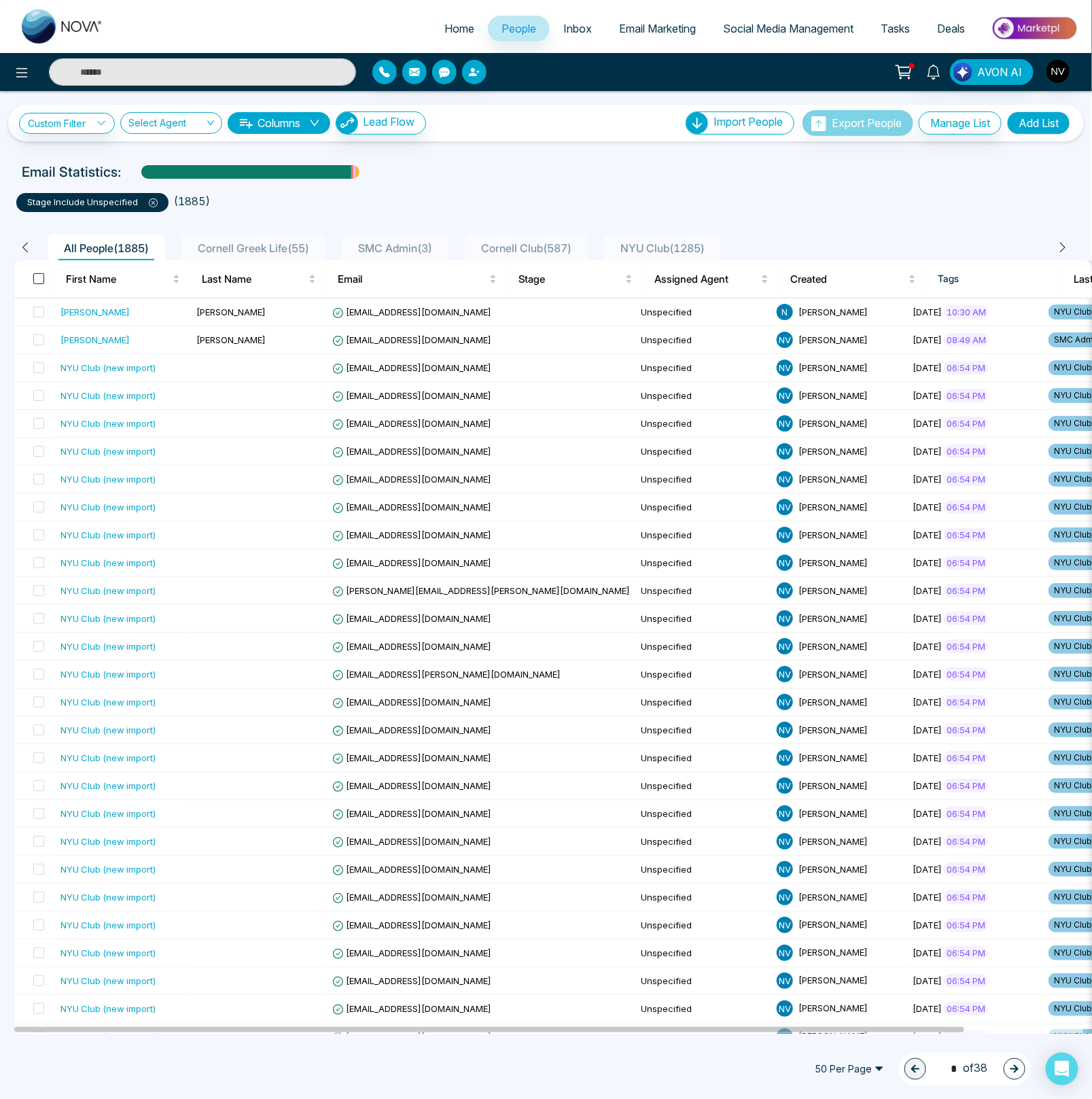
click at [39, 276] on span at bounding box center [38, 278] width 11 height 11
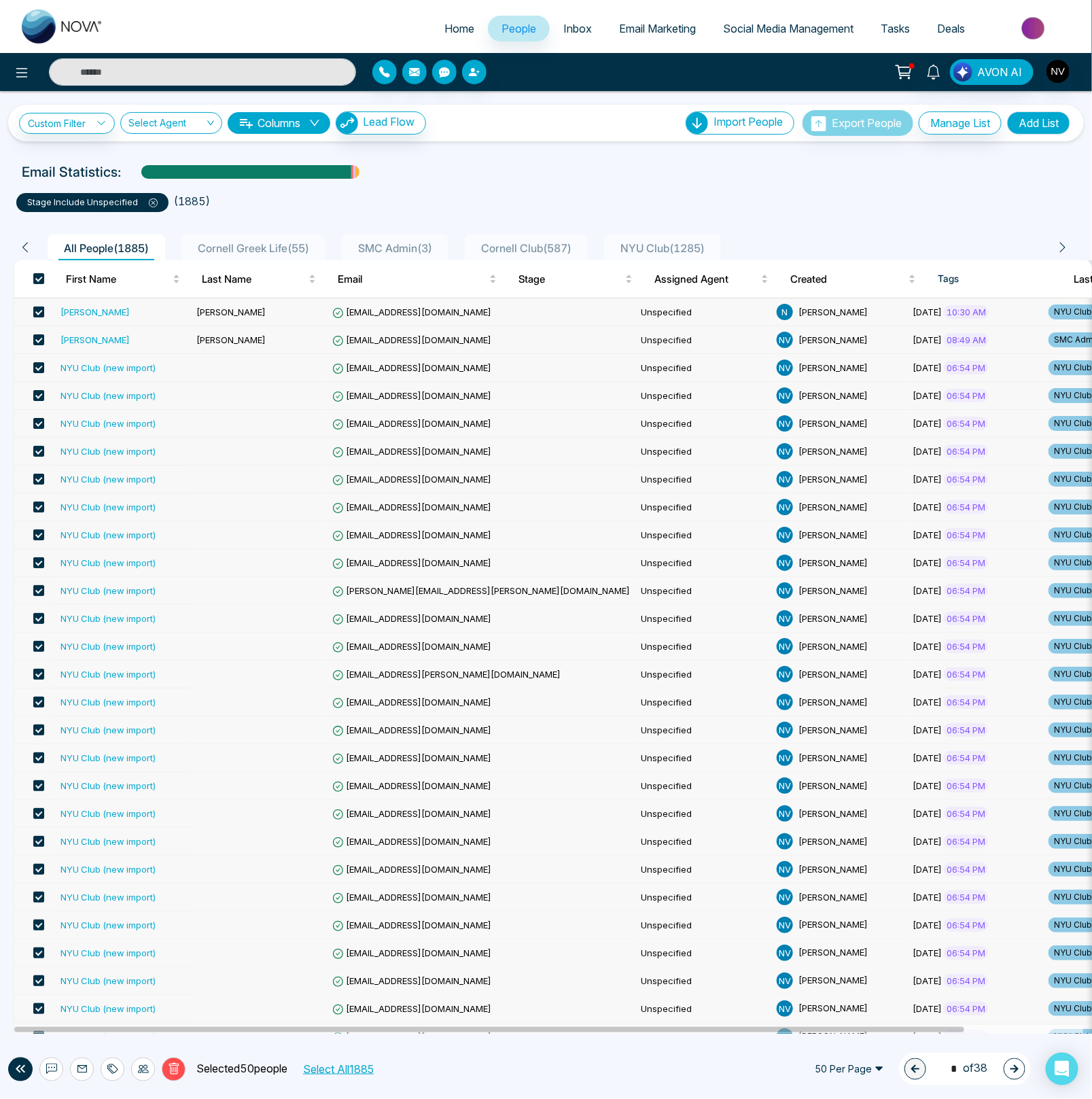
click at [39, 309] on span at bounding box center [38, 312] width 11 height 11
click at [39, 340] on span at bounding box center [38, 339] width 11 height 11
click at [39, 366] on span at bounding box center [38, 367] width 11 height 11
click at [37, 845] on span at bounding box center [38, 841] width 11 height 11
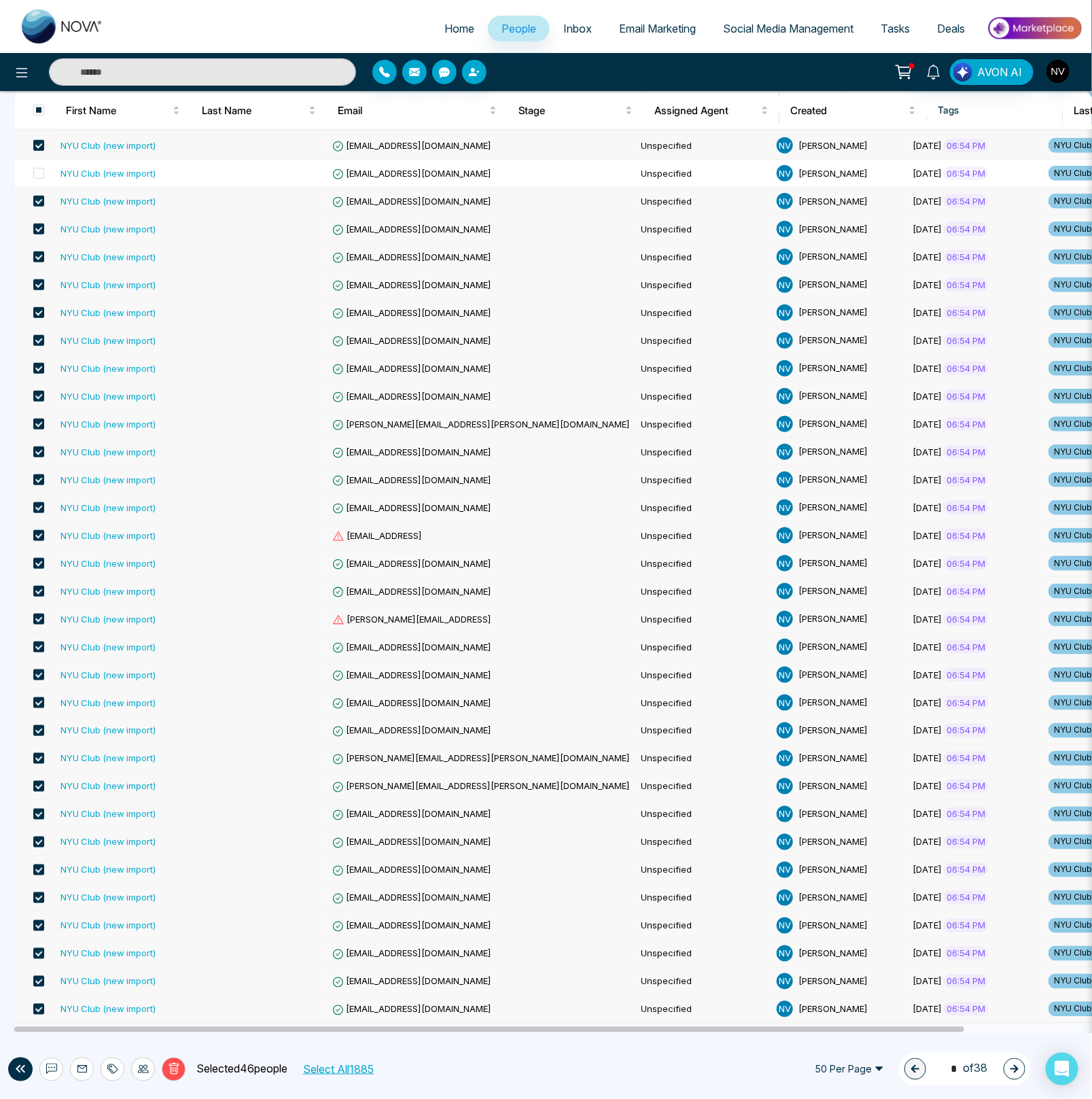
scroll to position [674, 0]
click at [145, 1072] on icon at bounding box center [143, 1068] width 11 height 11
click at [145, 1000] on link "Update Stage" at bounding box center [118, 997] width 62 height 12
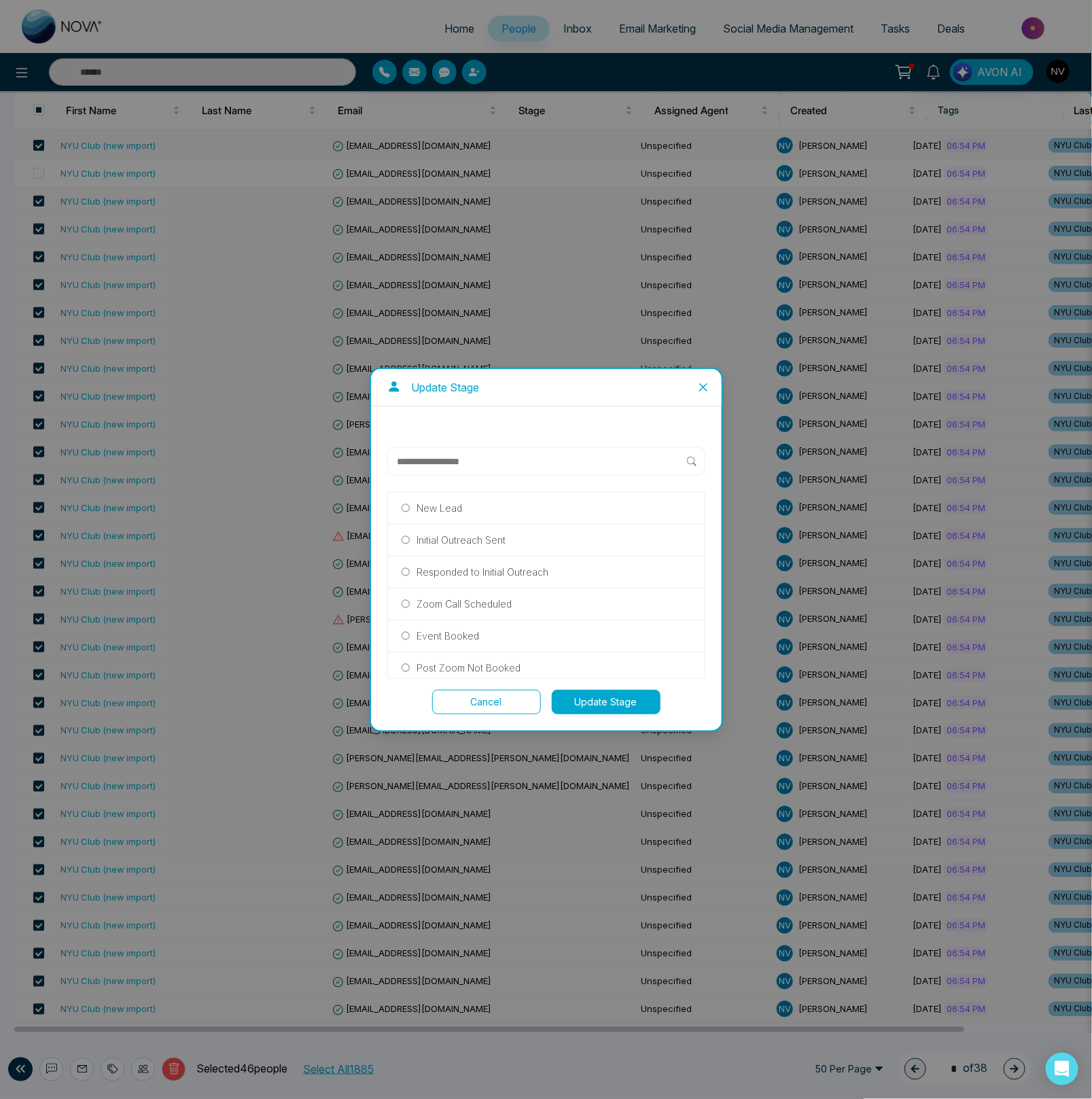
click at [457, 539] on p "Initial Outreach Sent" at bounding box center [460, 540] width 89 height 15
click at [600, 695] on button "Update Stage" at bounding box center [606, 701] width 109 height 24
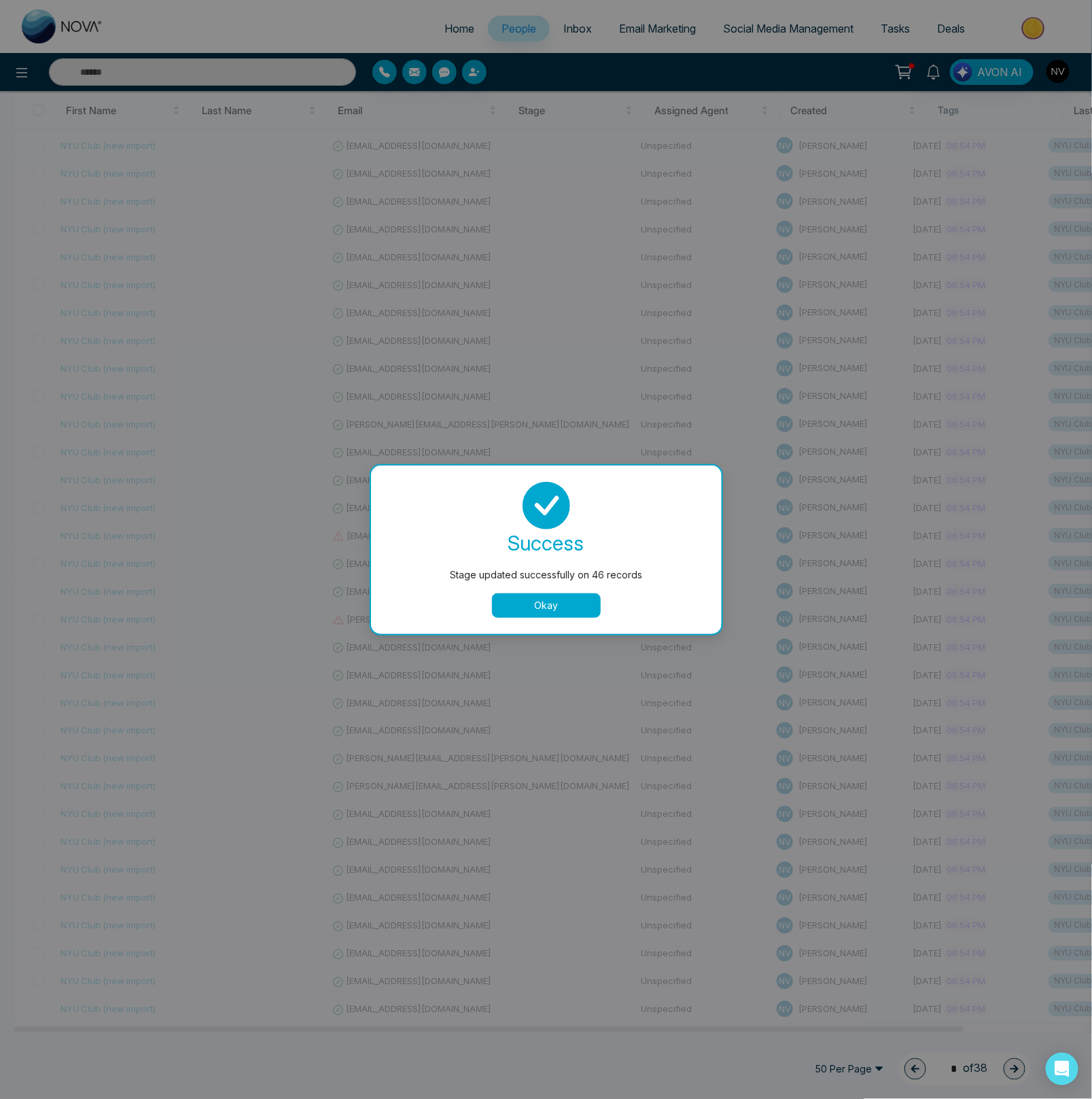
click at [590, 614] on button "Okay" at bounding box center [546, 605] width 109 height 24
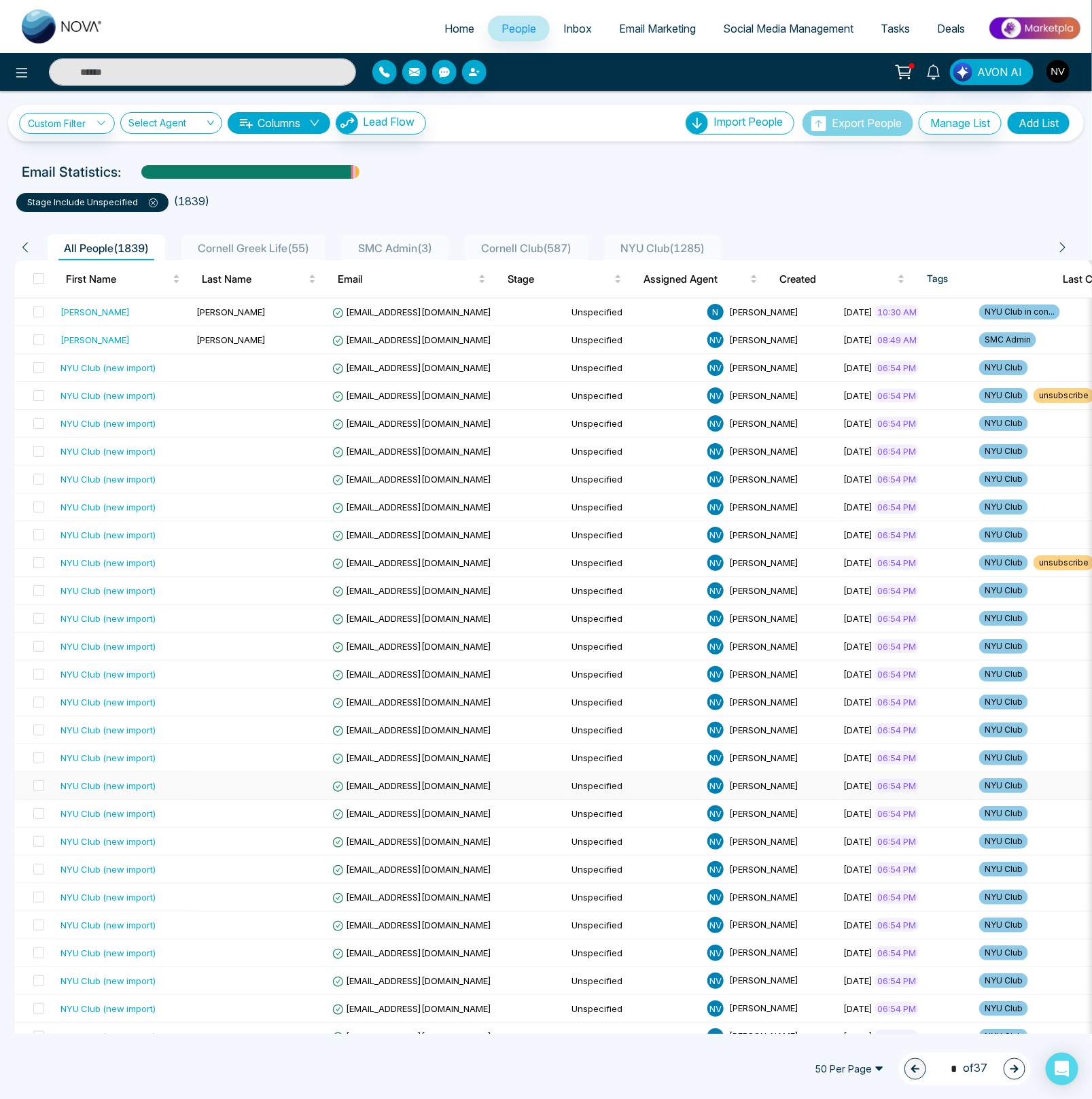
scroll to position [0, 0]
click at [37, 273] on span at bounding box center [38, 278] width 11 height 11
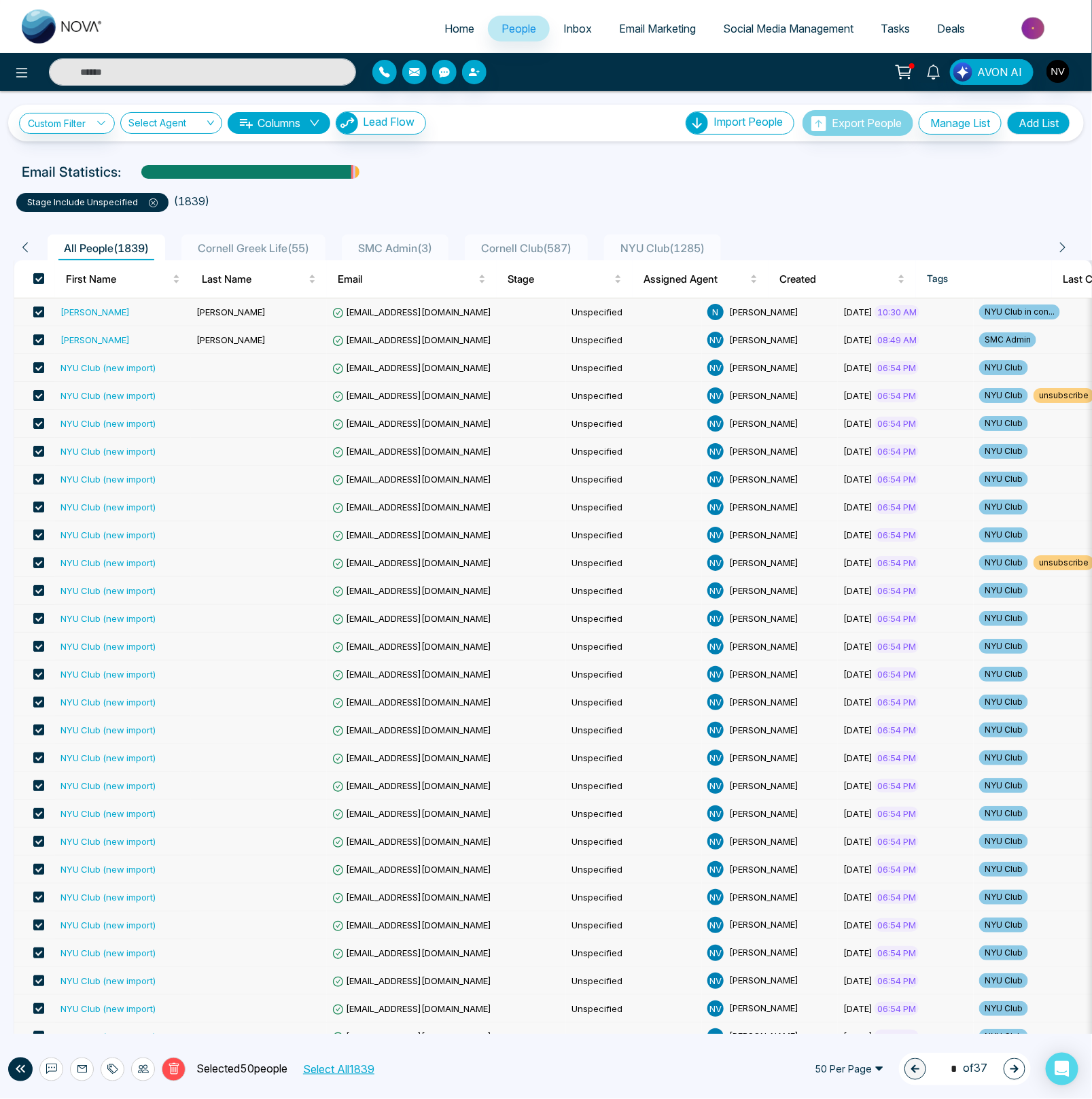
click at [38, 311] on span at bounding box center [38, 312] width 11 height 11
click at [37, 340] on span at bounding box center [38, 339] width 11 height 11
click at [38, 397] on span at bounding box center [38, 395] width 11 height 11
click at [37, 565] on span at bounding box center [38, 562] width 11 height 11
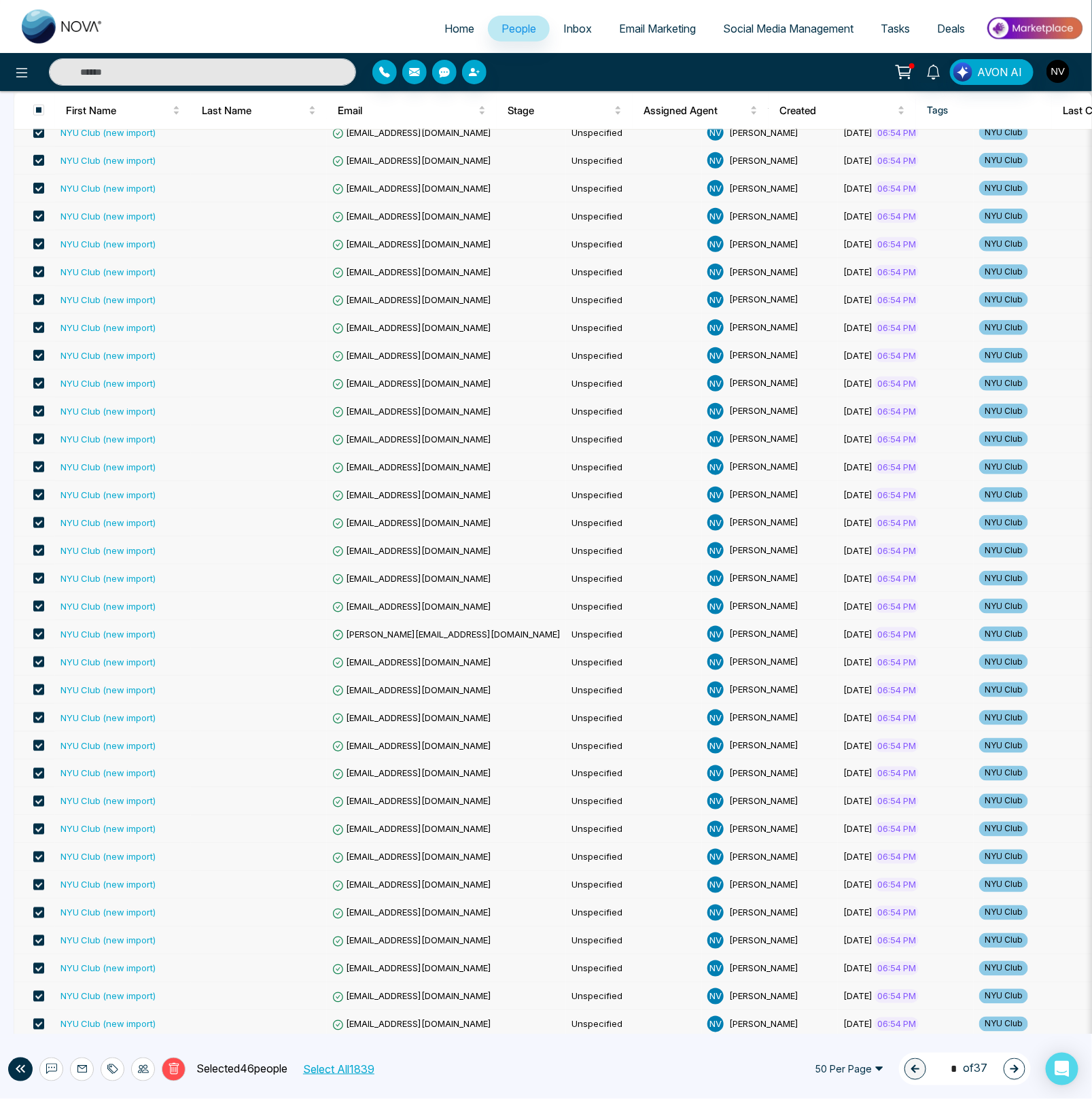
scroll to position [674, 0]
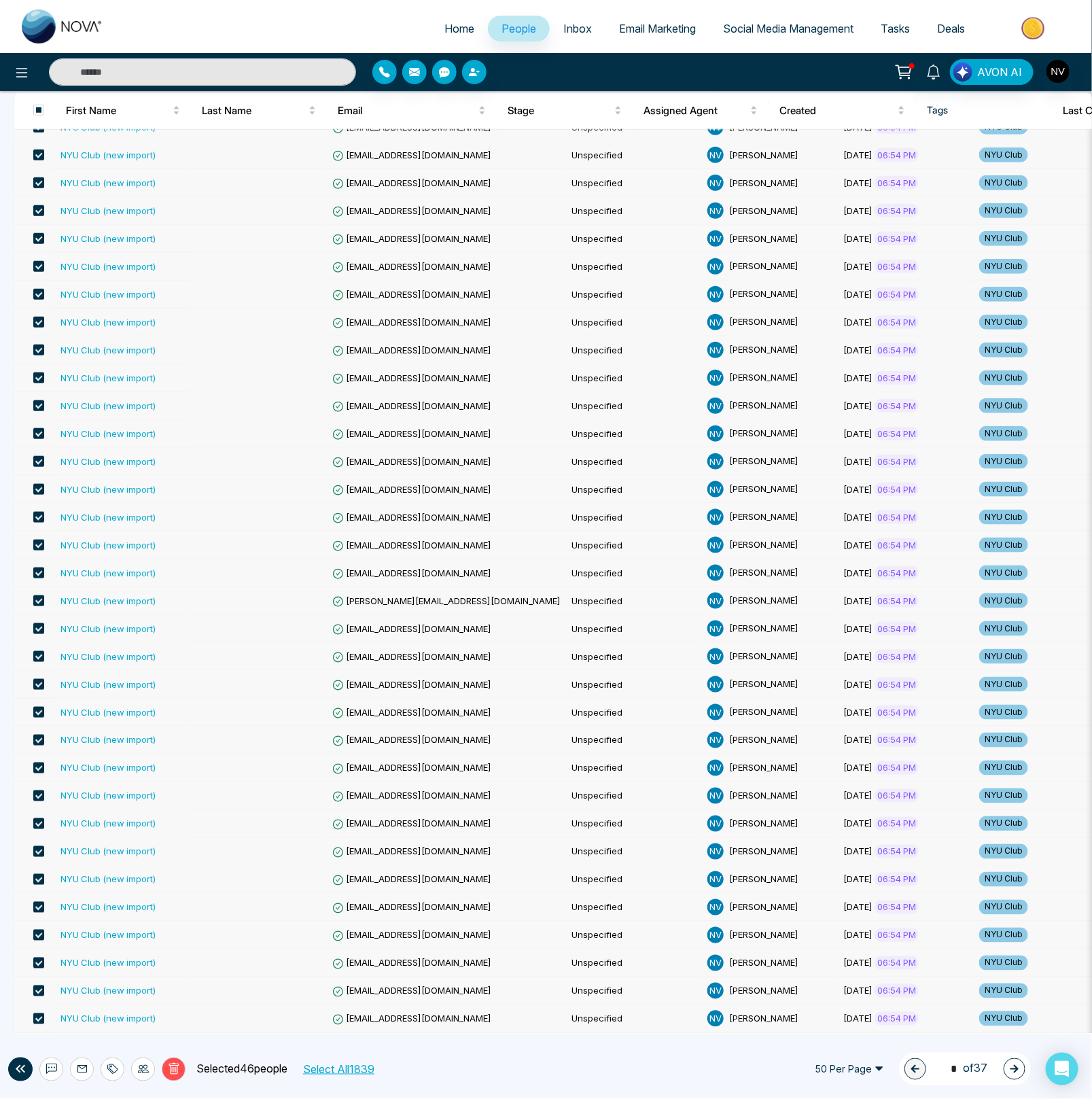
click at [136, 1068] on div at bounding box center [143, 1069] width 23 height 23
click at [145, 996] on link "Update Stage" at bounding box center [118, 997] width 62 height 12
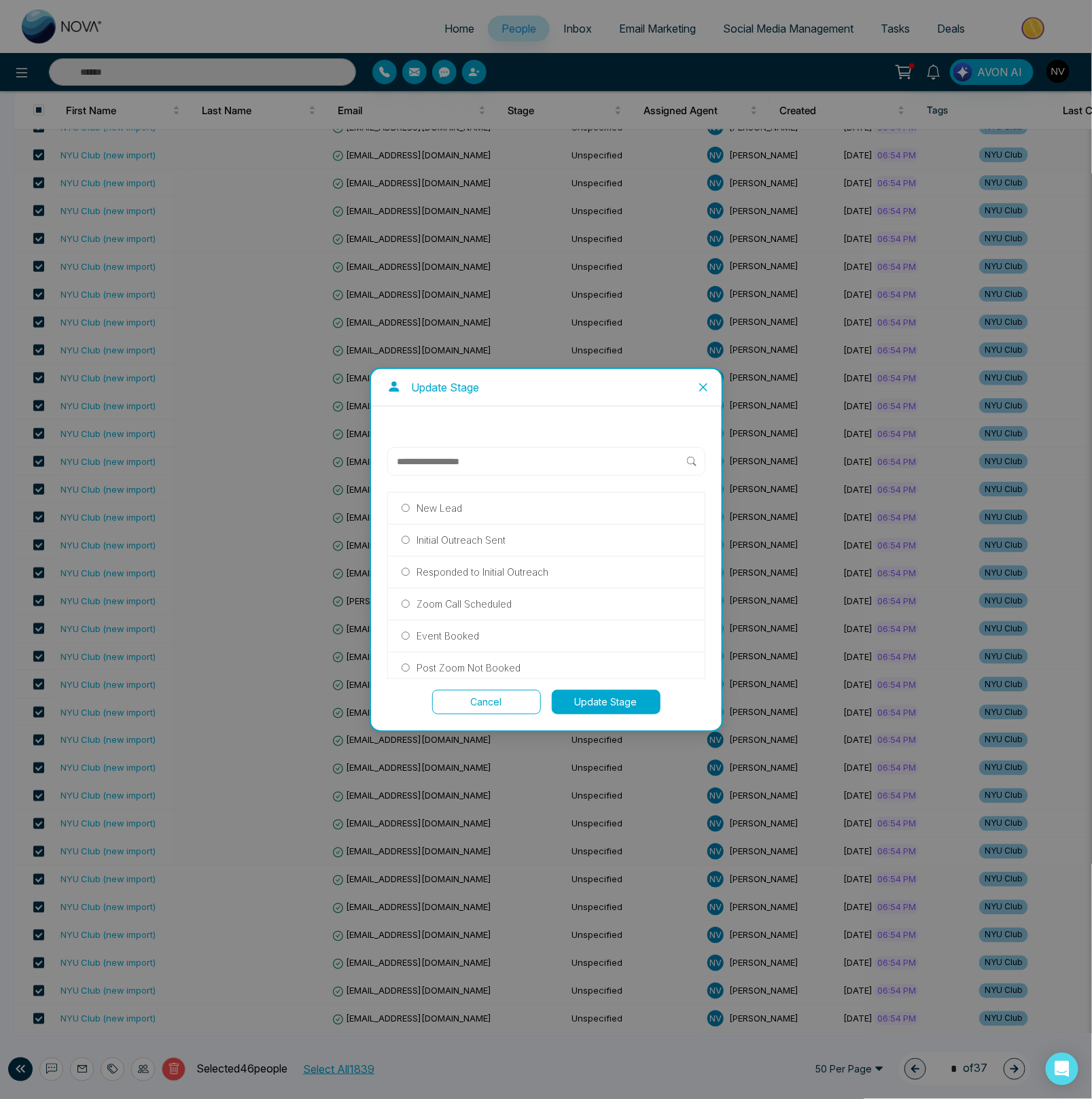
click at [454, 543] on p "Initial Outreach Sent" at bounding box center [460, 540] width 89 height 15
click at [589, 701] on button "Update Stage" at bounding box center [606, 701] width 109 height 24
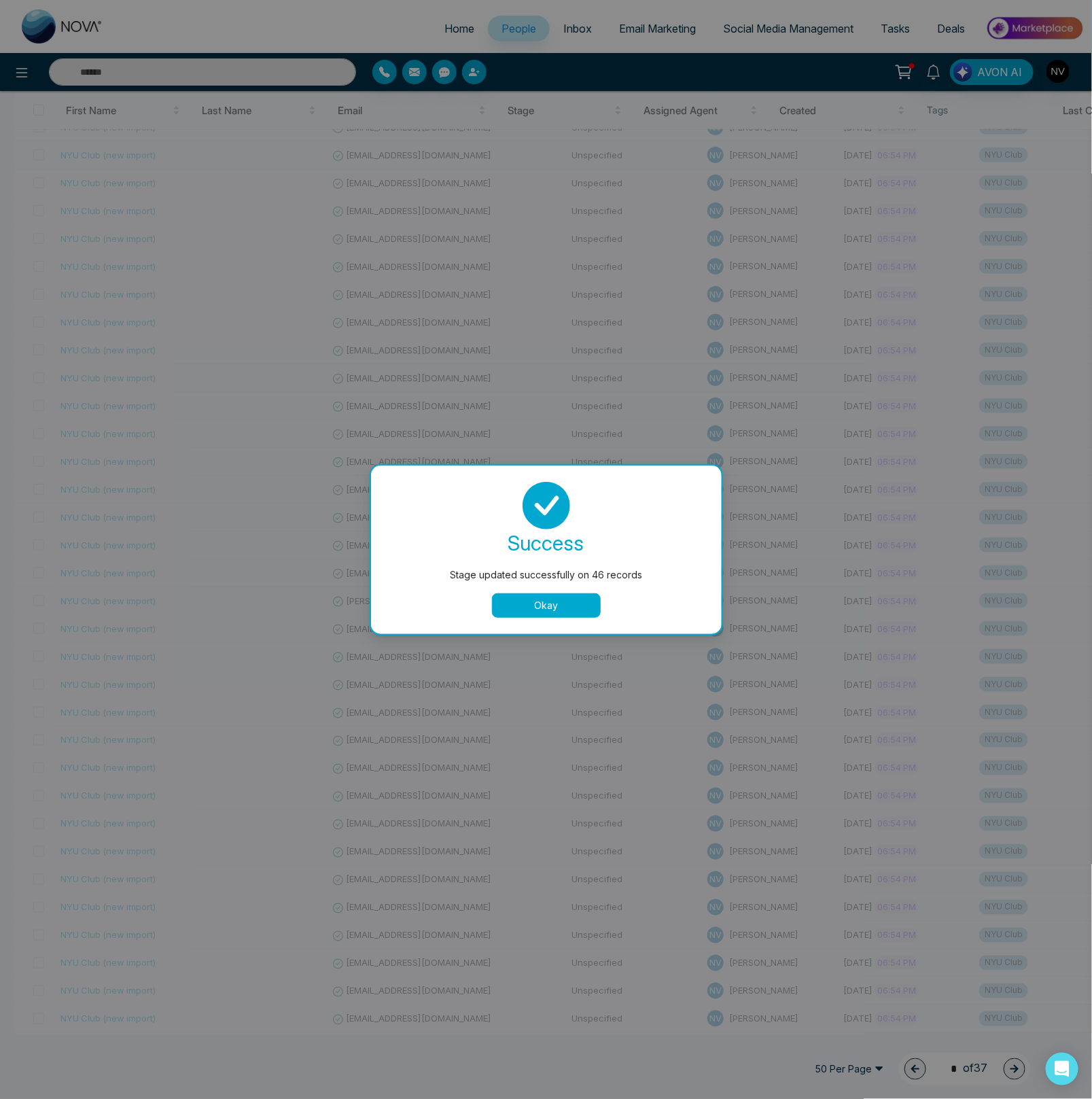
click at [534, 602] on button "Okay" at bounding box center [546, 605] width 109 height 24
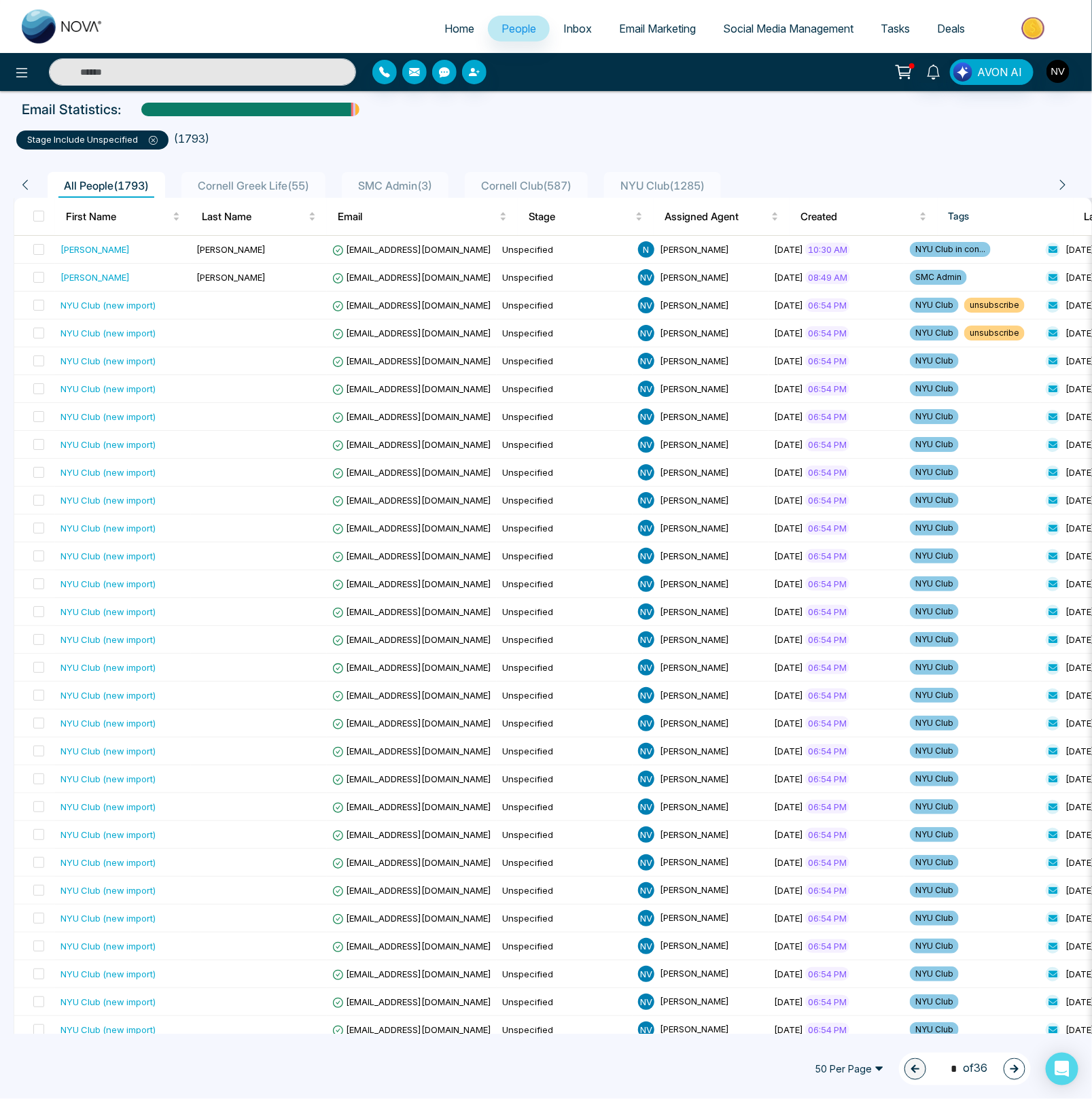
scroll to position [0, 0]
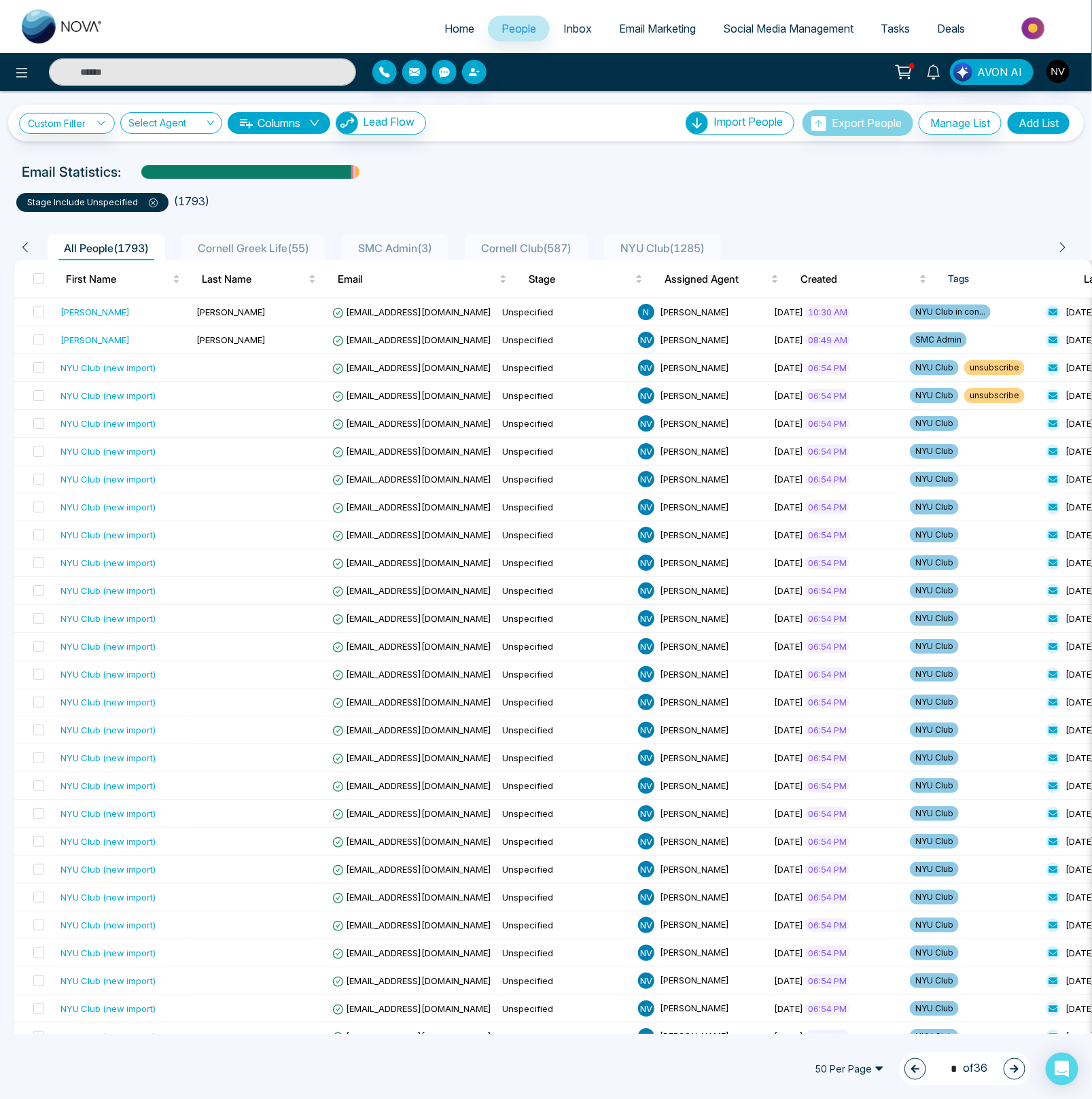
click at [154, 206] on icon at bounding box center [153, 203] width 9 height 9
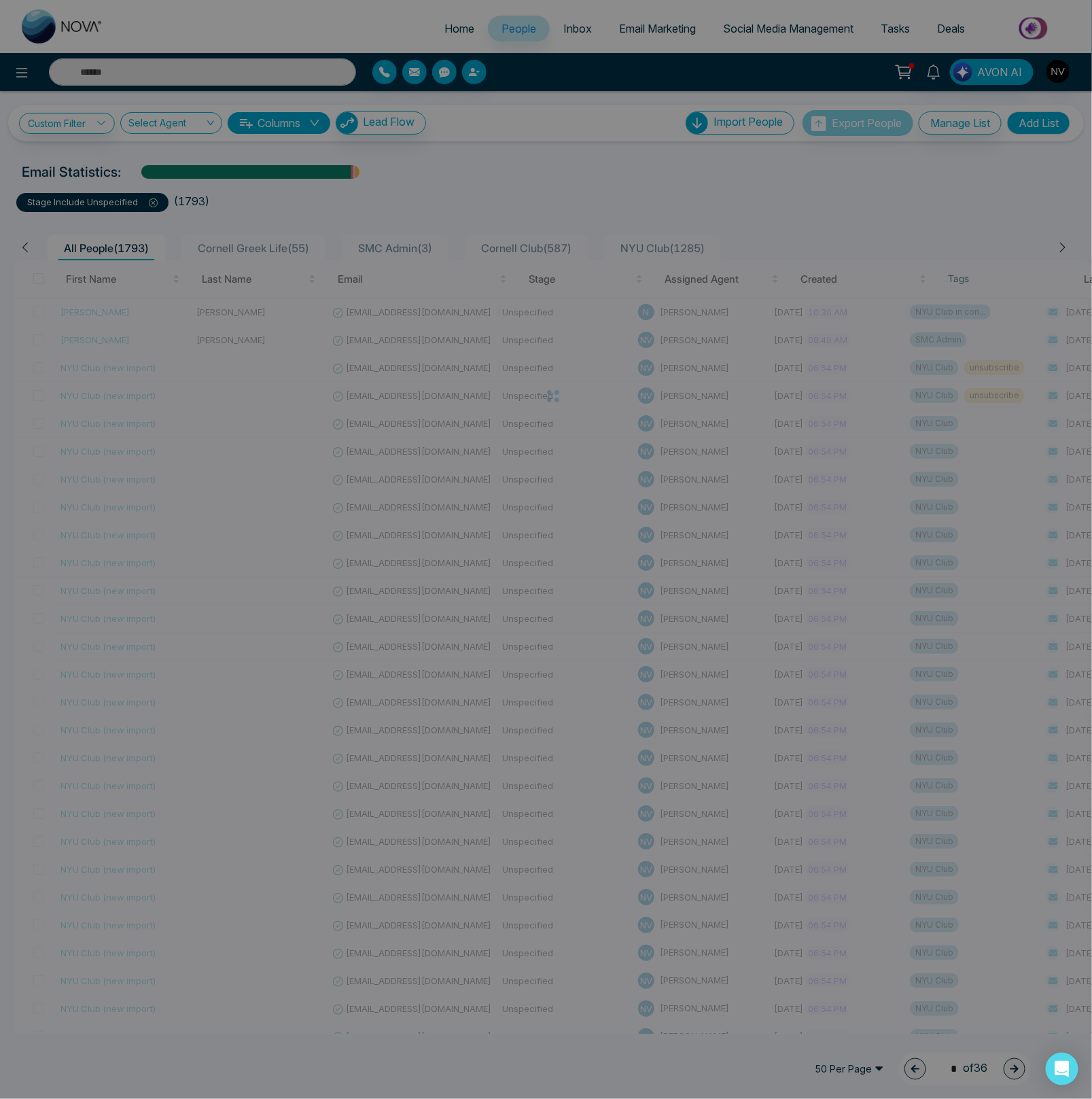
click at [90, 128] on div "Filter removed successfully success Filter removed successfully Okay" at bounding box center [546, 550] width 1092 height 1099
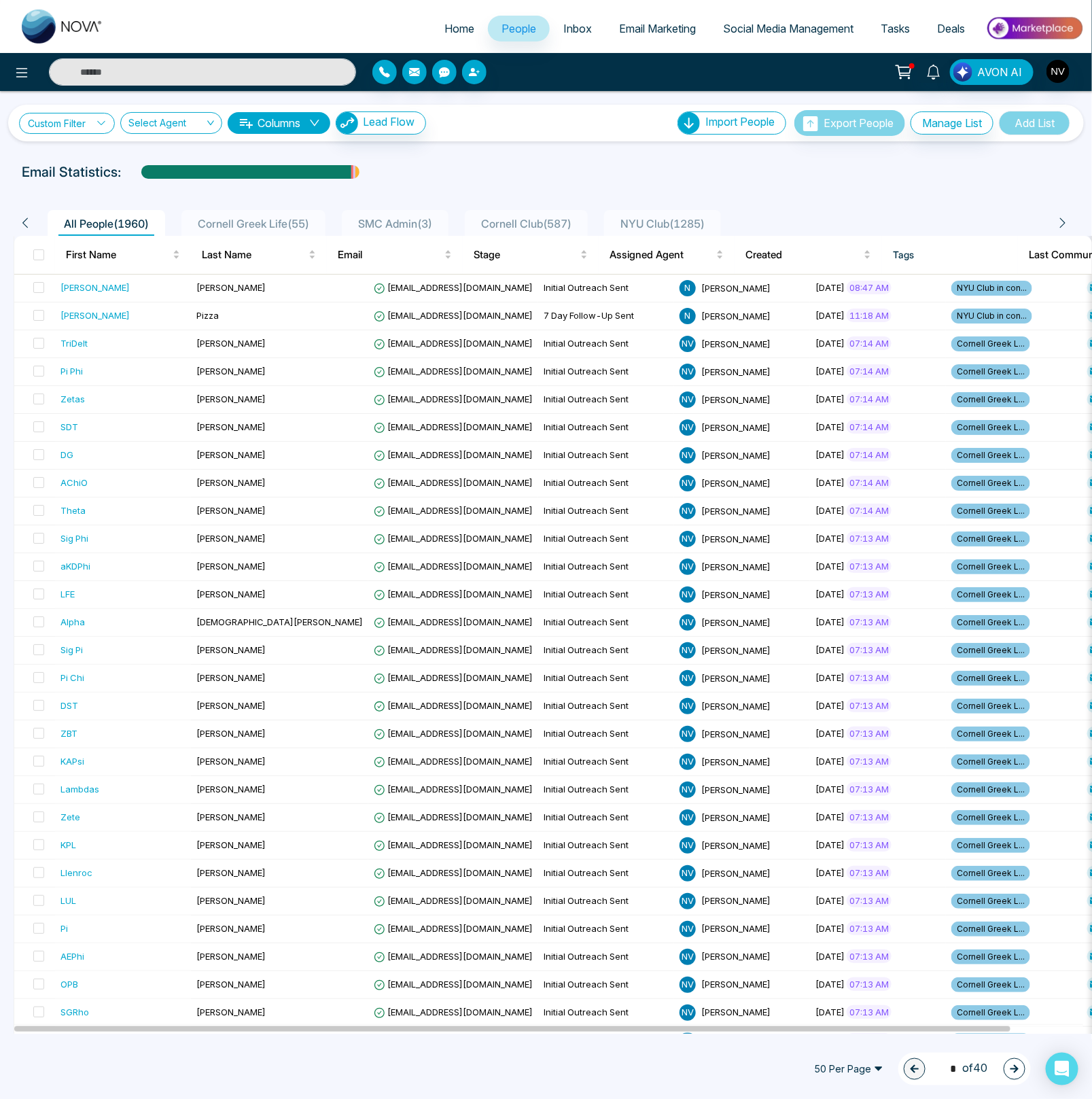
click at [78, 125] on link "Custom Filter" at bounding box center [67, 124] width 95 height 21
click at [78, 146] on input "search" at bounding box center [94, 155] width 110 height 20
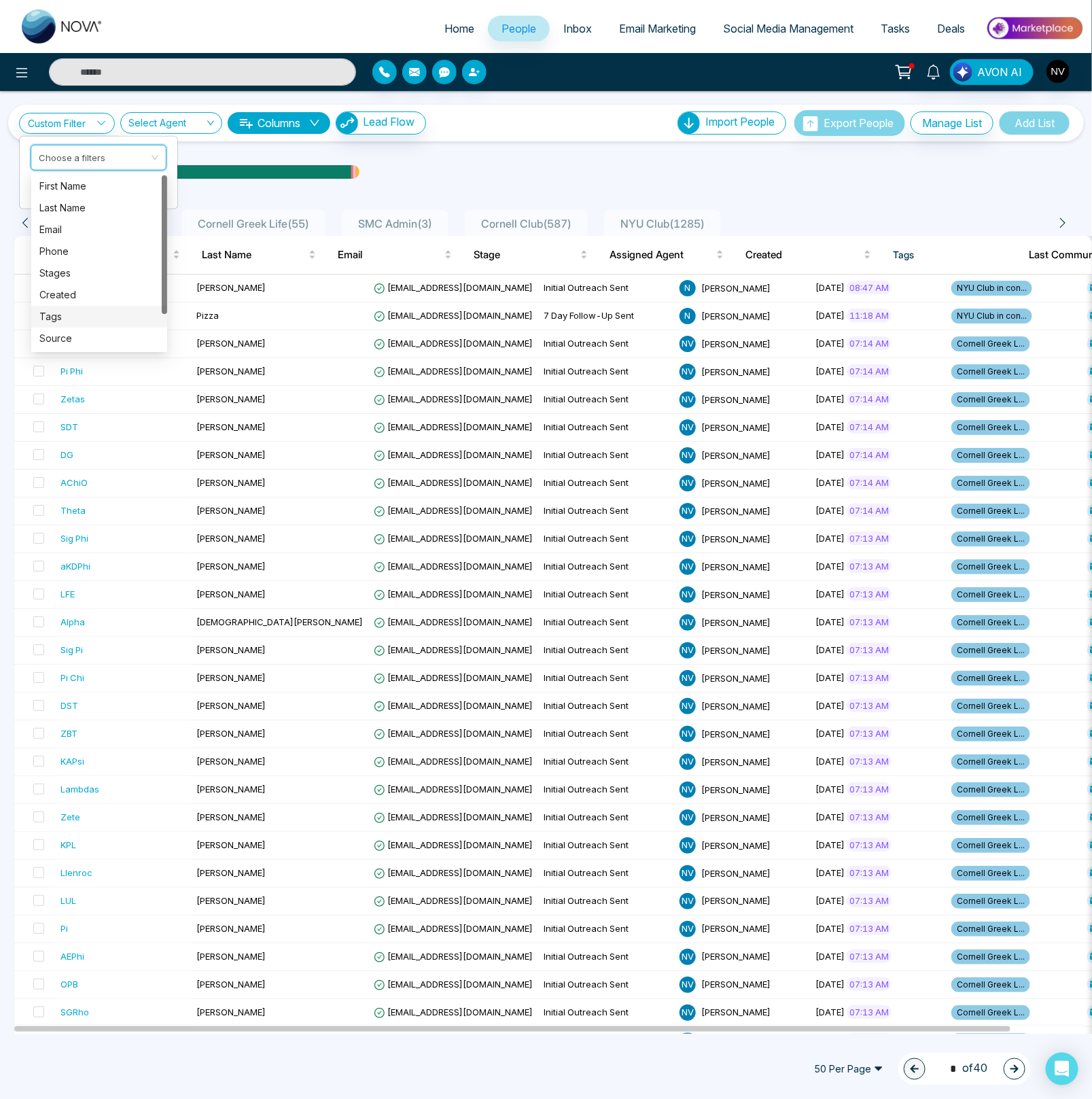
click at [68, 322] on div "Tags" at bounding box center [98, 316] width 120 height 15
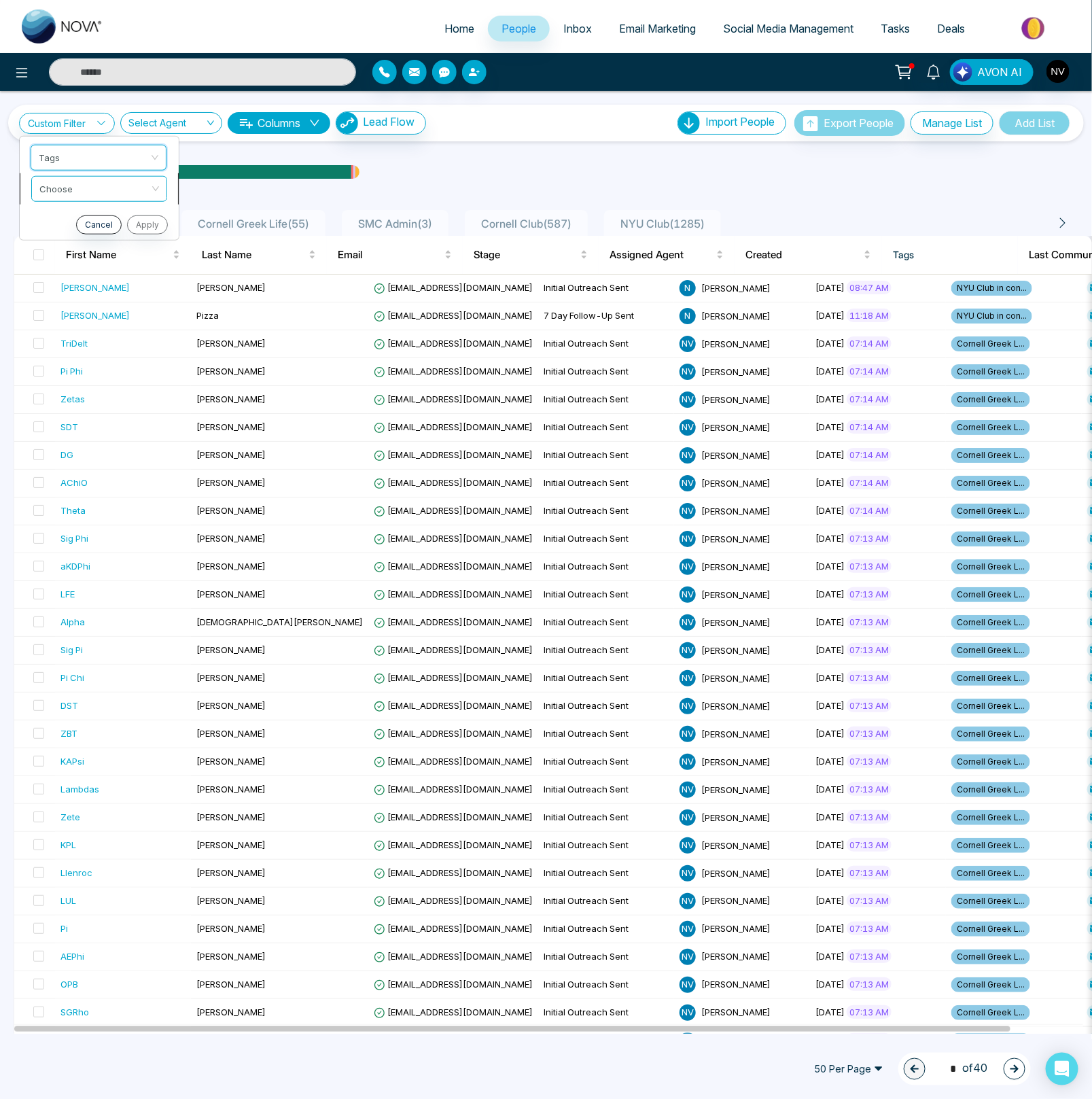
click at [97, 197] on span at bounding box center [94, 188] width 110 height 24
click at [94, 214] on div "include" at bounding box center [98, 216] width 120 height 15
click at [94, 208] on input "search" at bounding box center [94, 217] width 110 height 20
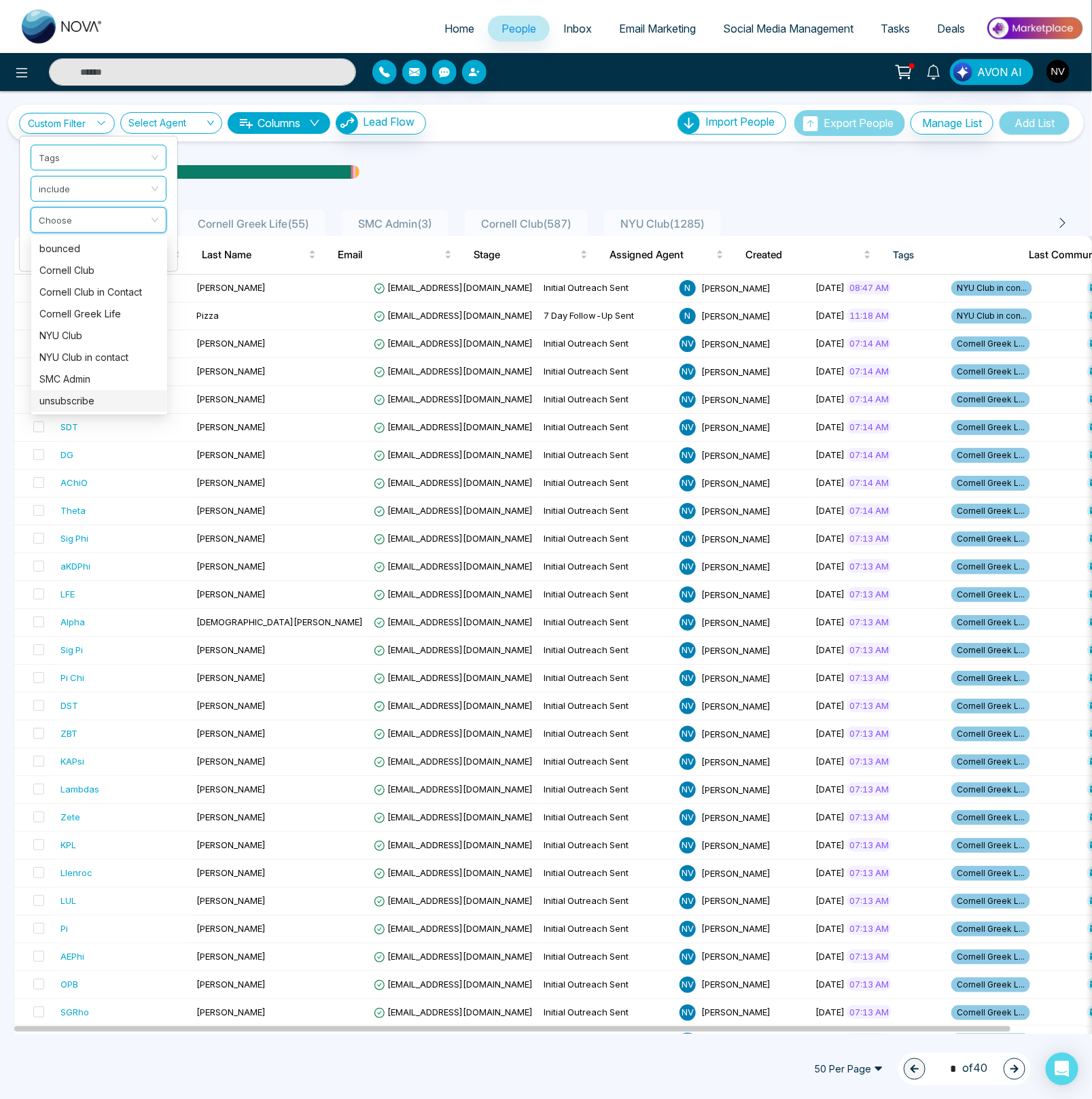
click at [87, 403] on div "unsubscribe" at bounding box center [98, 400] width 120 height 15
click at [142, 257] on button "Apply" at bounding box center [146, 255] width 41 height 19
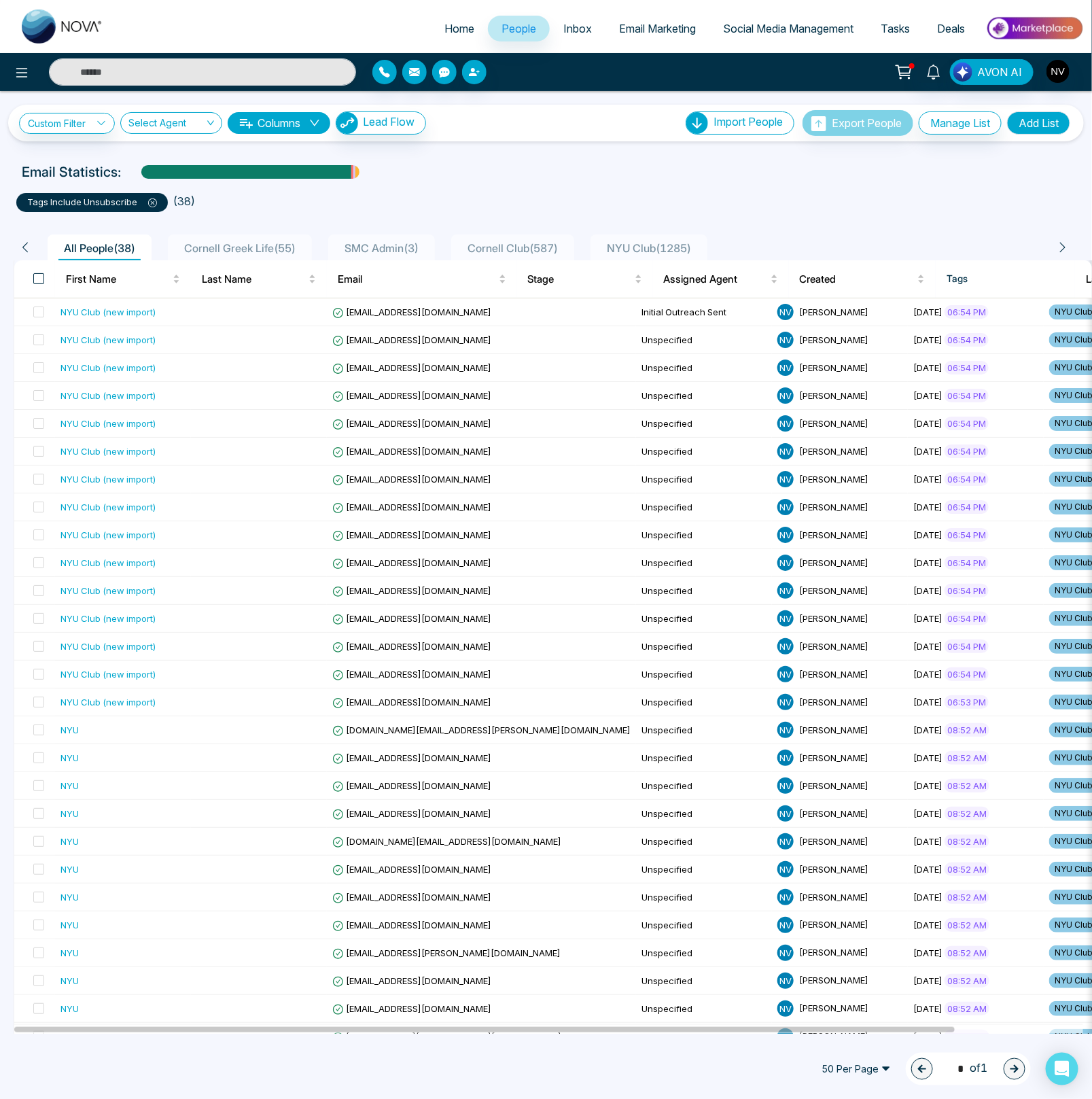
click at [39, 275] on span at bounding box center [38, 278] width 11 height 11
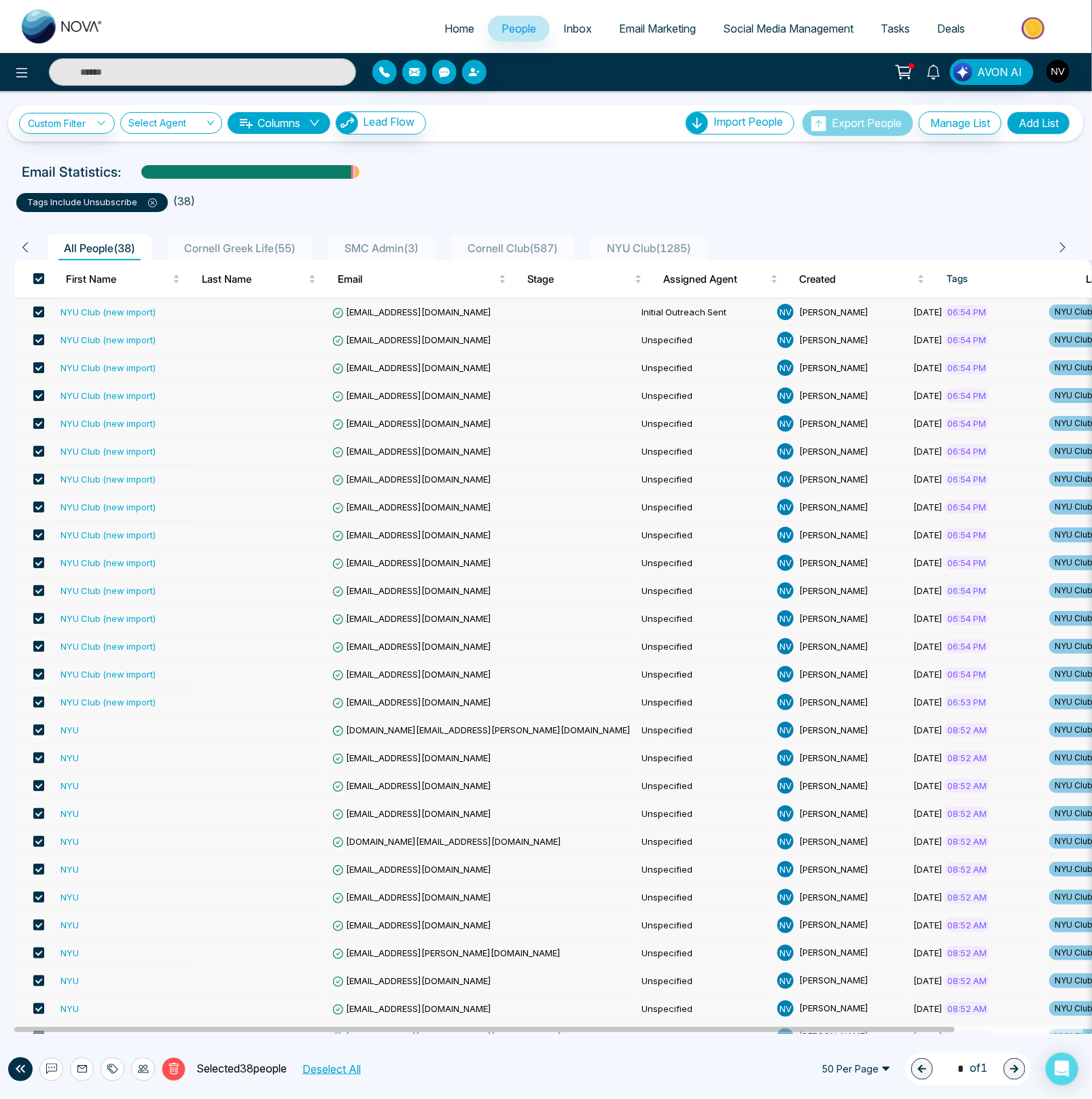
click at [112, 1072] on icon at bounding box center [112, 1068] width 11 height 11
click at [105, 1045] on link "Remove Tags" at bounding box center [88, 1040] width 62 height 12
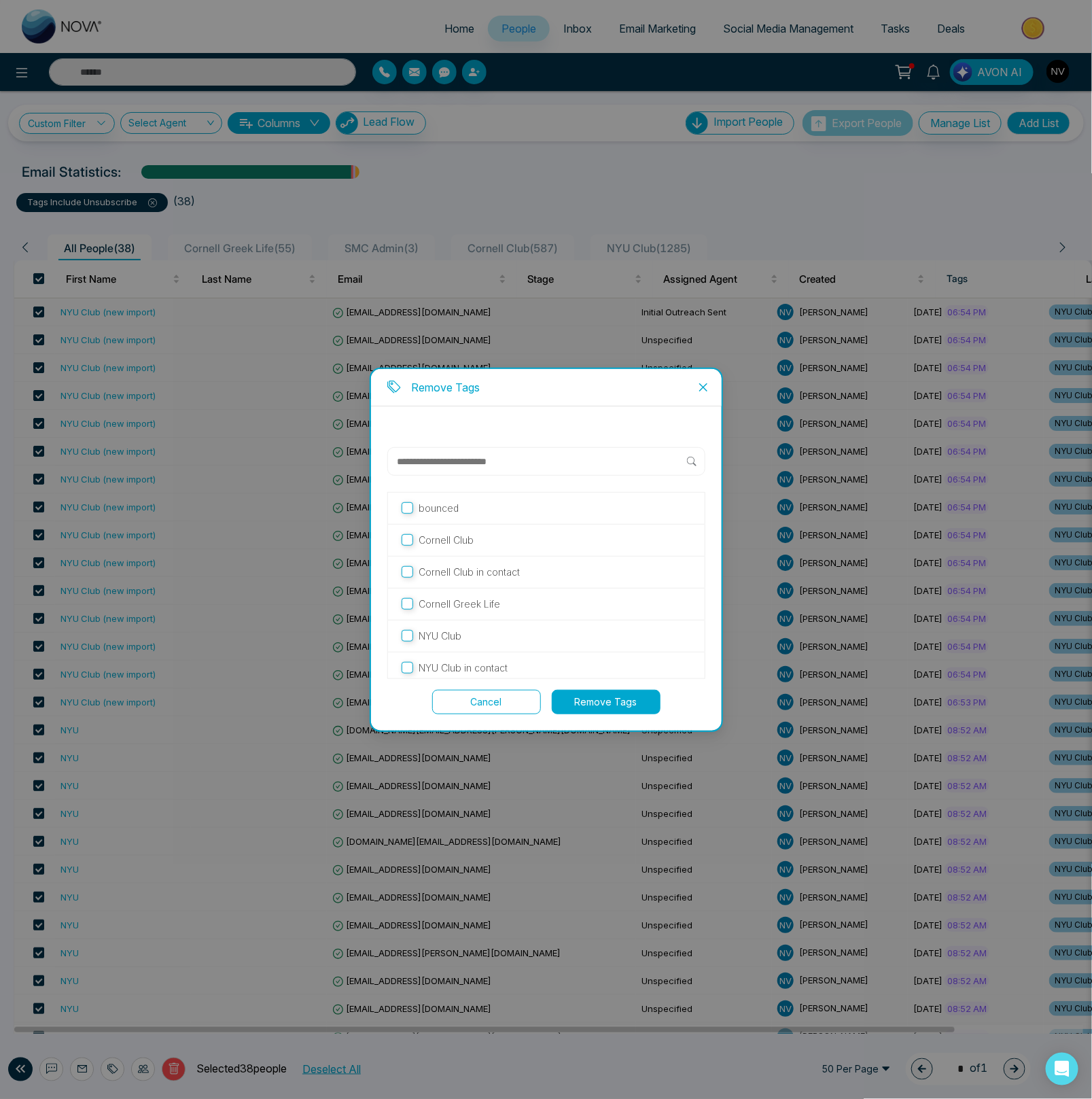
click at [452, 636] on p "NYU Club" at bounding box center [440, 635] width 43 height 15
click at [459, 538] on p "Cornell Club" at bounding box center [446, 540] width 55 height 15
click at [583, 697] on button "Remove Tags" at bounding box center [606, 701] width 109 height 24
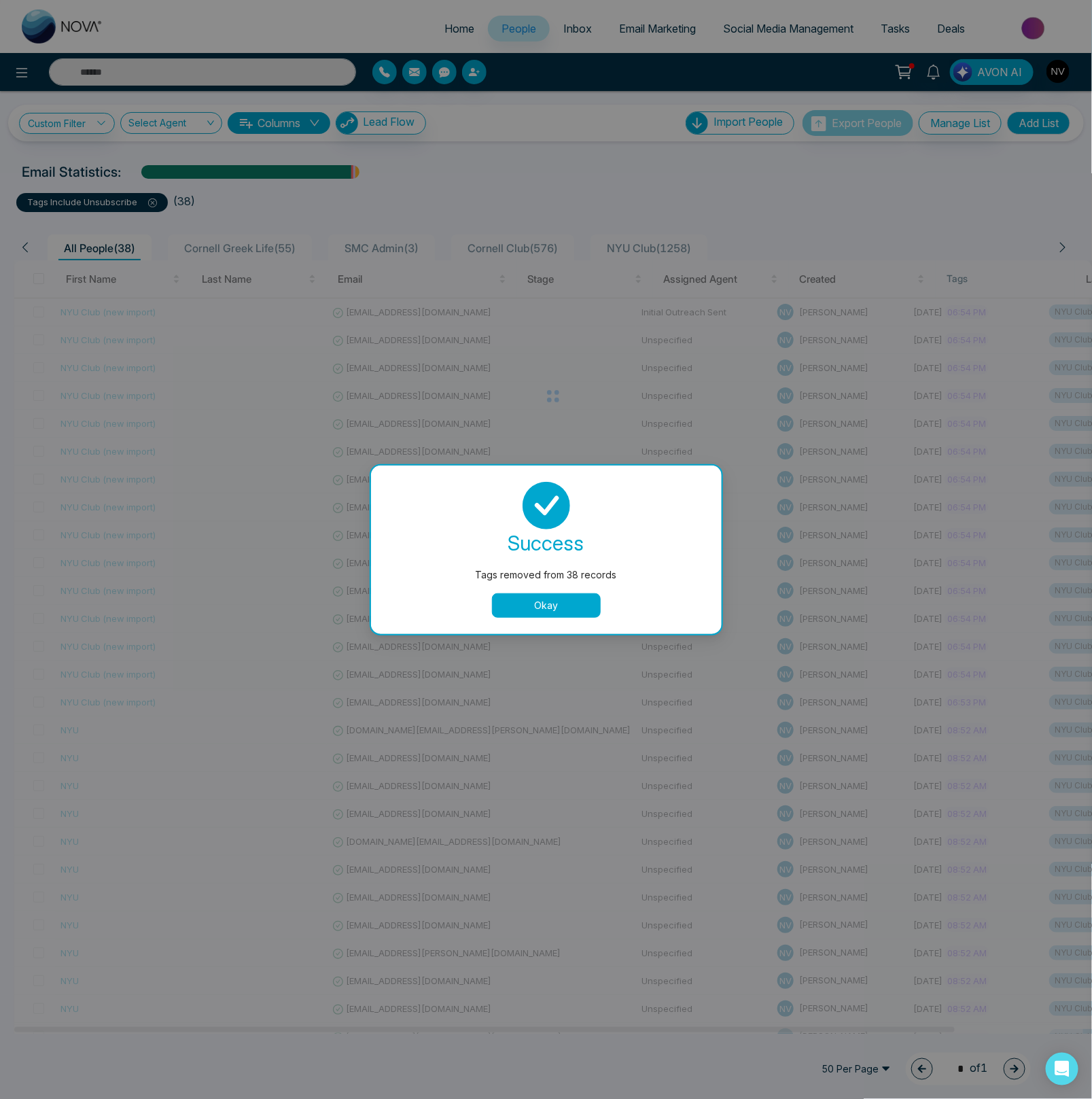
click at [536, 610] on button "Okay" at bounding box center [546, 605] width 109 height 24
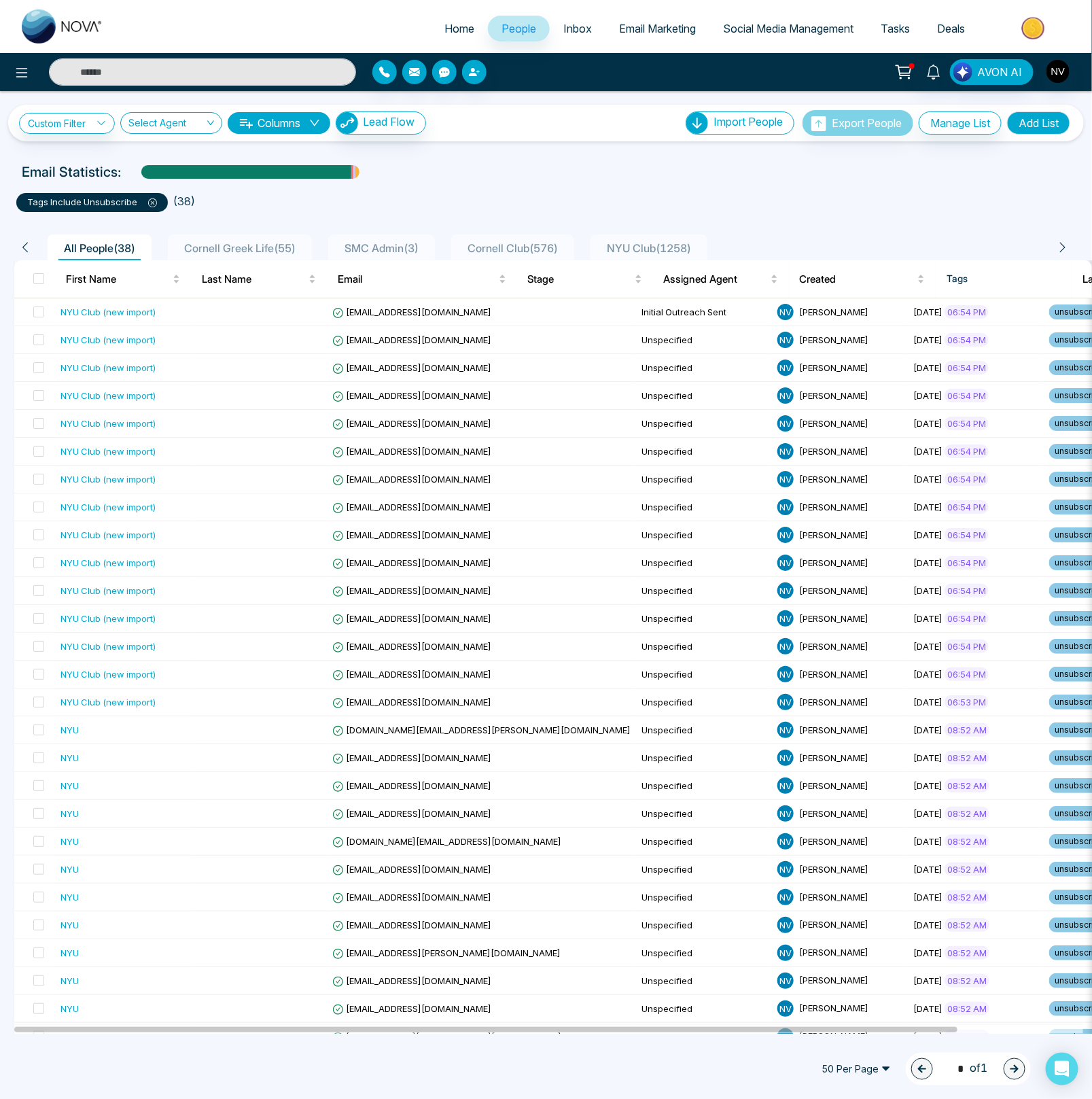
click at [150, 205] on icon at bounding box center [152, 203] width 9 height 9
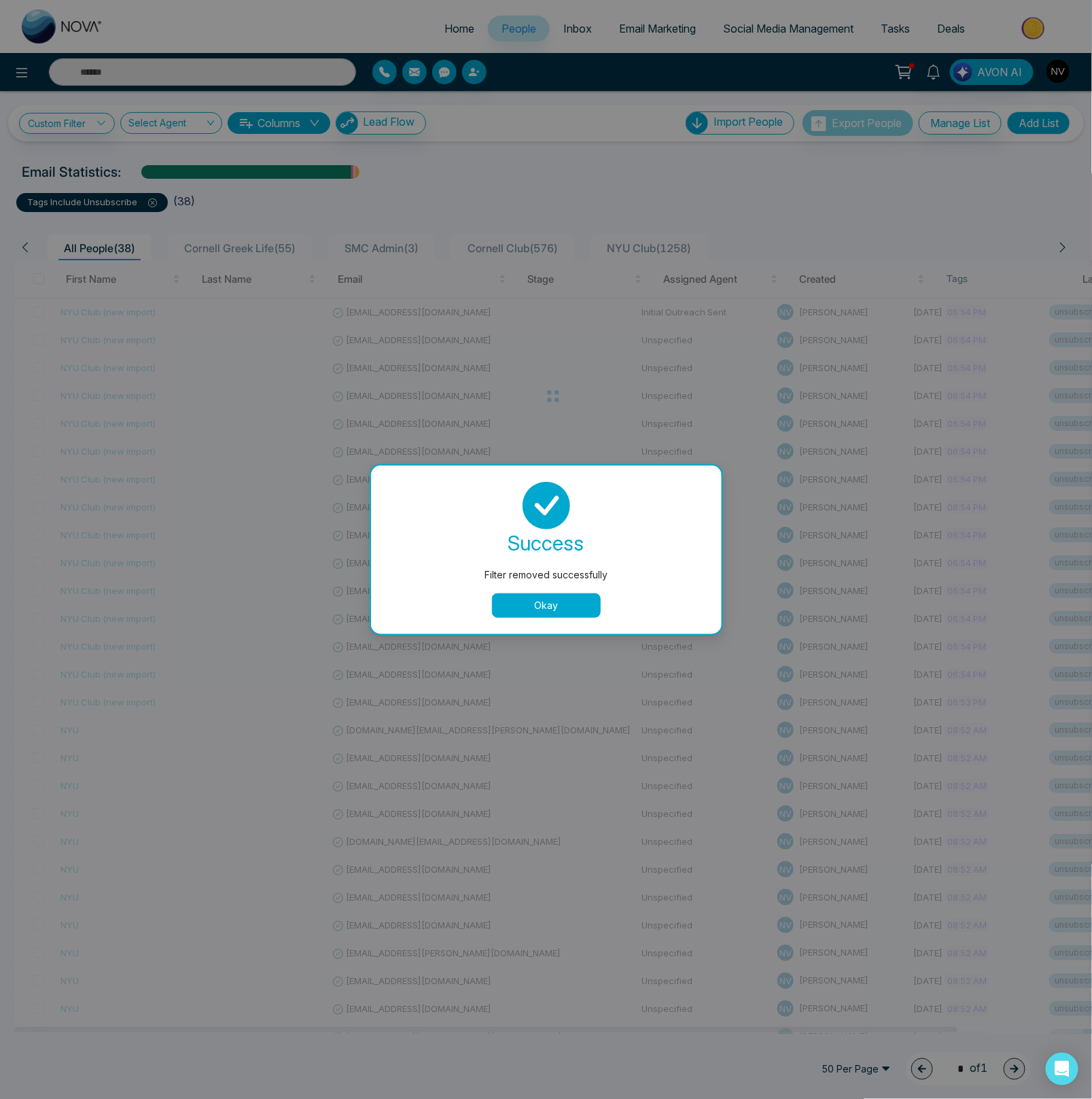
click at [529, 607] on button "Okay" at bounding box center [546, 605] width 109 height 24
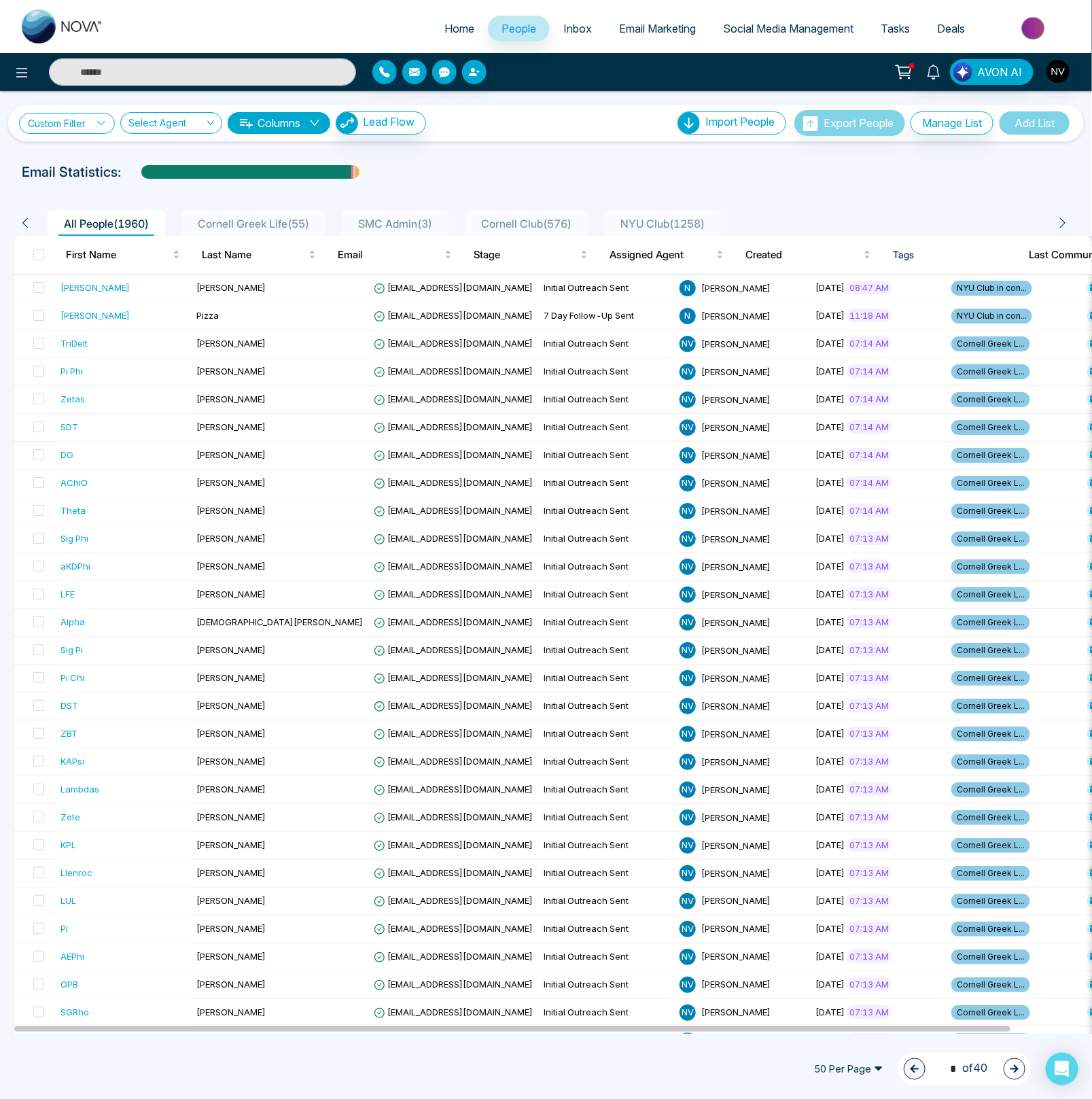
click at [65, 128] on link "Custom Filter" at bounding box center [67, 124] width 95 height 21
click at [68, 152] on input "search" at bounding box center [94, 155] width 110 height 20
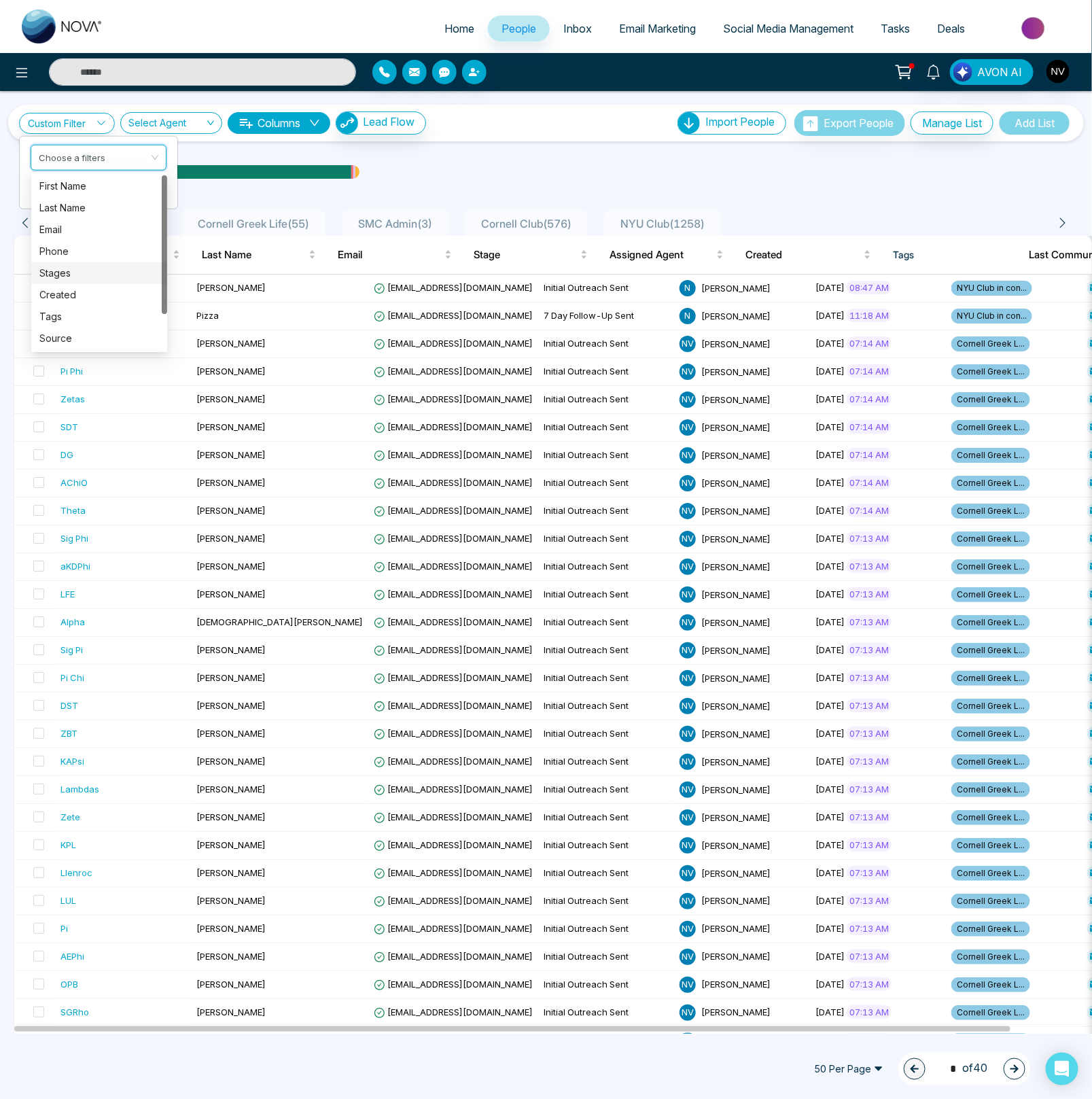
click at [64, 276] on div "Stages" at bounding box center [98, 273] width 120 height 15
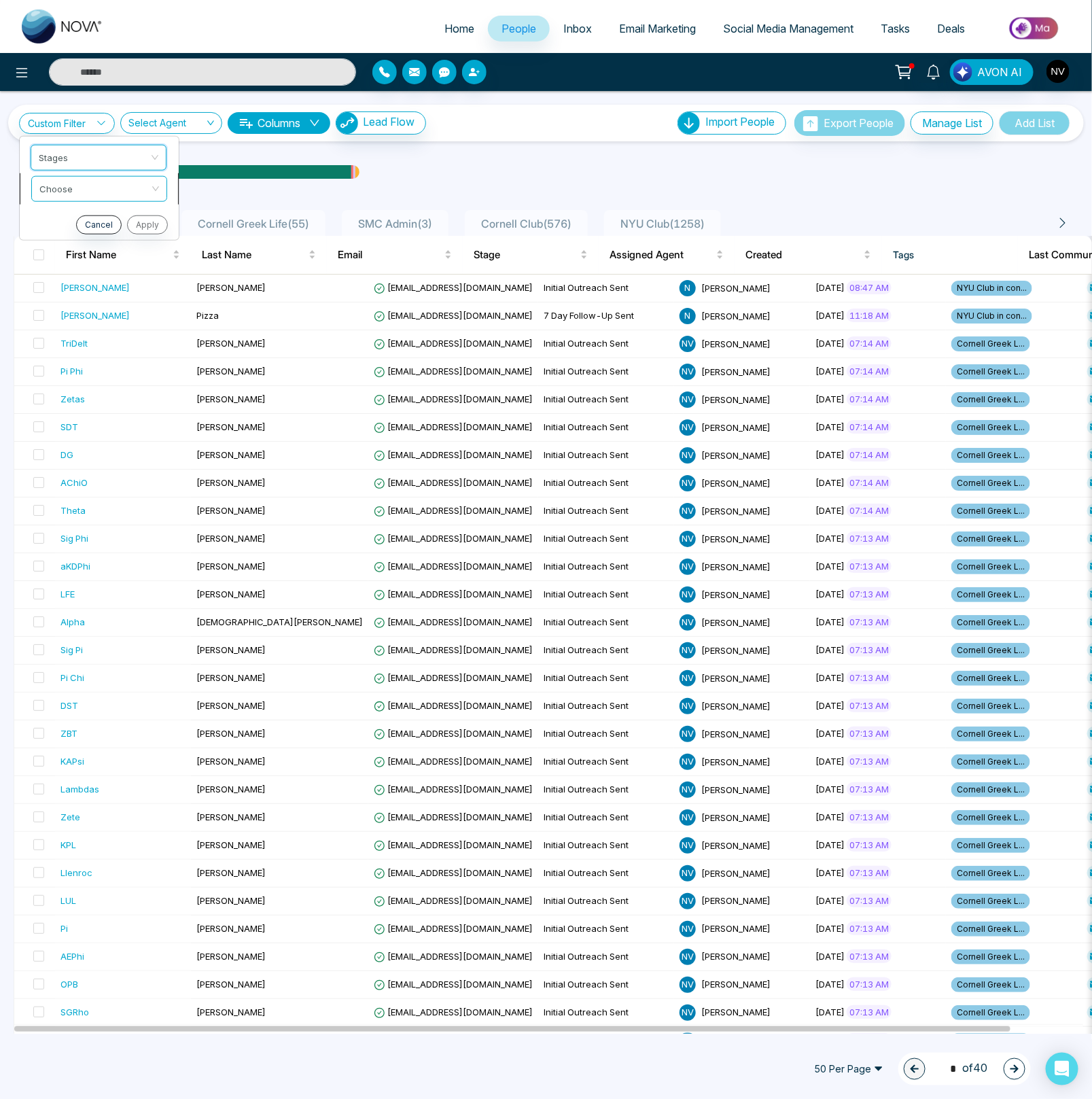
click at [71, 194] on input "search" at bounding box center [94, 186] width 110 height 20
click at [69, 216] on div "include" at bounding box center [98, 216] width 120 height 15
click at [74, 224] on input "search" at bounding box center [94, 217] width 110 height 20
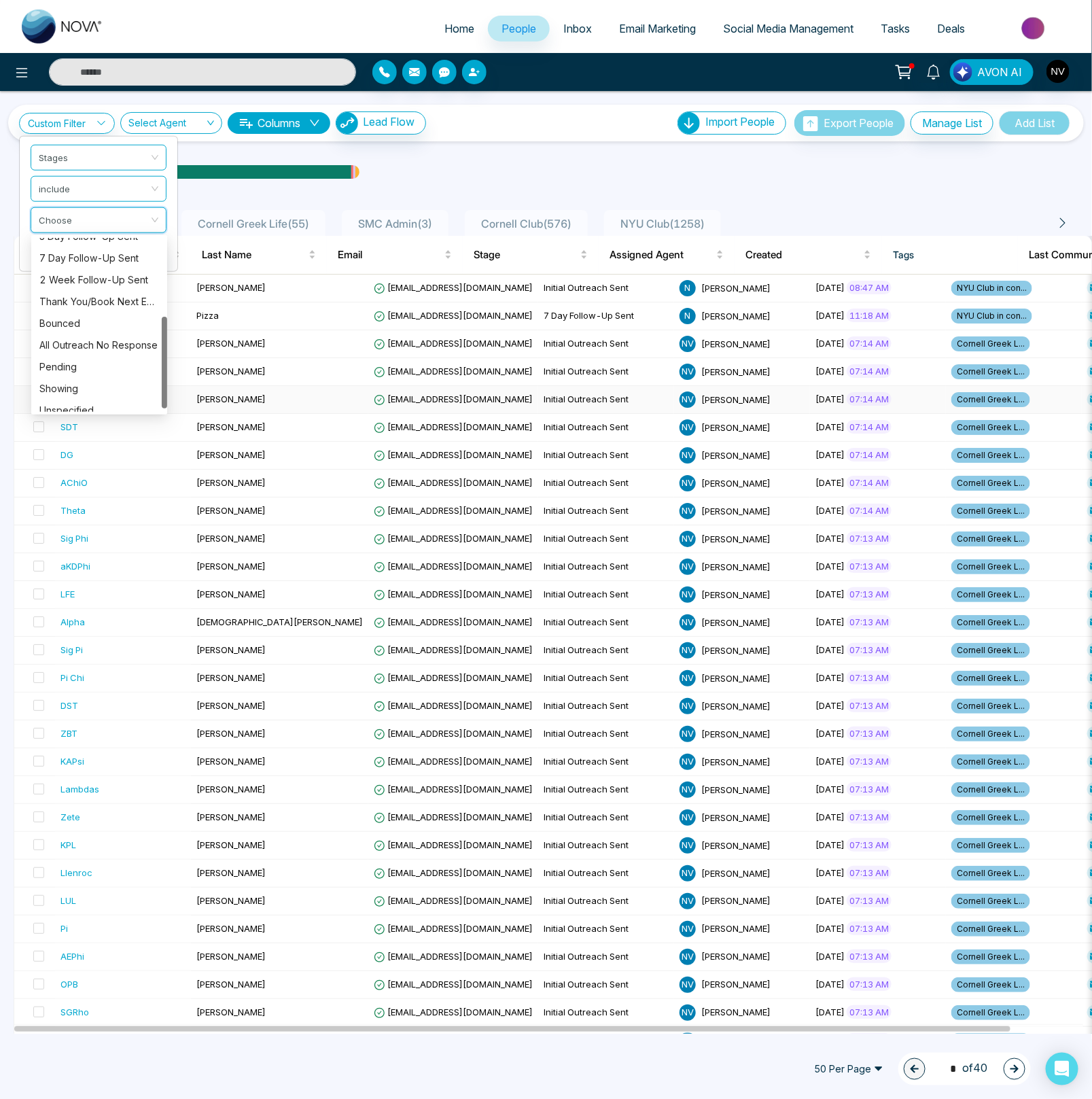
scroll to position [152, 0]
drag, startPoint x: 165, startPoint y: 331, endPoint x: 156, endPoint y: 407, distance: 76.5
click at [171, 410] on div "Custom Filter Stages include Choose Cancel Apply Select Agent Columns Lead Flow…" at bounding box center [546, 561] width 1092 height 942
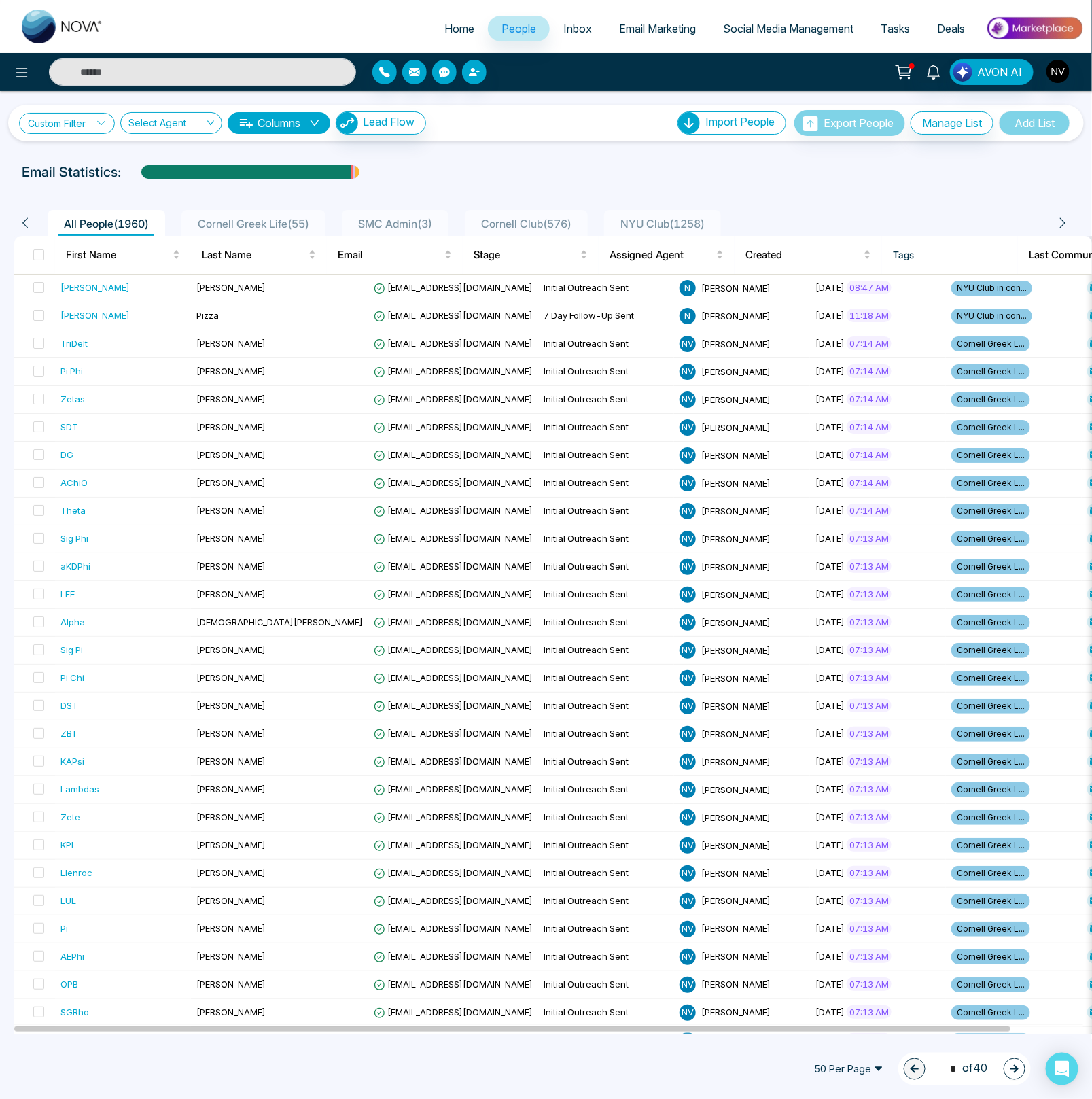
click at [89, 127] on link "Custom Filter" at bounding box center [67, 124] width 95 height 21
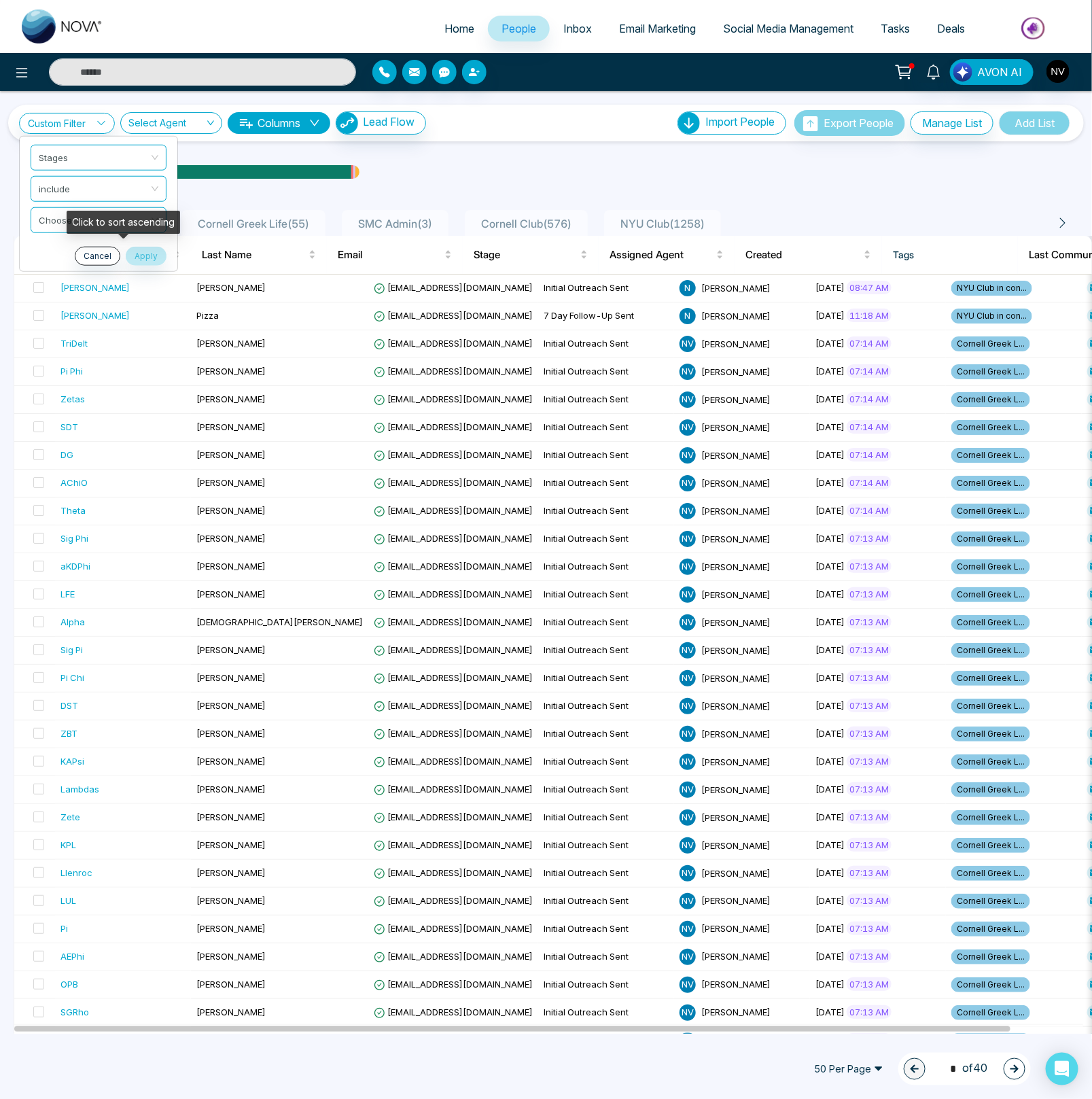
click at [145, 221] on div "Click to sort ascending" at bounding box center [123, 222] width 113 height 23
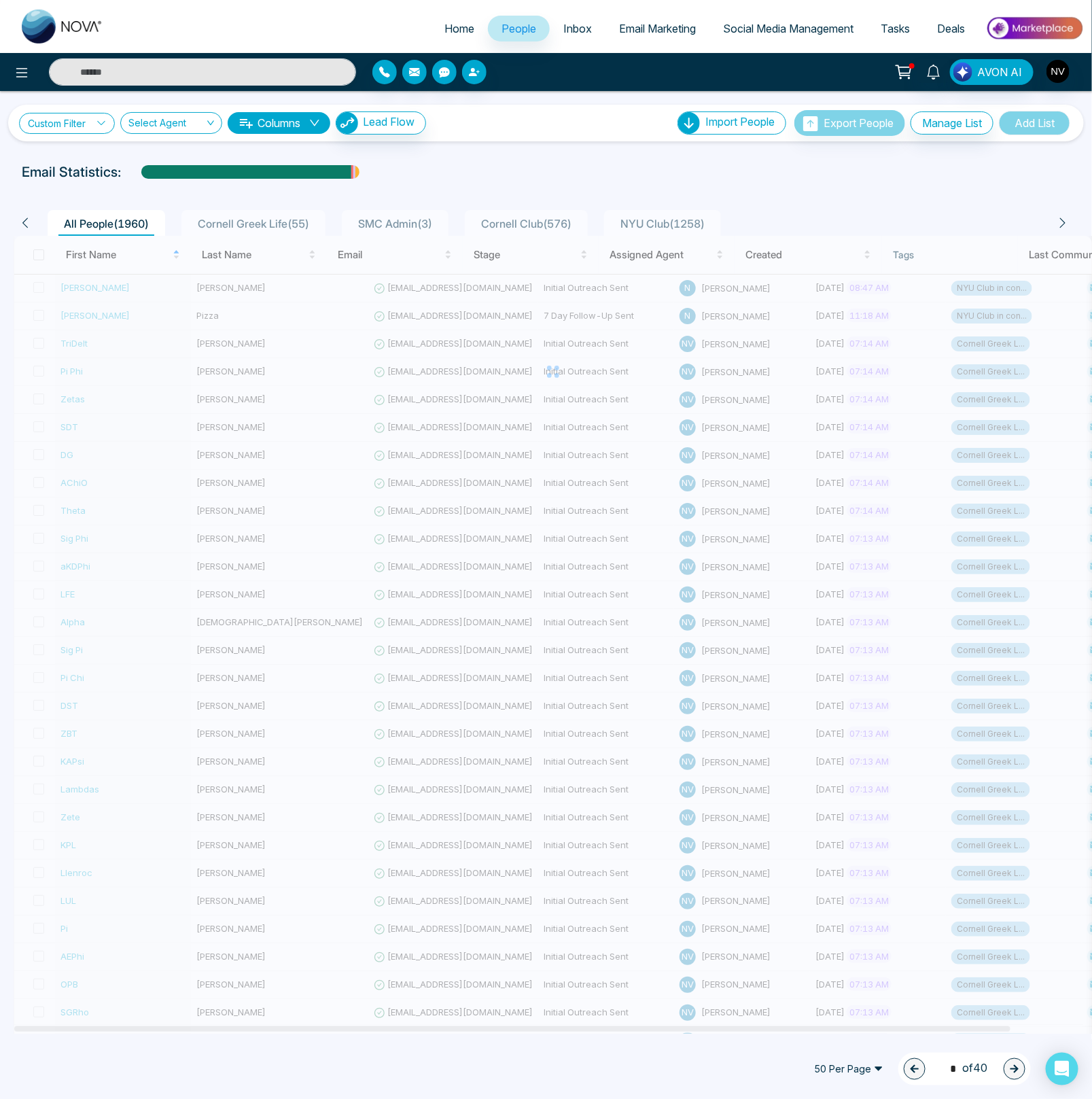
click at [49, 122] on link "Custom Filter" at bounding box center [67, 124] width 95 height 21
click at [68, 221] on input "search" at bounding box center [94, 217] width 110 height 20
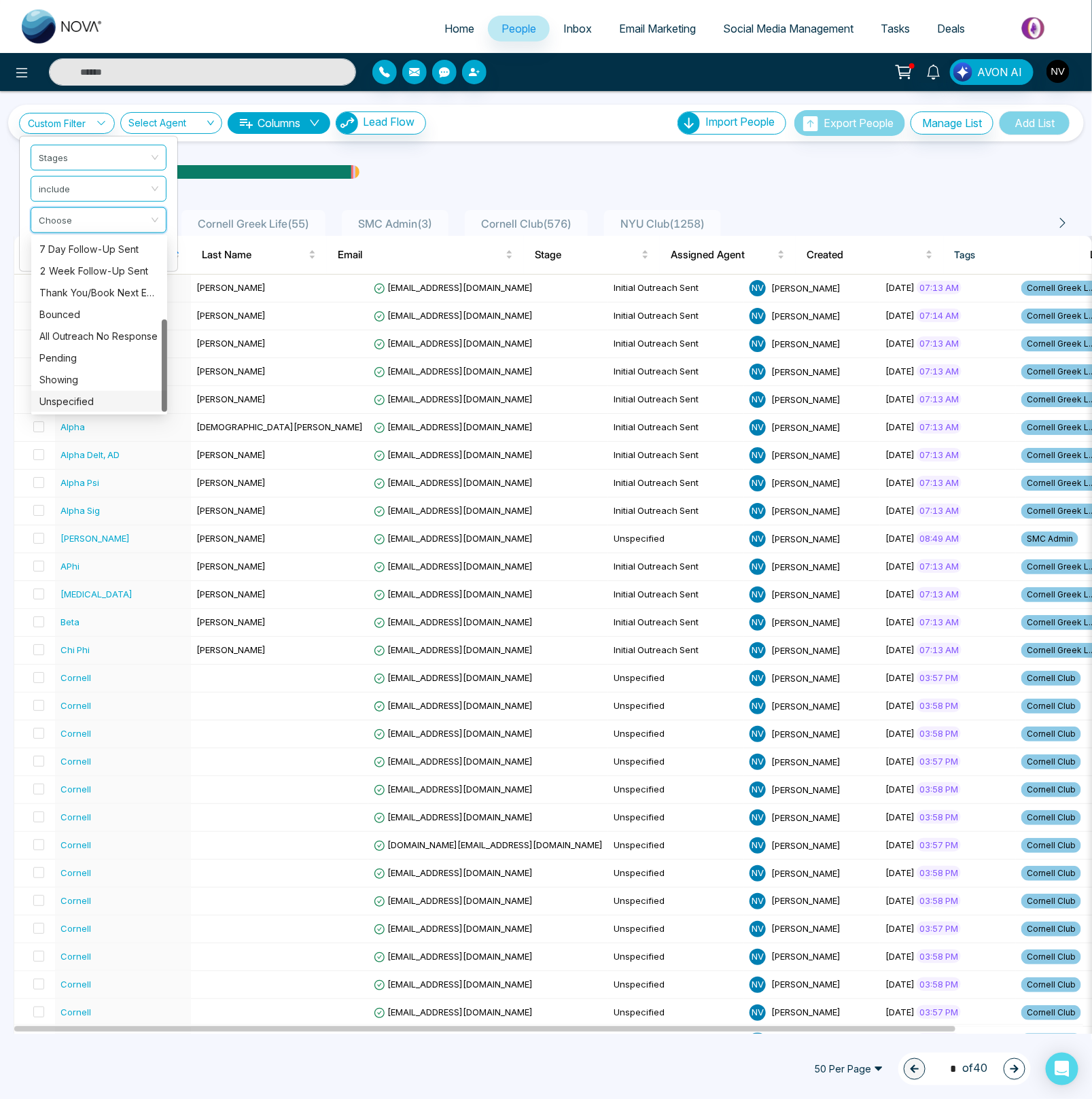
click at [78, 397] on div "Unspecified" at bounding box center [98, 400] width 120 height 15
click at [154, 259] on button "Apply" at bounding box center [146, 255] width 41 height 19
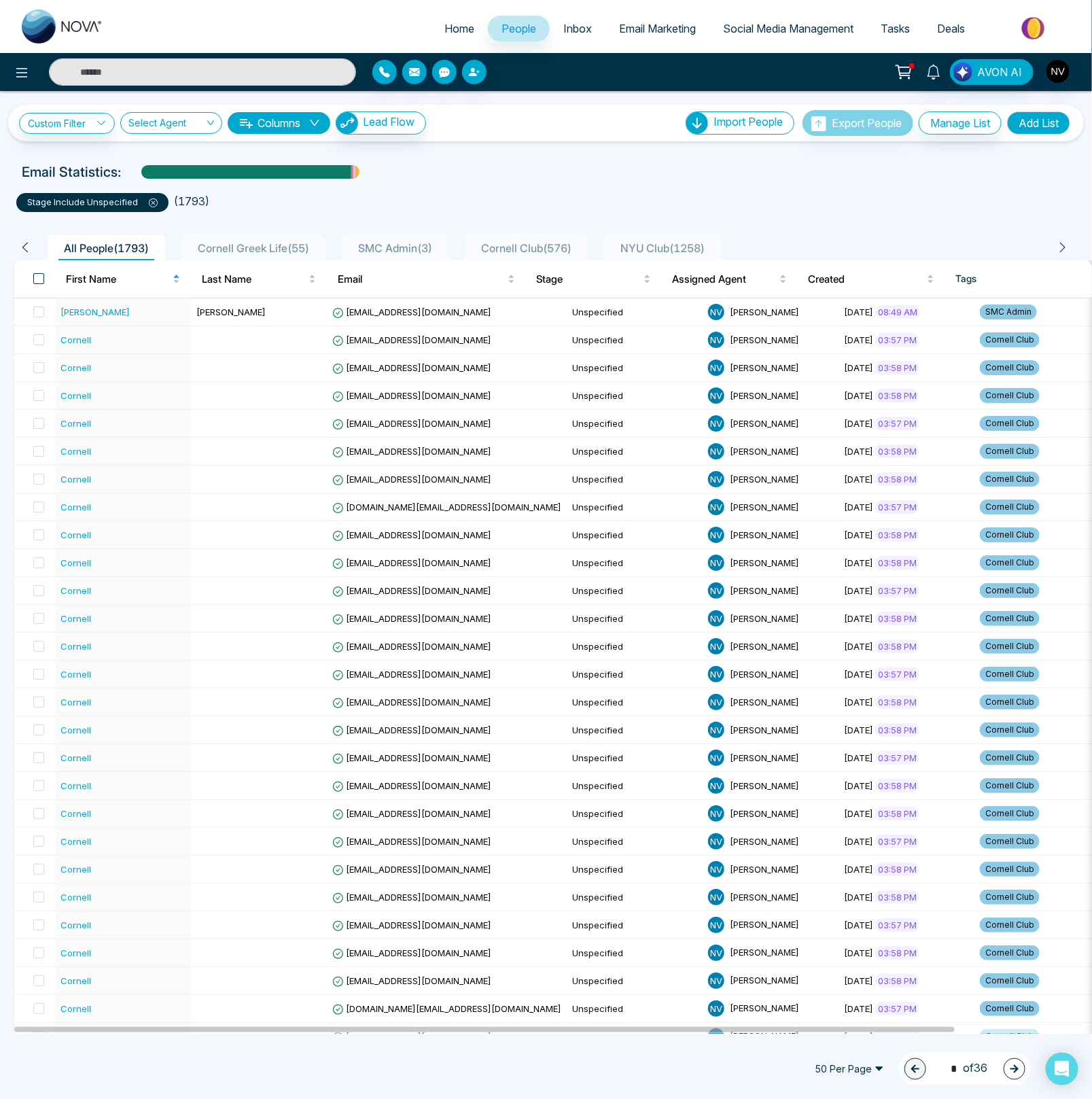
click at [37, 281] on span at bounding box center [38, 278] width 11 height 11
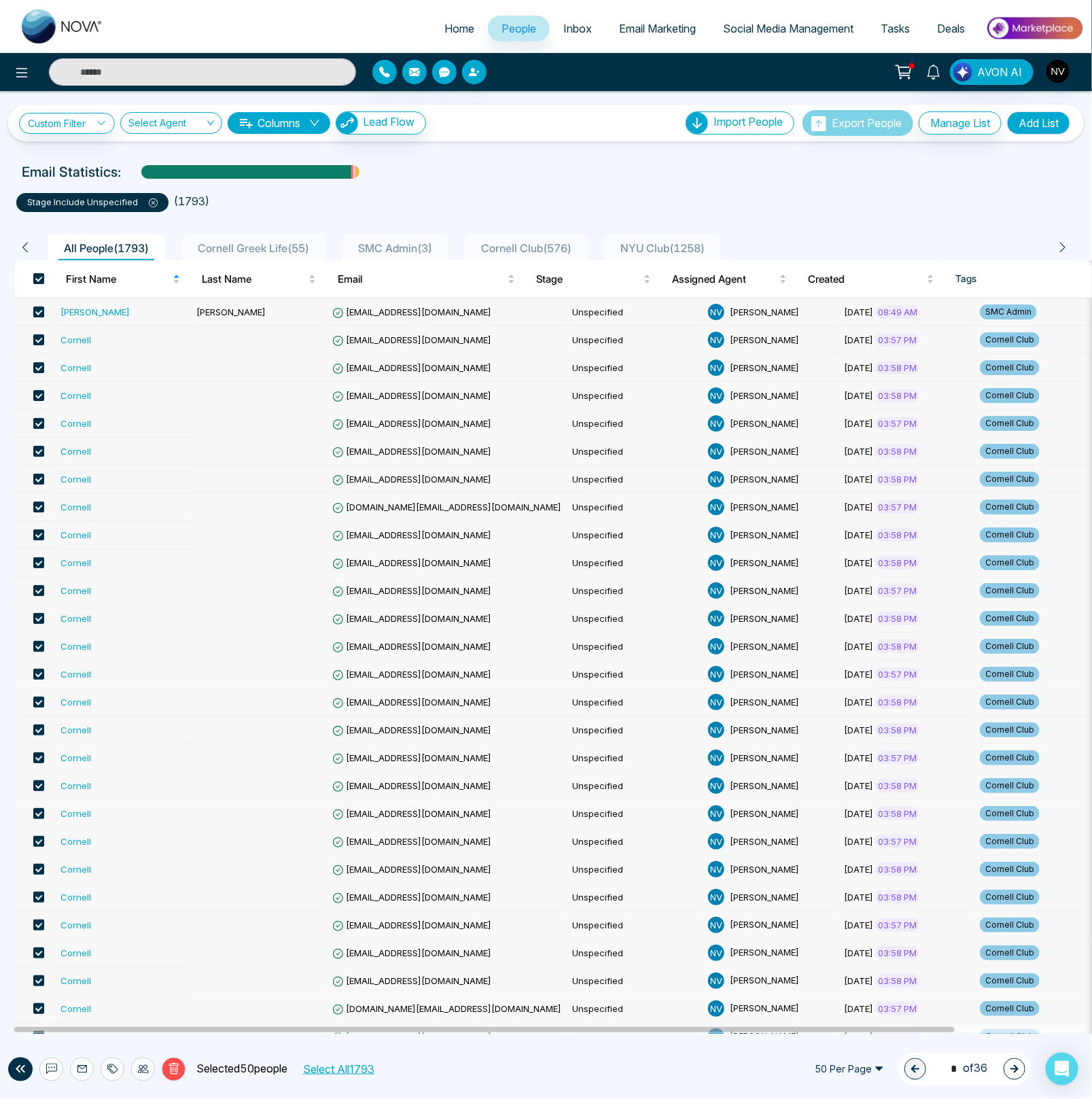
click at [36, 313] on span at bounding box center [38, 312] width 11 height 11
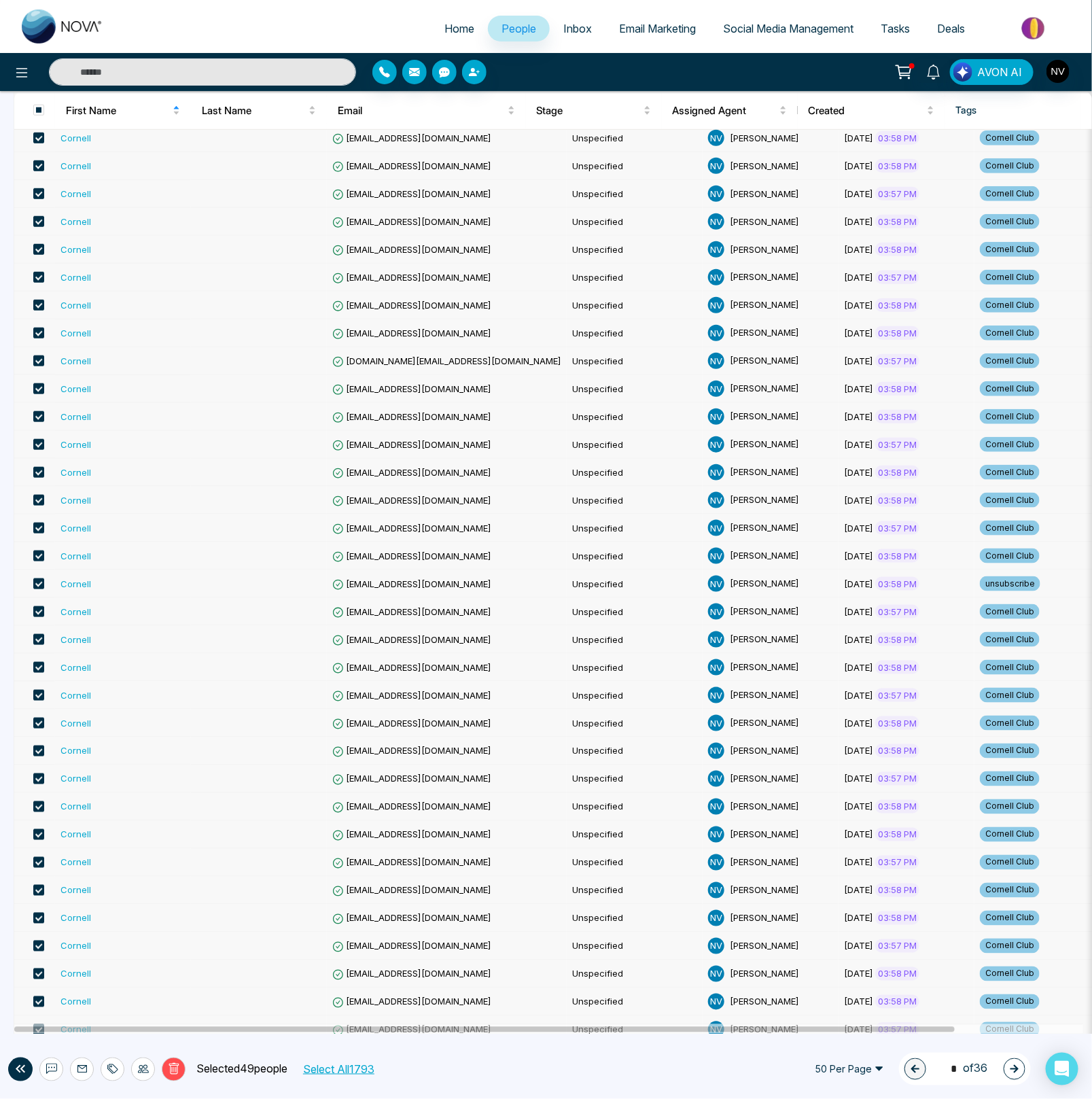
scroll to position [674, 0]
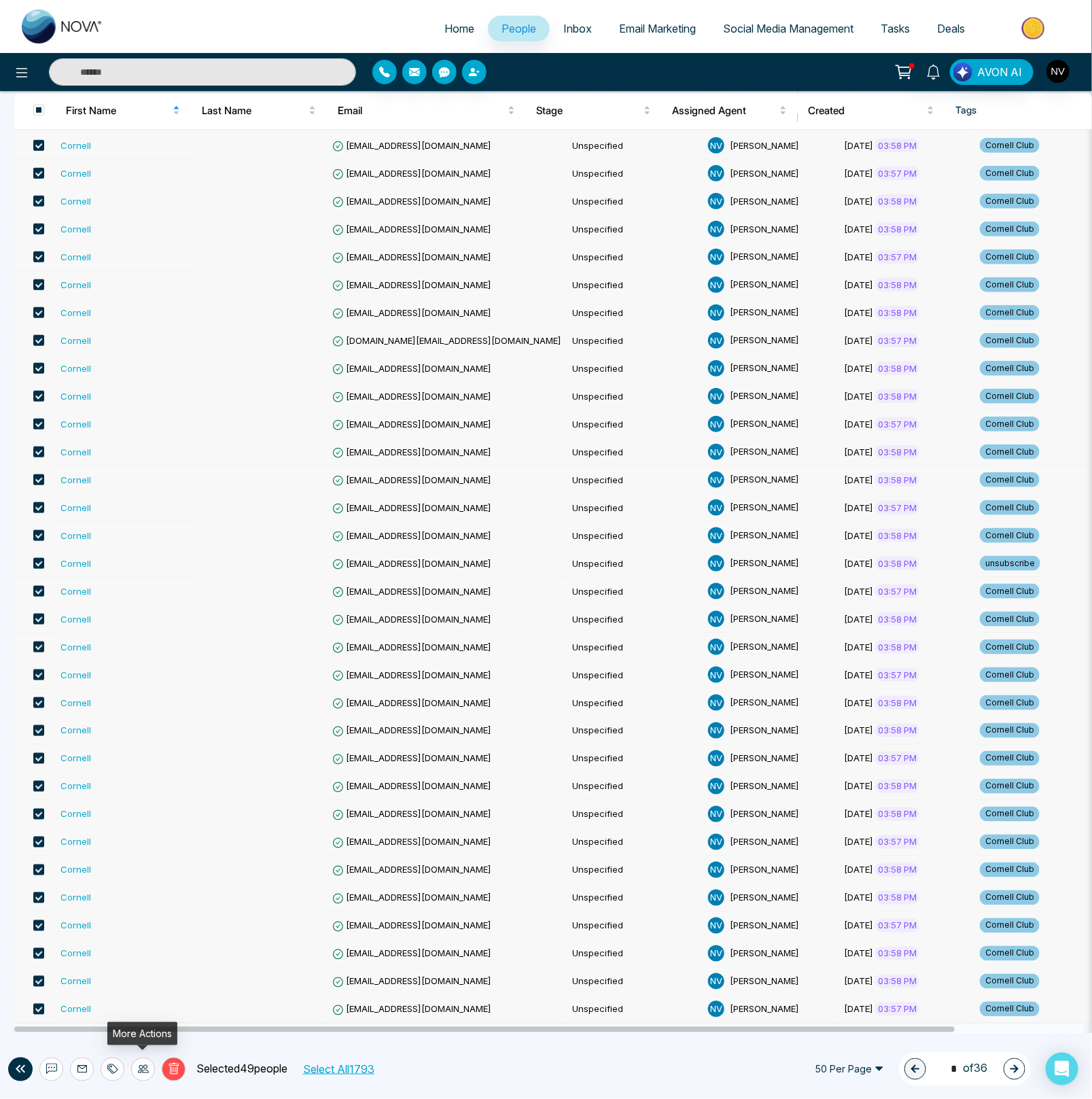
click at [145, 1069] on icon at bounding box center [143, 1069] width 11 height 8
click at [375, 1068] on button "Select All 1793" at bounding box center [337, 1069] width 81 height 18
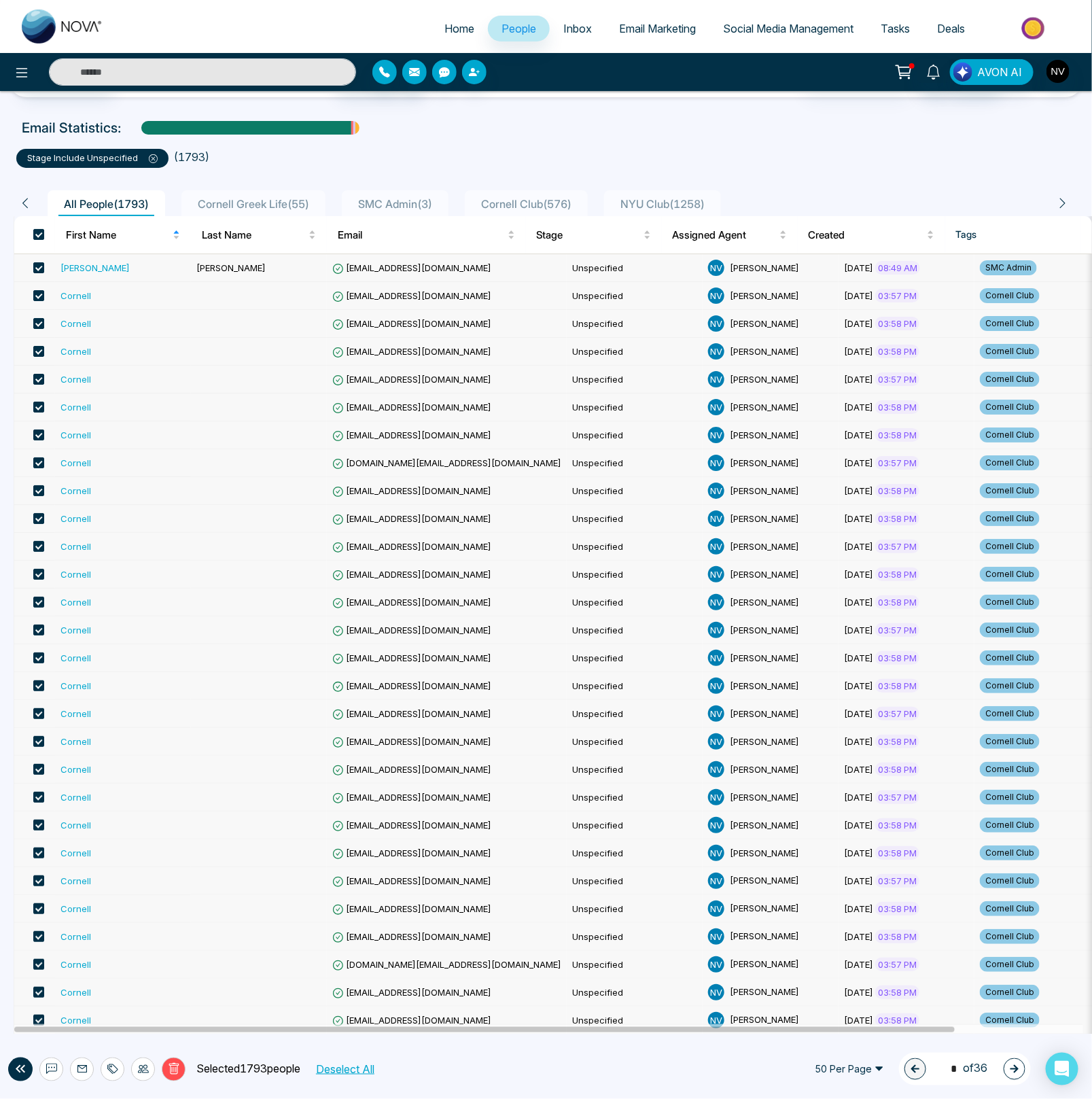
scroll to position [0, 0]
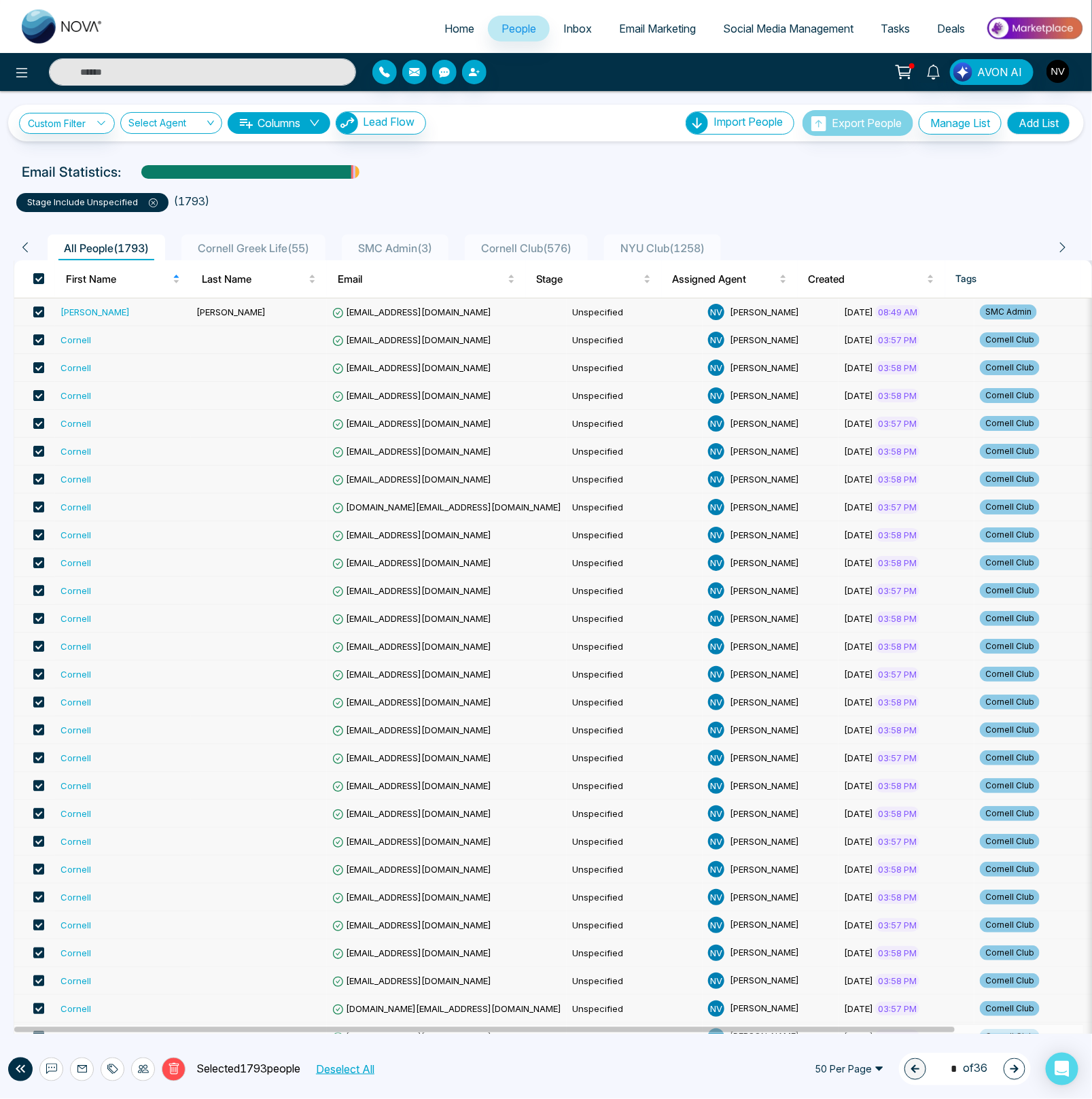
click at [146, 1076] on div at bounding box center [143, 1069] width 23 height 23
click at [124, 996] on link "Update Stage" at bounding box center [118, 997] width 62 height 12
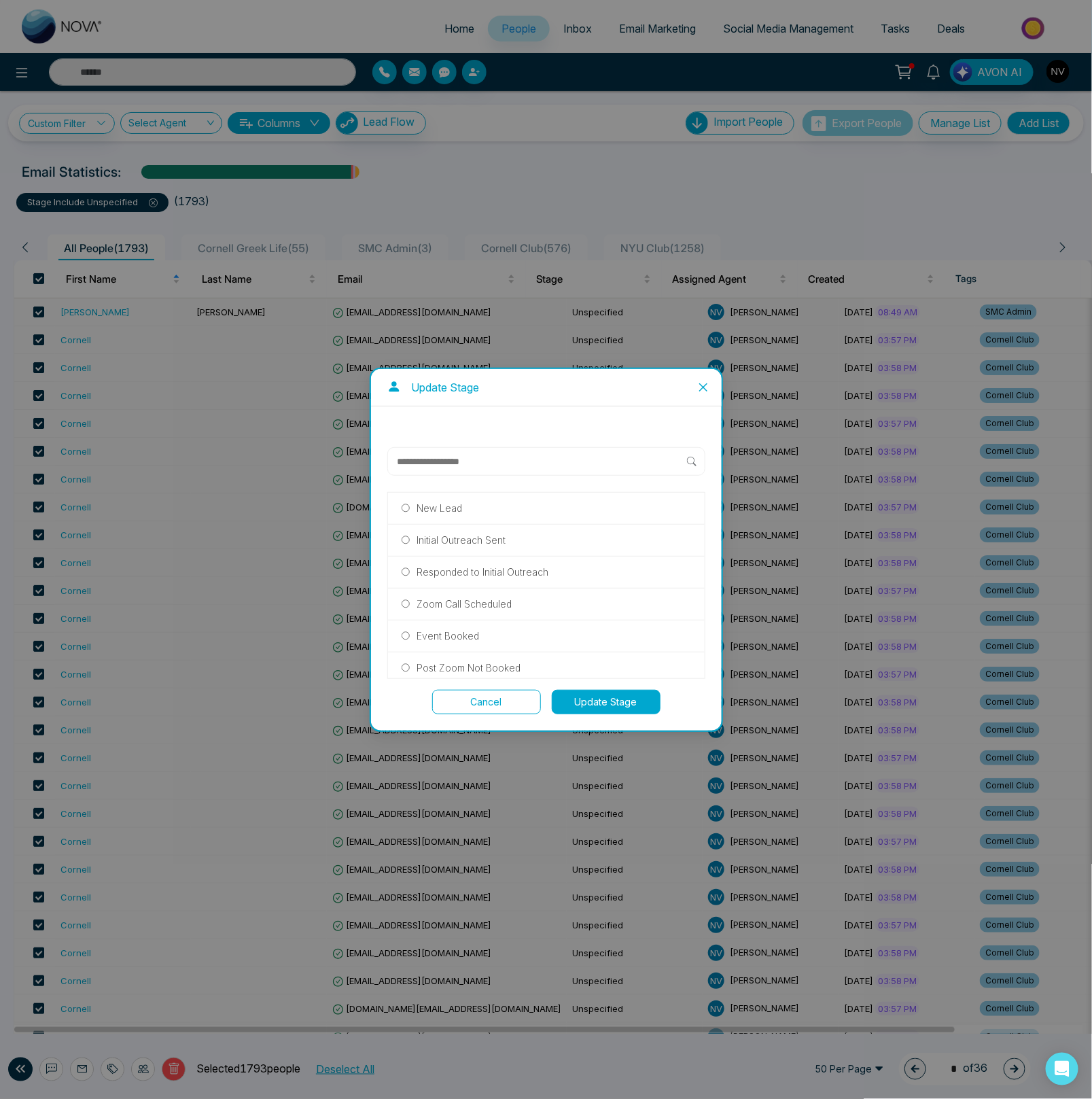
click at [466, 541] on p "Initial Outreach Sent" at bounding box center [460, 540] width 89 height 15
click at [503, 702] on button "Cancel" at bounding box center [487, 701] width 109 height 24
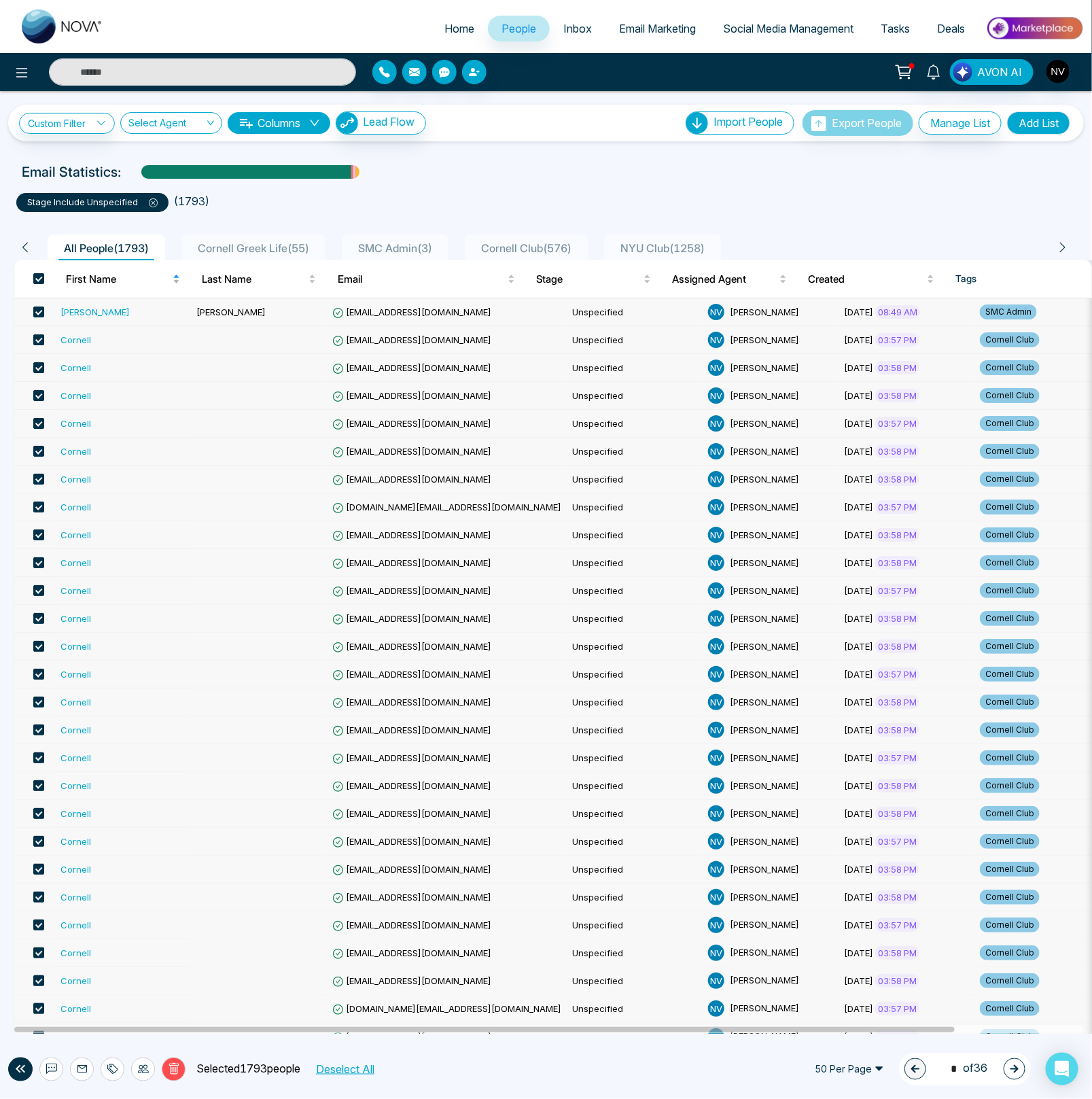
click at [42, 285] on label at bounding box center [38, 278] width 11 height 15
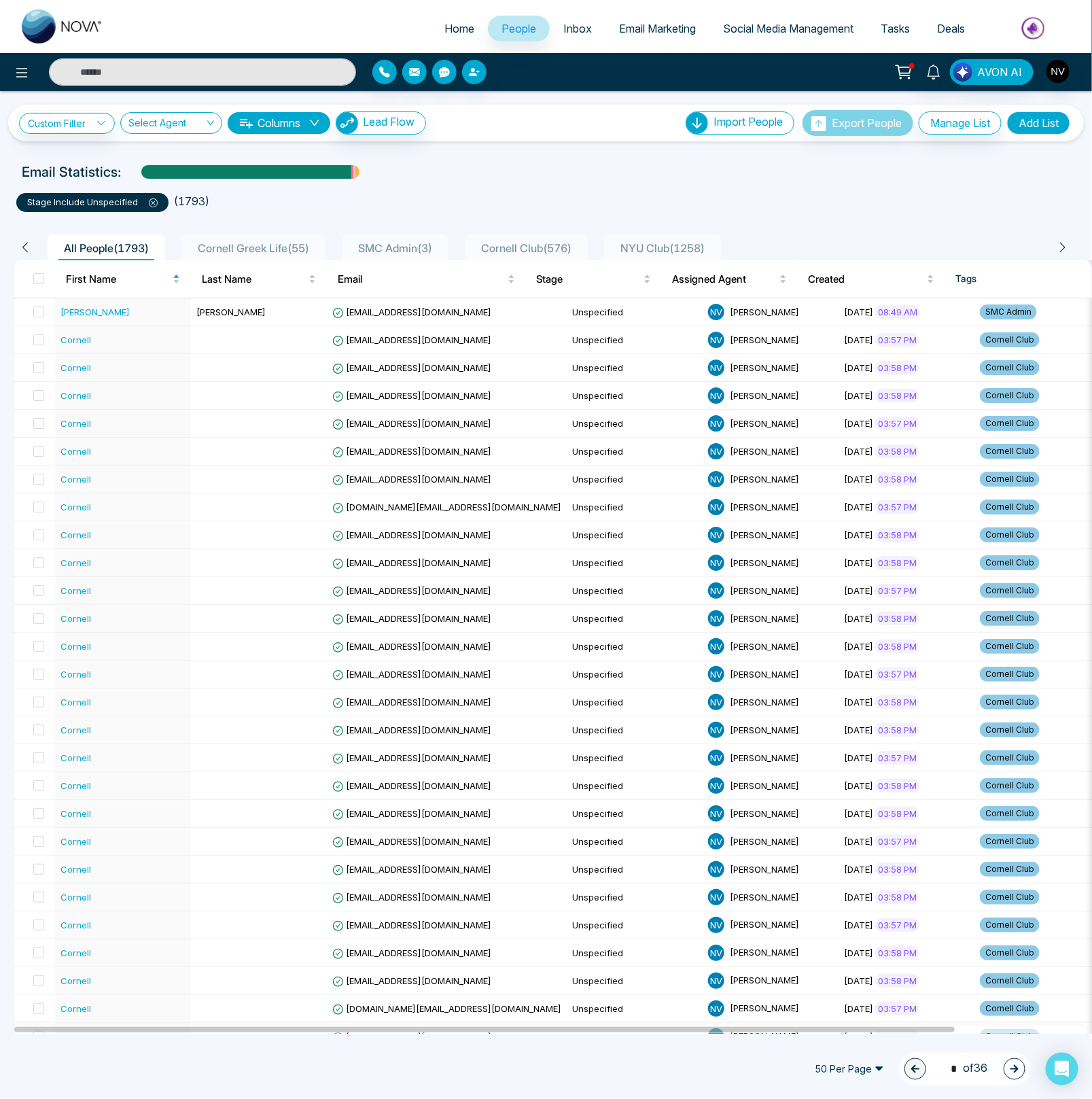
click at [535, 247] on span "Cornell Club ( 576 )" at bounding box center [526, 248] width 101 height 14
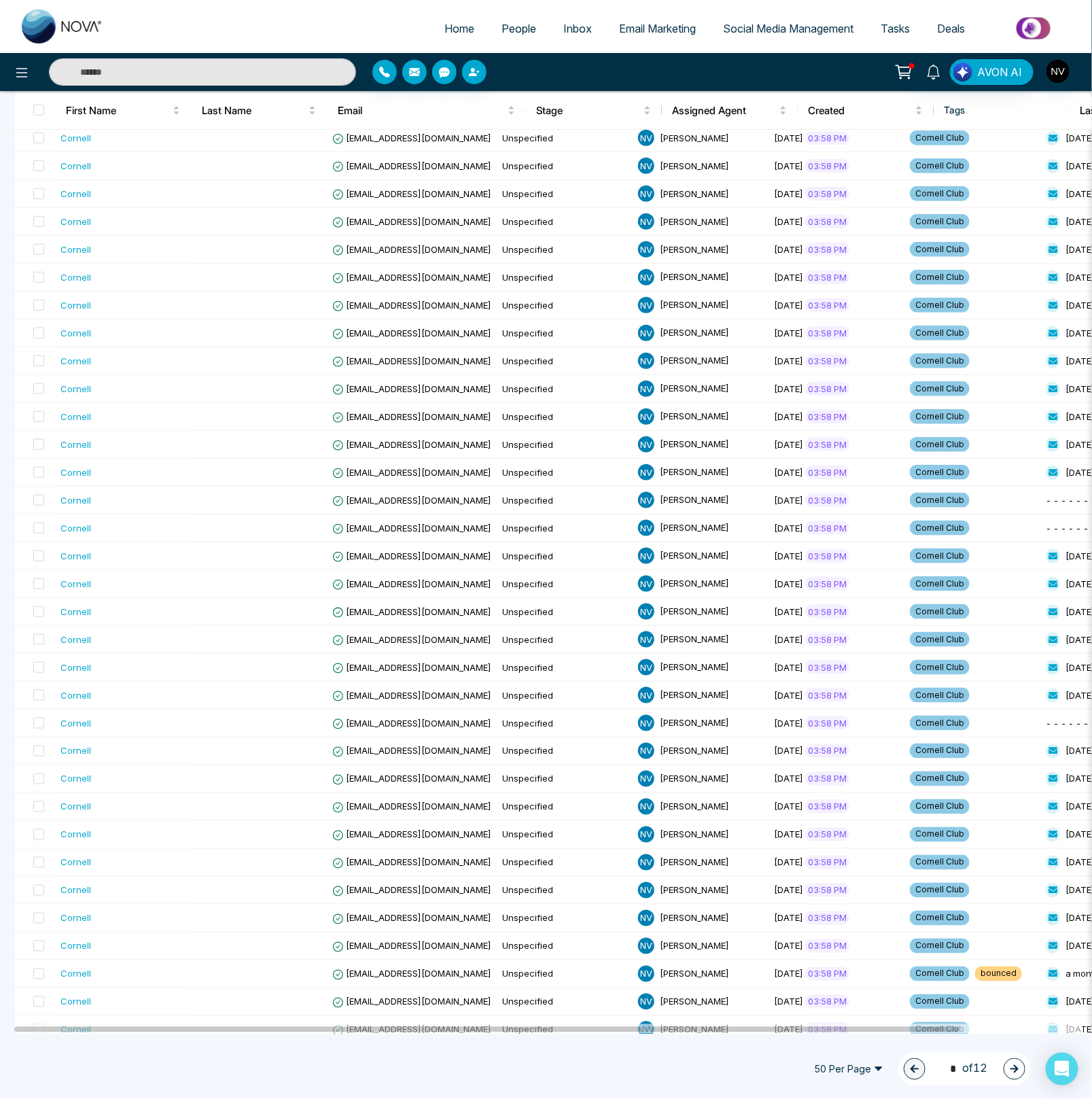
scroll to position [635, 0]
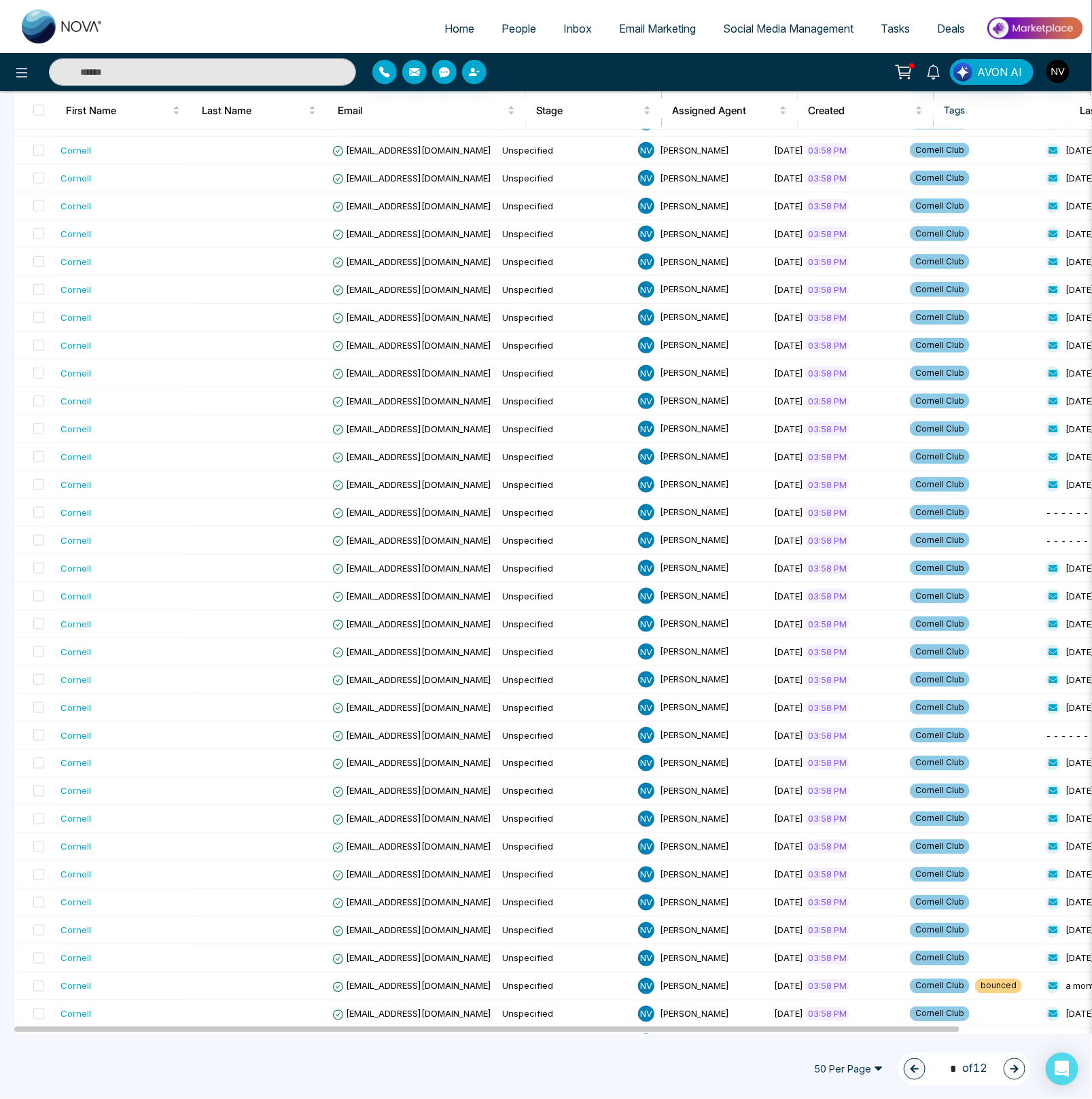
click at [863, 1066] on span "50 Per Page" at bounding box center [848, 1069] width 89 height 21
click at [840, 1042] on div "100 Per Page" at bounding box center [848, 1042] width 72 height 15
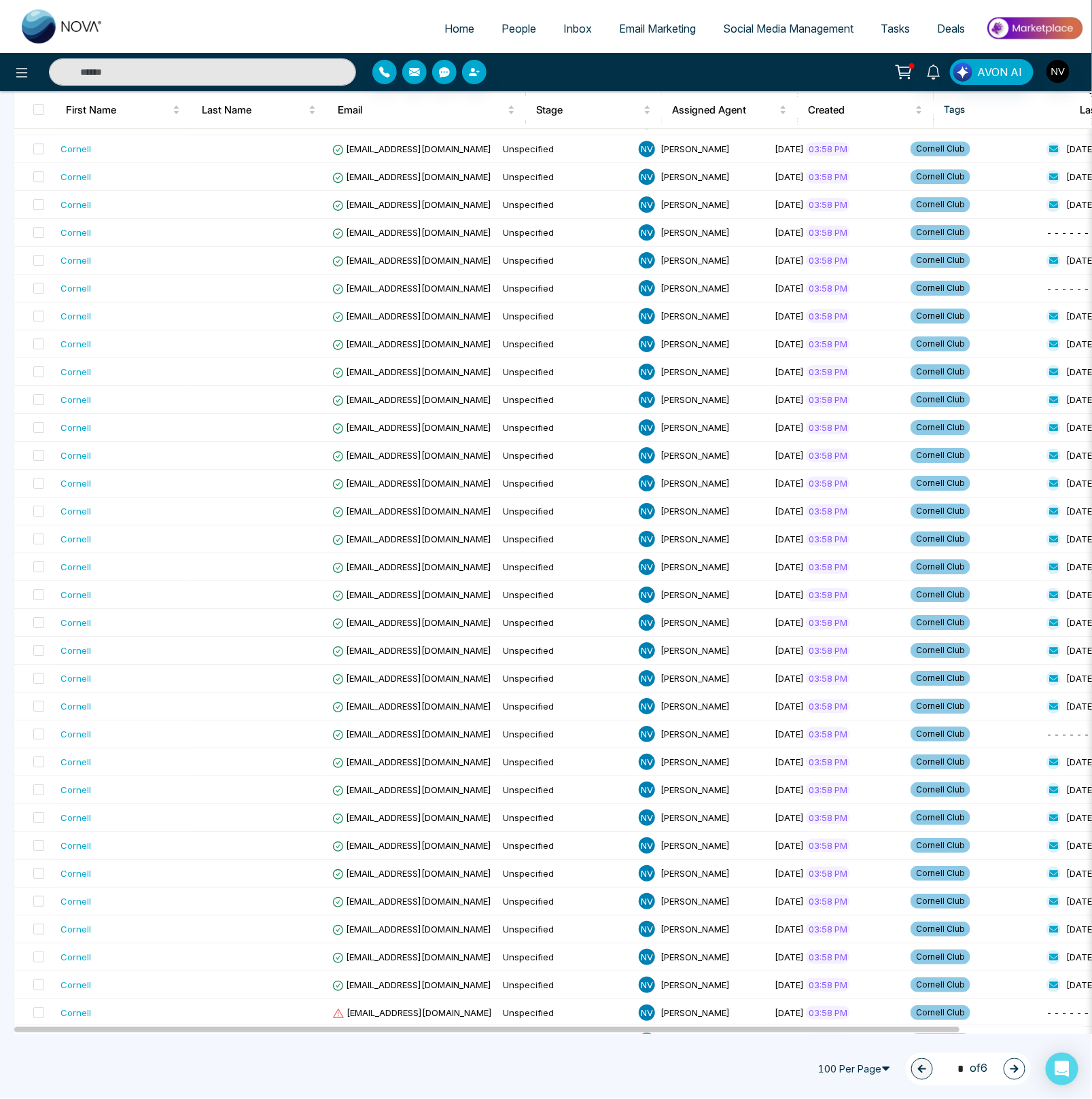
scroll to position [2074, 0]
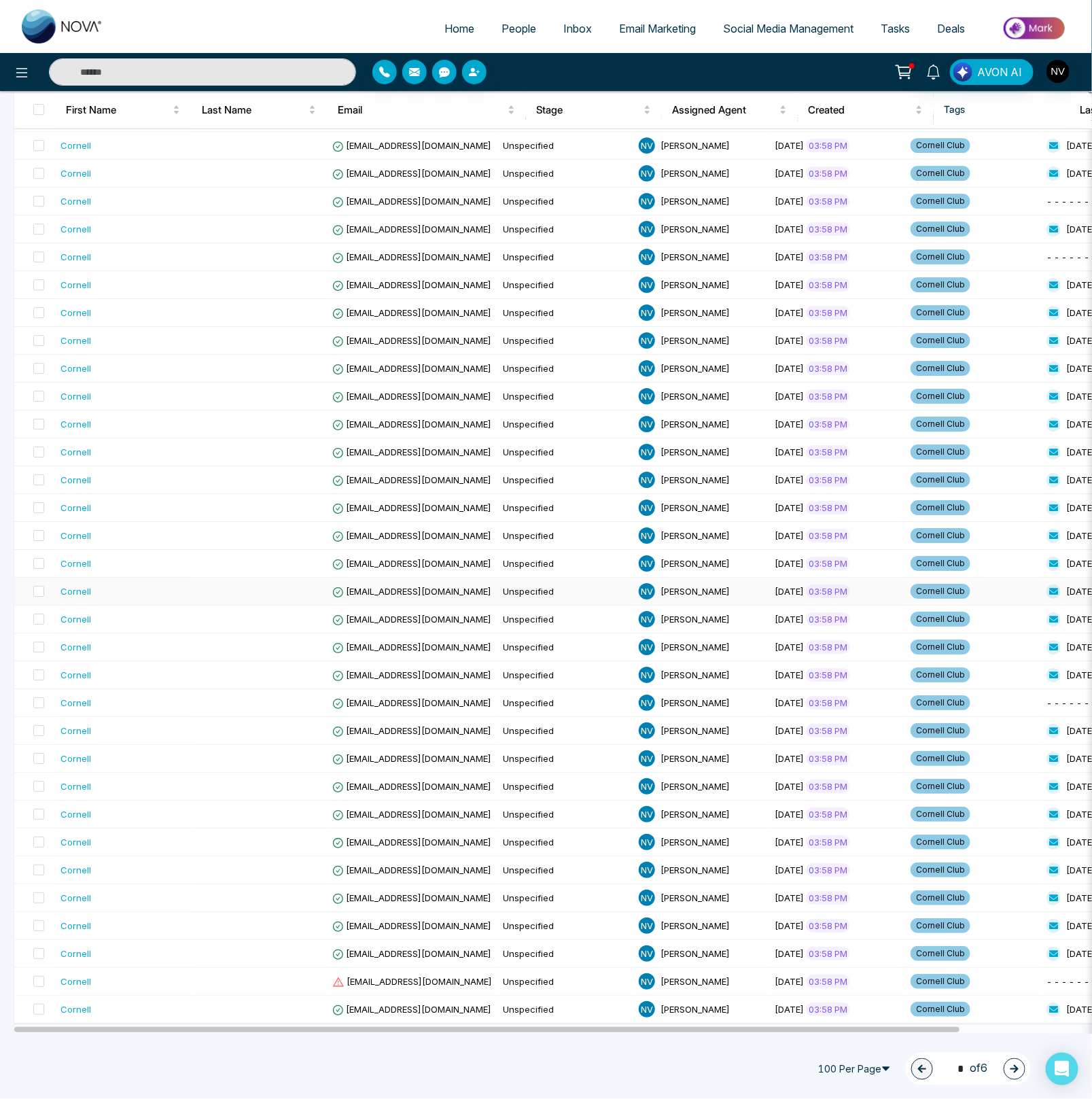
click at [38, 107] on span at bounding box center [38, 109] width 11 height 11
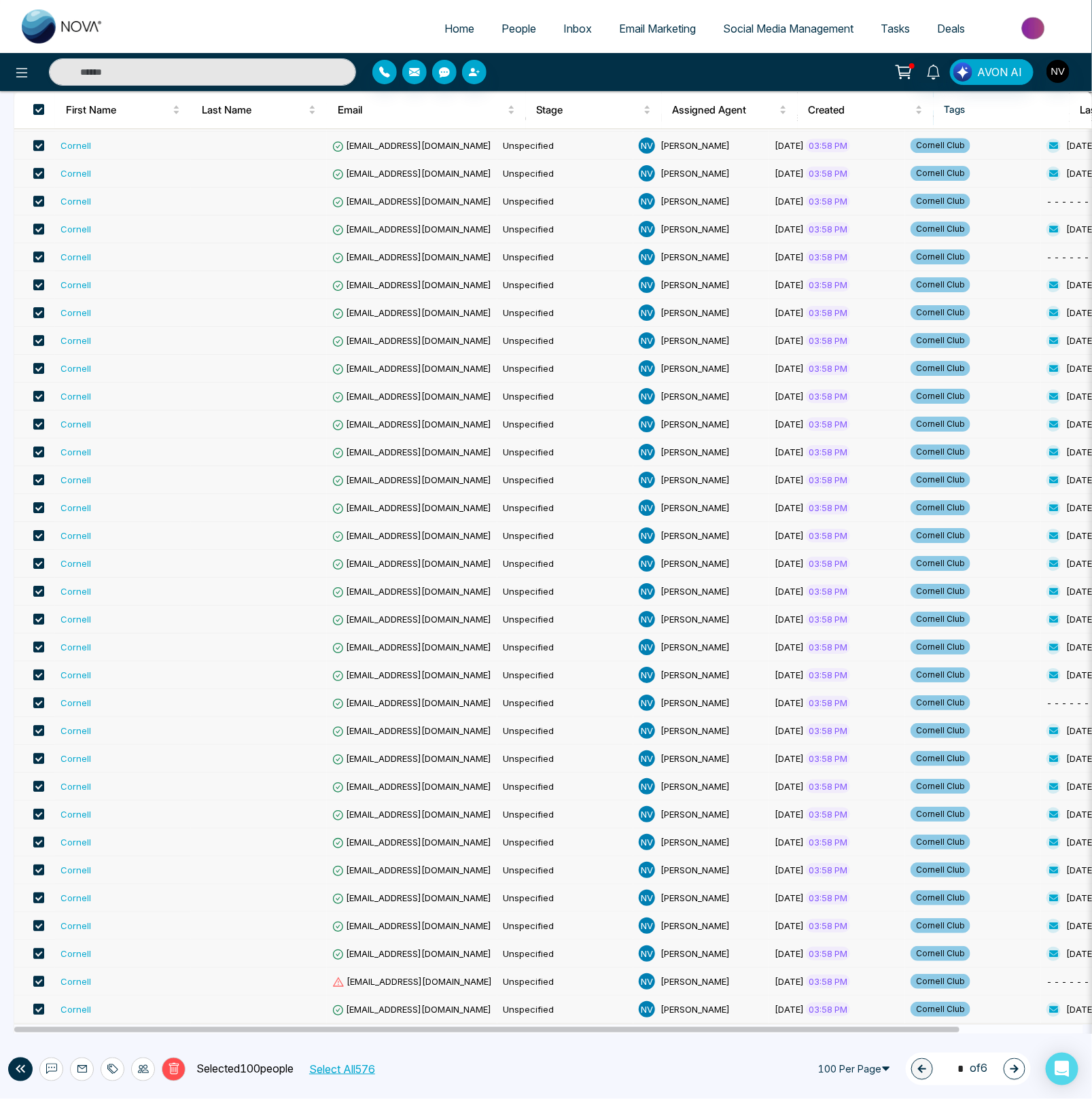
click at [139, 1065] on icon at bounding box center [143, 1068] width 11 height 11
click at [140, 1002] on link "Update Stage" at bounding box center [118, 997] width 62 height 12
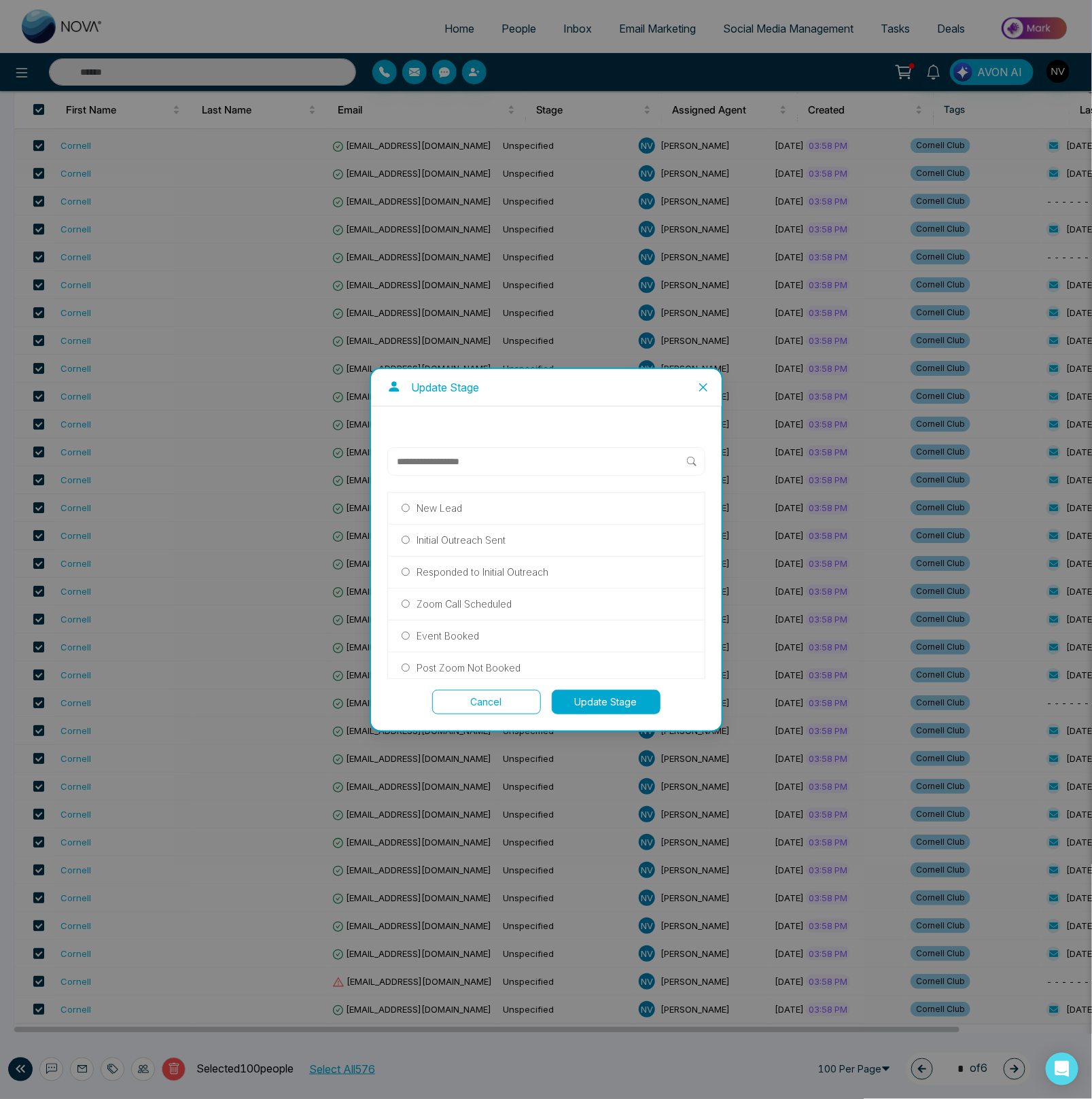
click at [472, 542] on p "Initial Outreach Sent" at bounding box center [460, 540] width 89 height 15
click at [610, 693] on button "Update Stage" at bounding box center [606, 701] width 109 height 24
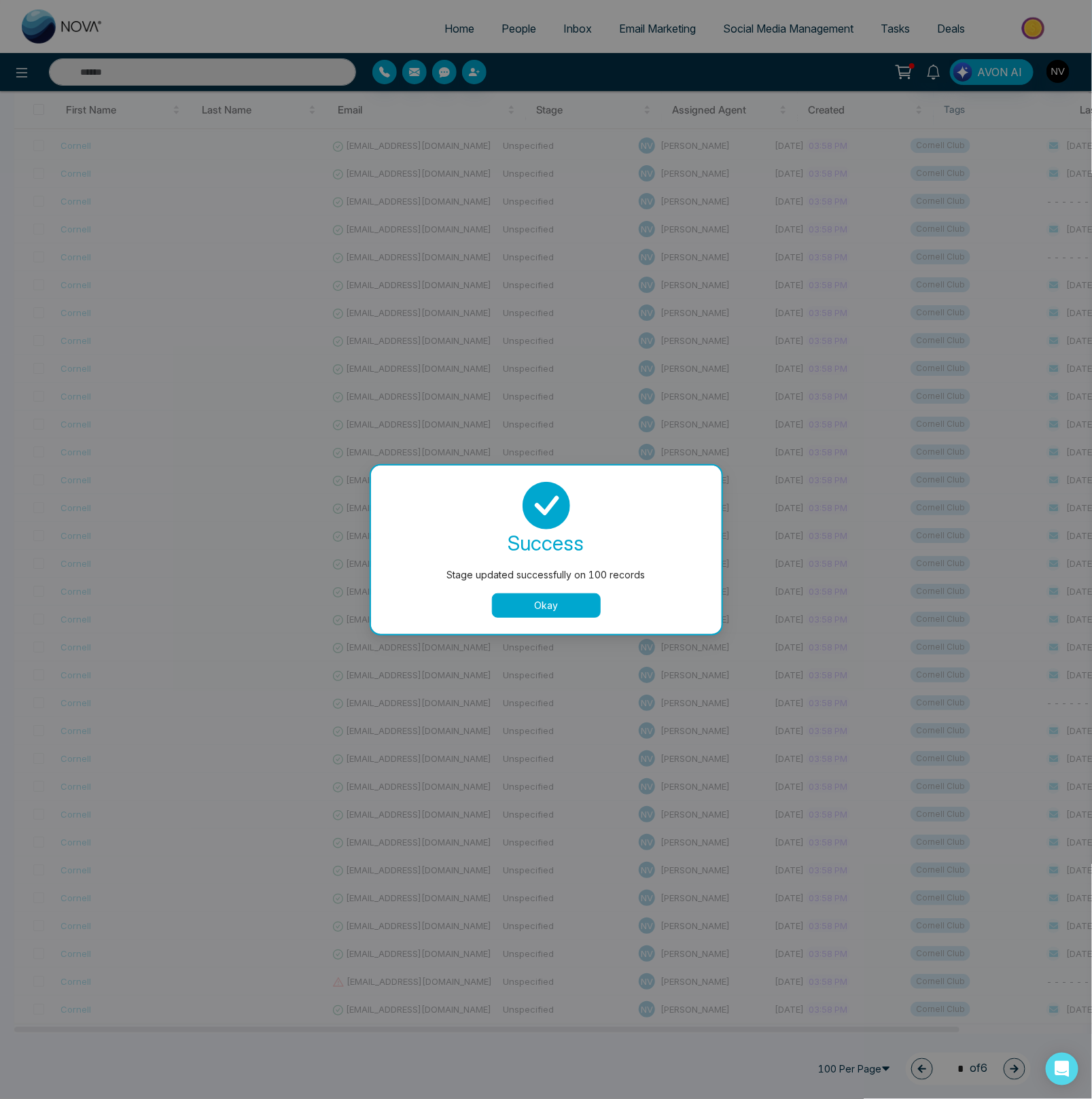
click at [555, 612] on button "Okay" at bounding box center [546, 605] width 109 height 24
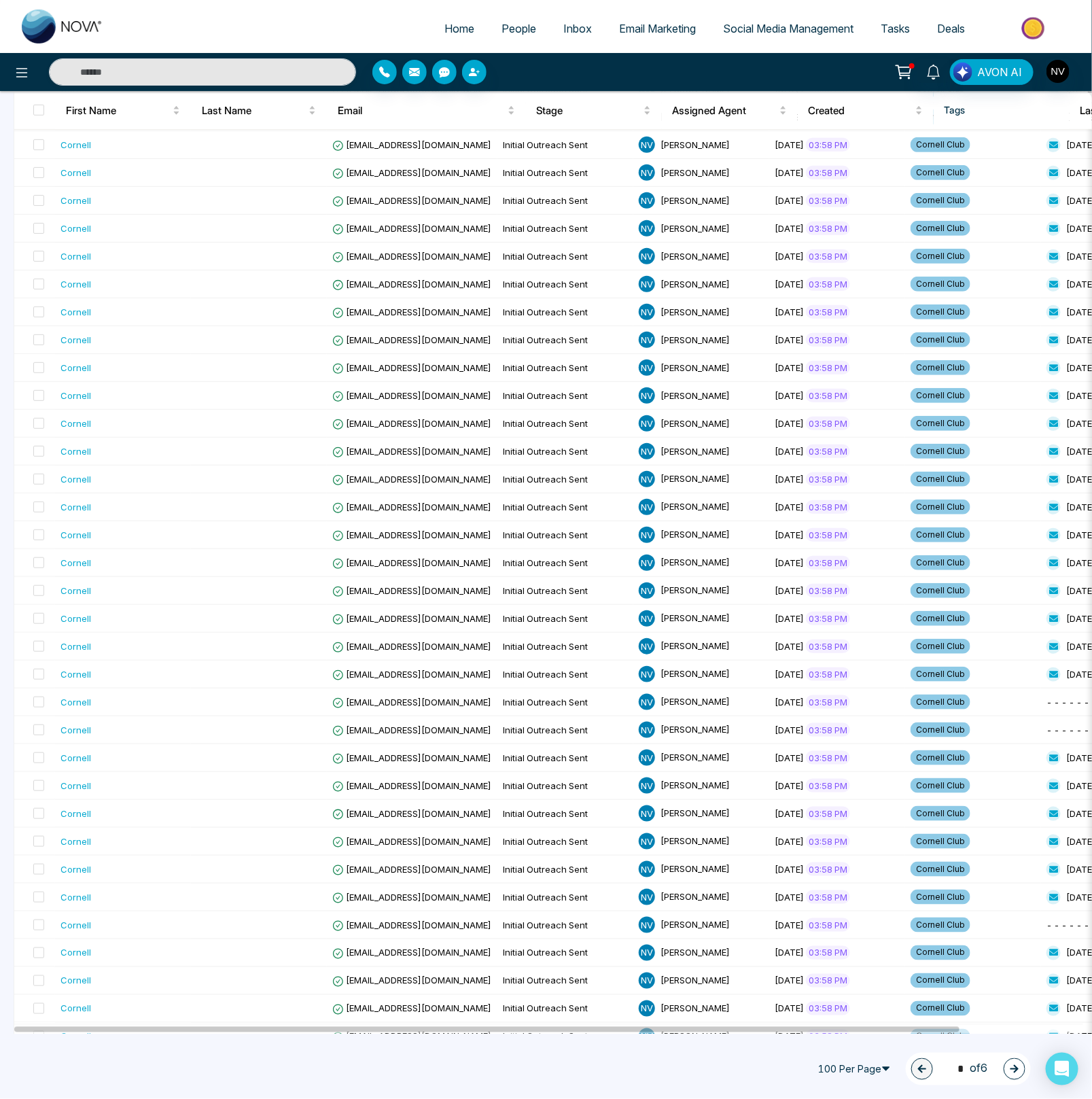
scroll to position [0, 0]
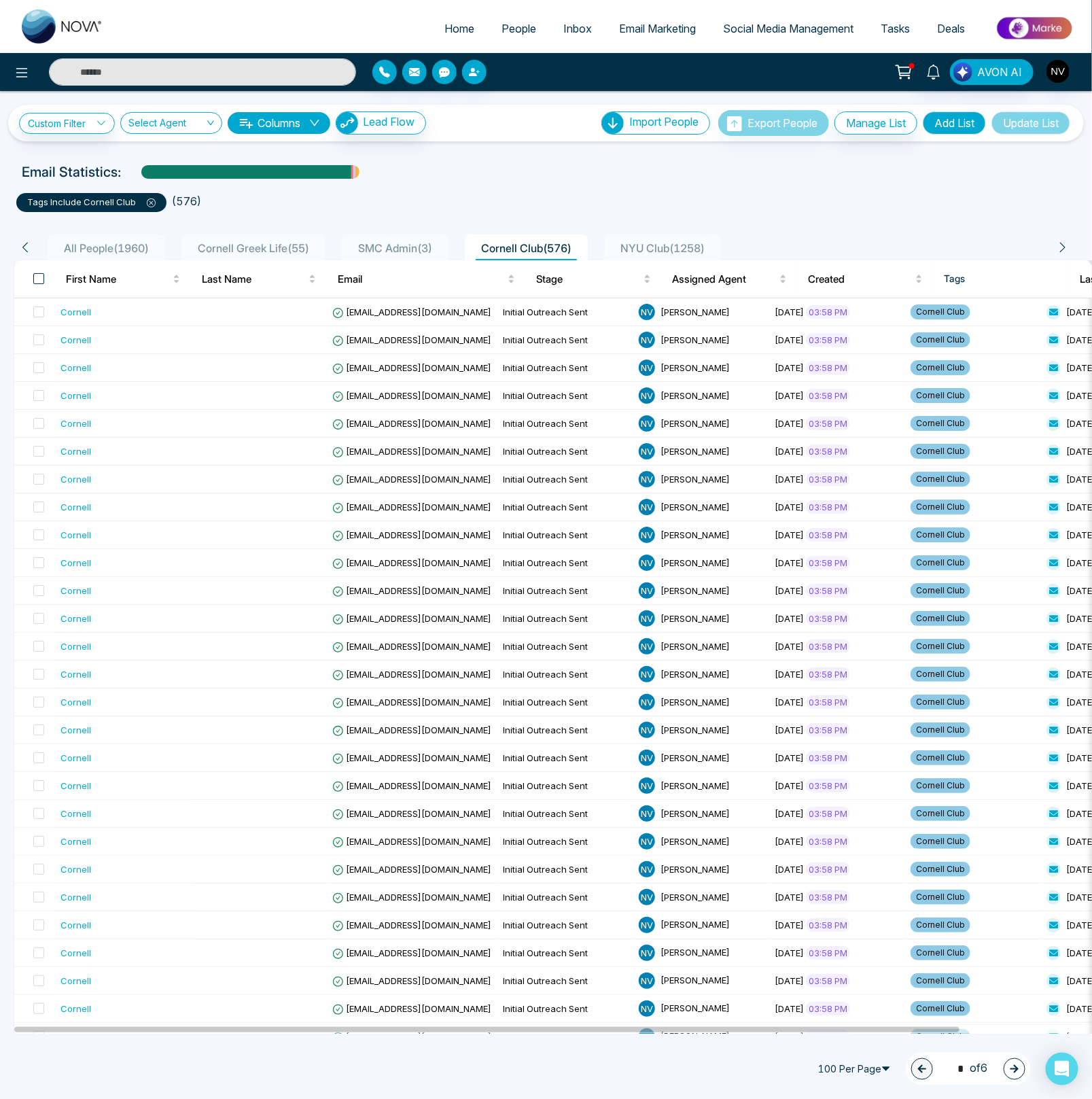
click at [42, 282] on span at bounding box center [38, 278] width 11 height 11
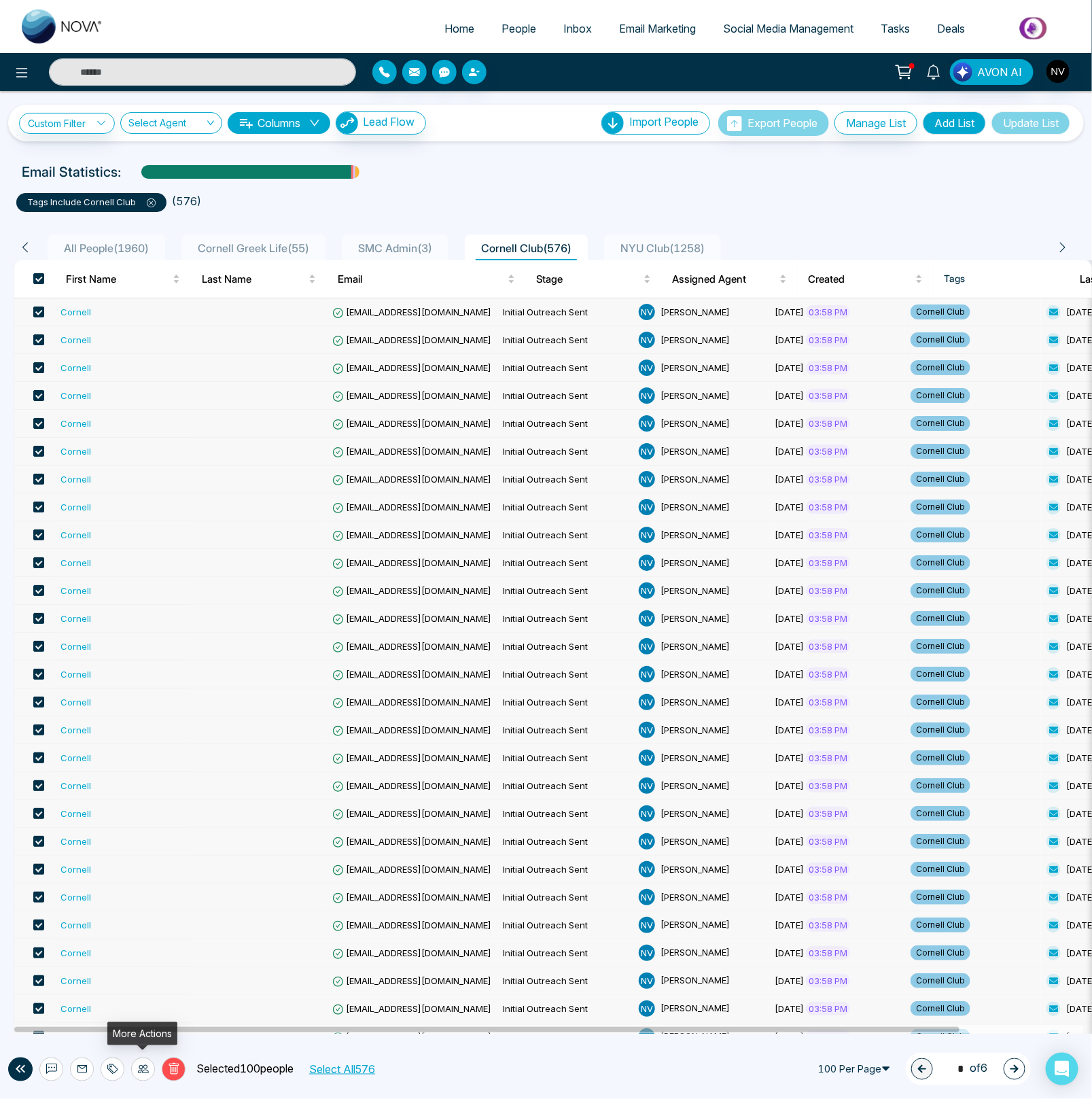
click at [149, 1071] on div at bounding box center [143, 1069] width 23 height 23
click at [149, 996] on link "Update Stage" at bounding box center [118, 997] width 62 height 12
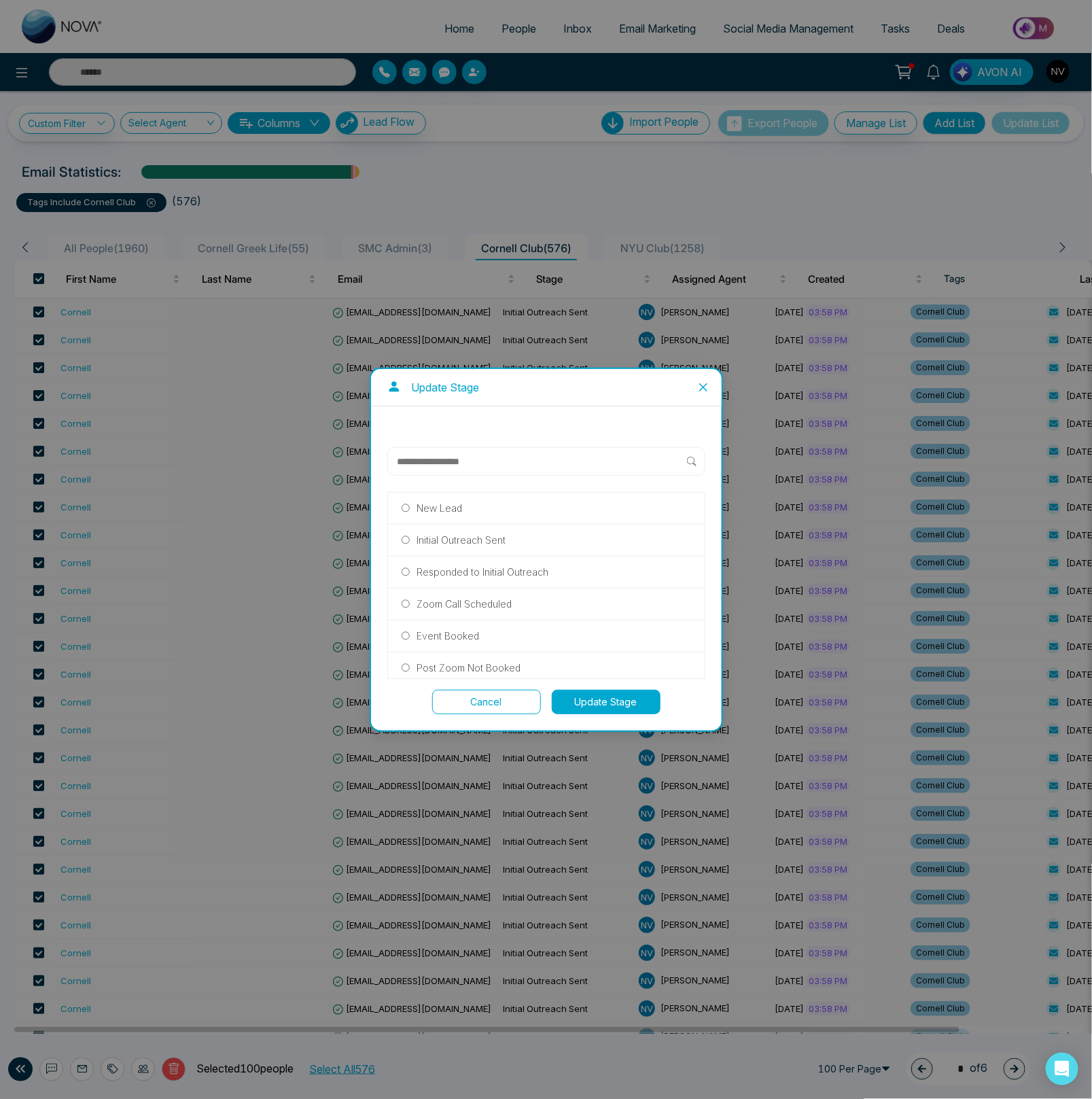
click at [462, 540] on p "Initial Outreach Sent" at bounding box center [460, 540] width 89 height 15
click at [584, 706] on button "Update Stage" at bounding box center [606, 701] width 109 height 24
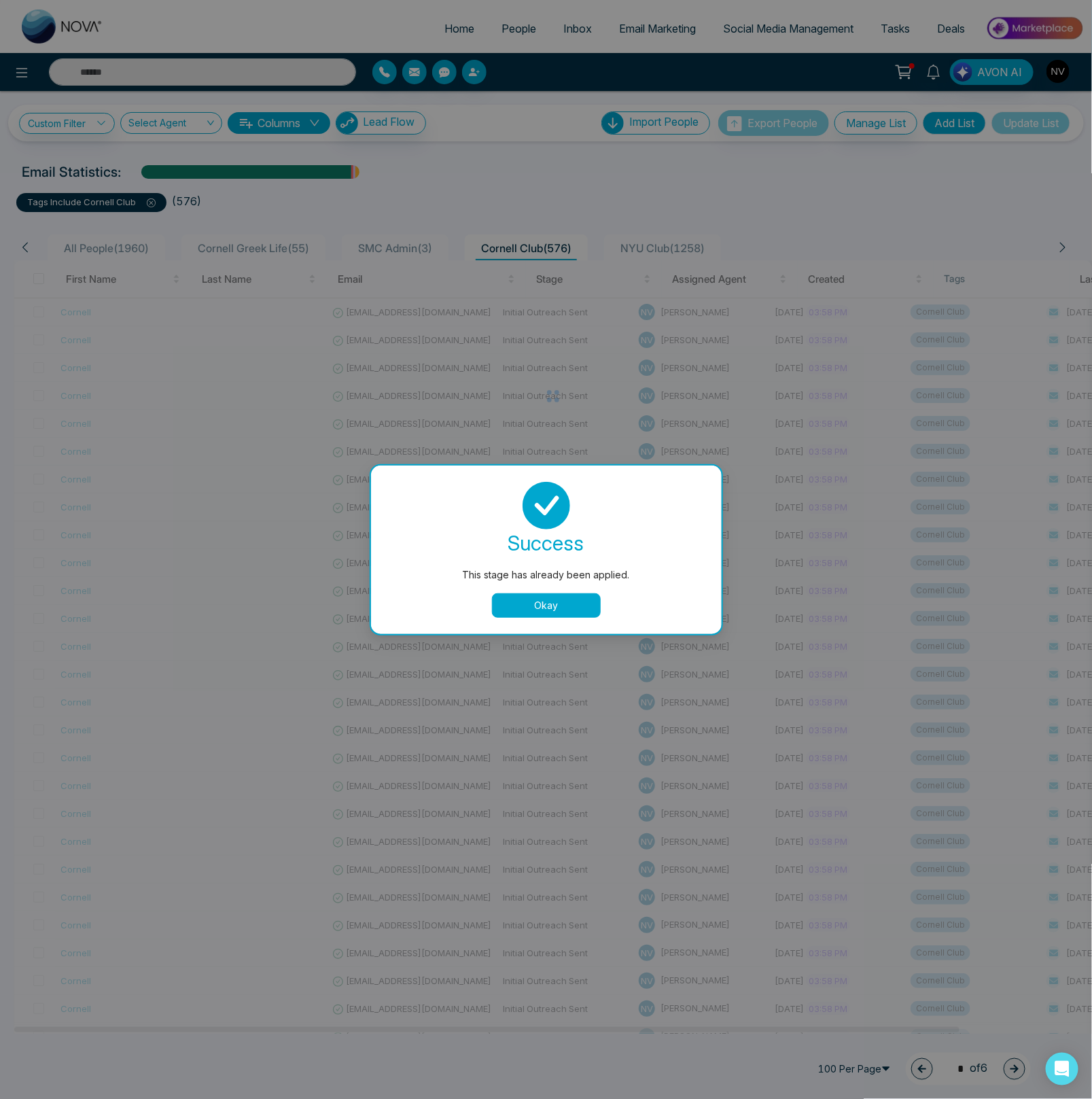
click at [577, 607] on button "Okay" at bounding box center [546, 605] width 109 height 24
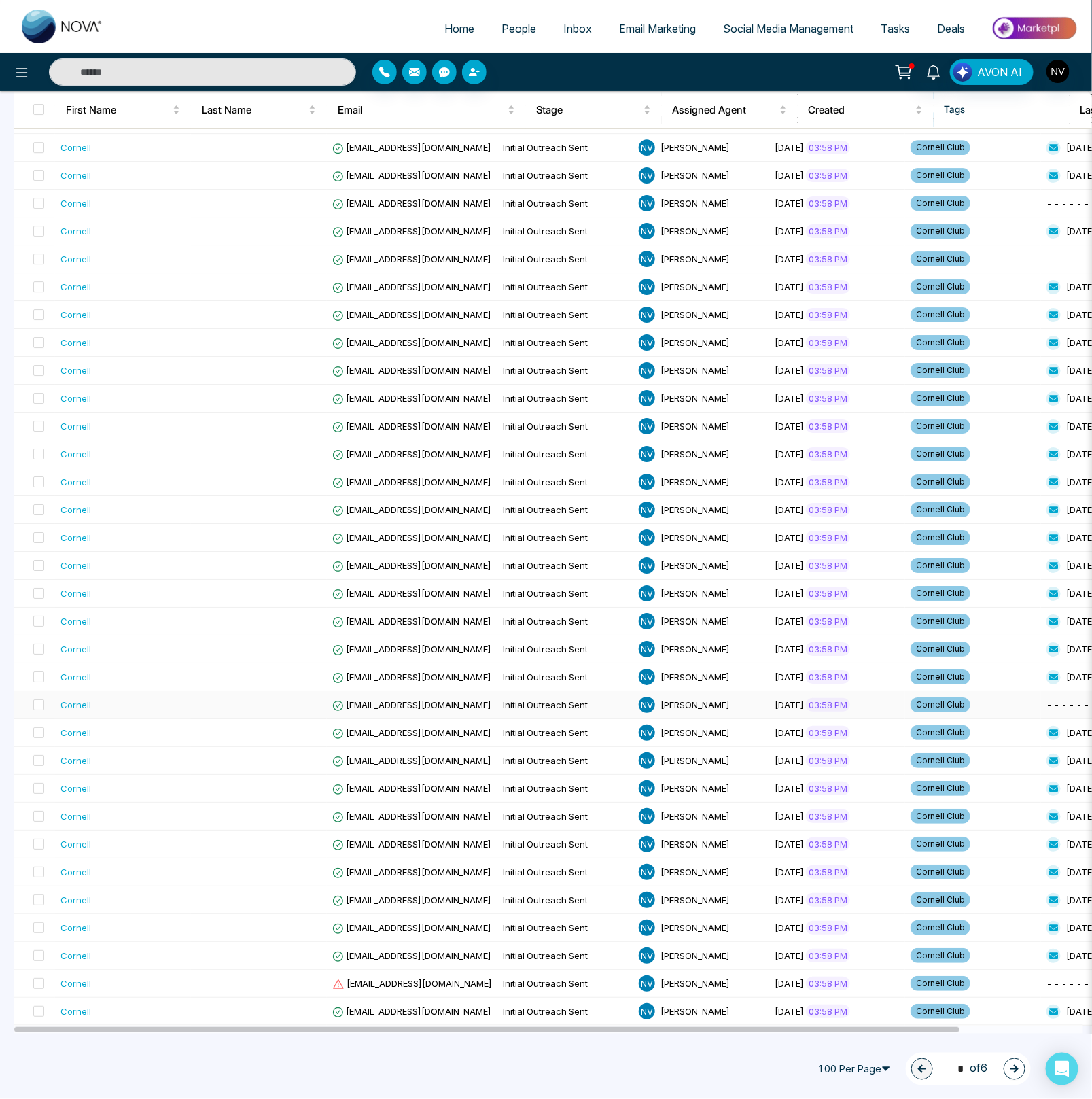
scroll to position [2074, 0]
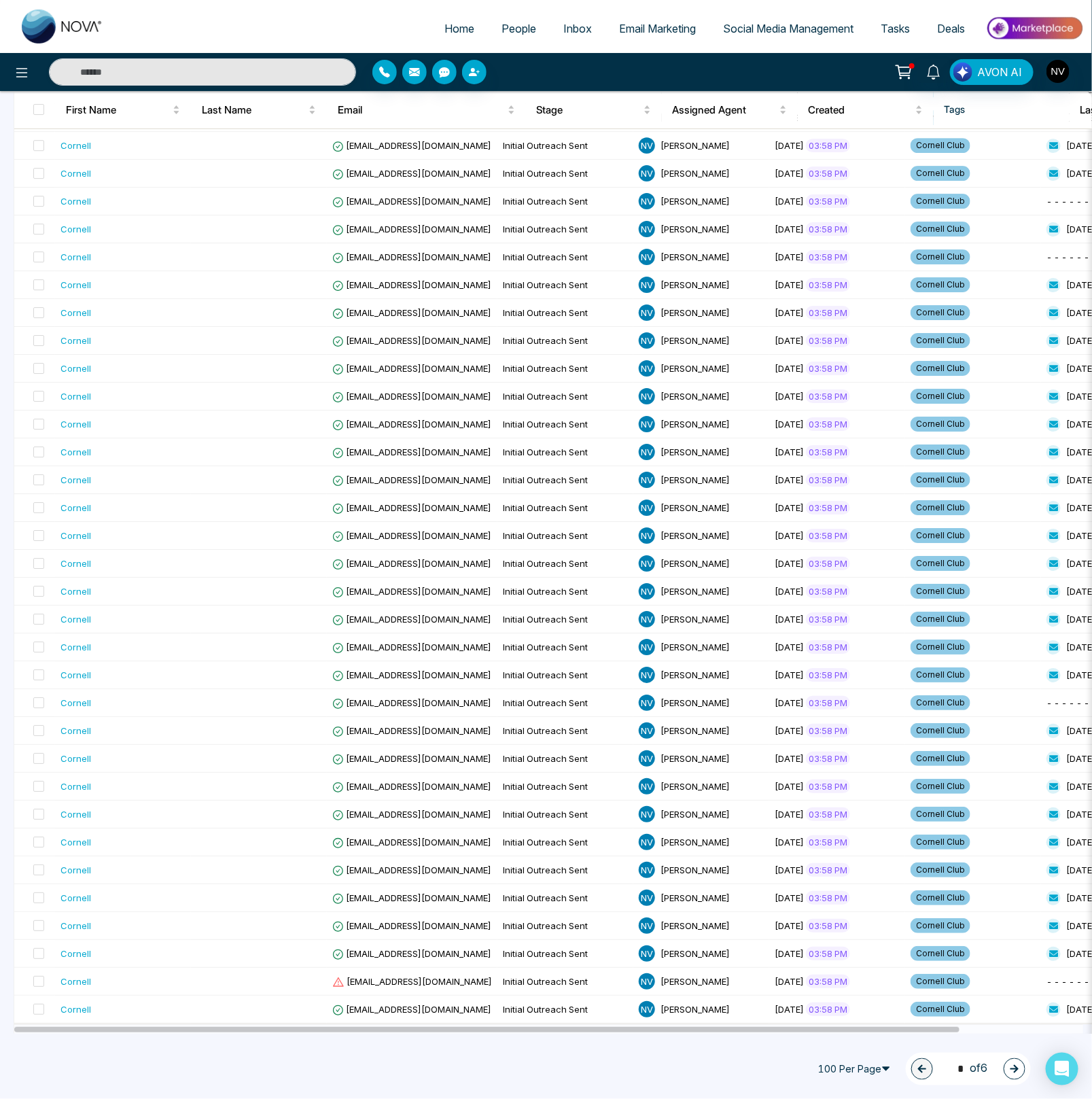
click at [1005, 1068] on button "button" at bounding box center [1014, 1069] width 21 height 21
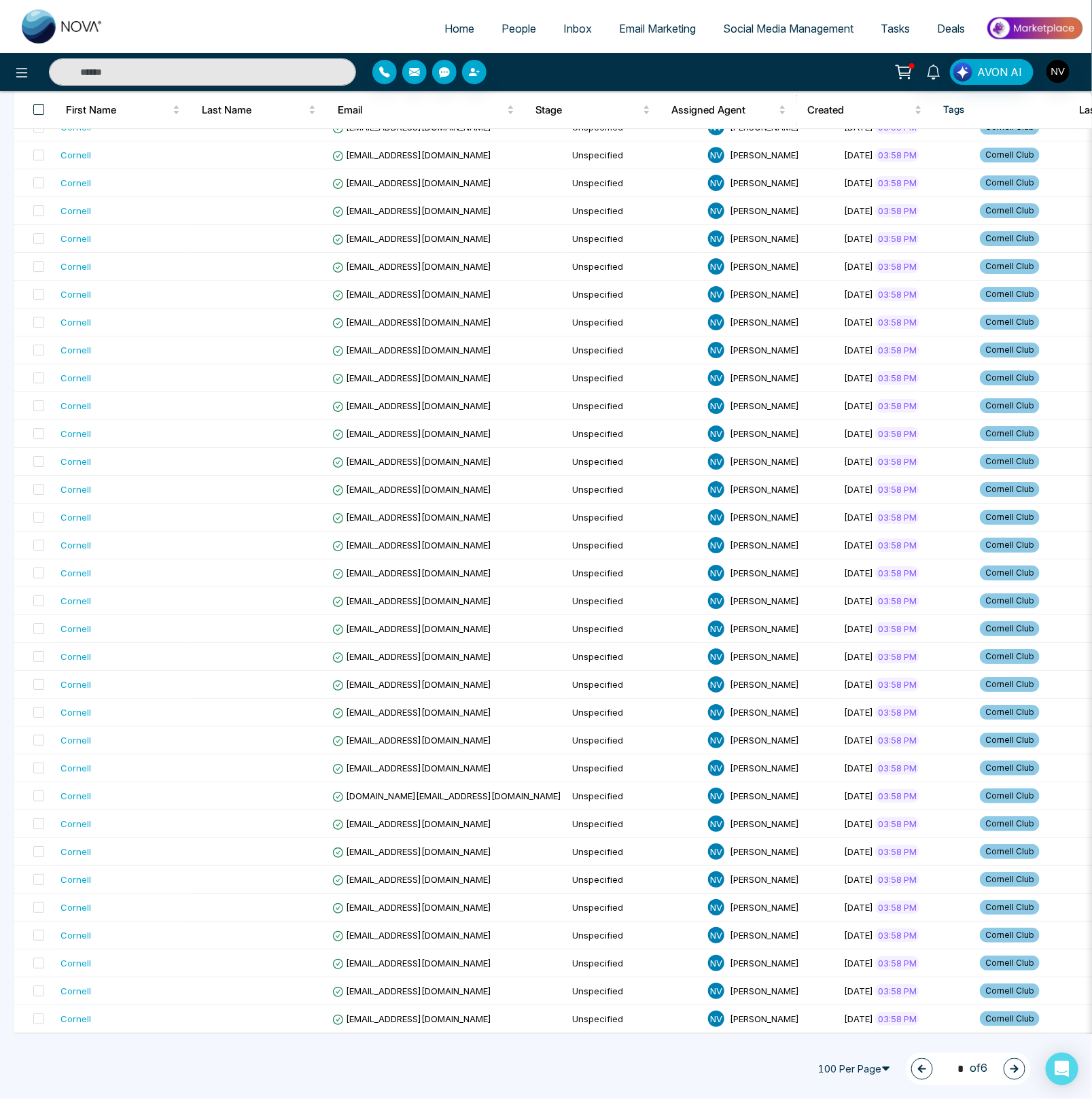
click at [42, 111] on span at bounding box center [38, 109] width 11 height 11
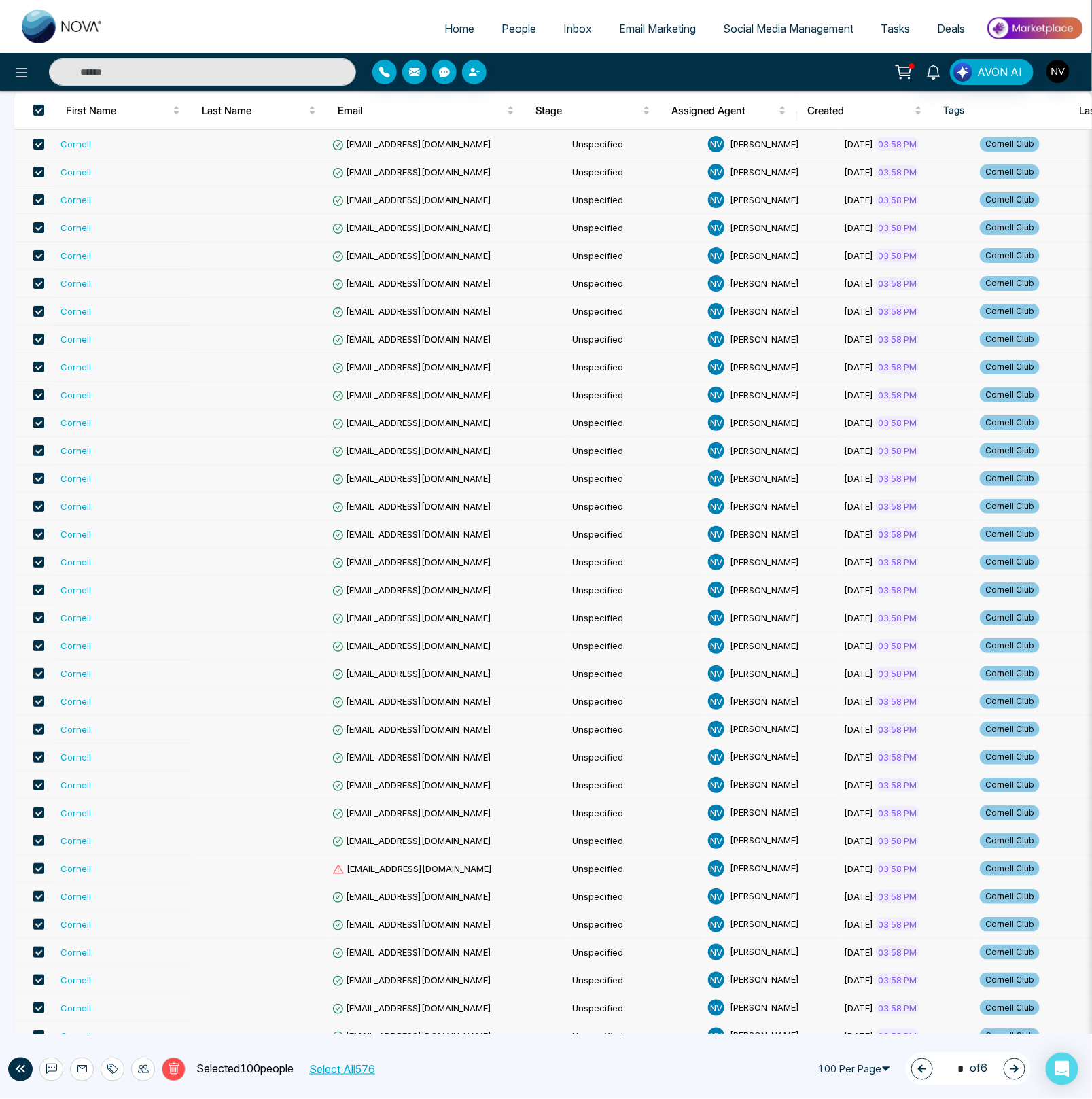
scroll to position [0, 0]
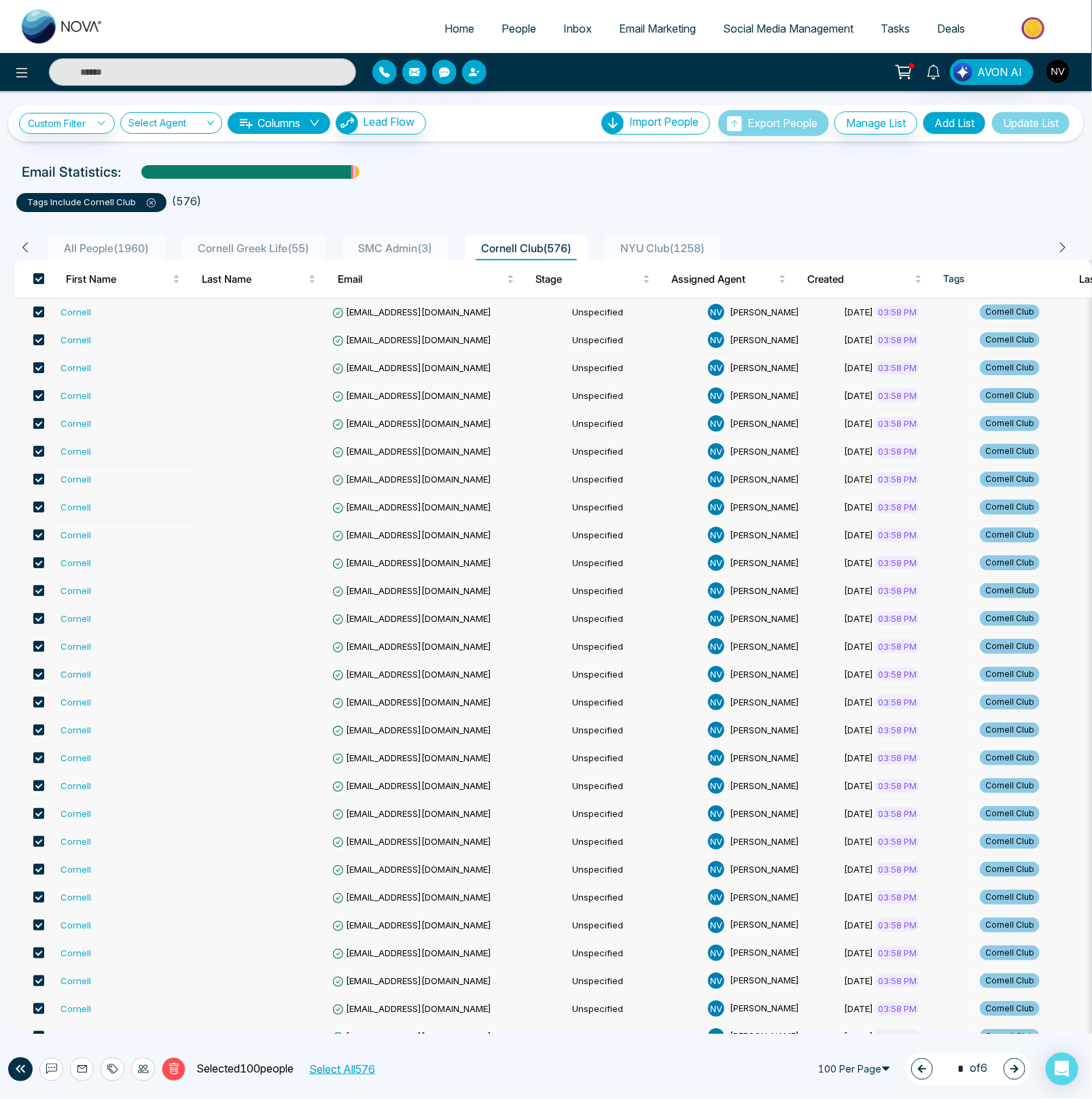
click at [320, 1072] on button "Select All 576" at bounding box center [341, 1069] width 75 height 18
click at [135, 1072] on div at bounding box center [143, 1069] width 23 height 23
click at [135, 996] on link "Update Stage" at bounding box center [118, 997] width 62 height 12
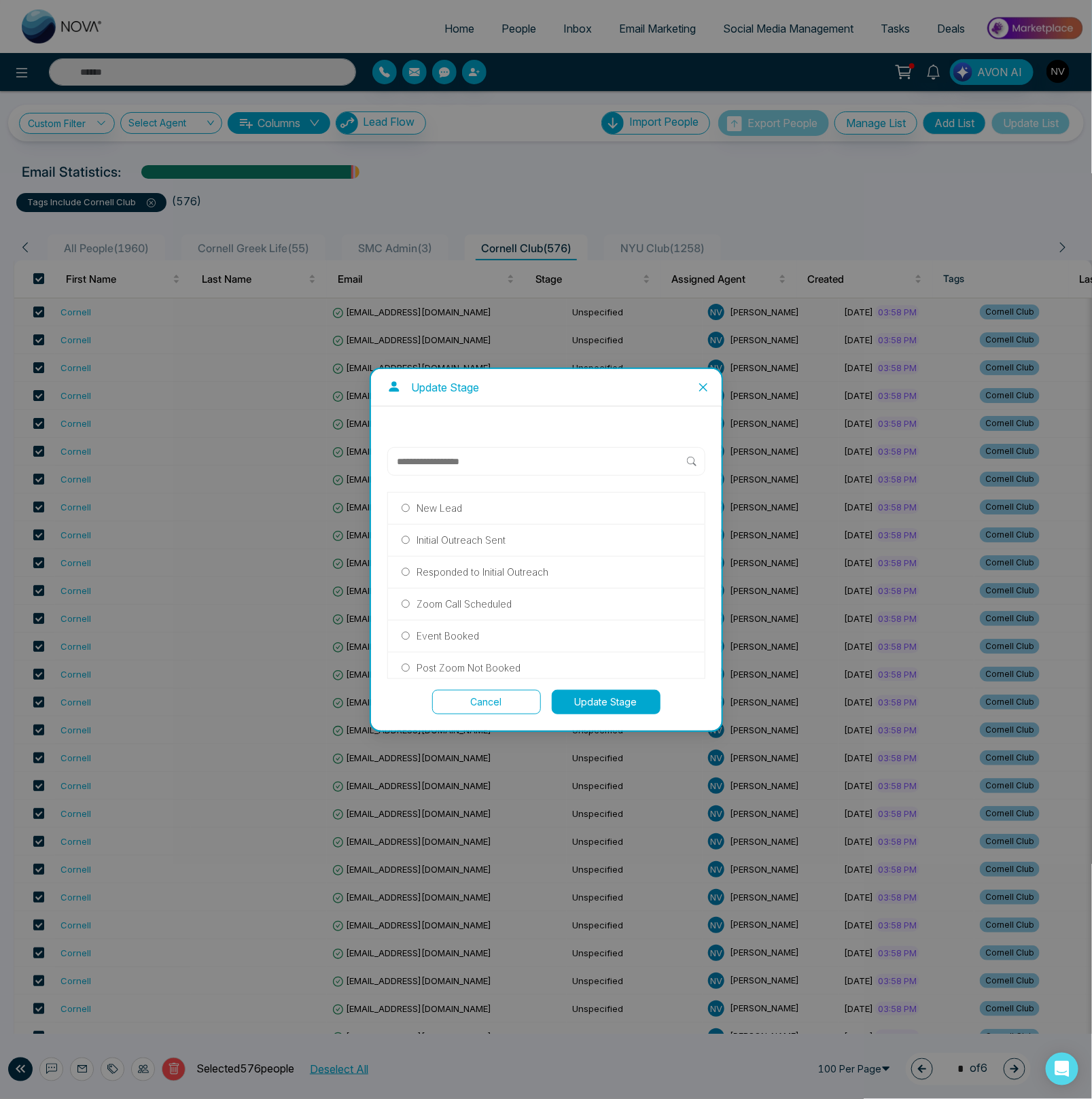
click at [450, 701] on button "Cancel" at bounding box center [487, 701] width 109 height 24
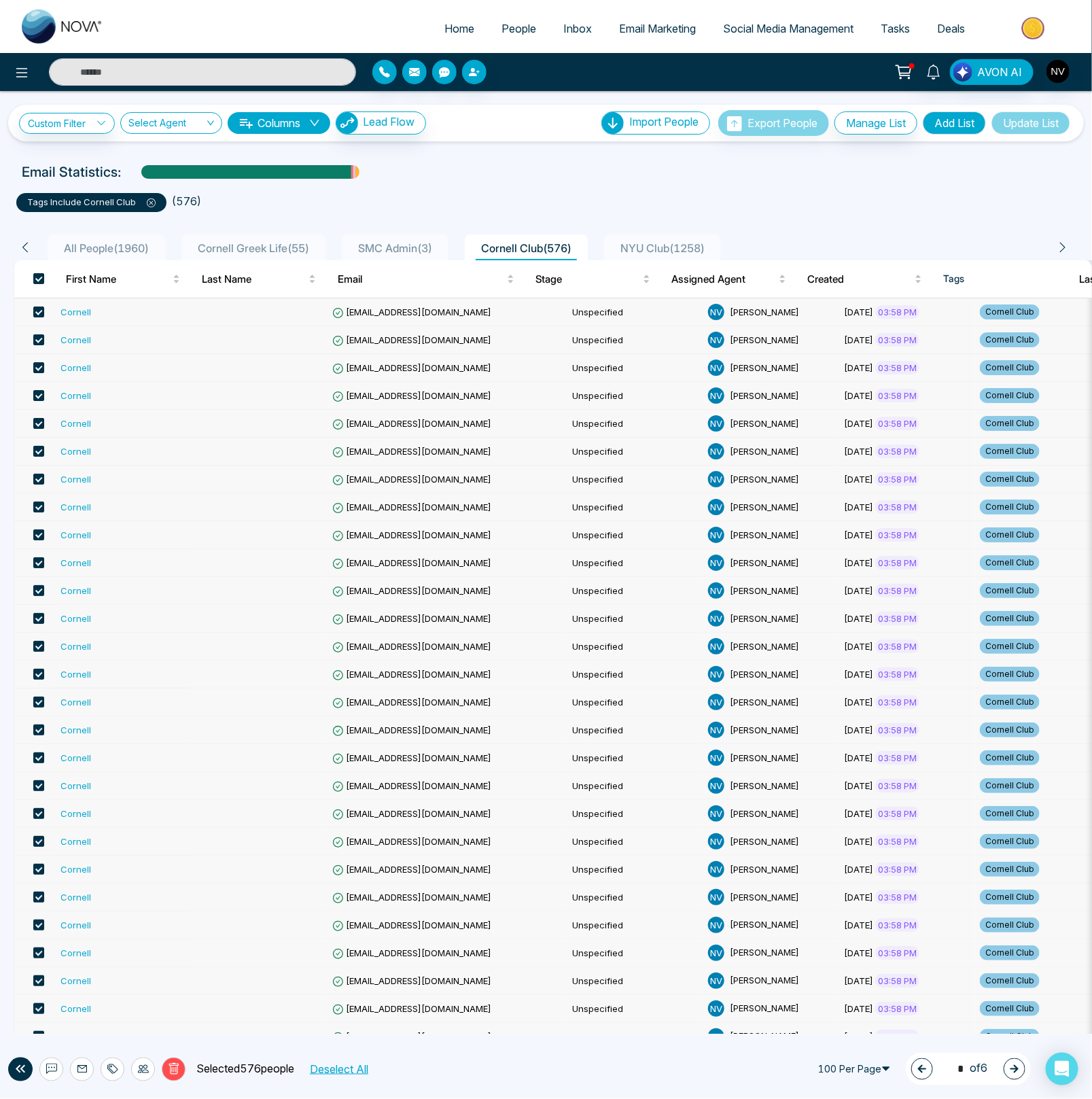
click at [358, 1068] on button "Deselect All" at bounding box center [338, 1069] width 68 height 18
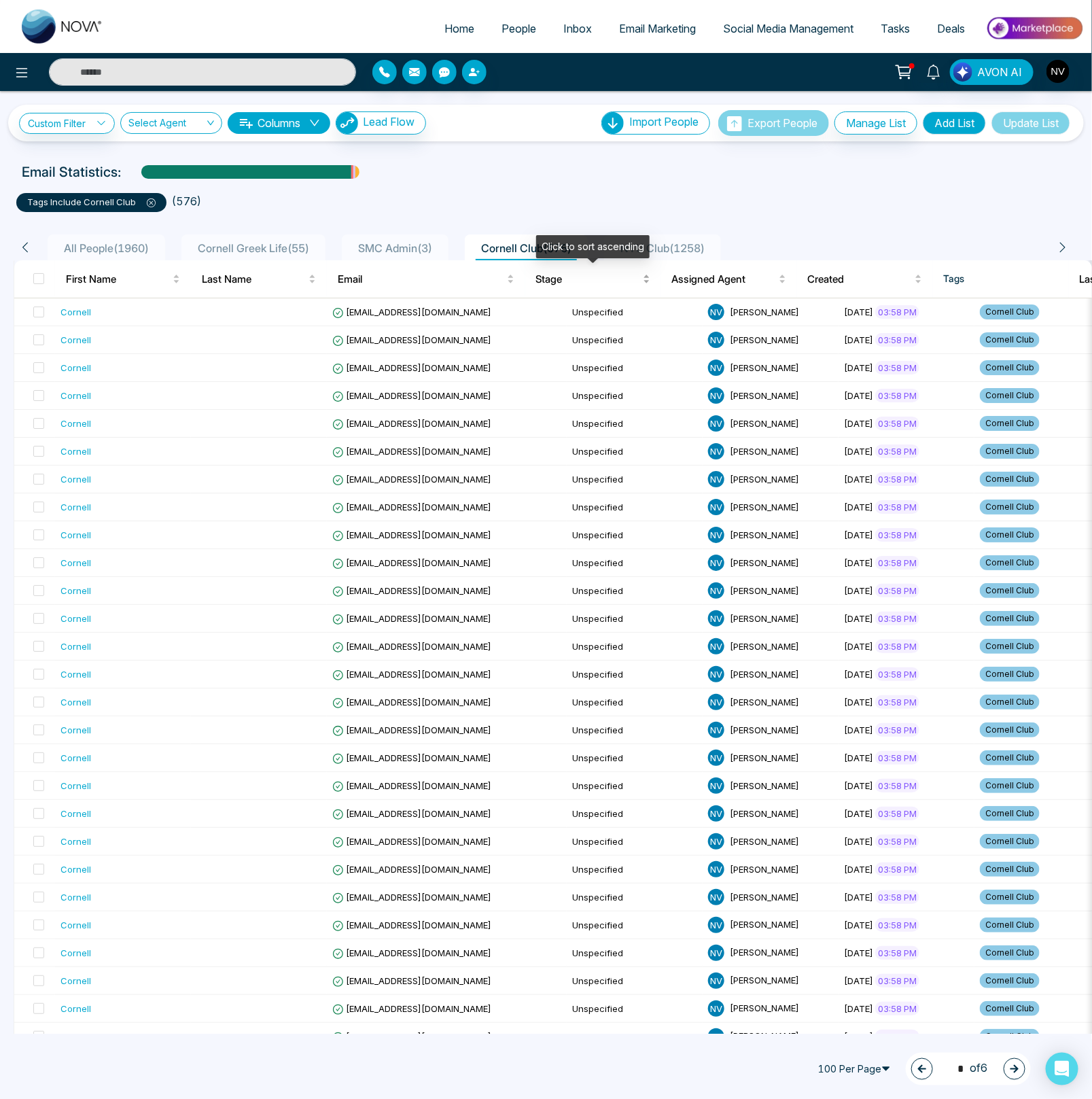
click at [550, 275] on span "Stage" at bounding box center [587, 279] width 104 height 17
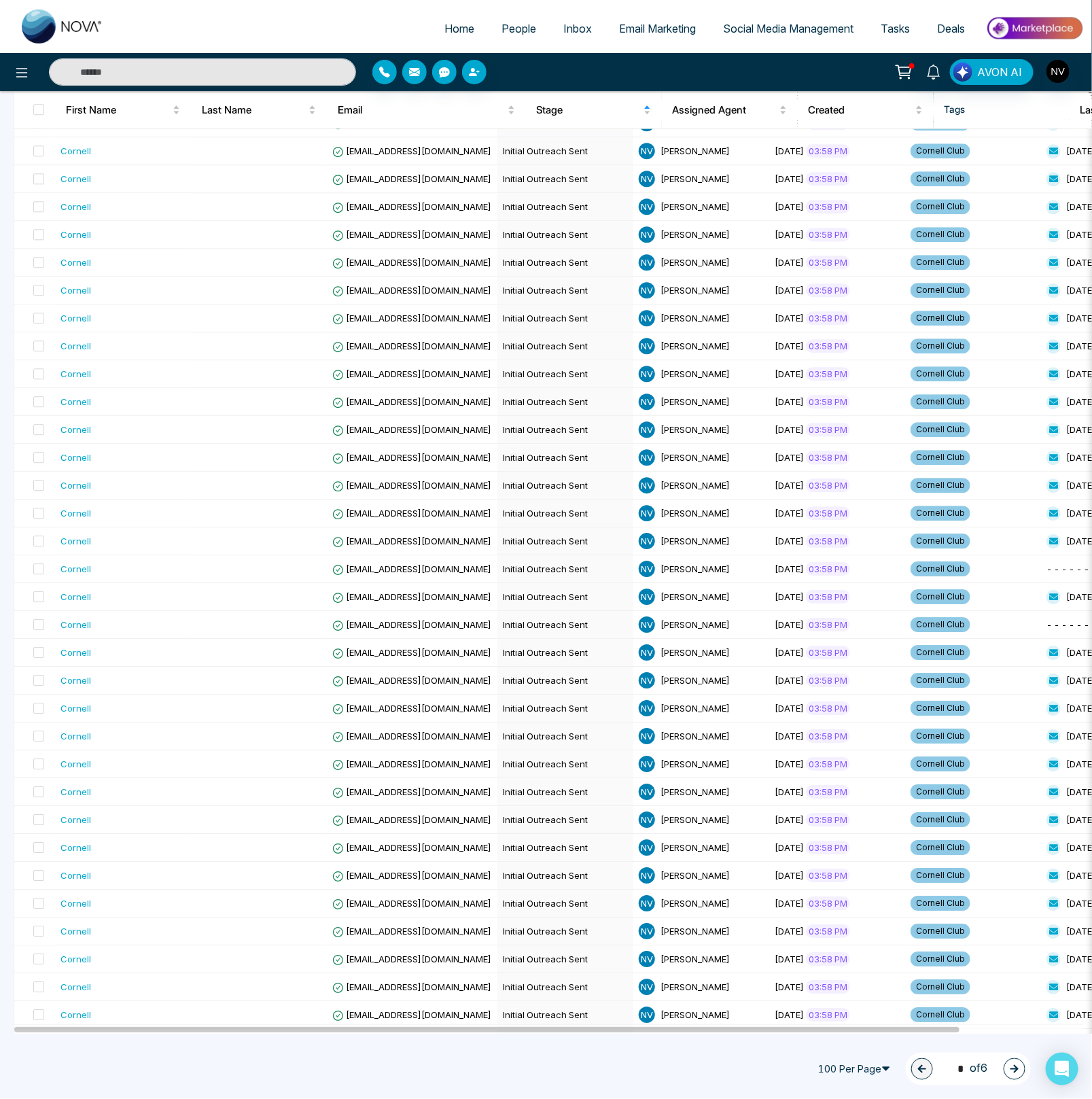
scroll to position [2074, 0]
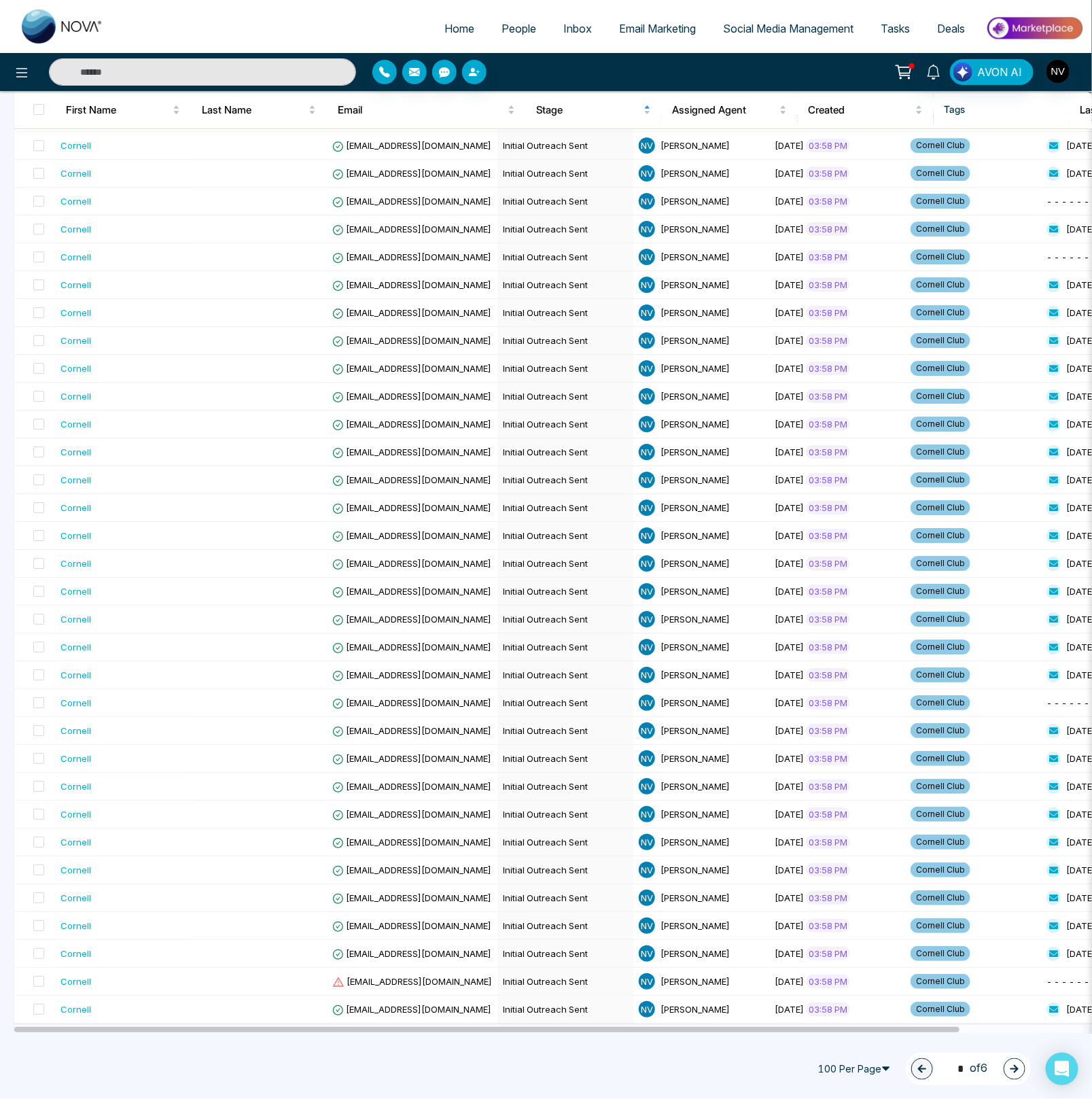
click at [1010, 1068] on icon "button" at bounding box center [1014, 1069] width 10 height 10
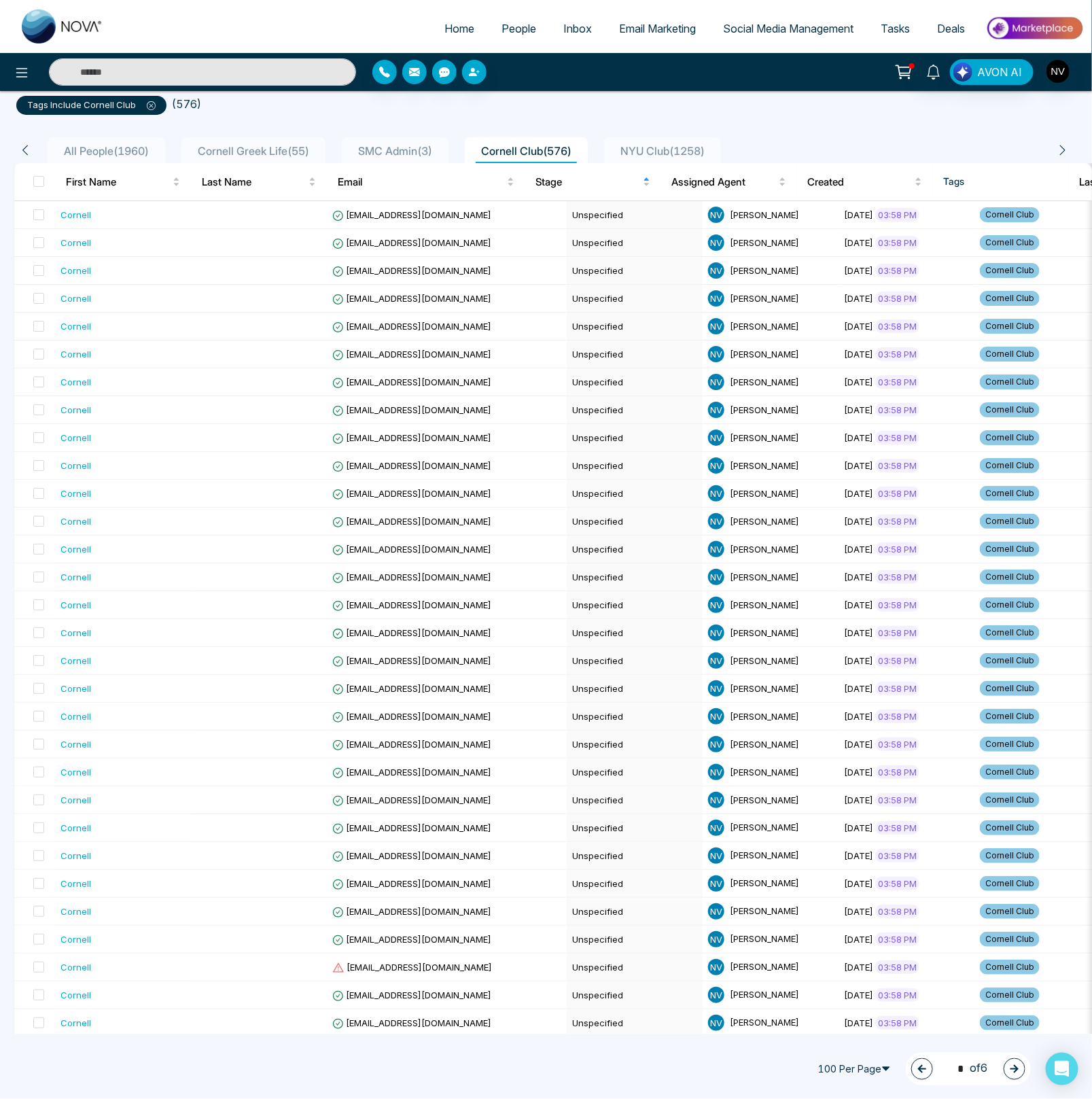
scroll to position [0, 0]
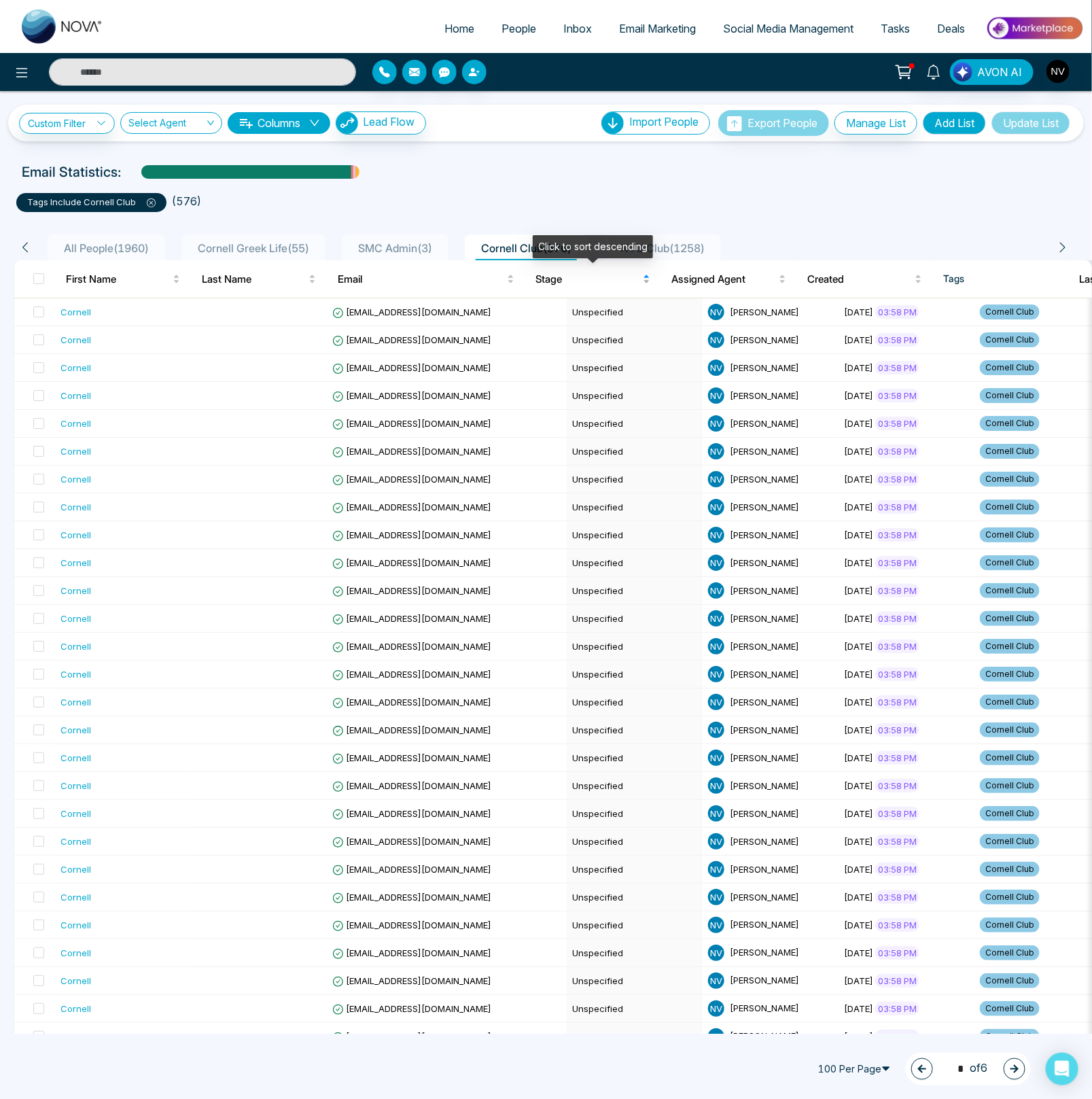
click at [567, 287] on div "Stage" at bounding box center [592, 279] width 114 height 17
click at [560, 280] on span "Stage" at bounding box center [587, 279] width 104 height 17
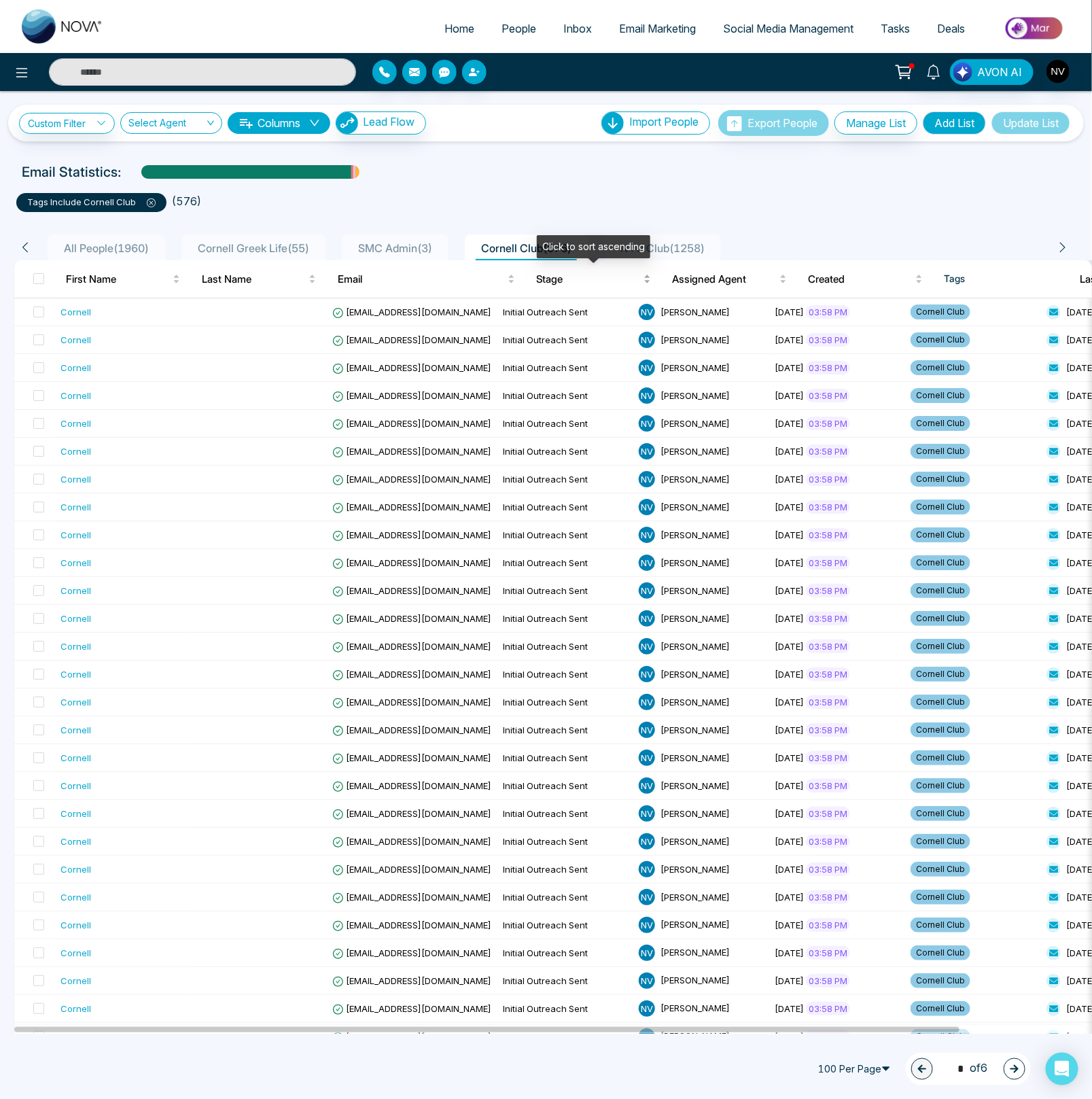
click at [560, 280] on span "Stage" at bounding box center [588, 279] width 104 height 17
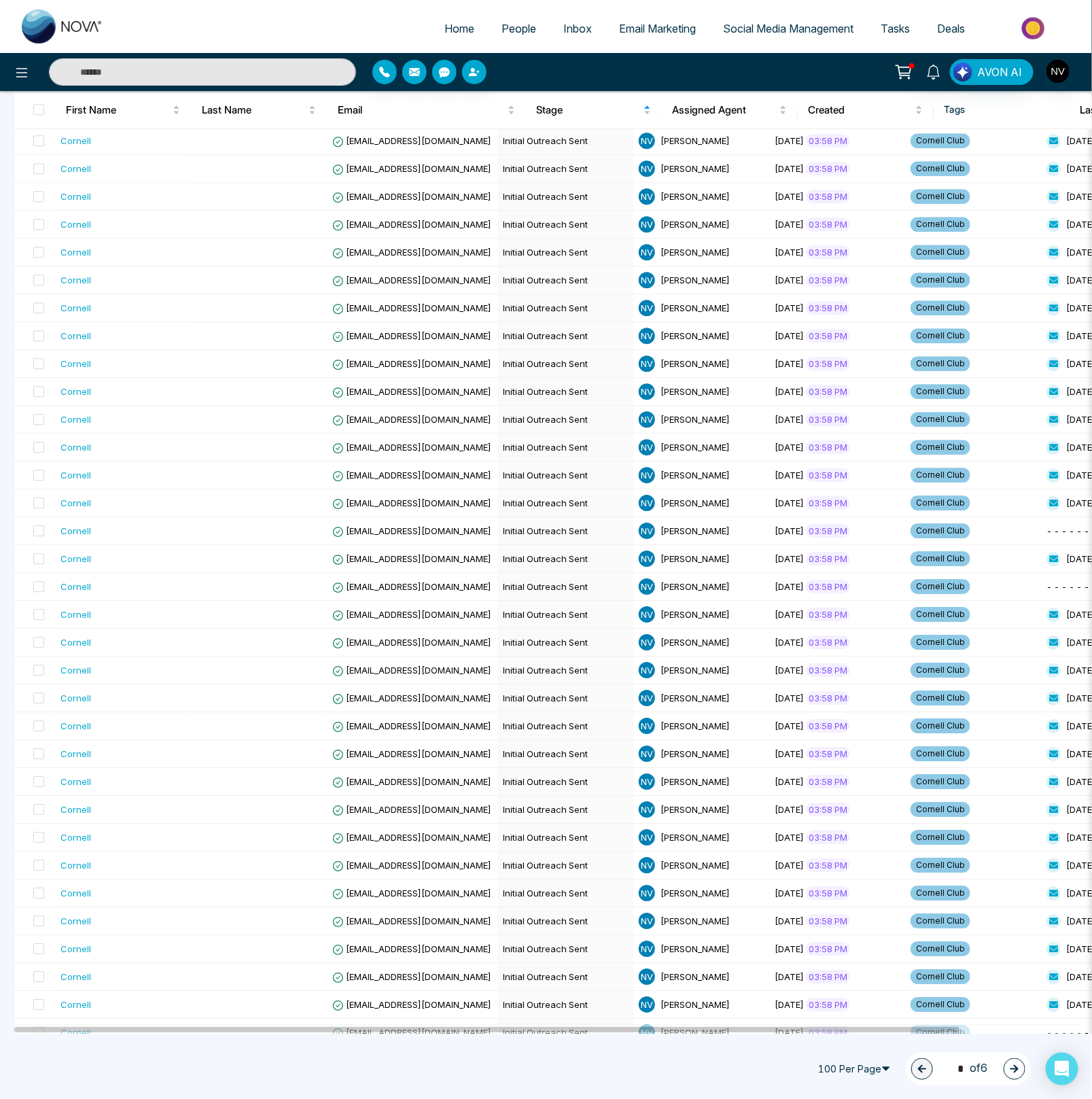
scroll to position [2074, 0]
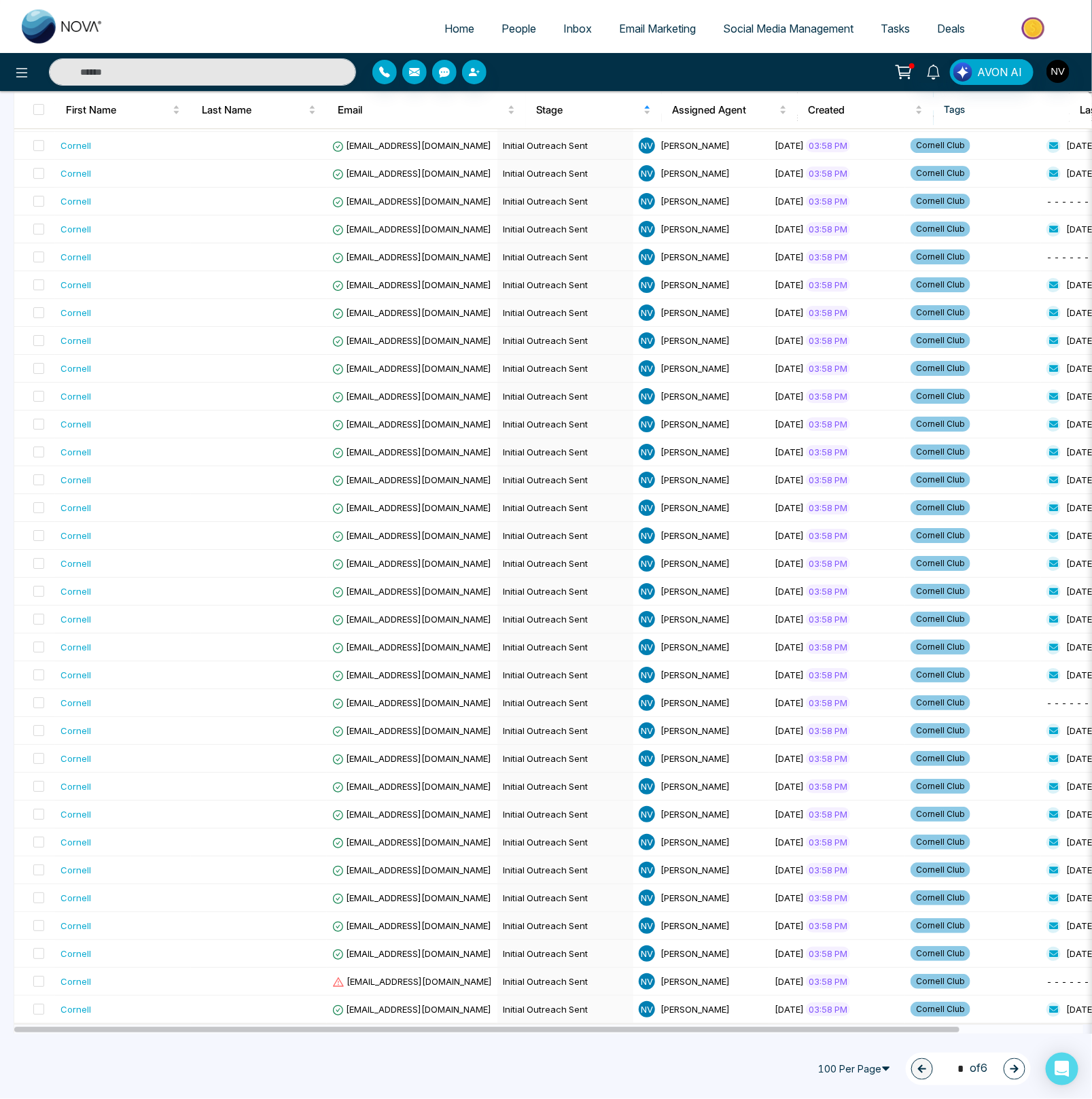
click at [1011, 1068] on icon "button" at bounding box center [1014, 1069] width 10 height 10
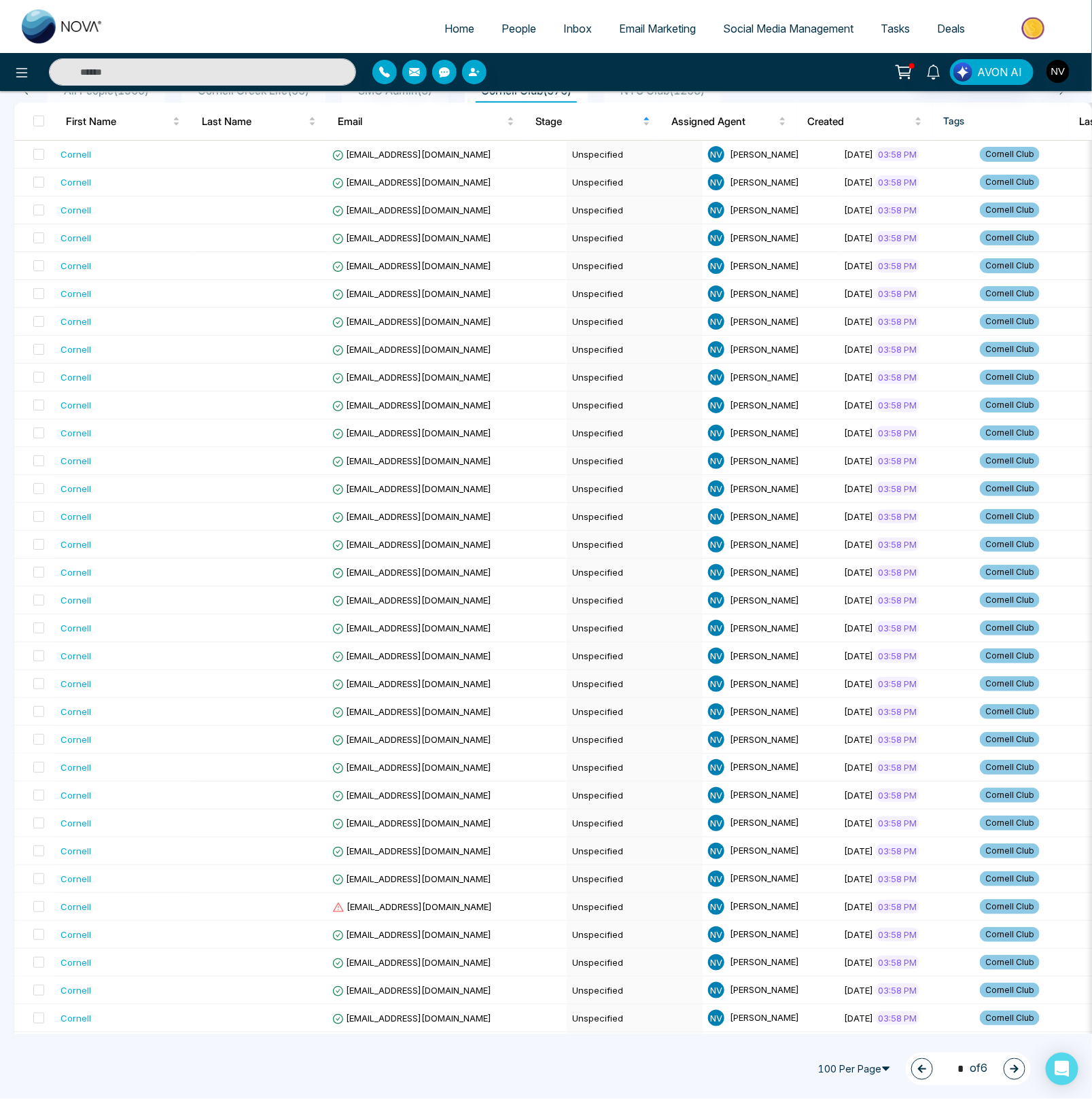
scroll to position [0, 0]
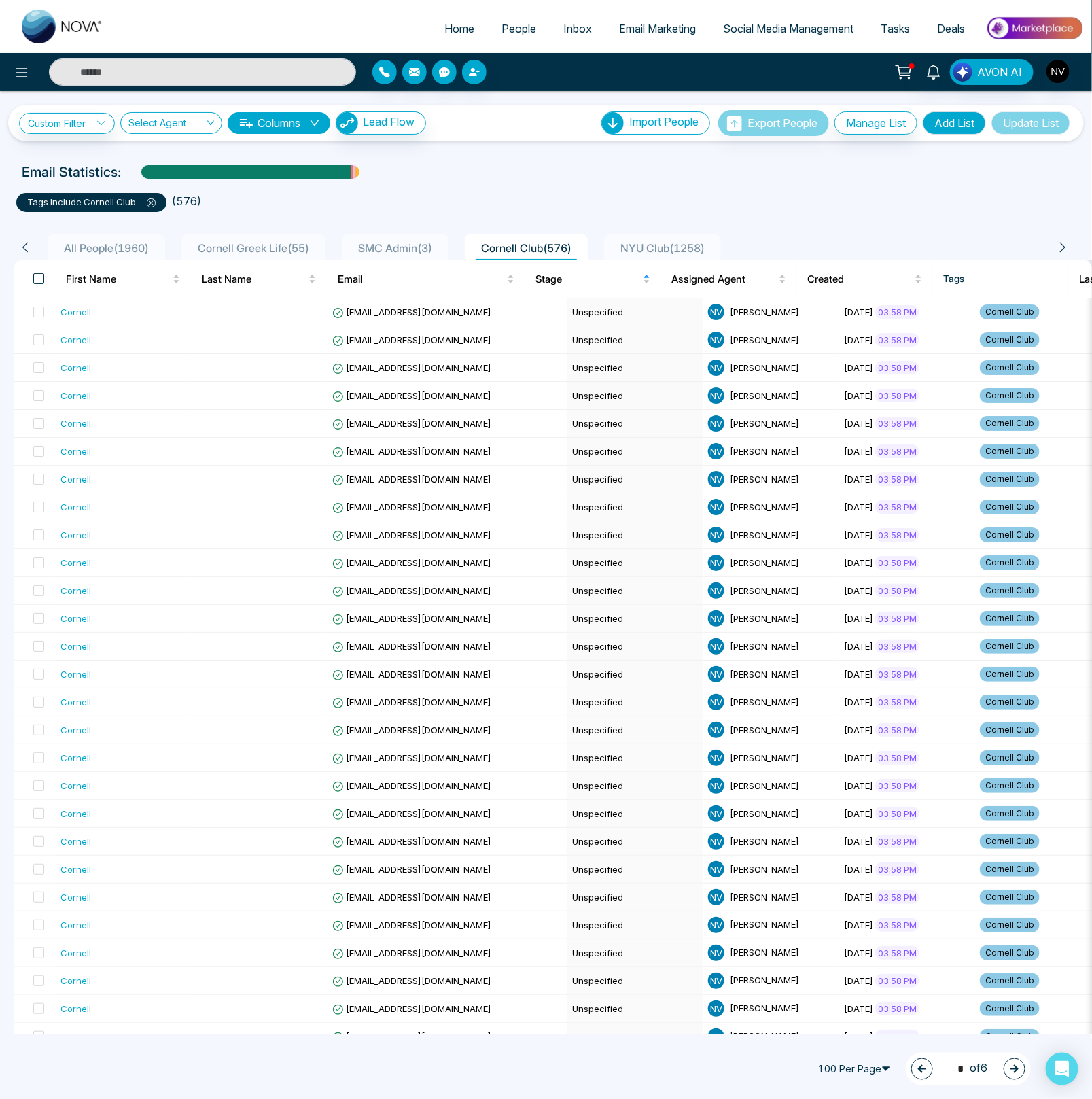
click at [37, 275] on span at bounding box center [38, 278] width 11 height 11
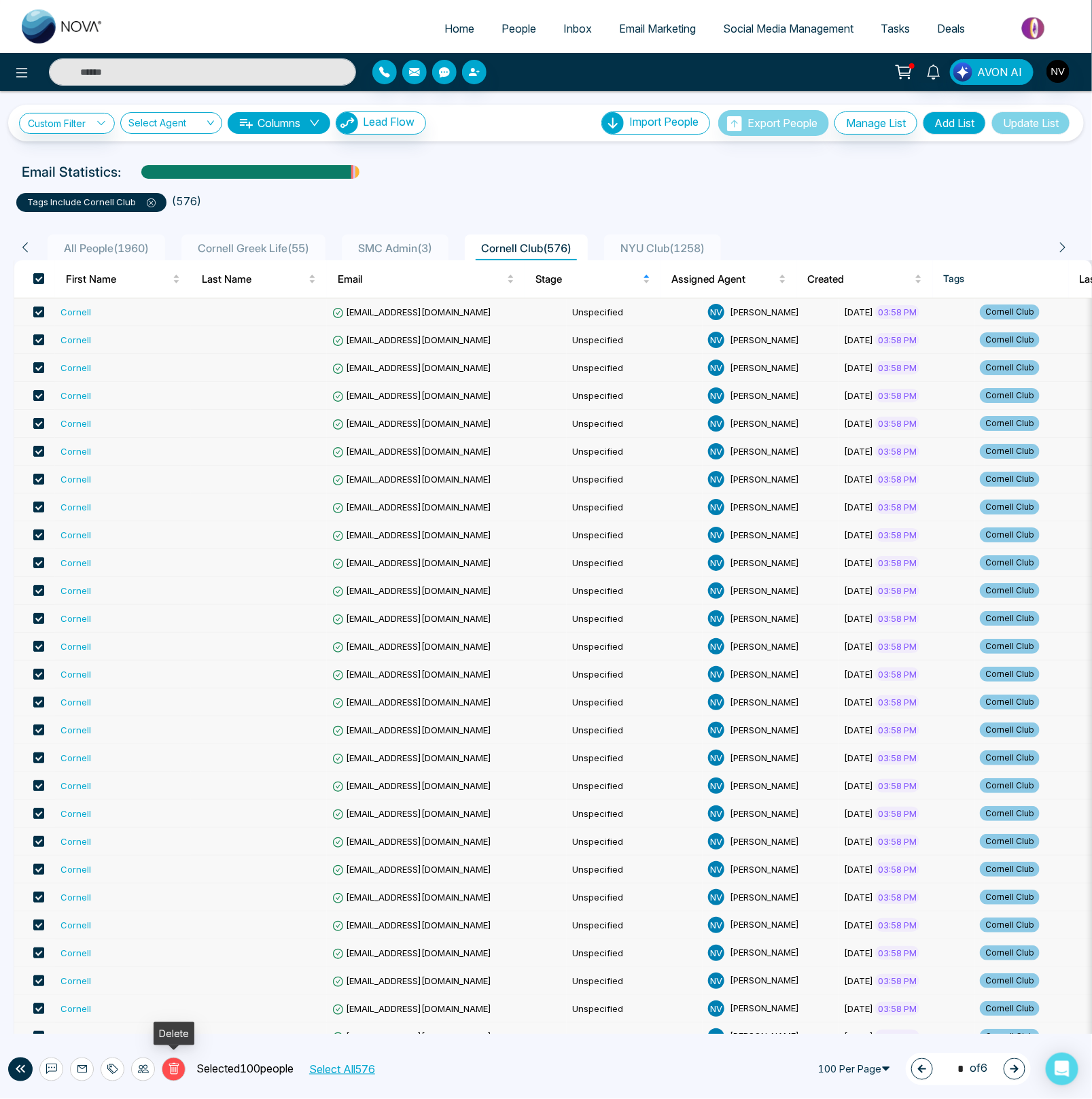
click at [144, 1072] on icon at bounding box center [143, 1068] width 11 height 11
click at [130, 994] on link "Update Stage" at bounding box center [118, 997] width 62 height 12
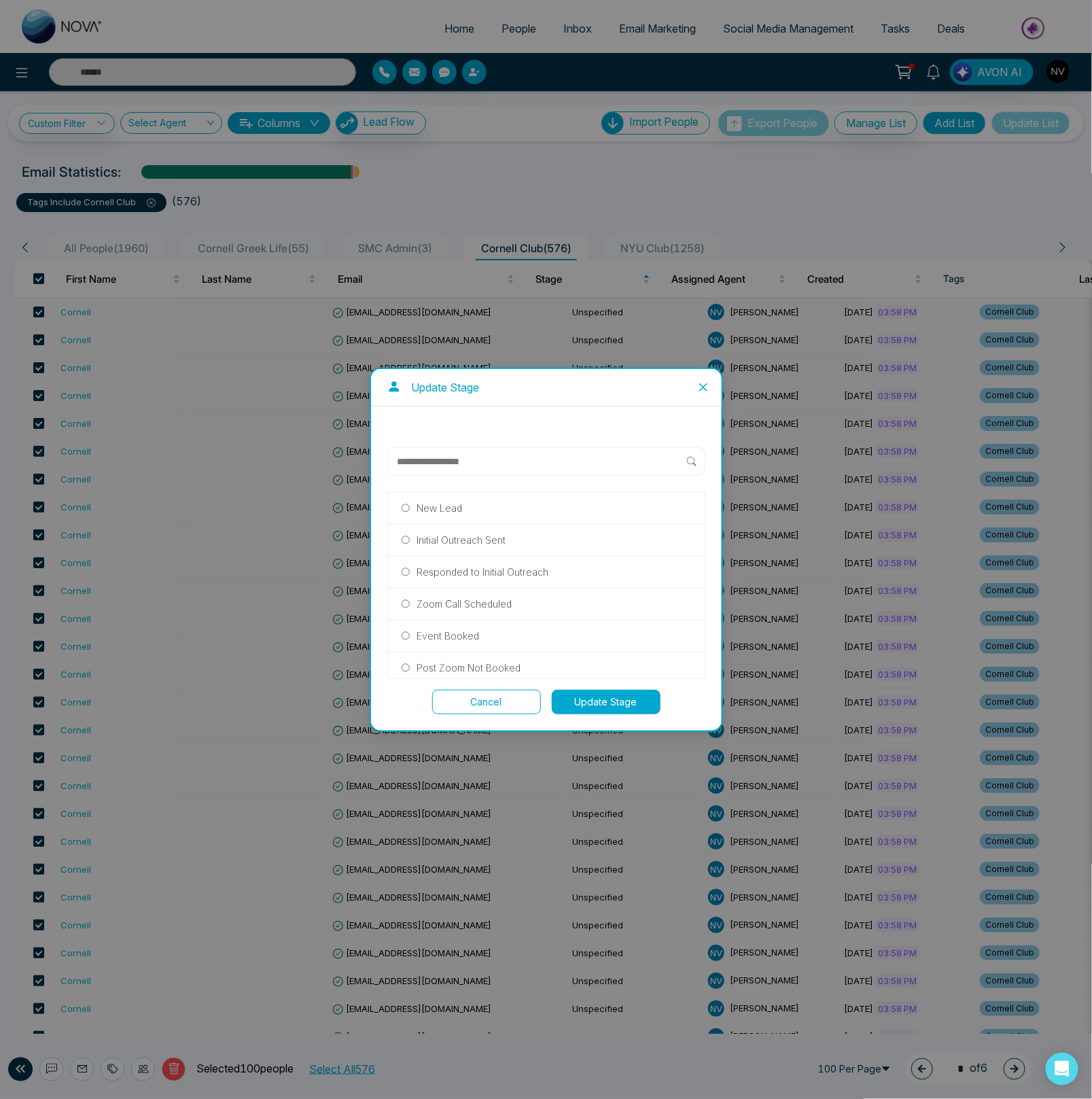
click at [479, 540] on p "Initial Outreach Sent" at bounding box center [460, 540] width 89 height 15
click at [600, 703] on button "Update Stage" at bounding box center [606, 701] width 109 height 24
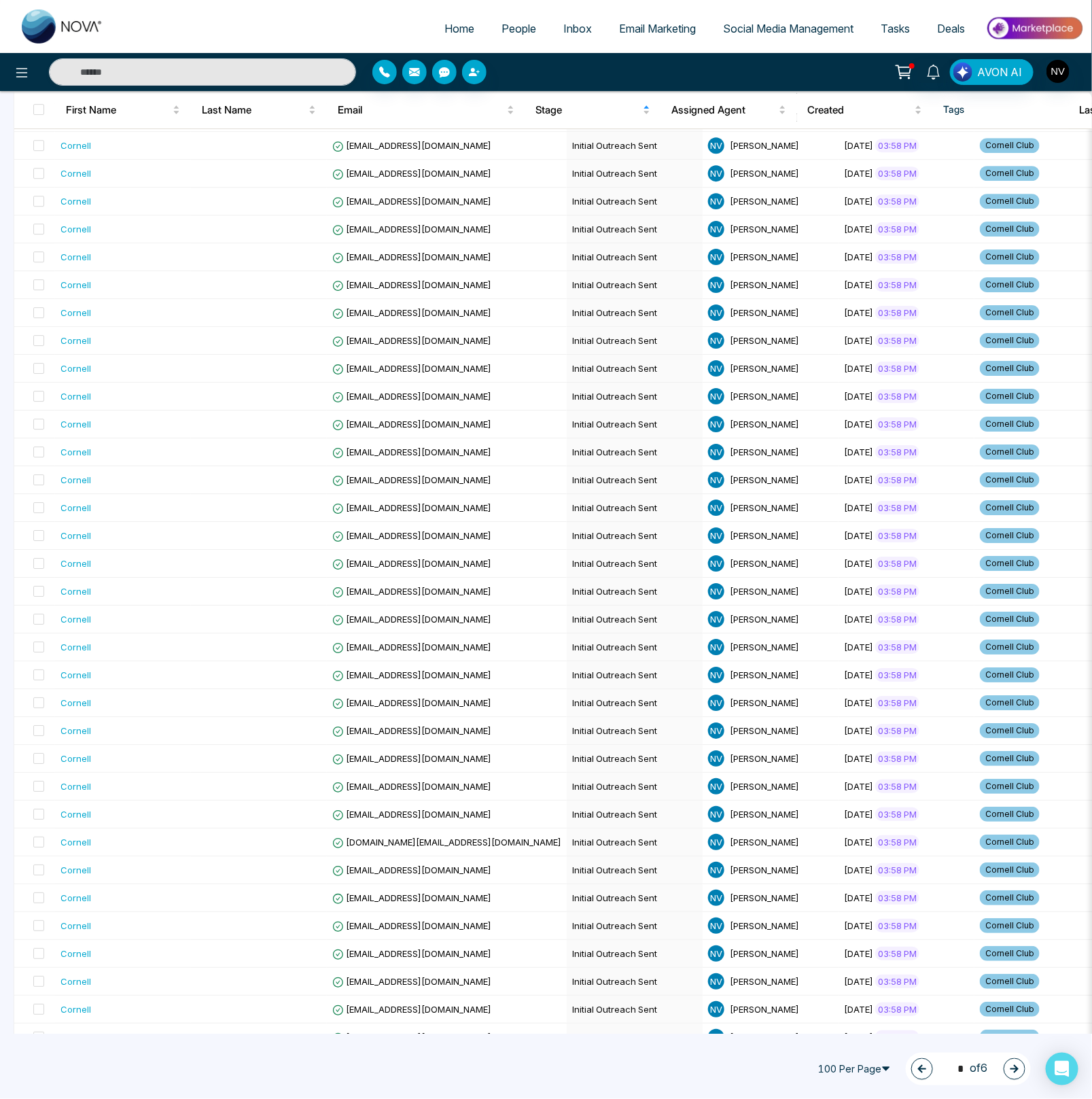
scroll to position [2074, 0]
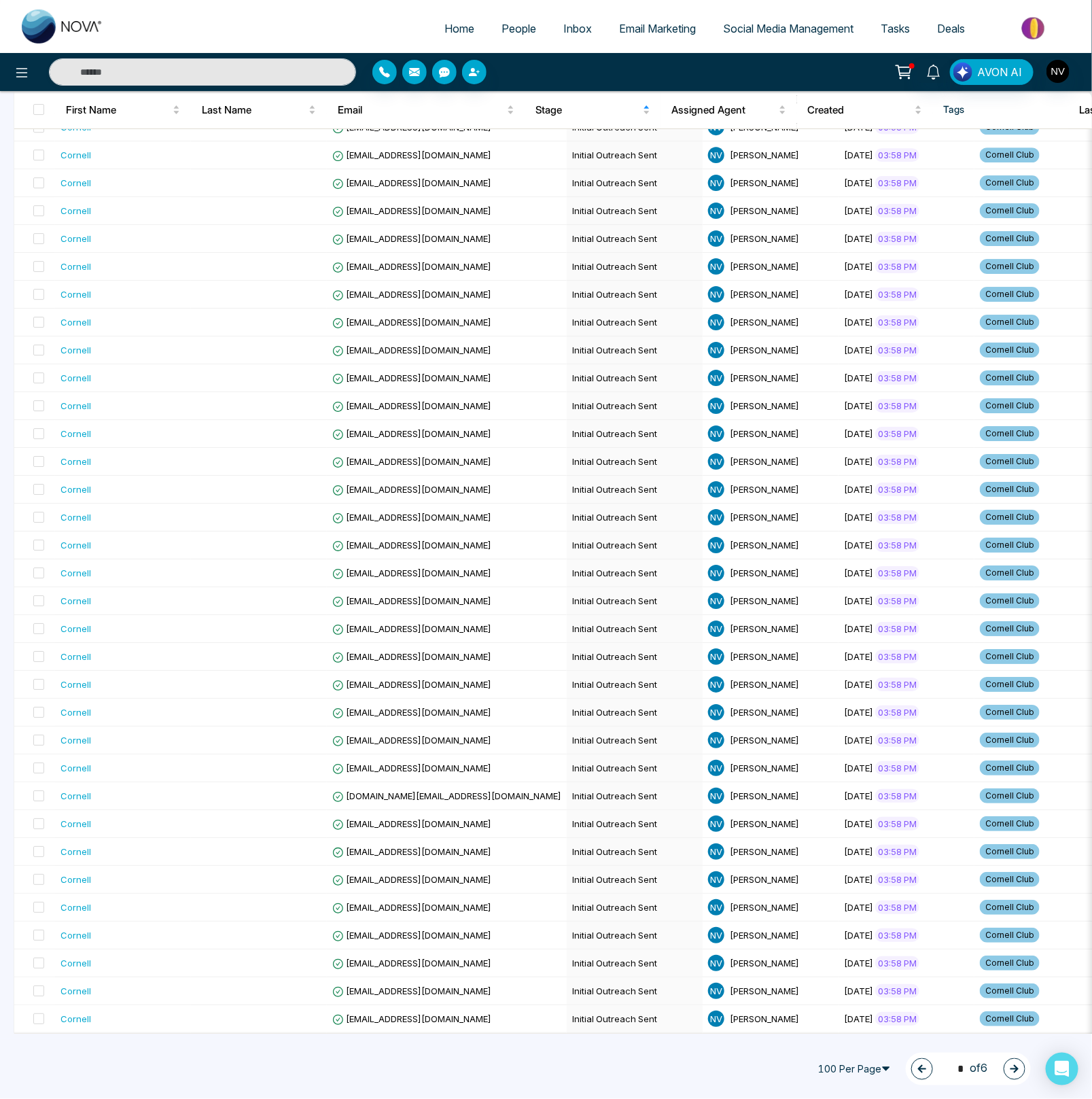
click at [1017, 1066] on icon "button" at bounding box center [1014, 1069] width 10 height 10
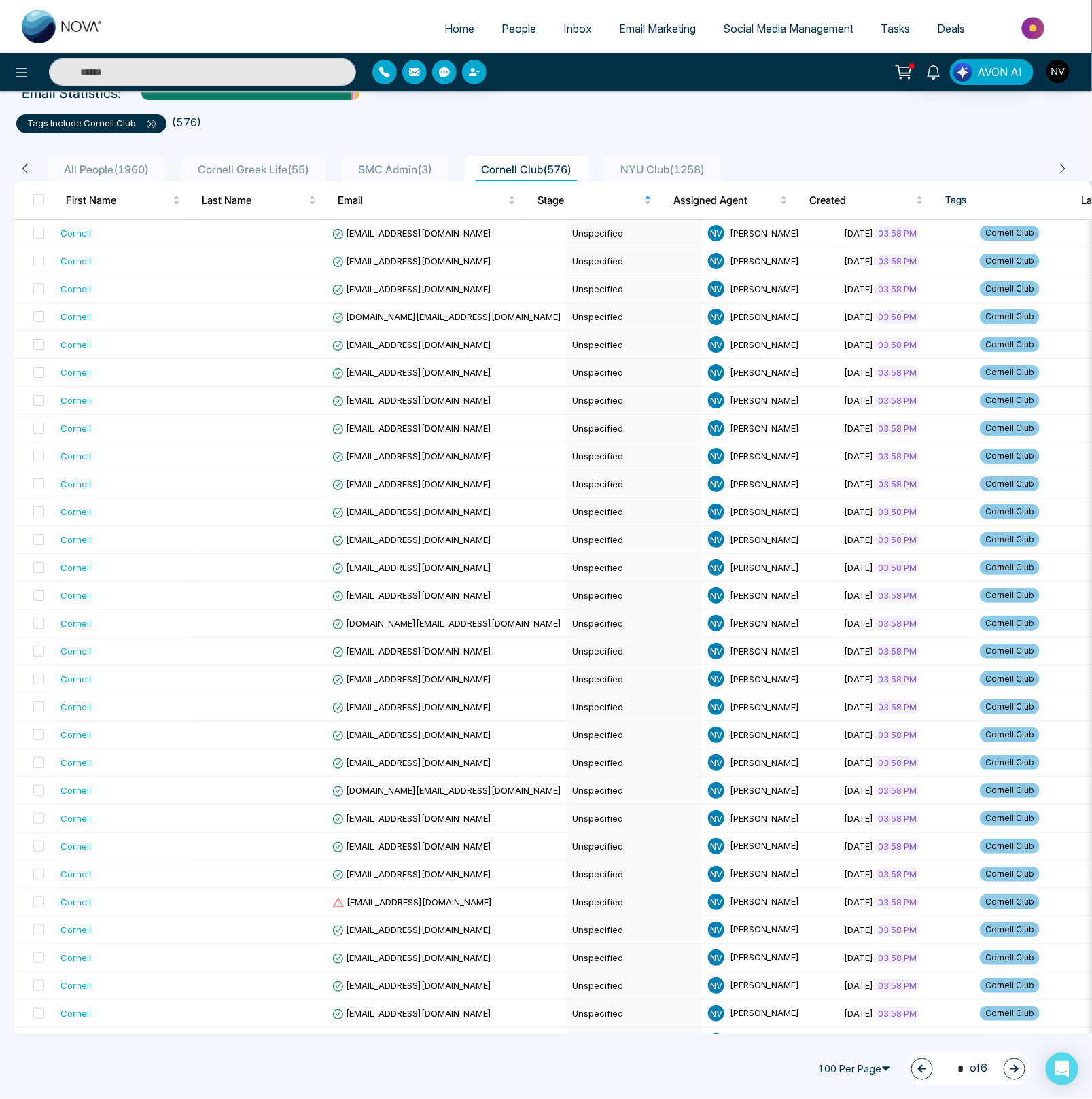
scroll to position [0, 0]
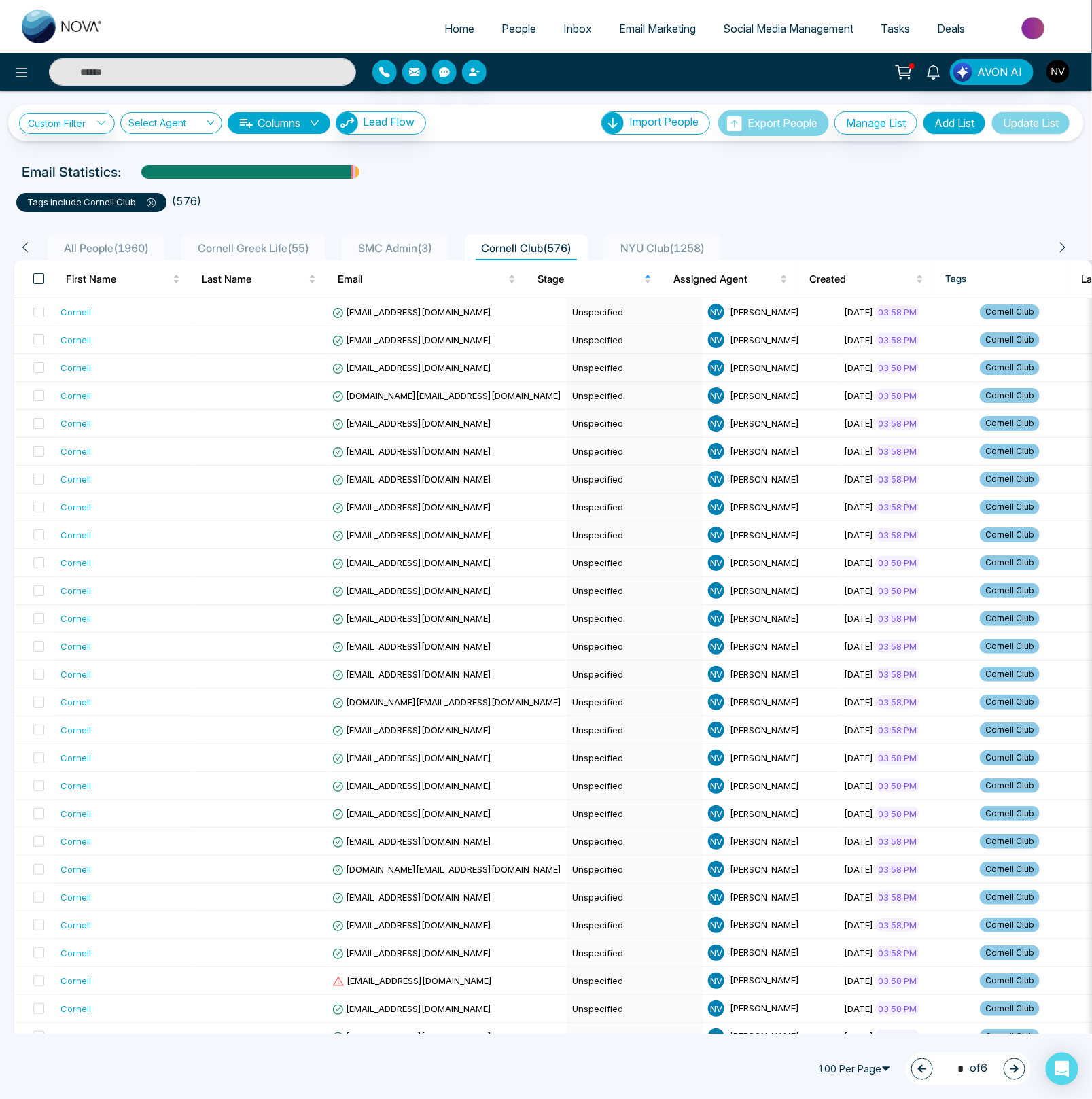
click at [43, 277] on span at bounding box center [38, 278] width 11 height 11
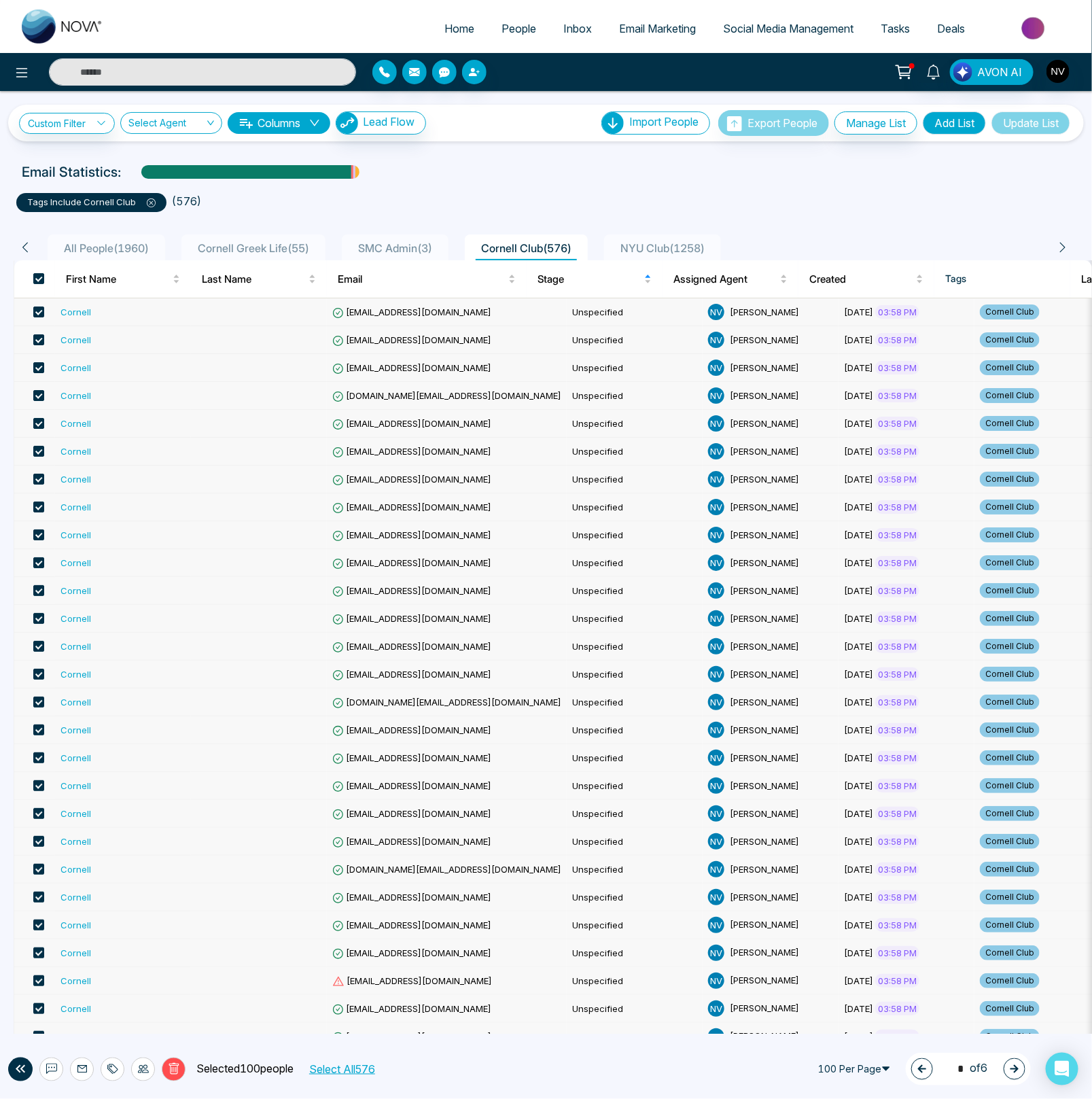
click at [146, 1069] on icon at bounding box center [143, 1068] width 11 height 11
click at [133, 996] on link "Update Stage" at bounding box center [118, 997] width 62 height 12
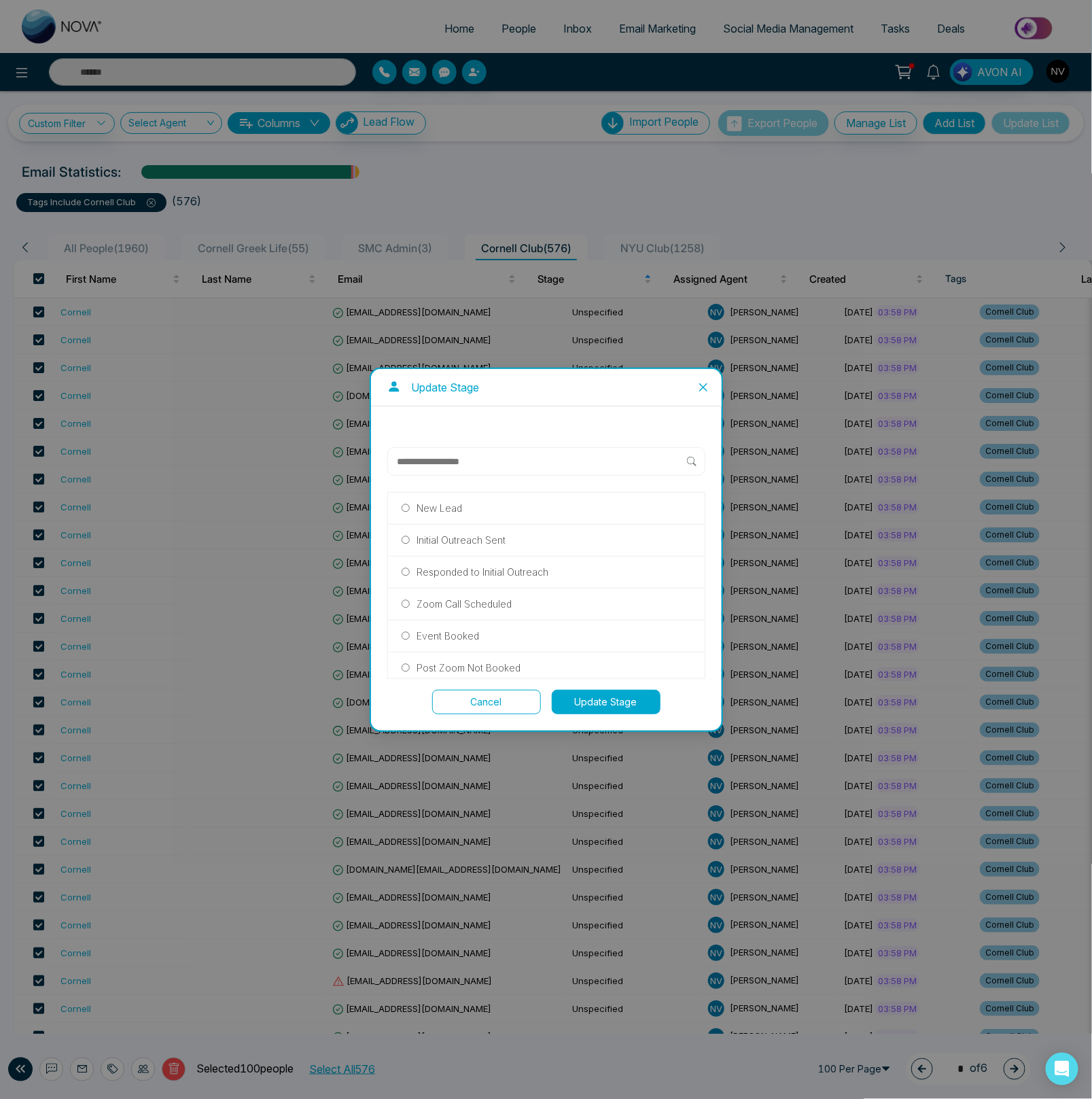
click at [484, 533] on p "Initial Outreach Sent" at bounding box center [460, 540] width 89 height 15
click at [592, 706] on button "Update Stage" at bounding box center [606, 701] width 109 height 24
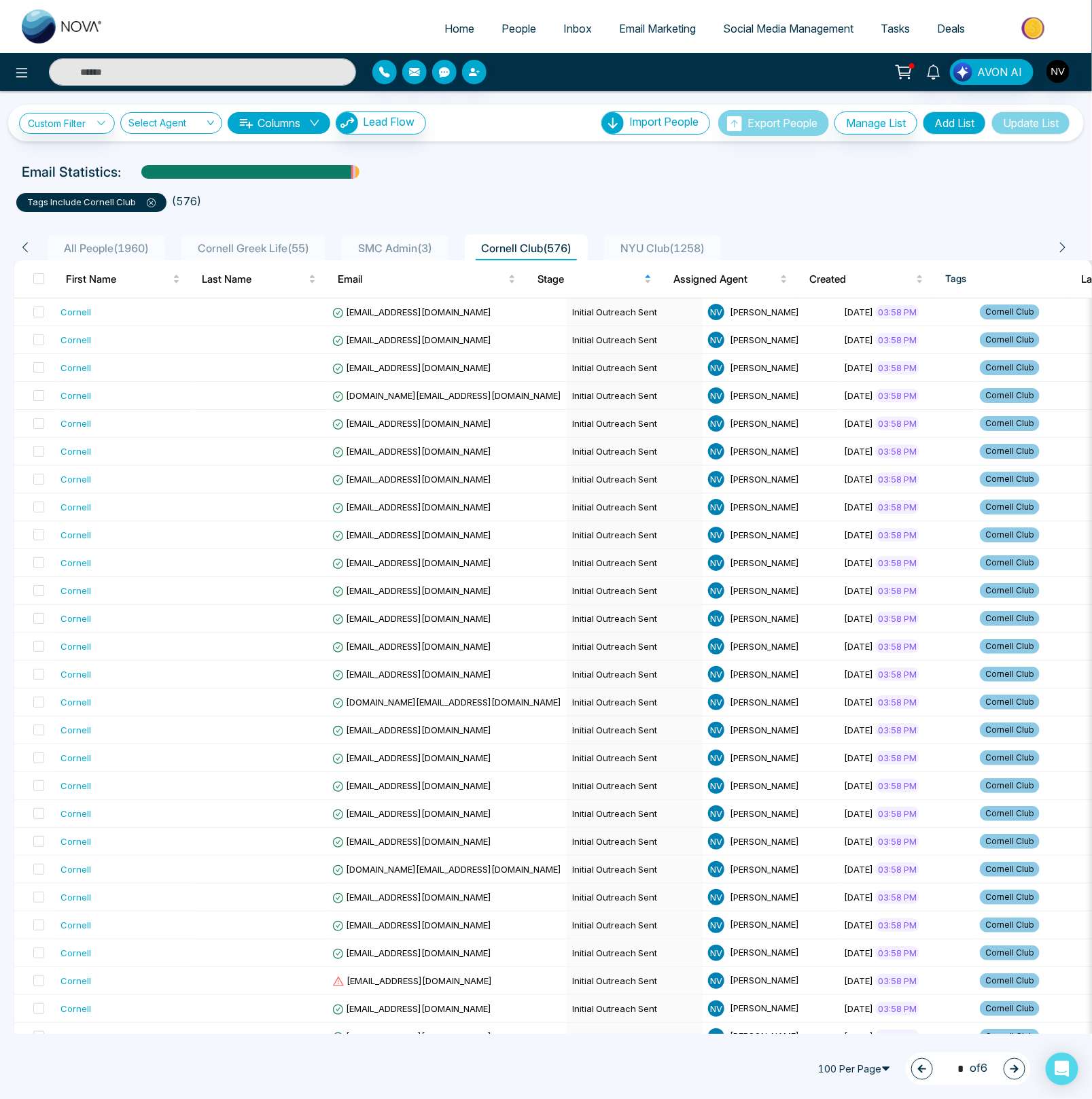
click at [1017, 1072] on icon "button" at bounding box center [1014, 1069] width 10 height 10
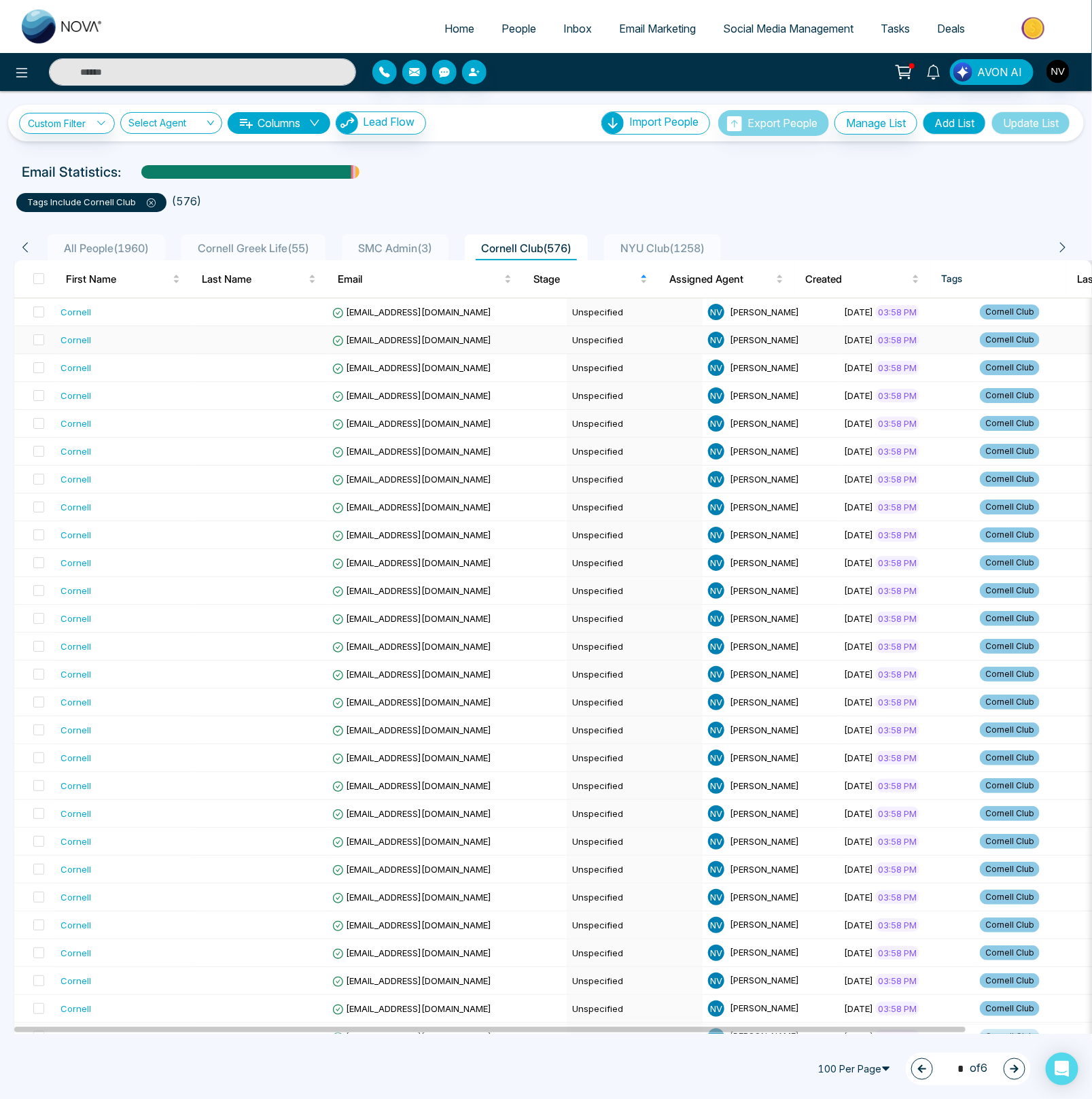
click at [42, 273] on span at bounding box center [38, 278] width 11 height 11
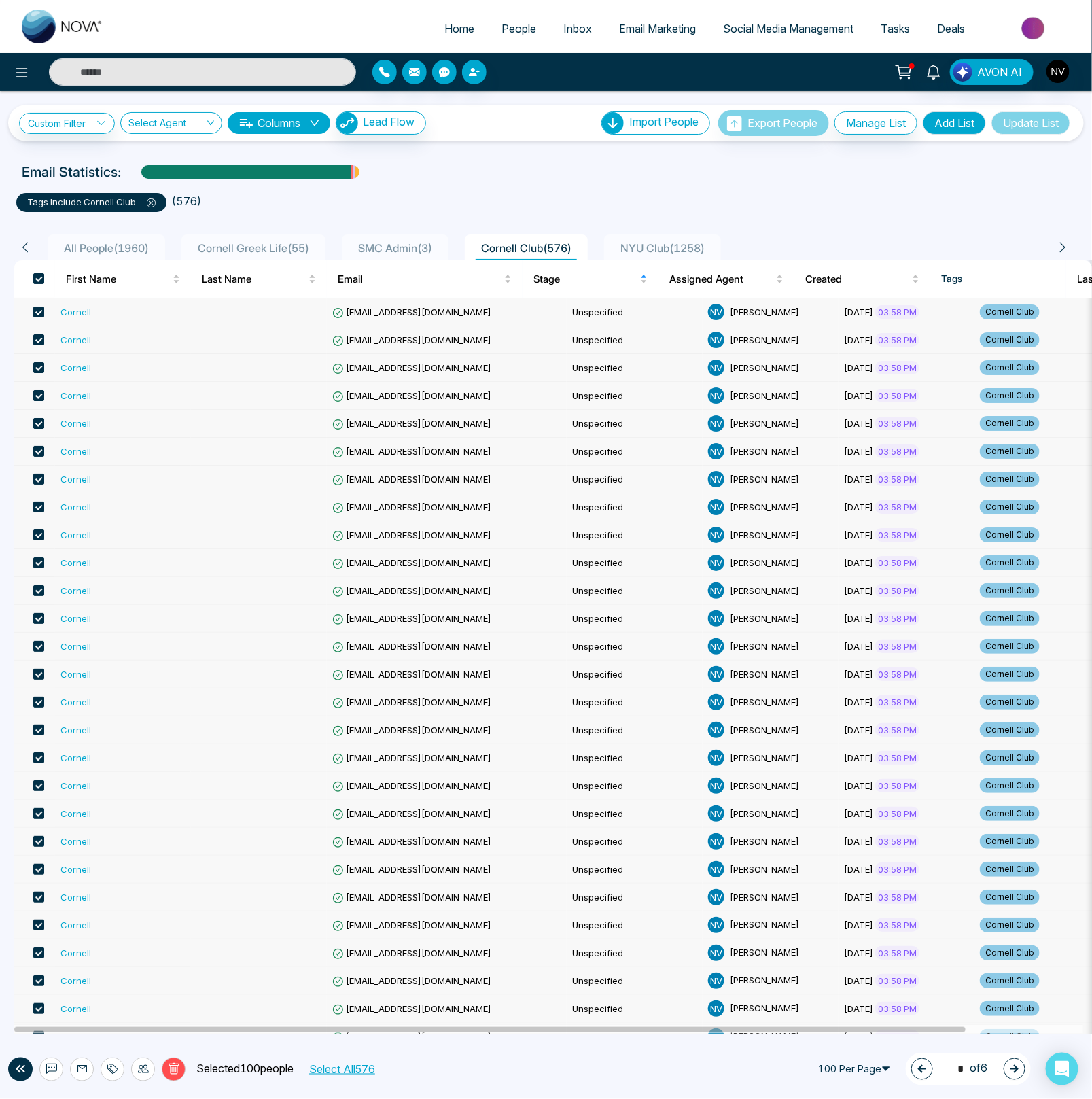
click at [138, 1067] on icon at bounding box center [143, 1068] width 11 height 11
click at [140, 997] on link "Update Stage" at bounding box center [118, 997] width 62 height 12
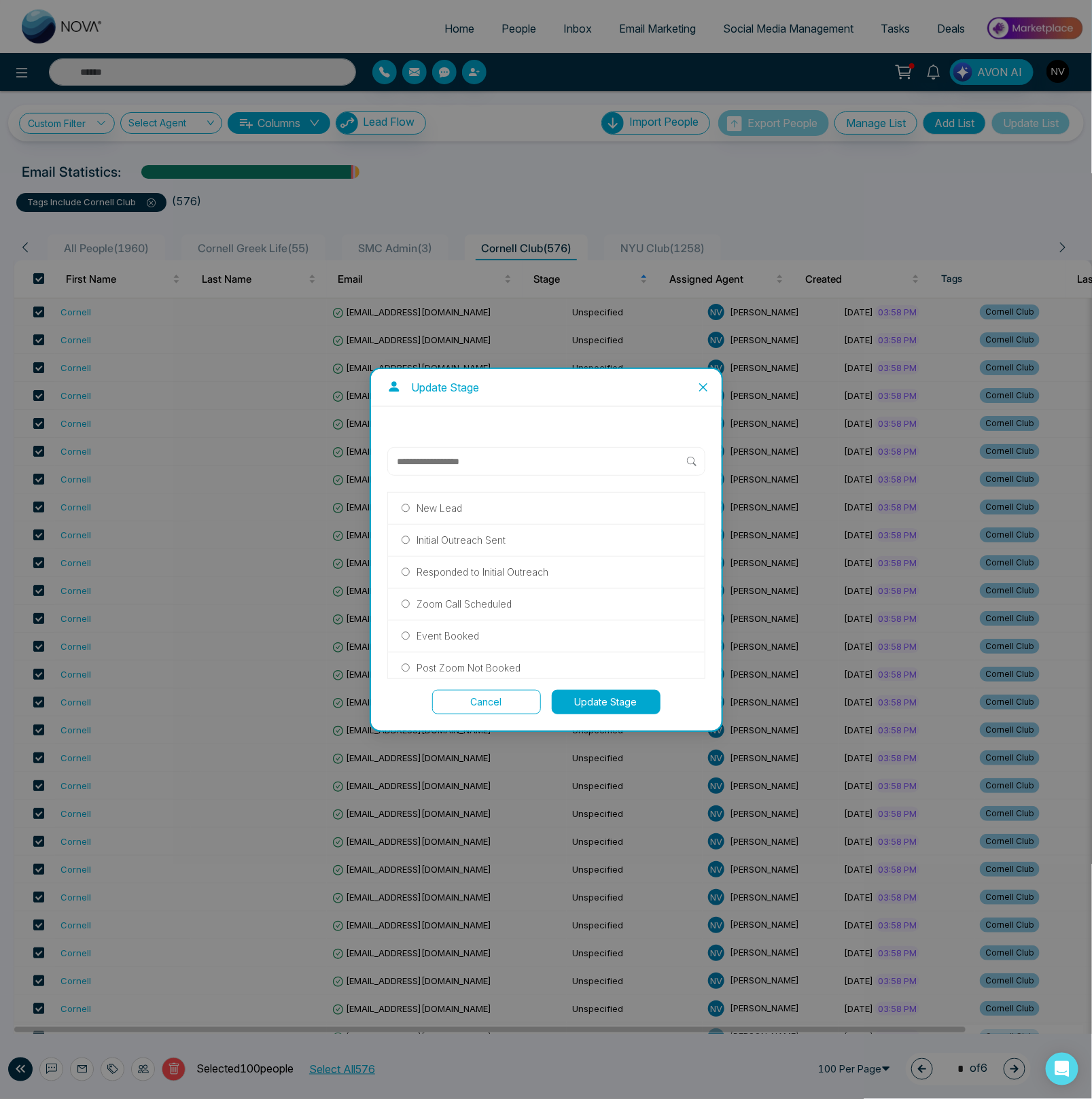
click at [491, 540] on p "Initial Outreach Sent" at bounding box center [460, 540] width 89 height 15
click at [596, 701] on button "Update Stage" at bounding box center [606, 701] width 109 height 24
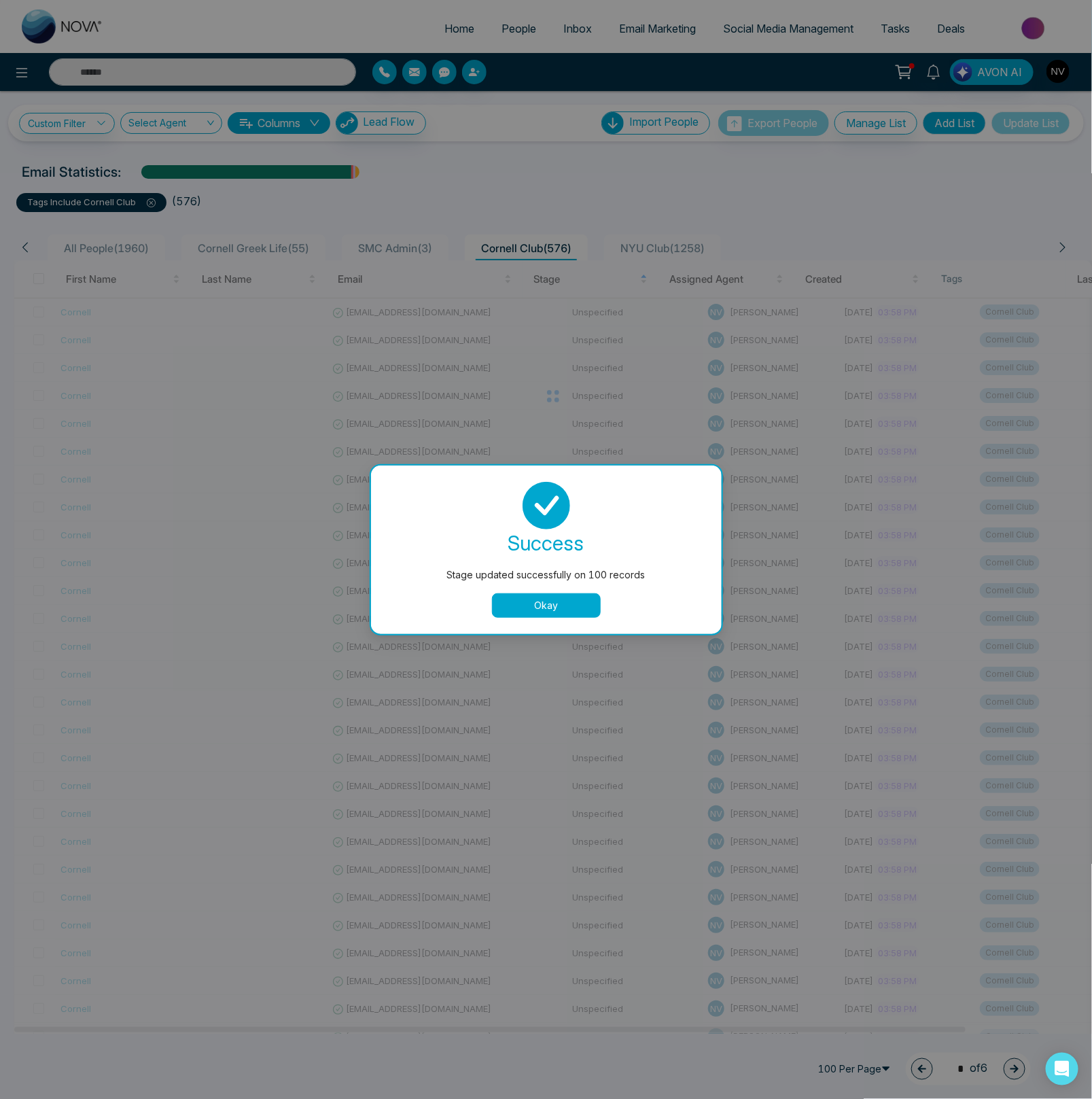
click at [534, 606] on button "Okay" at bounding box center [546, 605] width 109 height 24
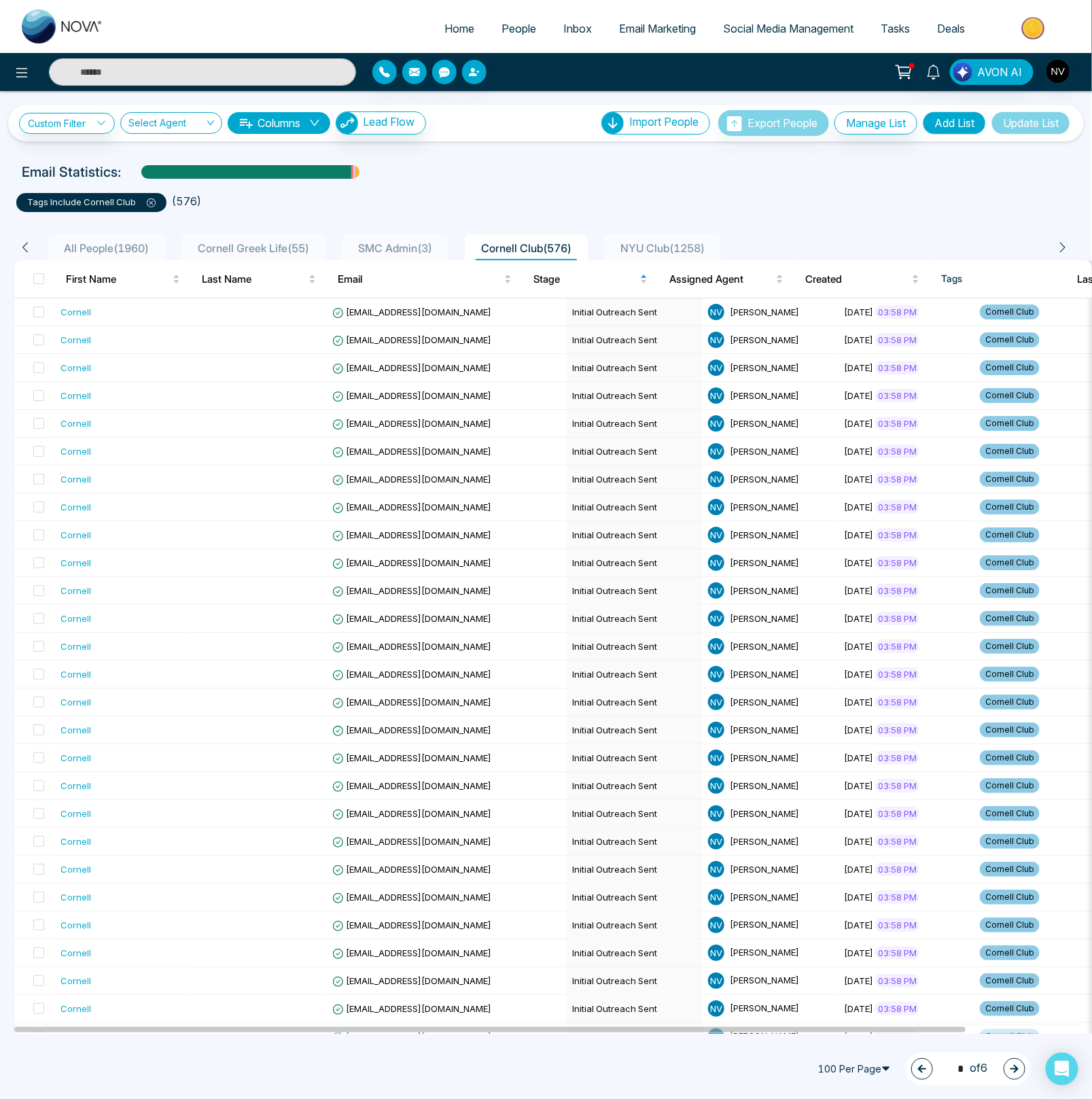
click at [1017, 1066] on icon "button" at bounding box center [1014, 1069] width 10 height 10
click at [39, 278] on span at bounding box center [38, 278] width 11 height 11
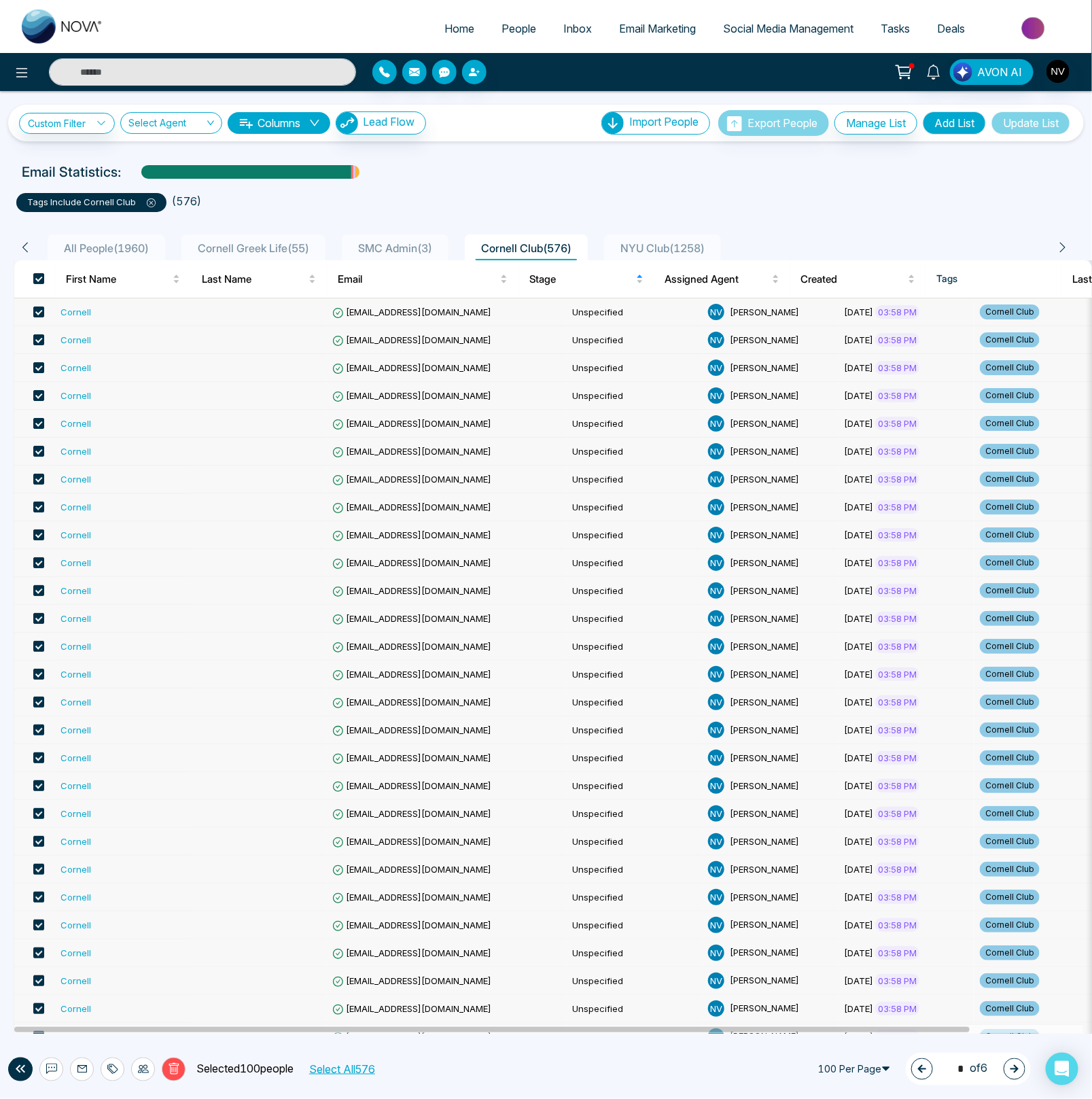
click at [142, 1071] on icon at bounding box center [143, 1069] width 11 height 8
click at [148, 996] on link "Update Stage" at bounding box center [118, 997] width 62 height 12
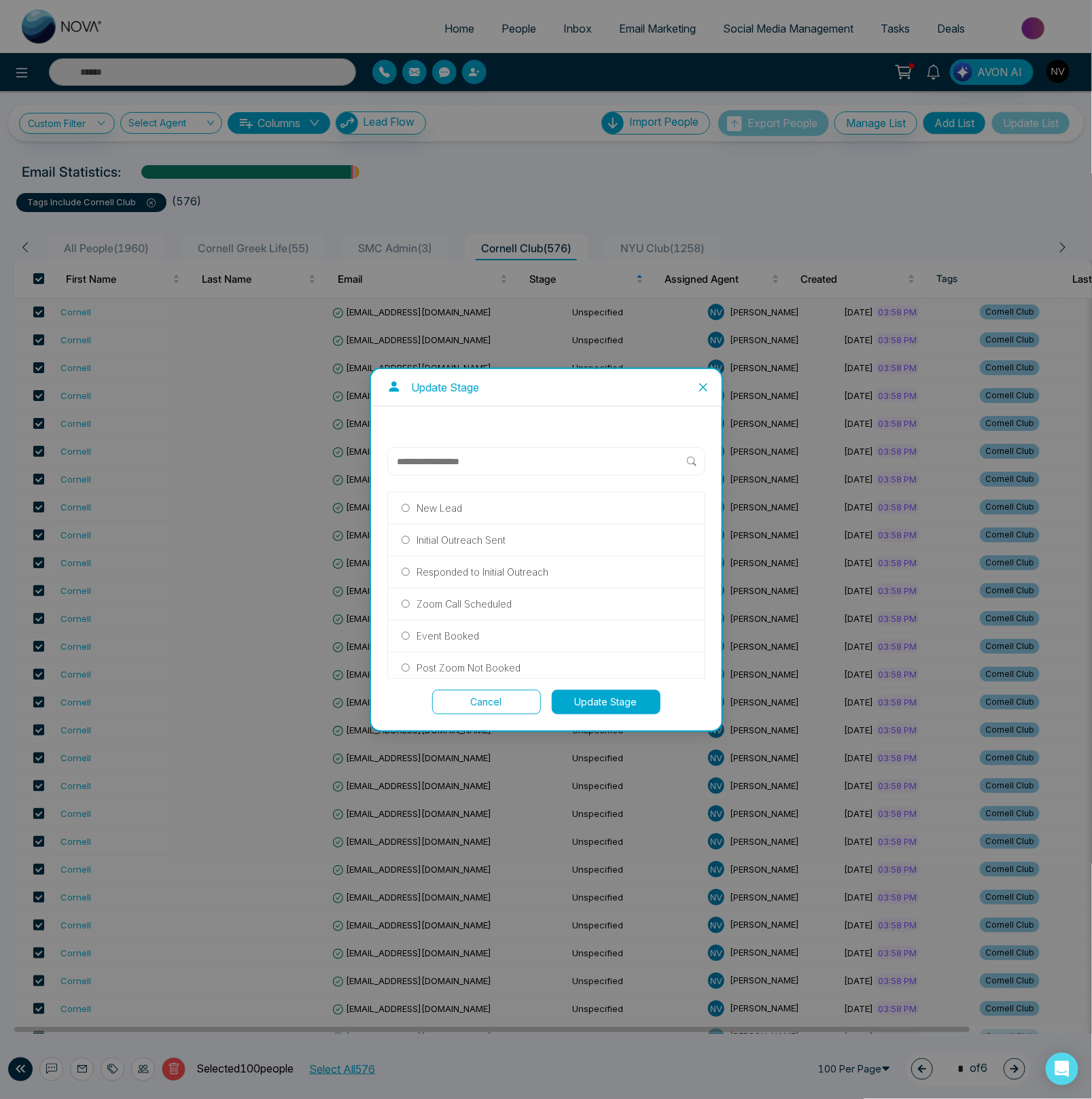
click at [460, 538] on p "Initial Outreach Sent" at bounding box center [460, 540] width 89 height 15
click at [583, 696] on button "Update Stage" at bounding box center [606, 701] width 109 height 24
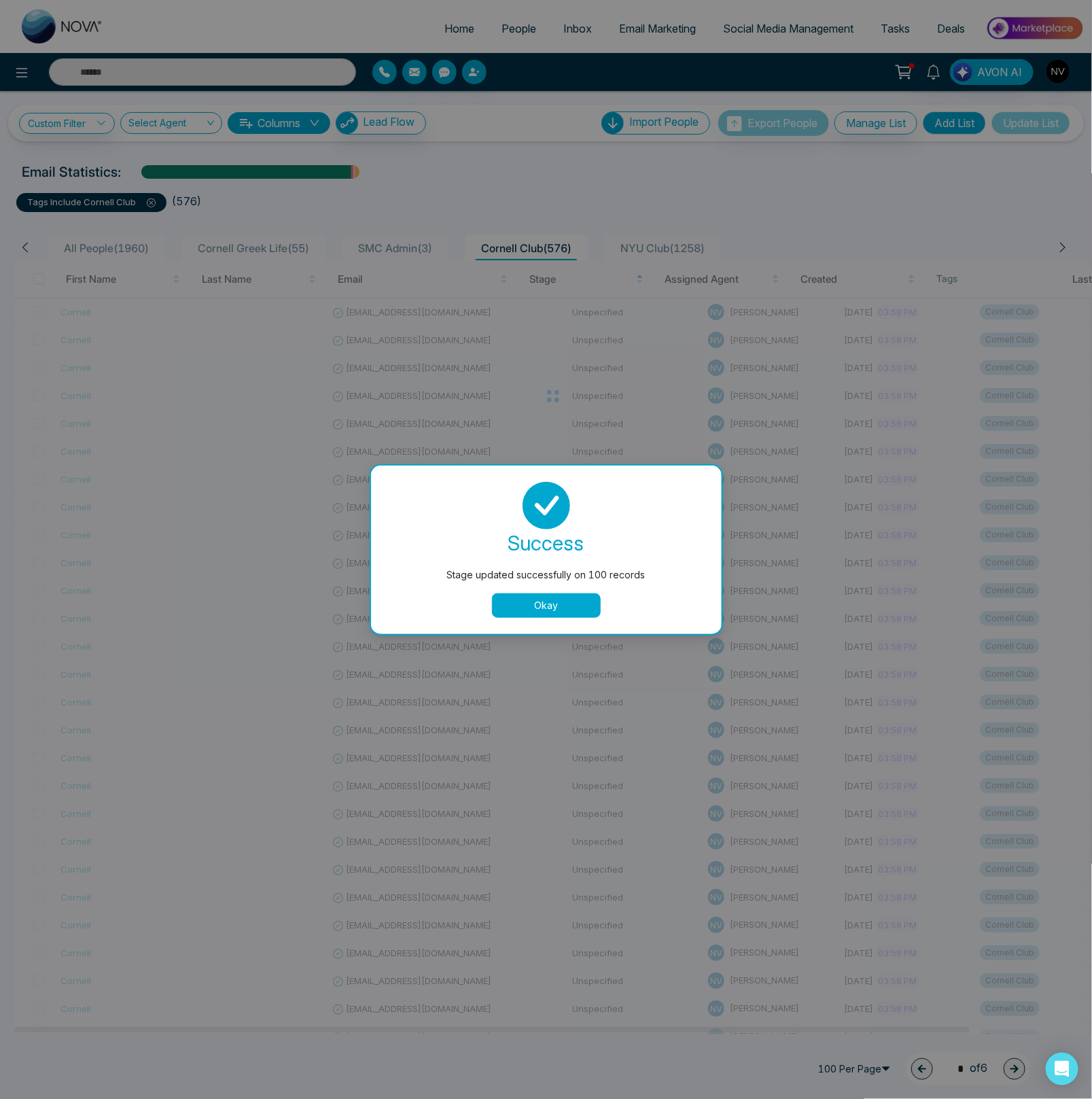
click at [565, 602] on button "Okay" at bounding box center [546, 605] width 109 height 24
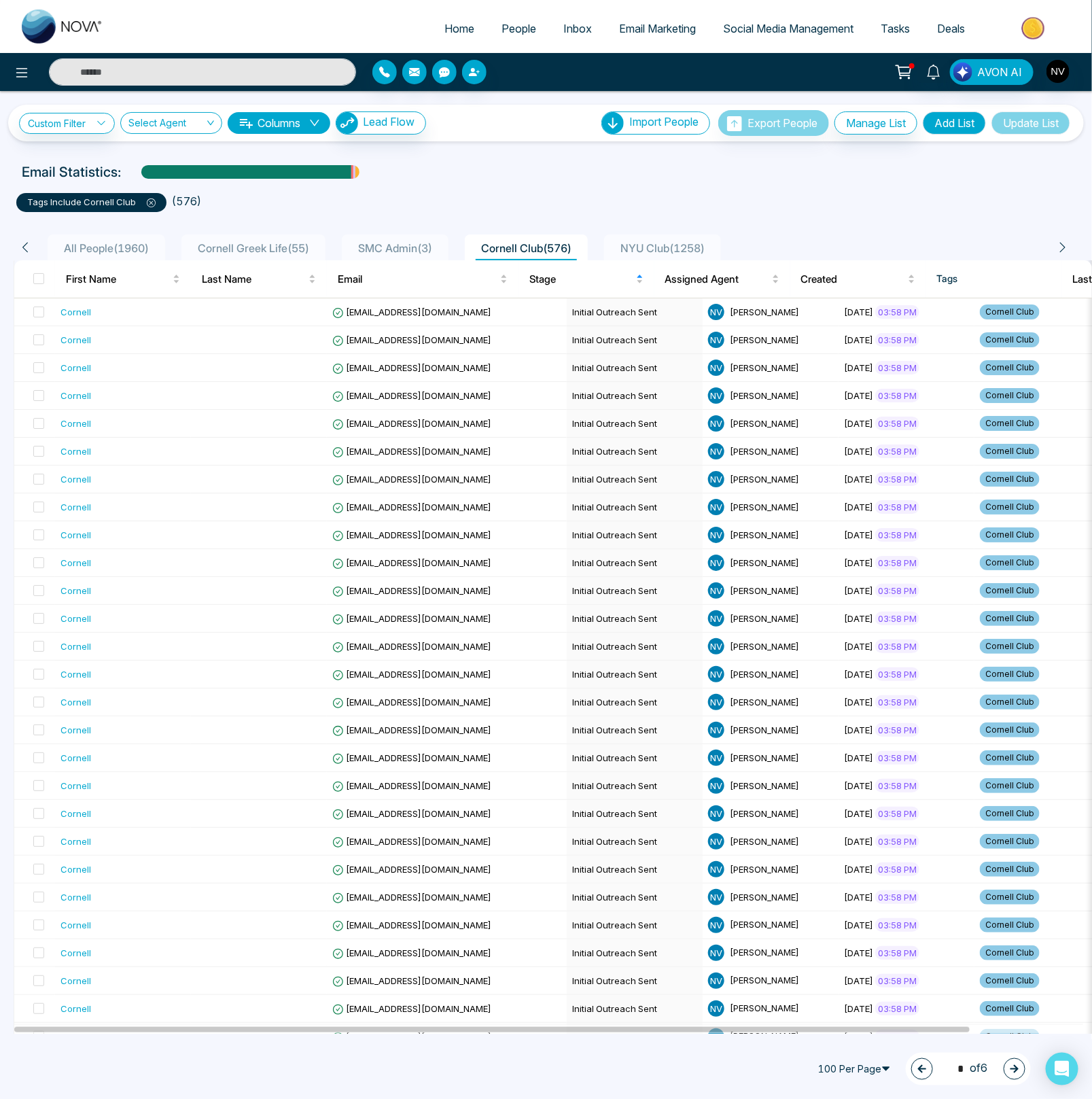
click at [1013, 1065] on icon "button" at bounding box center [1014, 1069] width 10 height 10
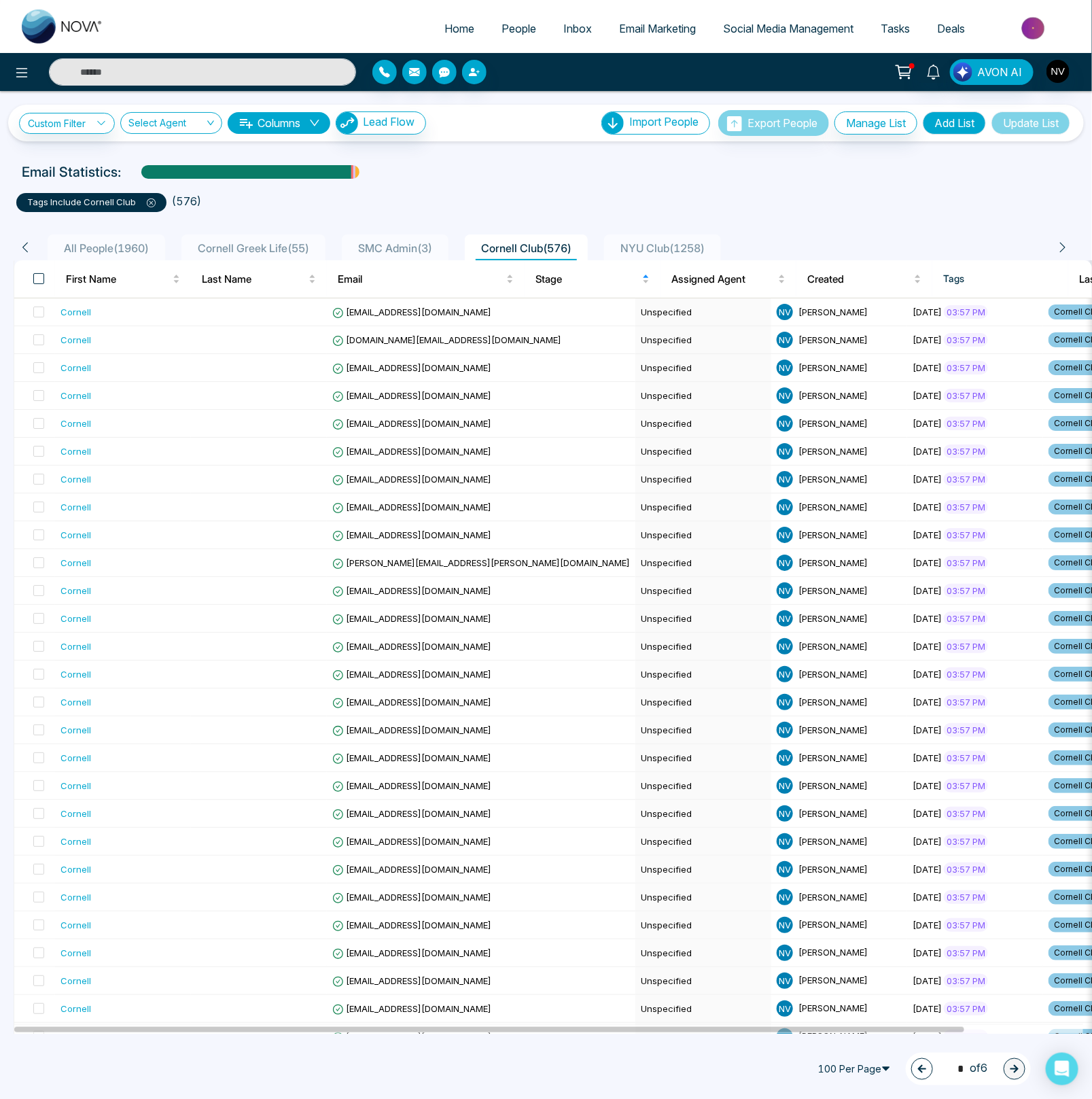
click at [39, 282] on span at bounding box center [38, 278] width 11 height 11
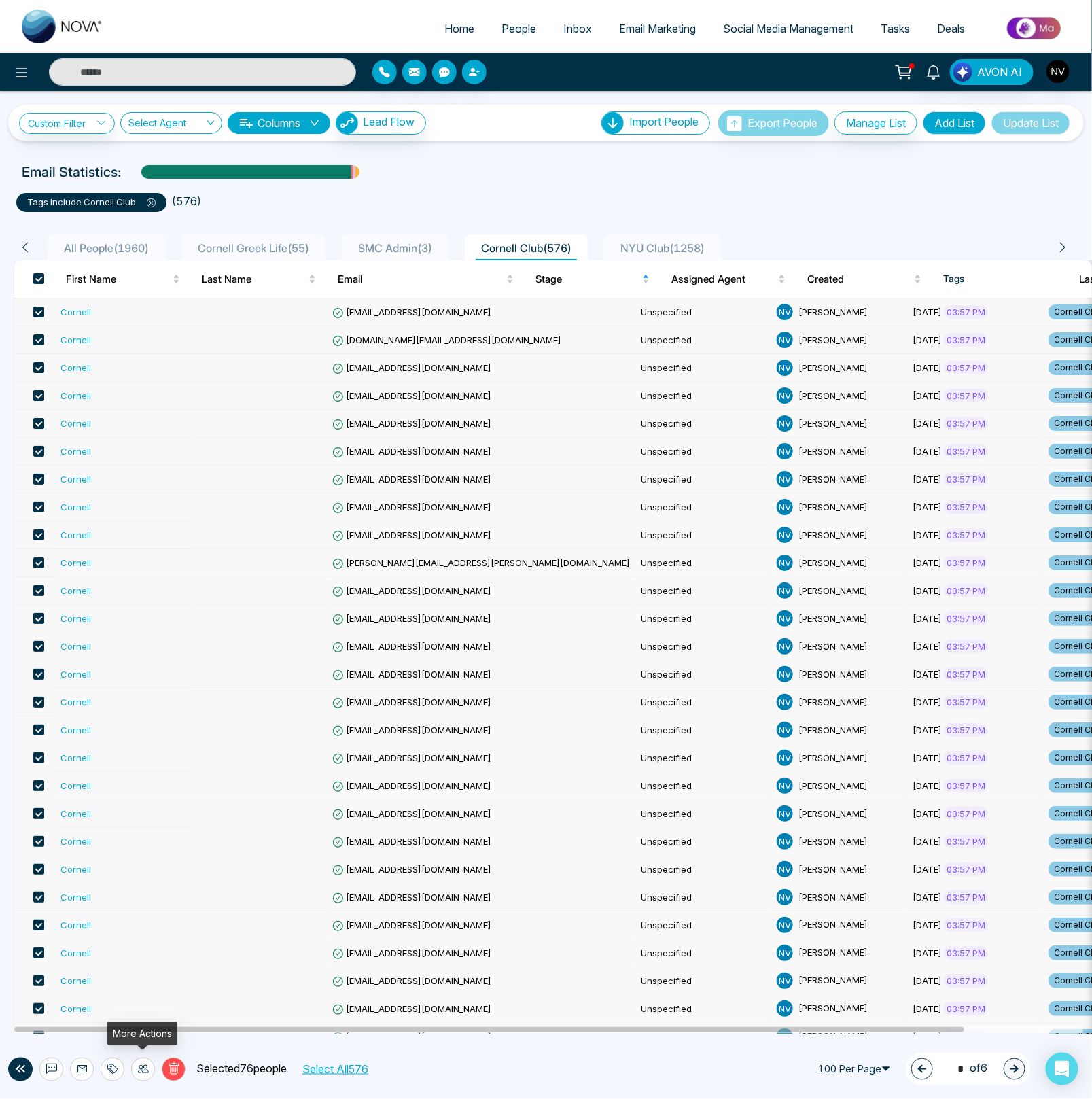
click at [147, 1071] on icon at bounding box center [143, 1068] width 11 height 11
click at [149, 998] on link "Update Stage" at bounding box center [118, 997] width 62 height 12
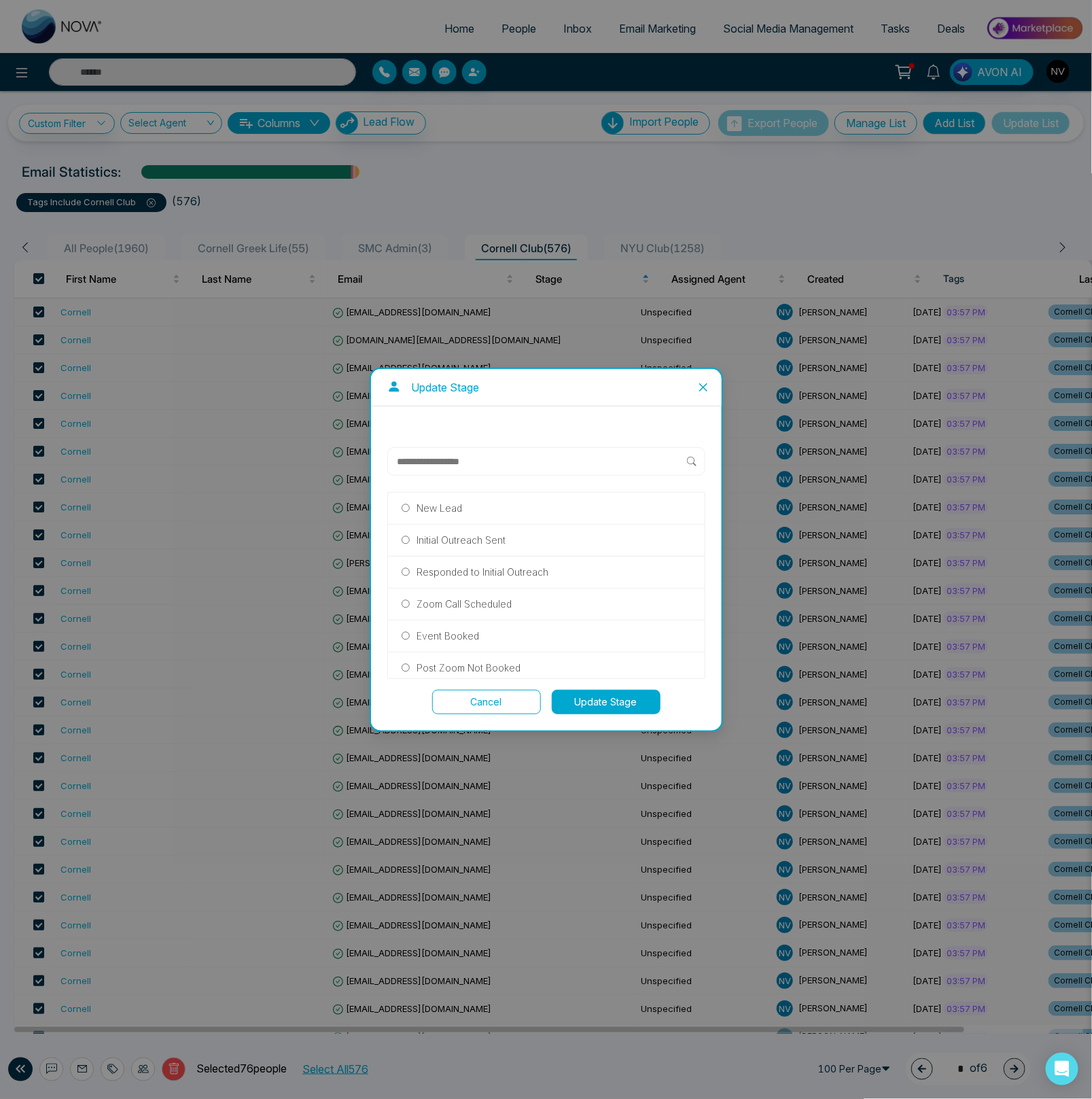
click at [481, 541] on p "Initial Outreach Sent" at bounding box center [460, 540] width 89 height 15
click at [589, 699] on button "Update Stage" at bounding box center [606, 701] width 109 height 24
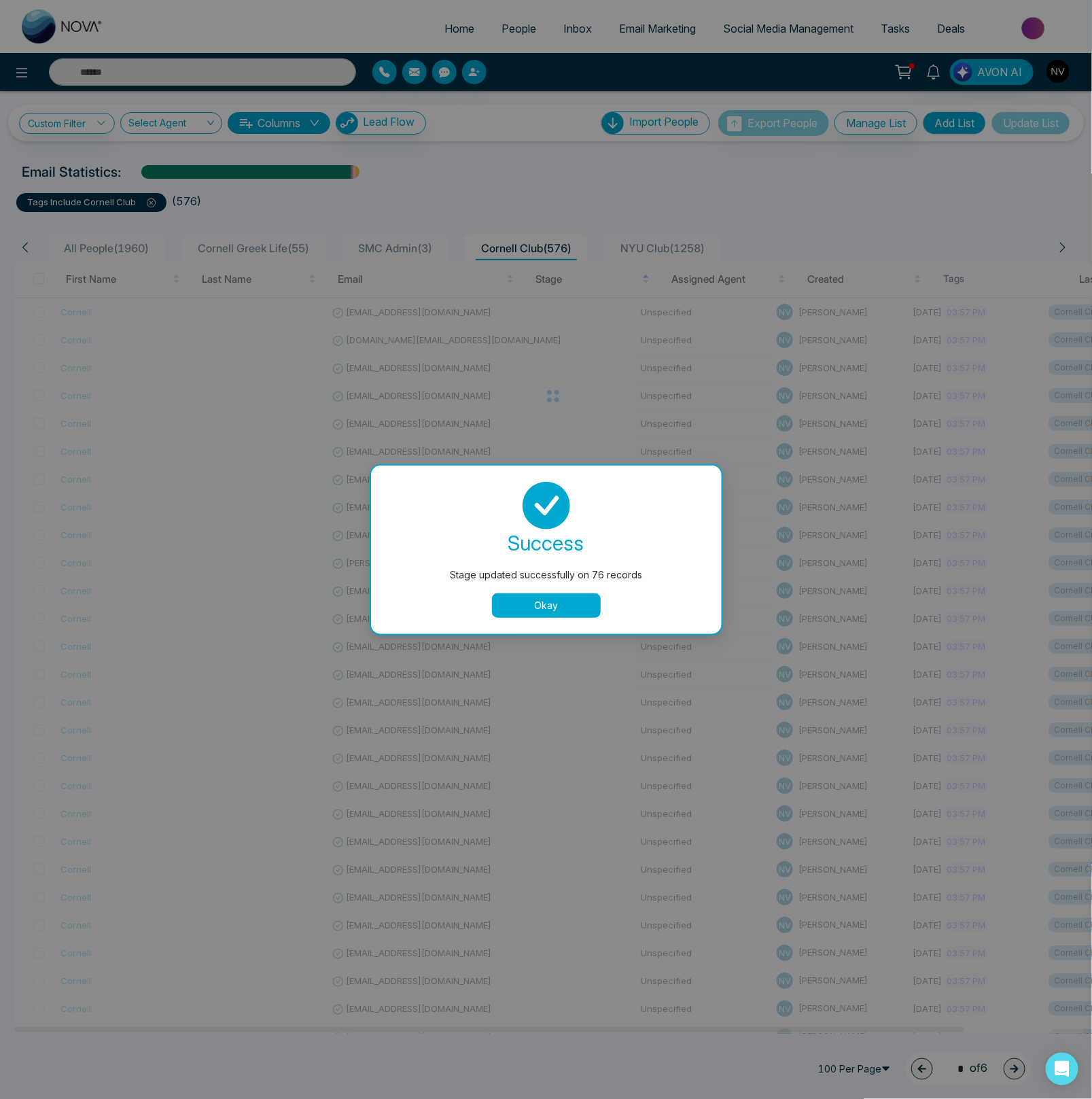
click at [574, 609] on button "Okay" at bounding box center [546, 605] width 109 height 24
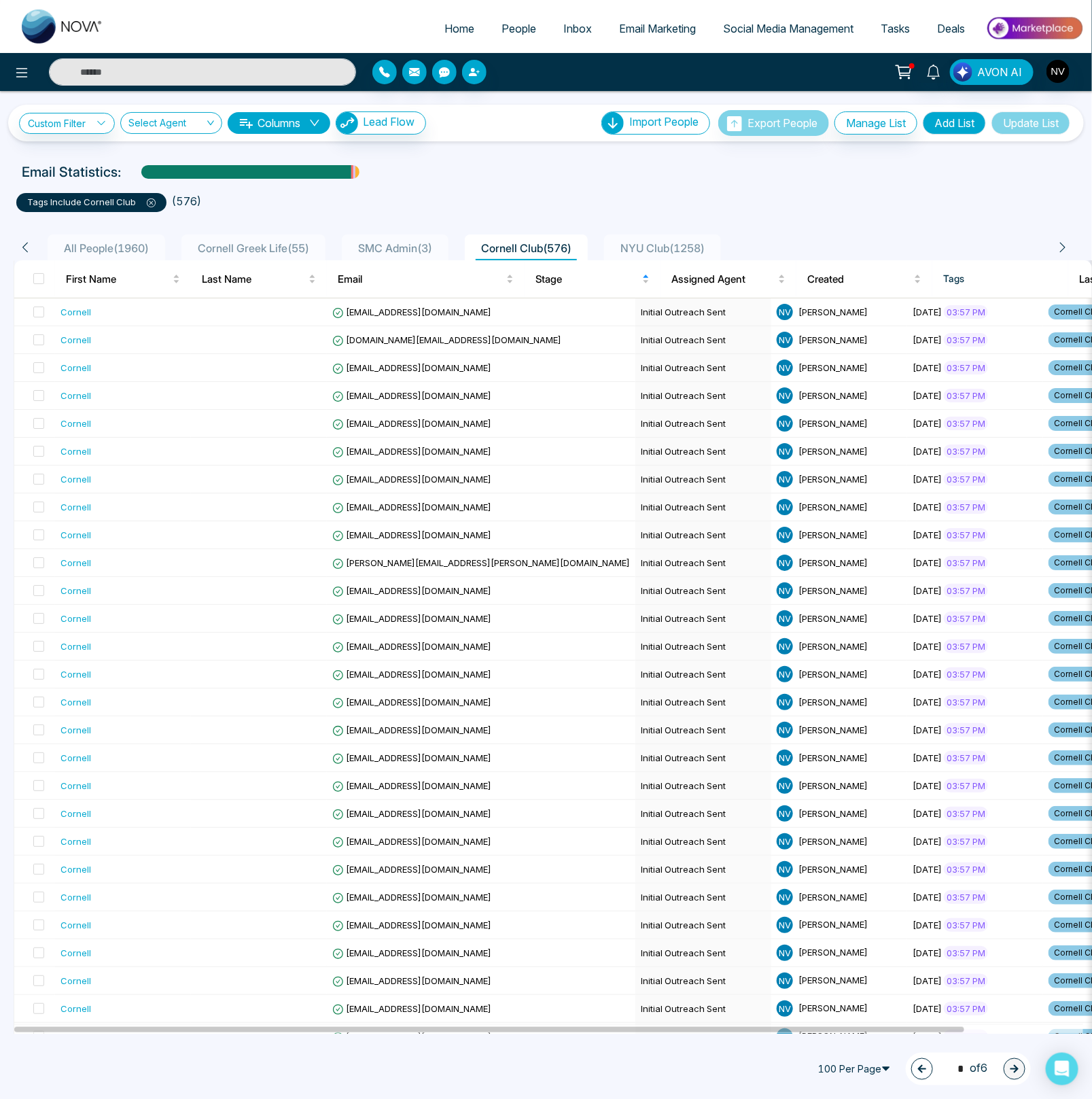
click at [666, 246] on span "NYU Club ( 1258 )" at bounding box center [662, 248] width 95 height 14
type input "*"
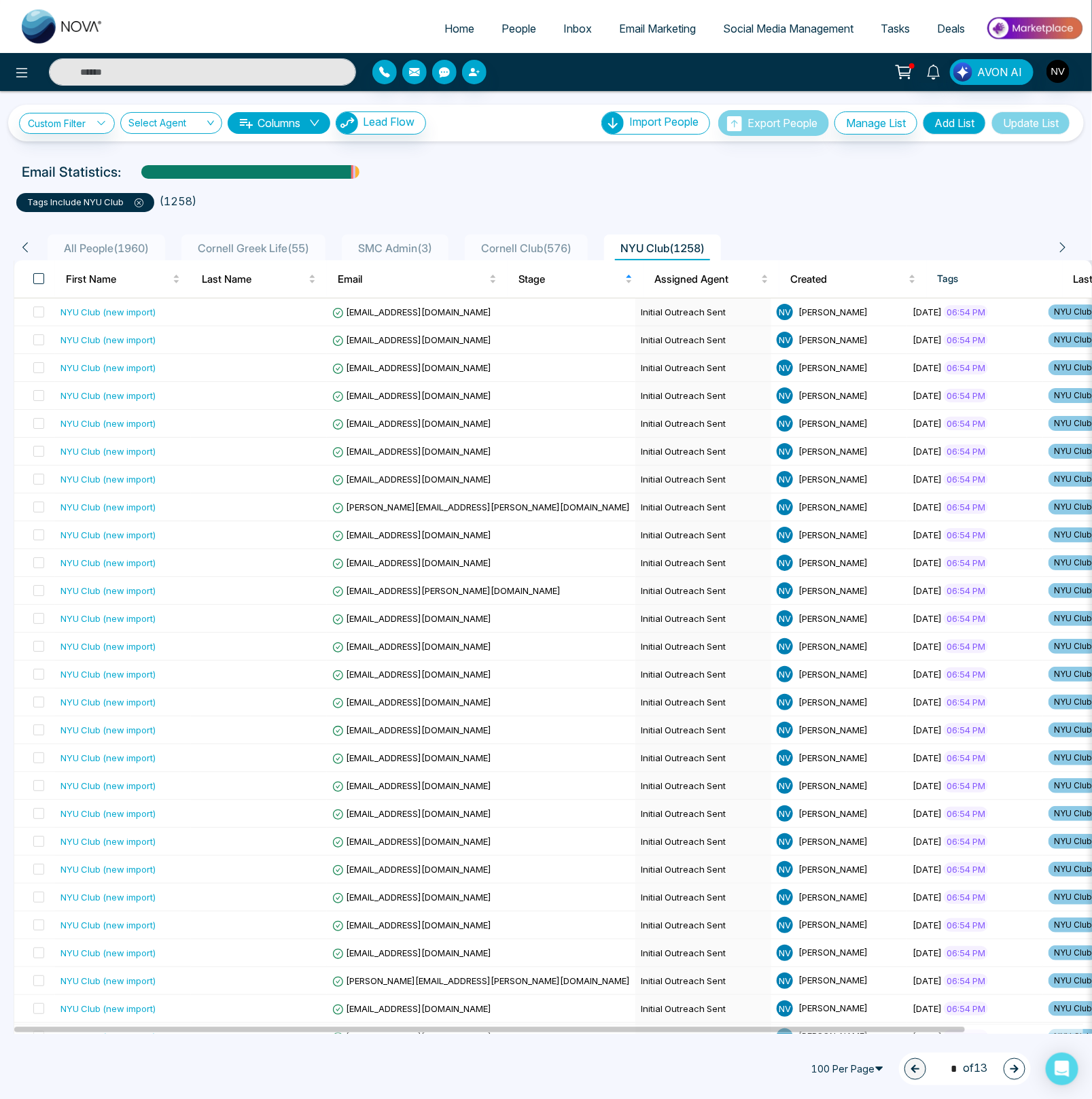
click at [39, 275] on span at bounding box center [38, 278] width 11 height 11
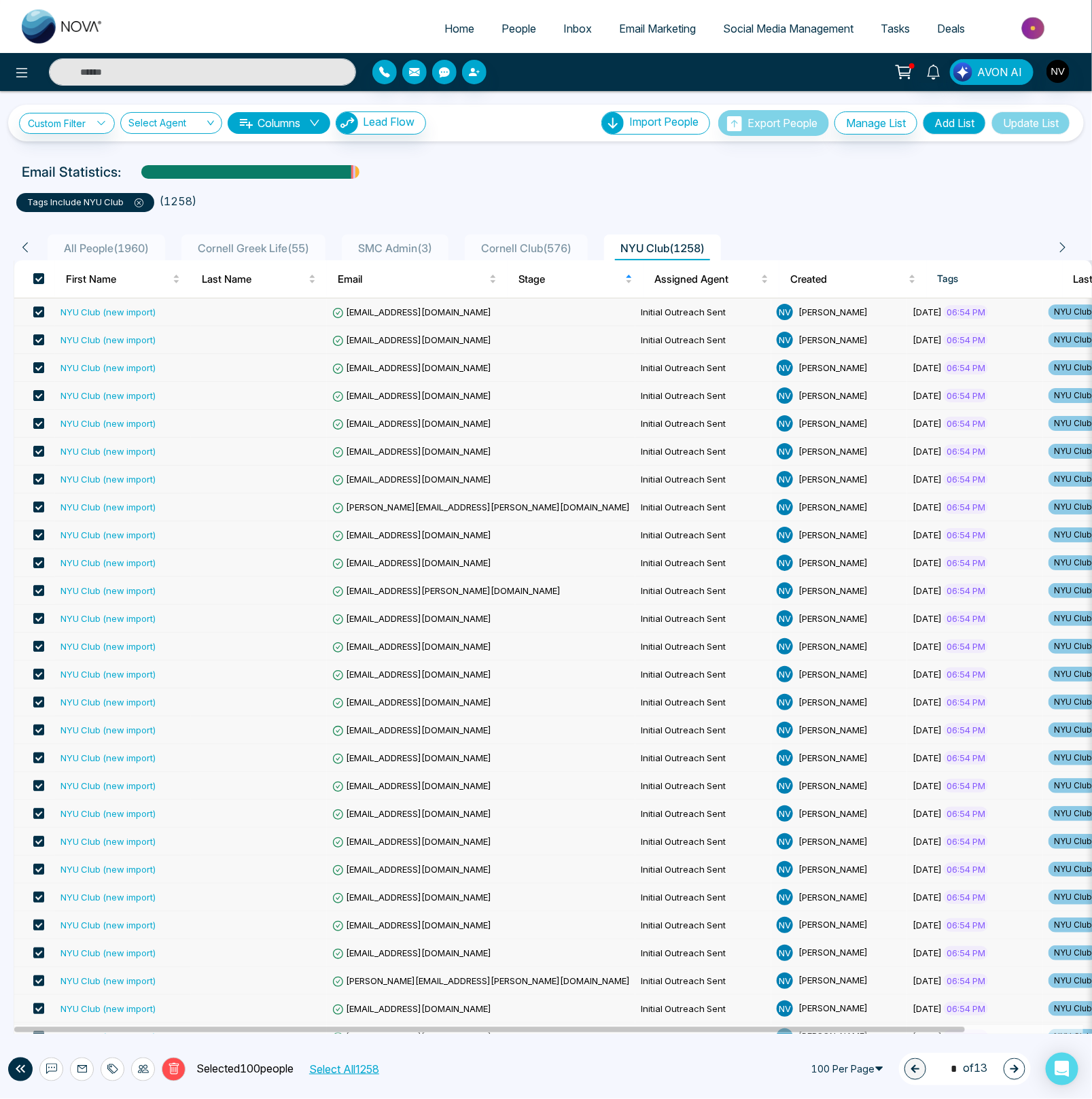
click at [380, 1070] on button "Select All 1258" at bounding box center [344, 1069] width 80 height 18
click at [140, 1072] on icon at bounding box center [143, 1068] width 11 height 11
click at [130, 994] on link "Update Stage" at bounding box center [118, 997] width 62 height 12
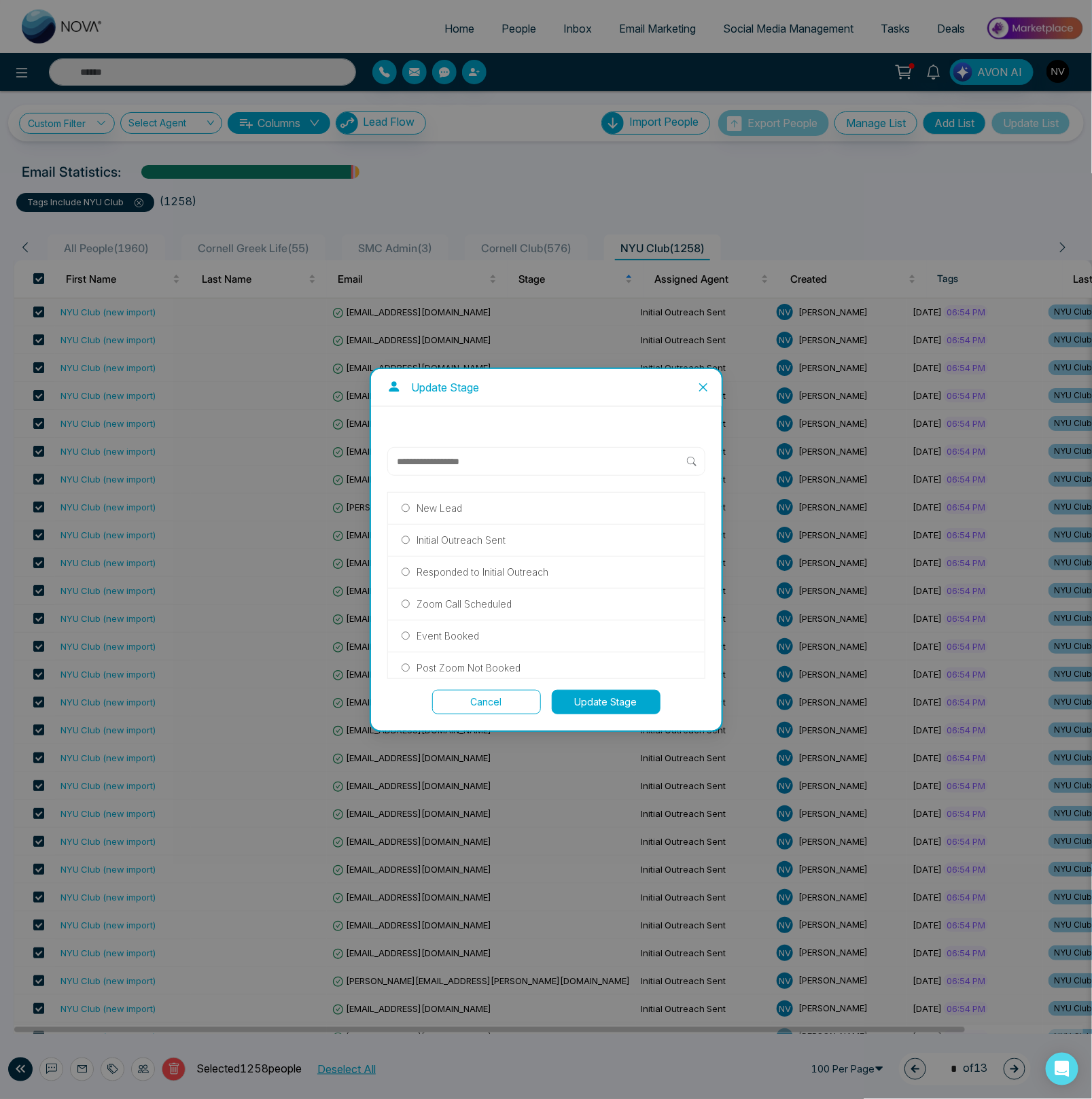
click at [488, 540] on p "Initial Outreach Sent" at bounding box center [460, 540] width 89 height 15
click at [581, 705] on button "Update Stage" at bounding box center [606, 701] width 109 height 24
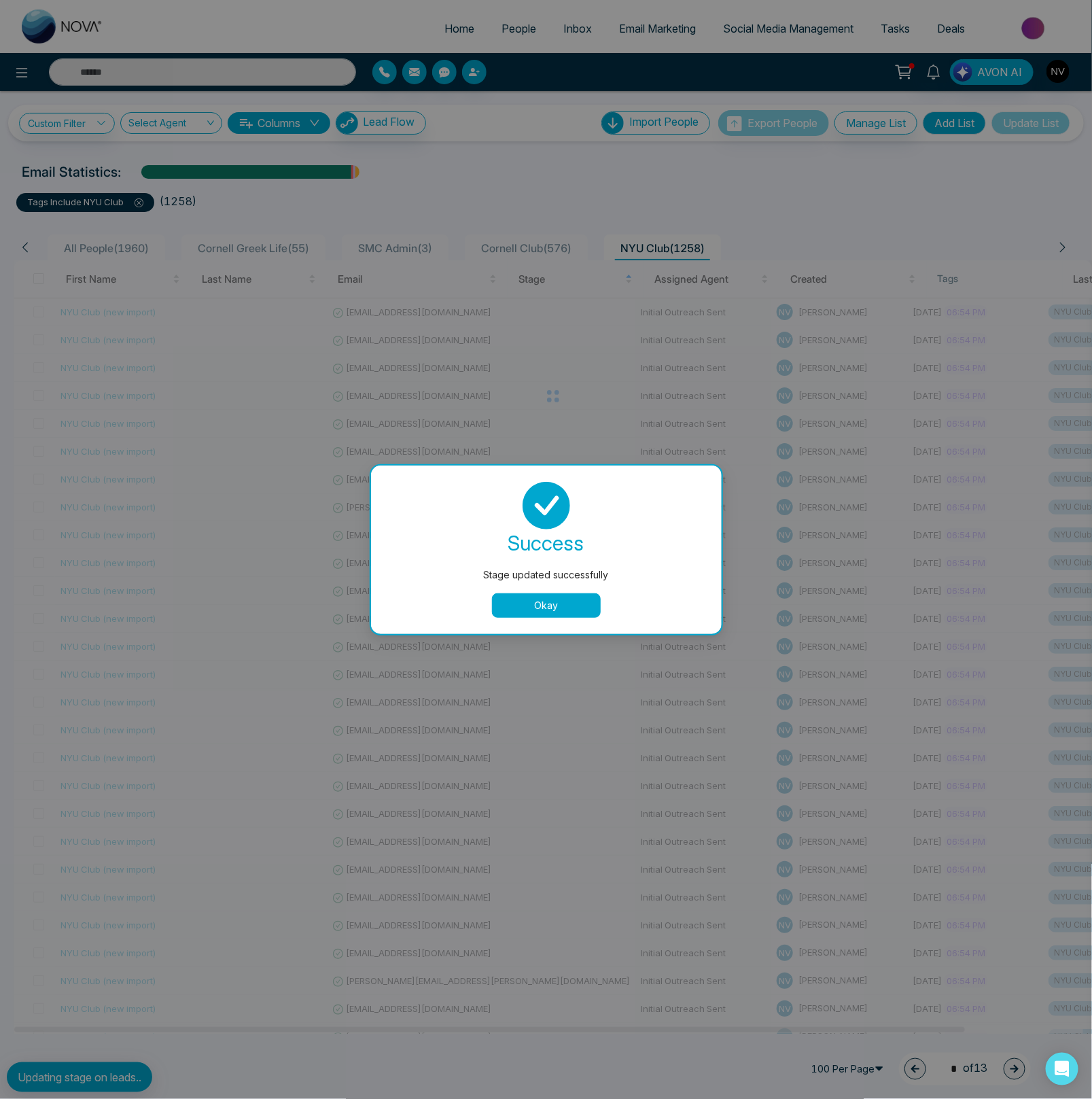
click at [548, 598] on button "Okay" at bounding box center [546, 605] width 109 height 24
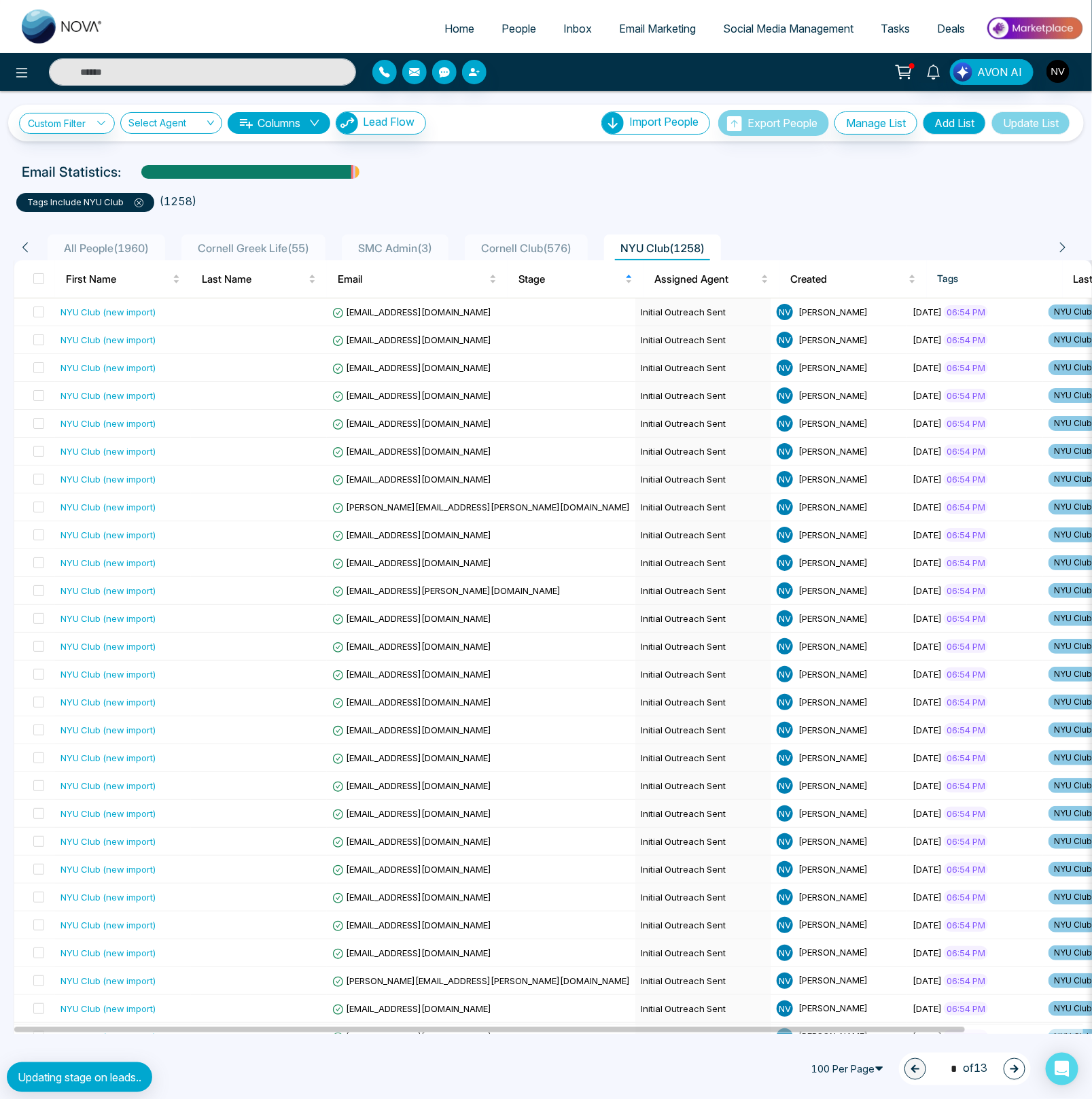
click at [138, 203] on icon at bounding box center [139, 203] width 4 height 4
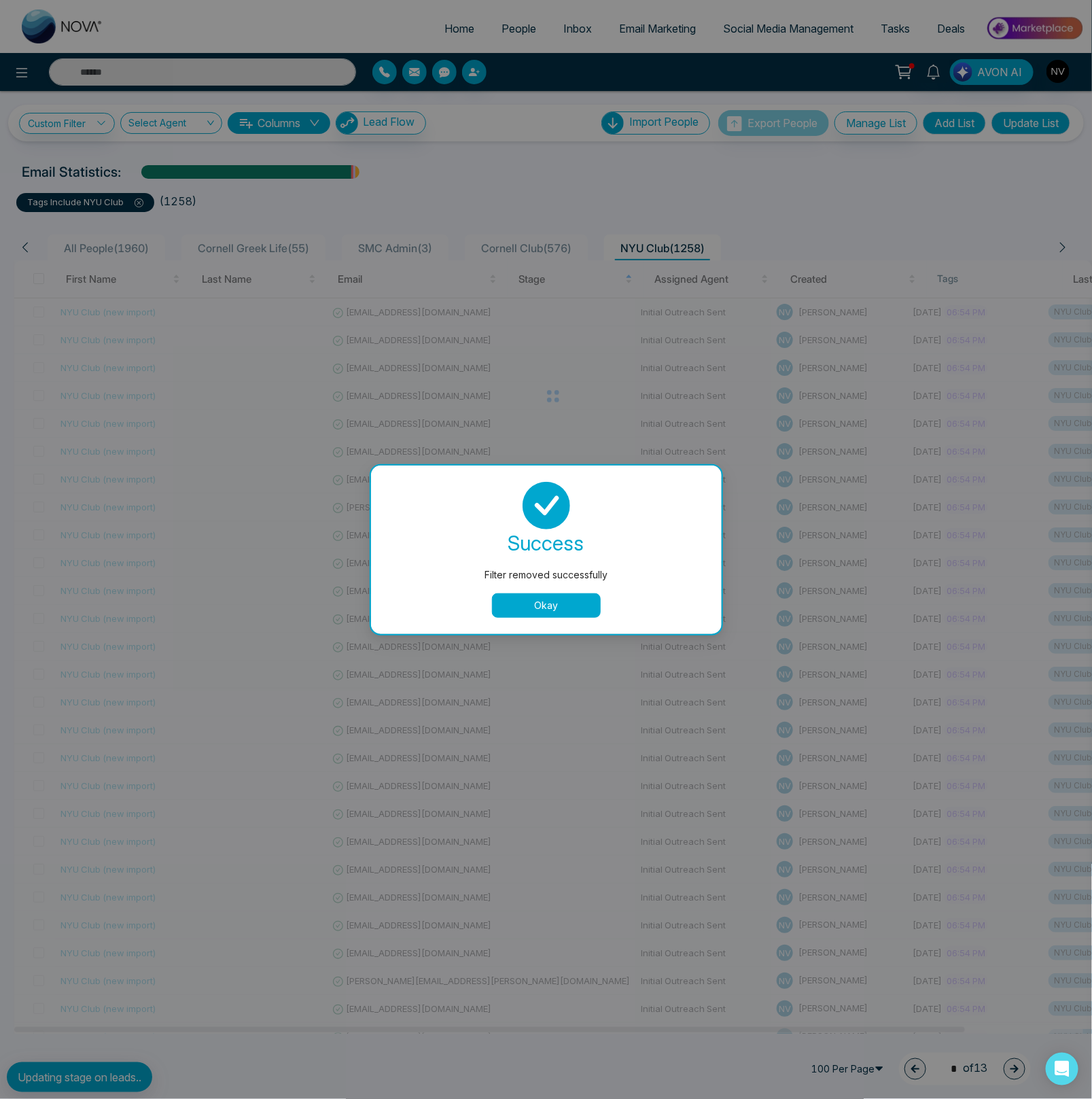
click at [522, 610] on button "Okay" at bounding box center [546, 605] width 109 height 24
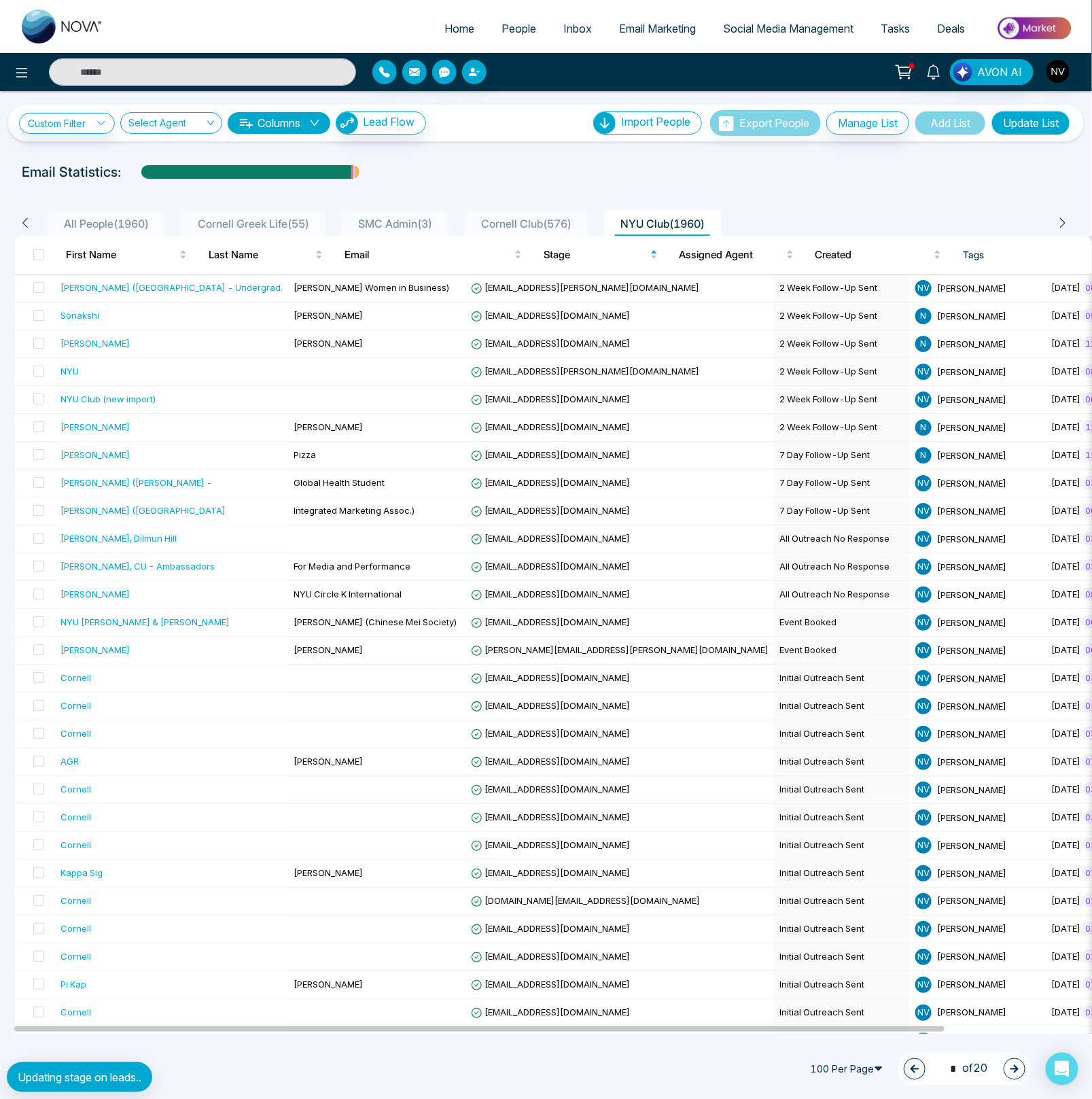
click at [253, 221] on span "Cornell Greek Life ( 55 )" at bounding box center [253, 223] width 123 height 14
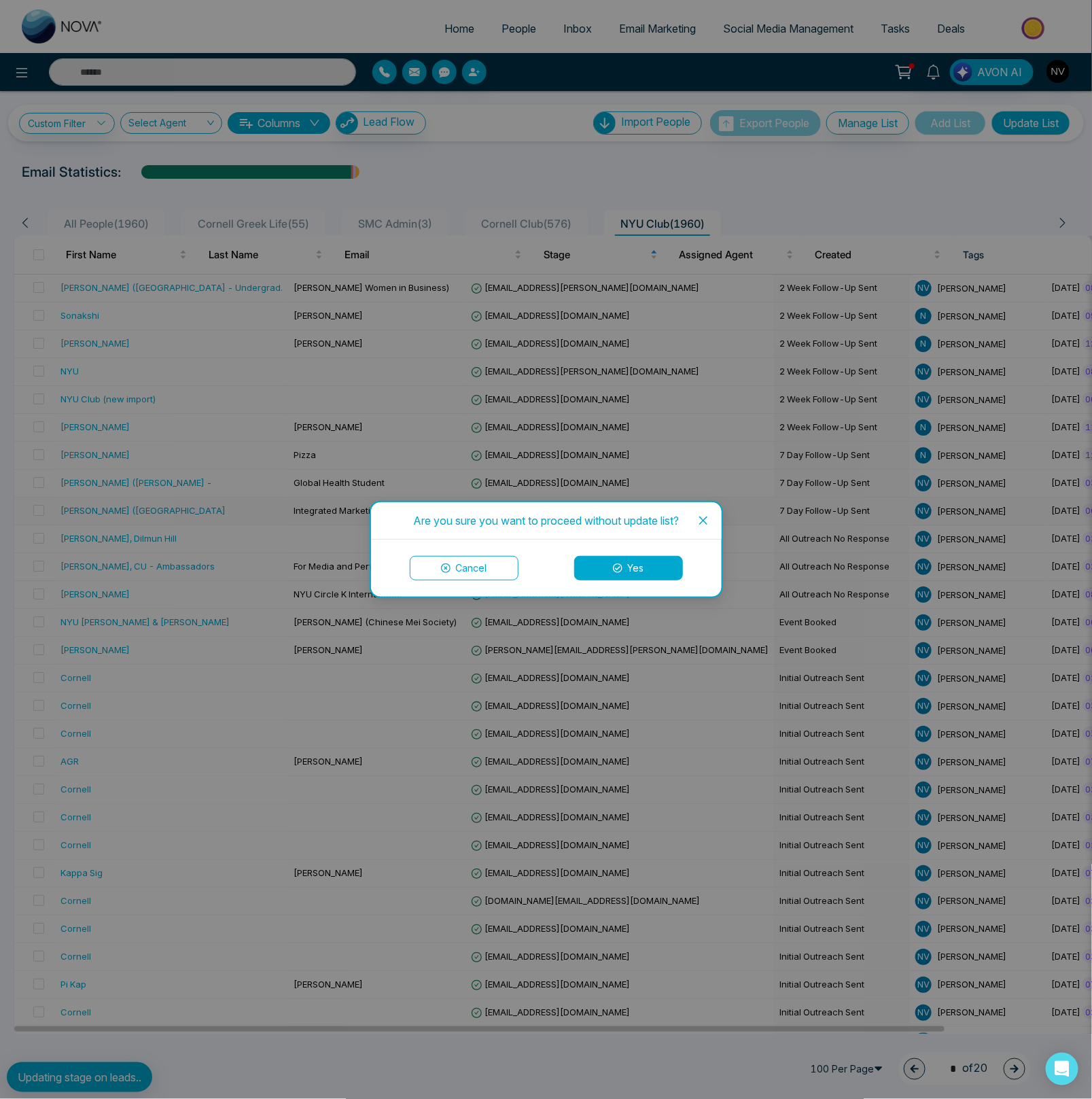
click at [709, 519] on span "Close" at bounding box center [703, 520] width 37 height 37
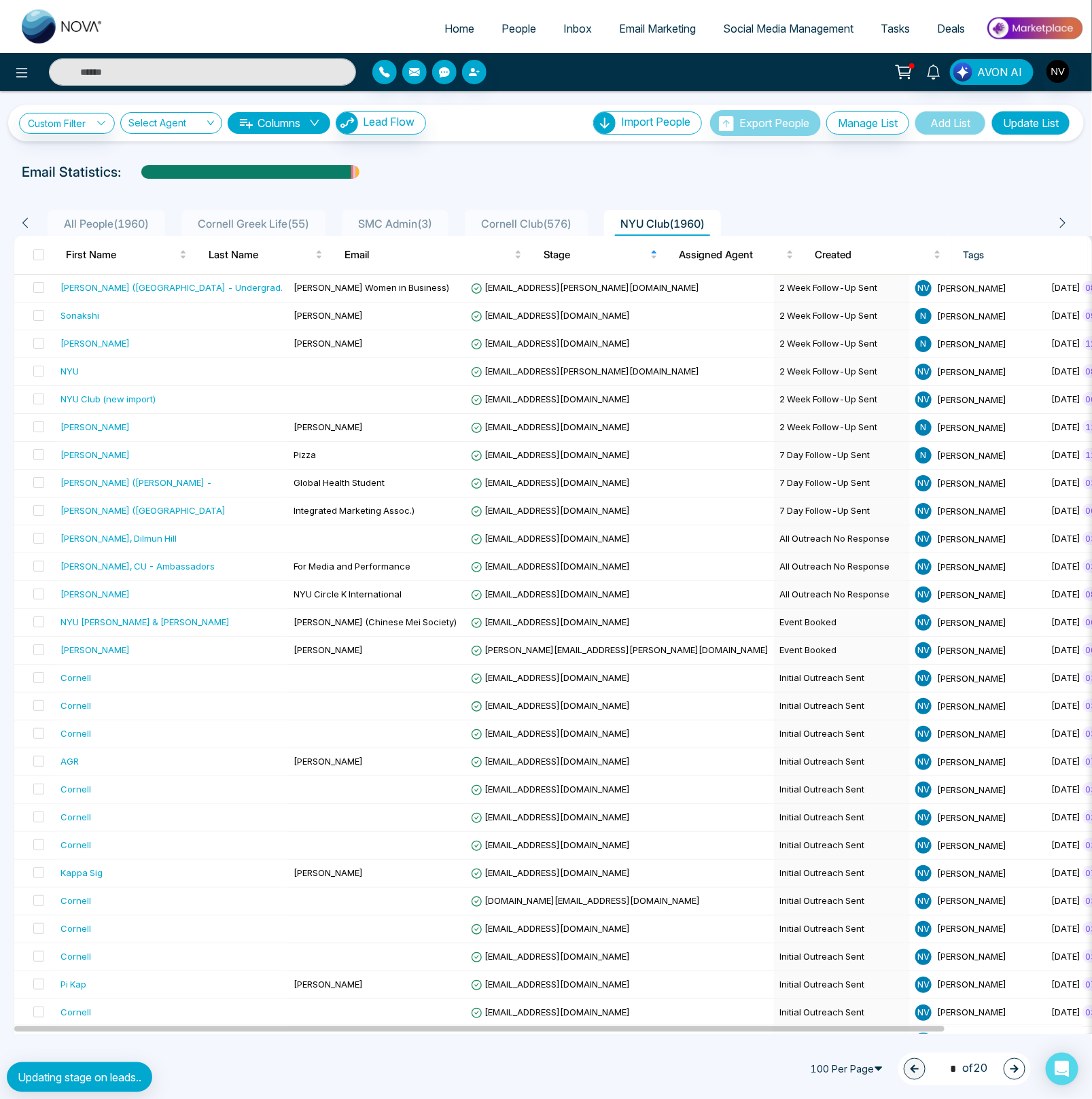
click at [444, 30] on span "Home" at bounding box center [459, 28] width 30 height 14
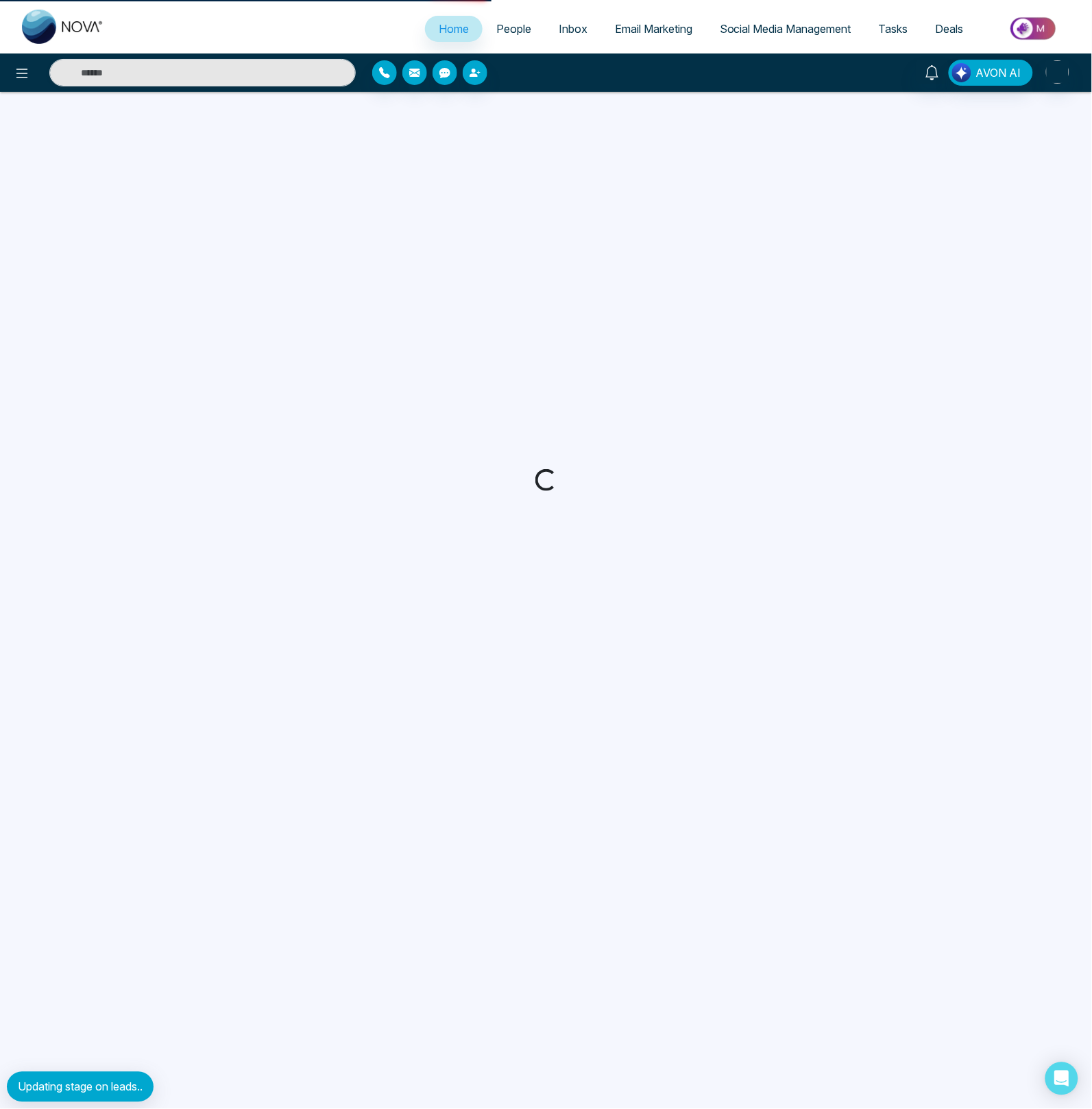
select select "*"
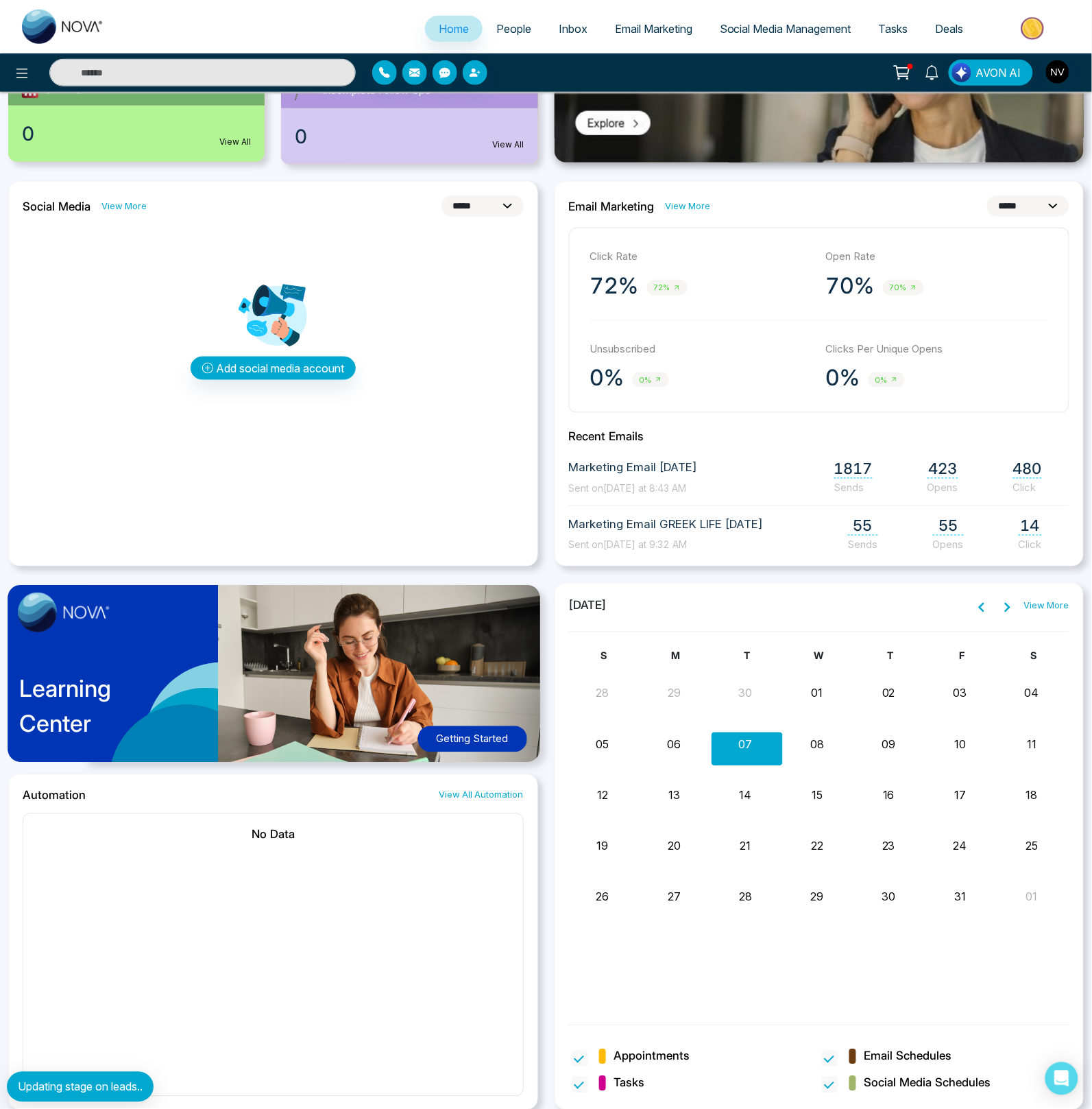
scroll to position [283, 0]
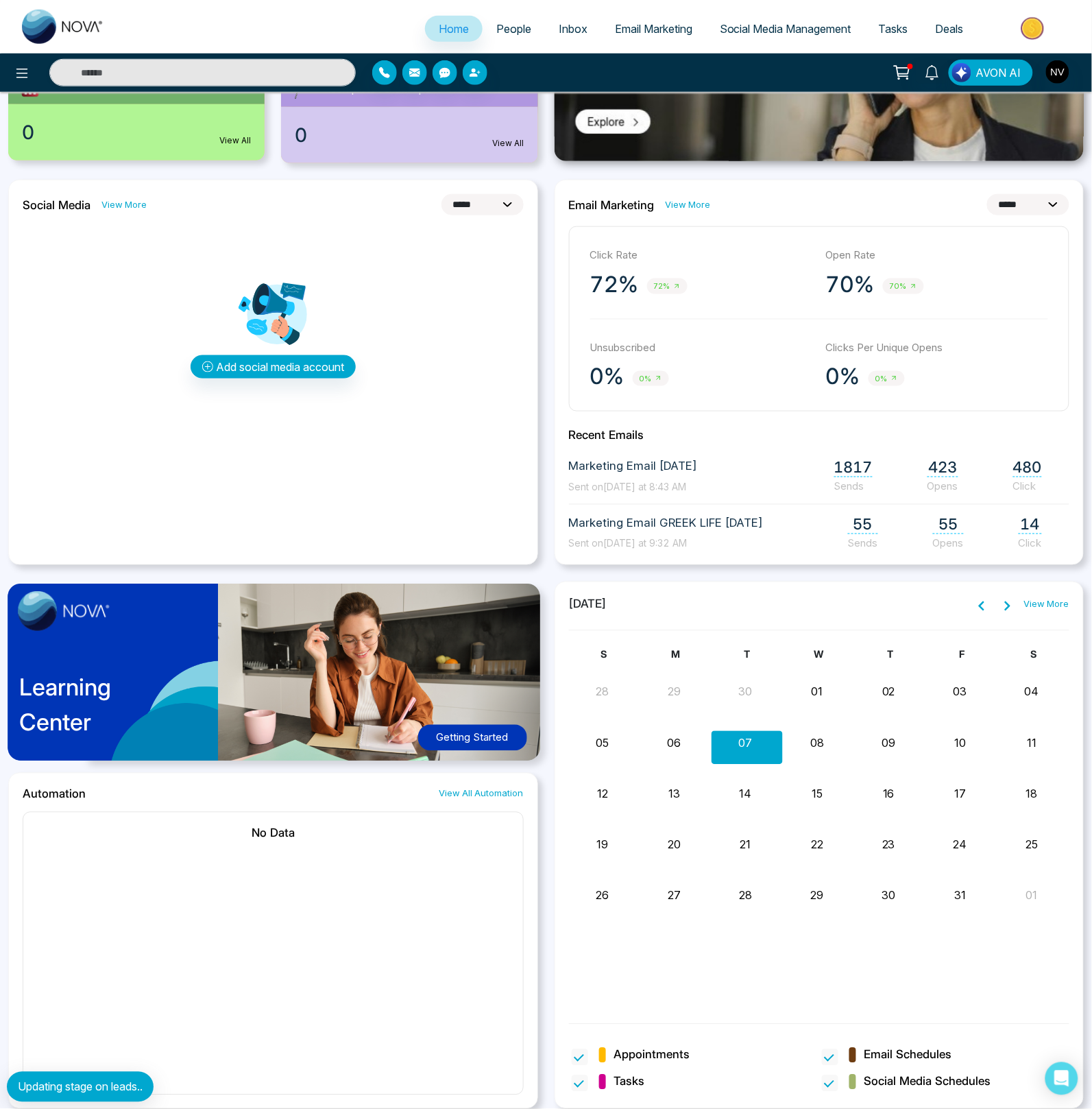
click at [697, 203] on link "View More" at bounding box center [688, 204] width 45 height 13
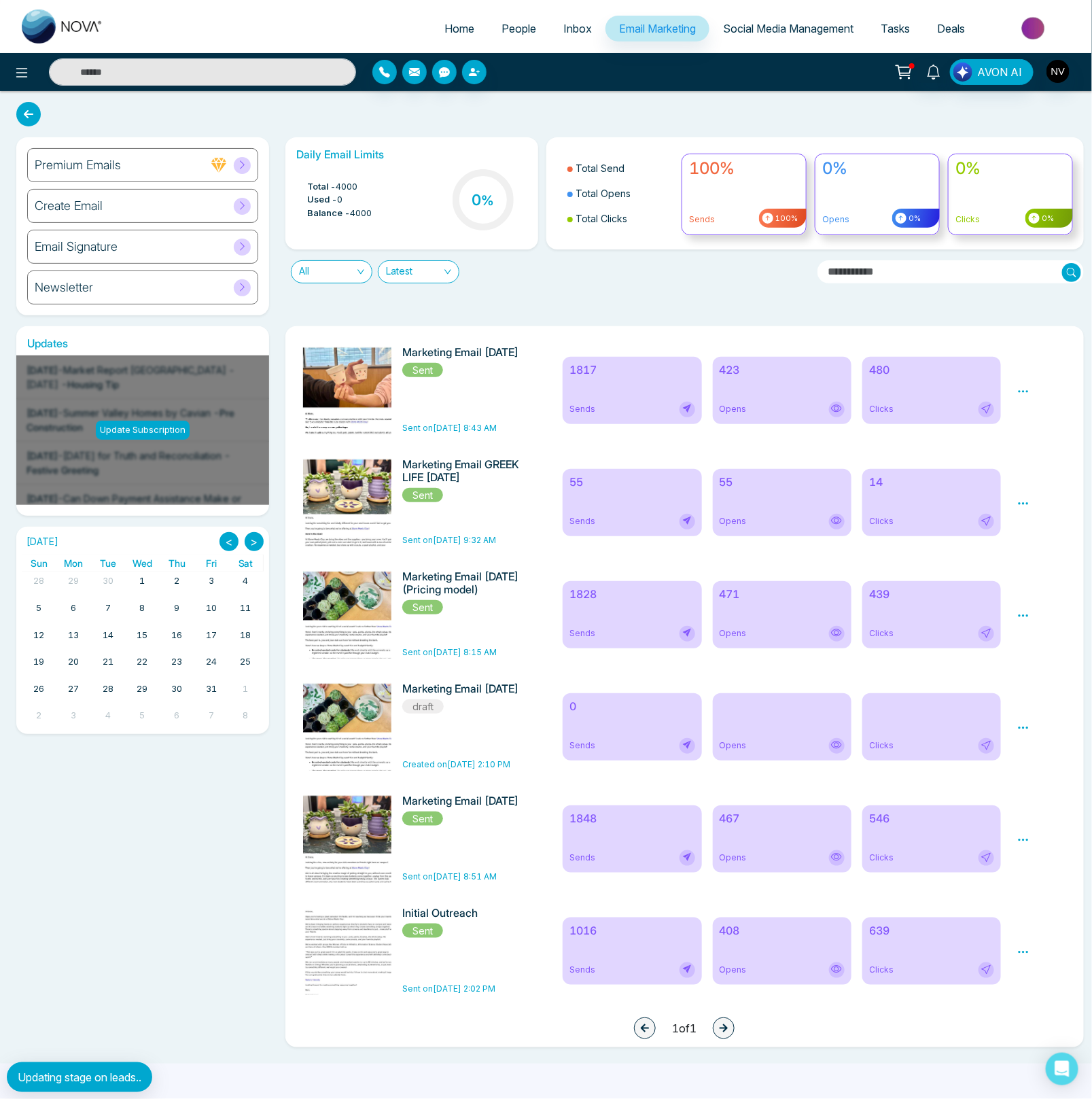
click at [841, 524] on icon at bounding box center [836, 521] width 11 height 8
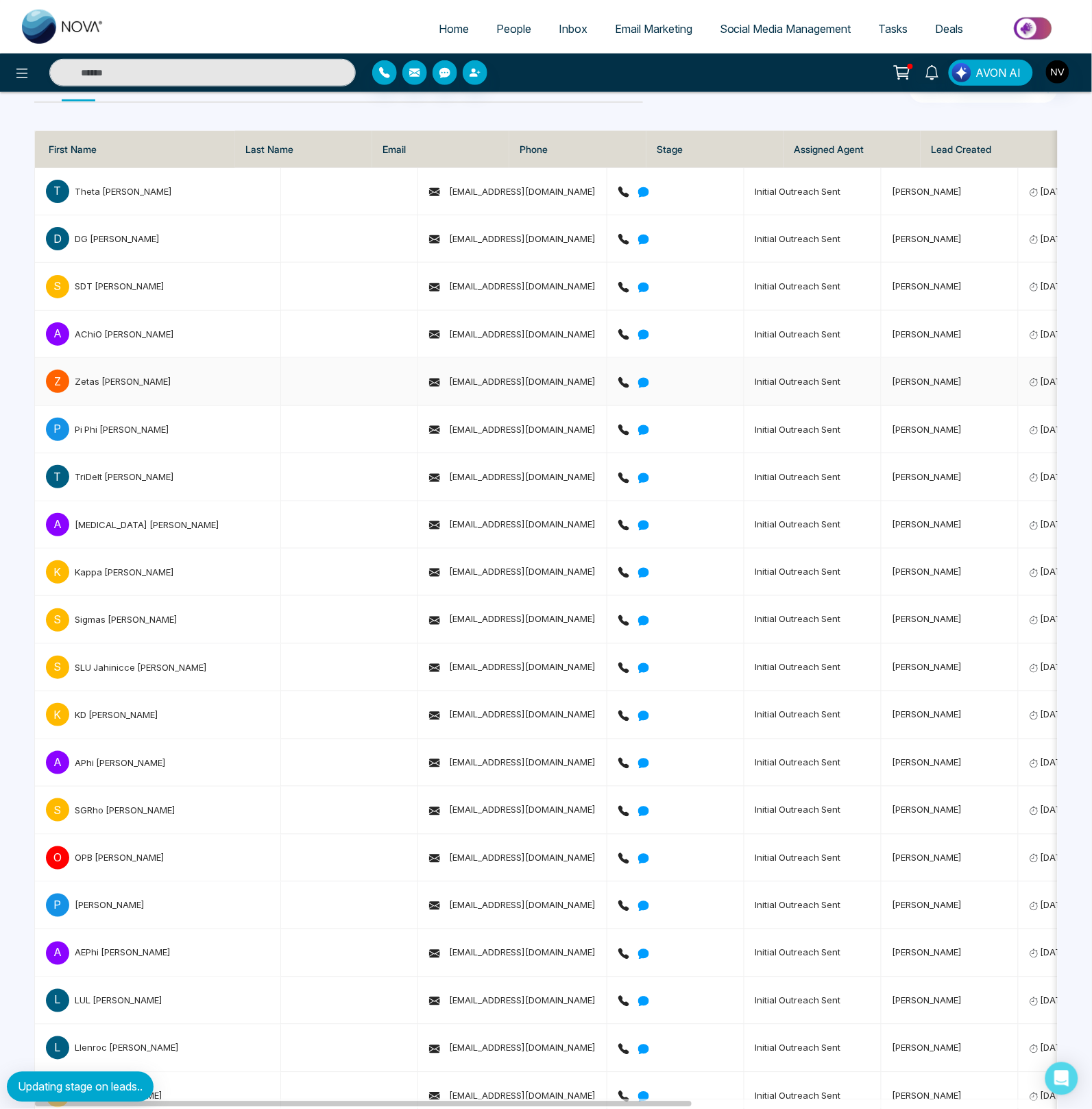
scroll to position [146, 0]
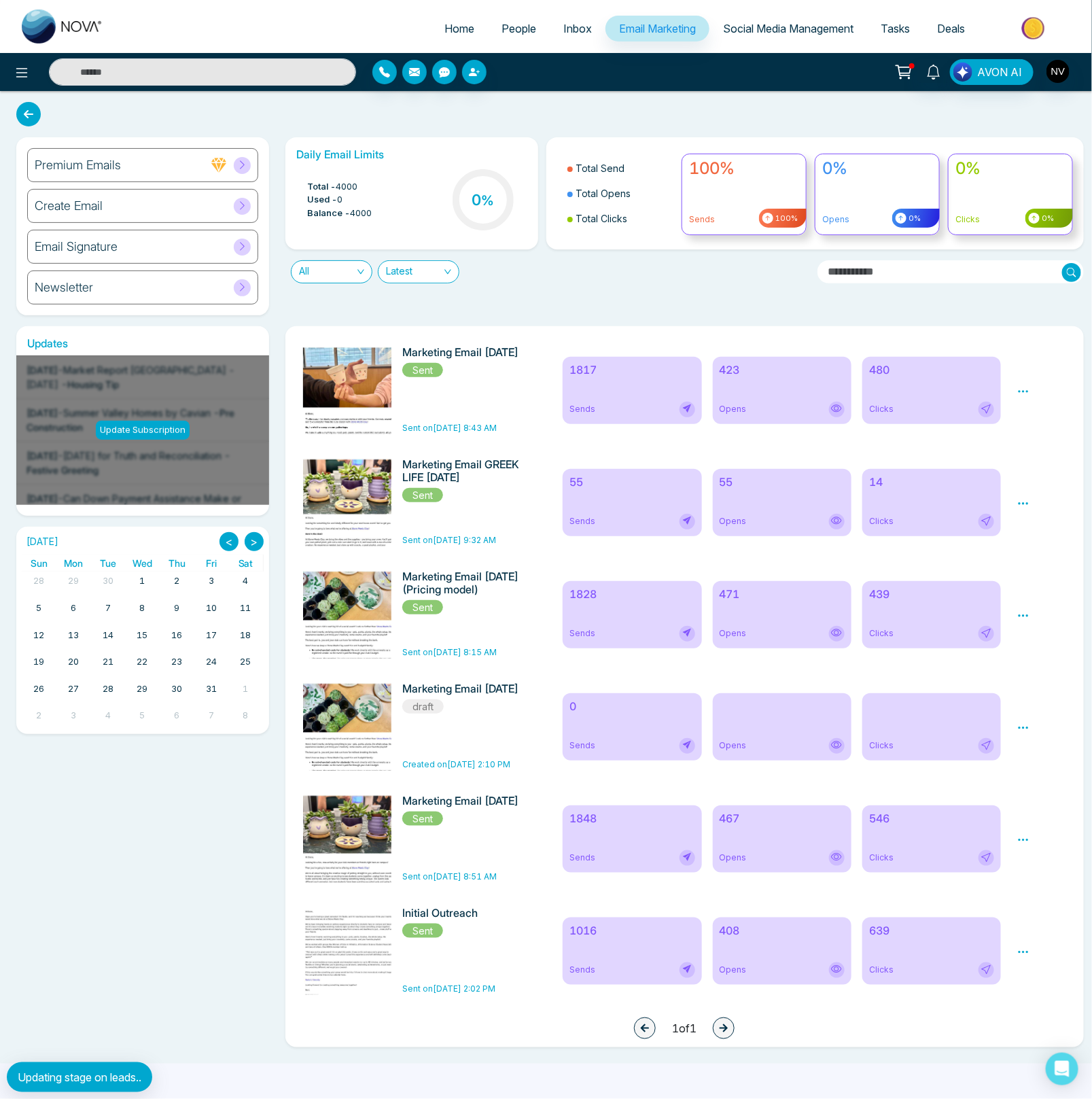
click at [837, 522] on icon at bounding box center [836, 520] width 11 height 11
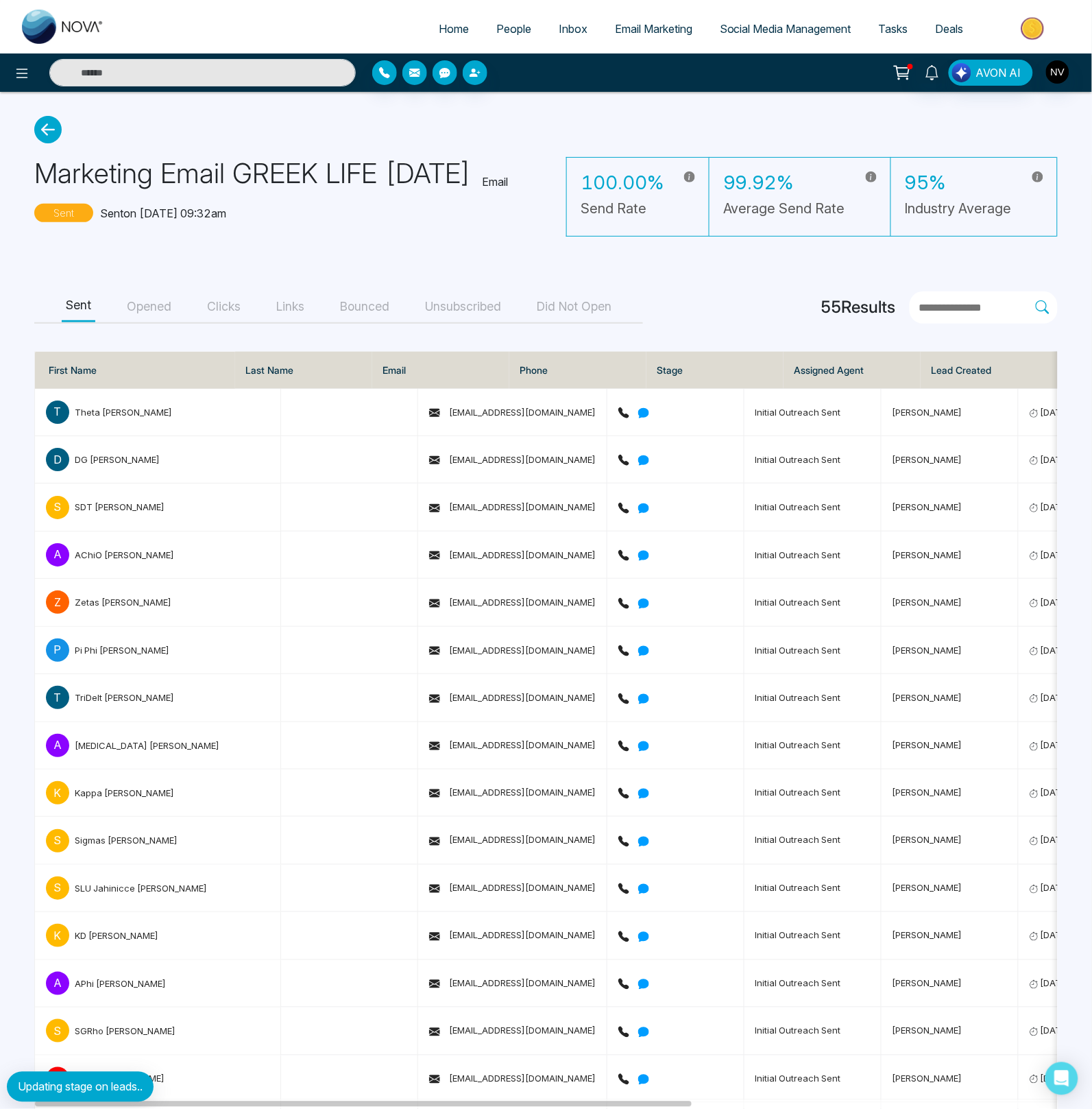
click at [152, 305] on button "Opened" at bounding box center [149, 306] width 53 height 30
click at [223, 311] on button "Clicks" at bounding box center [223, 306] width 42 height 30
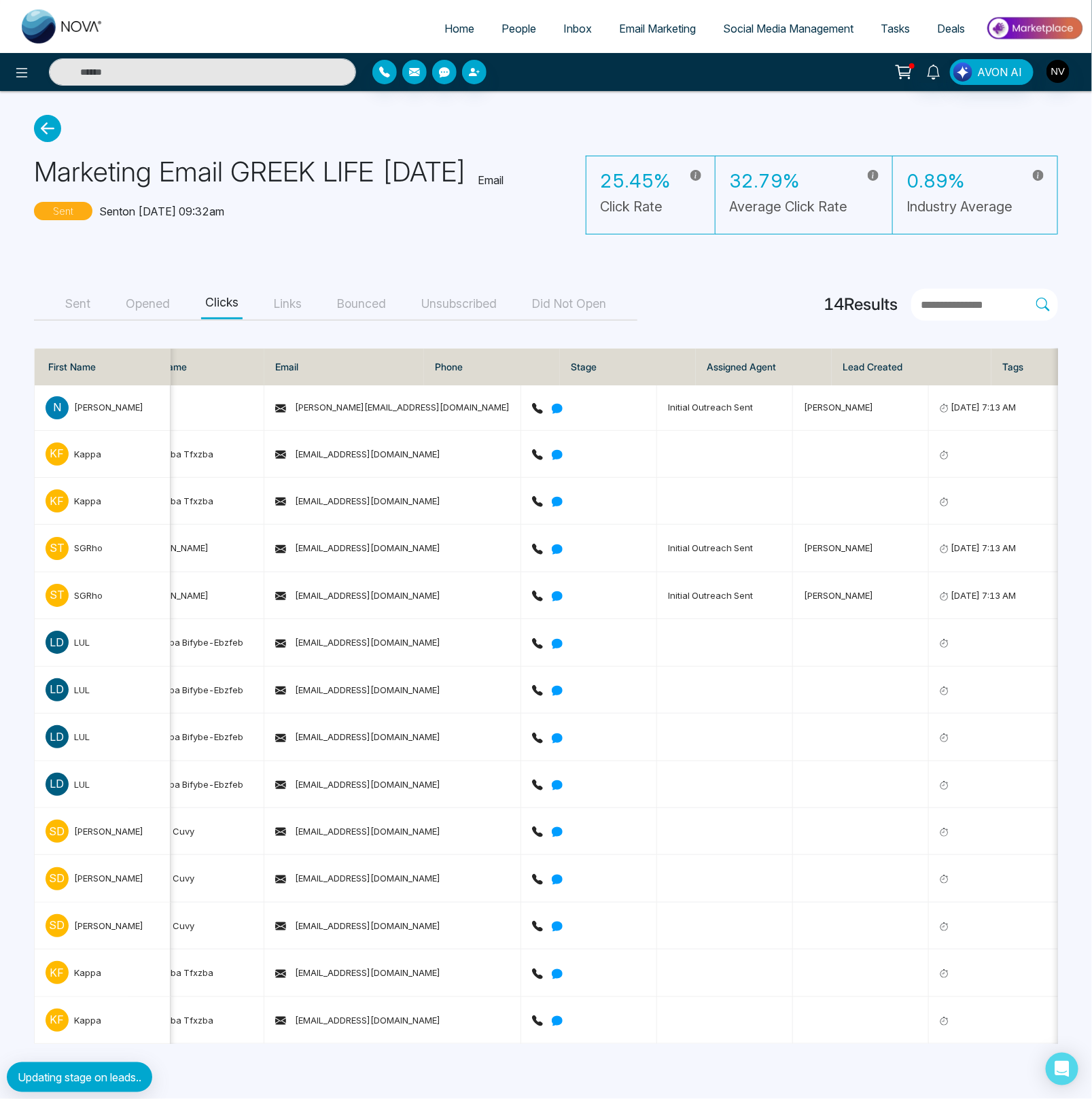
click at [482, 235] on main "Marketing Email GREEK LIFE 10-3-25 Email Sent Sent on Oct 6, 2025 at 09:32am 25…" at bounding box center [546, 579] width 1092 height 976
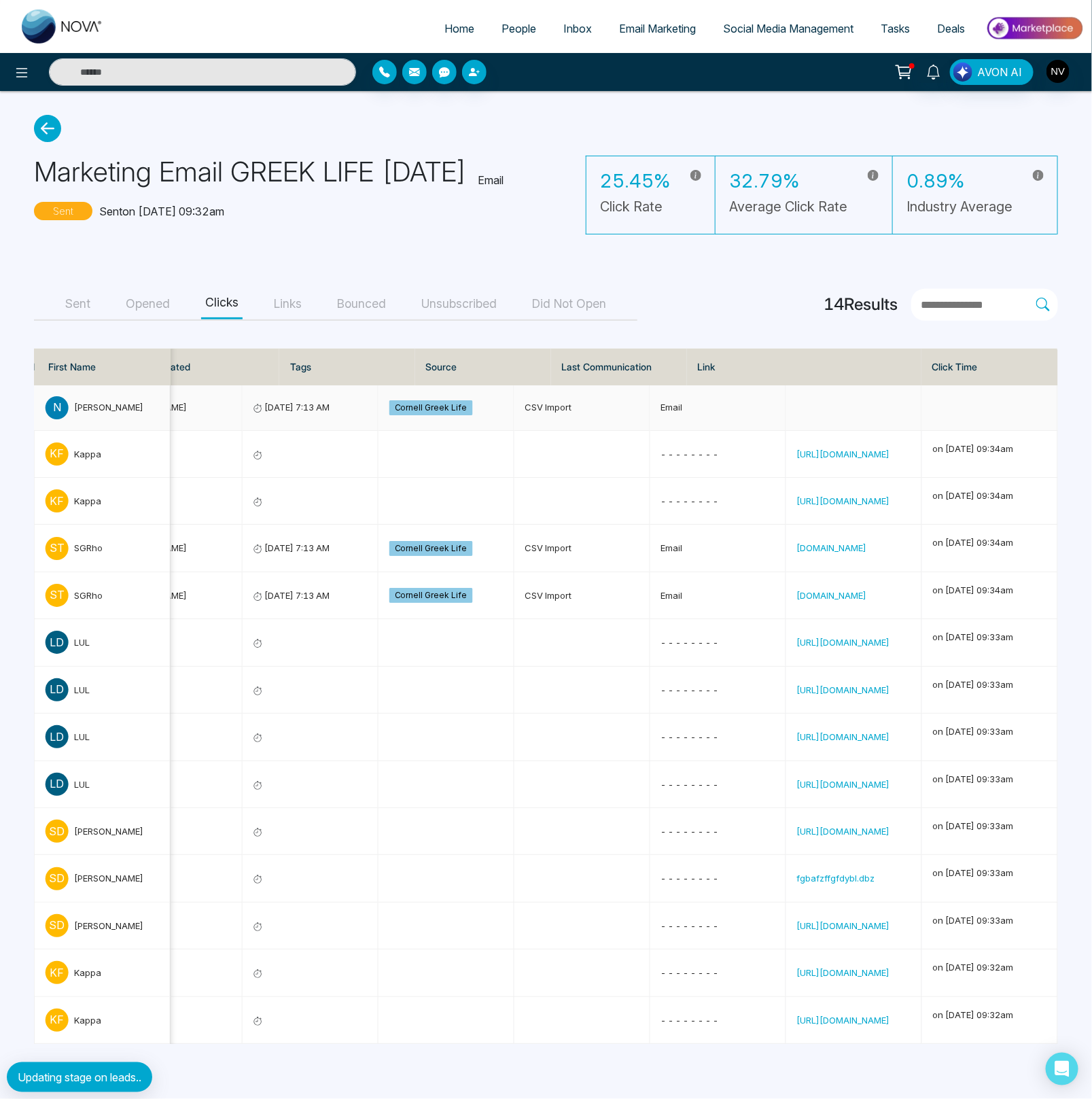
click at [1068, 393] on main "Marketing Email GREEK LIFE 10-3-25 Email Sent Sent on Oct 6, 2025 at 09:32am 25…" at bounding box center [546, 579] width 1092 height 976
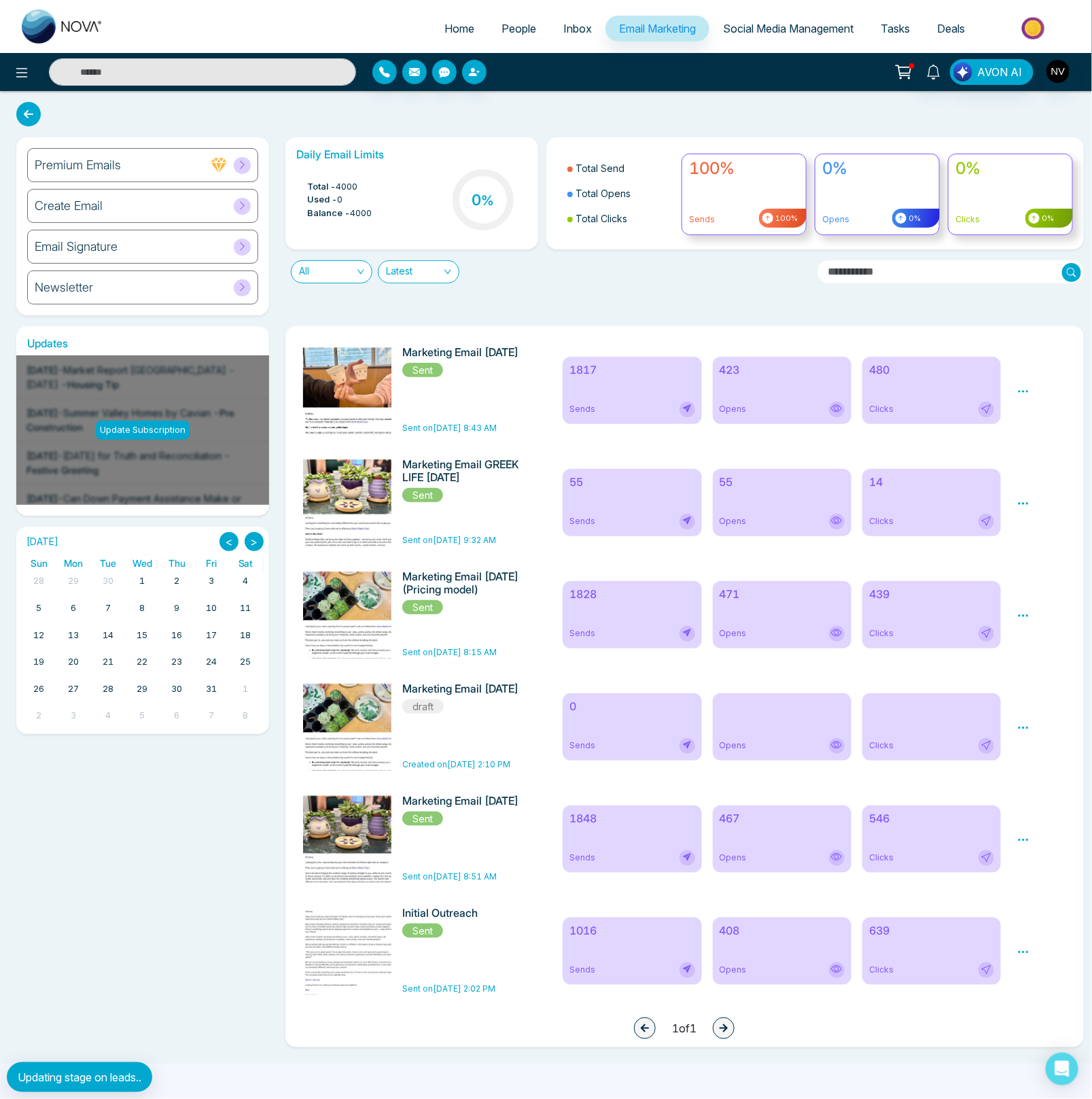
click at [836, 408] on icon at bounding box center [836, 408] width 11 height 11
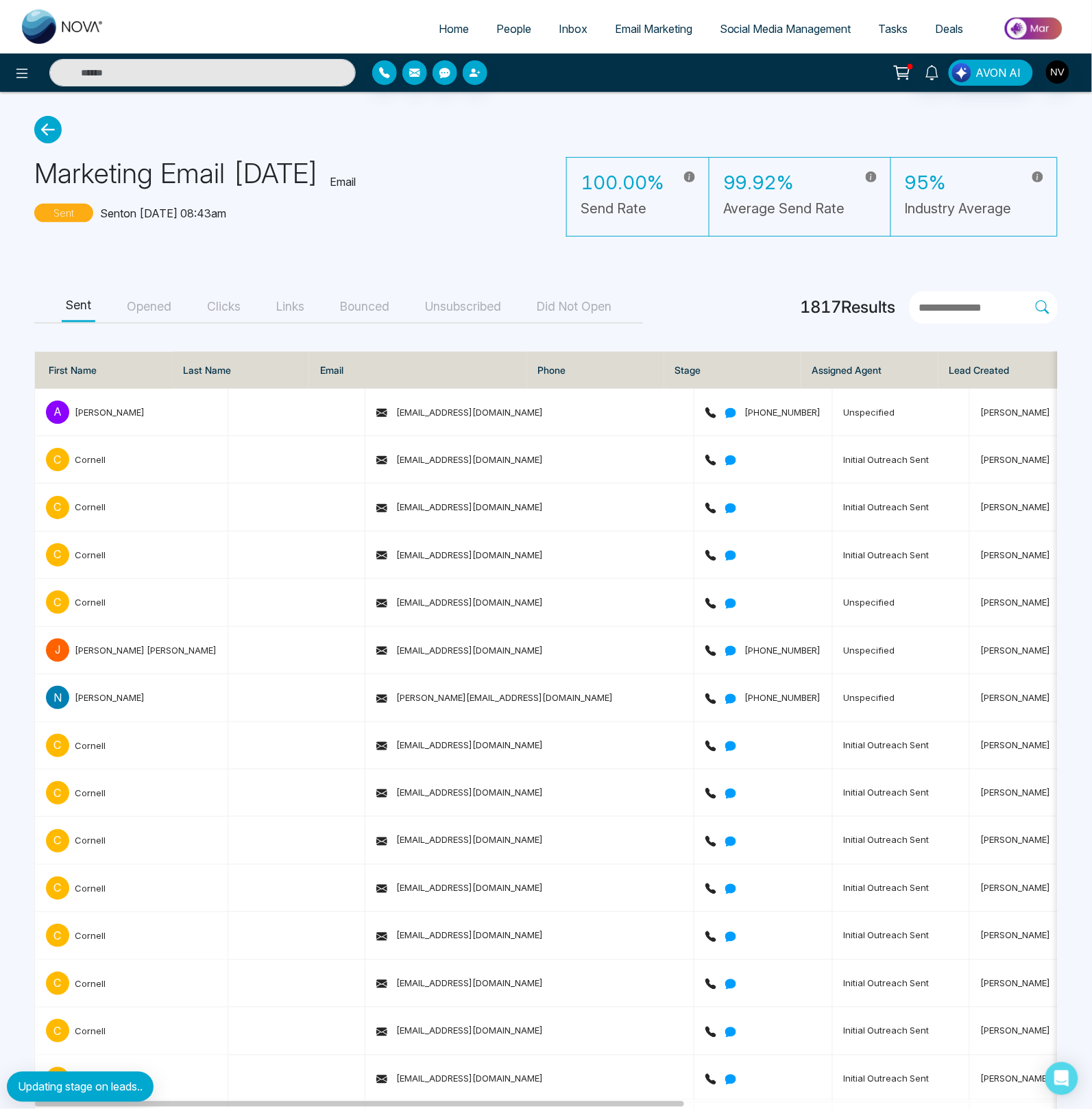
click at [563, 293] on button "Did Not Open" at bounding box center [574, 306] width 83 height 30
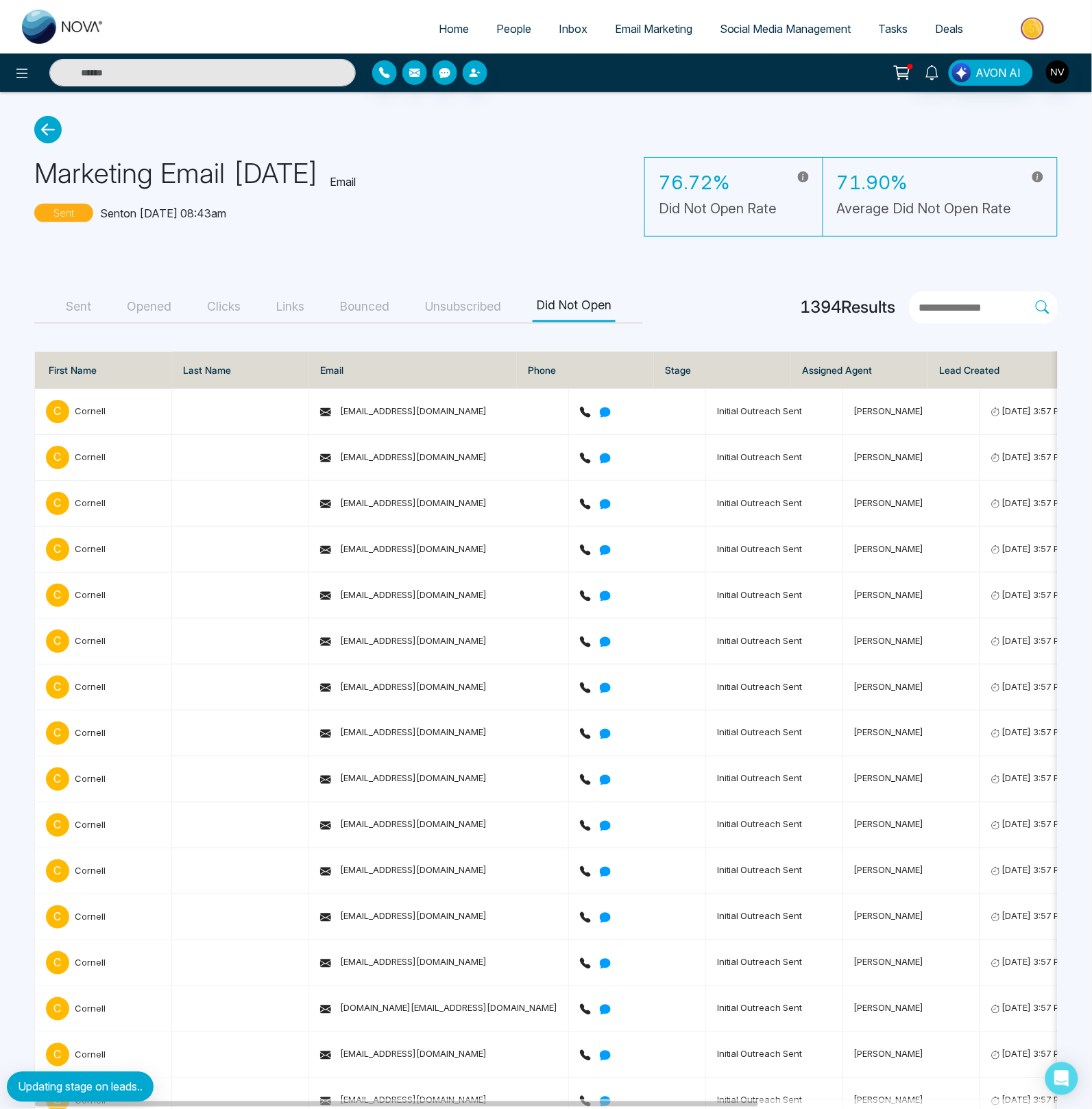
click at [233, 305] on button "Clicks" at bounding box center [223, 306] width 42 height 30
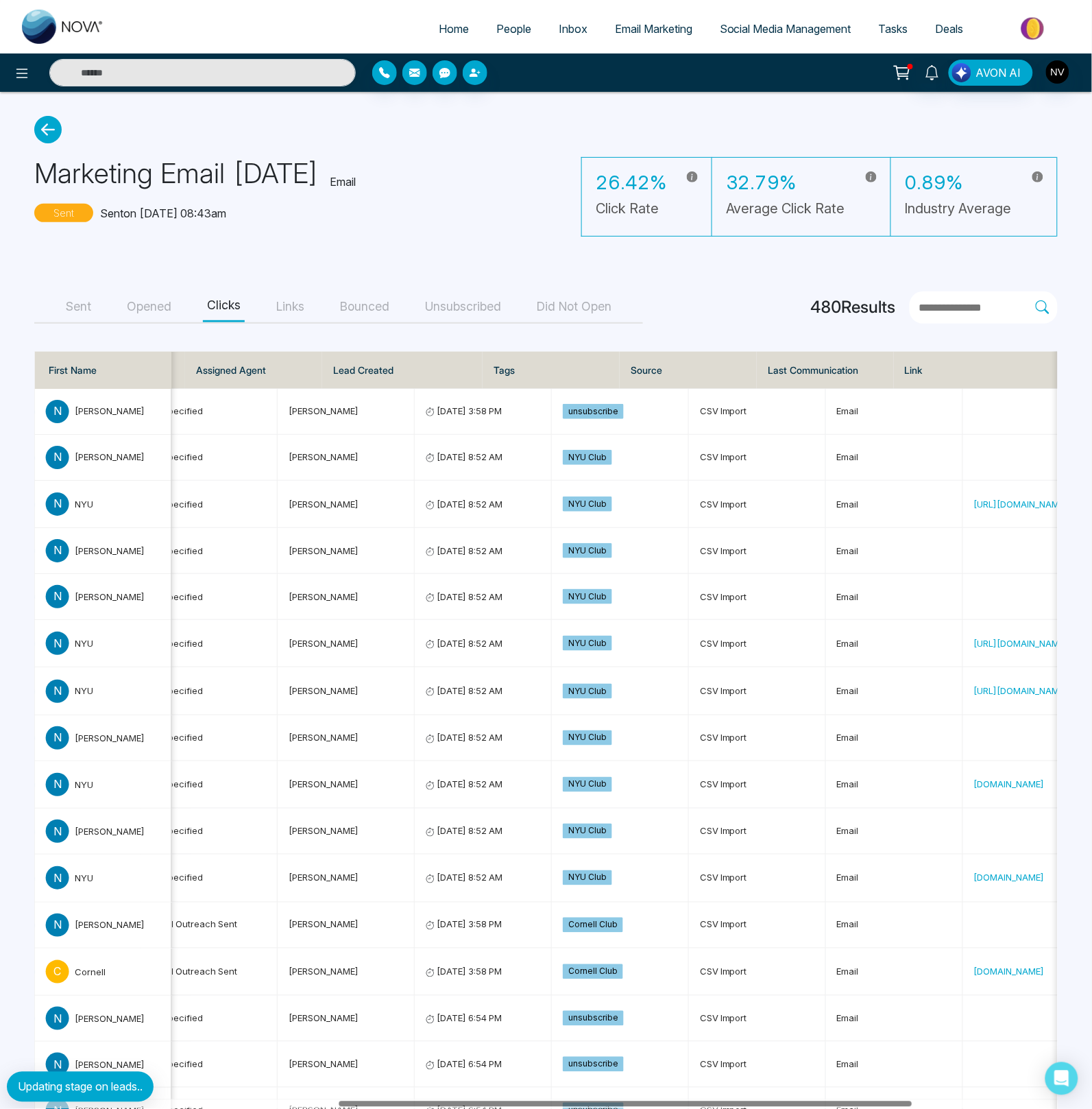
scroll to position [0, 617]
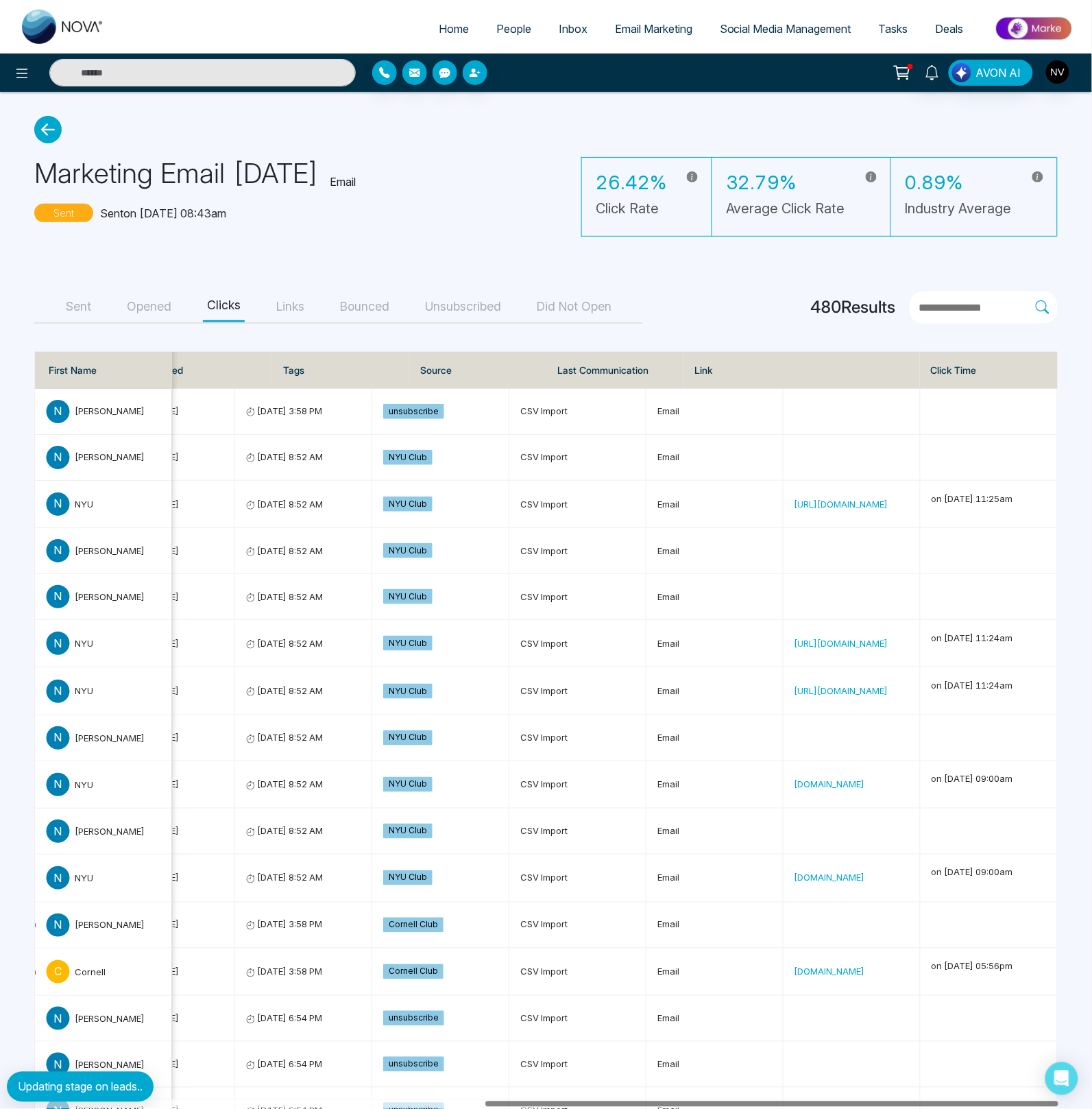
drag, startPoint x: 175, startPoint y: 1106, endPoint x: 680, endPoint y: 1098, distance: 505.1
click at [680, 1099] on div at bounding box center [546, 1104] width 1023 height 10
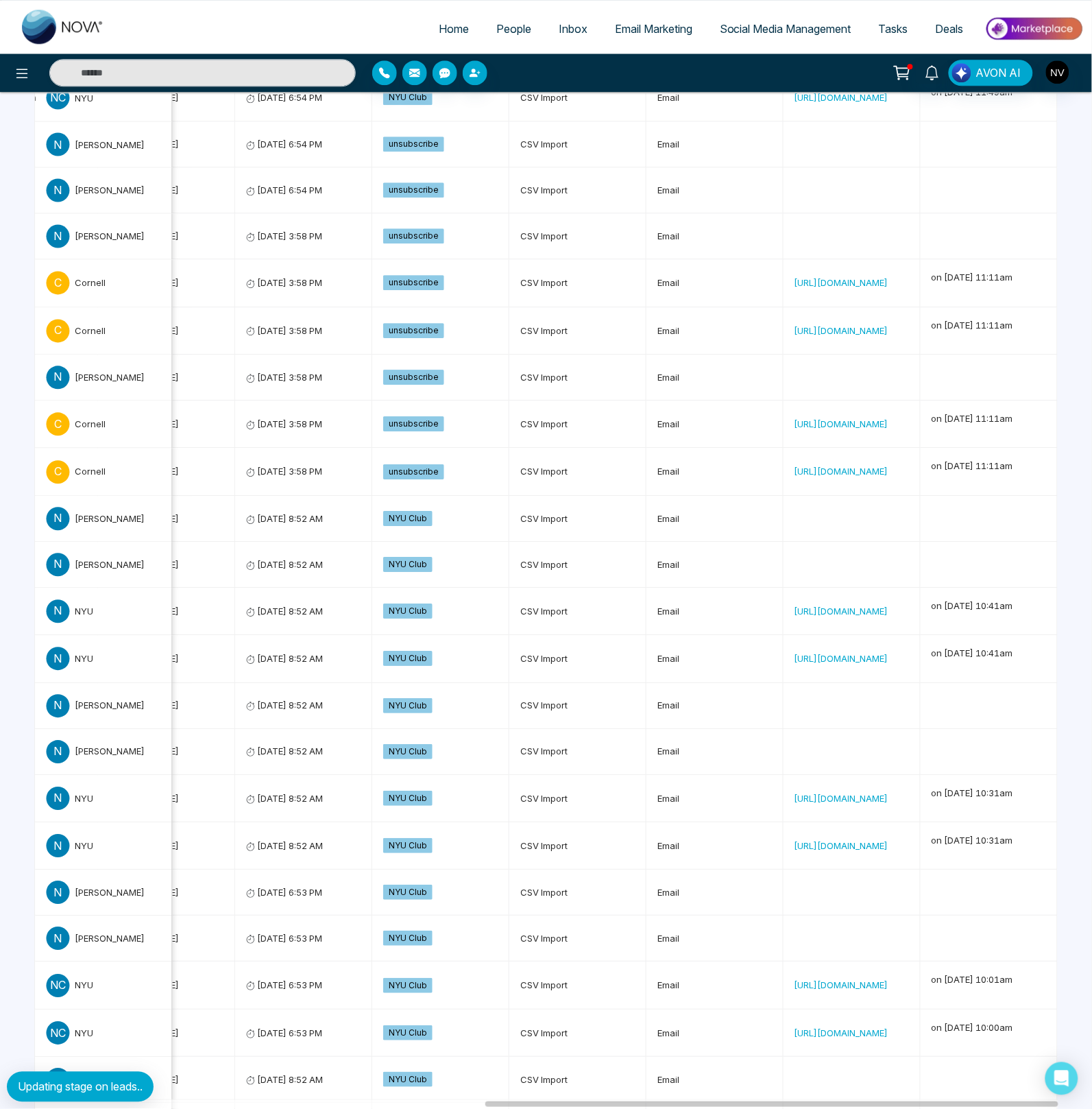
scroll to position [1748, 0]
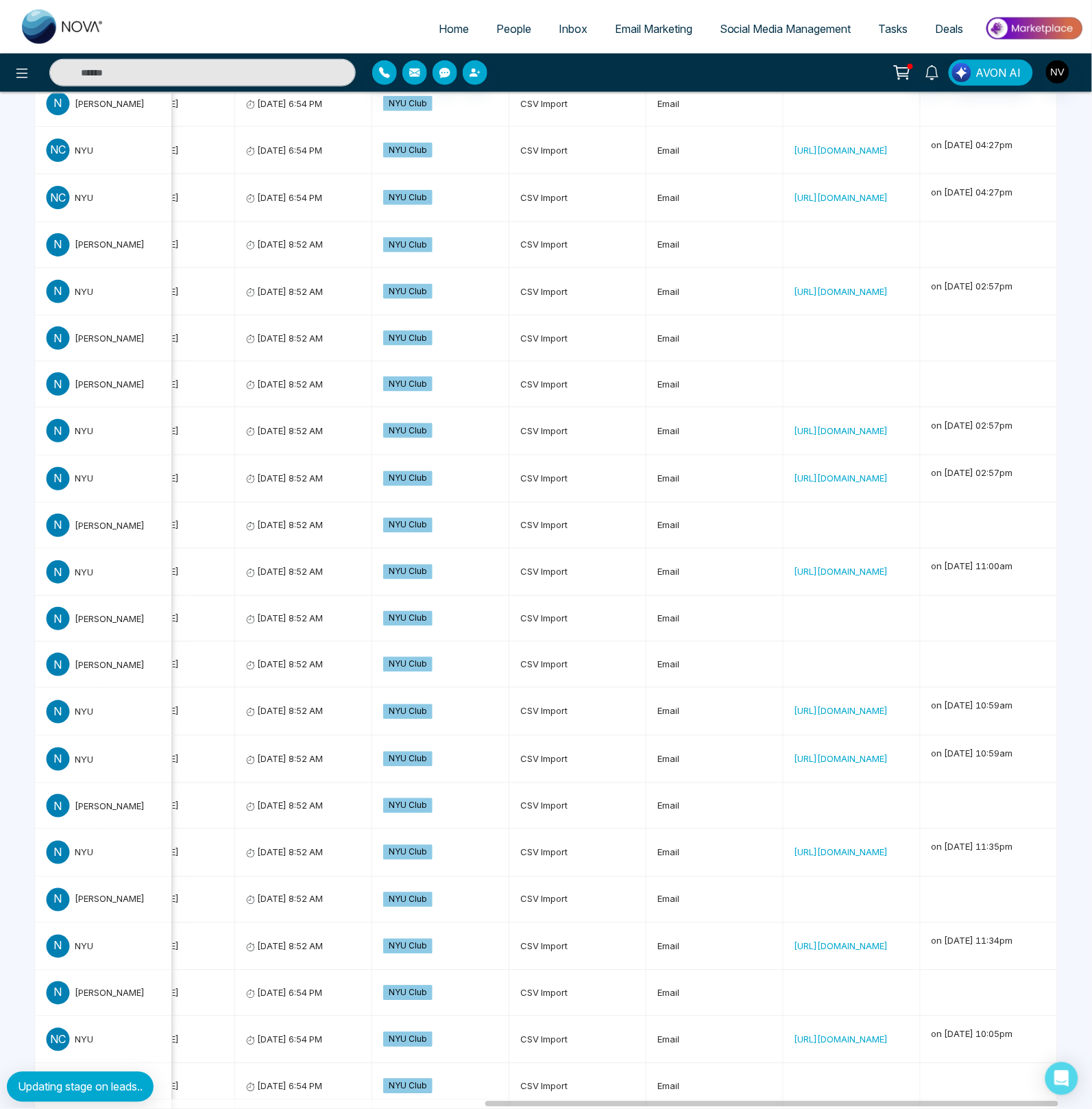
click at [438, 26] on span "Home" at bounding box center [453, 29] width 30 height 14
select select "*"
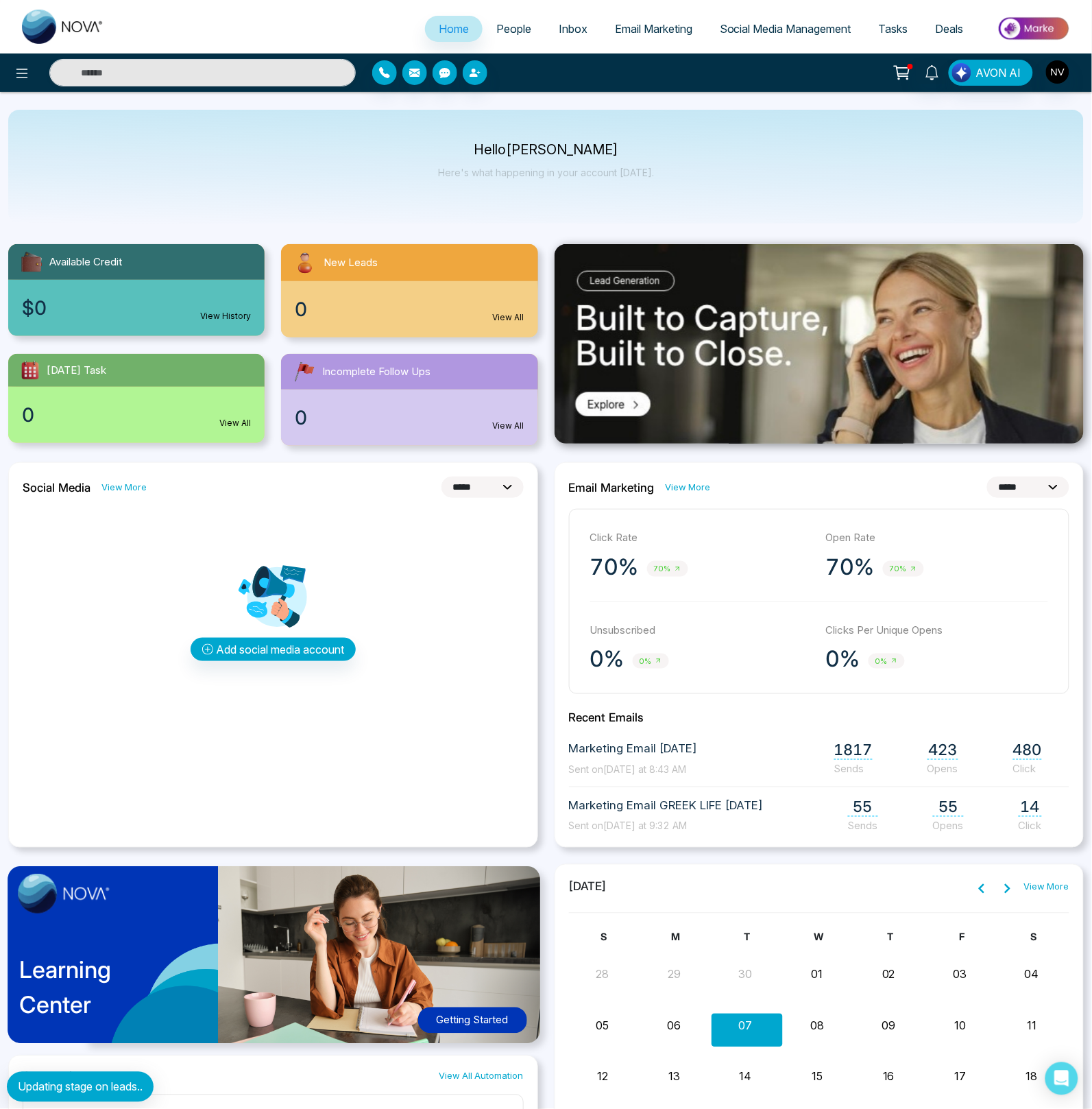
click at [512, 30] on span "People" at bounding box center [514, 29] width 35 height 14
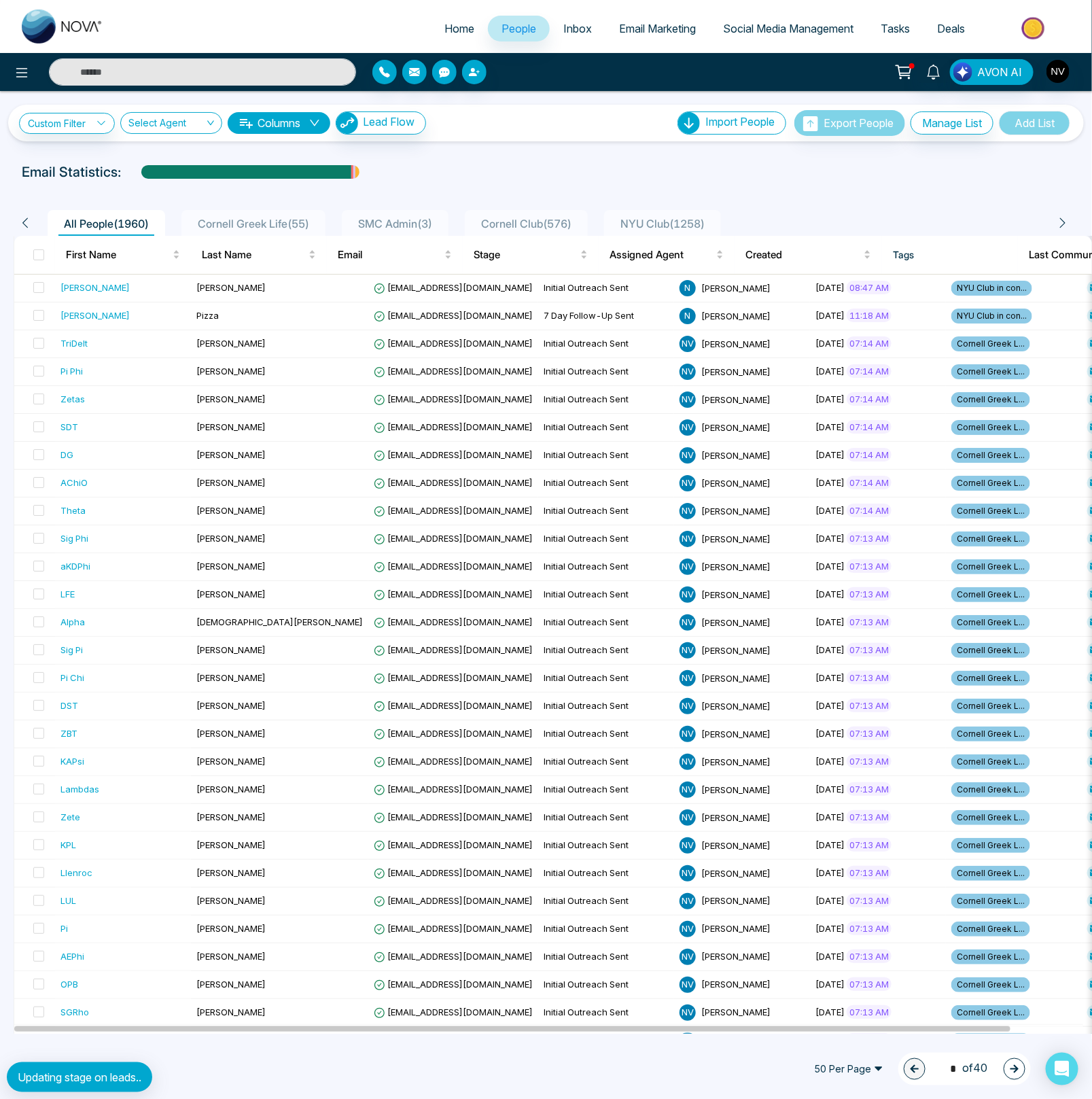
click at [632, 27] on span "Email Marketing" at bounding box center [657, 28] width 77 height 14
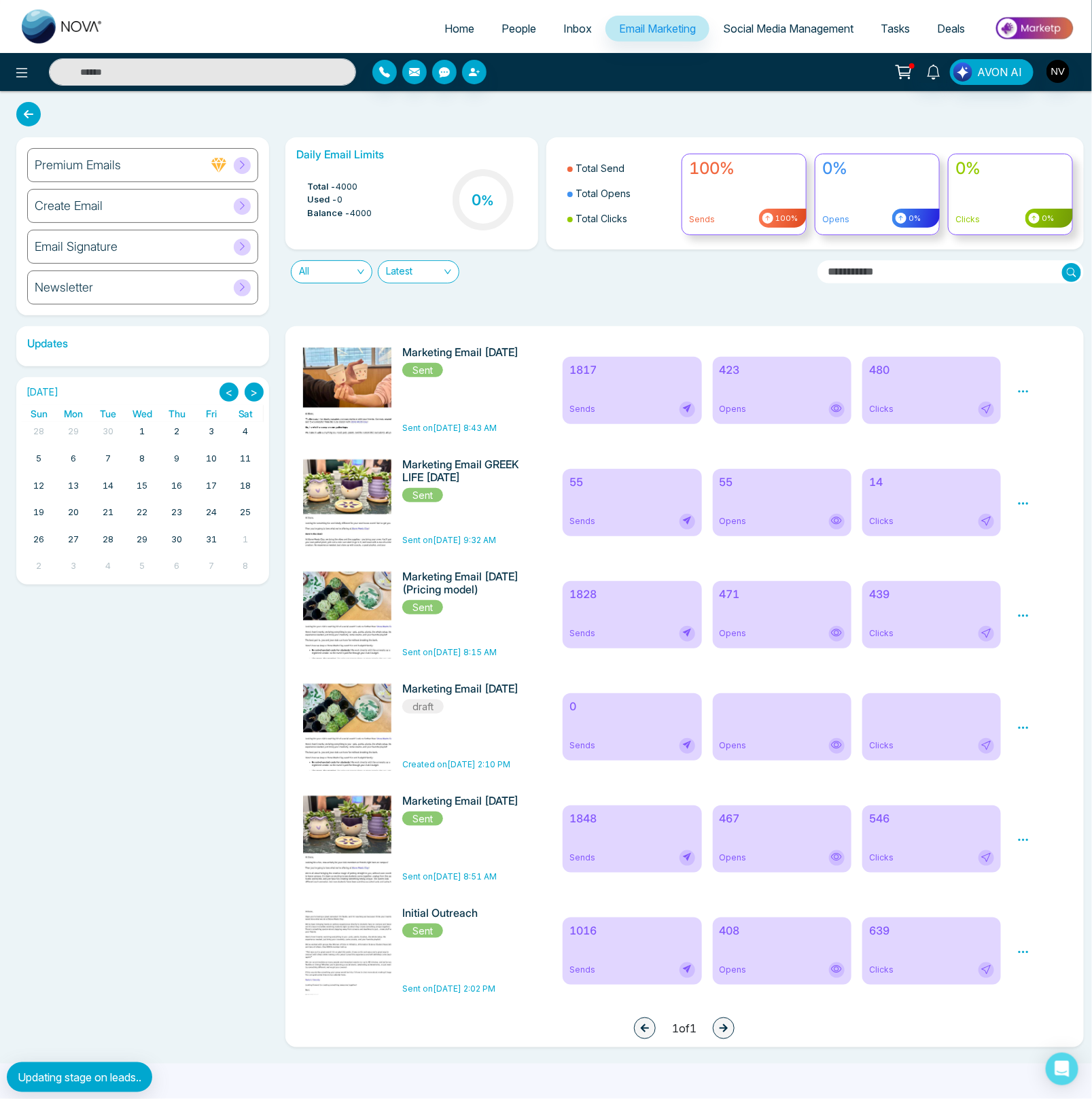
click at [275, 367] on div "Updates Update Subscription October 2025 < > Sun Mon Tue Wed Thu Fri Sat 28 29 …" at bounding box center [142, 455] width 269 height 258
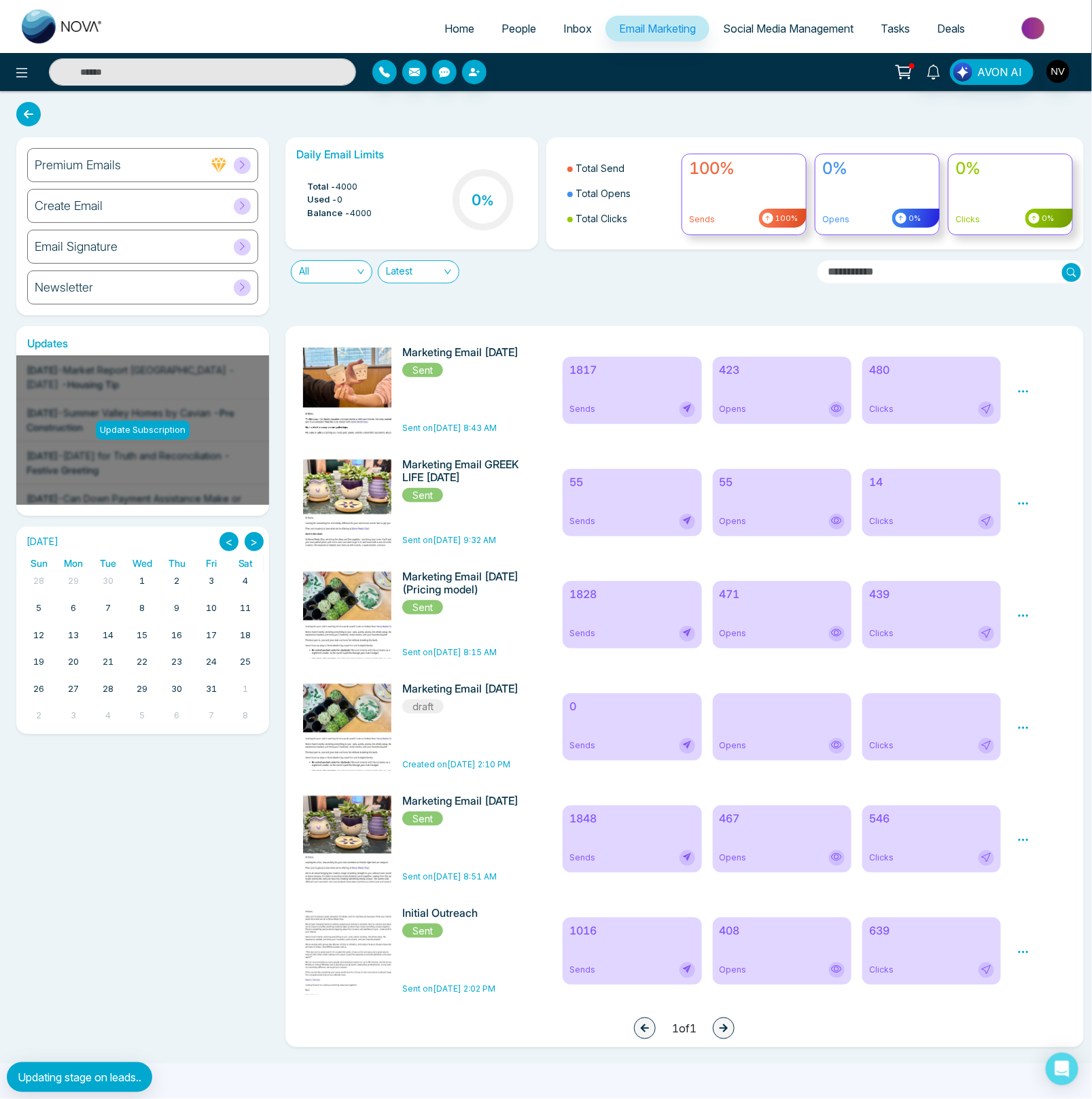
click at [737, 34] on span "Social Media Management" at bounding box center [788, 28] width 131 height 14
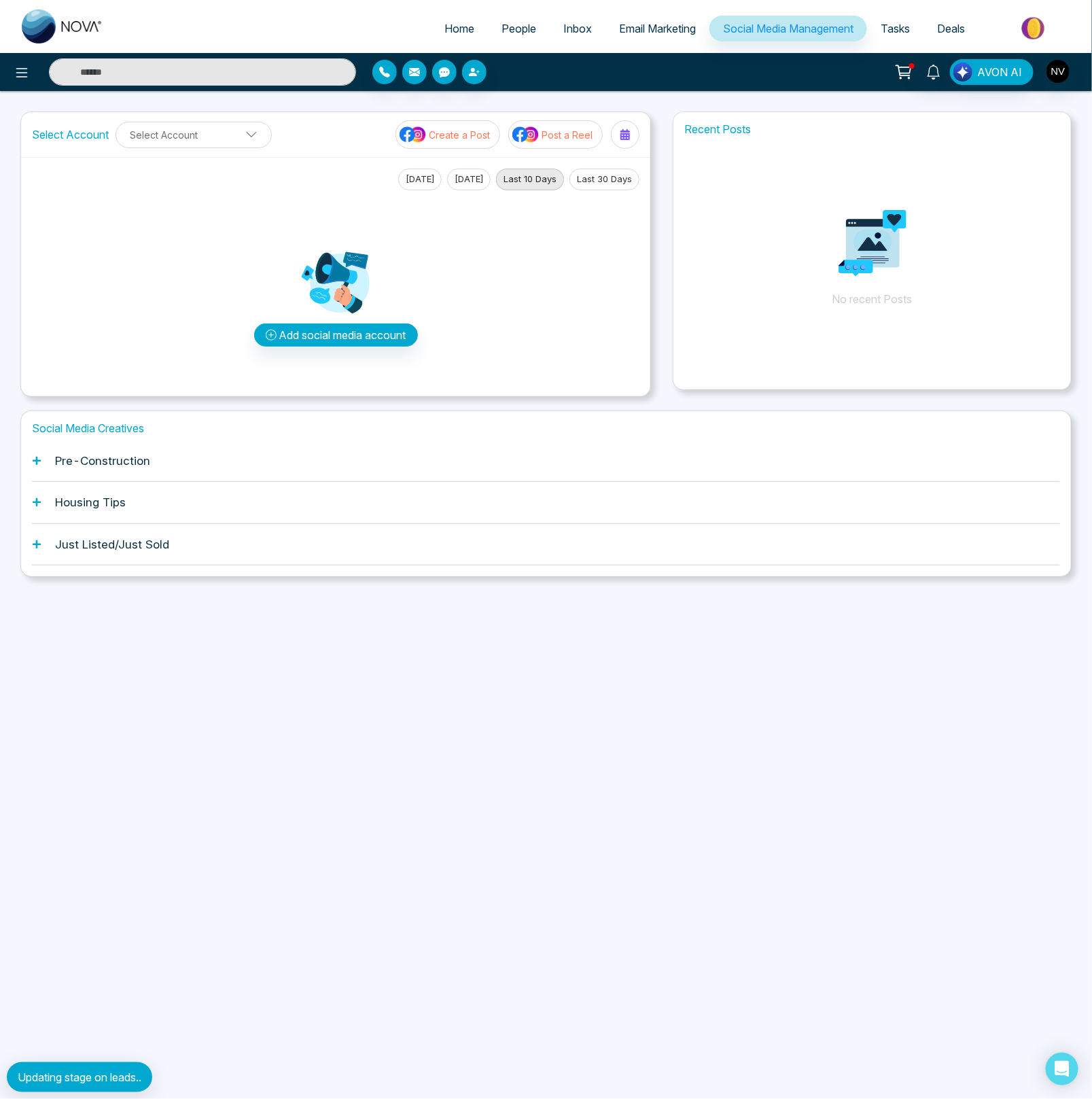
click at [657, 158] on div "Select Account Select Account Create a Post Post a Reel Today Yesterday Last 10…" at bounding box center [546, 253] width 1051 height 285
click at [876, 31] on link "Tasks" at bounding box center [895, 28] width 56 height 26
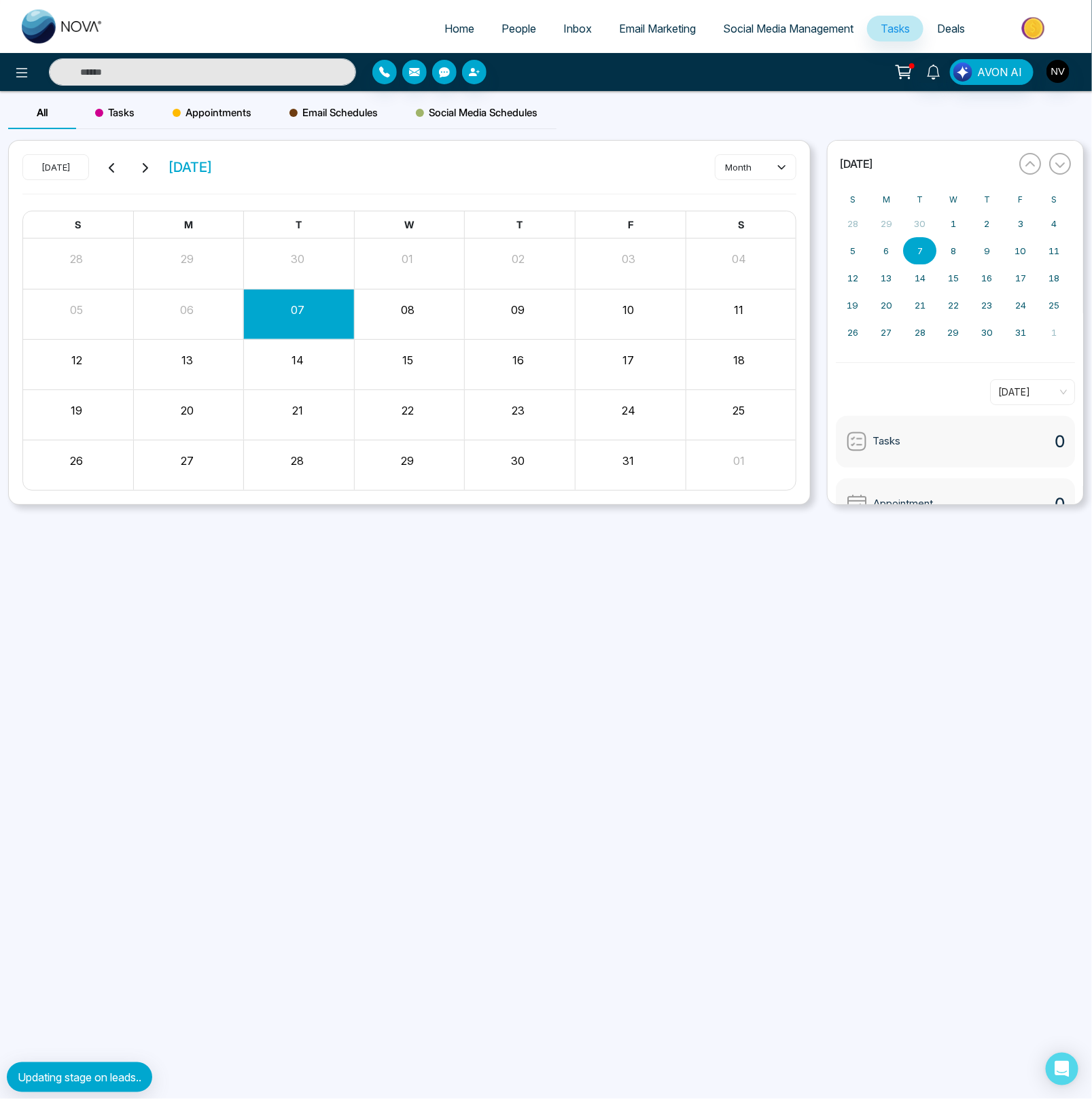
click at [990, 35] on img at bounding box center [1034, 27] width 98 height 30
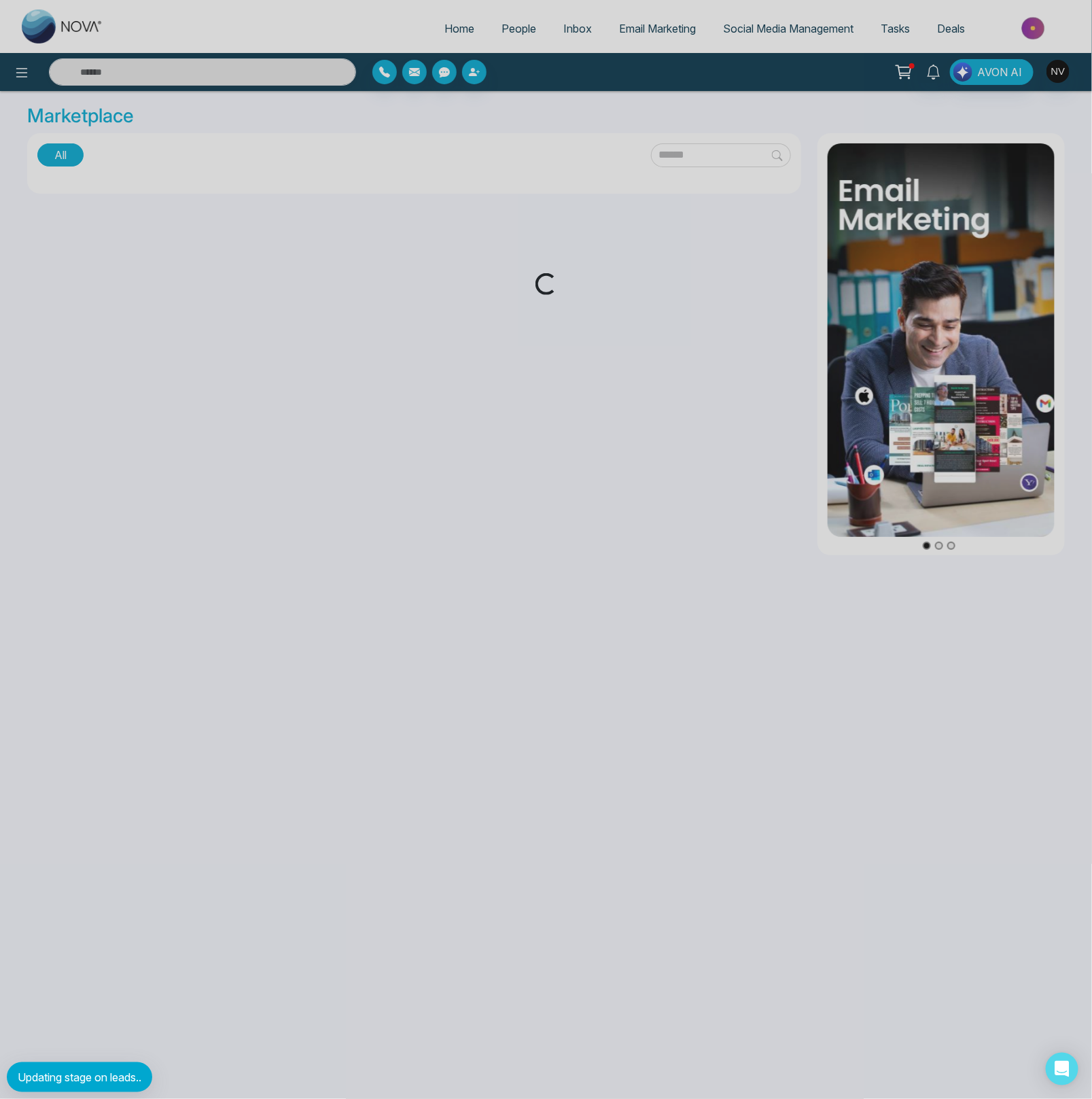
click at [962, 35] on div "Loading..." at bounding box center [546, 550] width 1092 height 1099
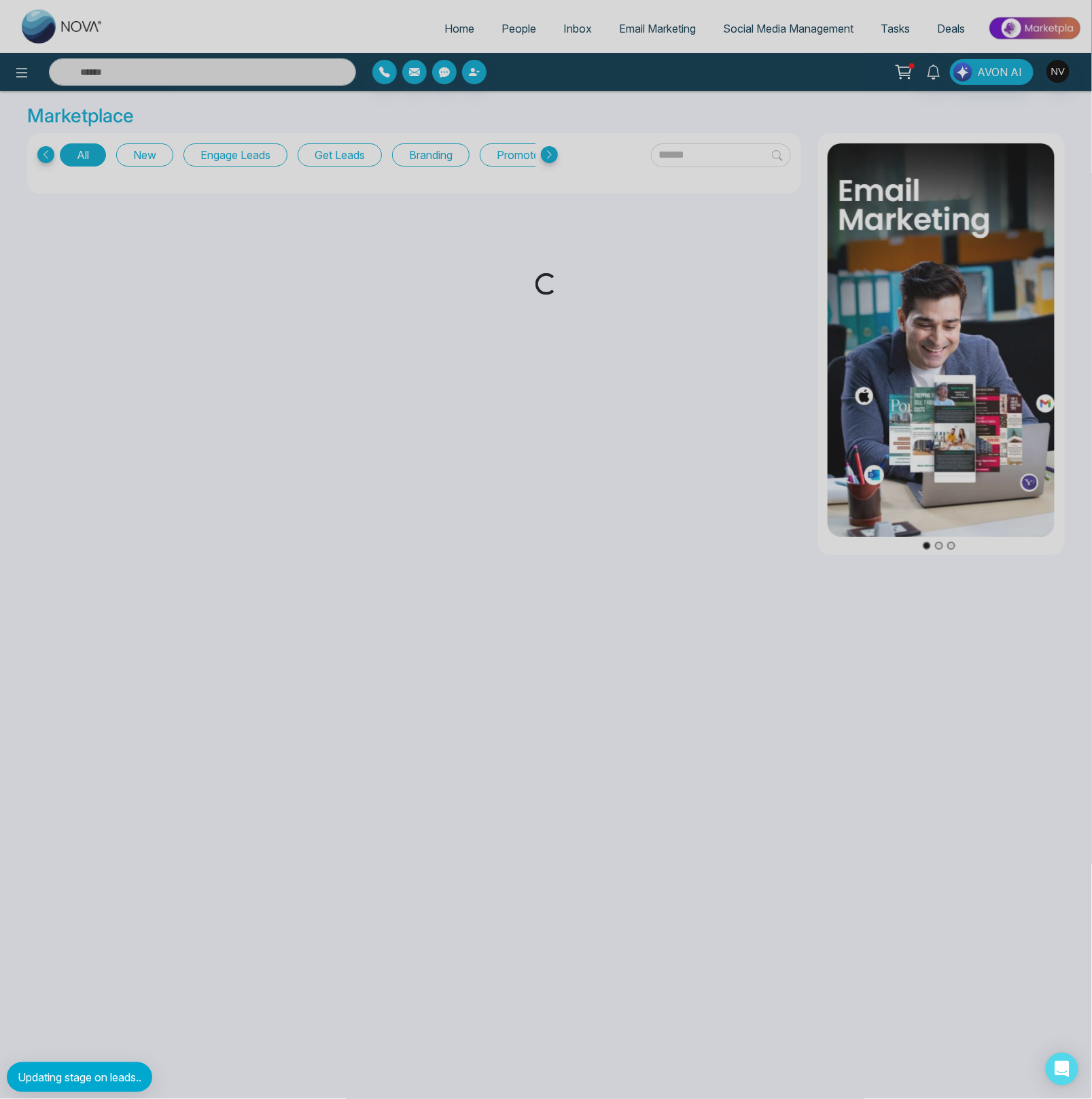
click at [951, 30] on div "Loading..." at bounding box center [546, 550] width 1092 height 1099
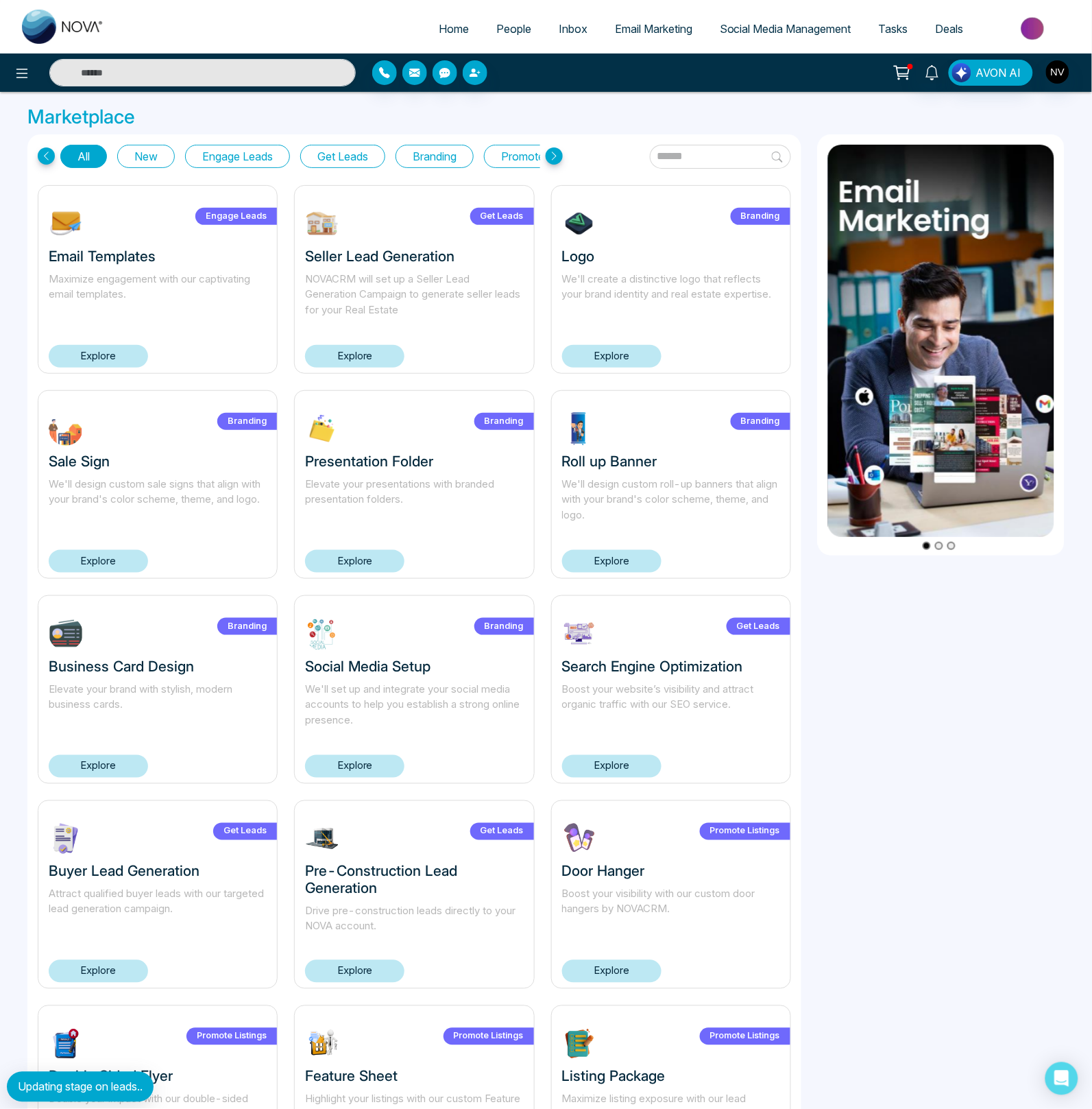
click at [958, 30] on span "Deals" at bounding box center [949, 29] width 29 height 14
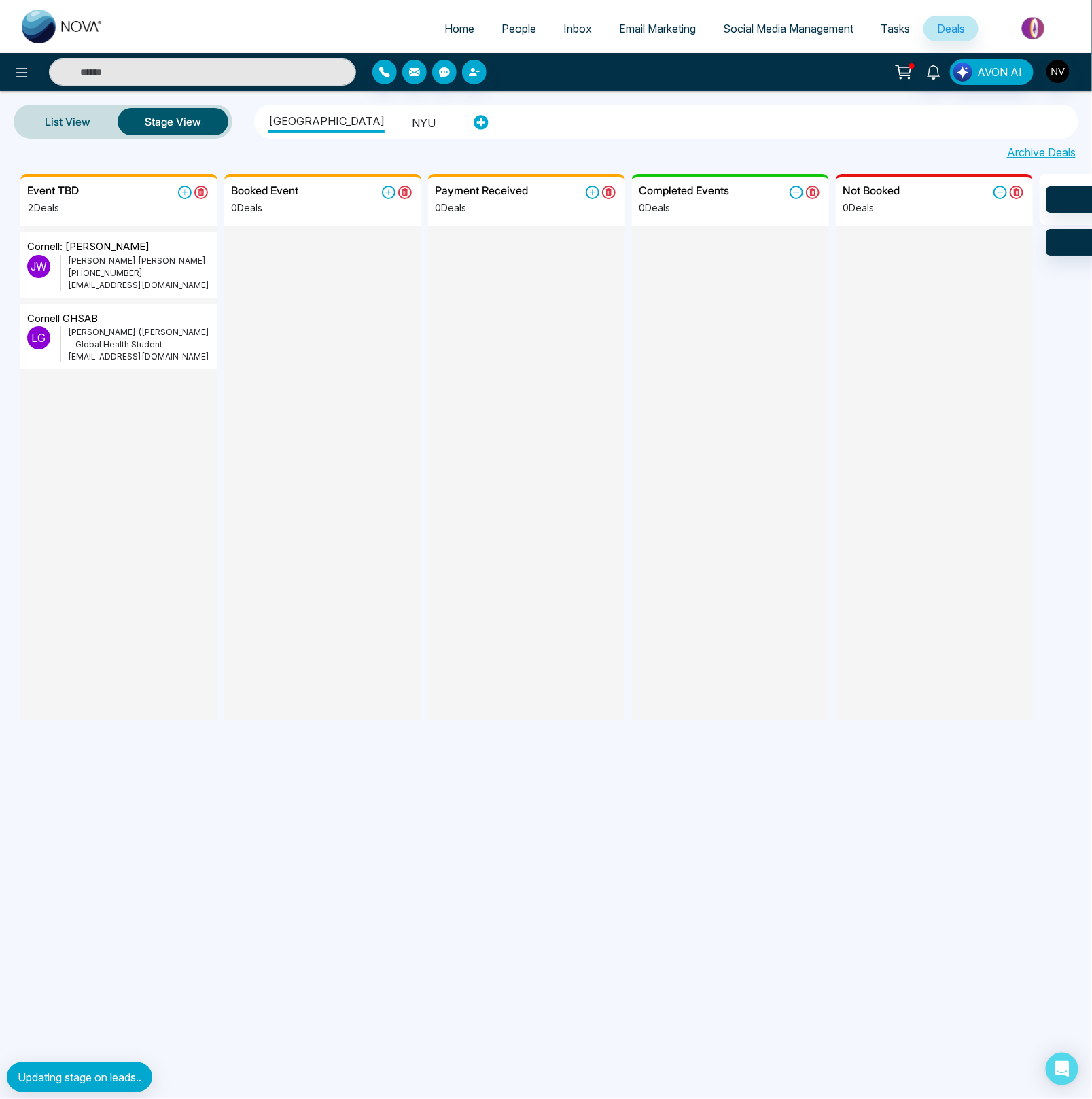
click at [412, 109] on li "NYU" at bounding box center [424, 121] width 23 height 23
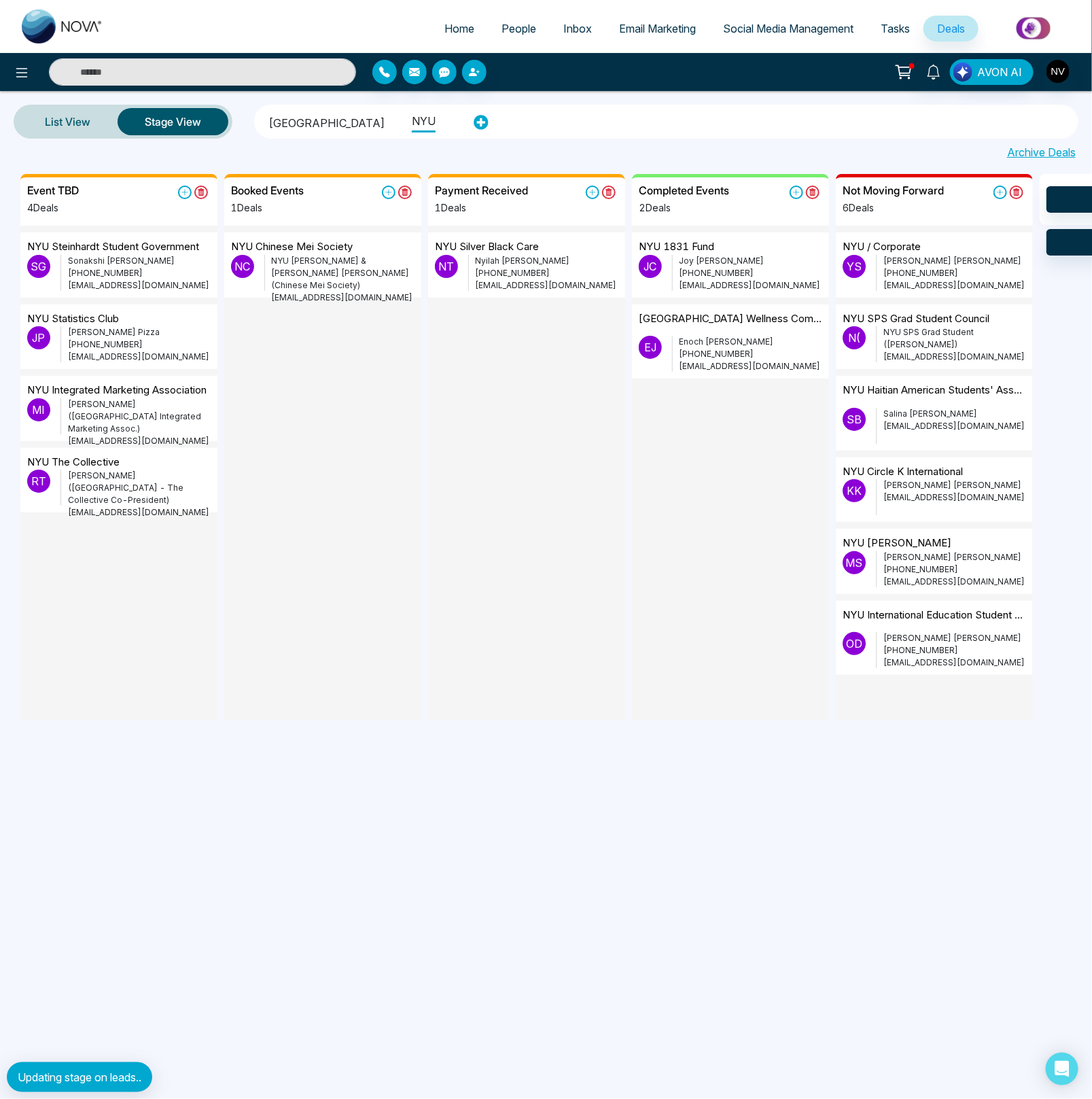
click at [535, 246] on p "NYU Silver Black Care" at bounding box center [486, 246] width 104 height 16
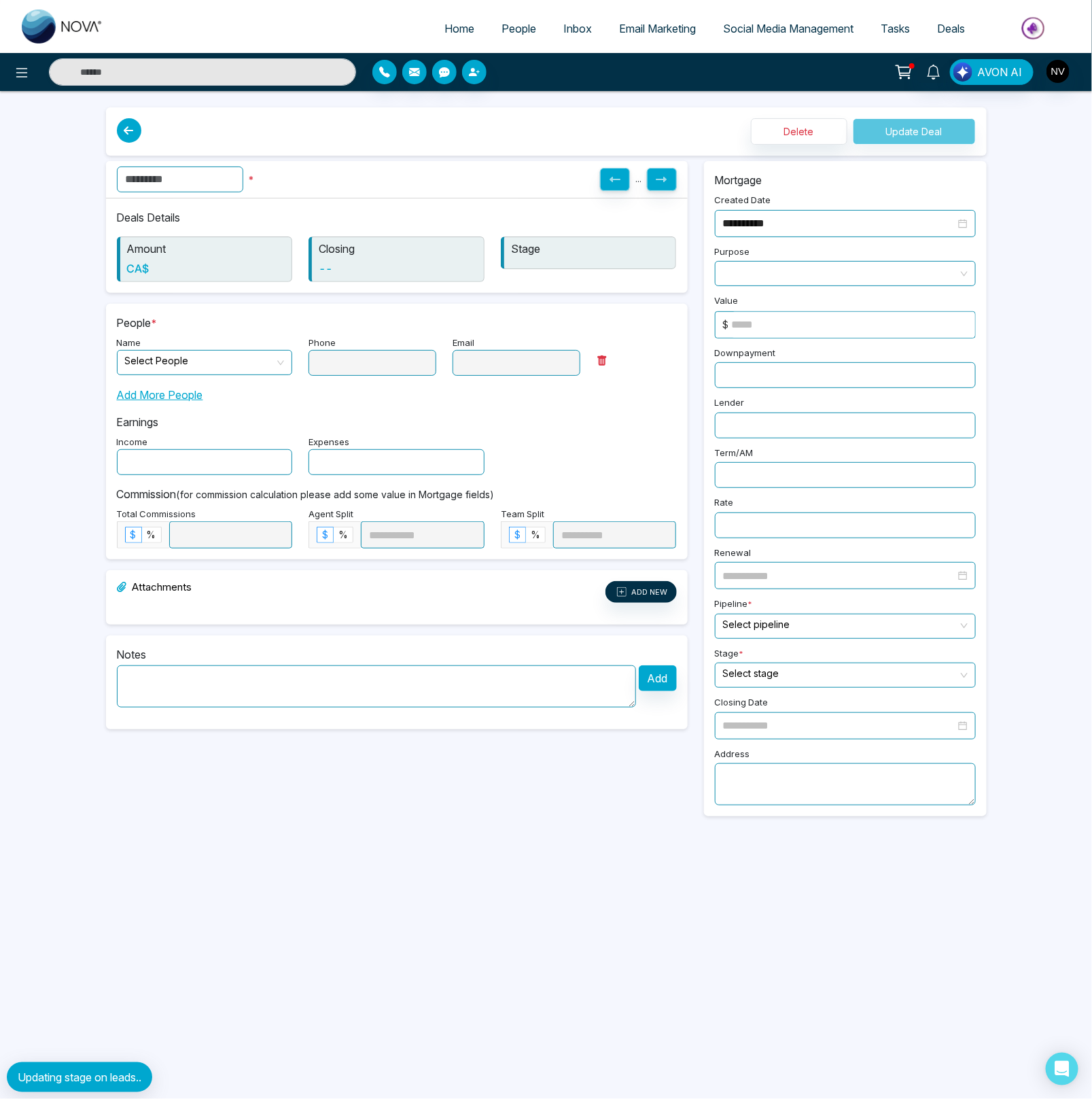
type input "**********"
type input "*"
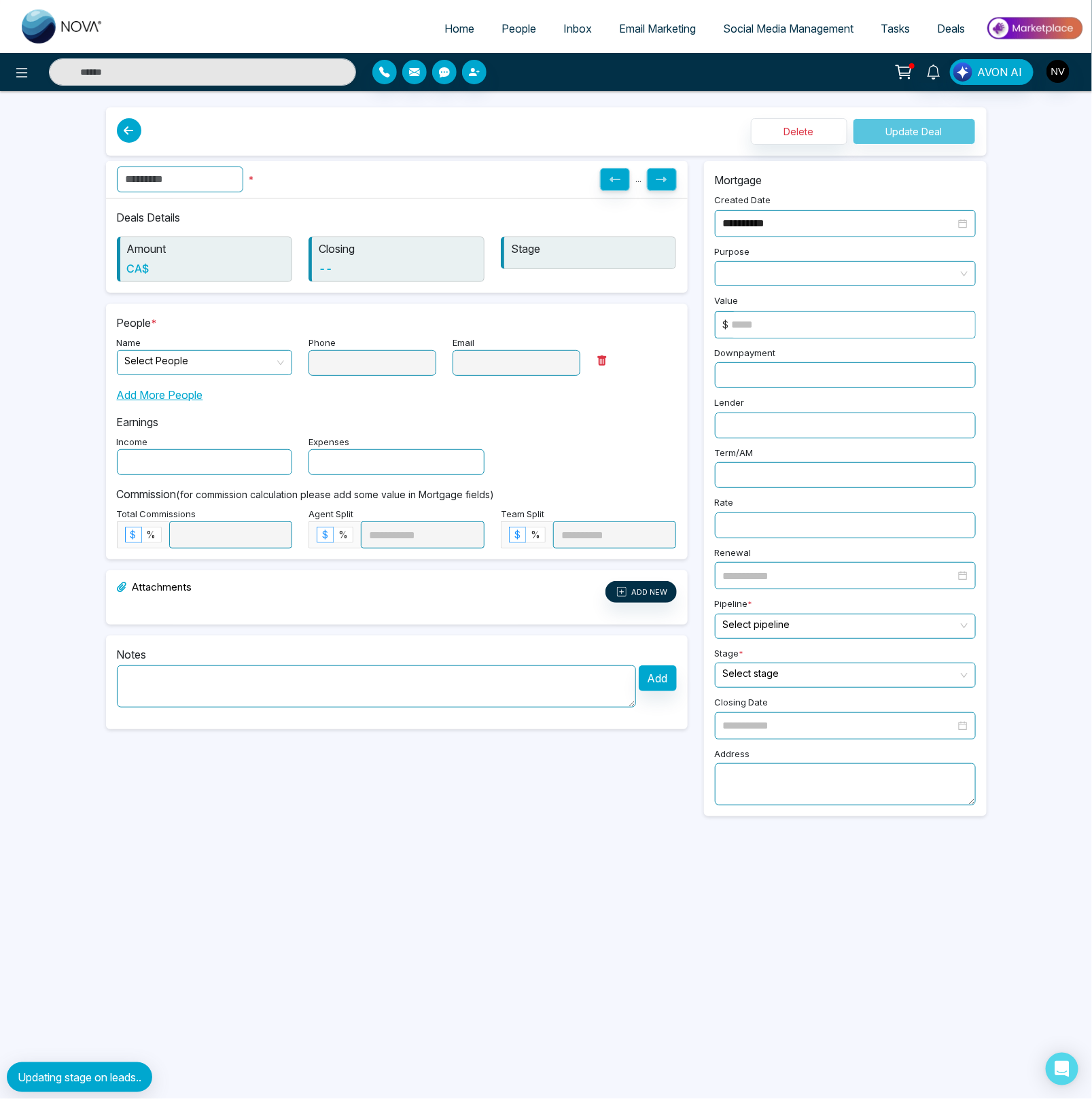
type input "*"
type input "***"
type input "**********"
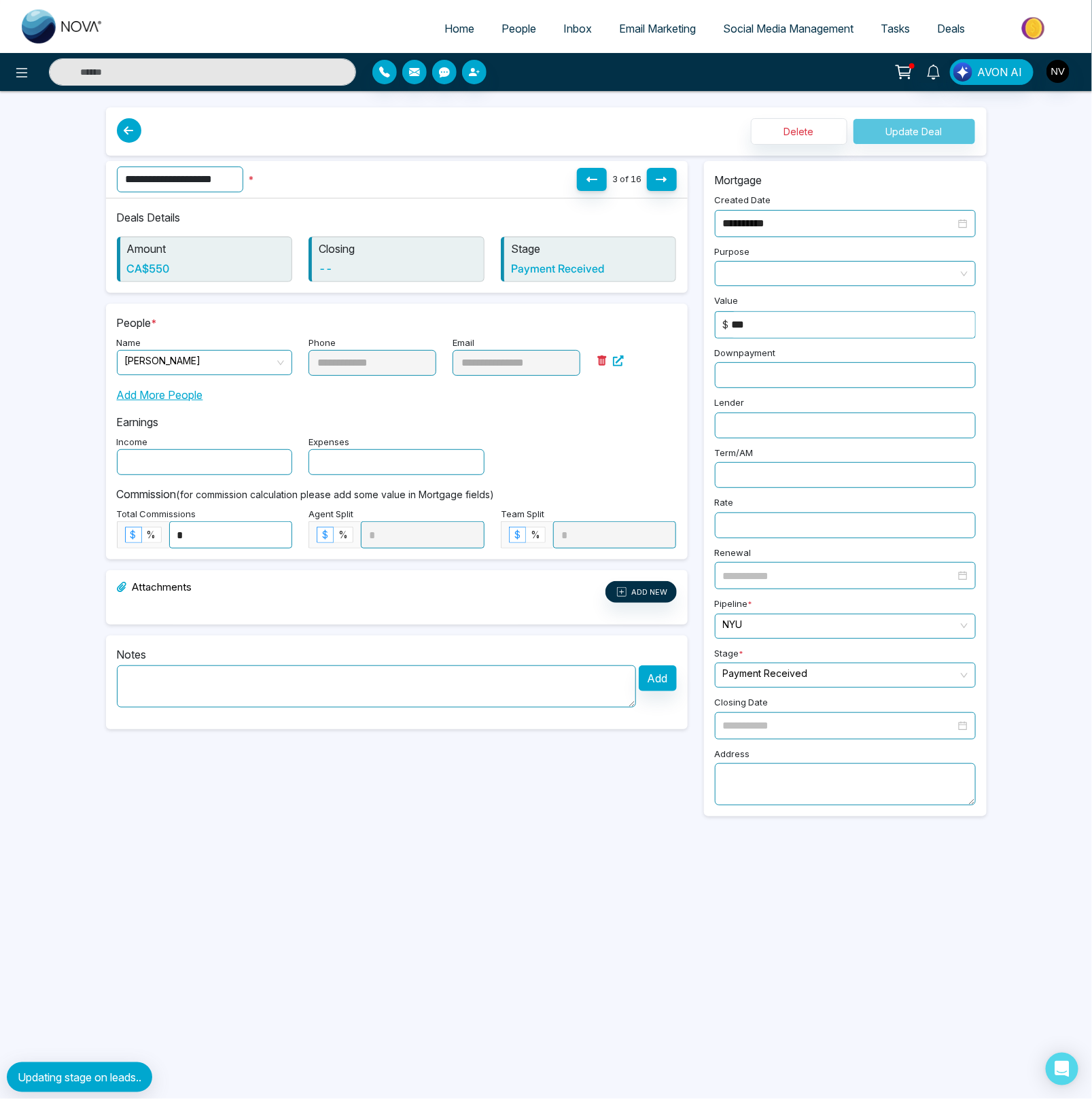
click at [163, 74] on input "text" at bounding box center [202, 72] width 307 height 27
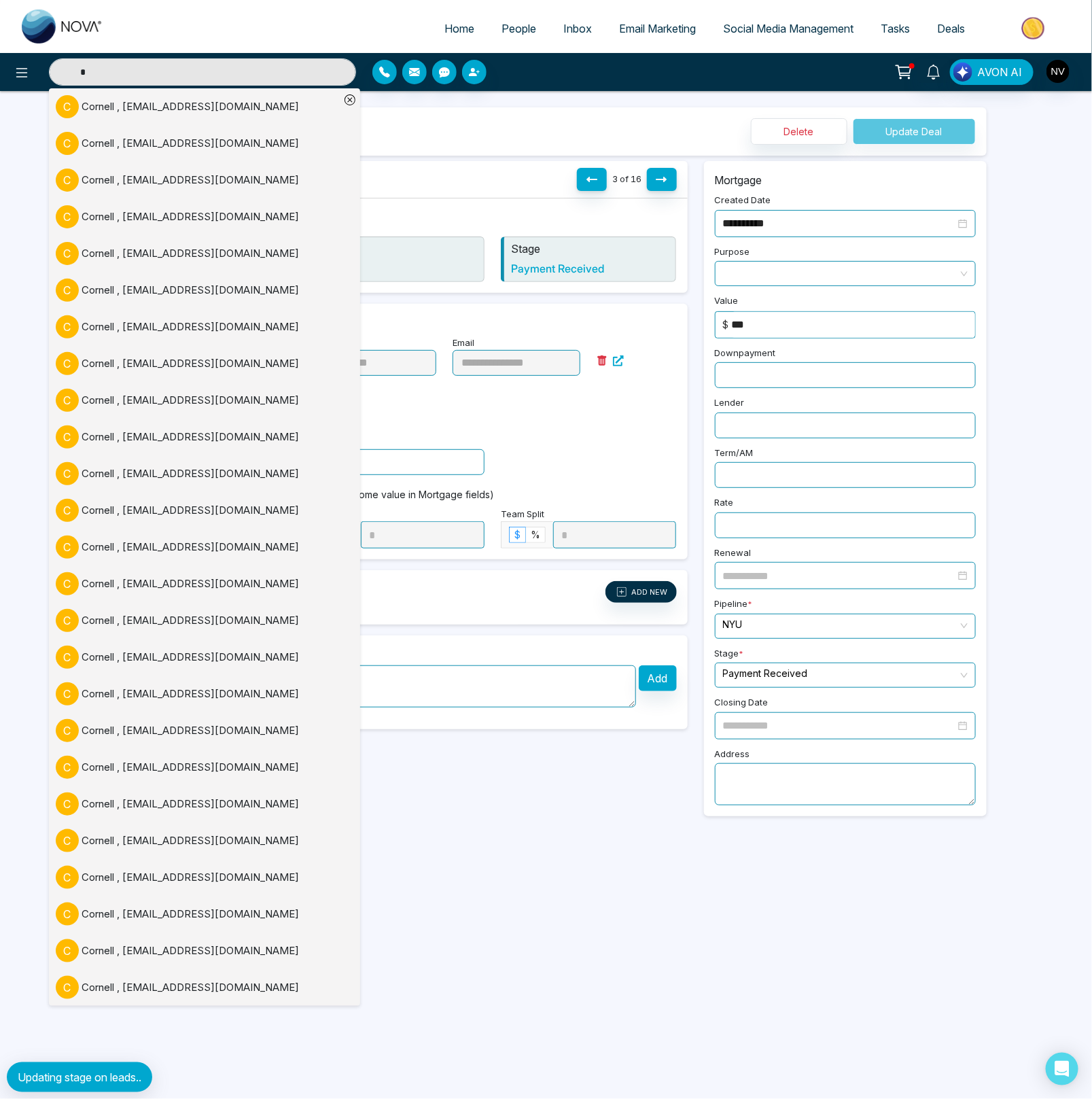
type input "**"
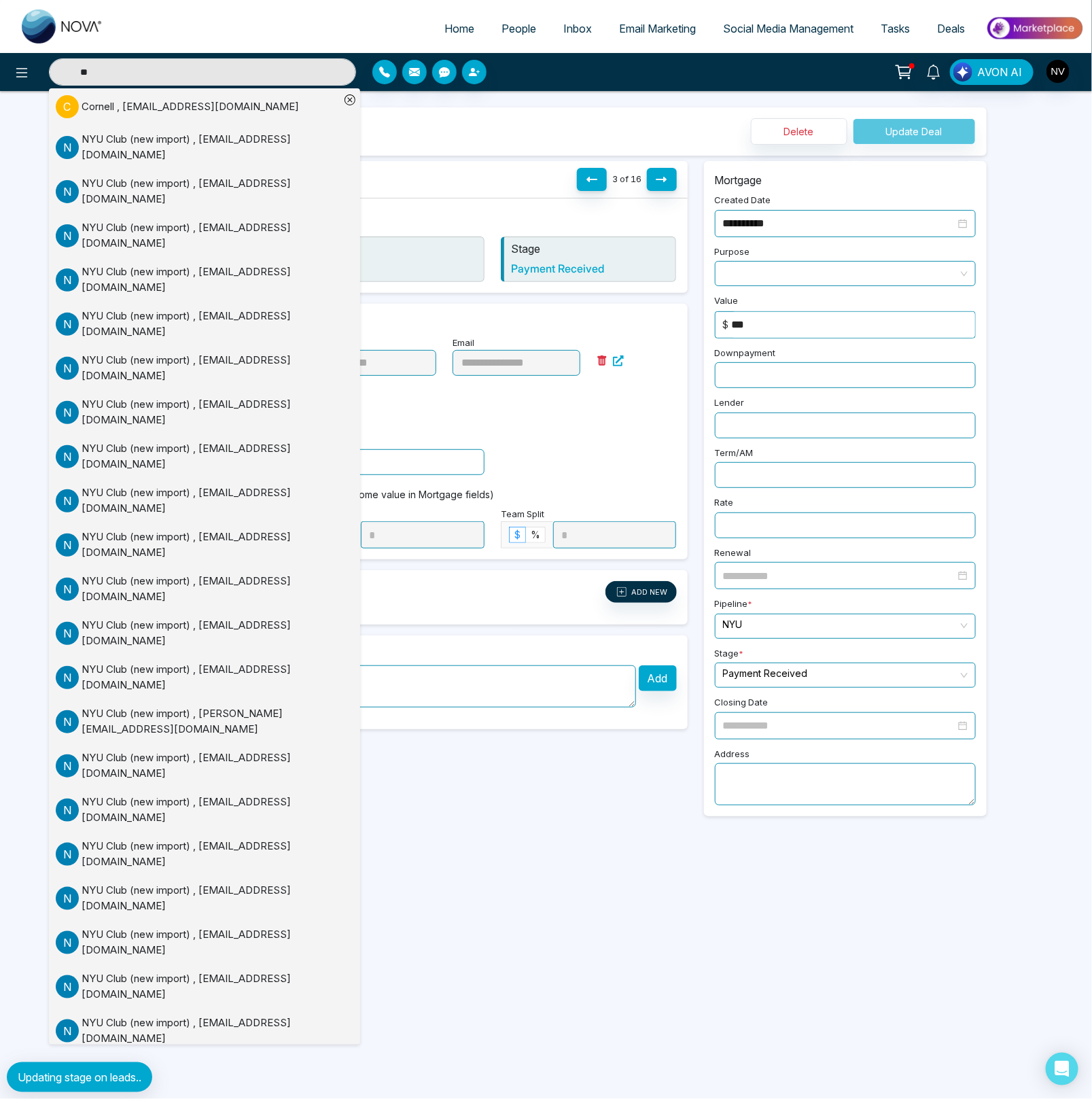
drag, startPoint x: 56, startPoint y: 70, endPoint x: 47, endPoint y: 68, distance: 9.2
click at [47, 68] on div "** C Cornell , nyweacornell@gmail.com N NYU Club (new import) , swc8726@nyu.edu…" at bounding box center [195, 72] width 320 height 27
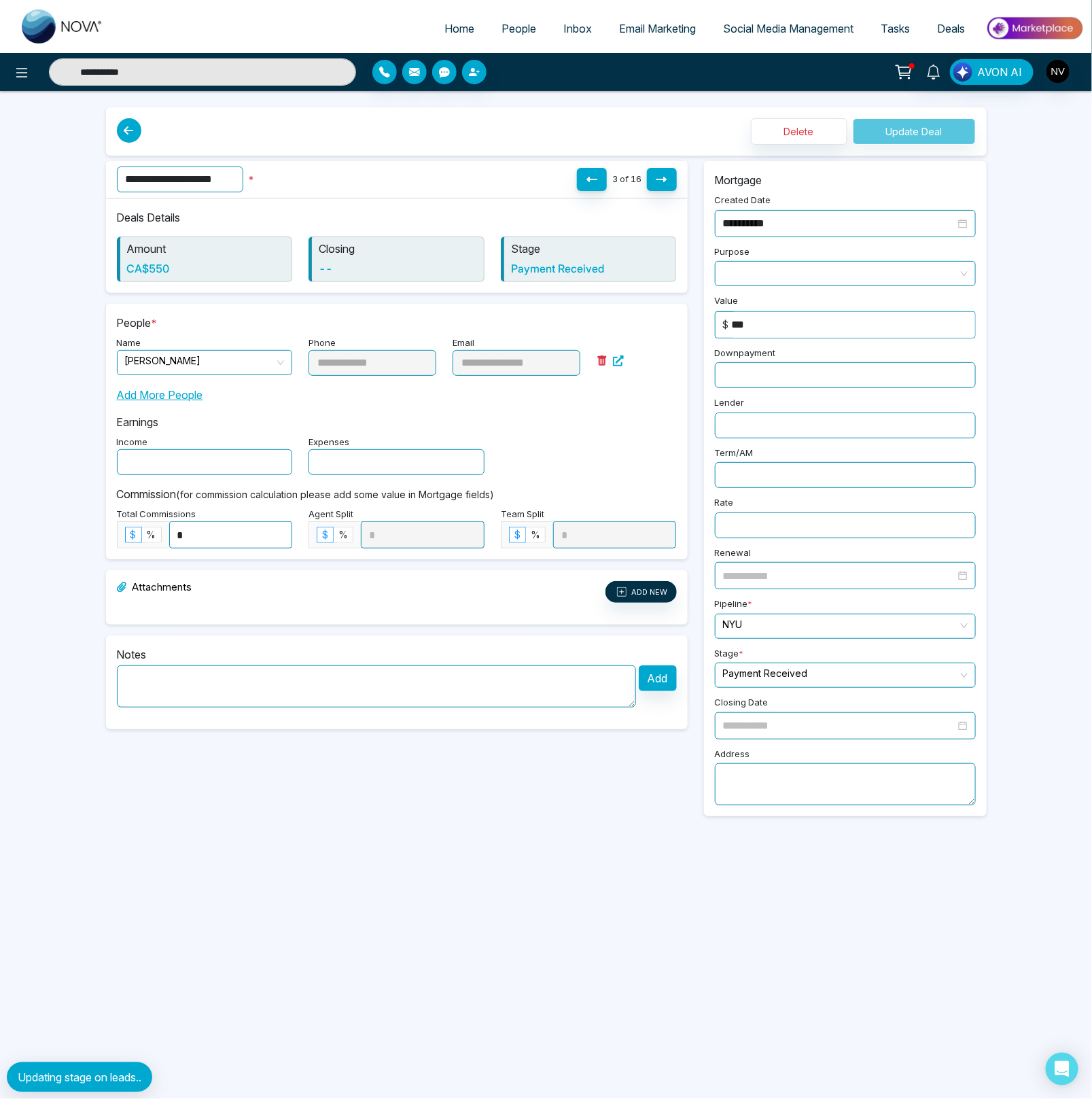
type input "**********"
drag, startPoint x: 161, startPoint y: 77, endPoint x: -68, endPoint y: 55, distance: 230.1
click at [0, 55] on html "**********" at bounding box center [546, 550] width 1092 height 1099
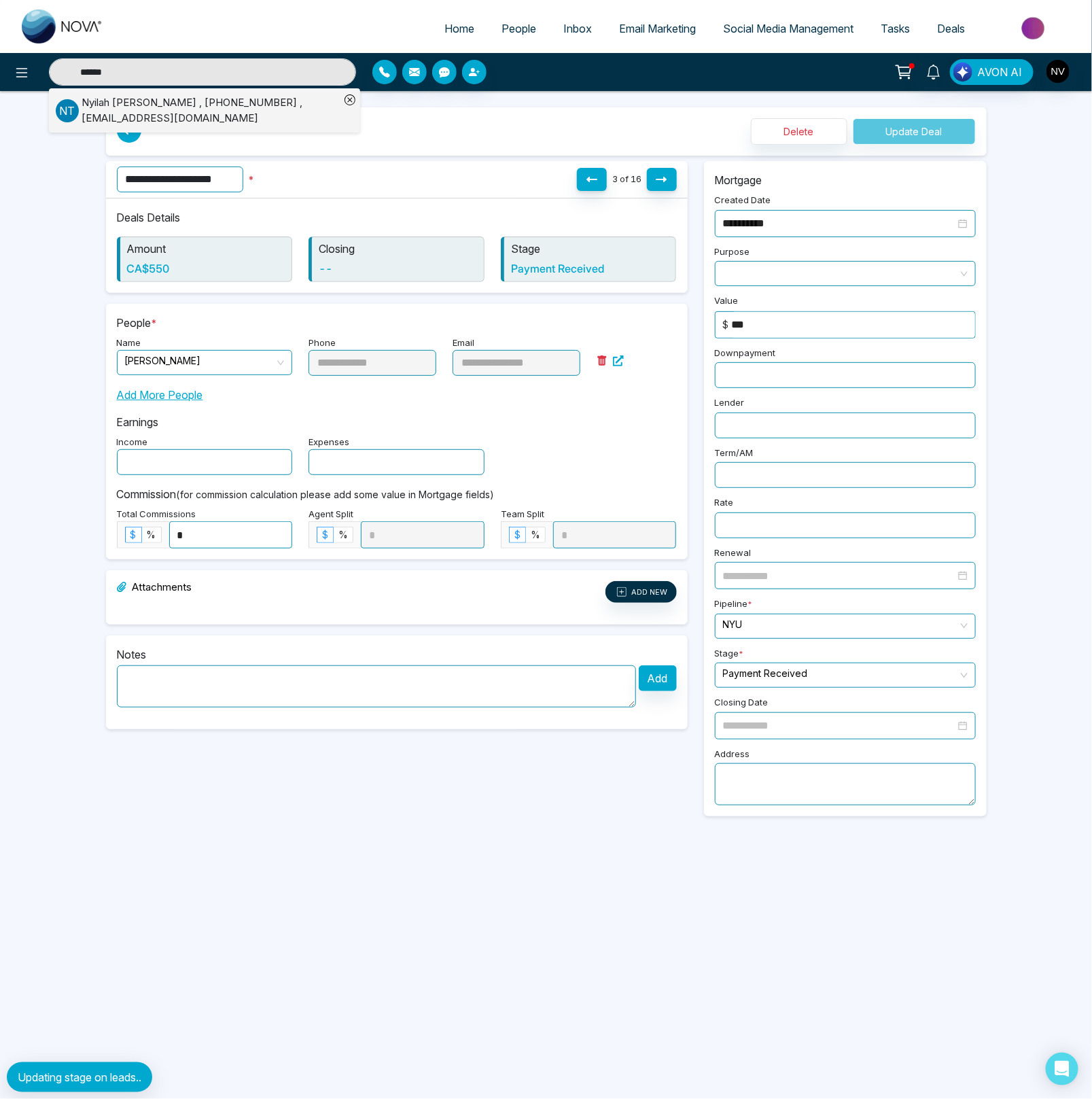
type input "******"
click at [130, 102] on div "Nyilah Thomas , +17817740000 , nbt9702@nyu.edu" at bounding box center [210, 110] width 258 height 30
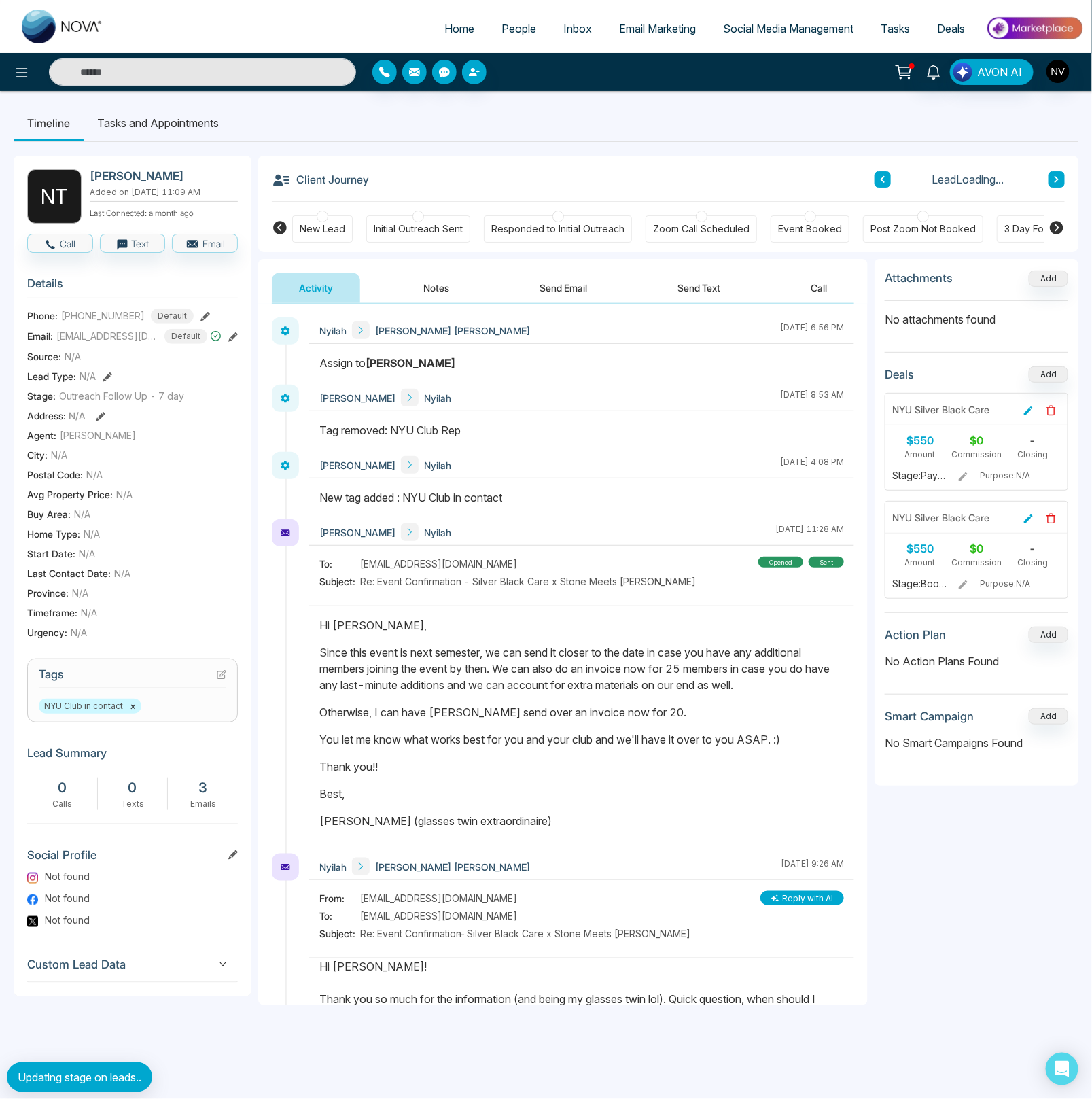
click at [441, 288] on button "Notes" at bounding box center [436, 287] width 80 height 30
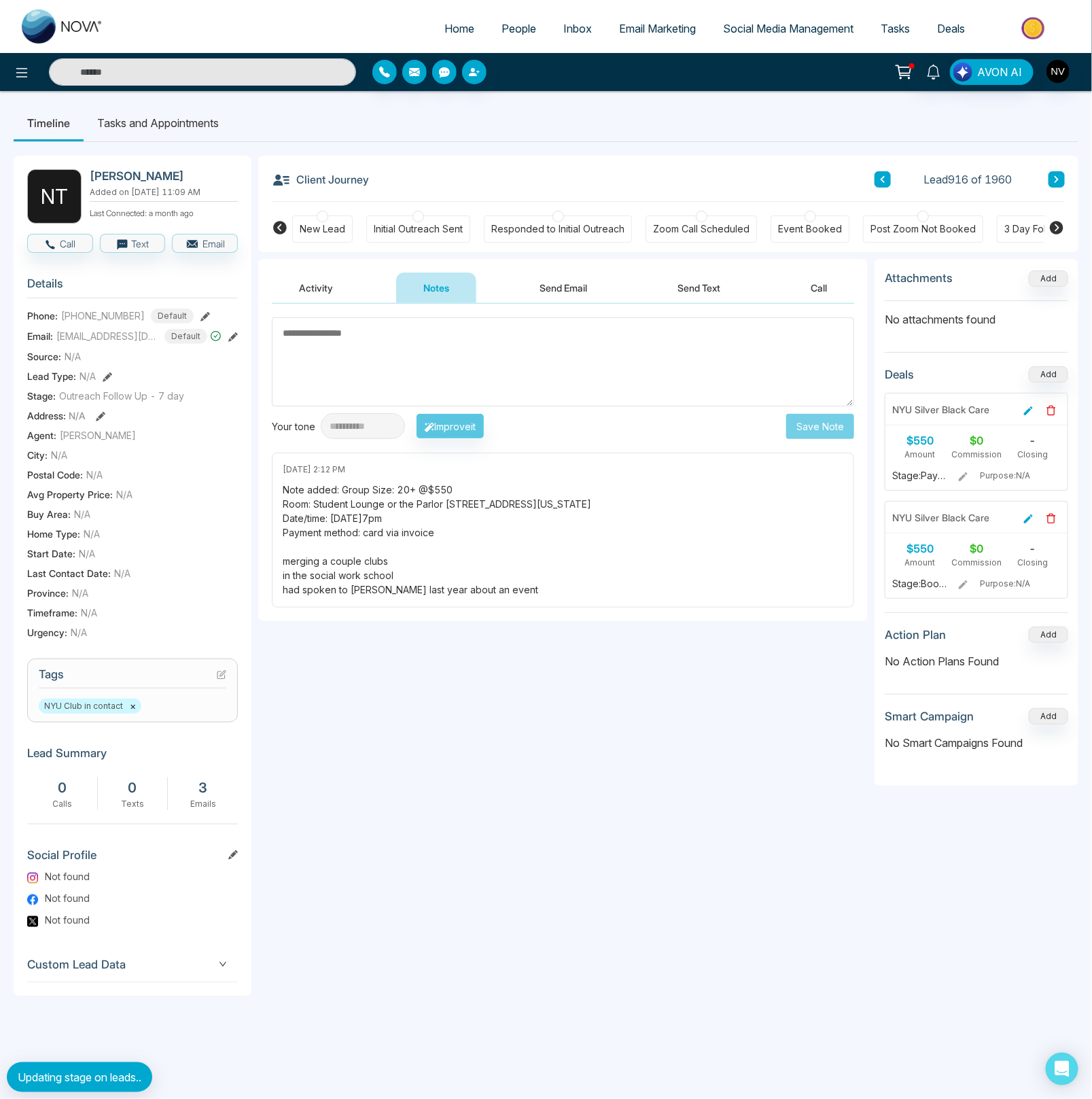
click at [507, 629] on div "**********" at bounding box center [563, 627] width 610 height 737
